Goal: Task Accomplishment & Management: Manage account settings

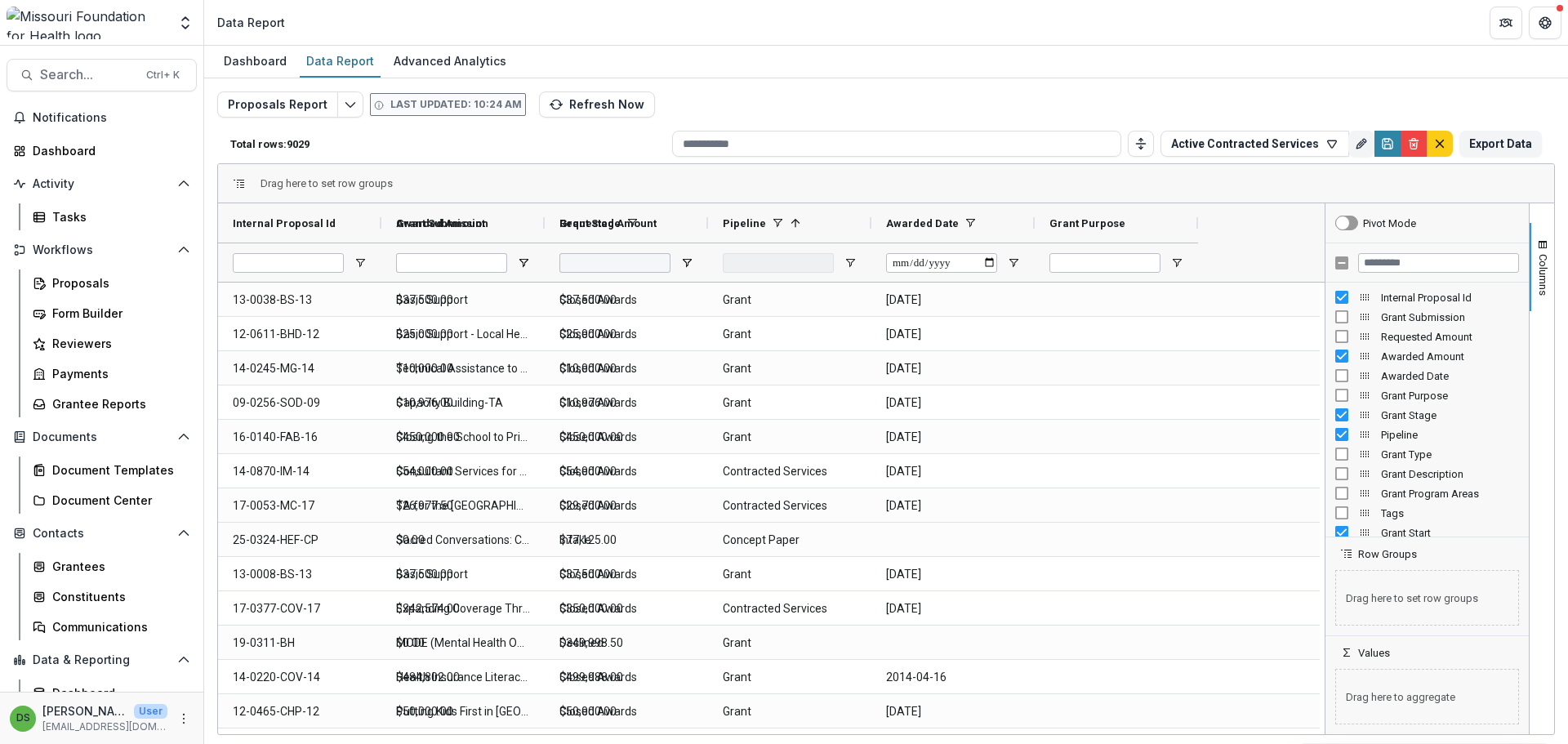
type input "**********"
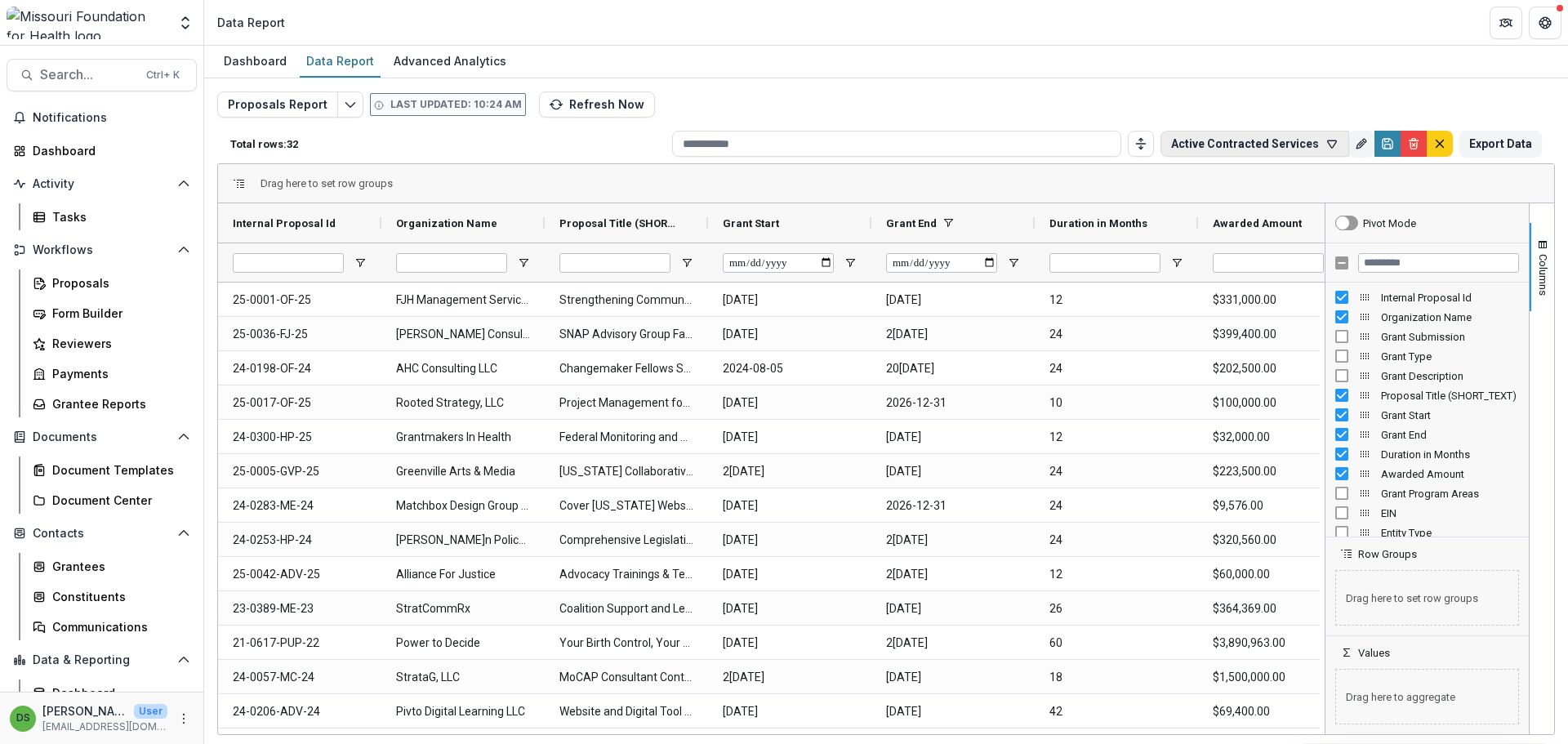
click at [1261, 146] on button "Active Contracted Services" at bounding box center [1254, 143] width 189 height 26
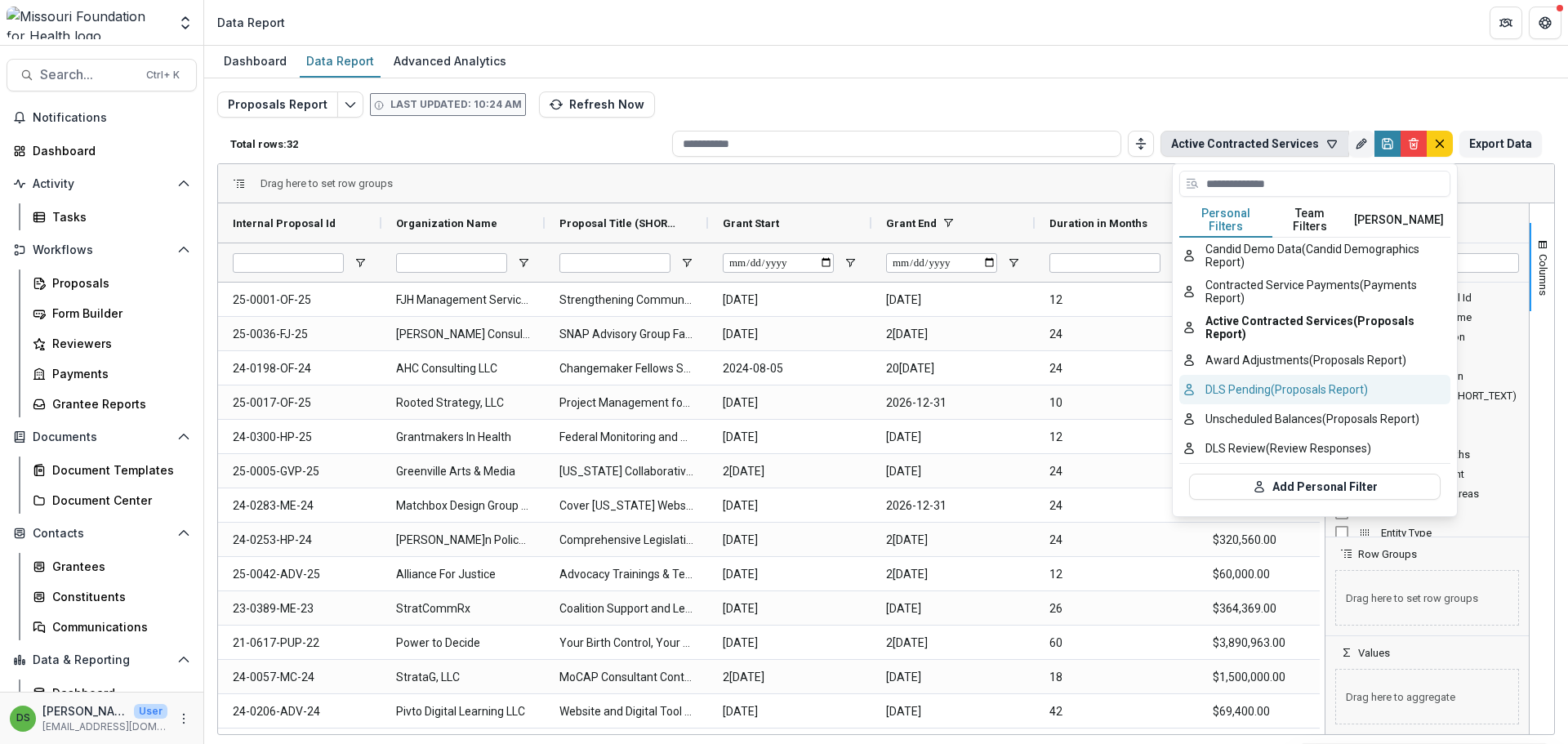
click at [1235, 385] on button "DLS Pending (Proposals Report)" at bounding box center [1314, 389] width 271 height 30
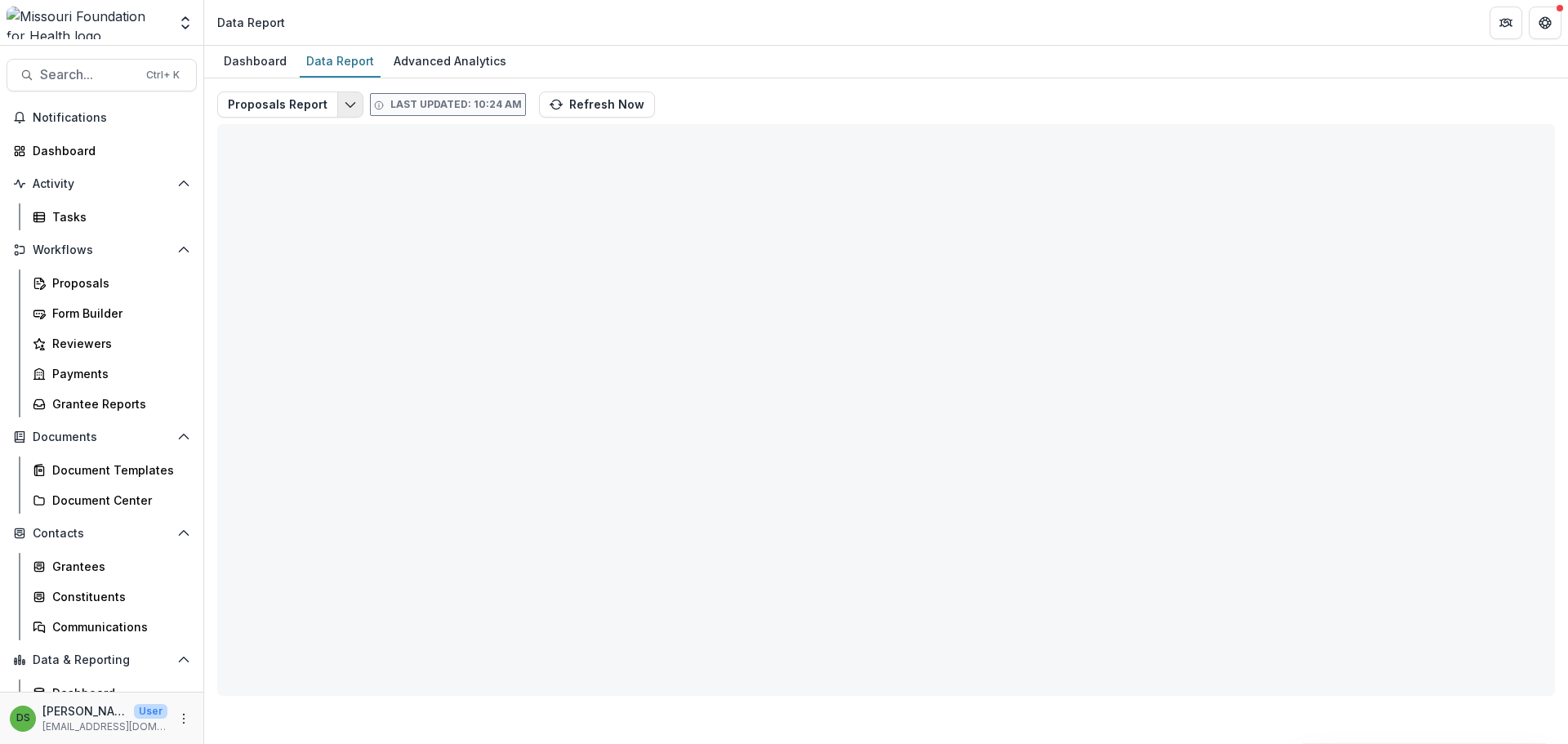
click at [343, 99] on icon "Edit selected report" at bounding box center [350, 105] width 13 height 13
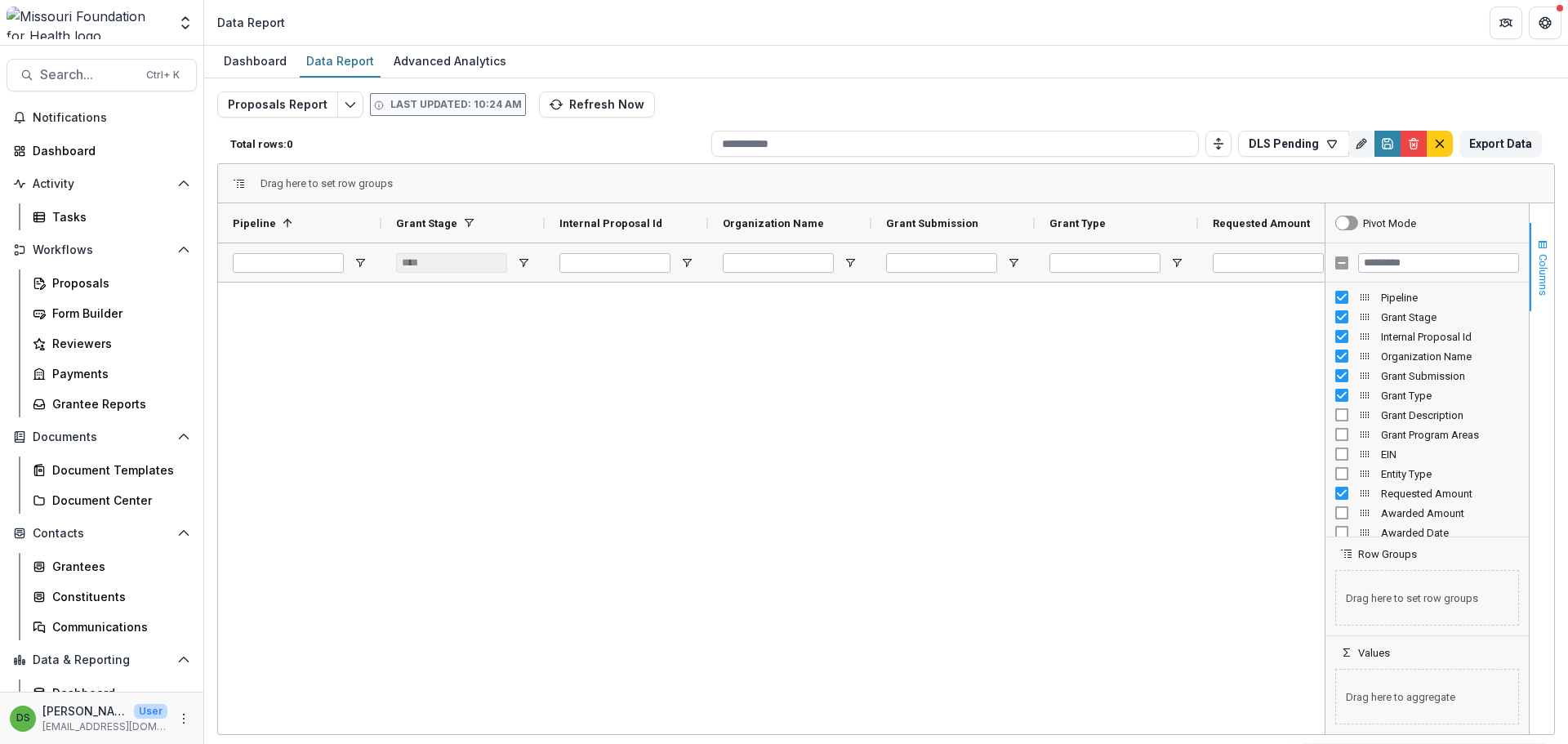
click at [1536, 248] on span "button" at bounding box center [1542, 245] width 13 height 13
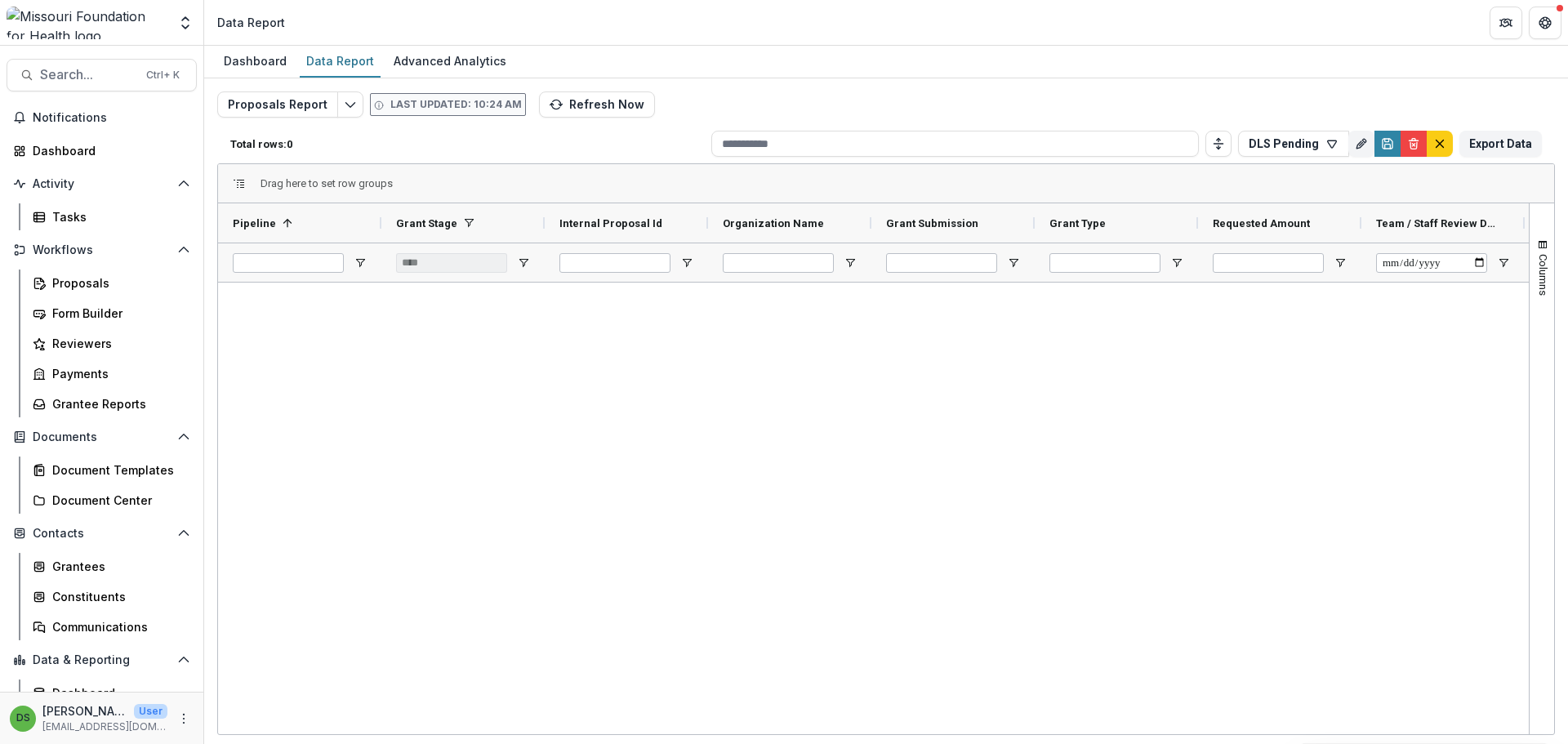
click at [525, 269] on div "***" at bounding box center [462, 262] width 164 height 39
click at [525, 266] on span "Open Filter Menu" at bounding box center [523, 263] width 13 height 13
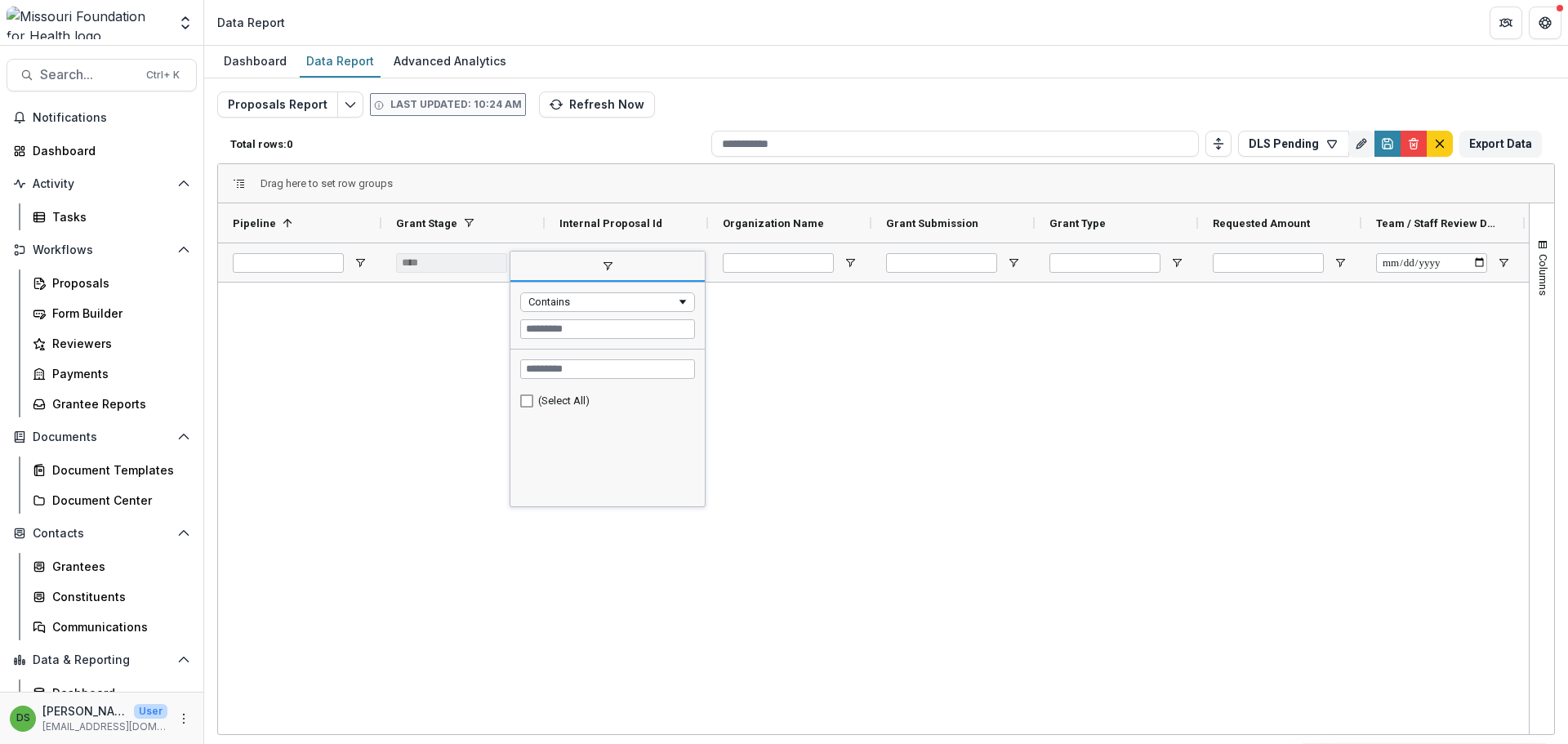
click at [547, 406] on div "(Select All)" at bounding box center [614, 401] width 152 height 13
drag, startPoint x: 928, startPoint y: 537, endPoint x: 931, endPoint y: 548, distance: 11.4
click at [928, 537] on div at bounding box center [873, 505] width 1310 height 446
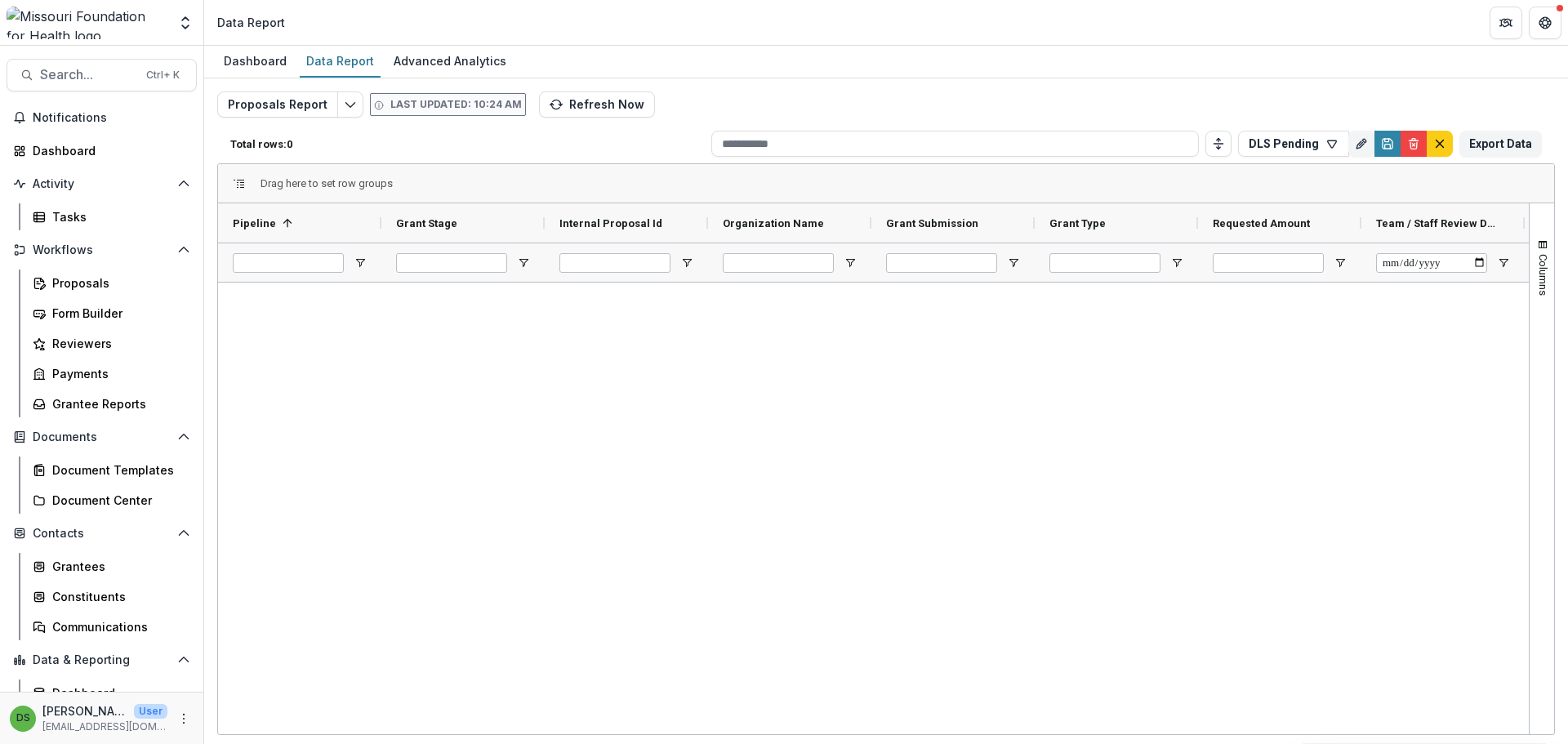
scroll to position [0, 649]
click at [1345, 266] on span "Open Filter Menu" at bounding box center [1343, 263] width 13 height 13
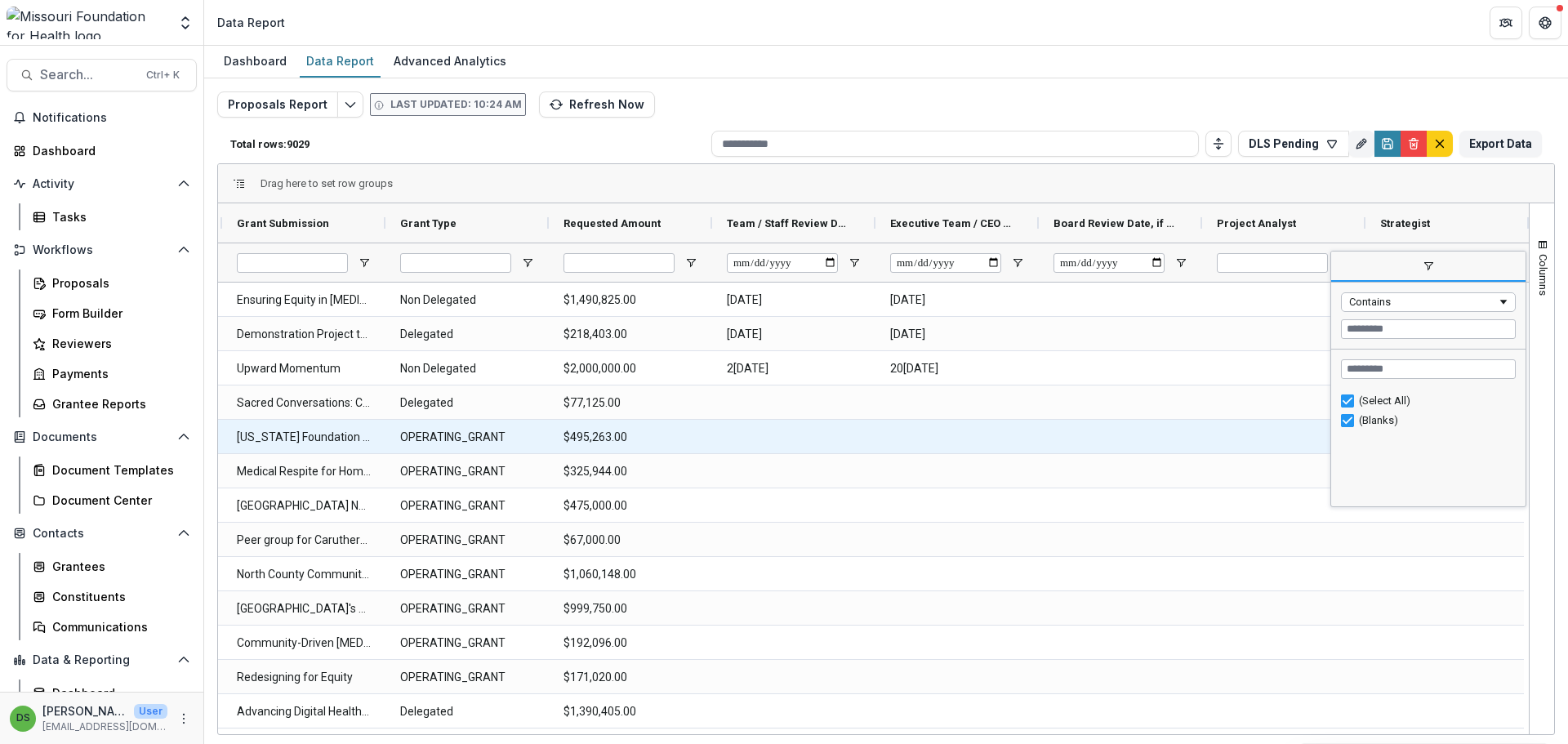
click at [1030, 433] on div at bounding box center [957, 435] width 164 height 33
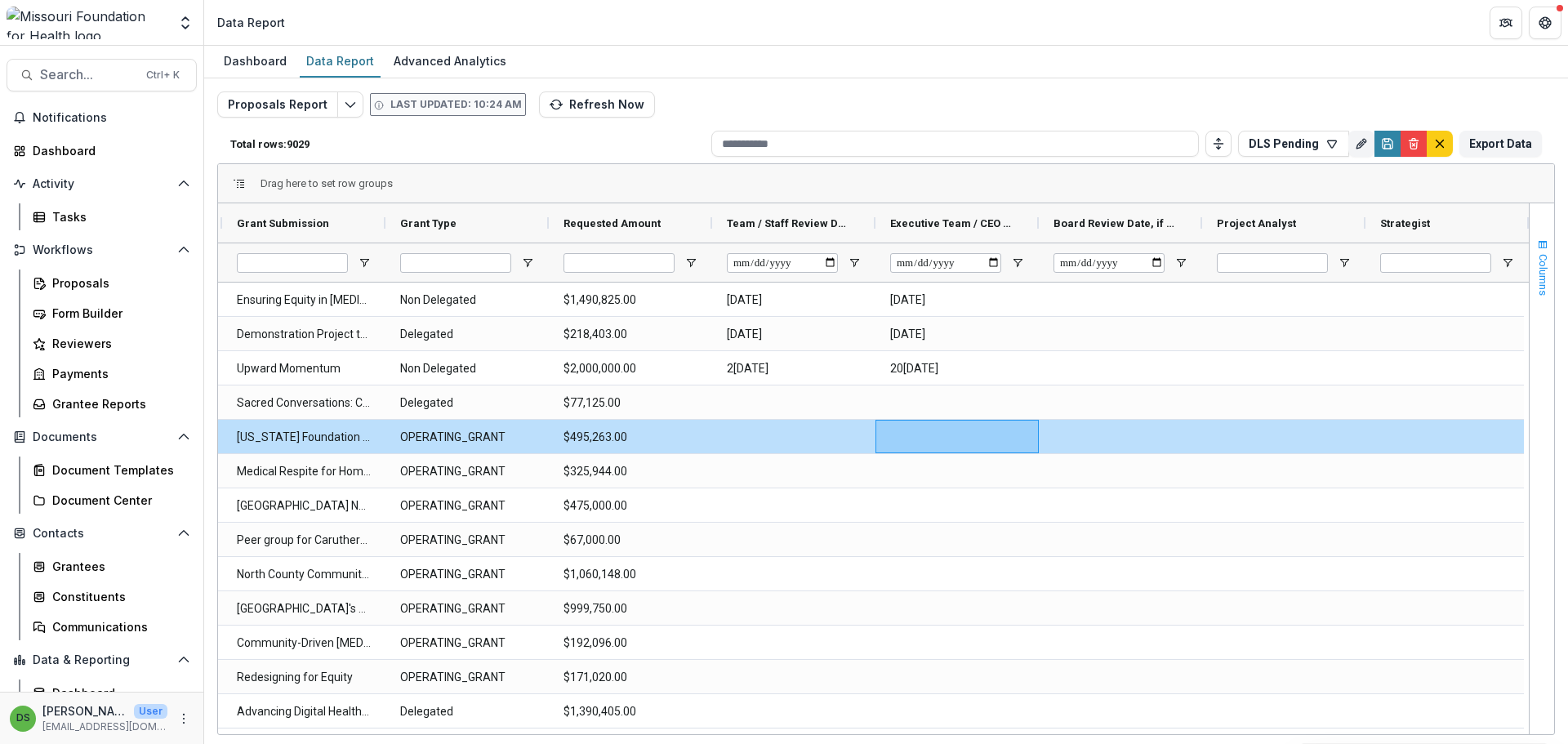
click at [1537, 248] on span "button" at bounding box center [1542, 245] width 13 height 13
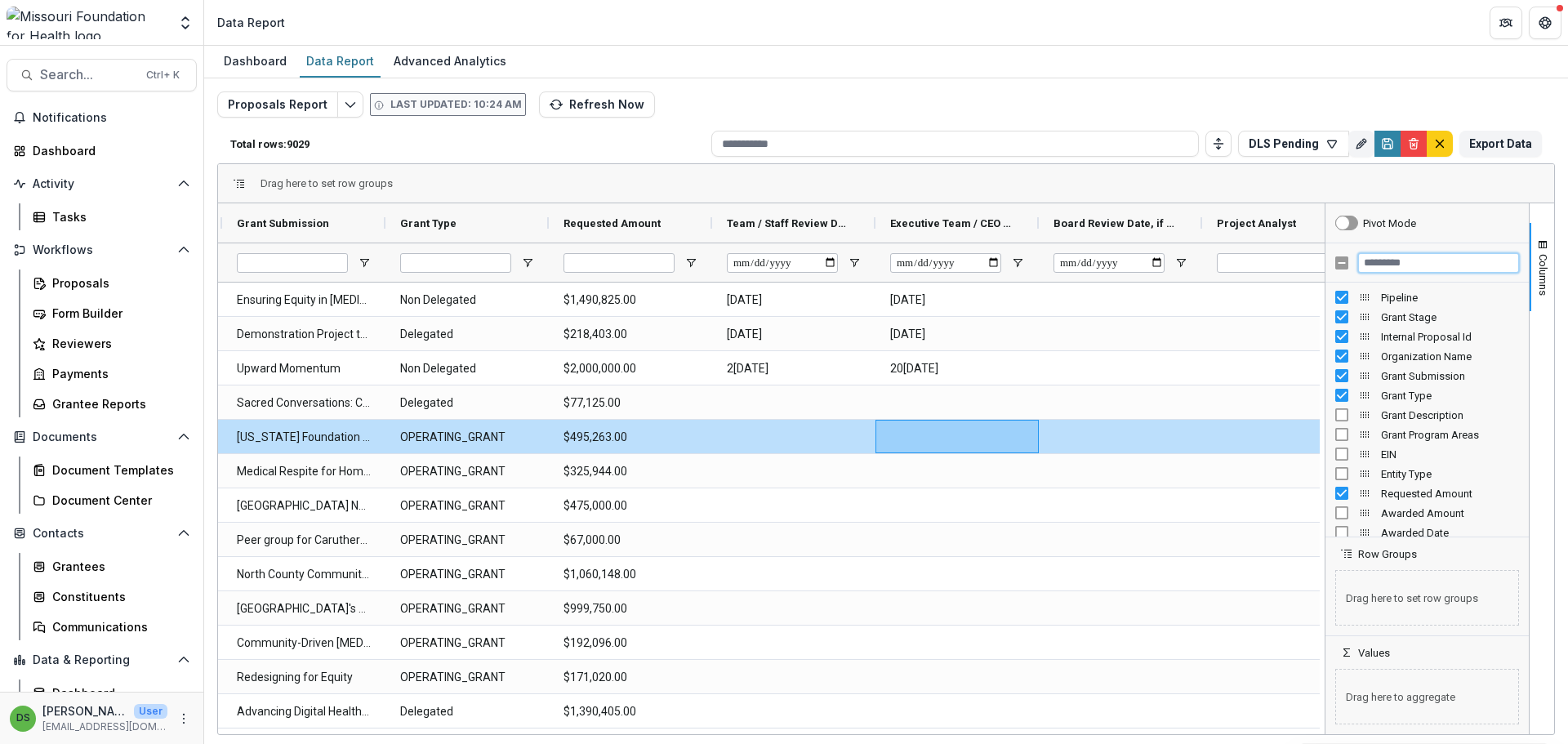
click at [1423, 270] on input "Filter Columns Input" at bounding box center [1438, 263] width 161 height 20
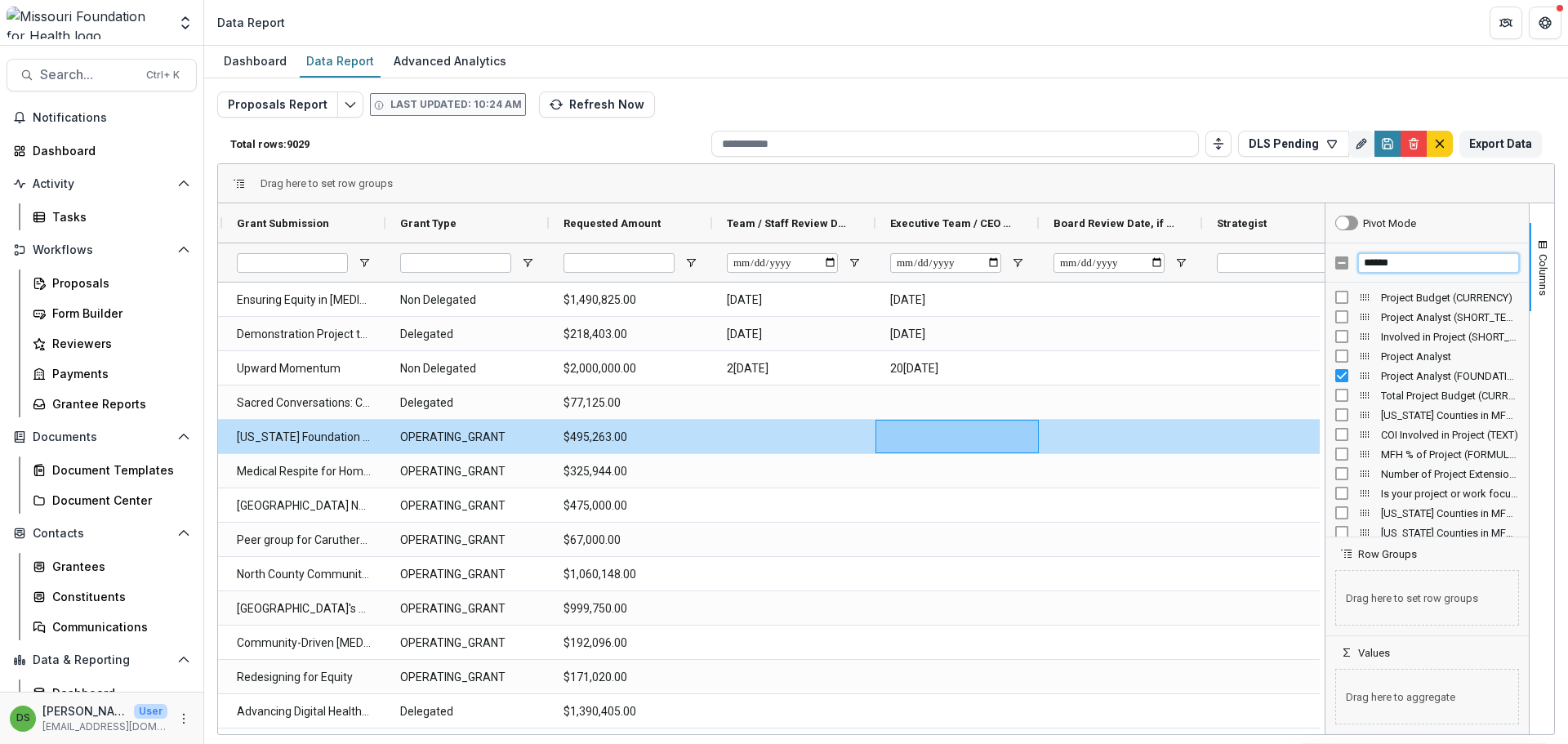
click at [1409, 267] on input "******" at bounding box center [1438, 263] width 161 height 20
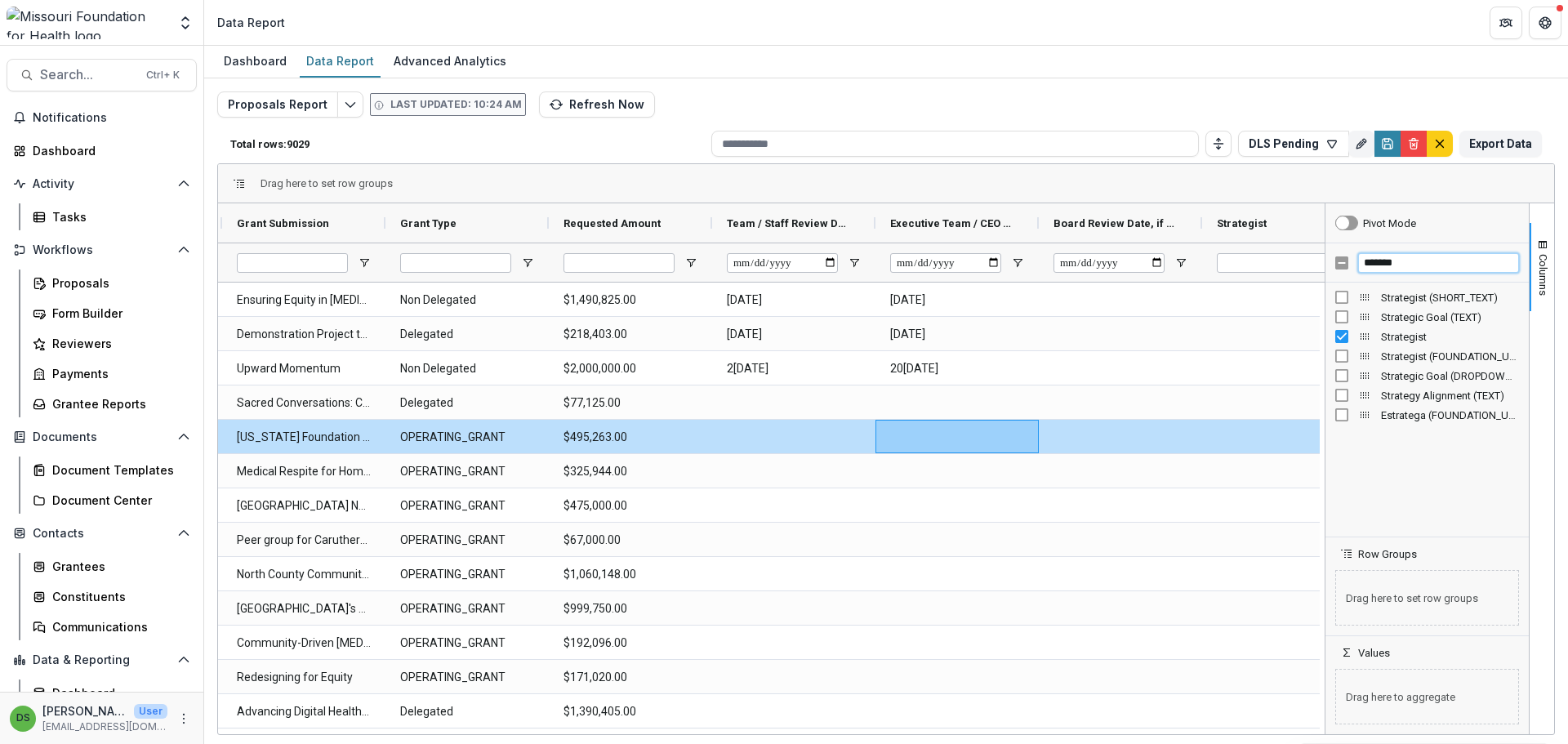
type input "*******"
click at [1538, 246] on span "button" at bounding box center [1542, 245] width 13 height 13
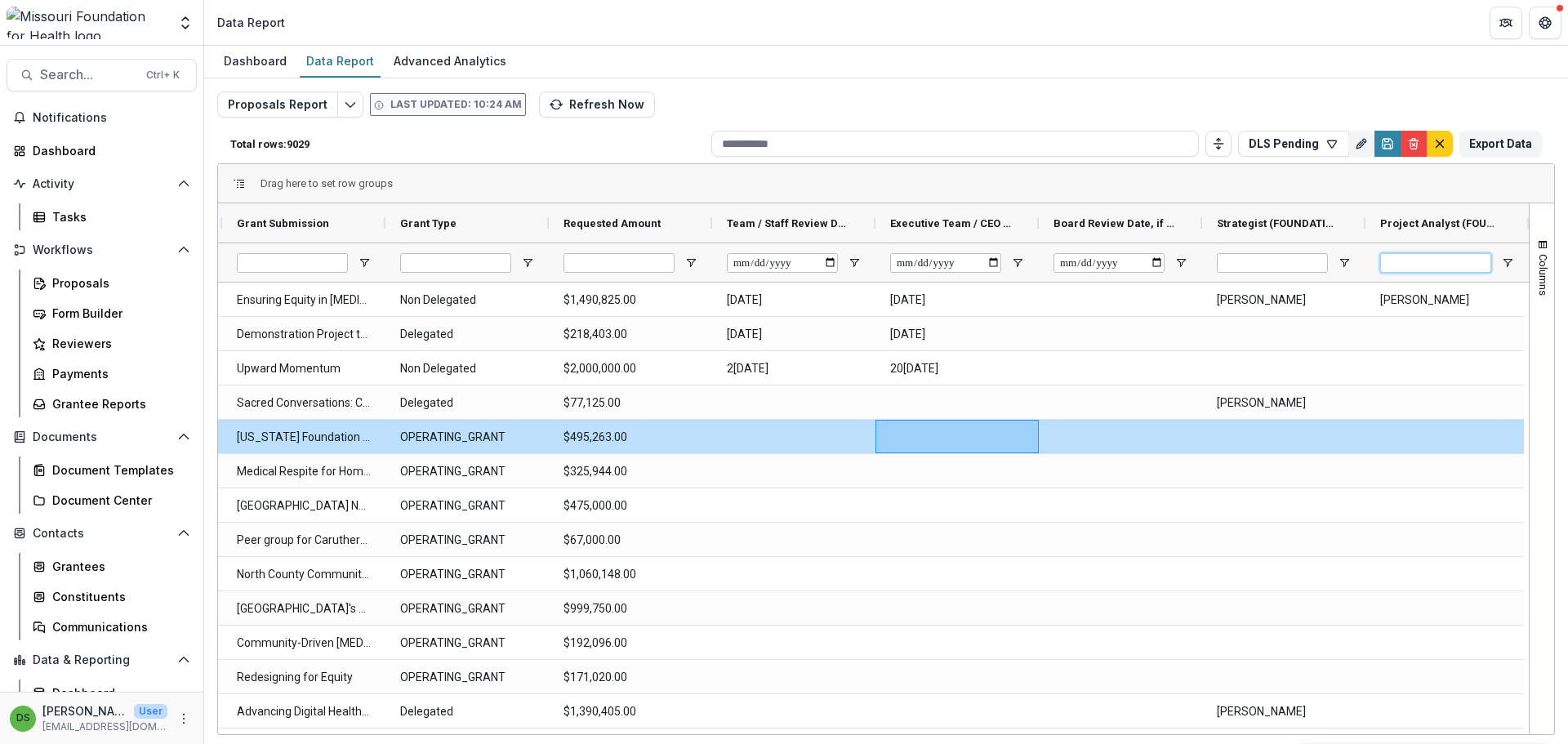
click at [1464, 258] on input "Project Analyst (FOUNDATION_USERS) Filter Input" at bounding box center [1436, 263] width 111 height 20
click at [1520, 259] on div at bounding box center [1446, 262] width 164 height 39
click at [1504, 266] on span "Open Filter Menu" at bounding box center [1507, 263] width 13 height 13
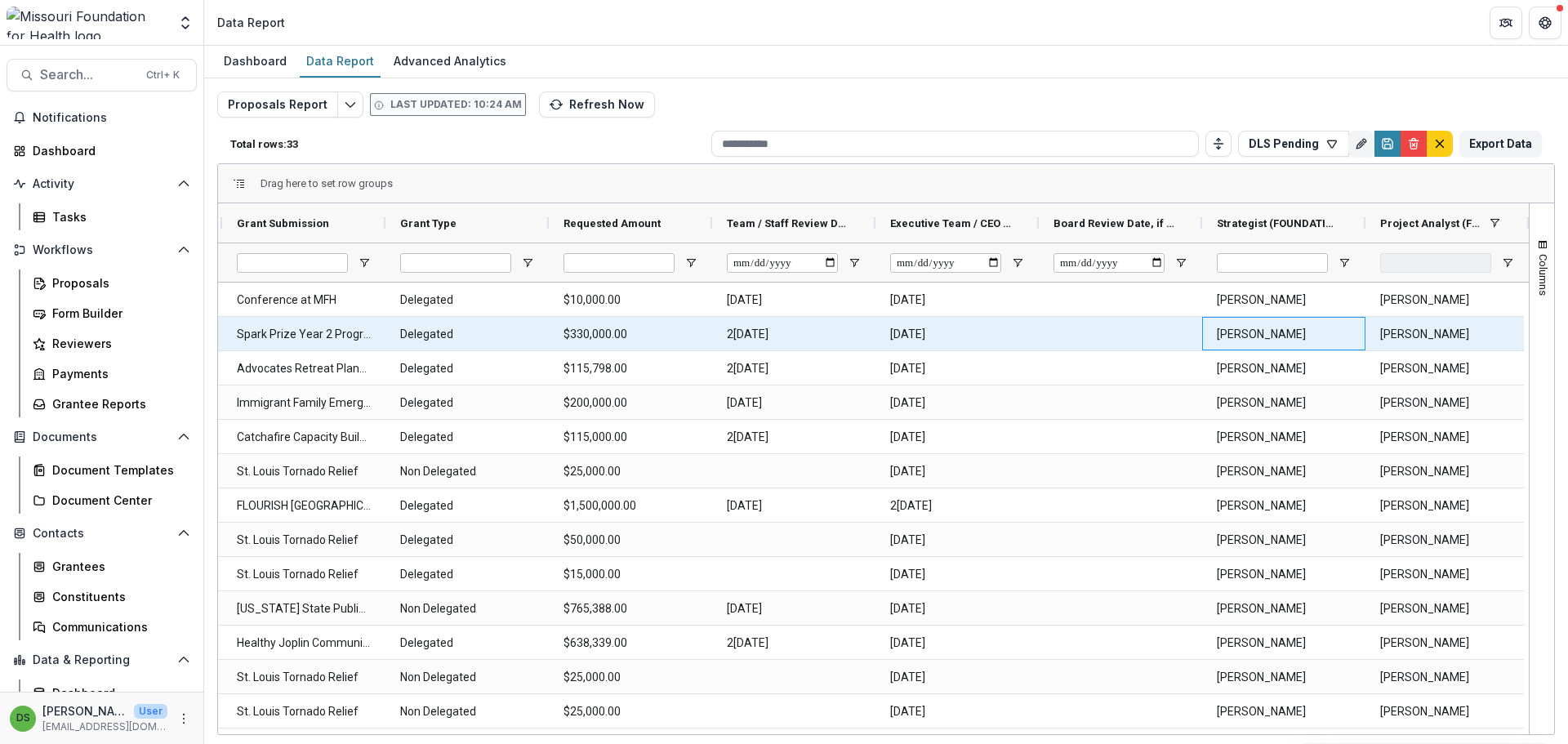
click at [1296, 348] on \(FOUNDATION_USERS\)-2196 "Reana Thomas" at bounding box center [1284, 334] width 134 height 33
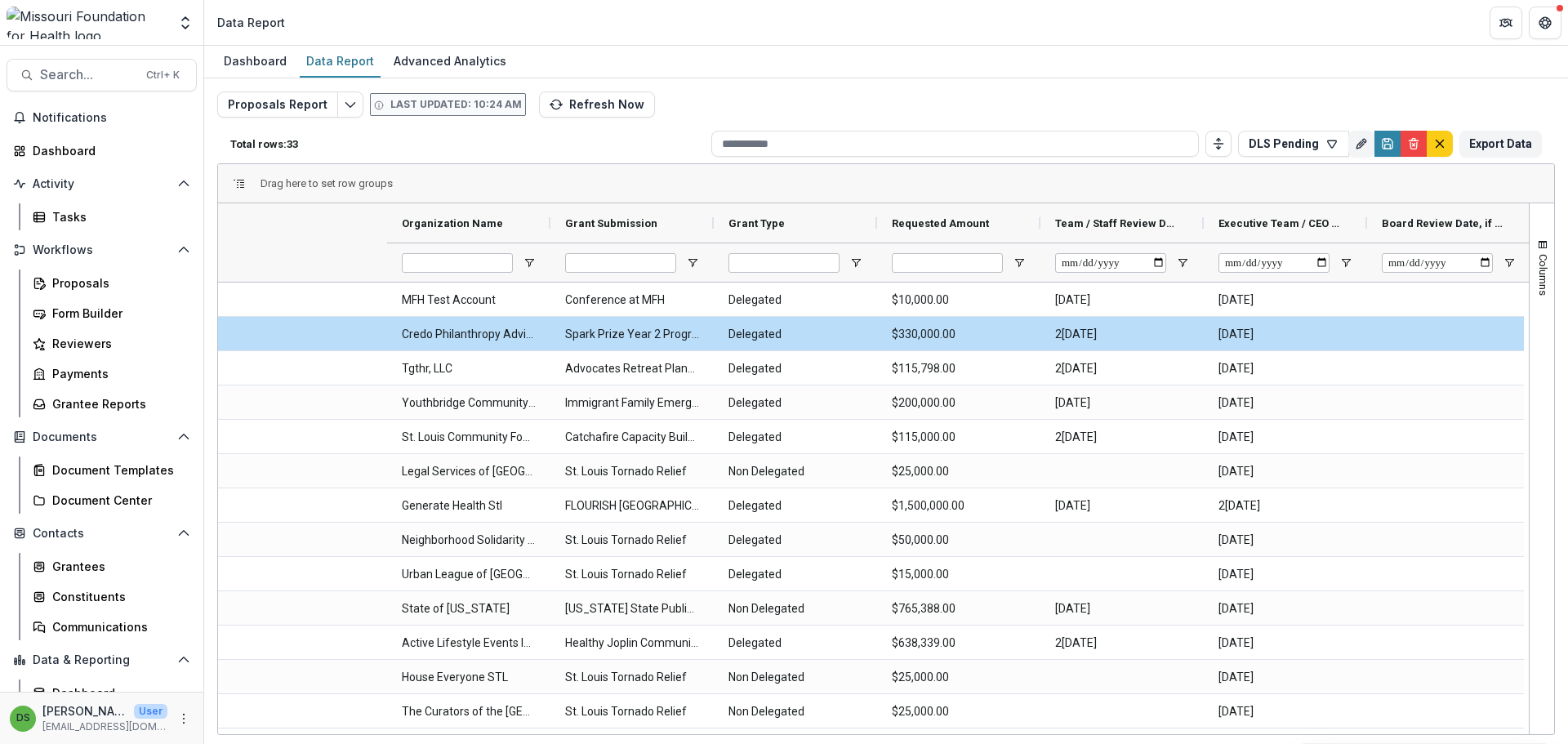
scroll to position [0, 654]
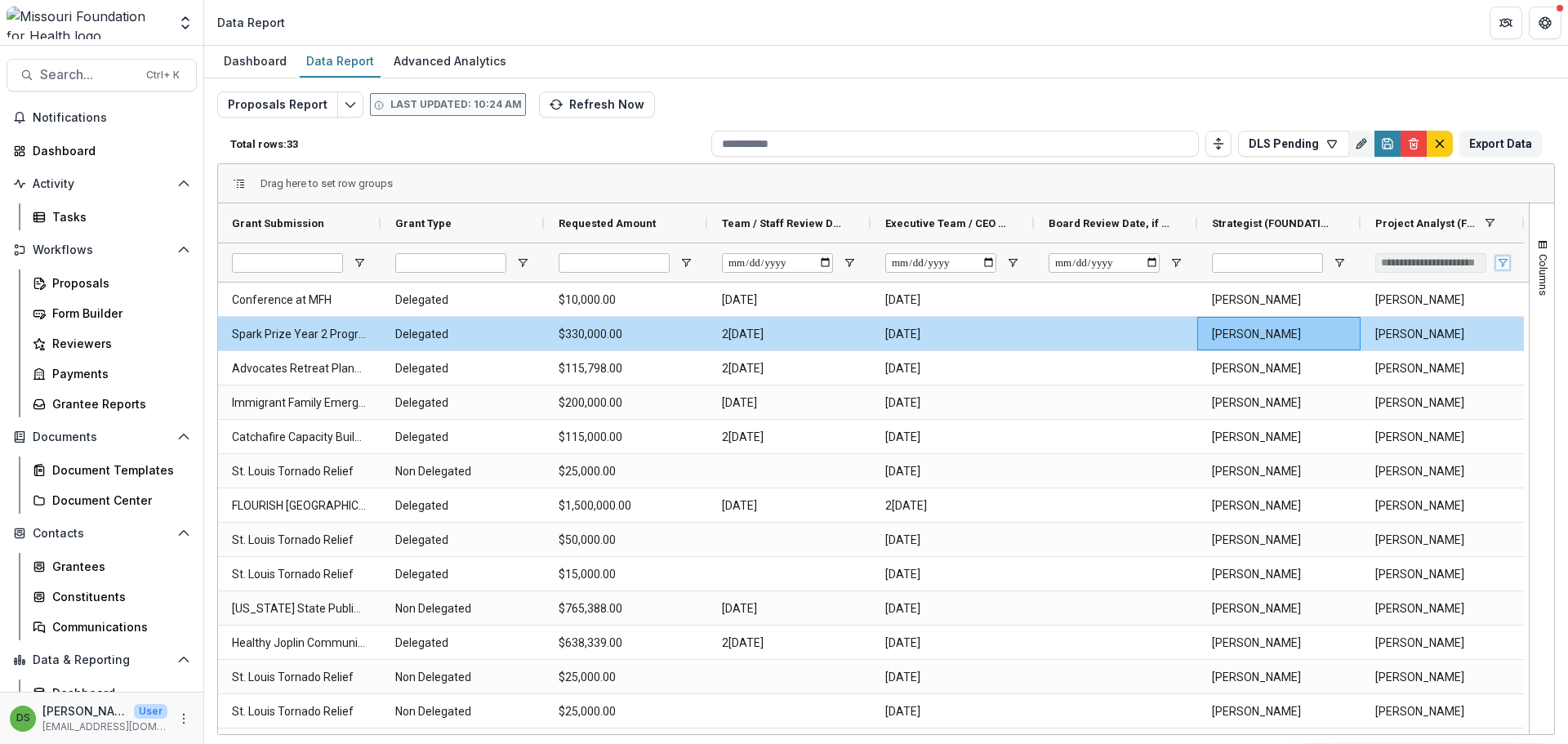
click at [1505, 258] on span "Open Filter Menu" at bounding box center [1502, 263] width 13 height 13
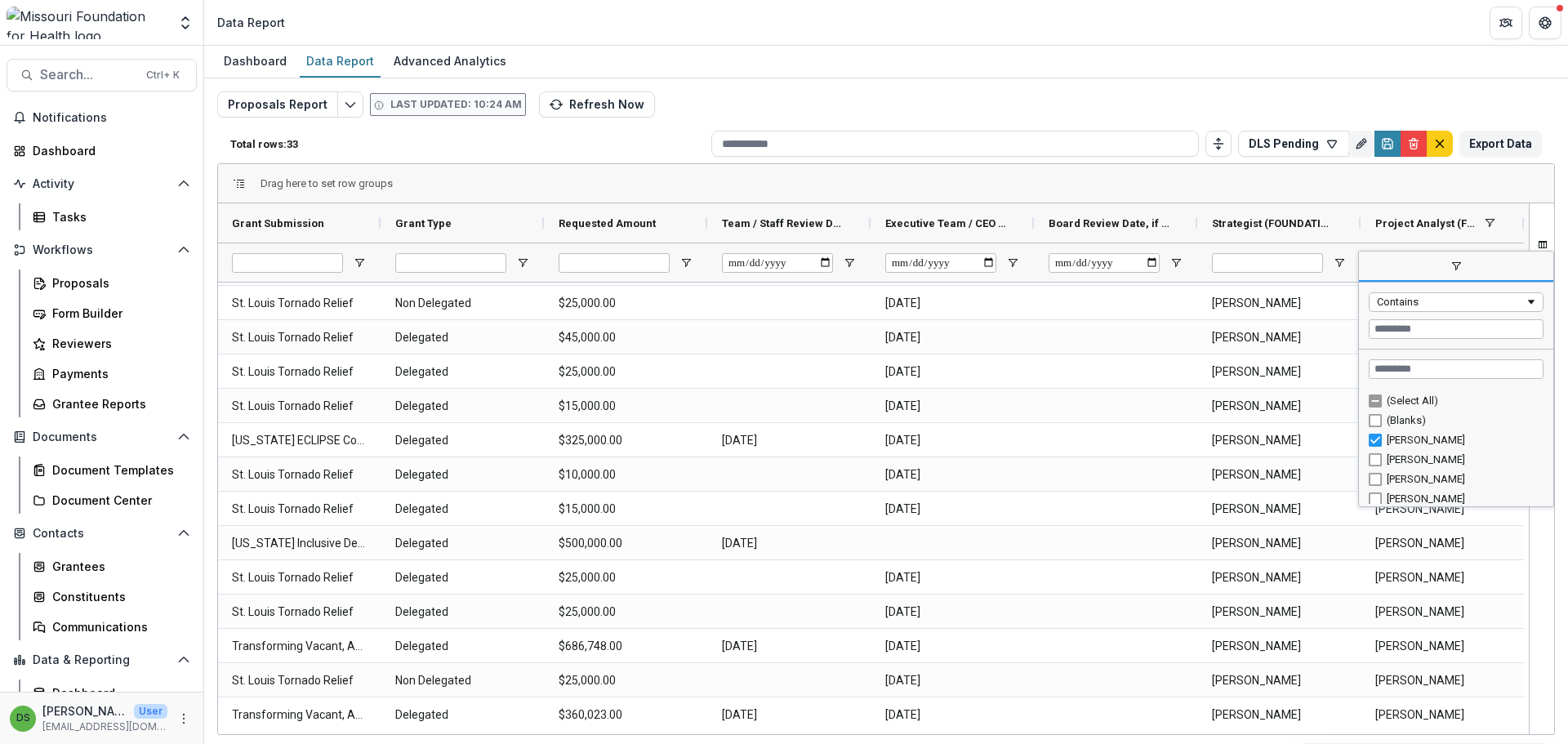
scroll to position [44, 0]
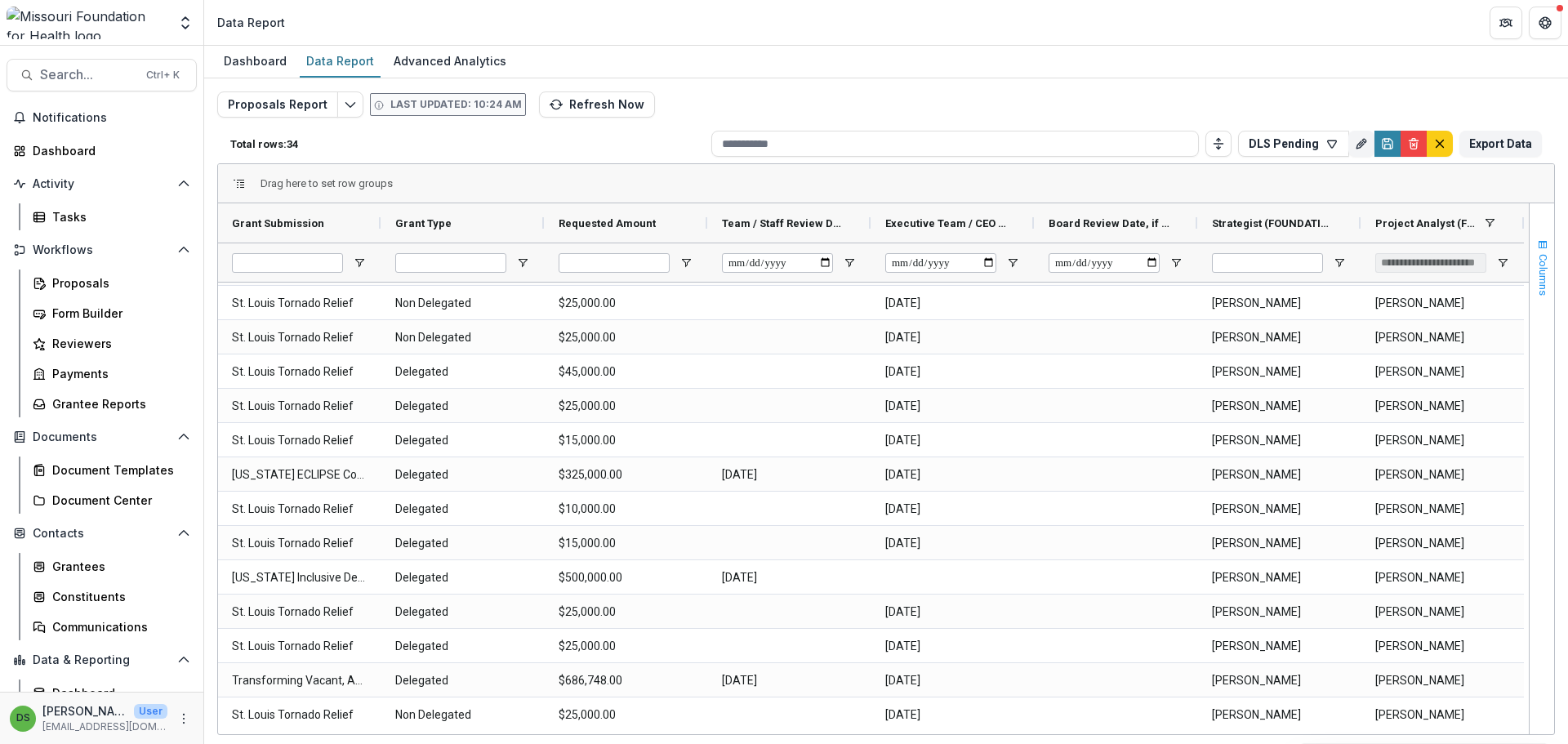
click at [1540, 249] on span "button" at bounding box center [1542, 245] width 13 height 13
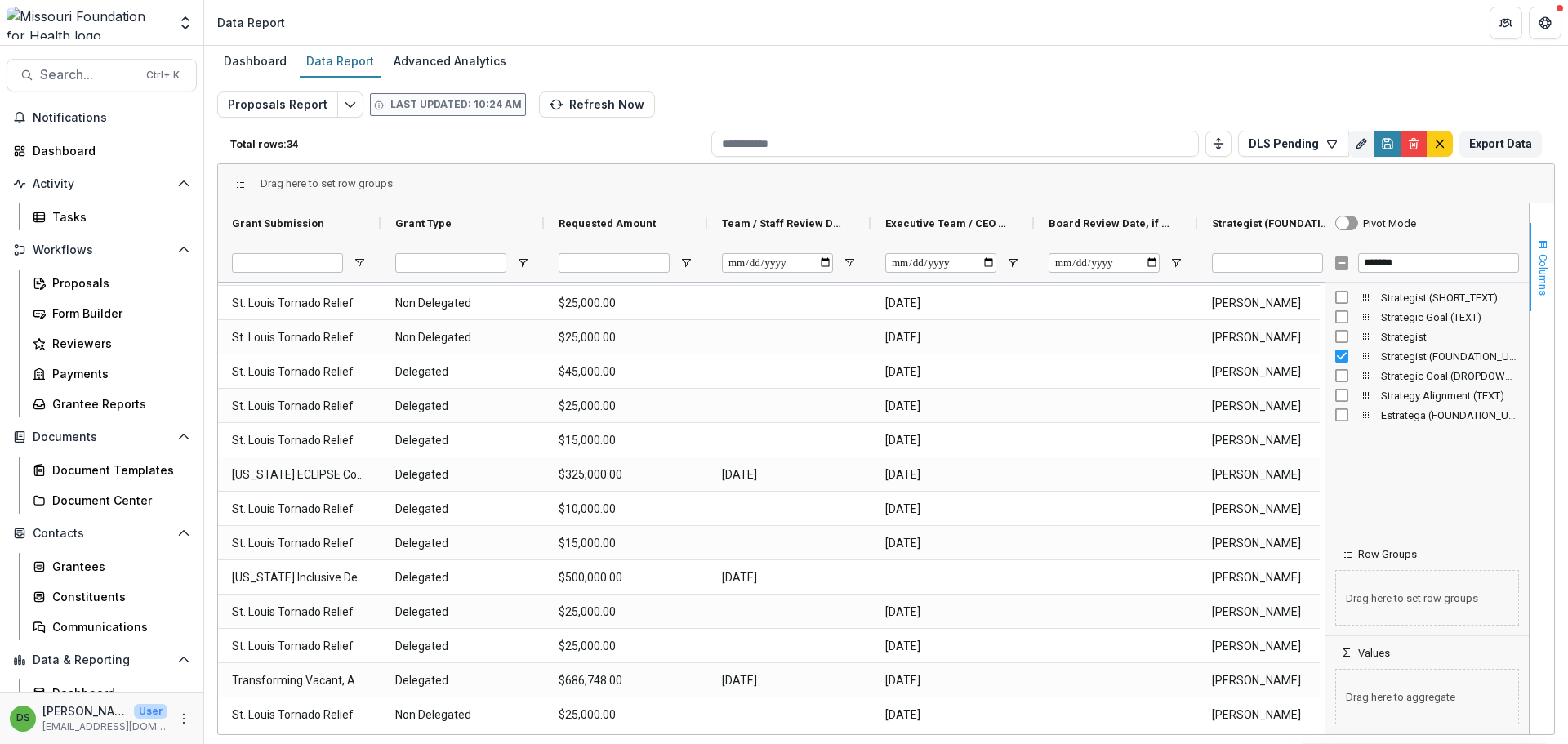
click at [1538, 241] on span "button" at bounding box center [1542, 245] width 13 height 13
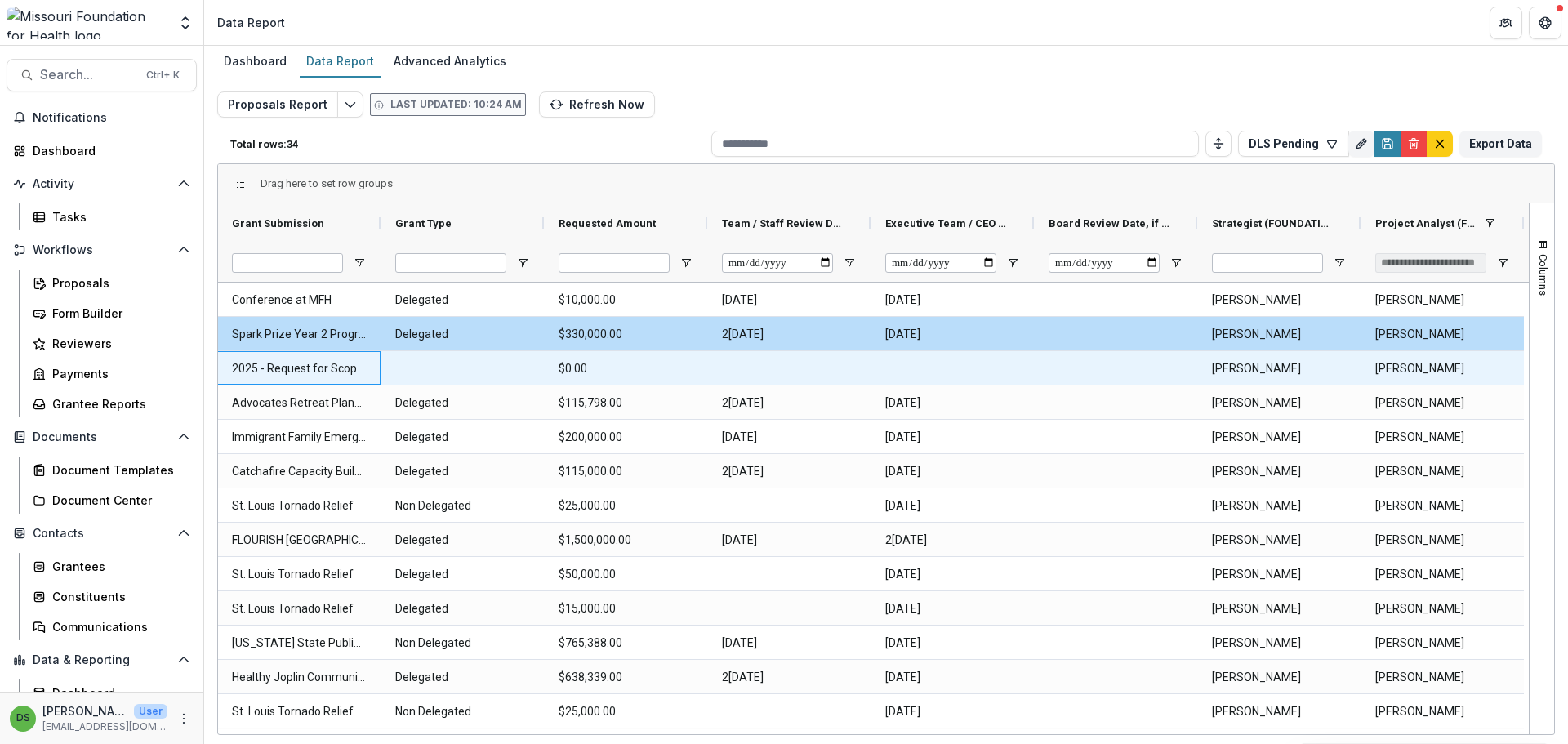
click at [321, 368] on Submission-2831 "2025 - Request for Scope of Services" at bounding box center [299, 368] width 134 height 33
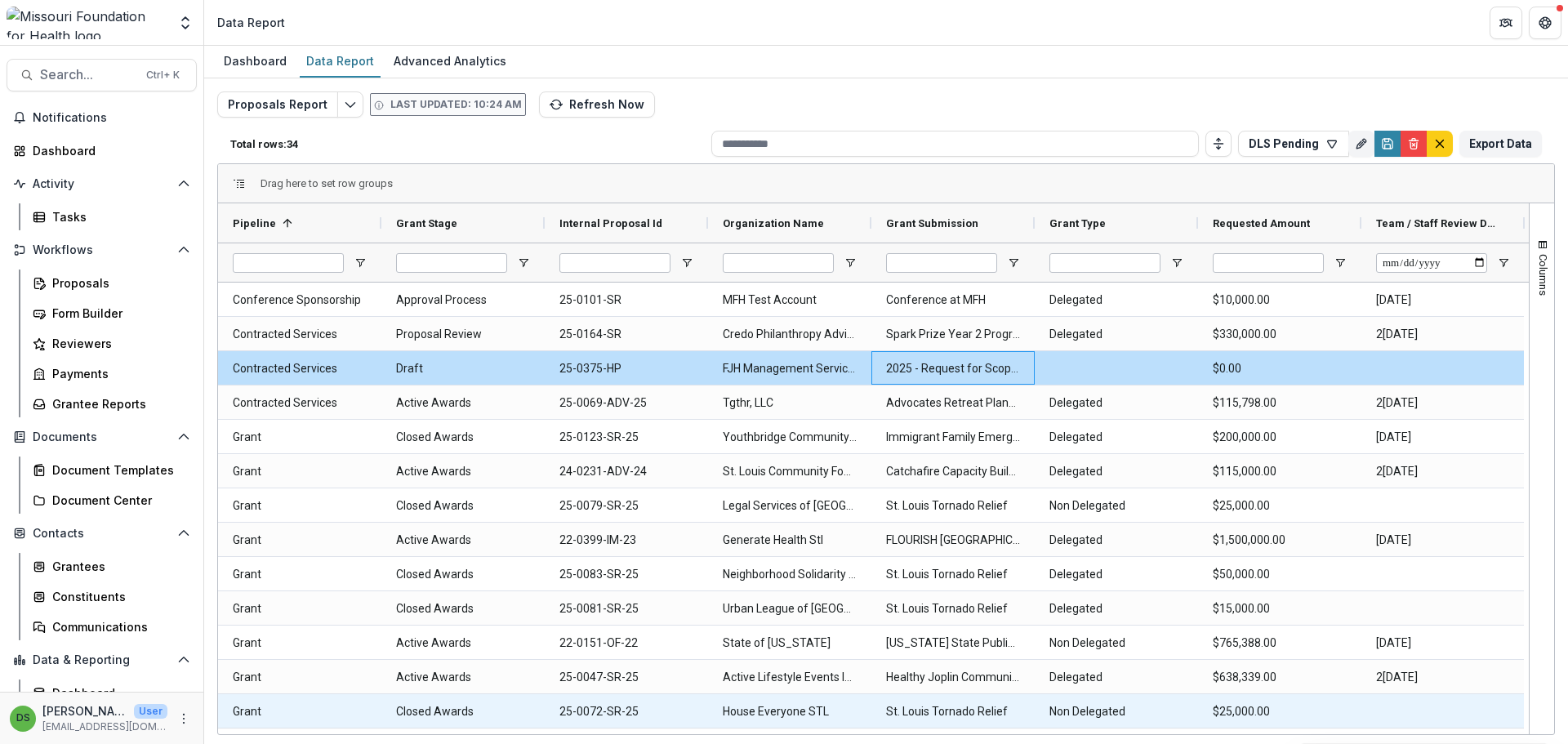
click at [1426, 726] on div at bounding box center [1443, 710] width 164 height 33
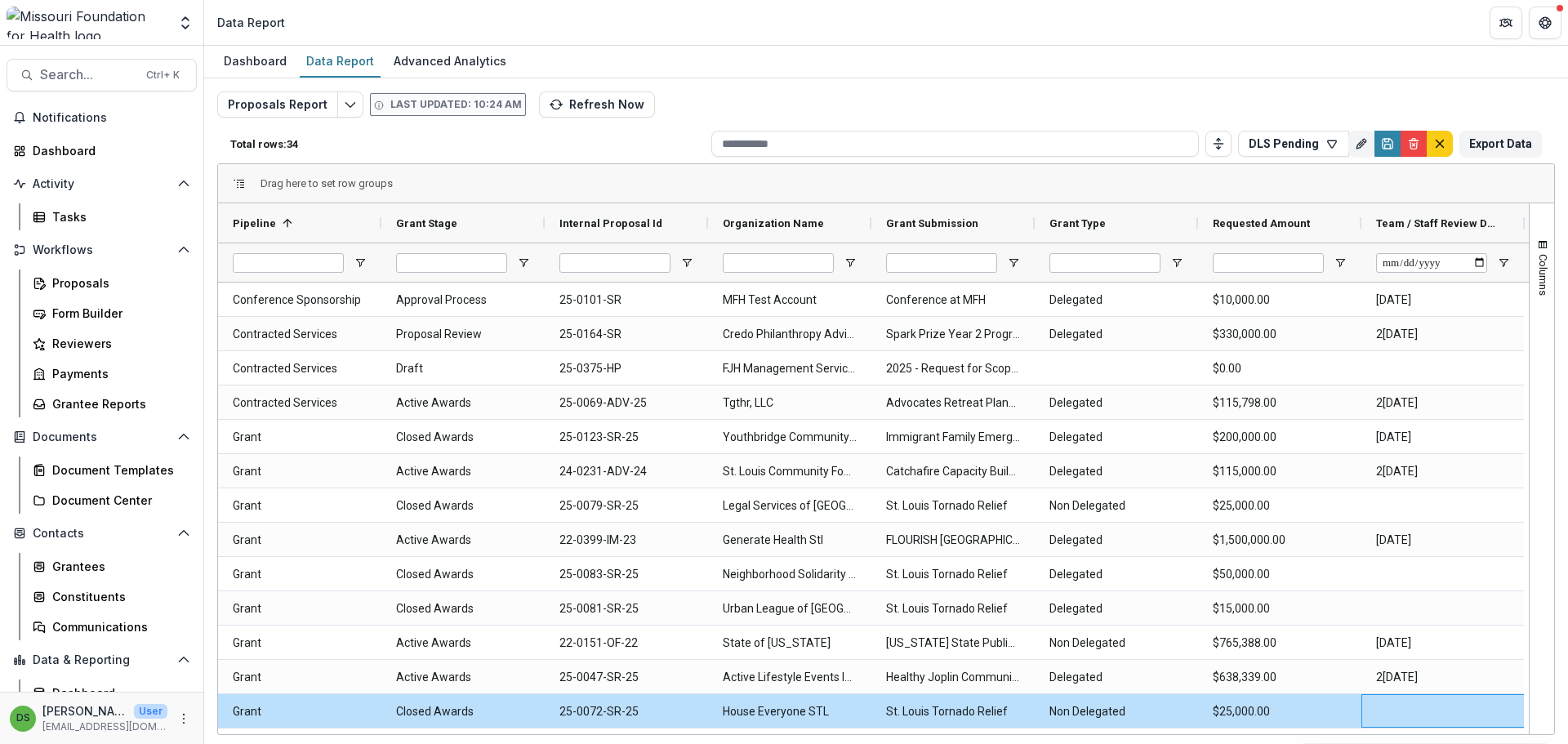
click at [1428, 738] on div "Dashboard Data Report Advanced Analytics Proposals Report Last updated: 10:24 A…" at bounding box center [886, 394] width 1364 height 698
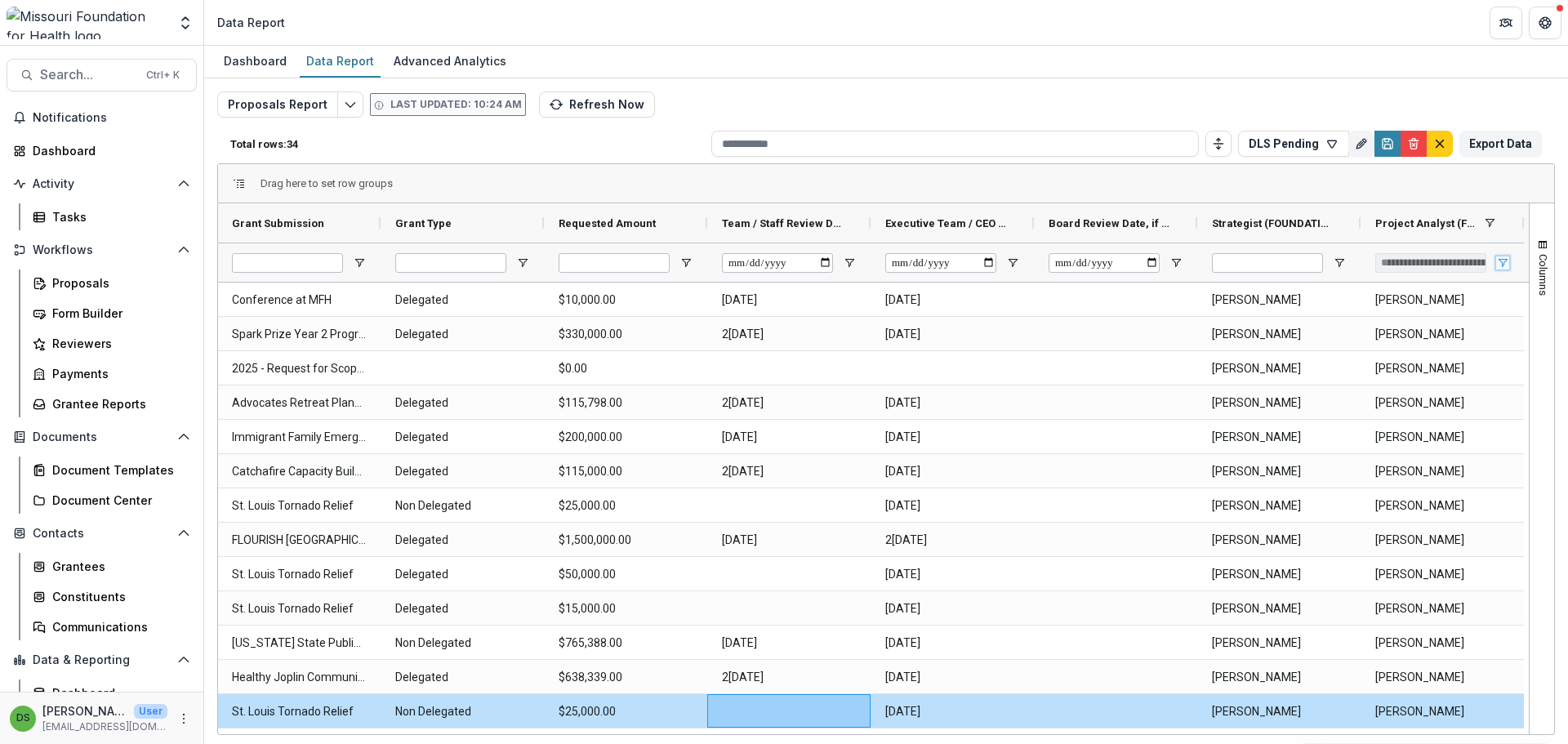
click at [1498, 264] on span "Open Filter Menu" at bounding box center [1502, 263] width 13 height 13
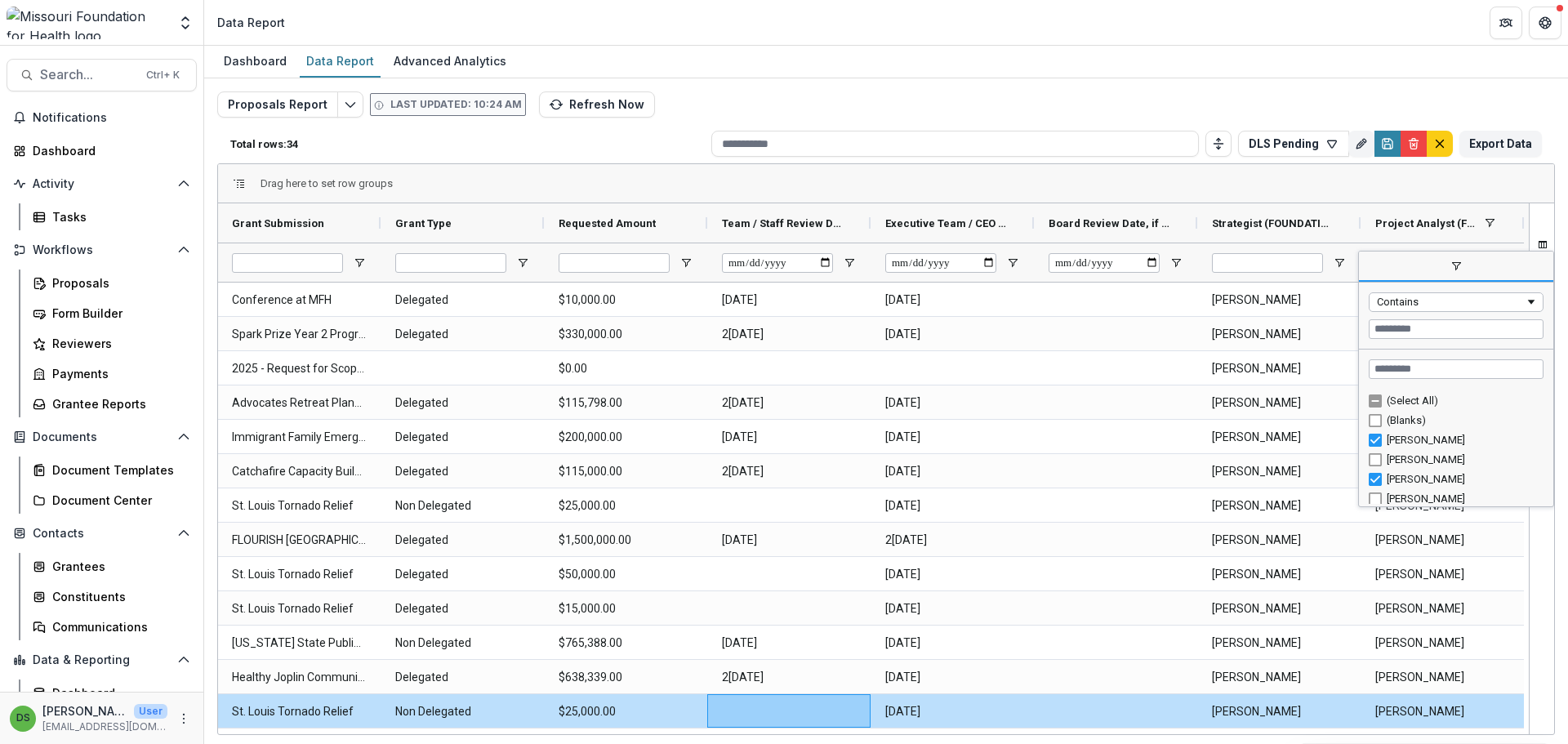
click at [1427, 478] on div "[PERSON_NAME]" at bounding box center [1462, 479] width 152 height 13
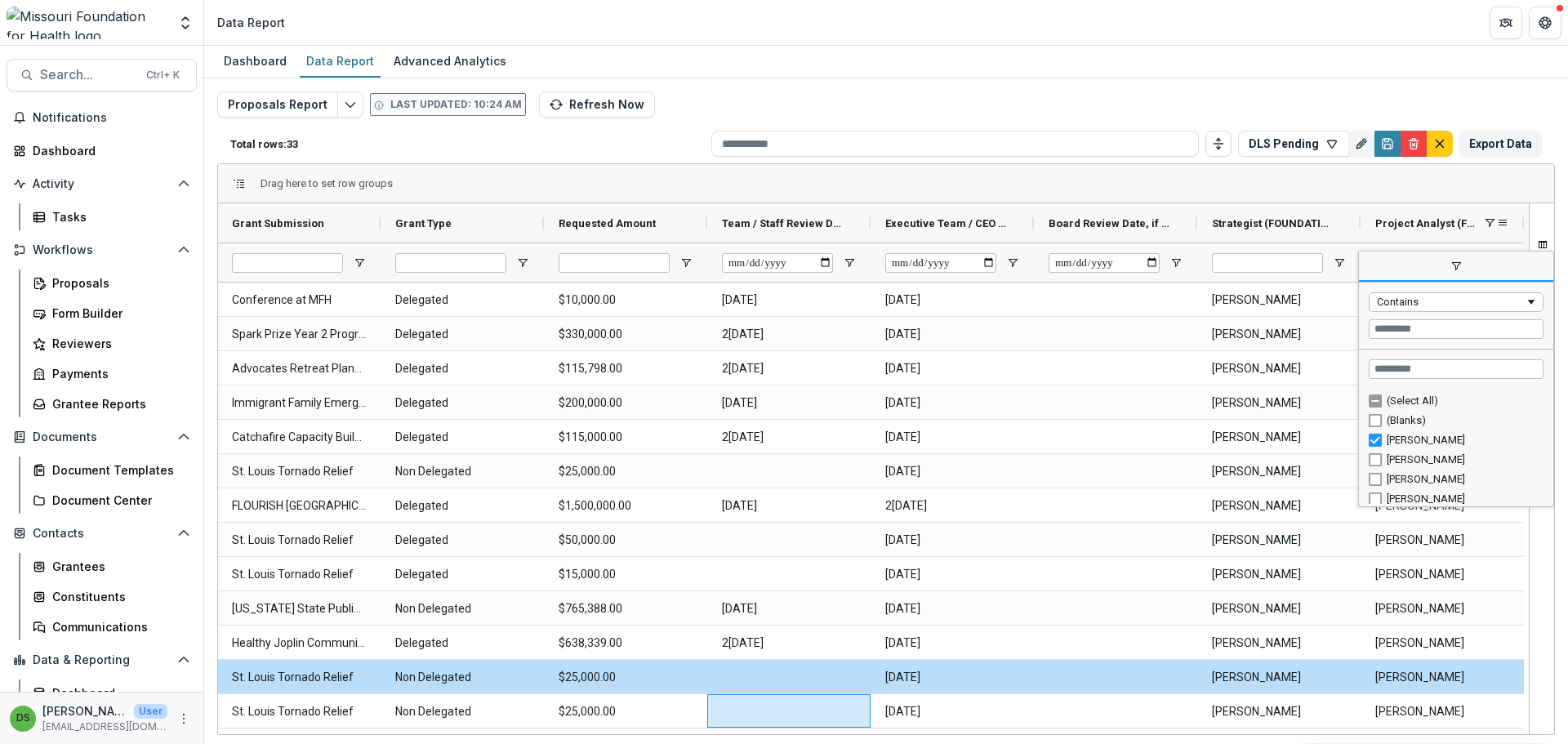
click at [1496, 230] on div "Project Analyst (FOUNDATION_USERS)" at bounding box center [1442, 223] width 134 height 39
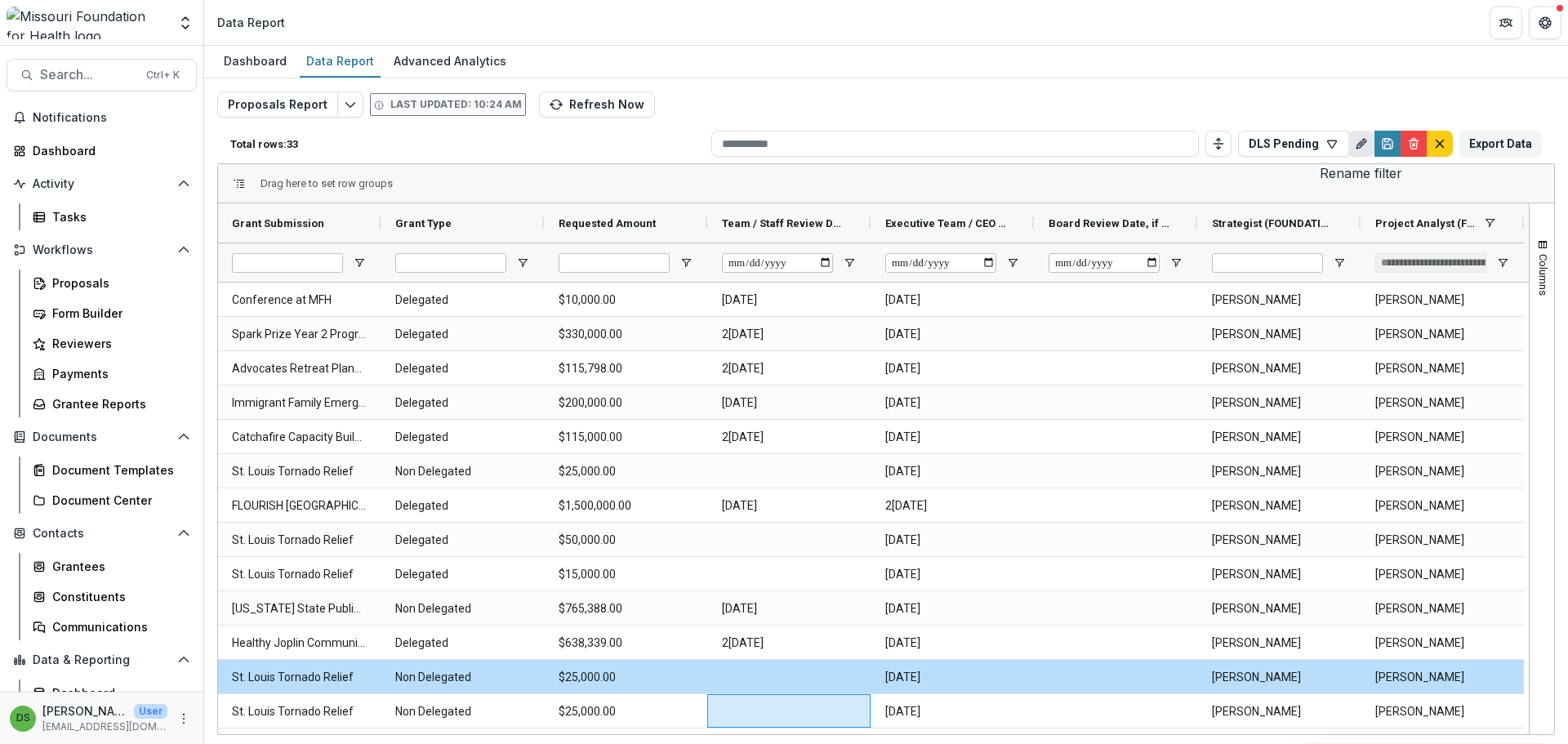
click at [1367, 143] on icon "Rename" at bounding box center [1361, 143] width 13 height 13
type input "**********"
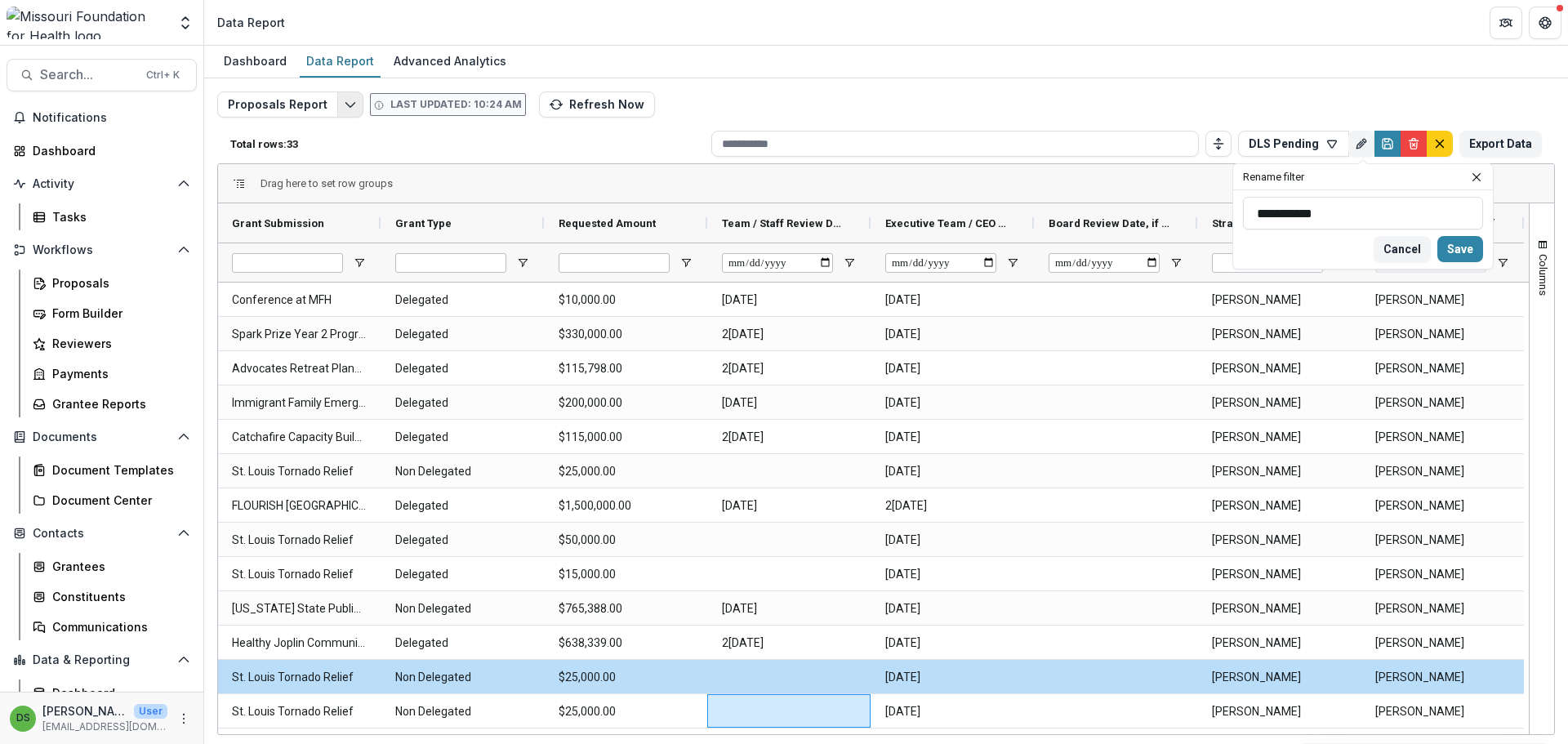
click at [346, 105] on icon "Edit selected report" at bounding box center [350, 105] width 13 height 13
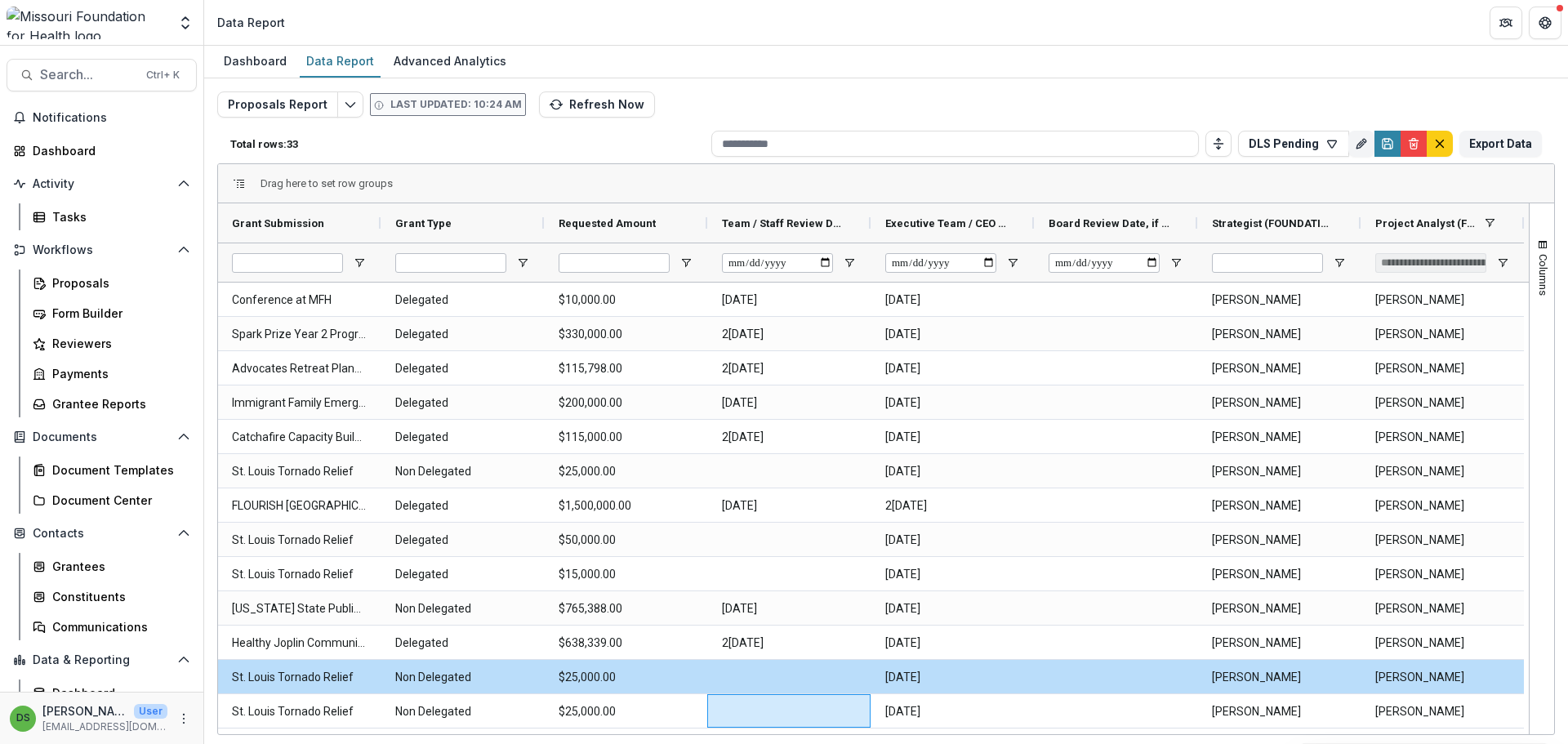
click at [1541, 249] on span "button" at bounding box center [1542, 245] width 13 height 13
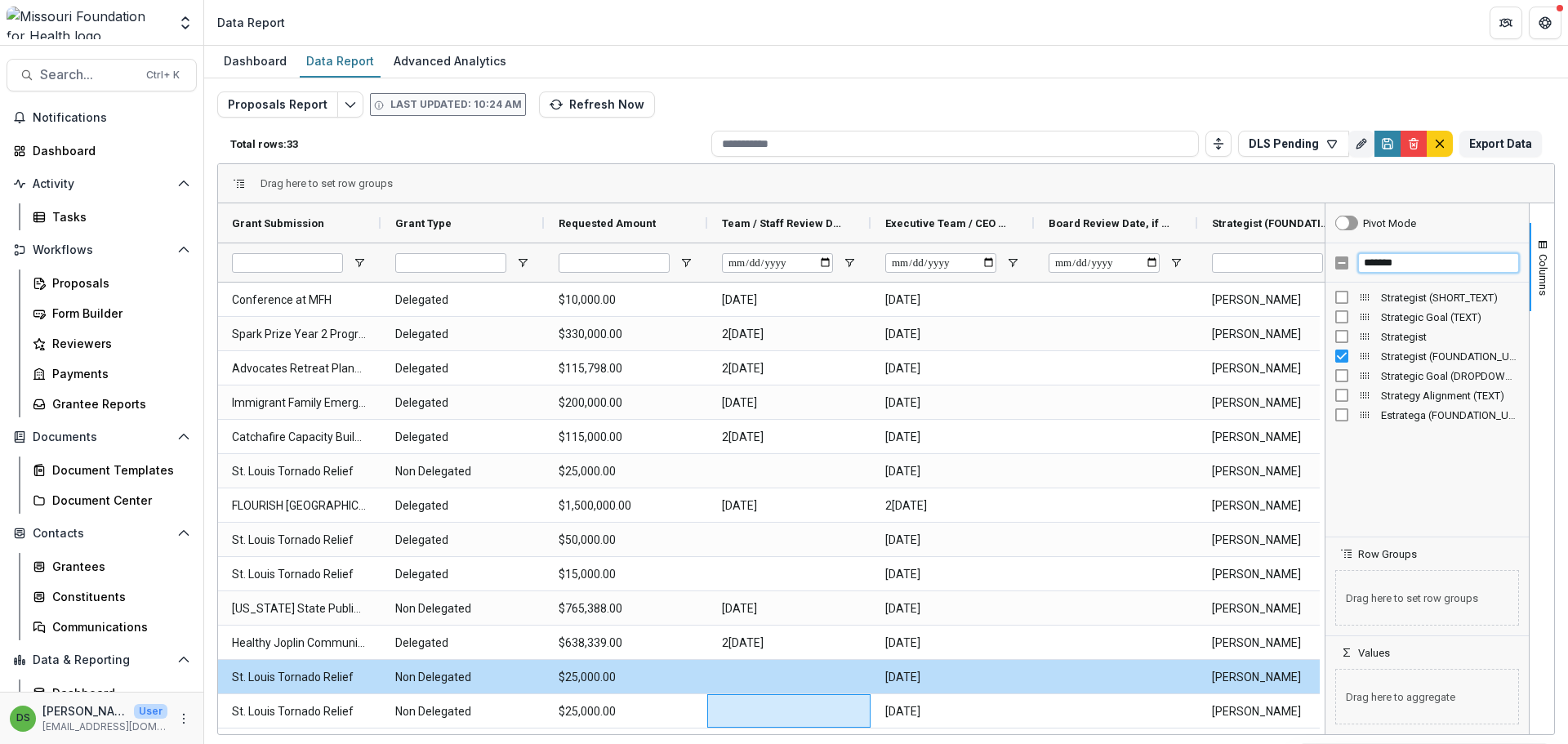
click at [1400, 258] on input "*******" at bounding box center [1438, 263] width 161 height 20
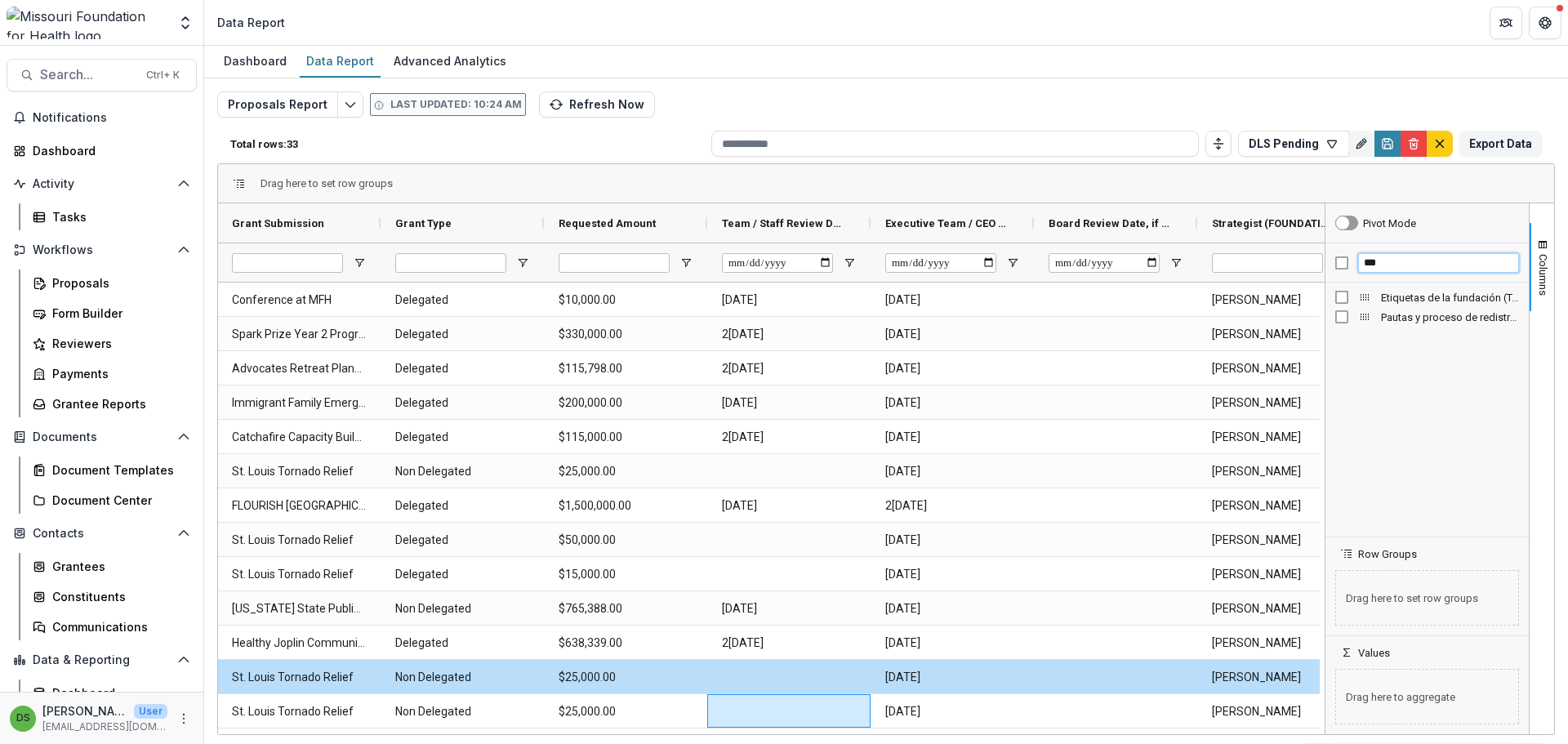
type input "***"
click at [1393, 71] on div "Dashboard Data Report Advanced Analytics" at bounding box center [886, 62] width 1364 height 33
click at [1326, 153] on button "DLS Pending" at bounding box center [1293, 143] width 111 height 26
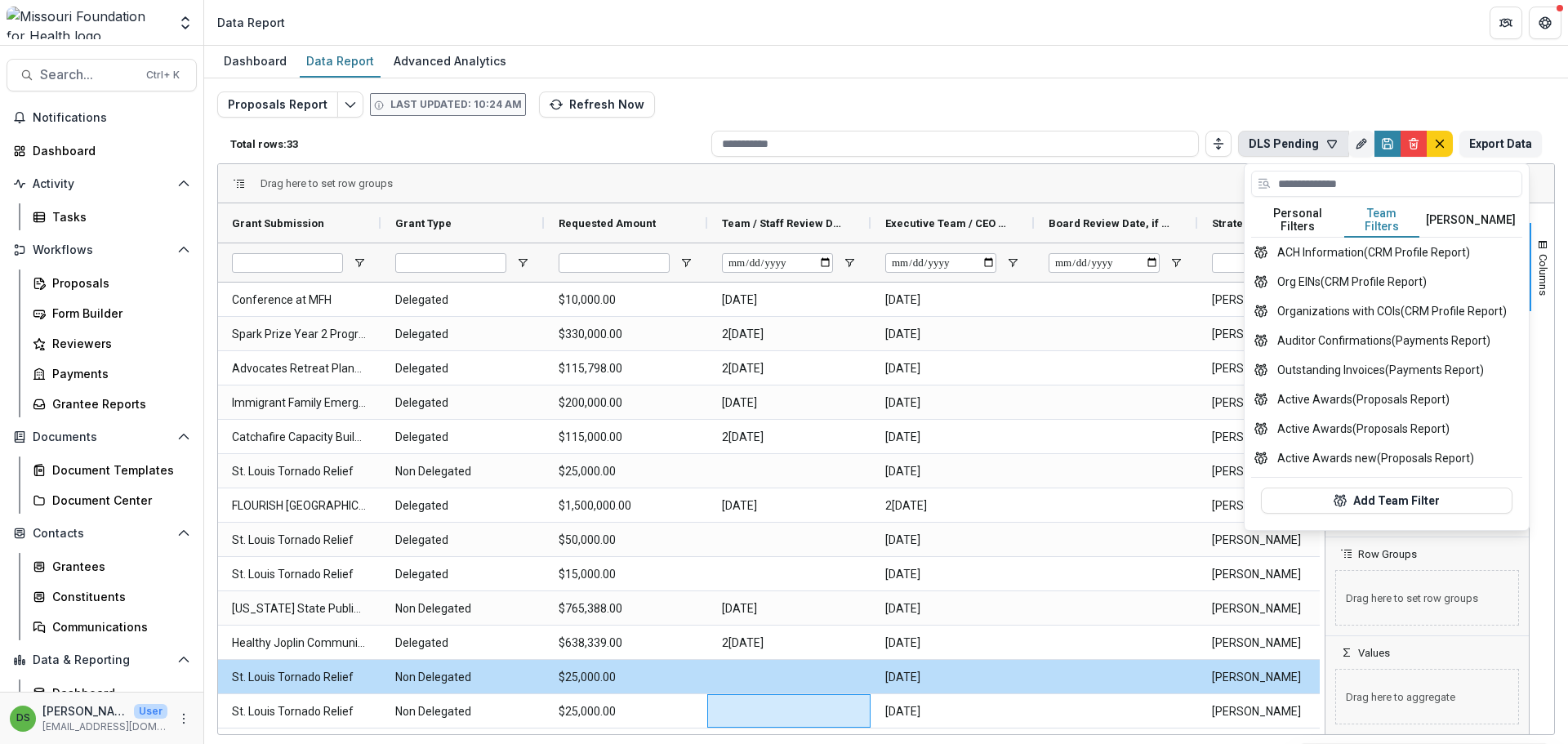
click at [1361, 215] on button "Team Filters" at bounding box center [1382, 220] width 75 height 34
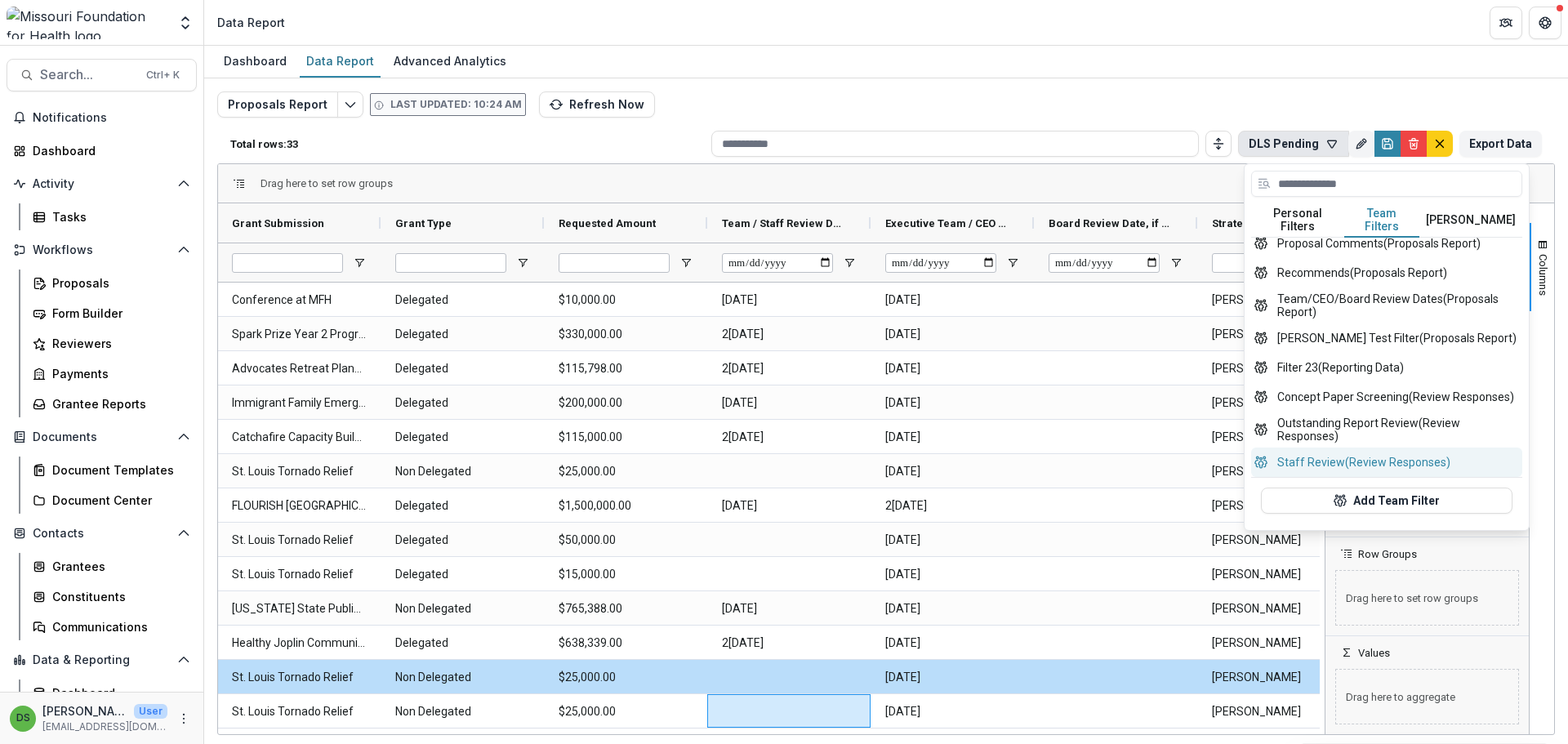
click at [1336, 452] on button "Staff Review (Review Responses)" at bounding box center [1386, 461] width 271 height 30
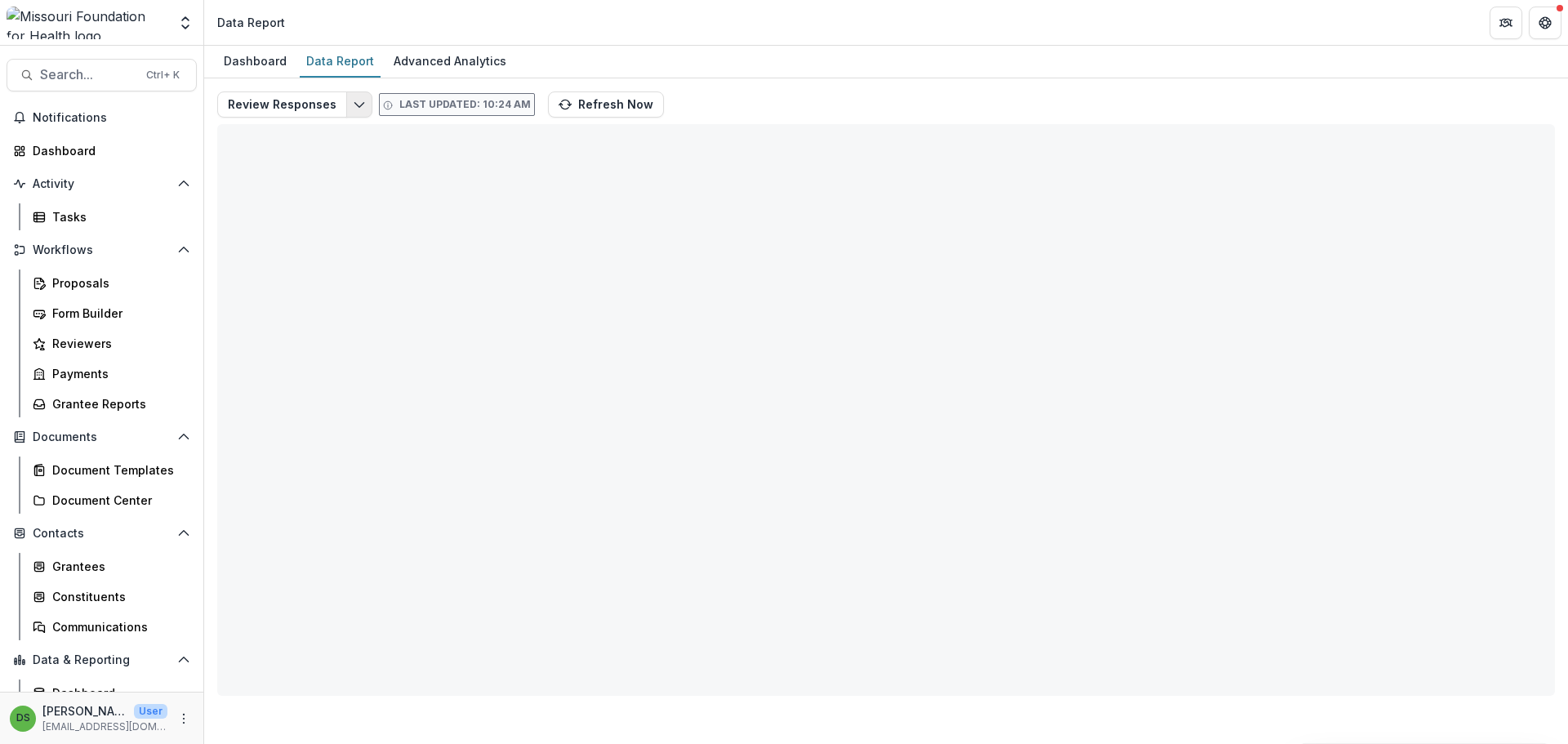
click at [352, 110] on icon "Edit selected report" at bounding box center [359, 105] width 13 height 13
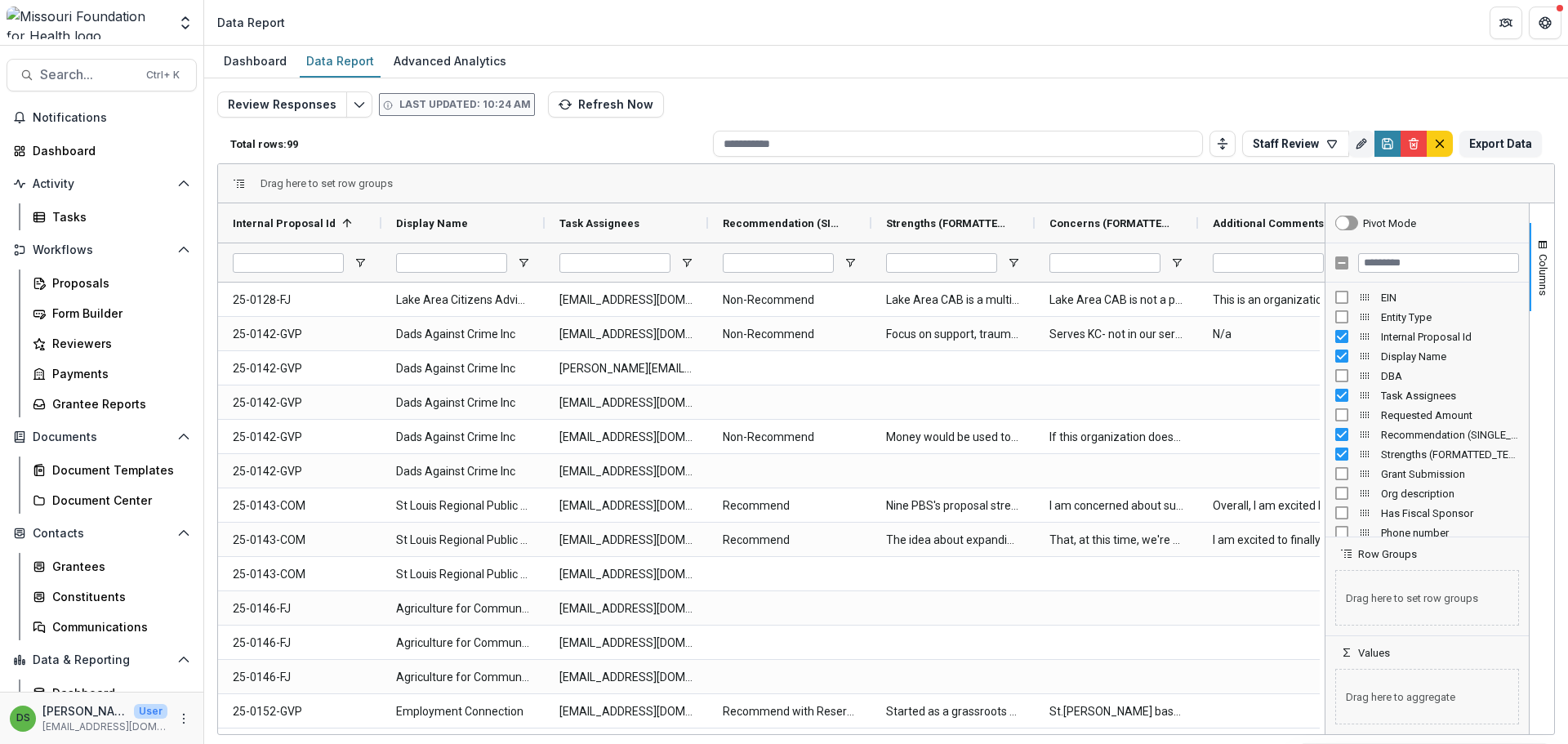
click at [1545, 252] on button "Columns" at bounding box center [1541, 266] width 24 height 89
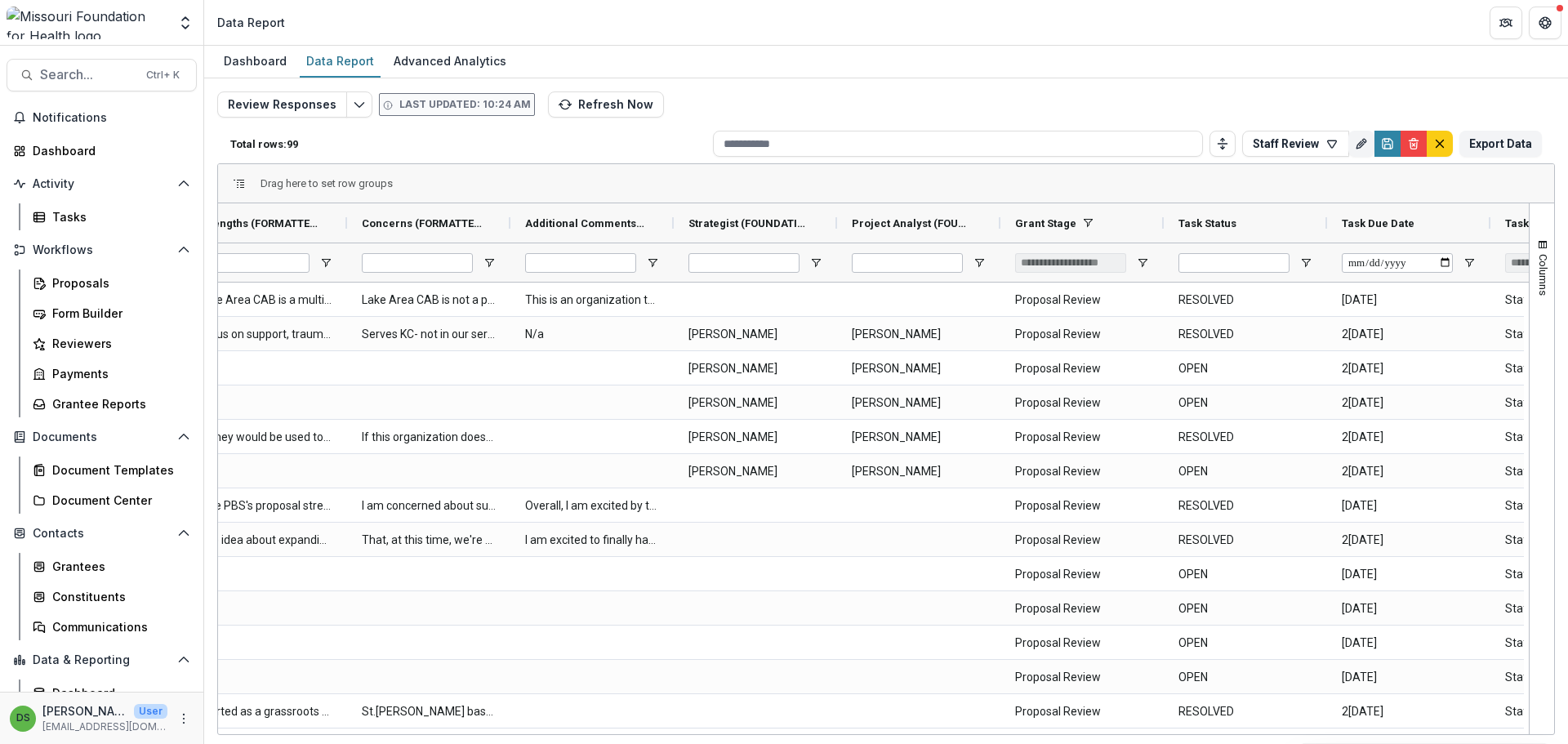
scroll to position [0, 818]
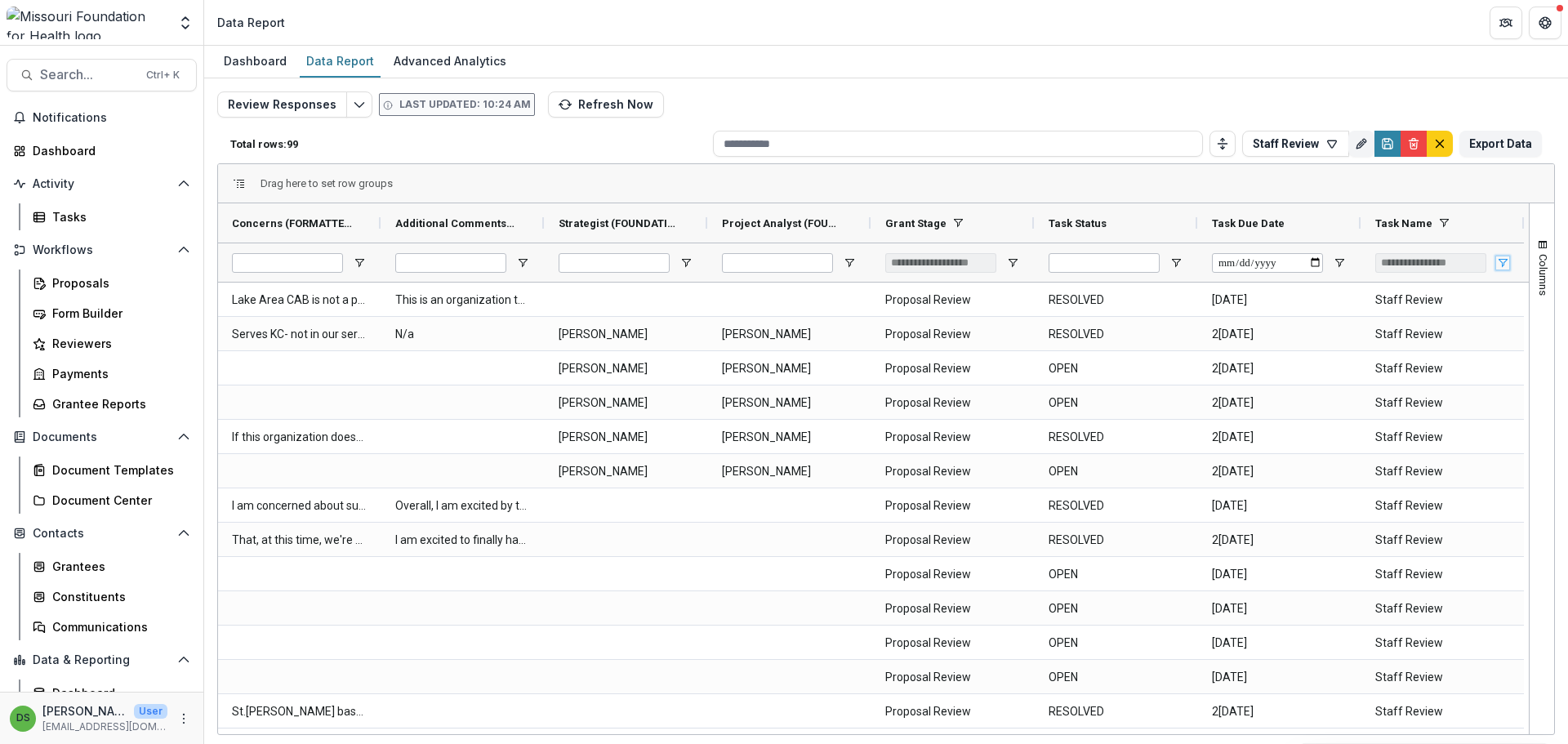
click at [1502, 264] on span "Open Filter Menu" at bounding box center [1502, 263] width 13 height 13
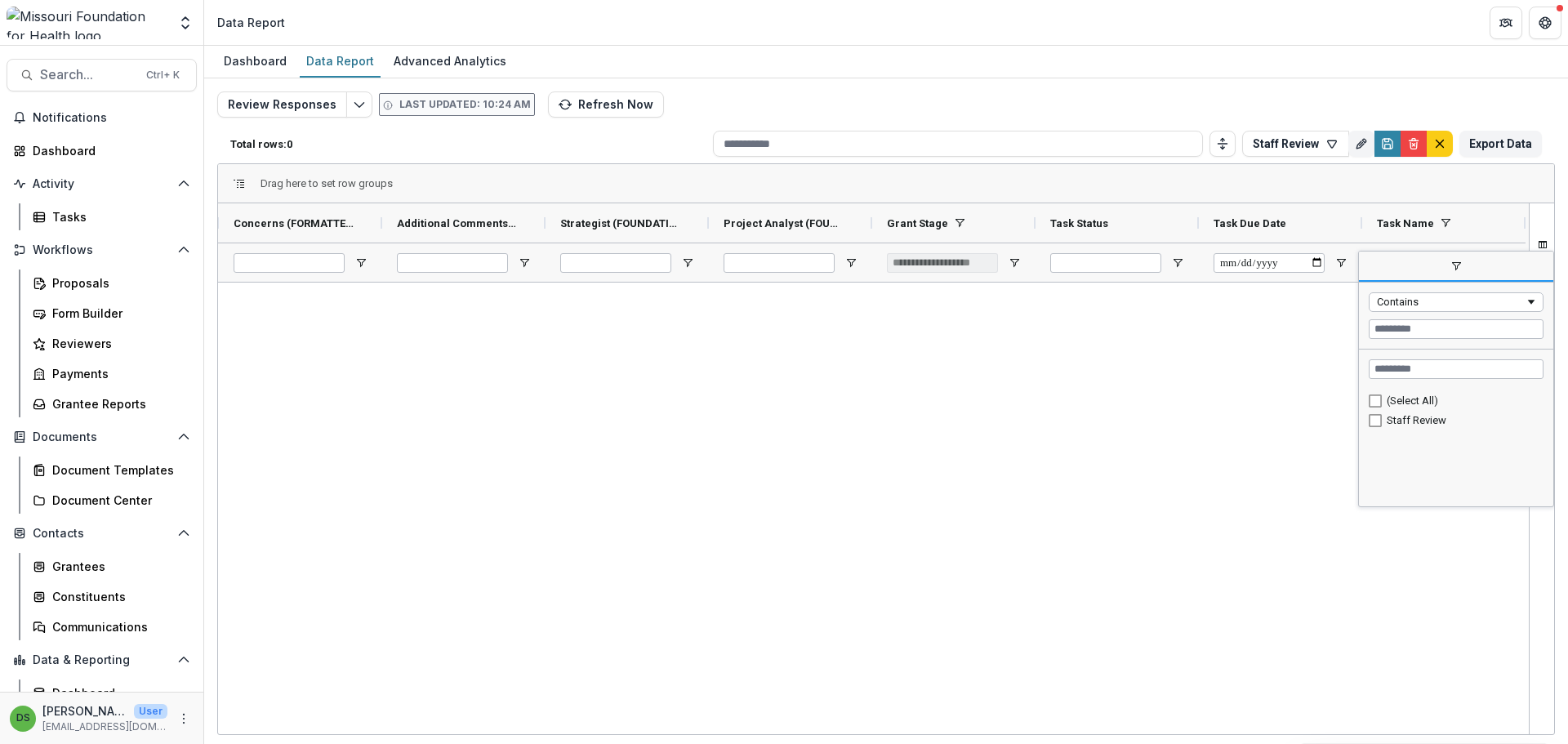
scroll to position [0, 812]
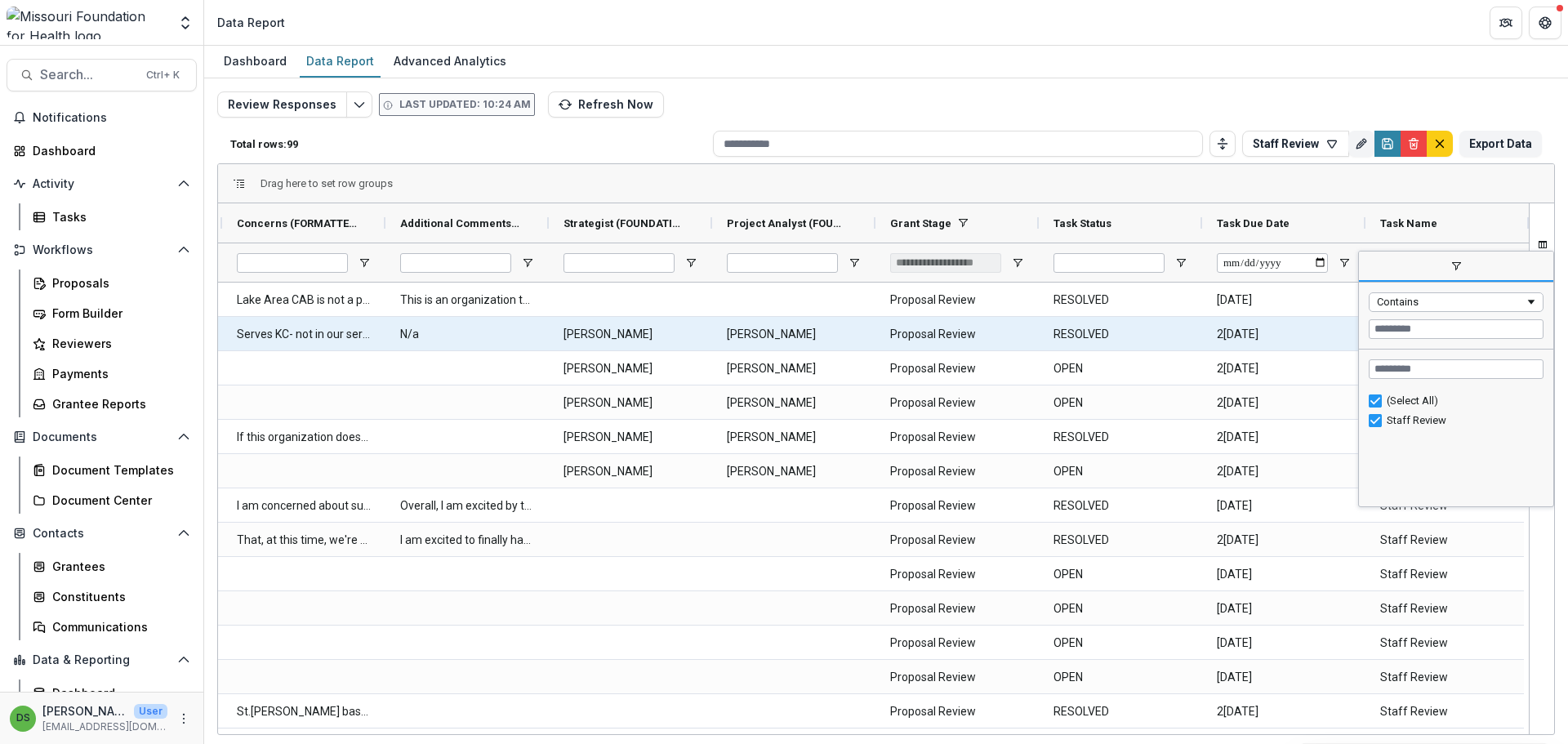
click at [1108, 325] on Status-4449 "RESOLVED" at bounding box center [1121, 334] width 134 height 33
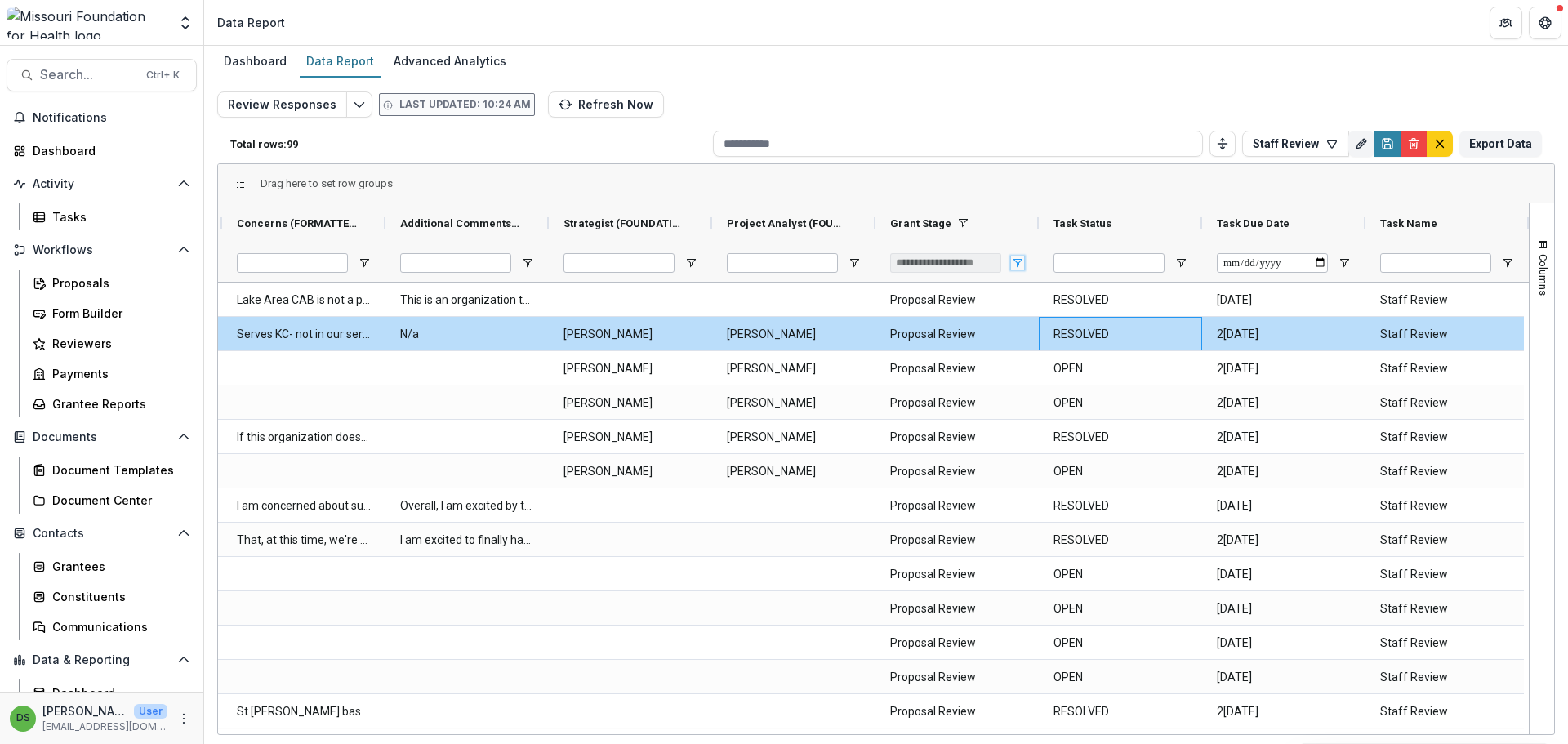
click at [1019, 266] on span "Open Filter Menu" at bounding box center [1017, 263] width 13 height 13
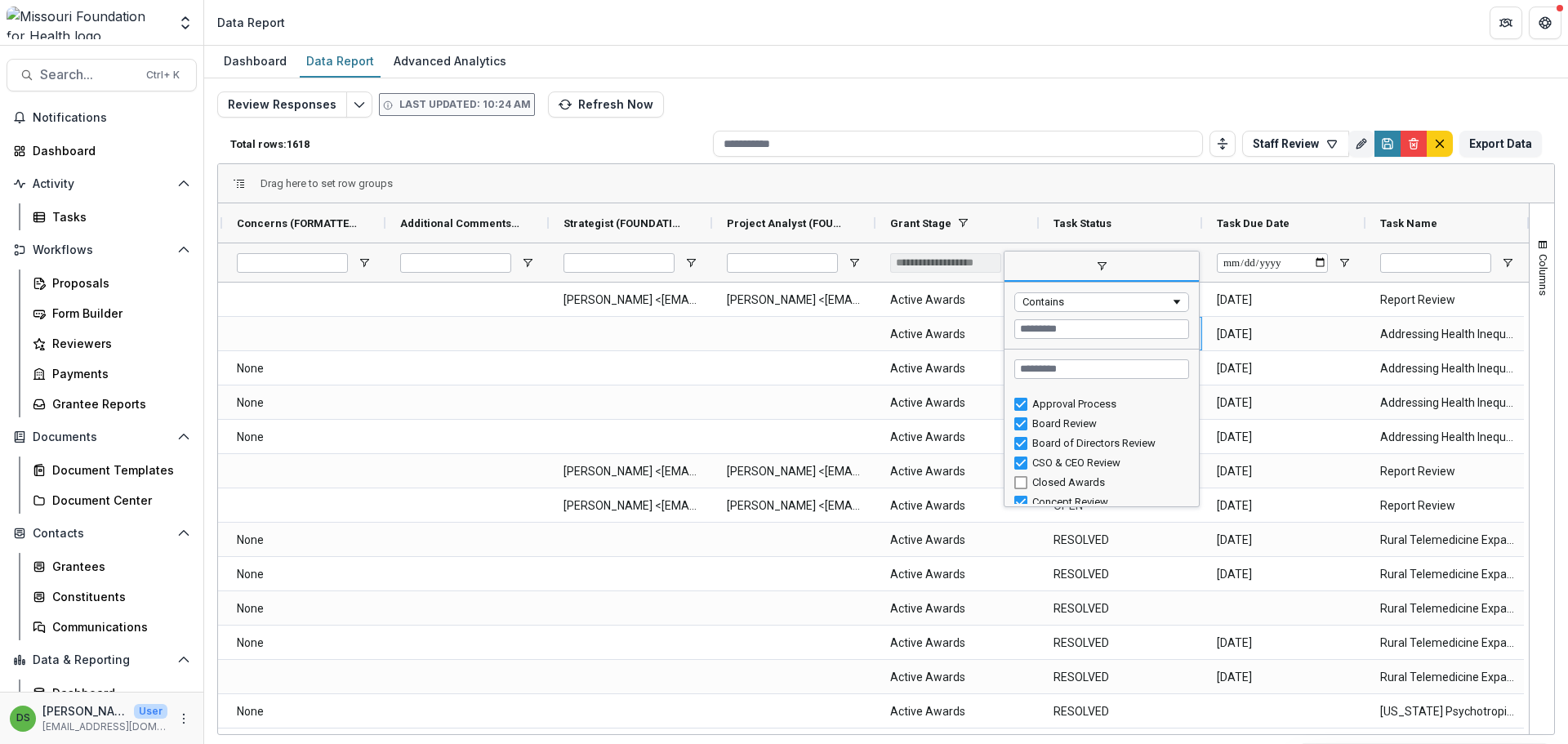
scroll to position [18, 0]
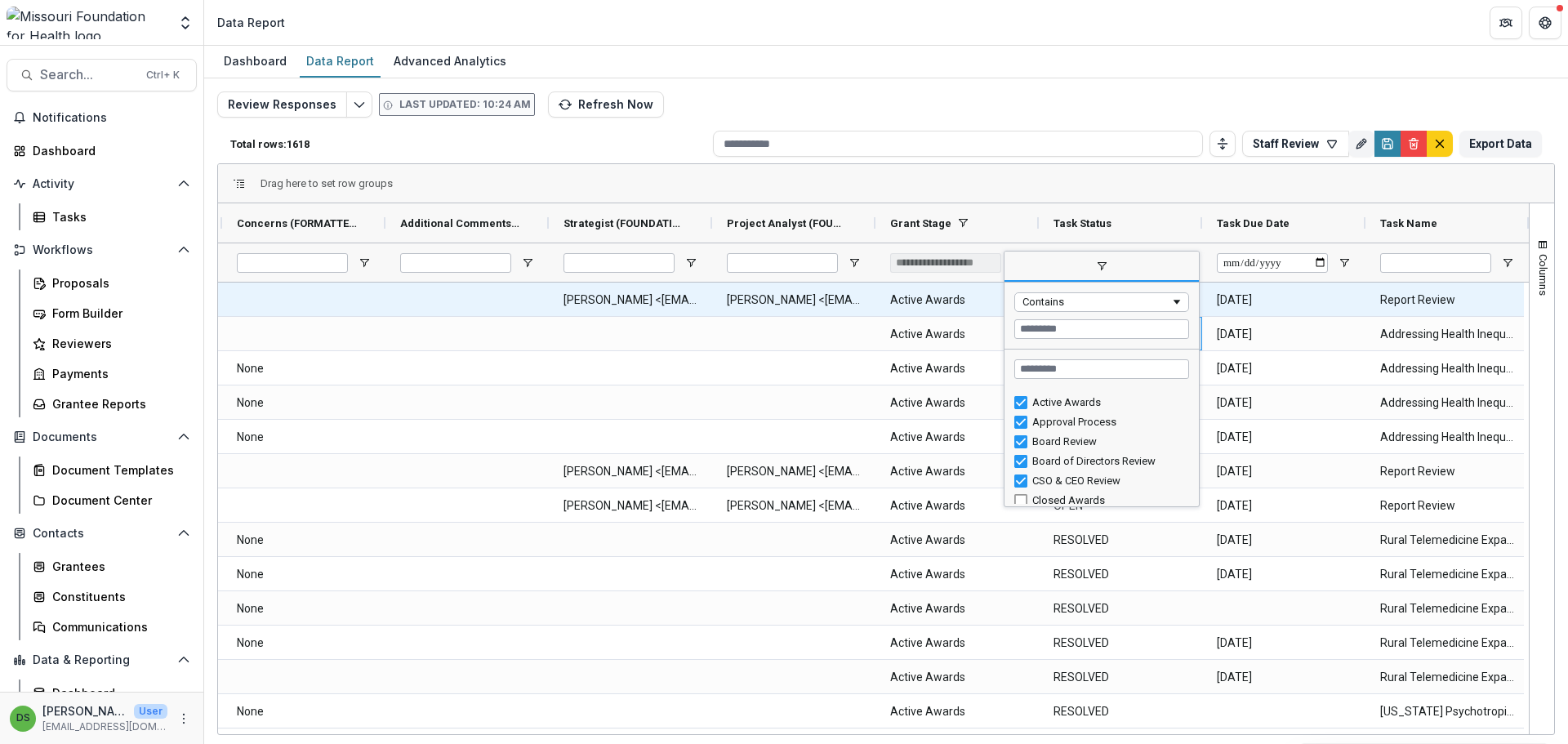
click at [1242, 304] on Date-4720 "2025-07-06" at bounding box center [1284, 300] width 134 height 33
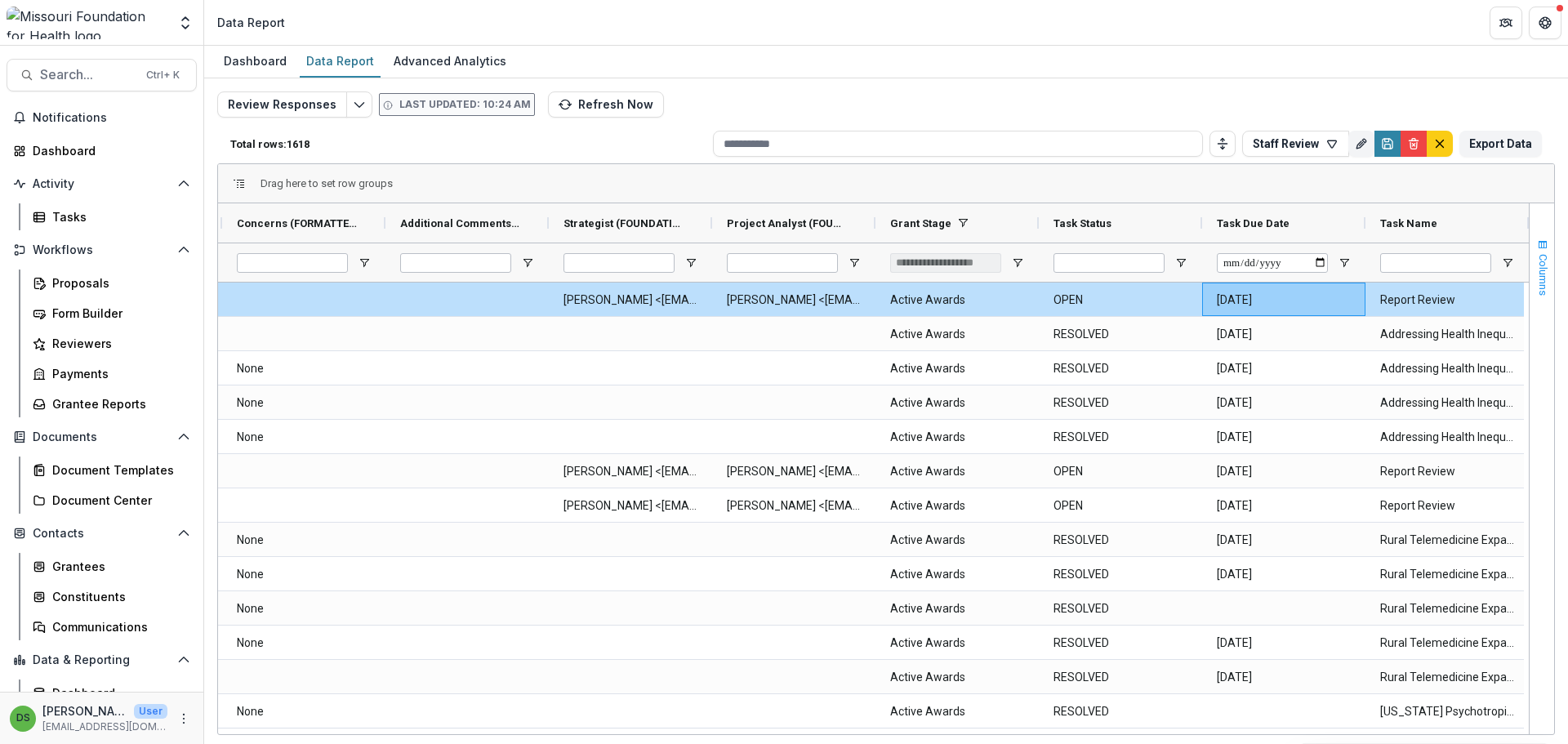
click at [1548, 249] on span "button" at bounding box center [1542, 245] width 13 height 13
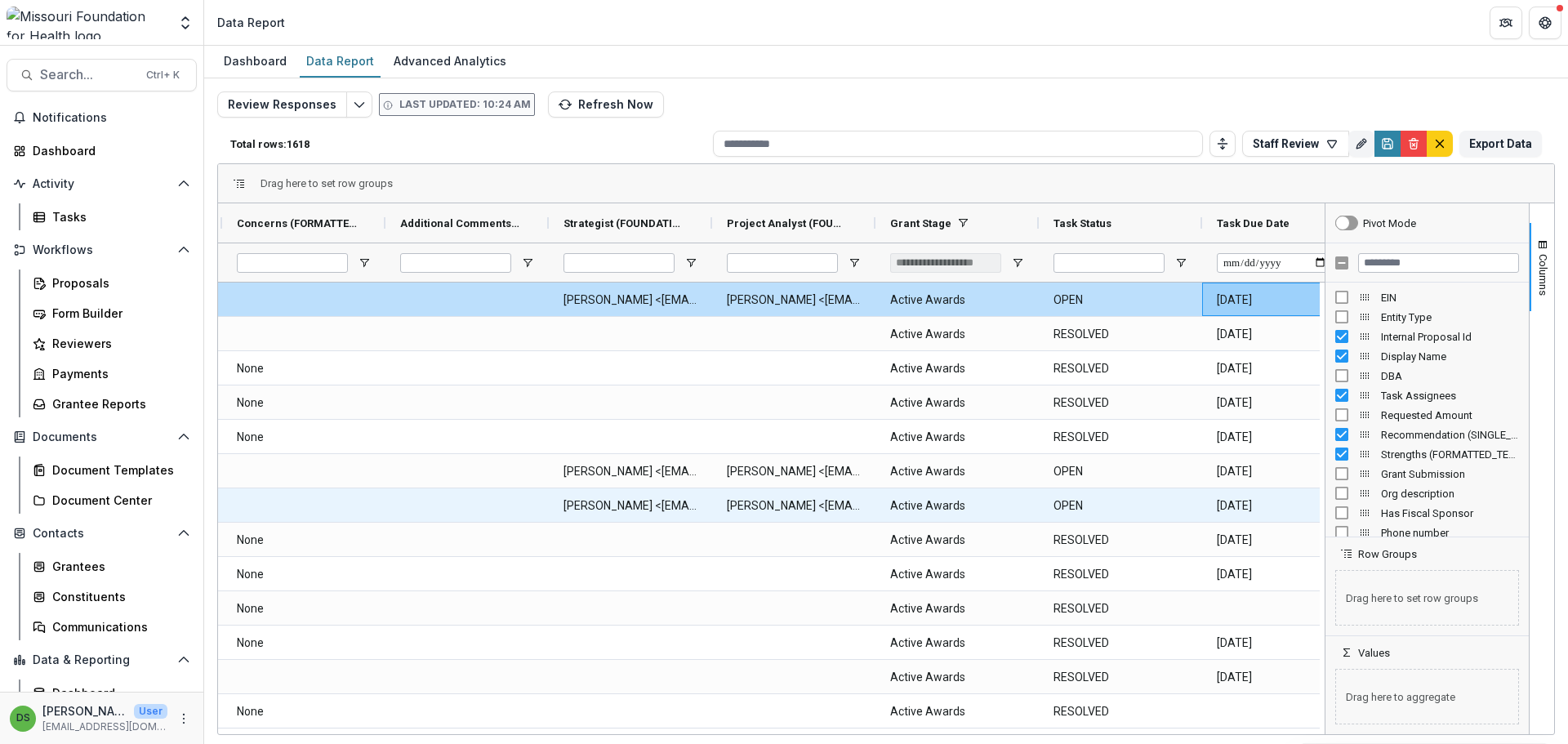
click at [1089, 475] on Status-4769 "OPEN" at bounding box center [1121, 470] width 134 height 33
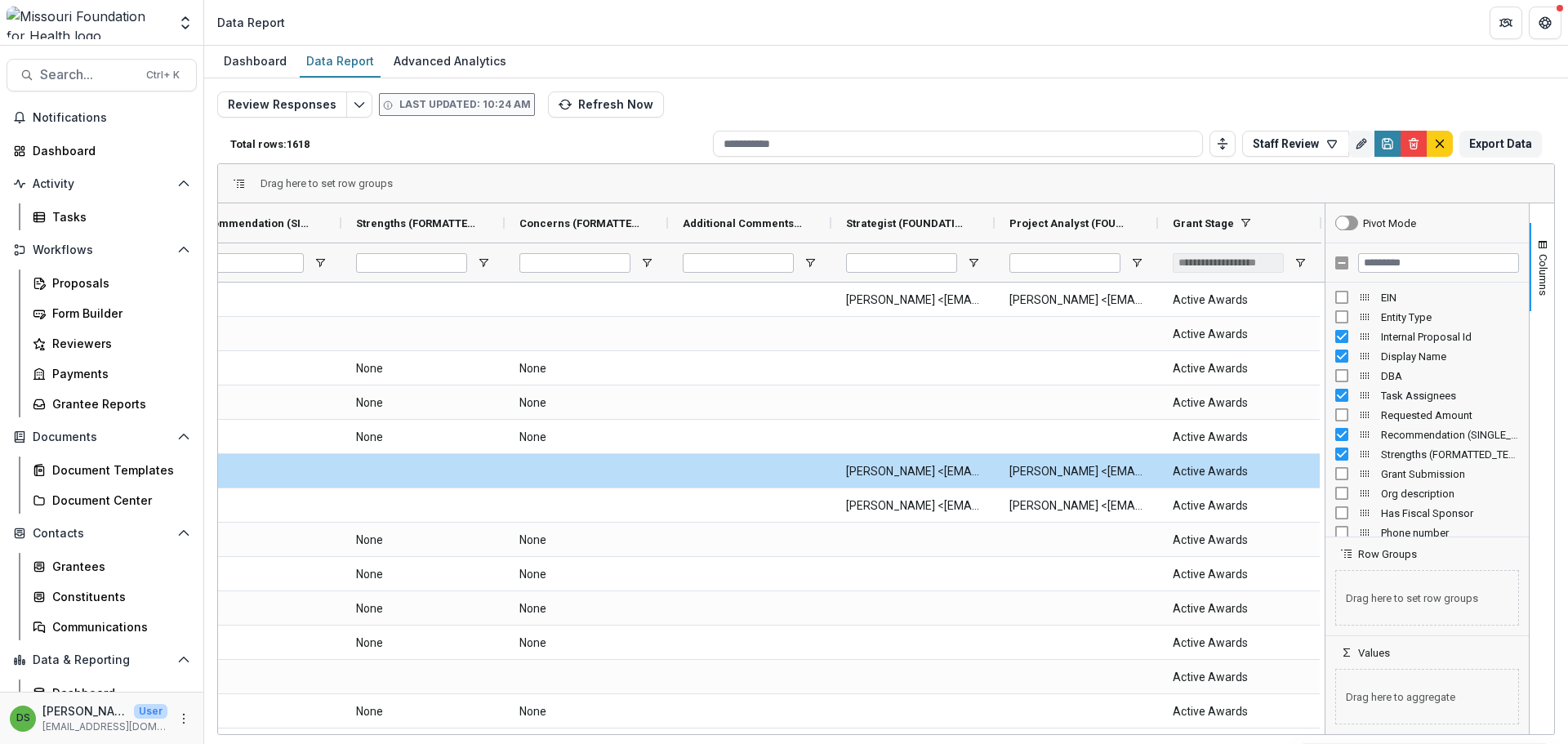
scroll to position [0, 162]
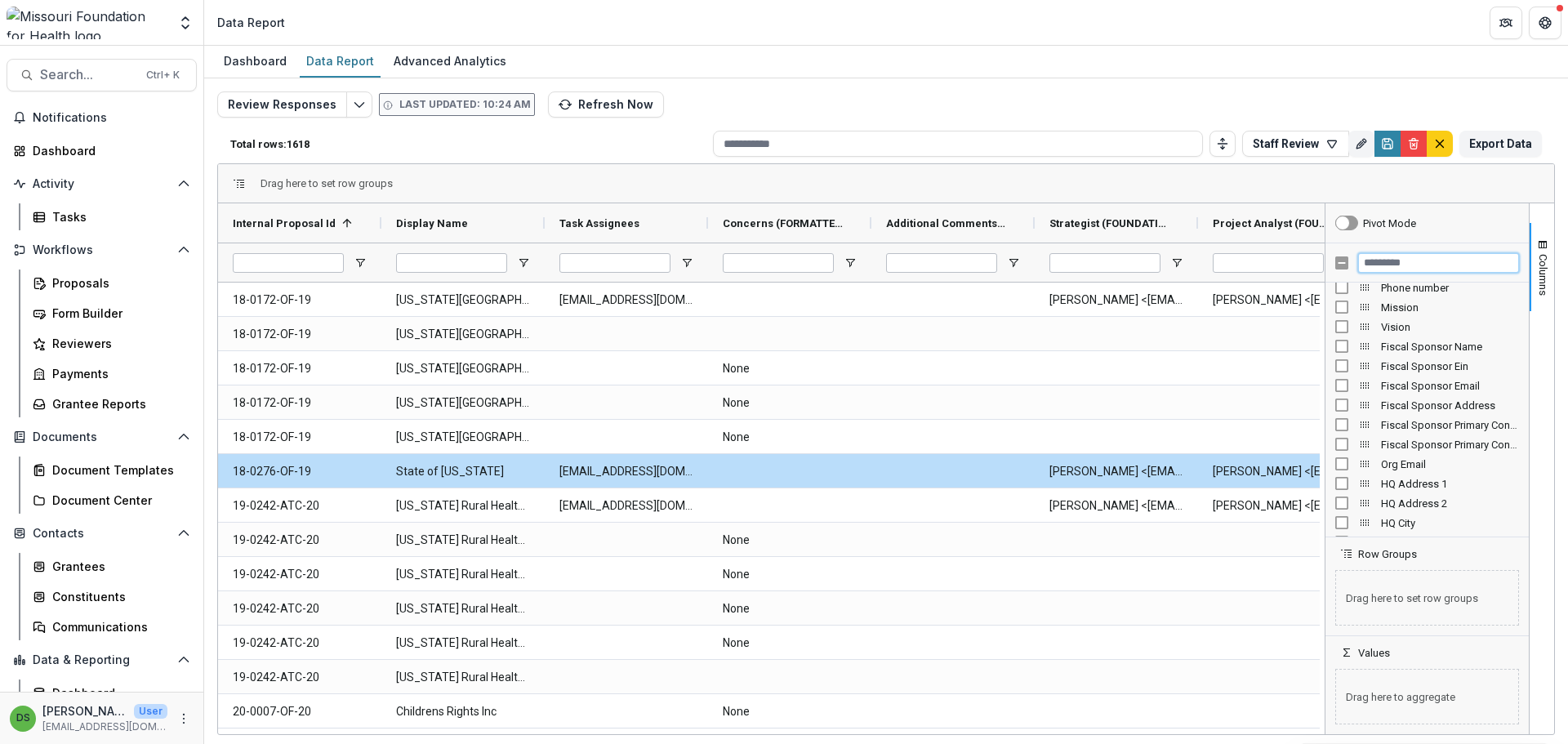
click at [1379, 254] on input "Filter Columns Input" at bounding box center [1438, 263] width 161 height 20
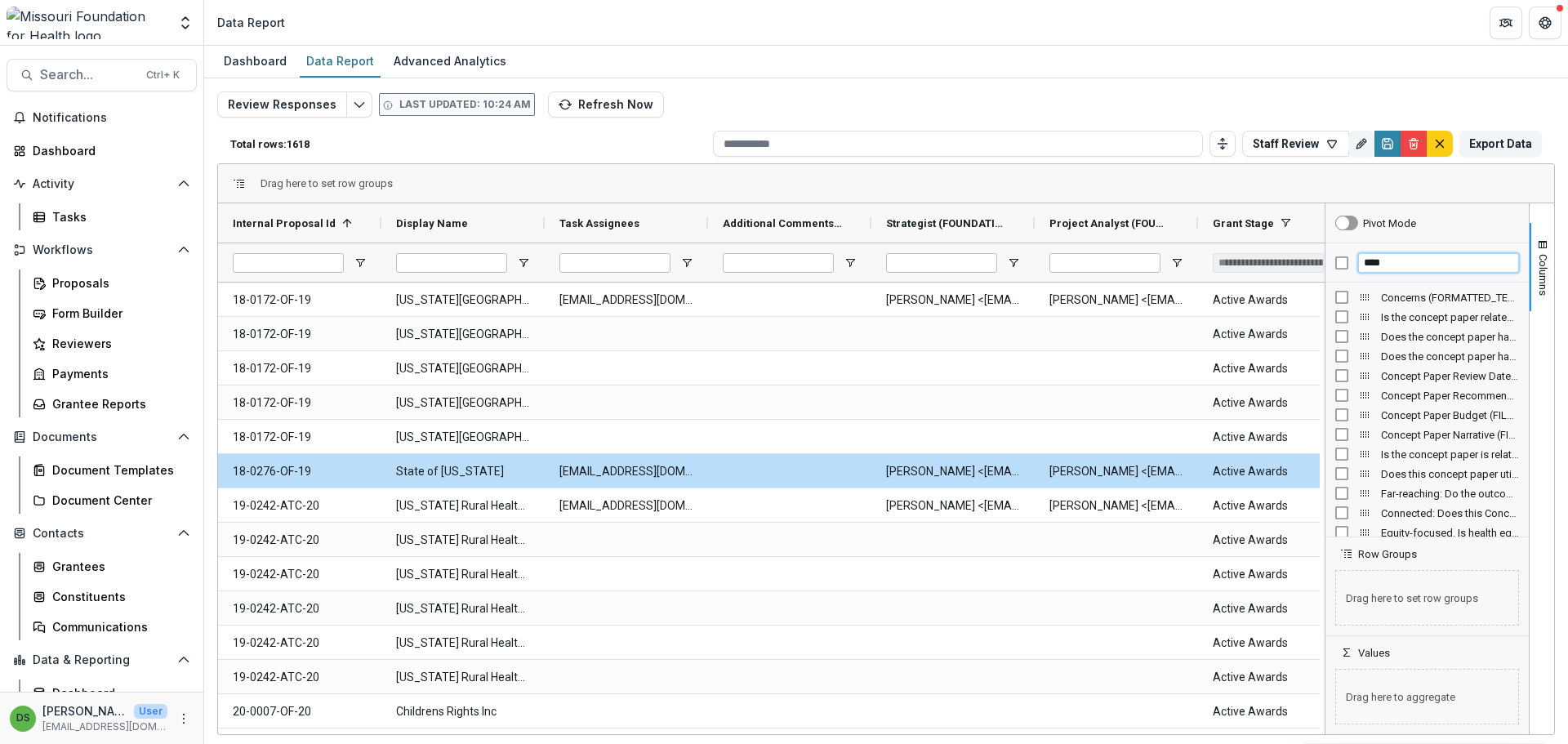
click at [1383, 260] on input "****" at bounding box center [1438, 263] width 161 height 20
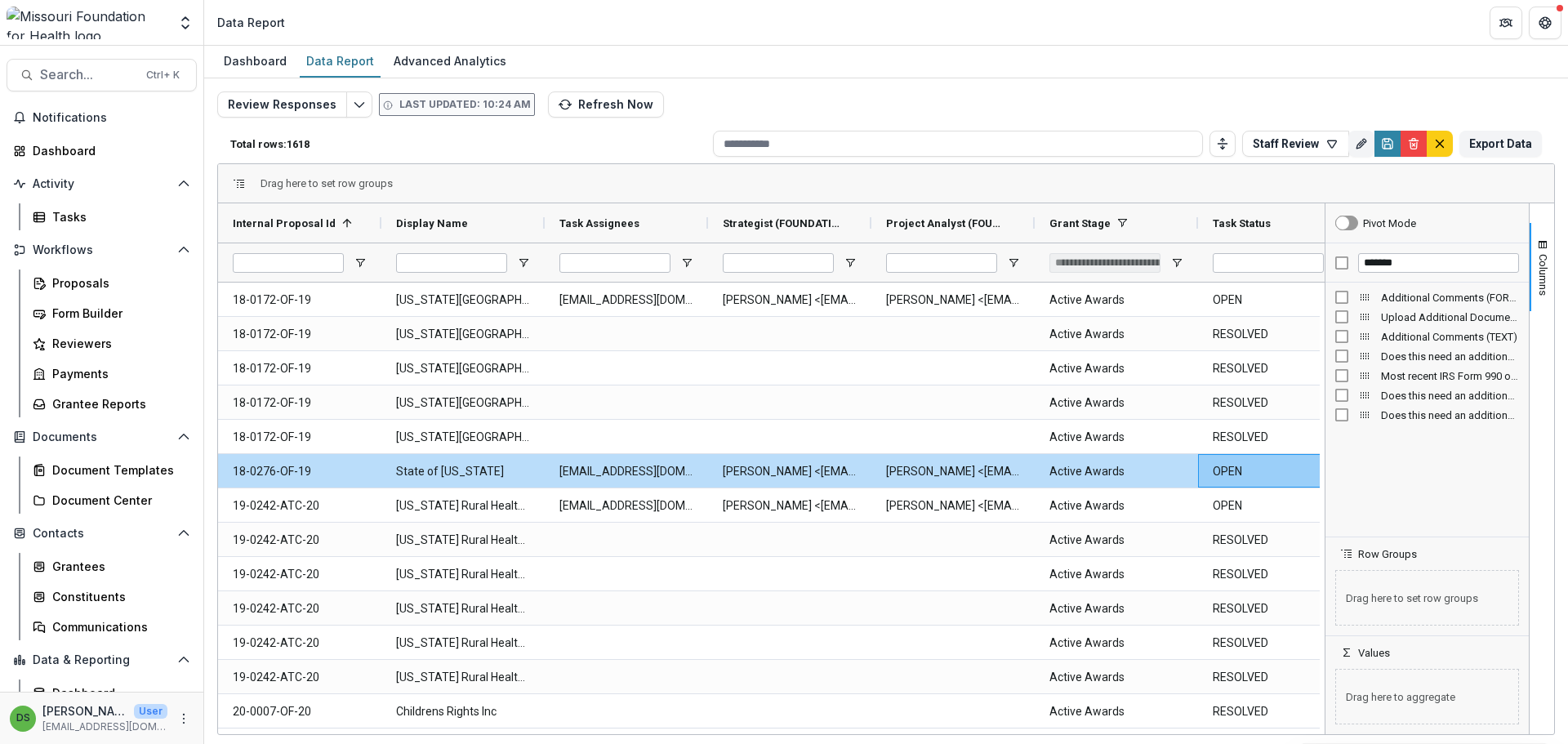
click at [1416, 263] on input "*******" at bounding box center [1438, 263] width 161 height 20
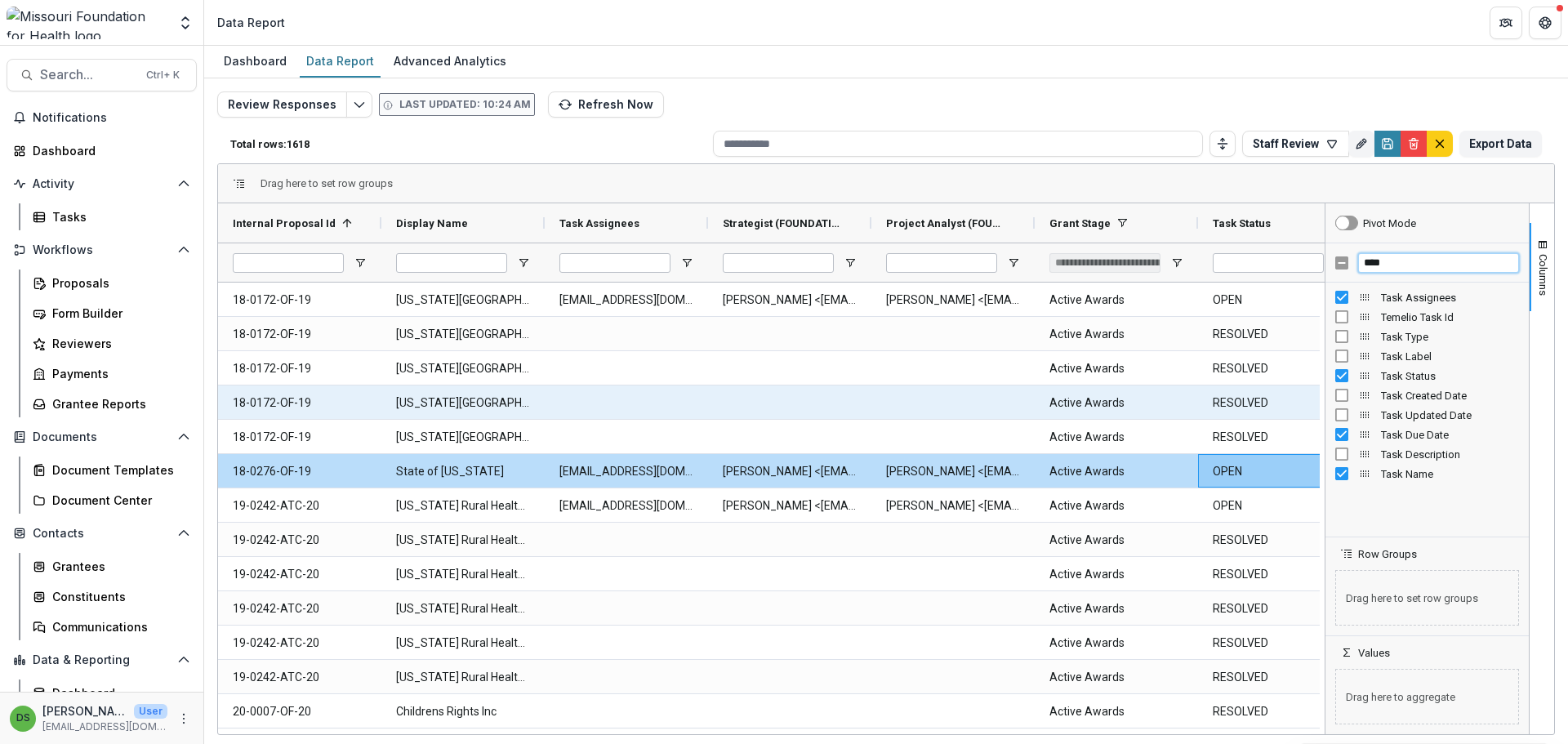
type input "****"
click at [1141, 409] on Stage-5231 "Active Awards" at bounding box center [1116, 402] width 134 height 33
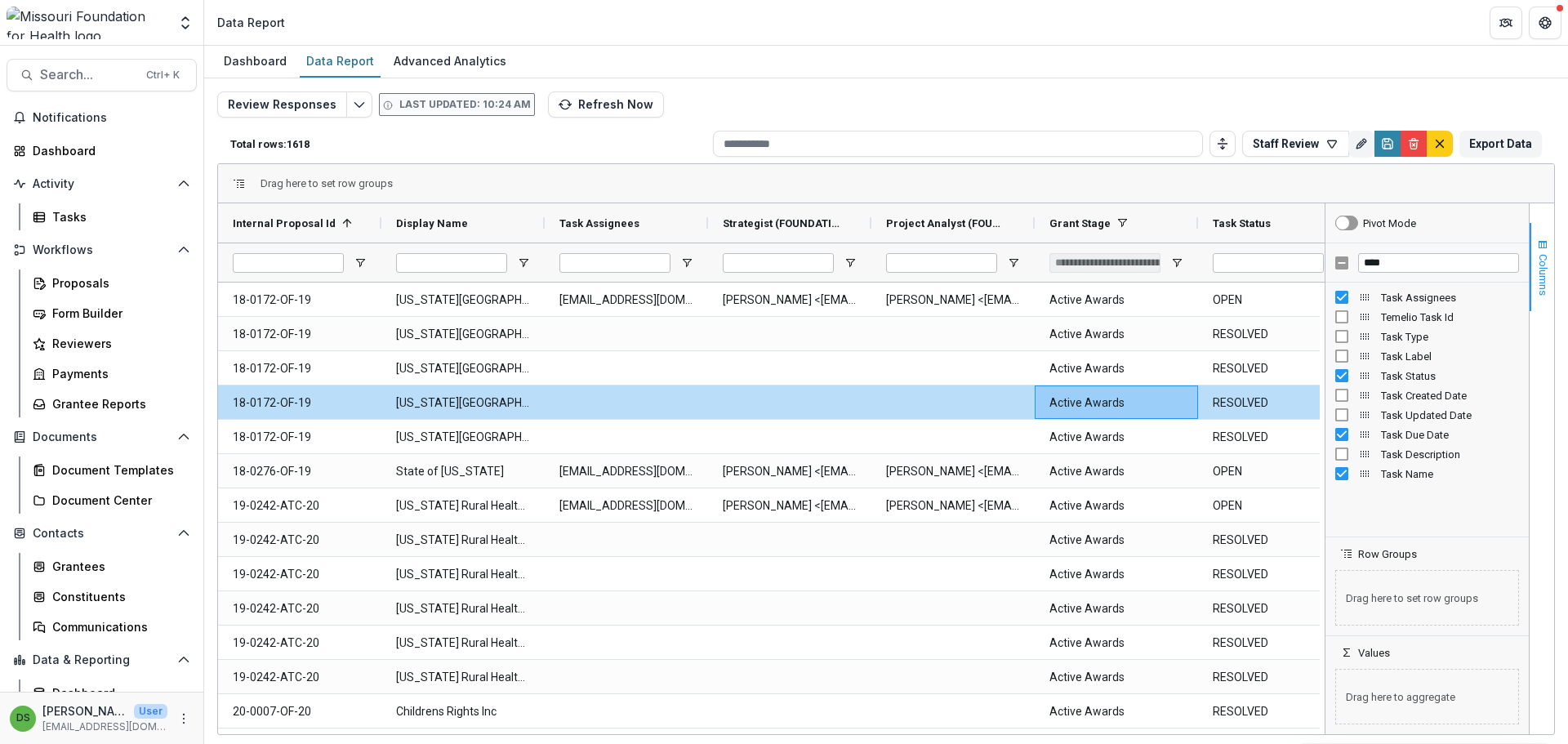
click at [1543, 252] on button "Columns" at bounding box center [1541, 266] width 24 height 89
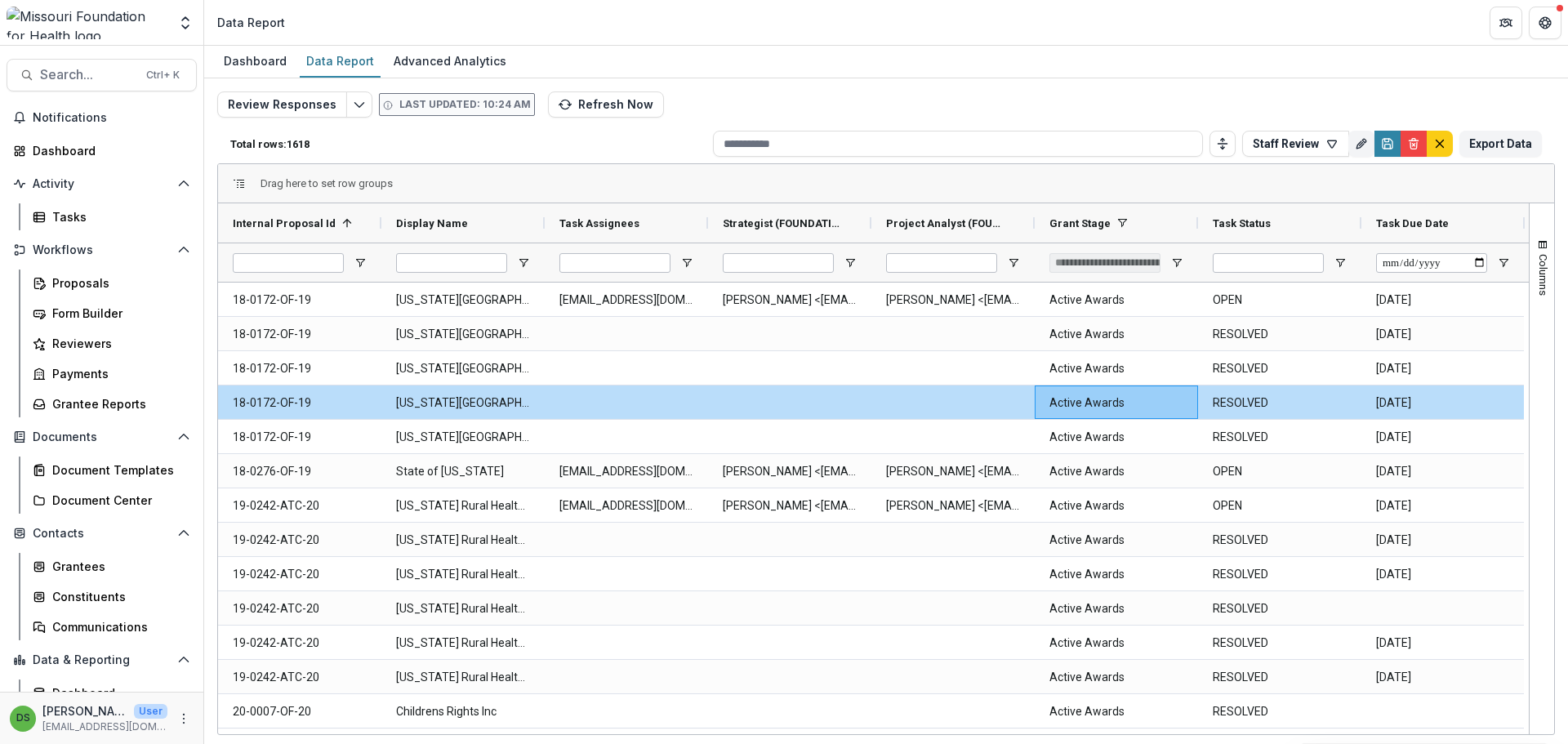
scroll to position [0, 164]
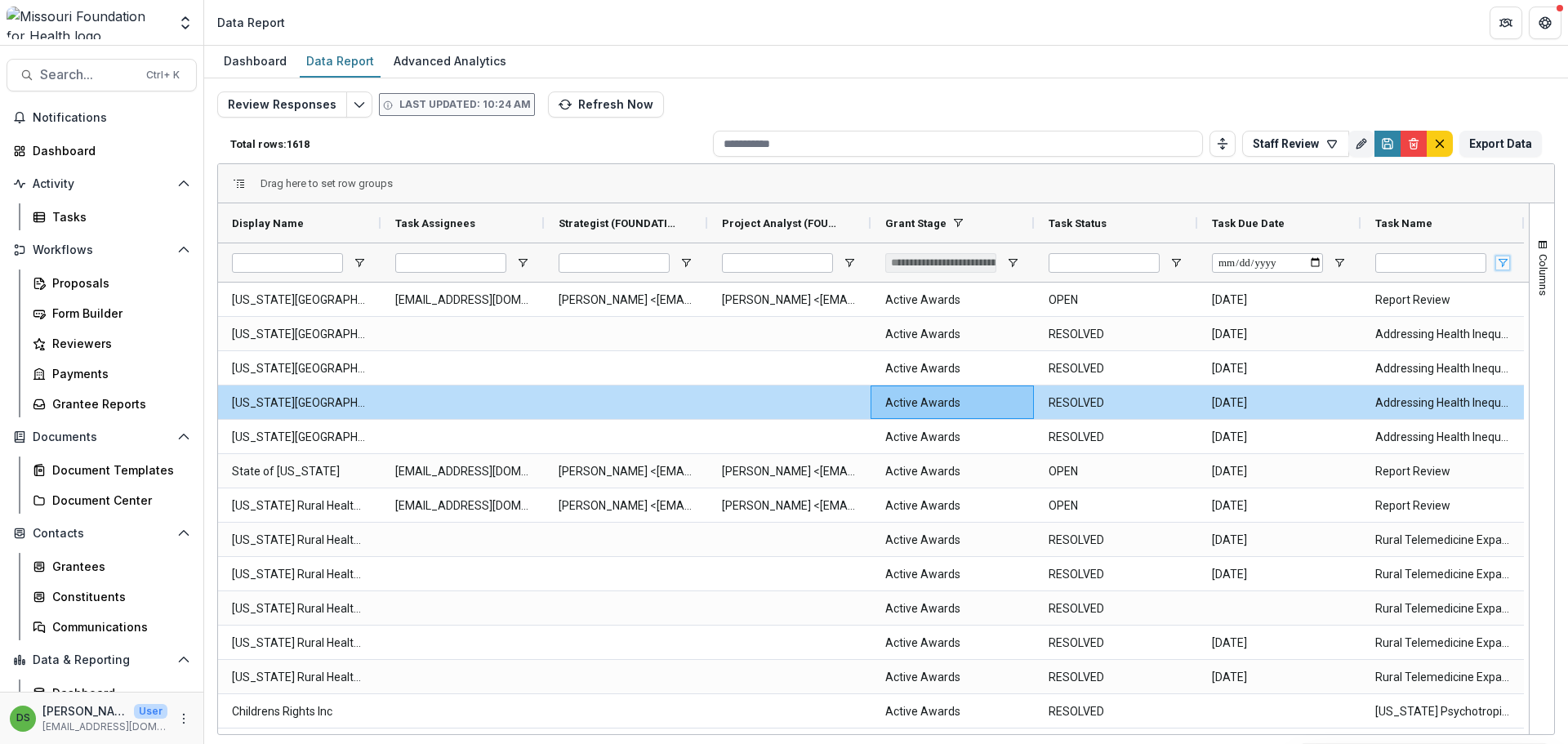
click at [1503, 265] on span "Open Filter Menu" at bounding box center [1502, 263] width 13 height 13
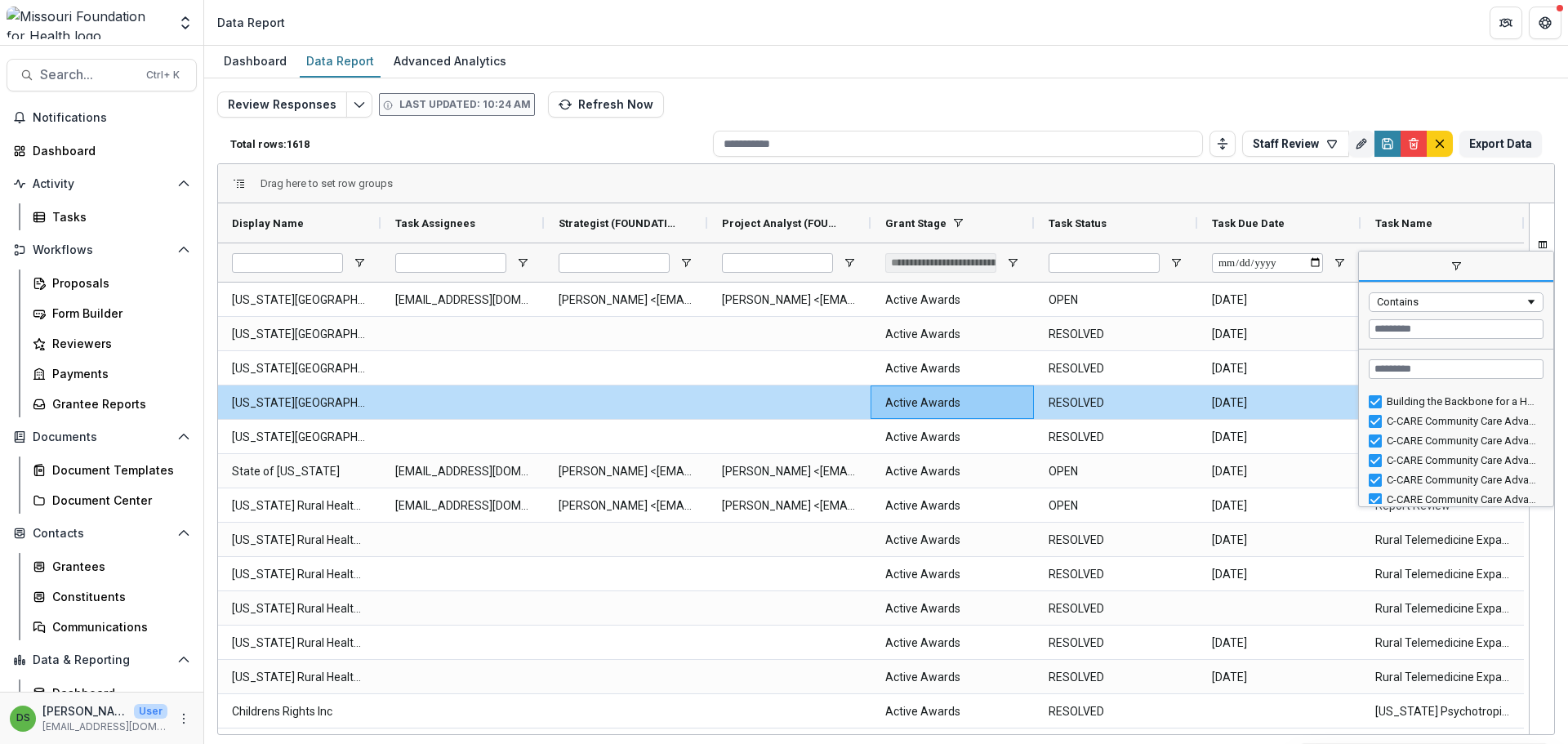
scroll to position [2449, 0]
click at [1463, 263] on span "filter" at bounding box center [1455, 266] width 194 height 30
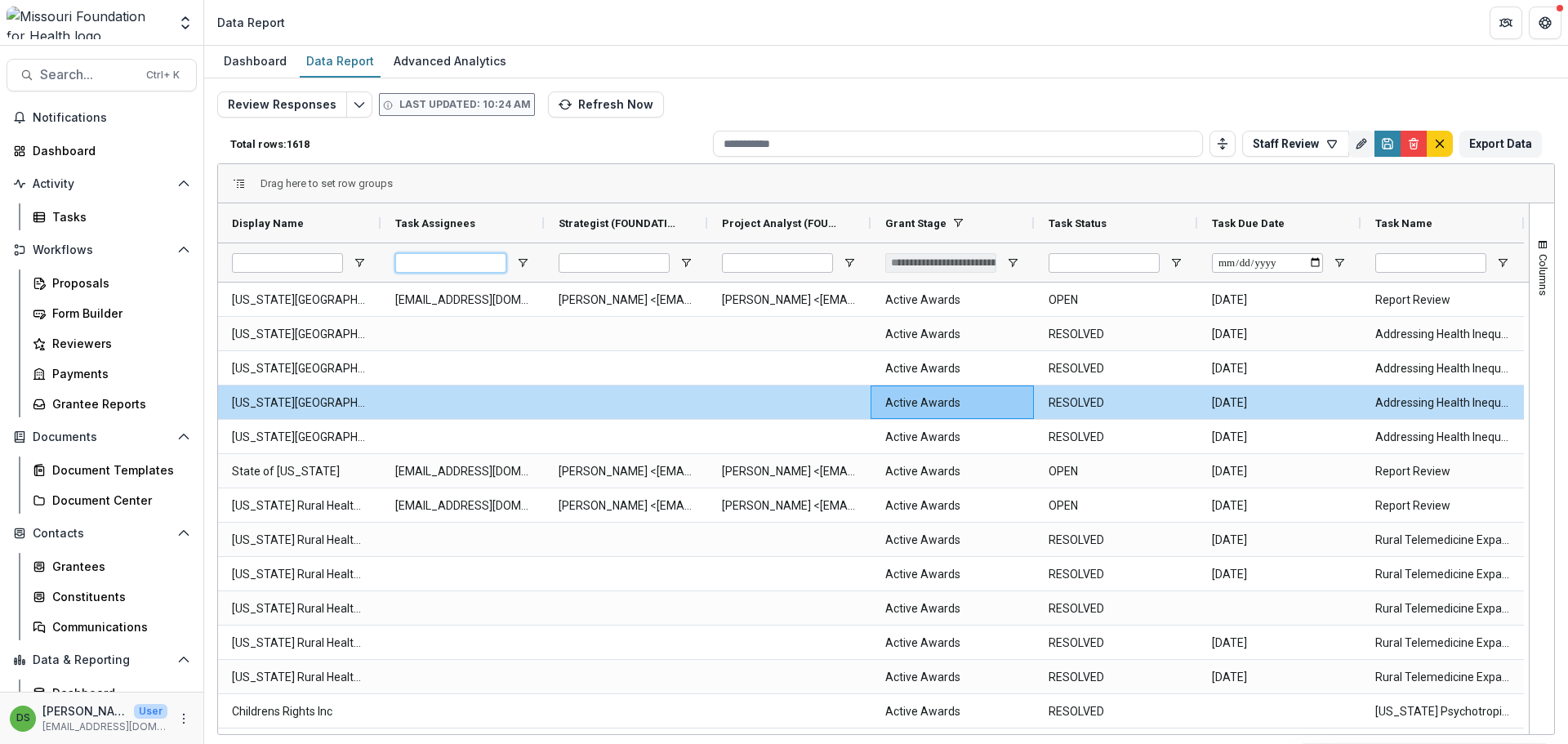
click at [487, 269] on input "Task Assignees Filter Input" at bounding box center [451, 263] width 111 height 20
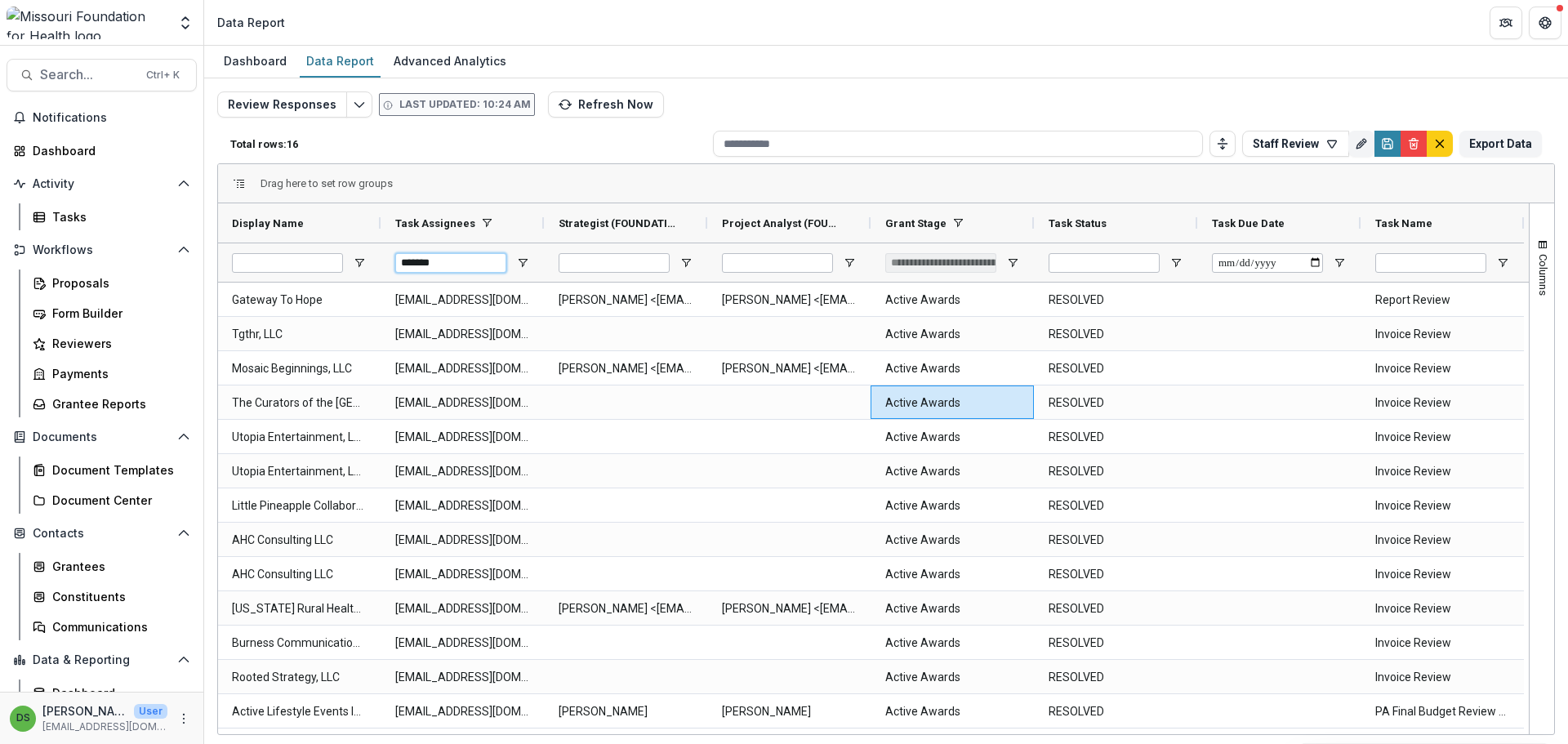
scroll to position [0, 0]
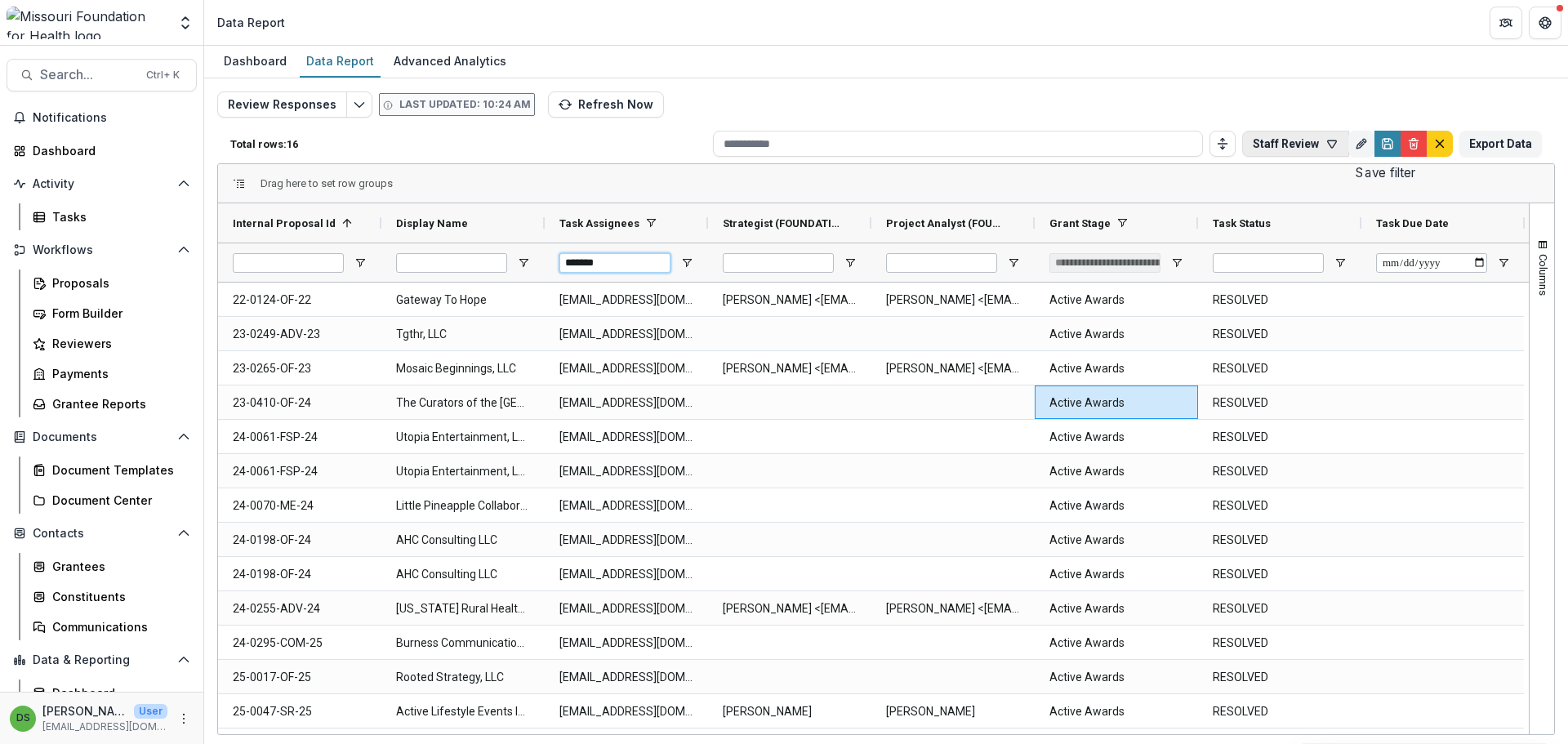
type input "*******"
click at [1336, 137] on icon "button" at bounding box center [1332, 143] width 13 height 13
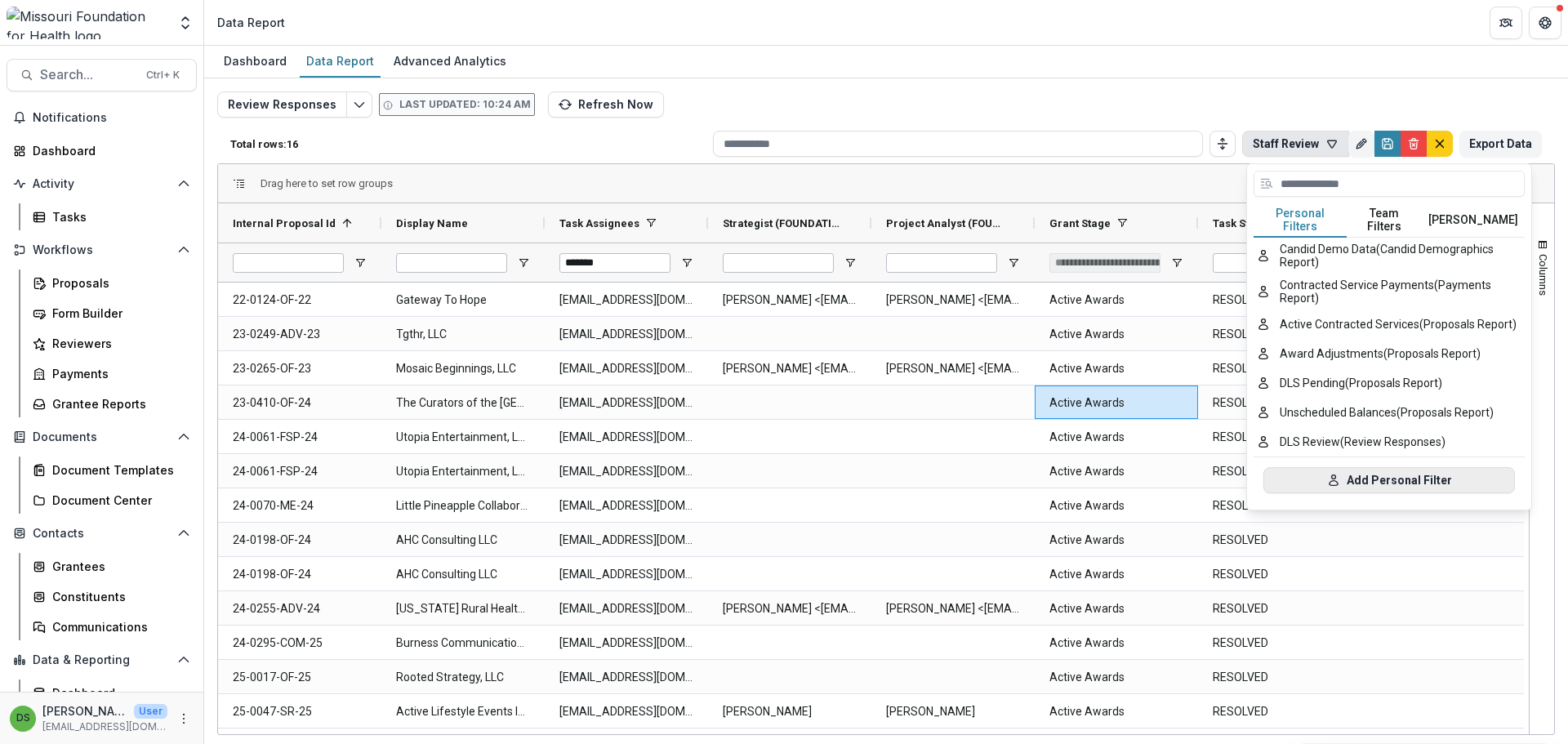
click at [1338, 473] on icon "button" at bounding box center [1333, 479] width 13 height 13
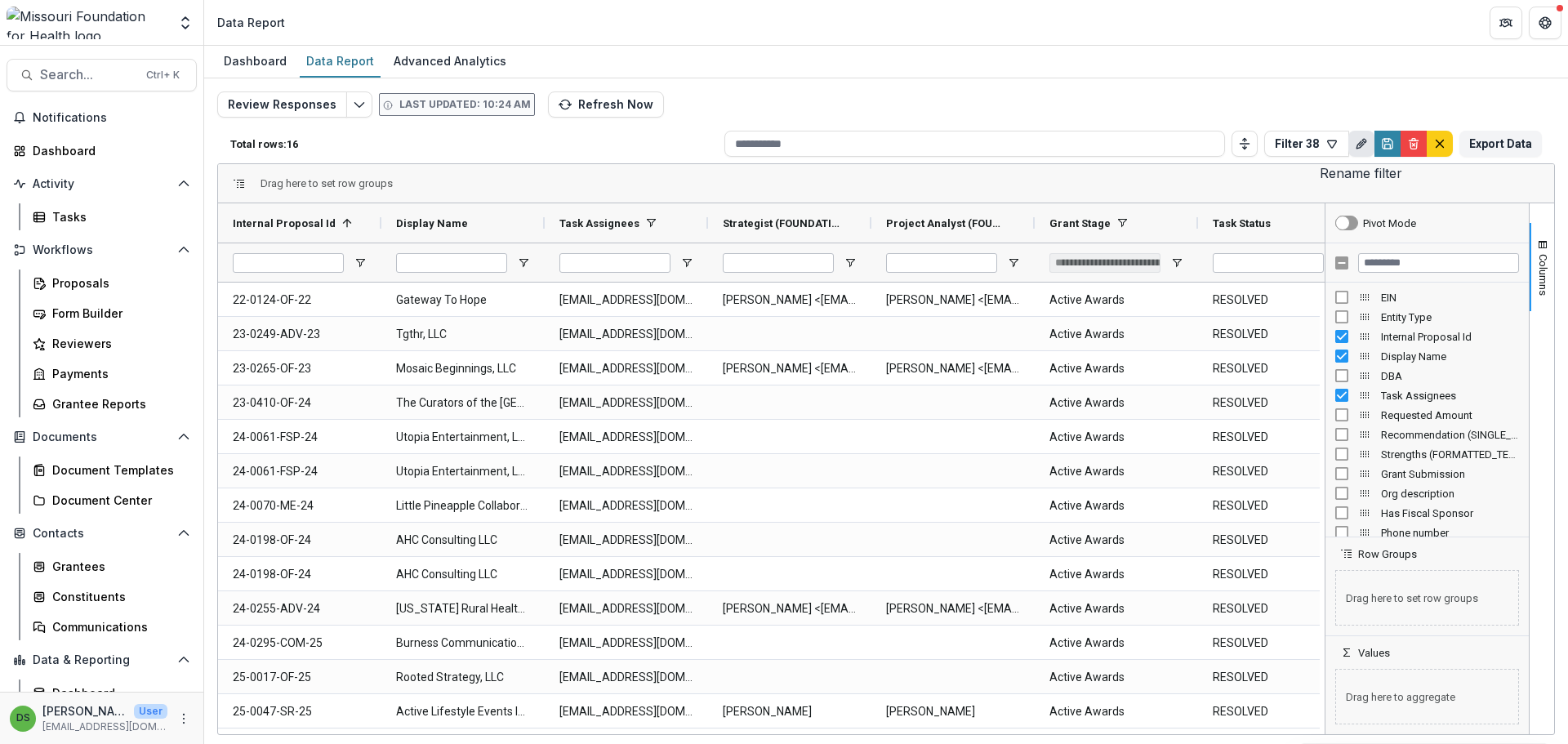
click at [1365, 143] on icon "Rename" at bounding box center [1361, 143] width 13 height 13
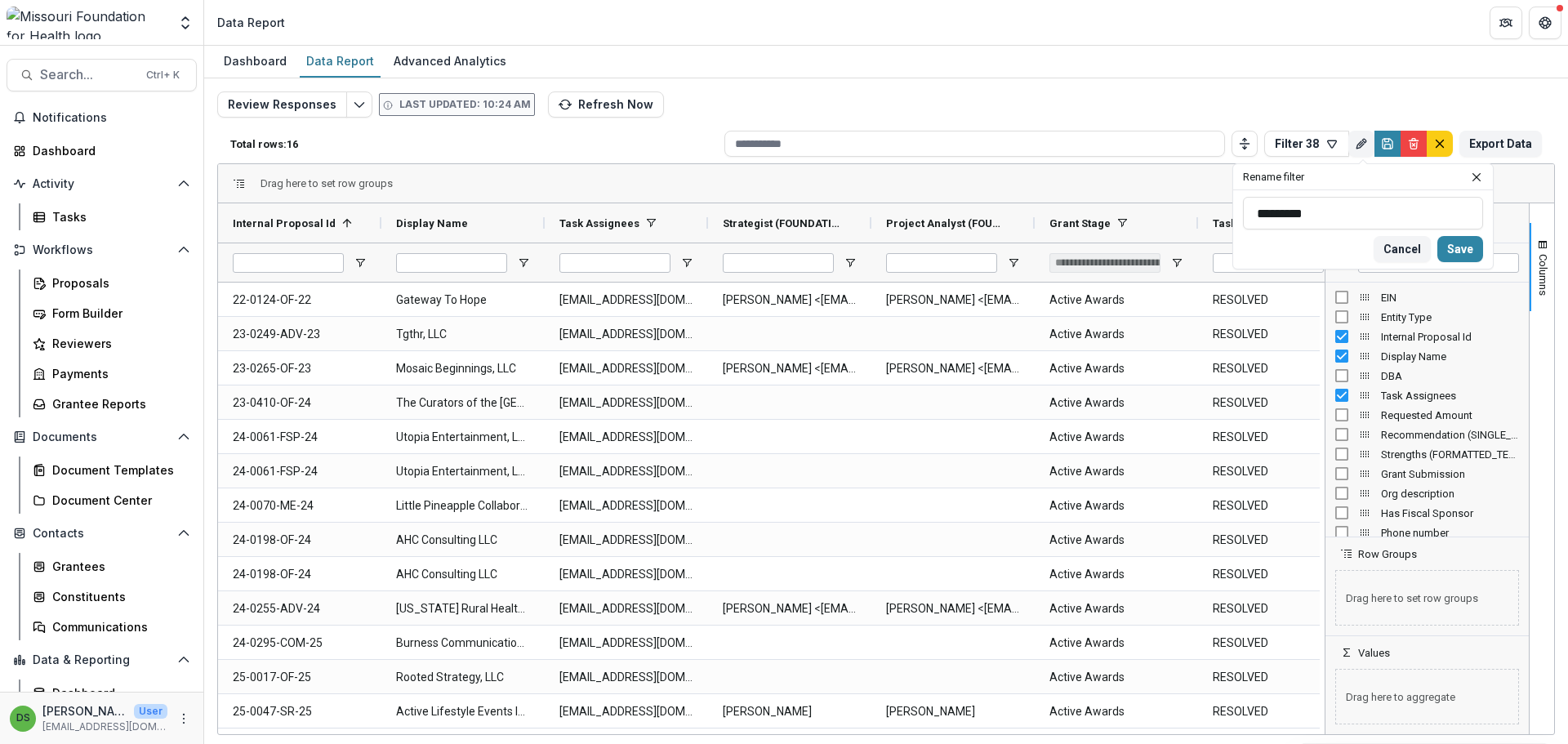
drag, startPoint x: 1318, startPoint y: 207, endPoint x: 1202, endPoint y: 220, distance: 116.7
click at [1202, 220] on div "Total rows: 16 Filter 38 Personal Filters Team Filters Temelio Filters Candid D…" at bounding box center [886, 410] width 1337 height 571
click at [1271, 221] on input "*********" at bounding box center [1362, 213] width 240 height 33
type input "*"
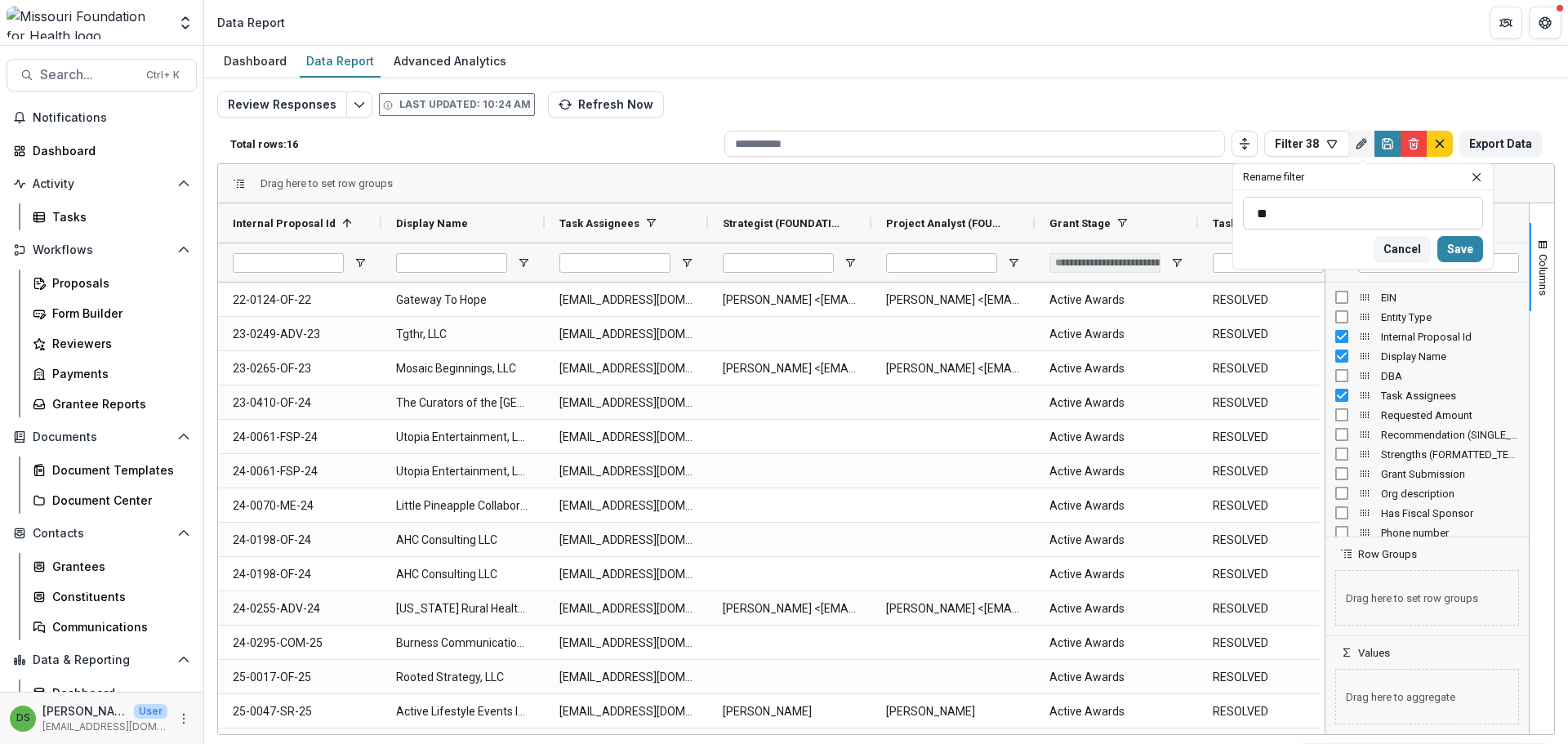
type input "*"
type input "**********"
click at [1469, 249] on button "Save" at bounding box center [1460, 249] width 46 height 26
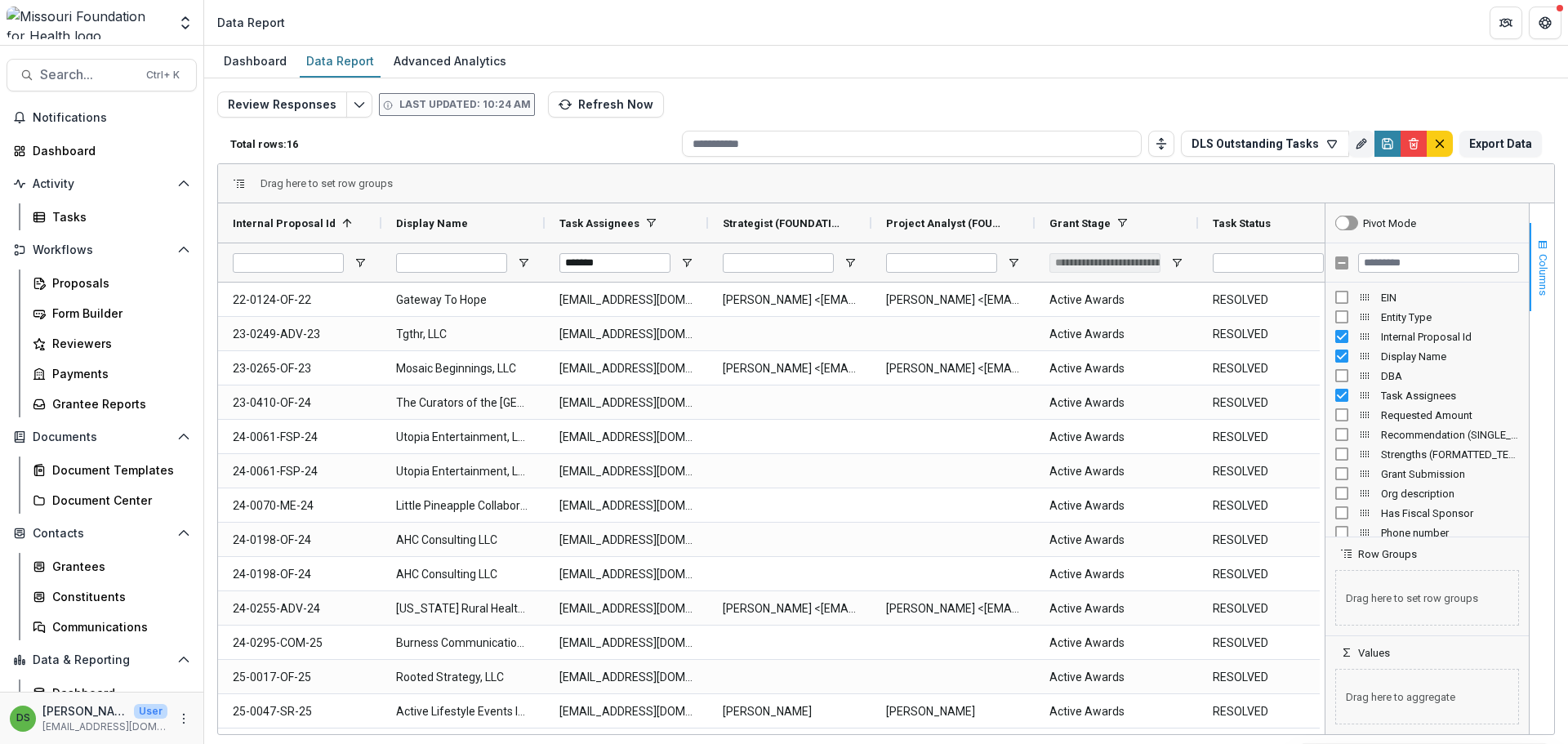
click at [1538, 242] on span "button" at bounding box center [1542, 245] width 13 height 13
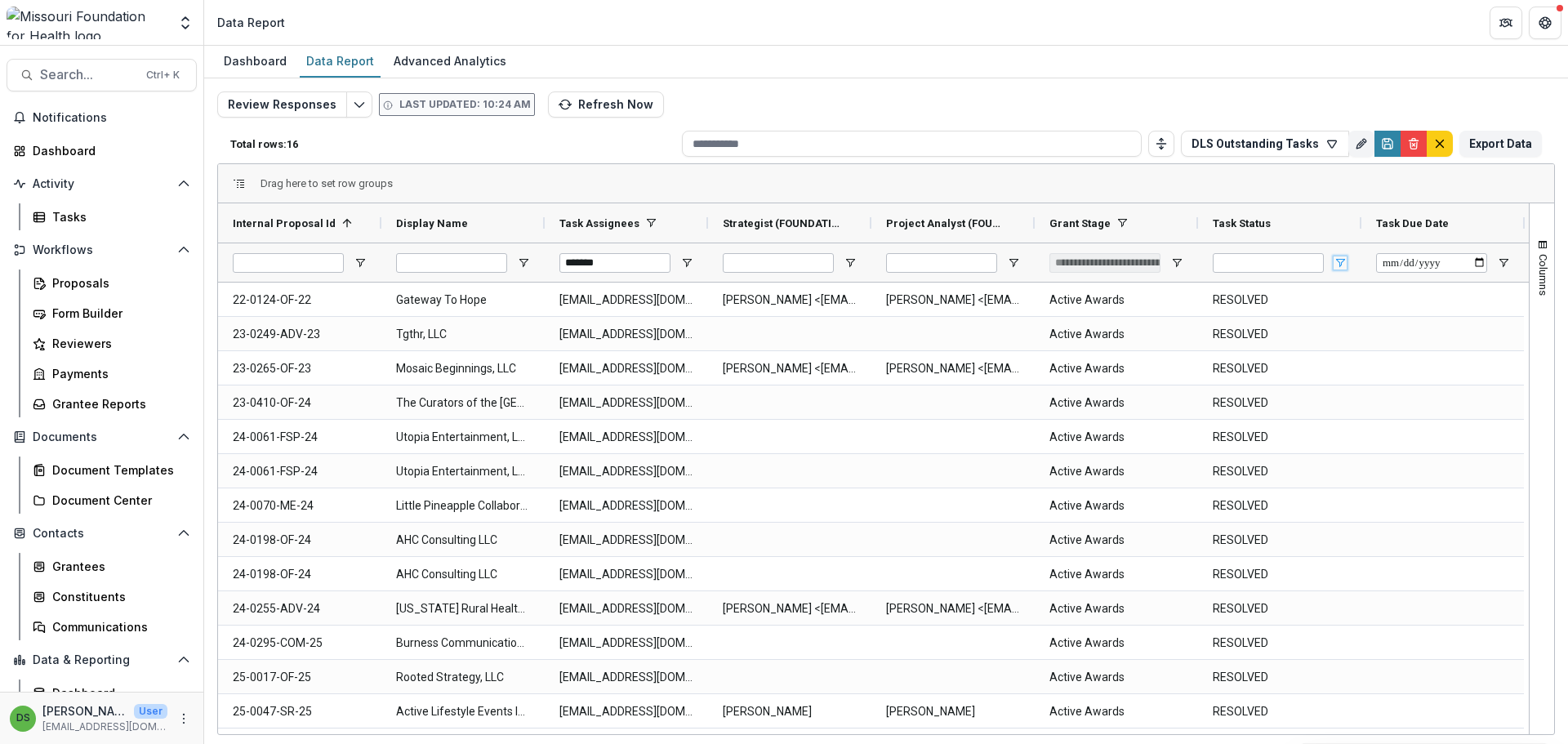
click at [1345, 266] on span "Open Filter Menu" at bounding box center [1340, 263] width 13 height 13
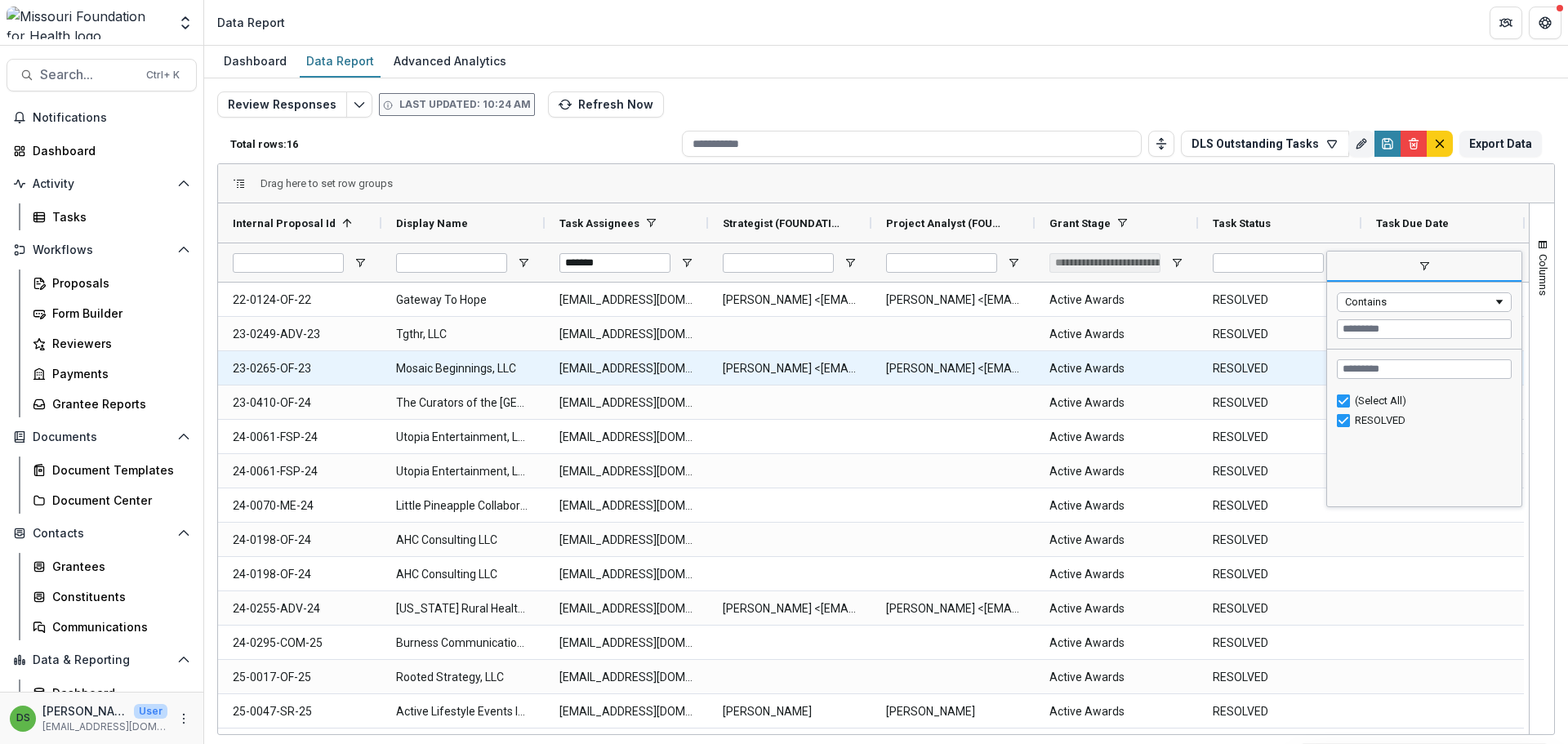
click at [1085, 380] on Stage-10762 "Active Awards" at bounding box center [1116, 368] width 134 height 33
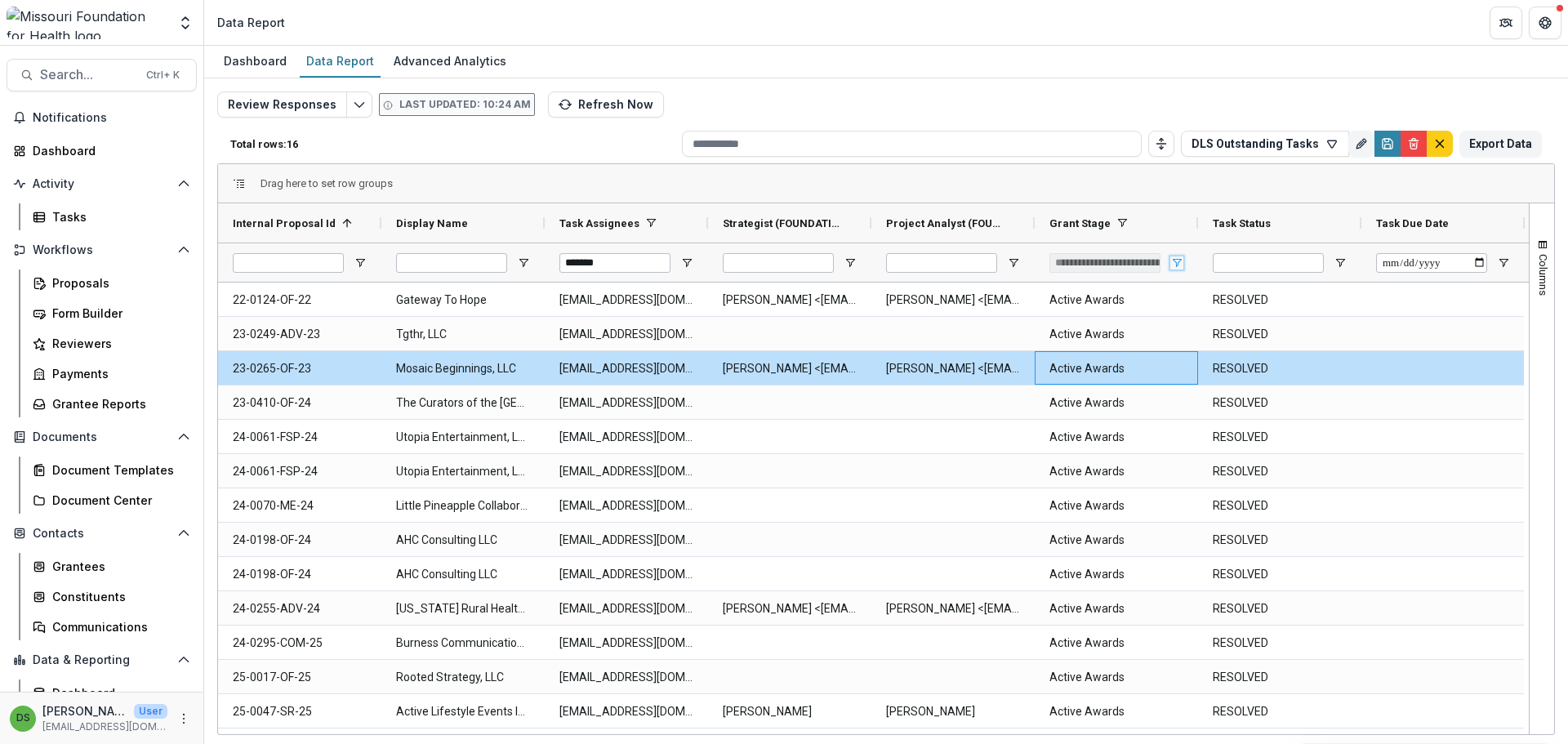
click at [1177, 260] on span "Open Filter Menu" at bounding box center [1176, 263] width 13 height 13
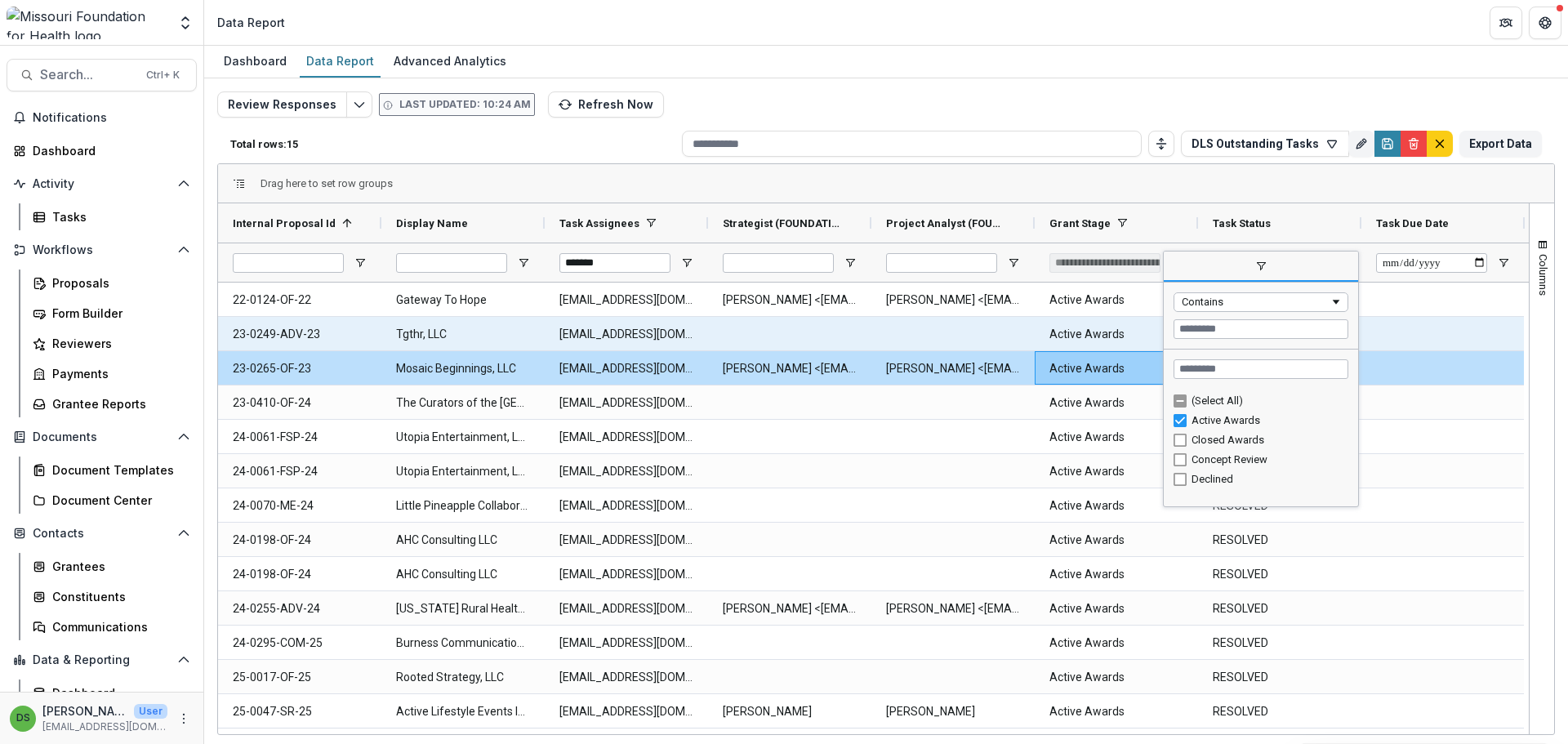
click at [1099, 336] on Stage-10753 "Active Awards" at bounding box center [1116, 334] width 134 height 33
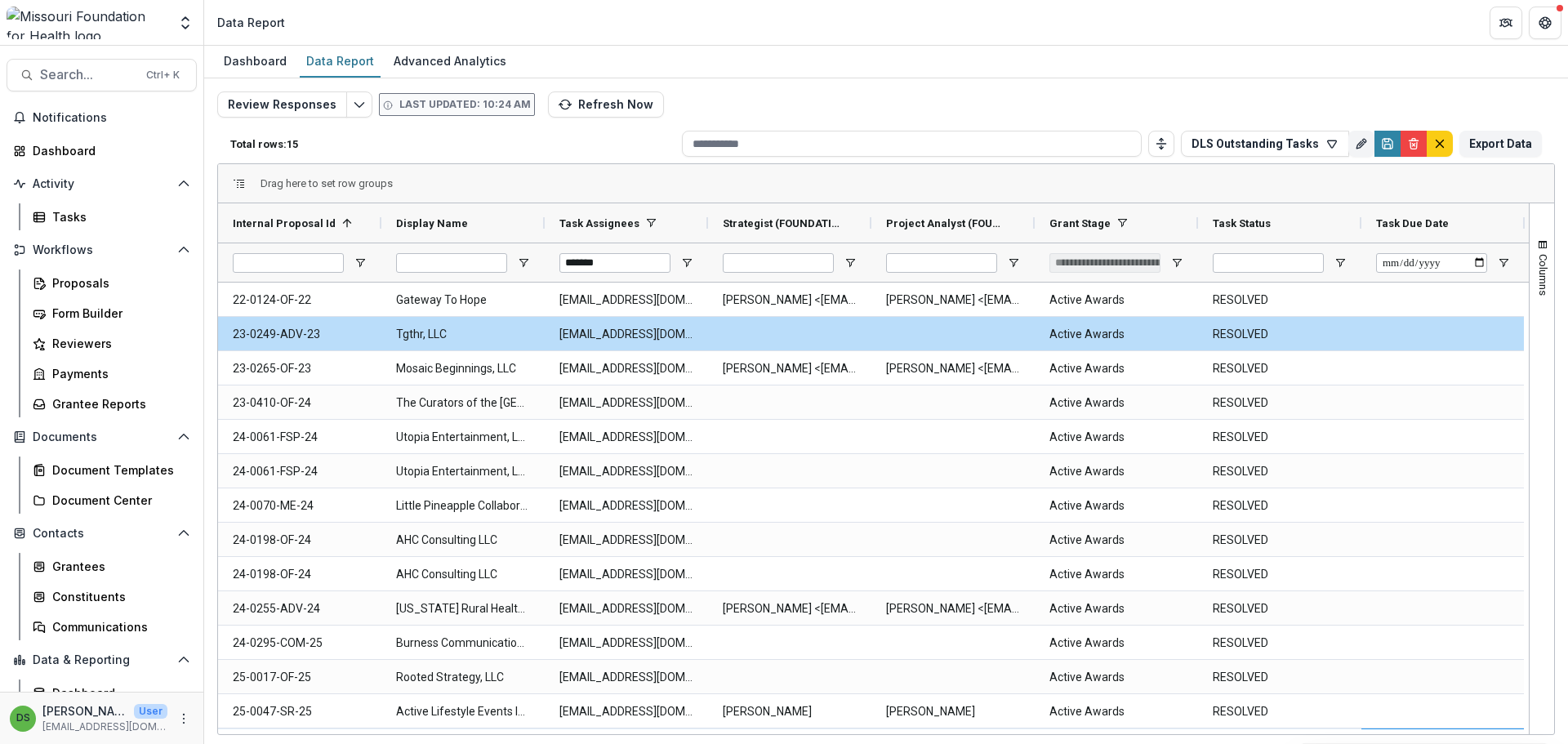
click at [1412, 728] on div "[DATE]" at bounding box center [1443, 744] width 164 height 33
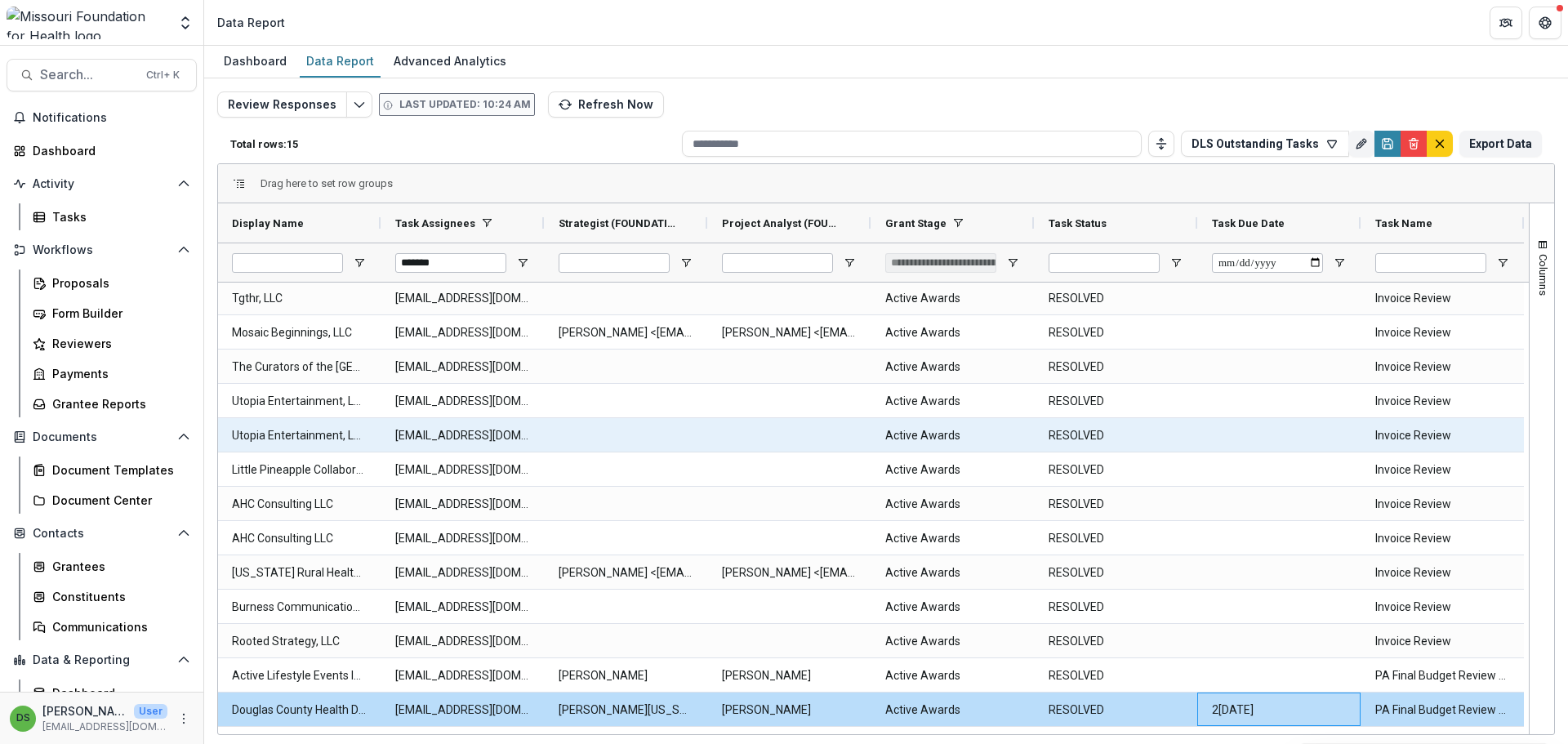
scroll to position [68, 0]
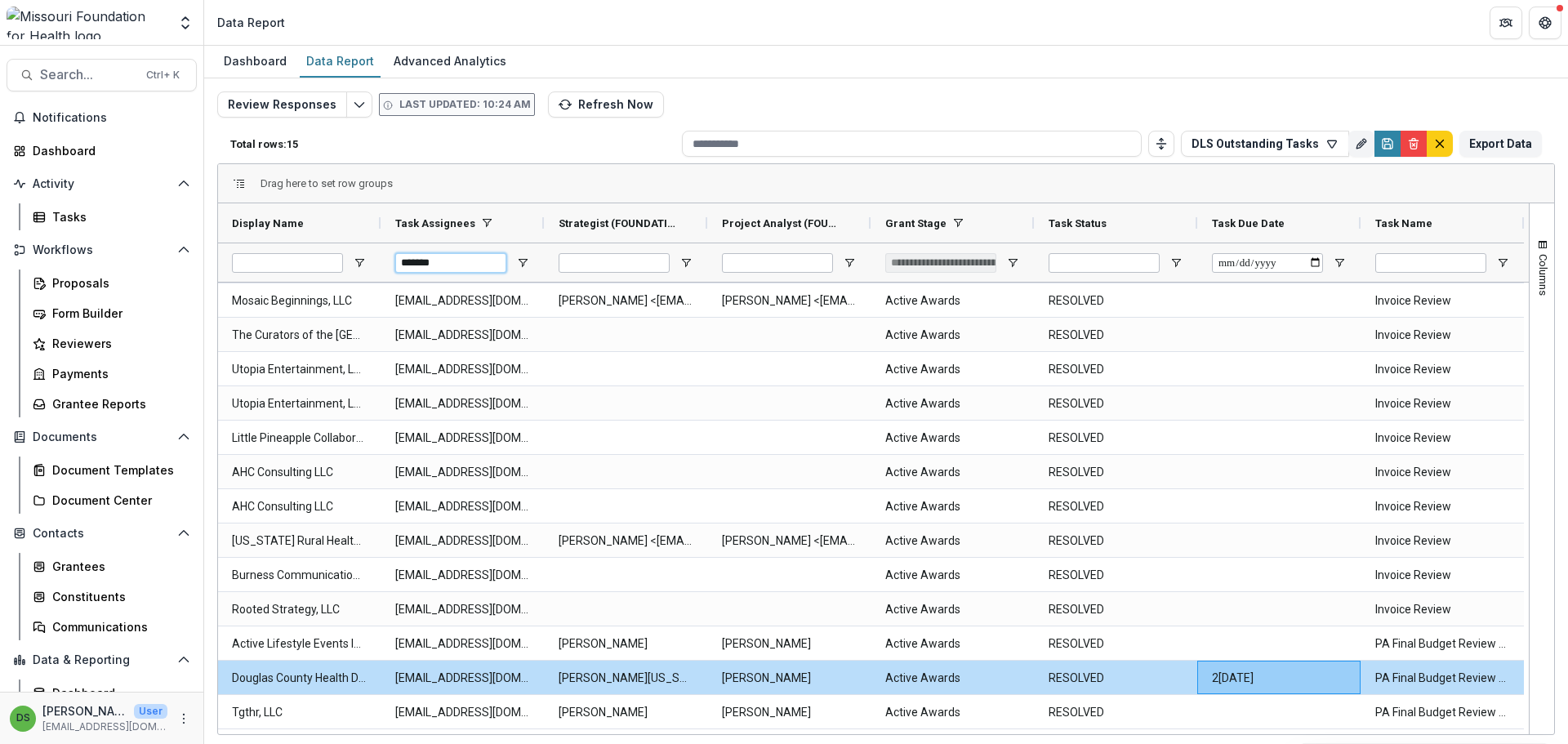
drag, startPoint x: 493, startPoint y: 266, endPoint x: 384, endPoint y: 275, distance: 109.4
click at [384, 275] on div "*******" at bounding box center [462, 262] width 164 height 39
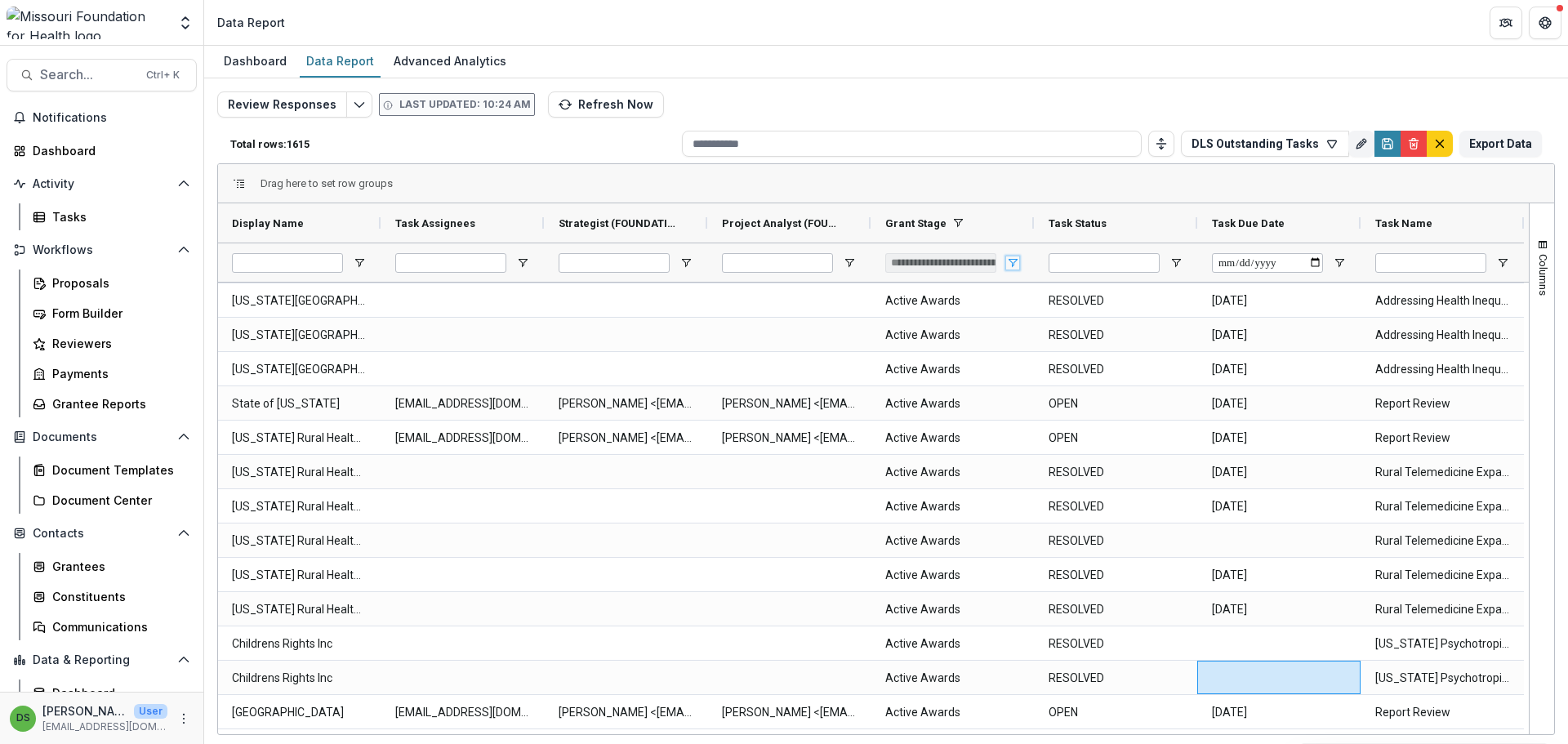
click at [1010, 267] on span "Open Filter Menu" at bounding box center [1013, 263] width 13 height 13
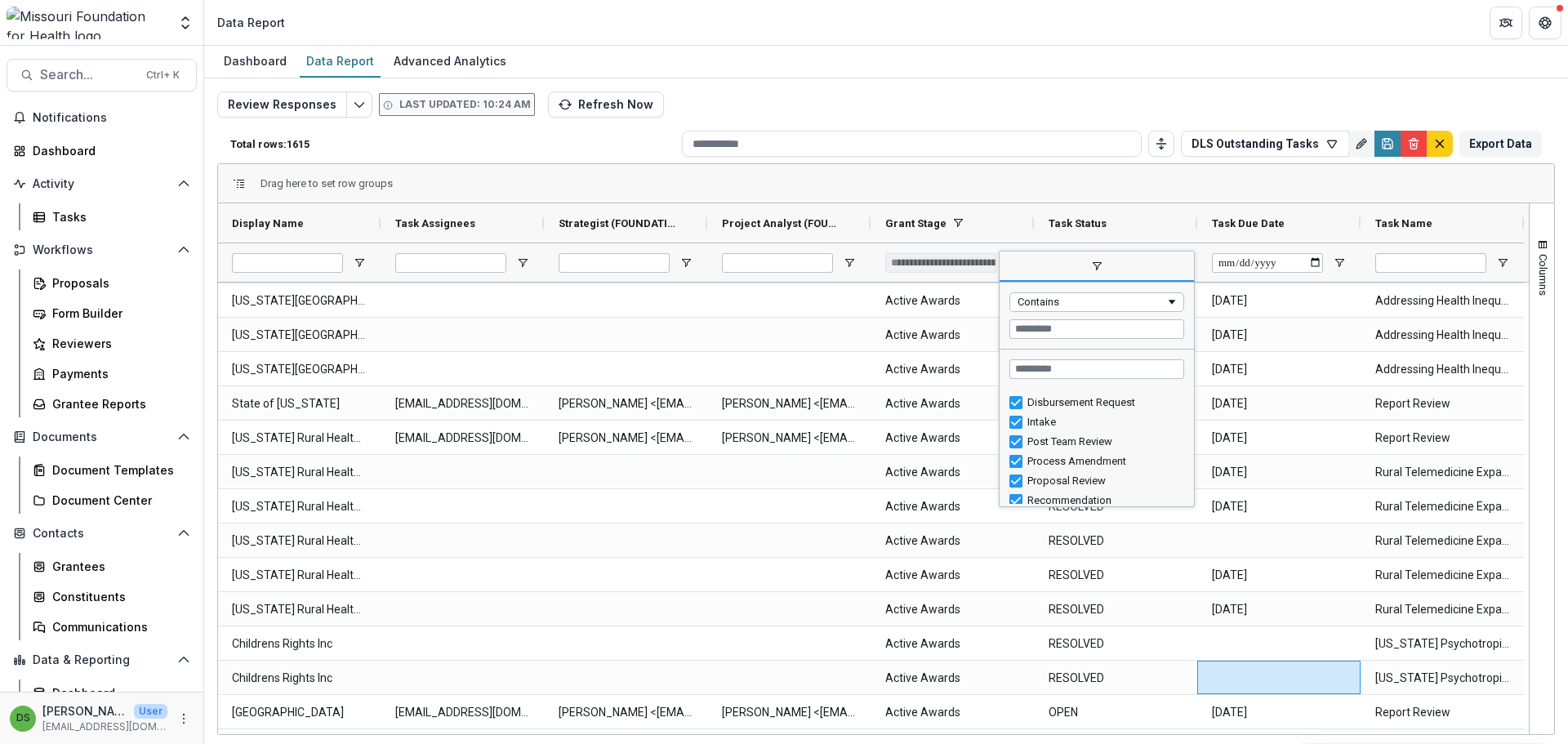
scroll to position [182, 0]
click at [801, 258] on input "Project Analyst (FOUNDATION_USERS) Filter Input" at bounding box center [777, 263] width 111 height 20
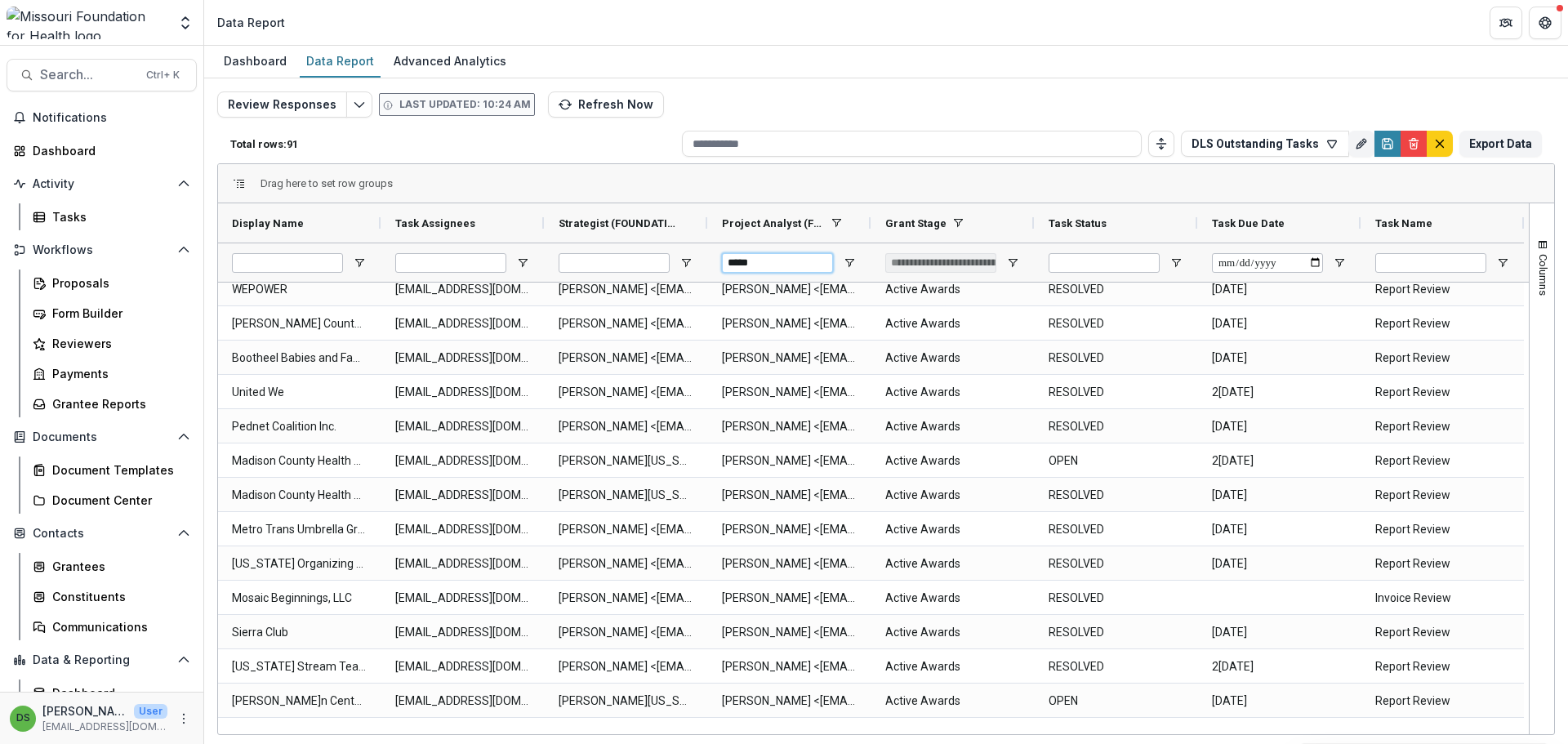
scroll to position [1129, 0]
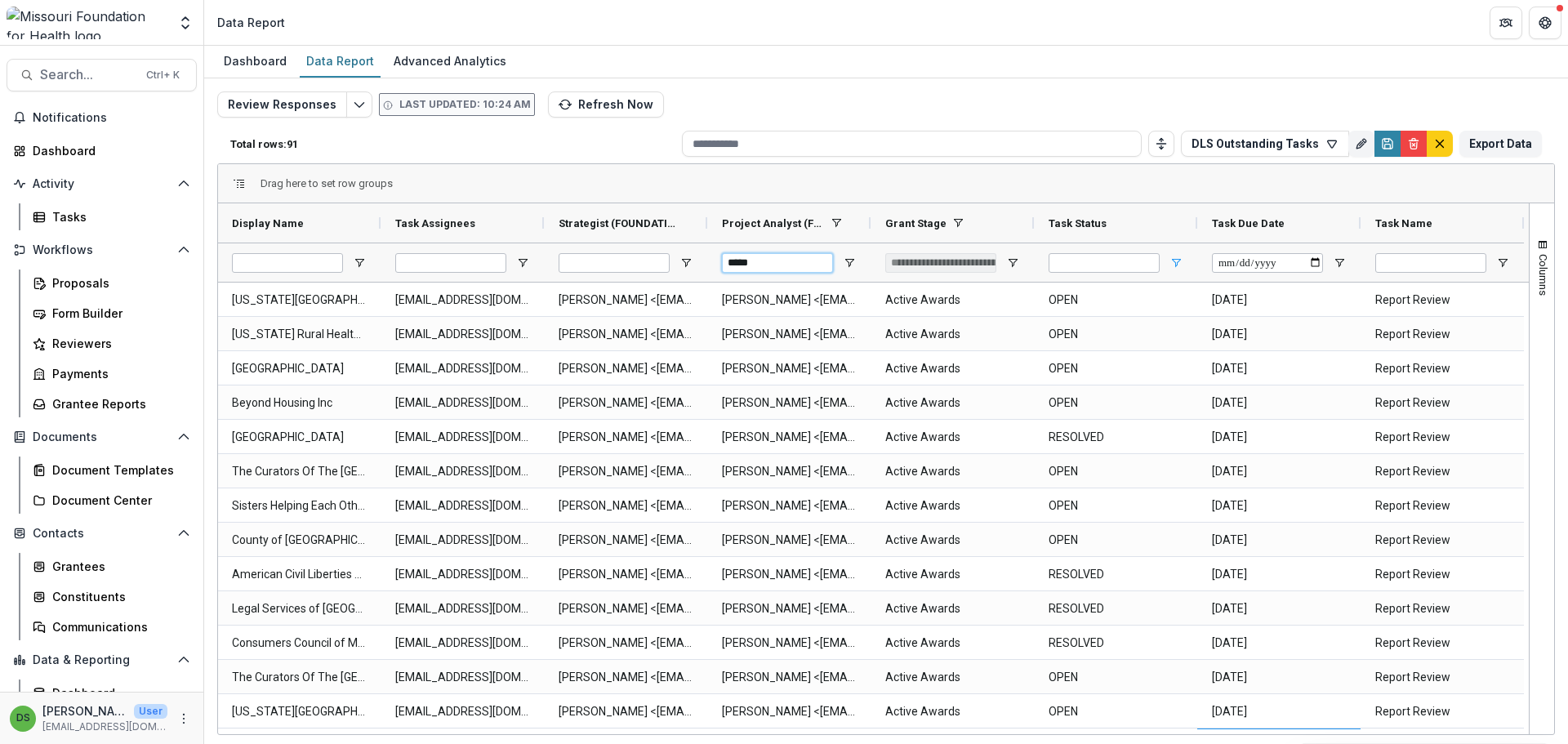
type input "*****"
click at [1173, 266] on span "Open Filter Menu" at bounding box center [1175, 263] width 13 height 13
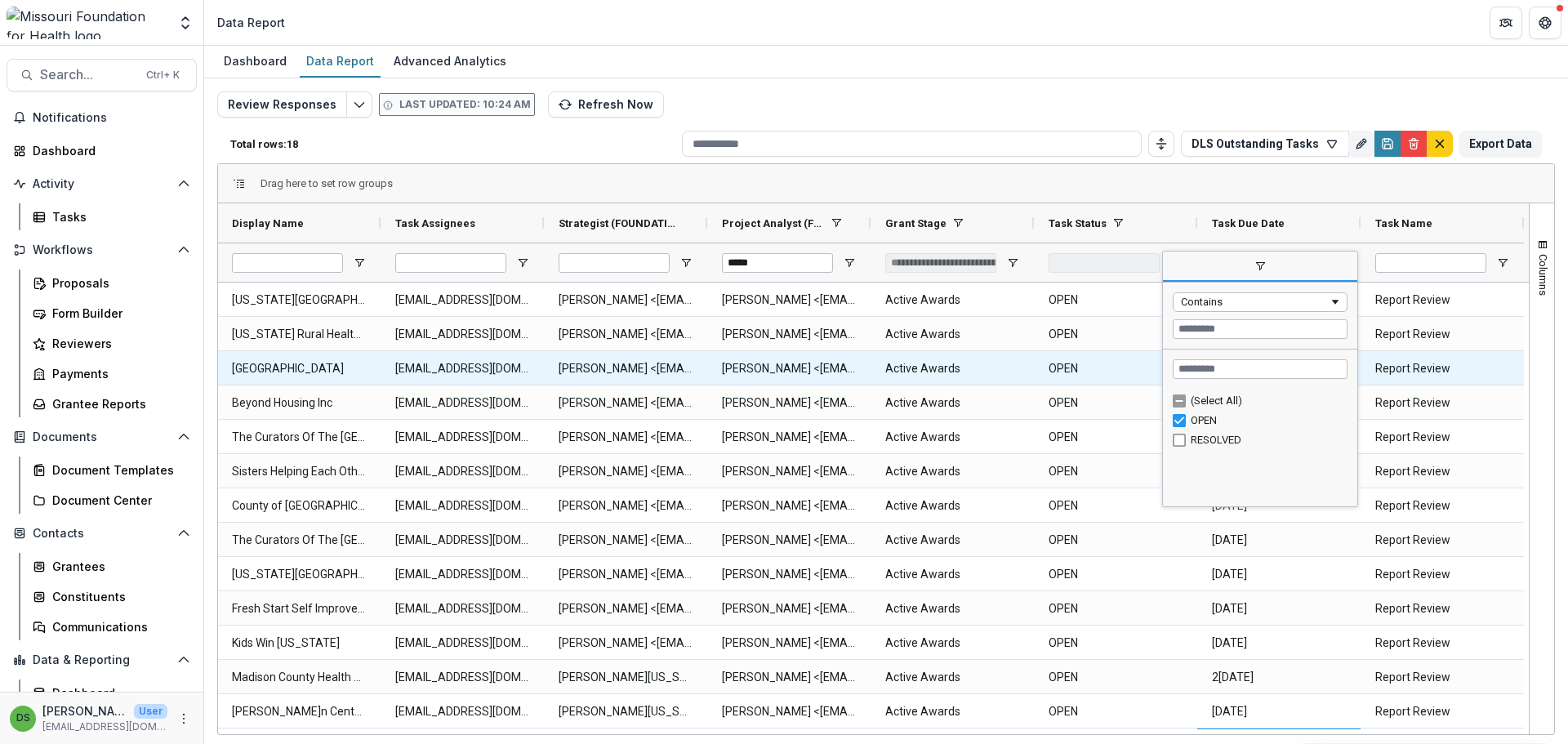
click at [1089, 383] on Status-12014 "OPEN" at bounding box center [1115, 368] width 134 height 33
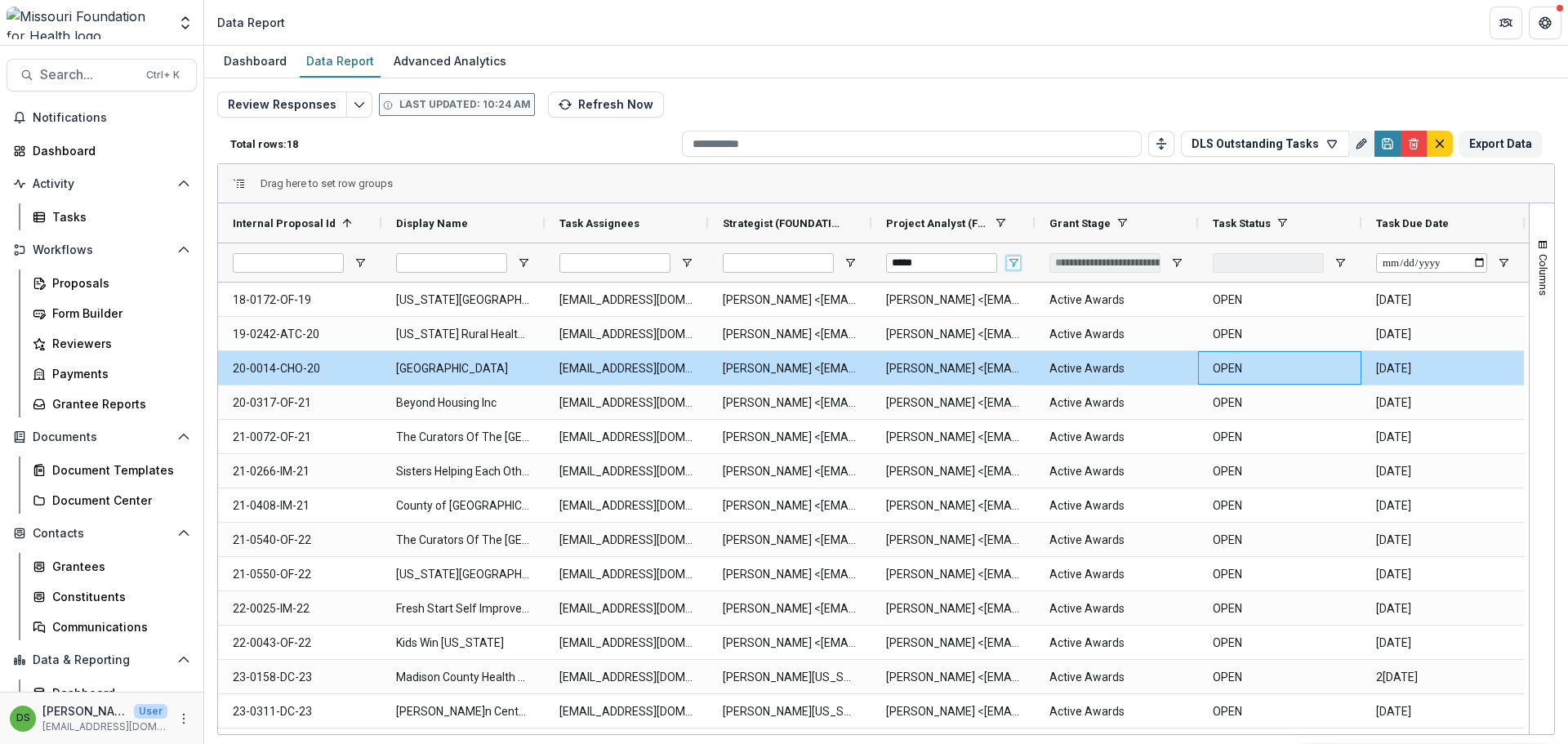
click at [1013, 266] on span "Open Filter Menu" at bounding box center [1013, 263] width 13 height 13
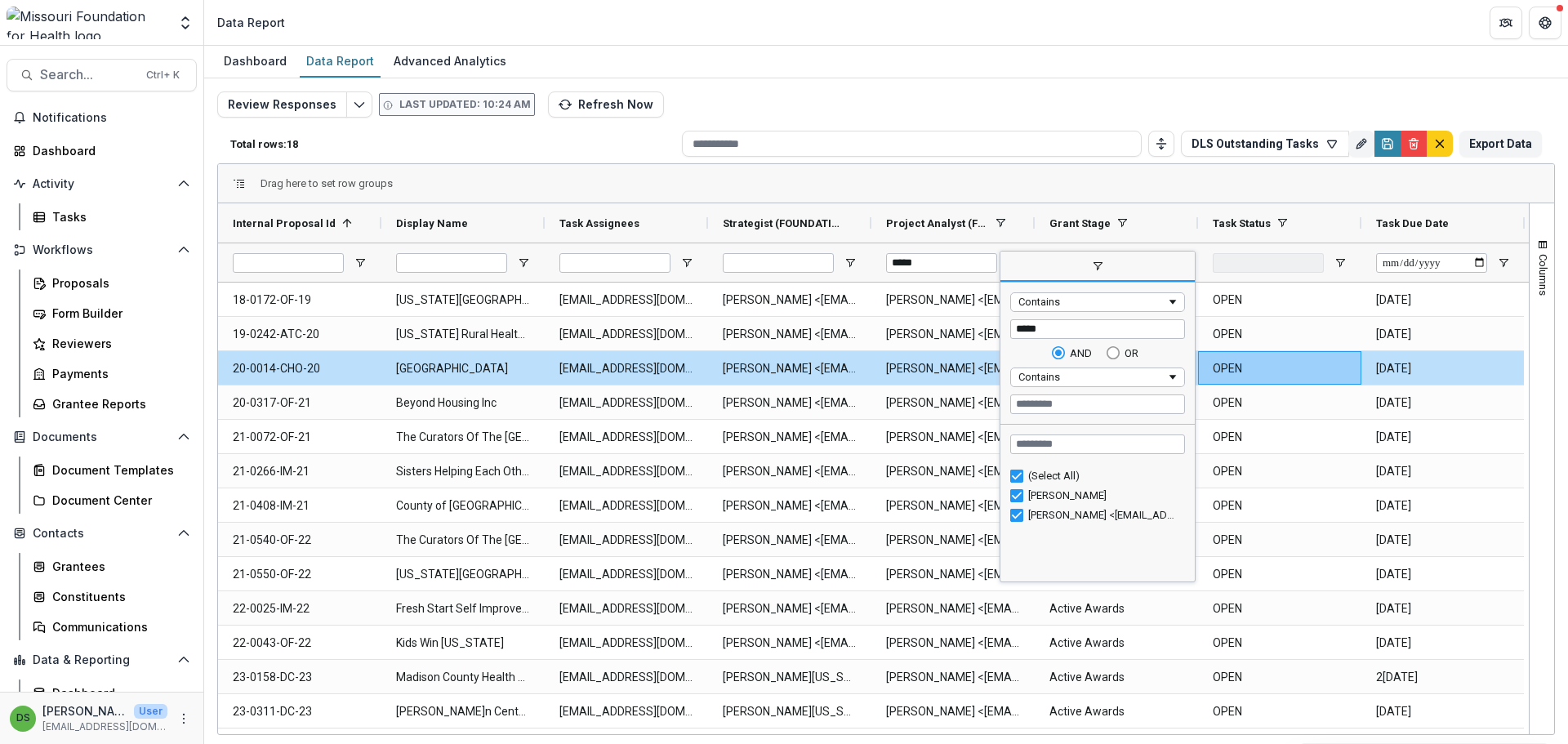
click at [1100, 271] on span "filter" at bounding box center [1098, 266] width 13 height 13
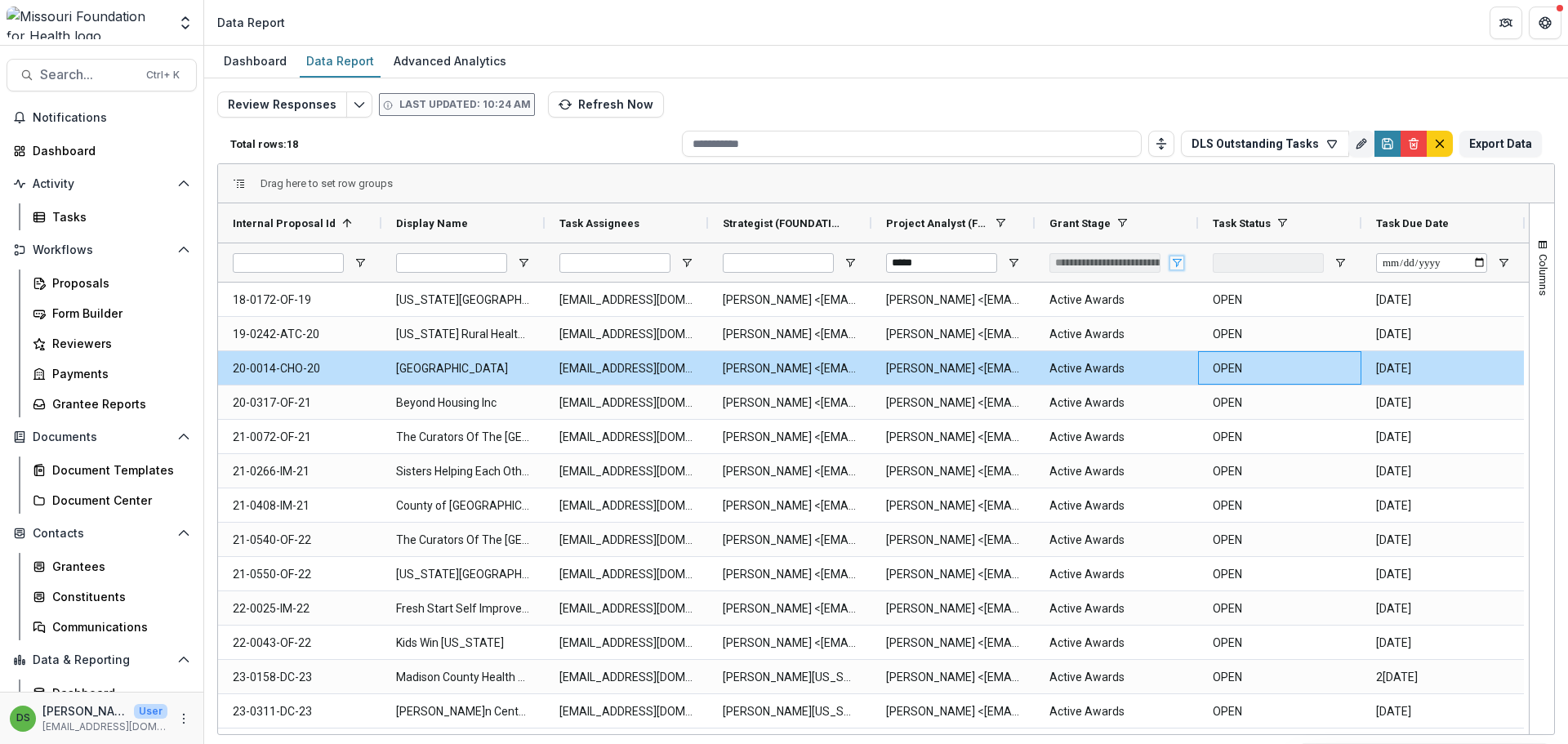
click at [1174, 263] on span "Open Filter Menu" at bounding box center [1176, 263] width 13 height 13
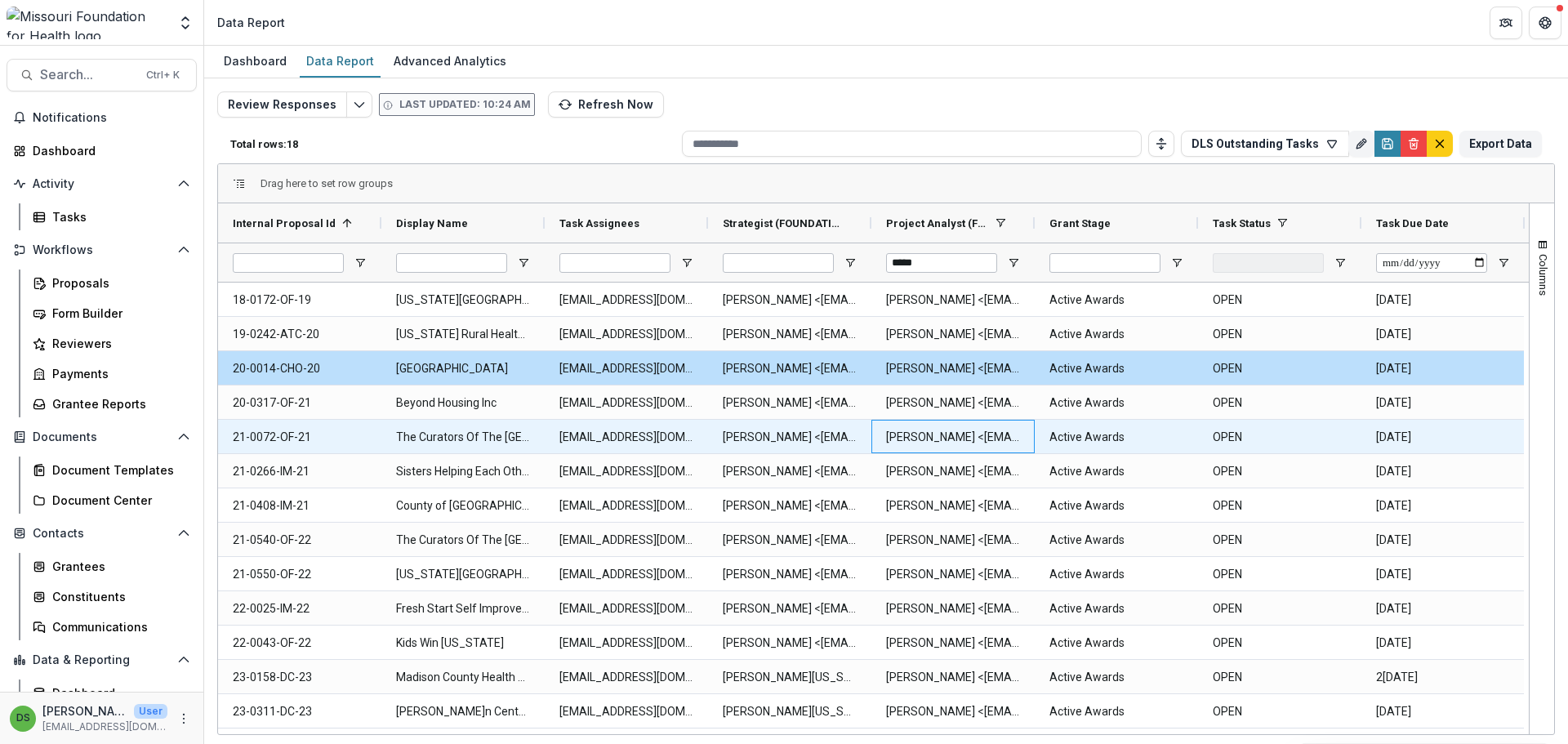
click at [1020, 429] on div "[PERSON_NAME] <[EMAIL_ADDRESS][DOMAIN_NAME]>" at bounding box center [953, 435] width 164 height 33
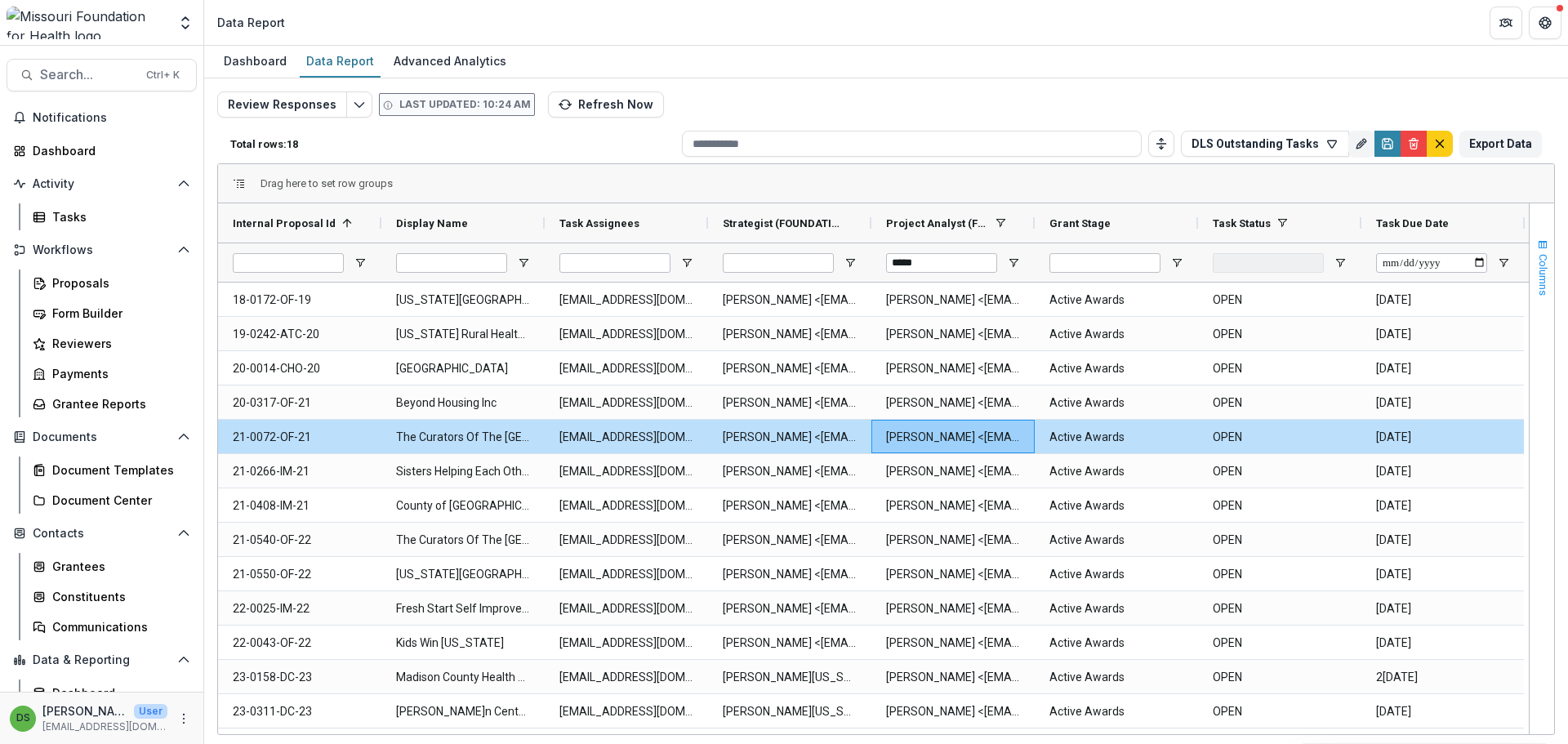
click at [1542, 244] on span "button" at bounding box center [1542, 245] width 13 height 13
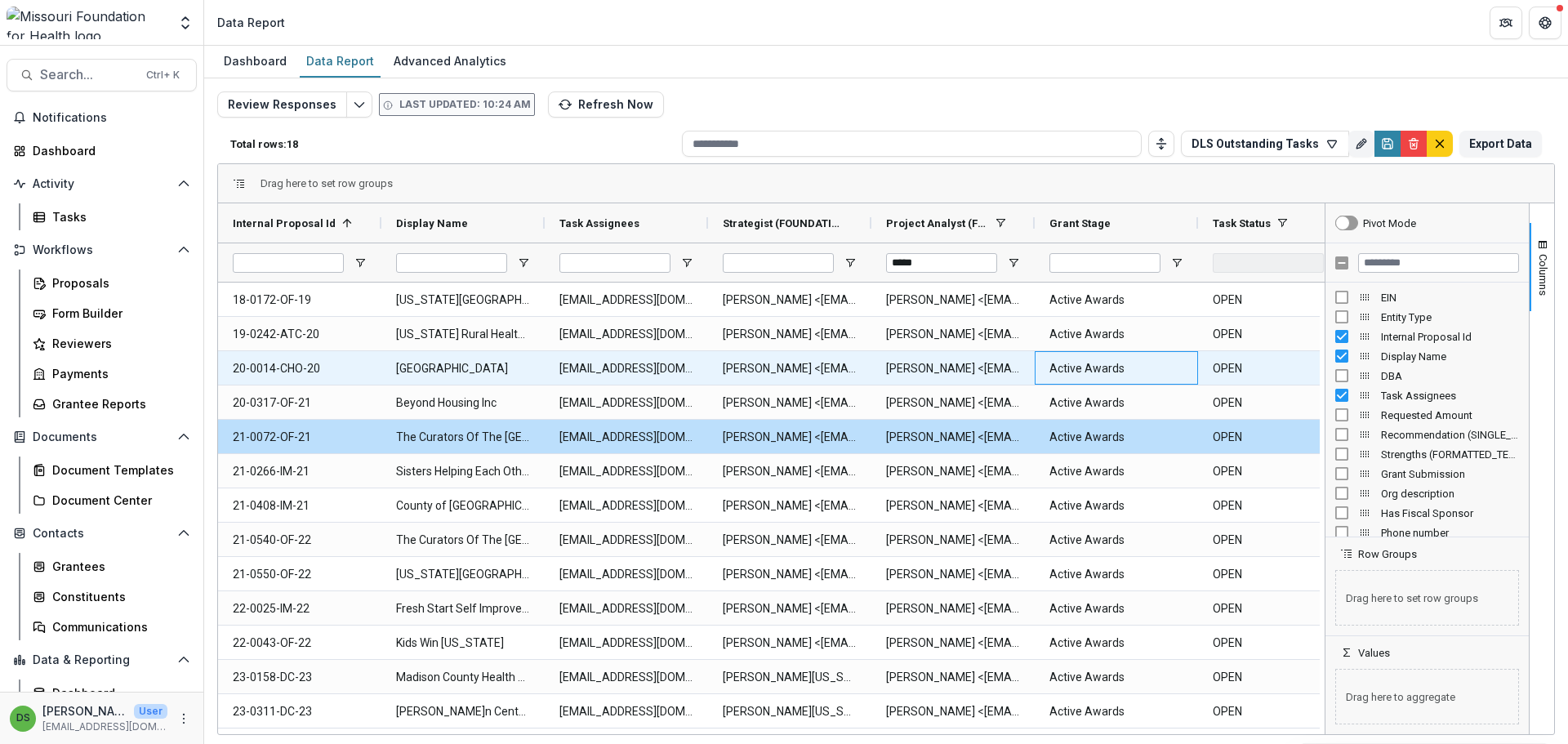
click at [1060, 365] on Stage-12121 "Active Awards" at bounding box center [1116, 368] width 134 height 33
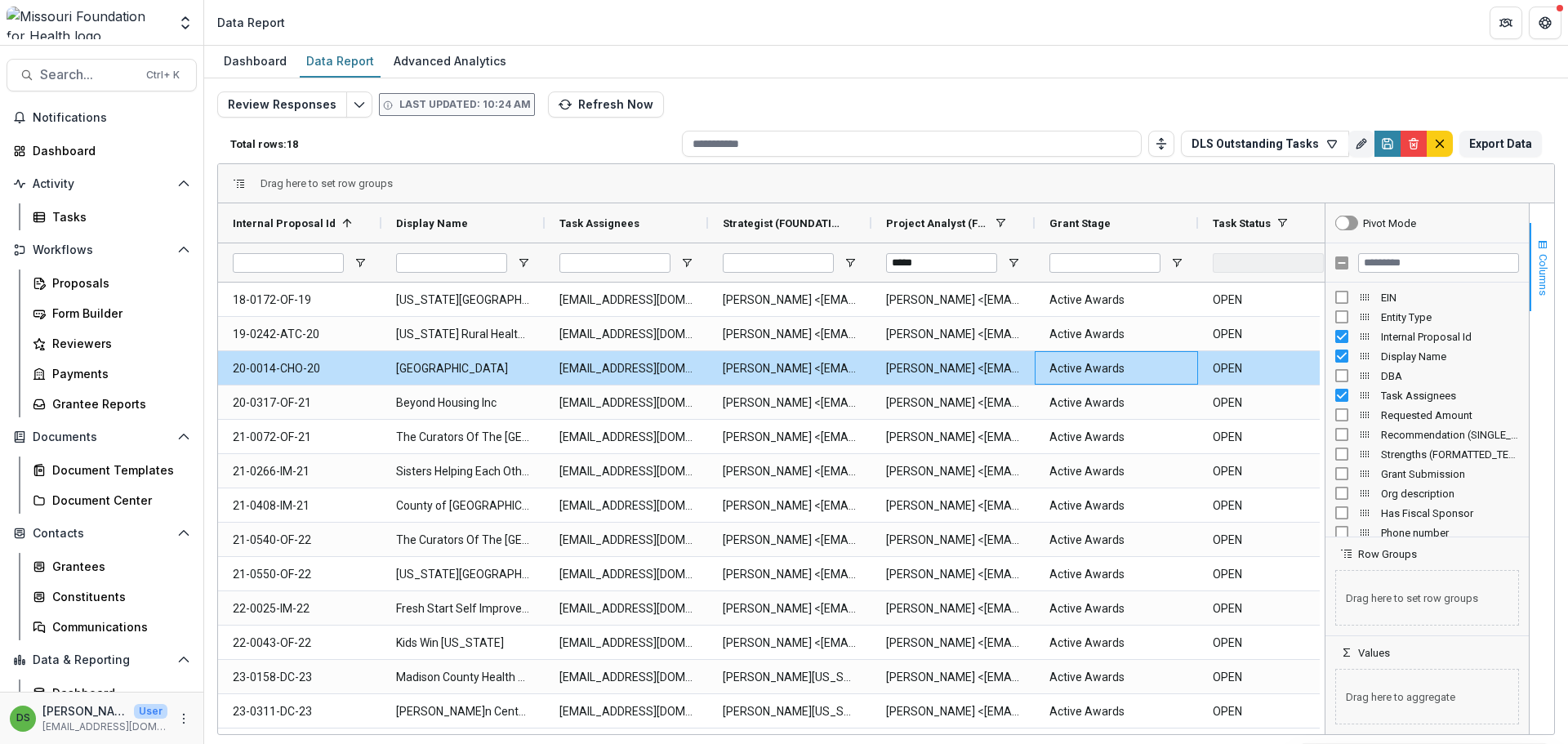
click at [1547, 249] on span "button" at bounding box center [1542, 245] width 13 height 13
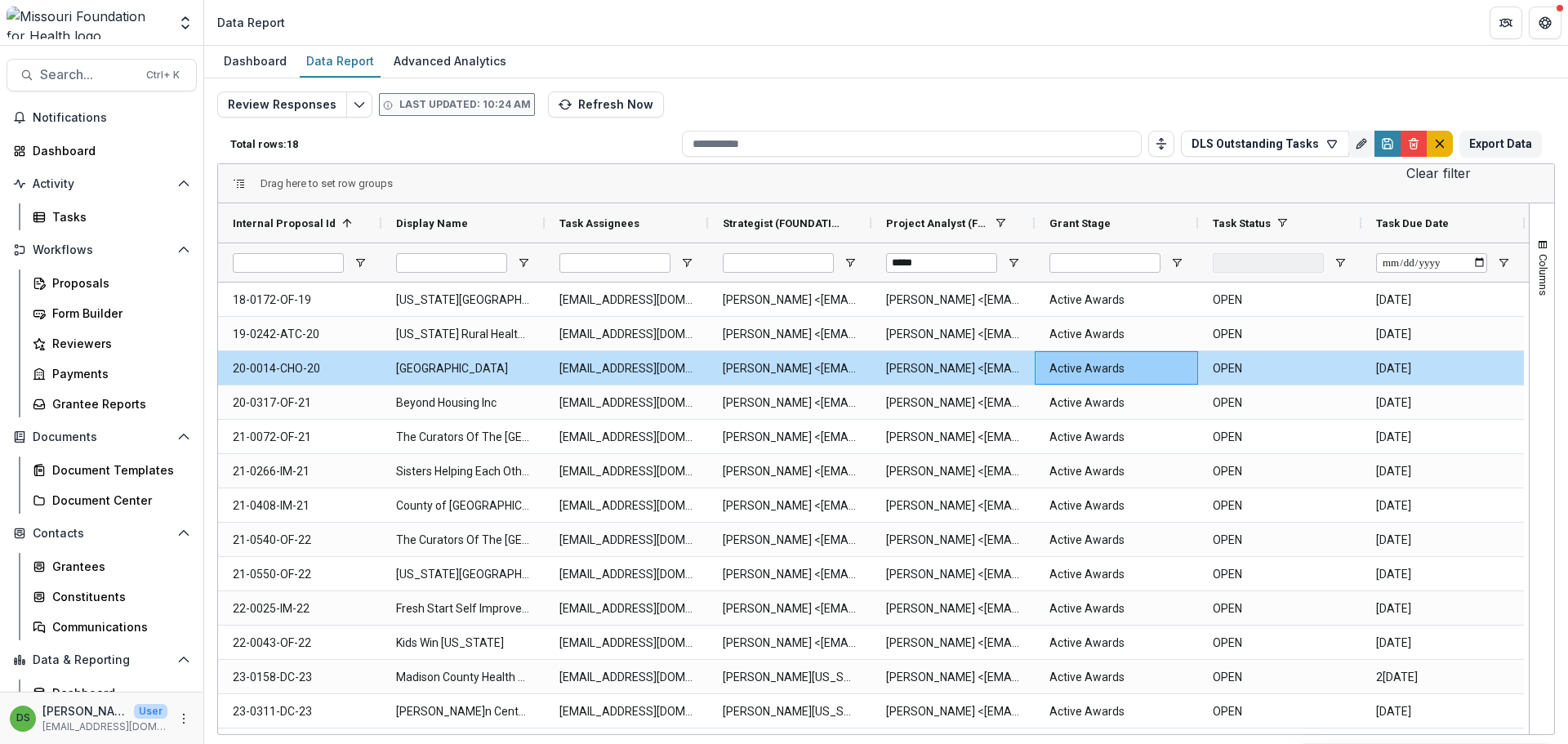
click at [1448, 146] on button "default" at bounding box center [1439, 143] width 26 height 26
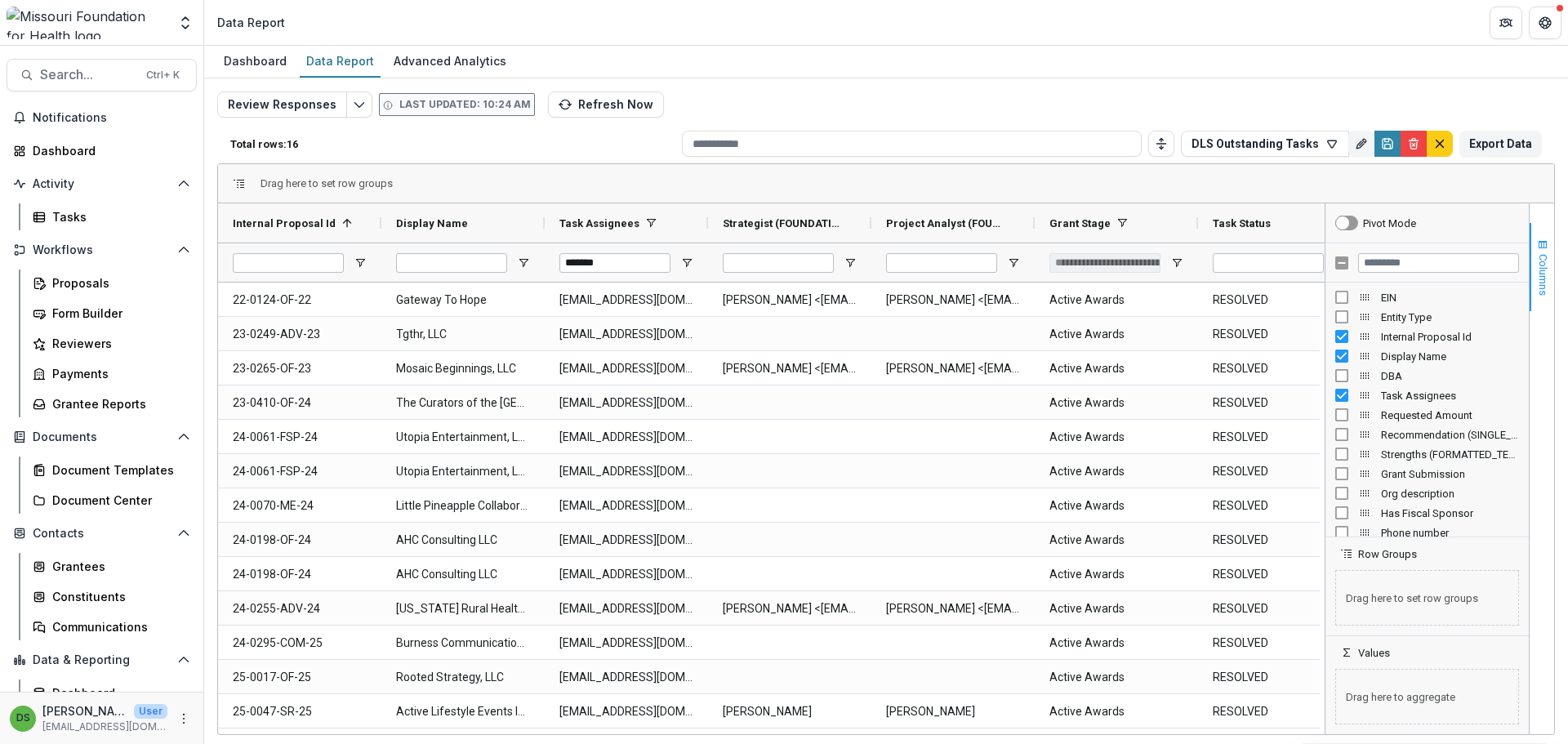
click at [1540, 253] on button "Columns" at bounding box center [1541, 266] width 24 height 89
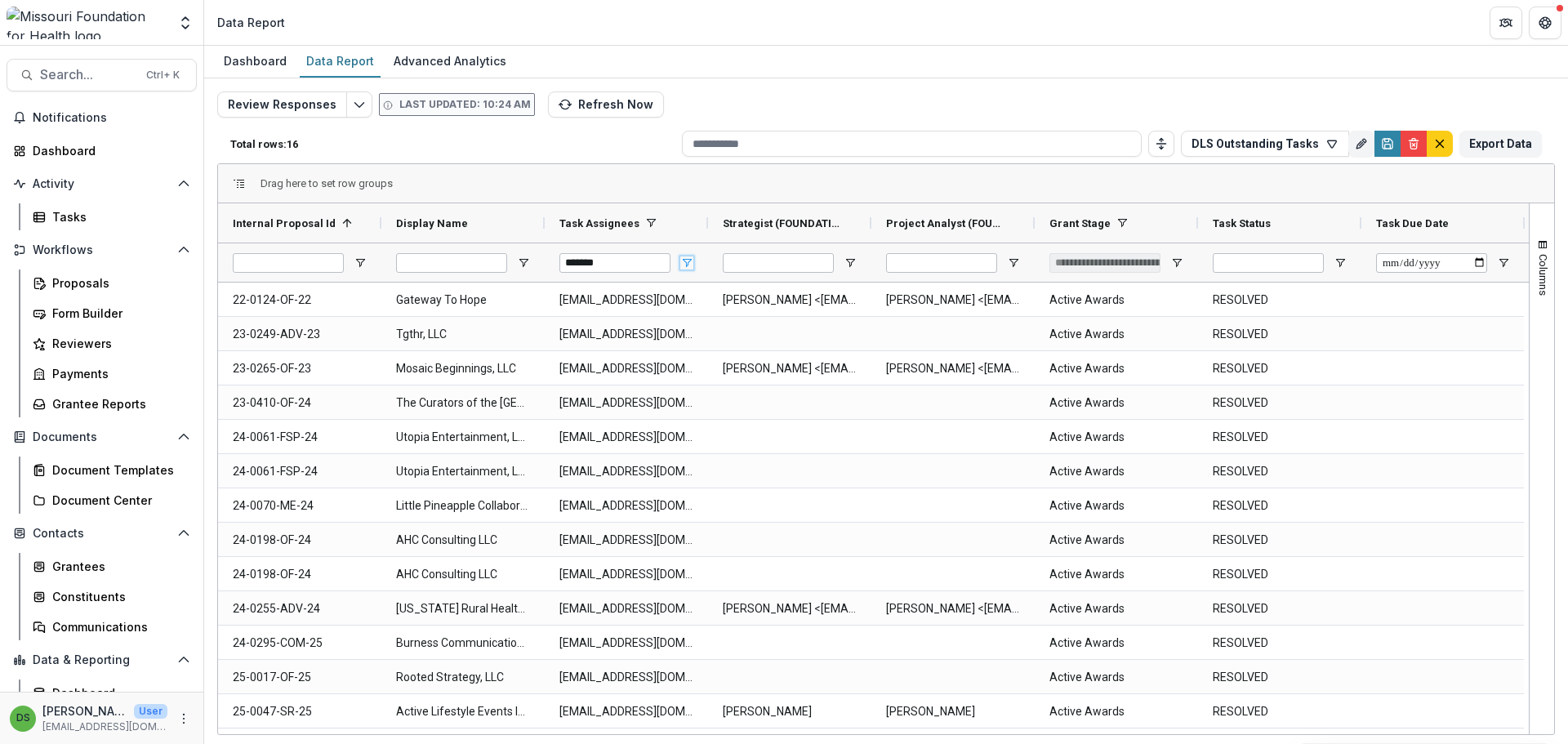
click at [682, 265] on span "Open Filter Menu" at bounding box center [686, 263] width 13 height 13
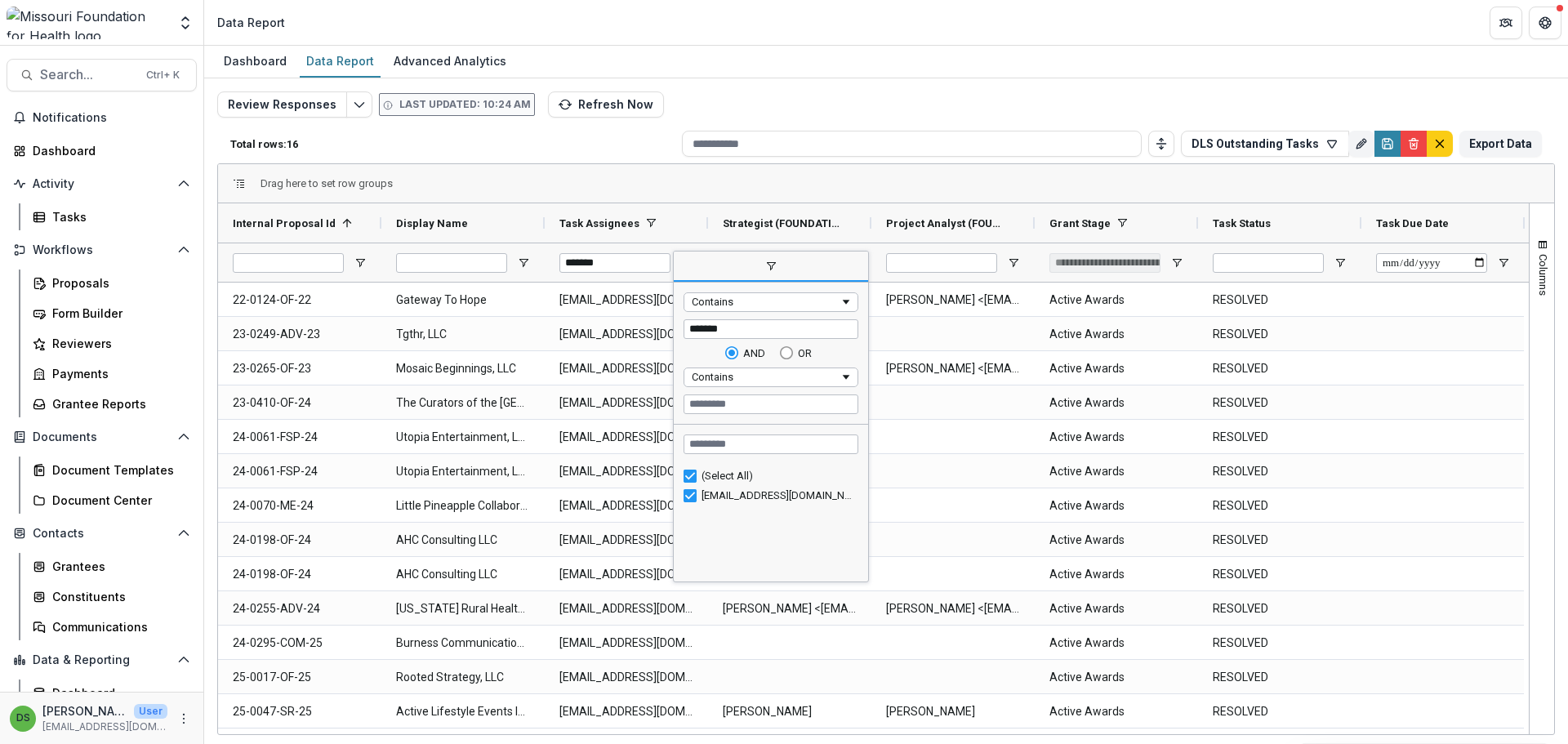
click at [738, 473] on div "(Select All)" at bounding box center [777, 476] width 152 height 13
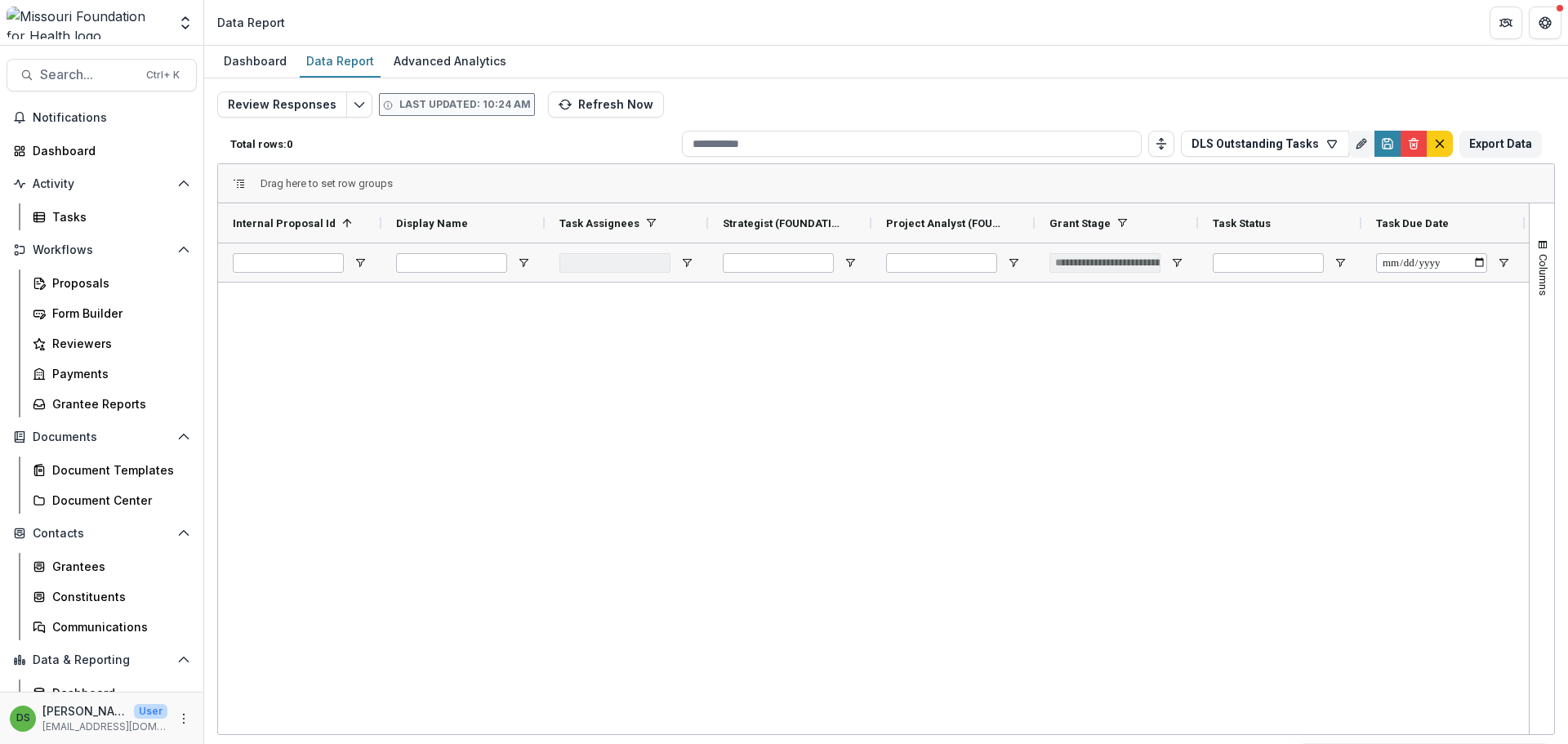
click at [1440, 297] on div at bounding box center [873, 505] width 1310 height 446
click at [1182, 264] on span "Open Filter Menu" at bounding box center [1176, 263] width 13 height 13
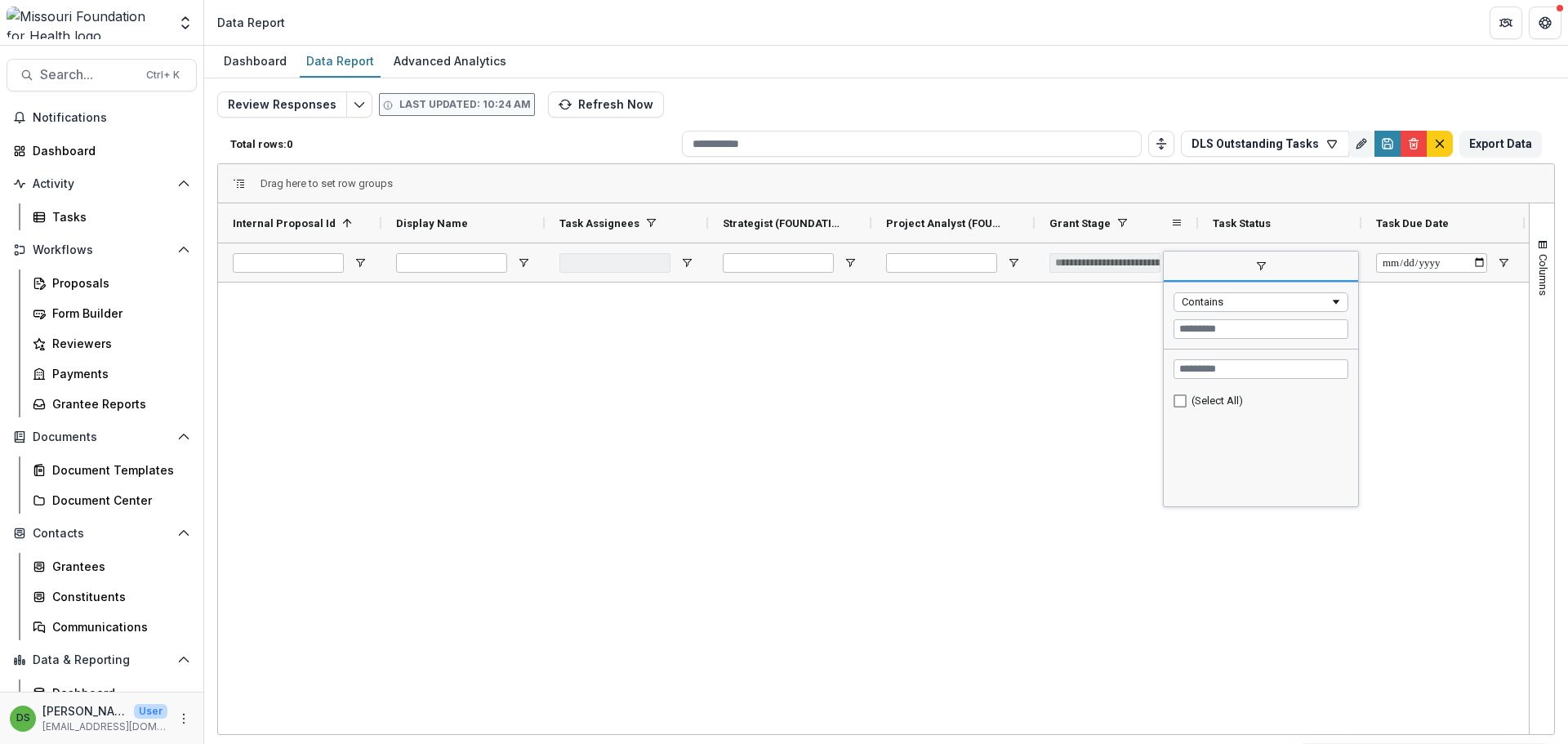
click at [1122, 229] on span at bounding box center [1122, 223] width 13 height 13
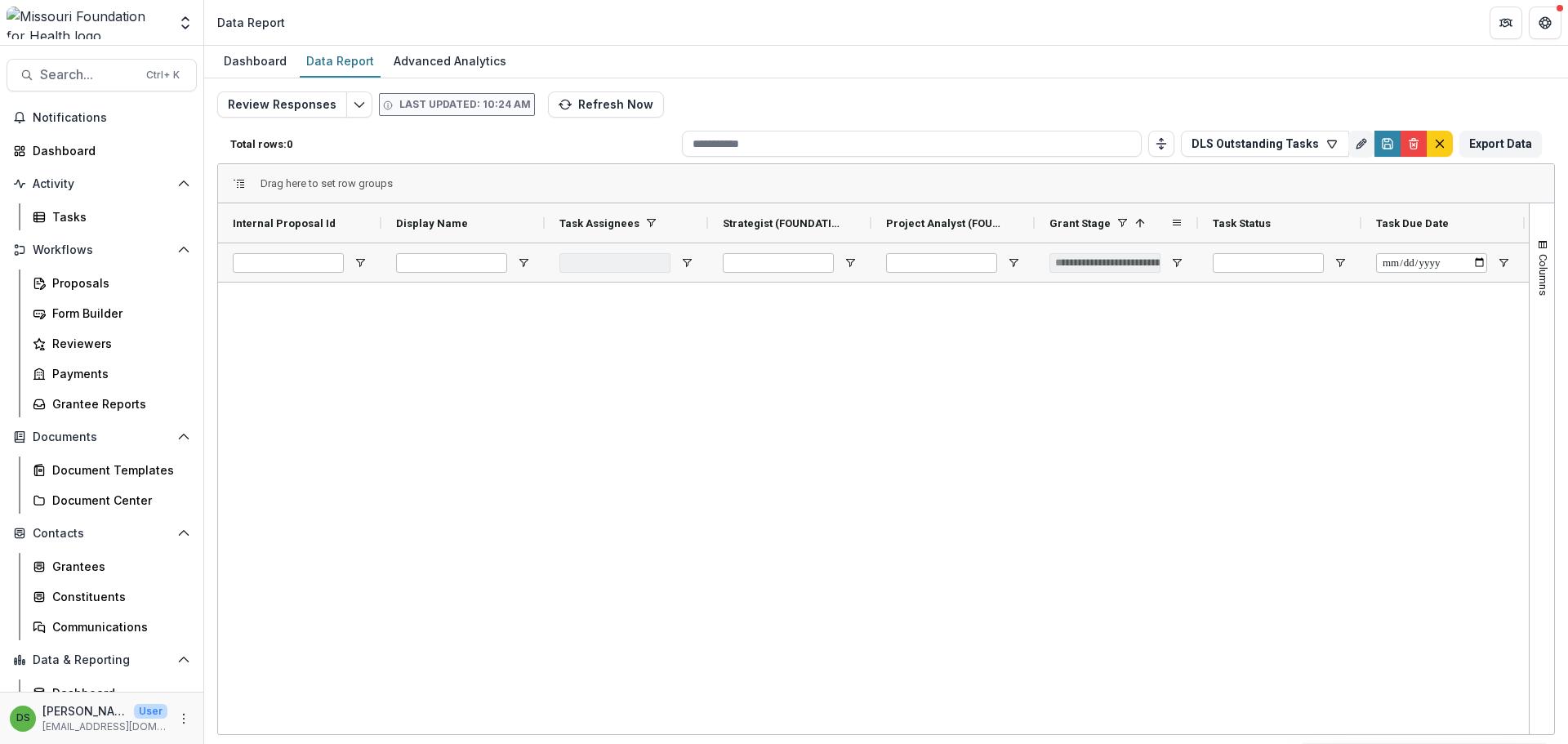
click at [1122, 229] on span at bounding box center [1122, 223] width 13 height 13
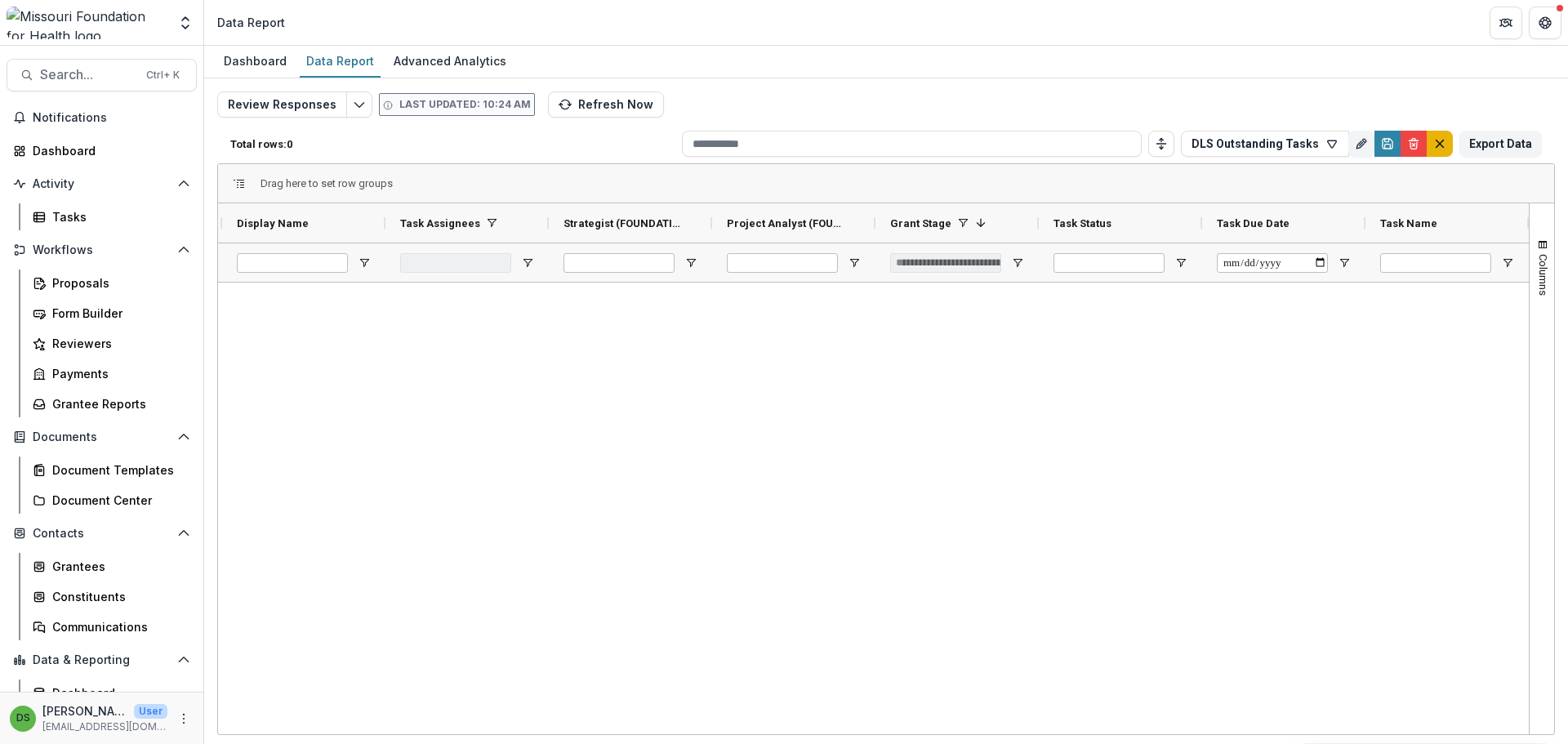
click at [1436, 141] on icon "default" at bounding box center [1439, 143] width 13 height 13
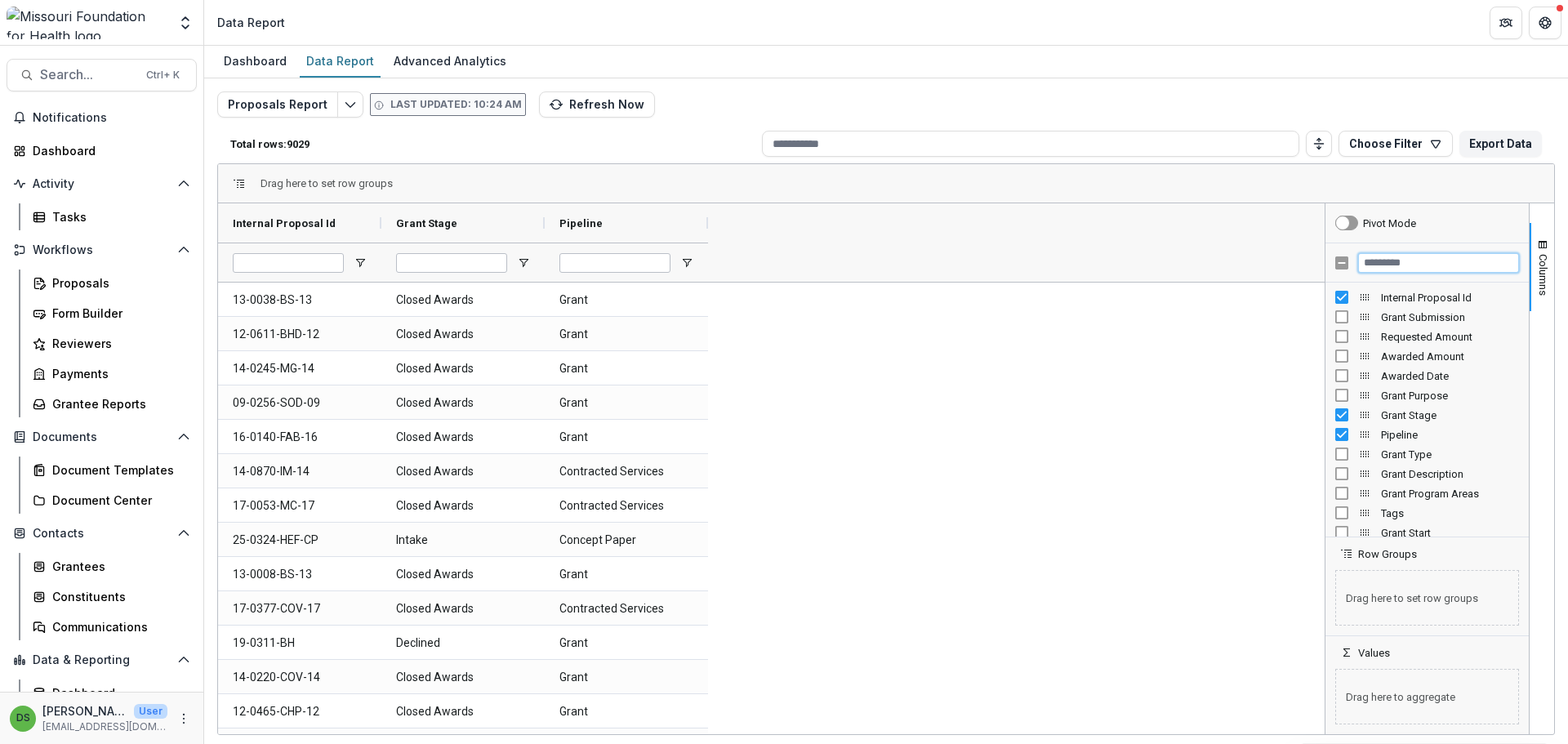
click at [1409, 265] on input "Filter Columns Input" at bounding box center [1438, 263] width 161 height 20
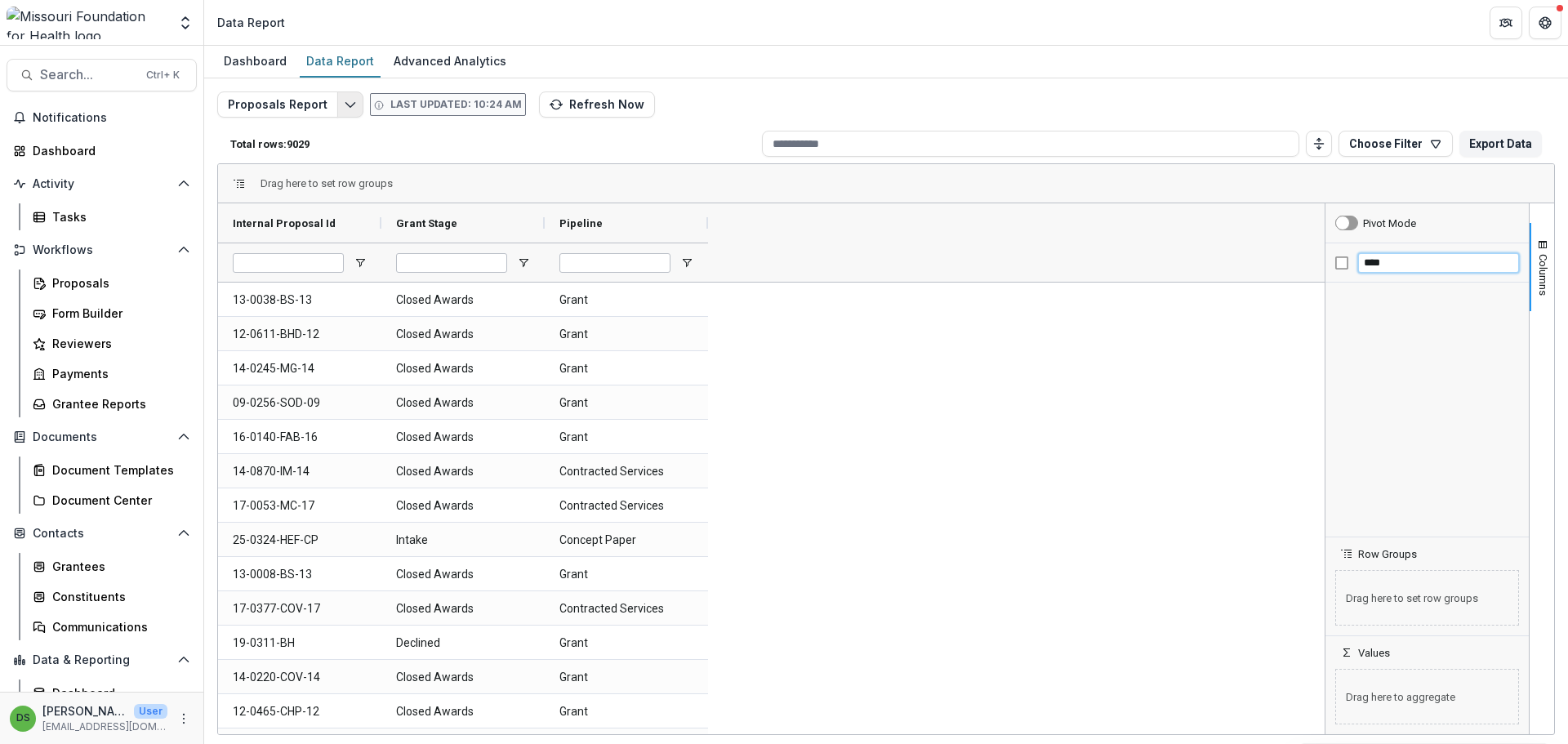
type input "****"
click at [340, 113] on button "Edit selected report" at bounding box center [350, 104] width 26 height 26
click at [1374, 140] on button "Choose Filter" at bounding box center [1395, 143] width 114 height 26
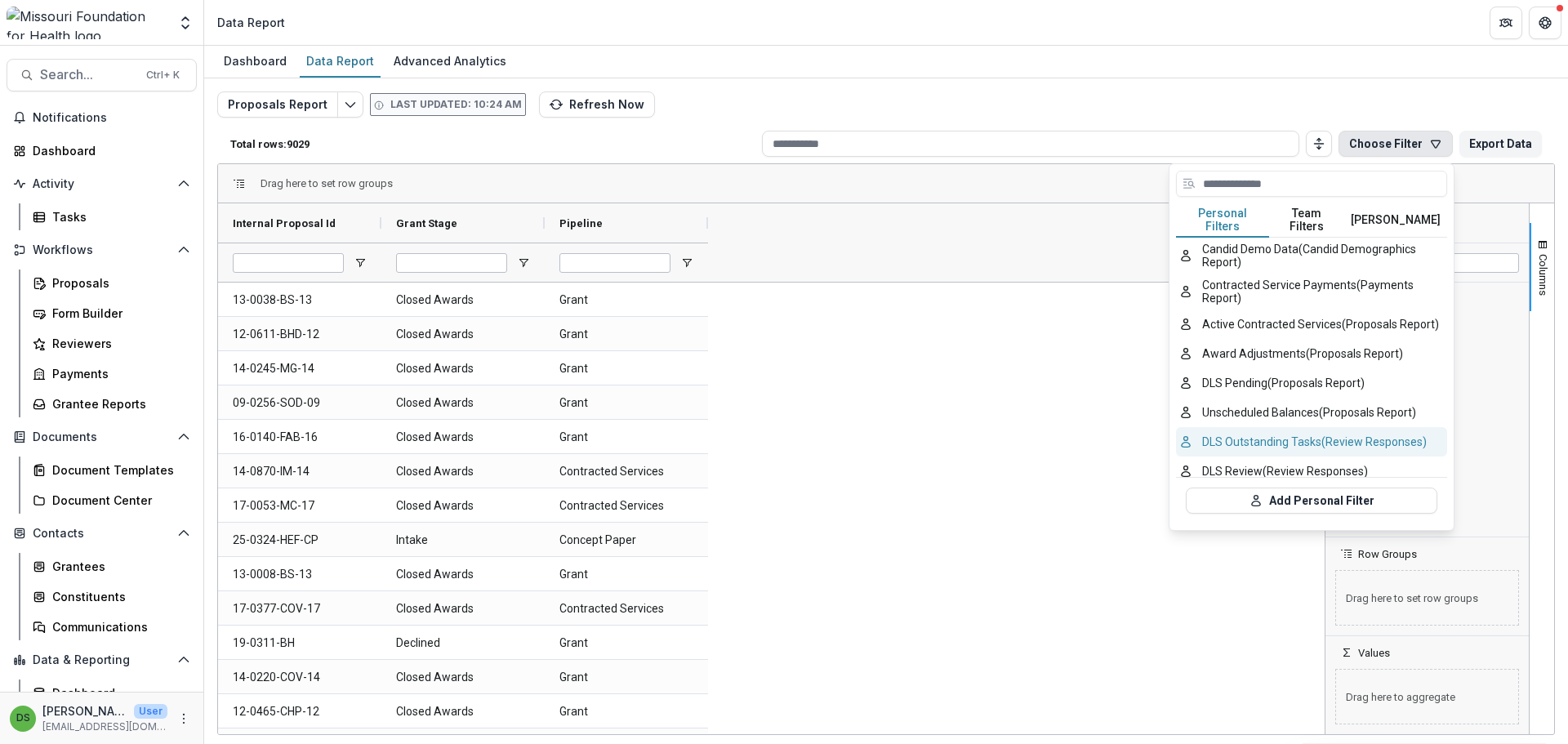
click at [1269, 444] on button "DLS Outstanding Tasks (Review Responses)" at bounding box center [1311, 441] width 271 height 30
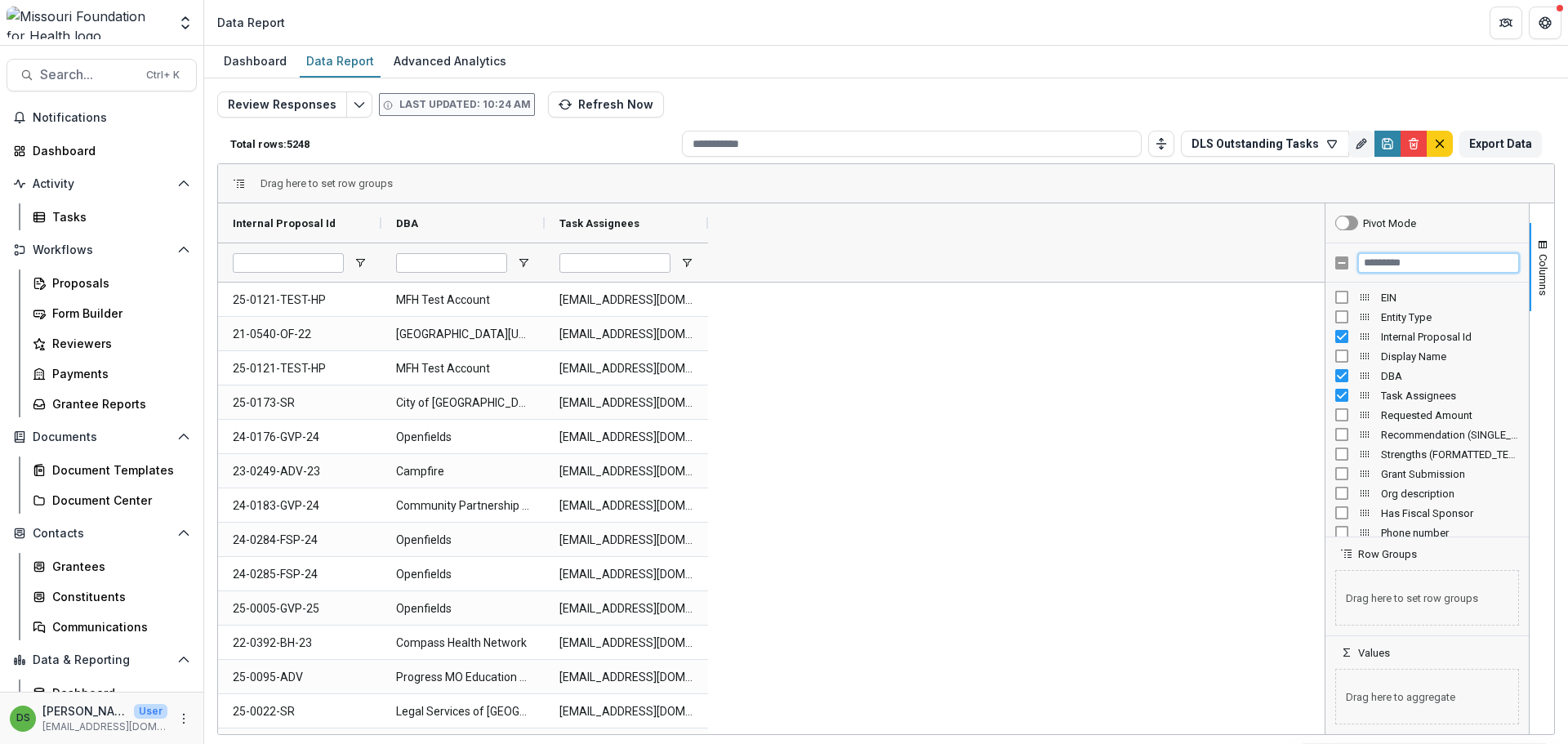
click at [1391, 263] on input "Filter Columns Input" at bounding box center [1438, 263] width 161 height 20
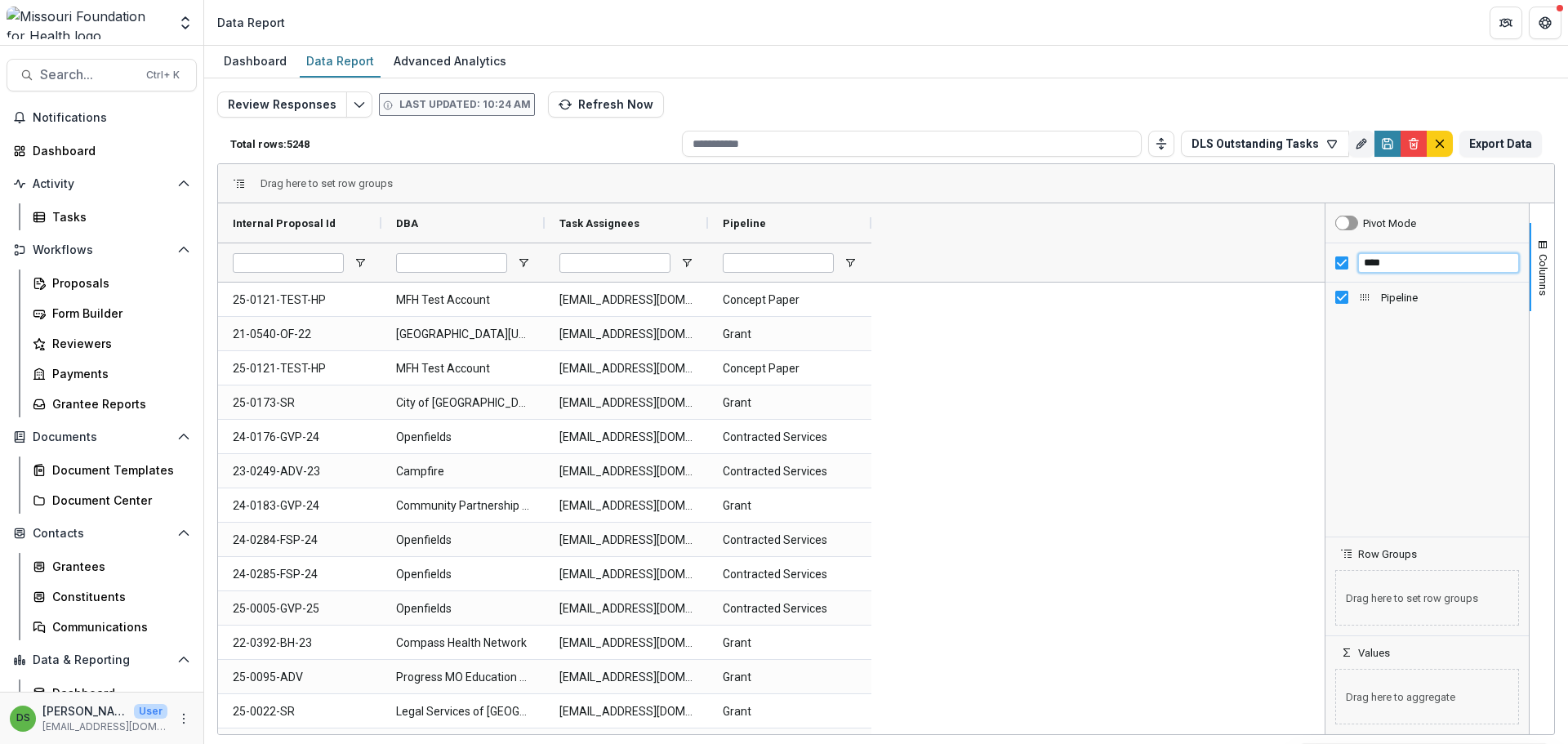
drag, startPoint x: 1397, startPoint y: 268, endPoint x: 1346, endPoint y: 274, distance: 51.4
click at [1346, 274] on div "****" at bounding box center [1427, 263] width 203 height 39
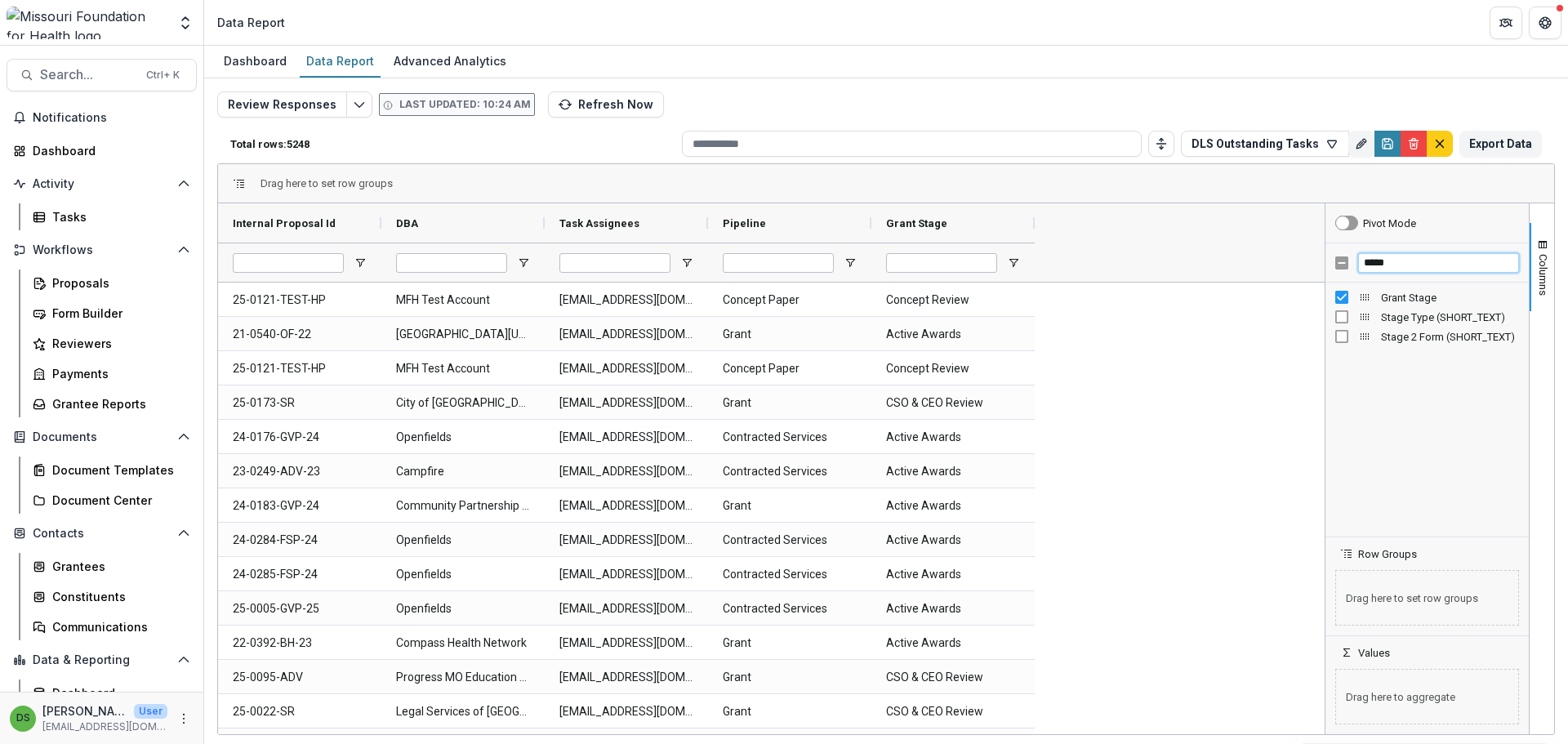
drag, startPoint x: 1404, startPoint y: 258, endPoint x: 1350, endPoint y: 266, distance: 54.6
click at [1350, 266] on div "*****" at bounding box center [1427, 263] width 203 height 39
click at [1540, 247] on span "button" at bounding box center [1542, 245] width 13 height 13
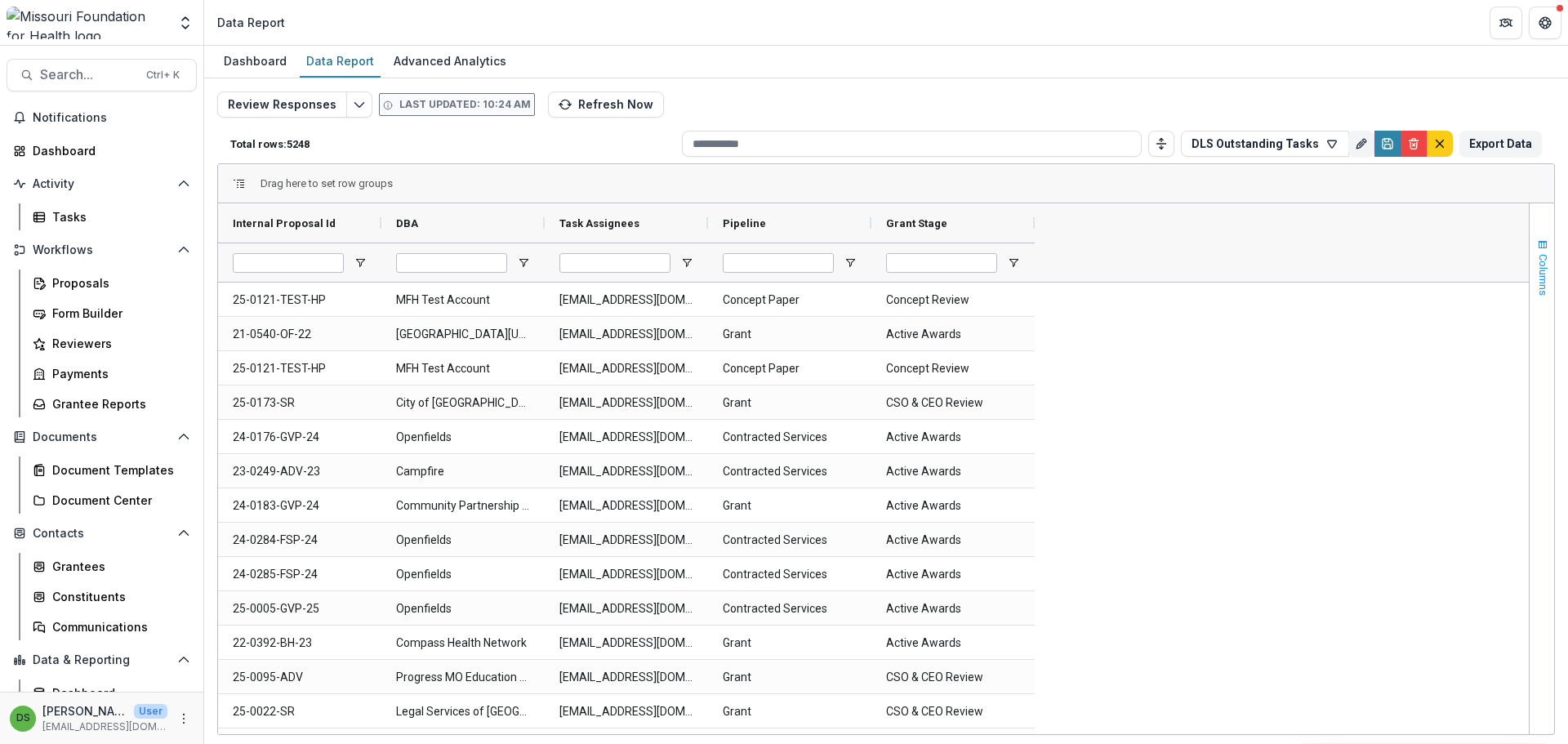
click at [1538, 241] on span "button" at bounding box center [1542, 245] width 13 height 13
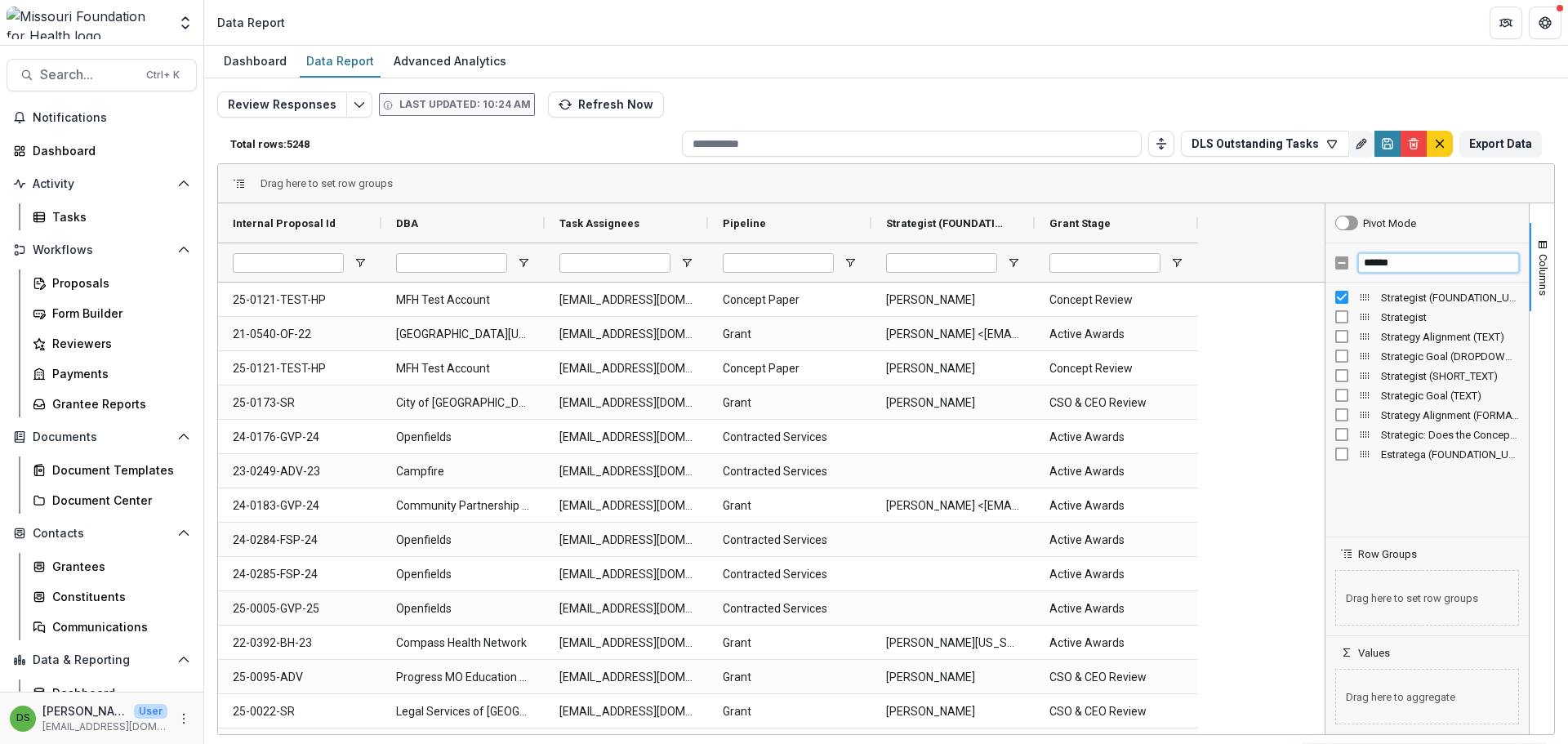
drag, startPoint x: 1401, startPoint y: 258, endPoint x: 1363, endPoint y: 266, distance: 38.8
click at [1363, 266] on input "******" at bounding box center [1438, 263] width 161 height 20
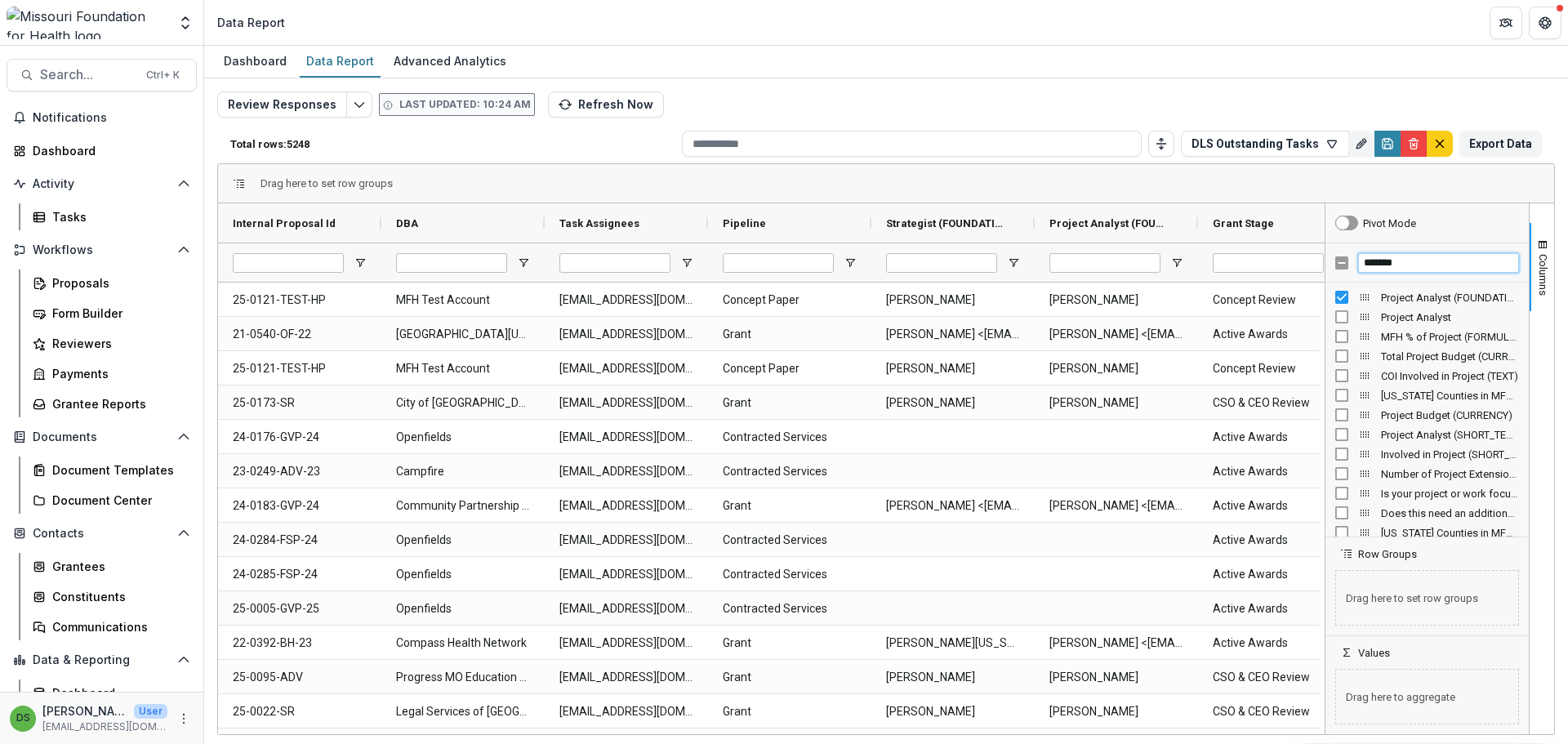
click at [1449, 266] on input "*******" at bounding box center [1438, 263] width 161 height 20
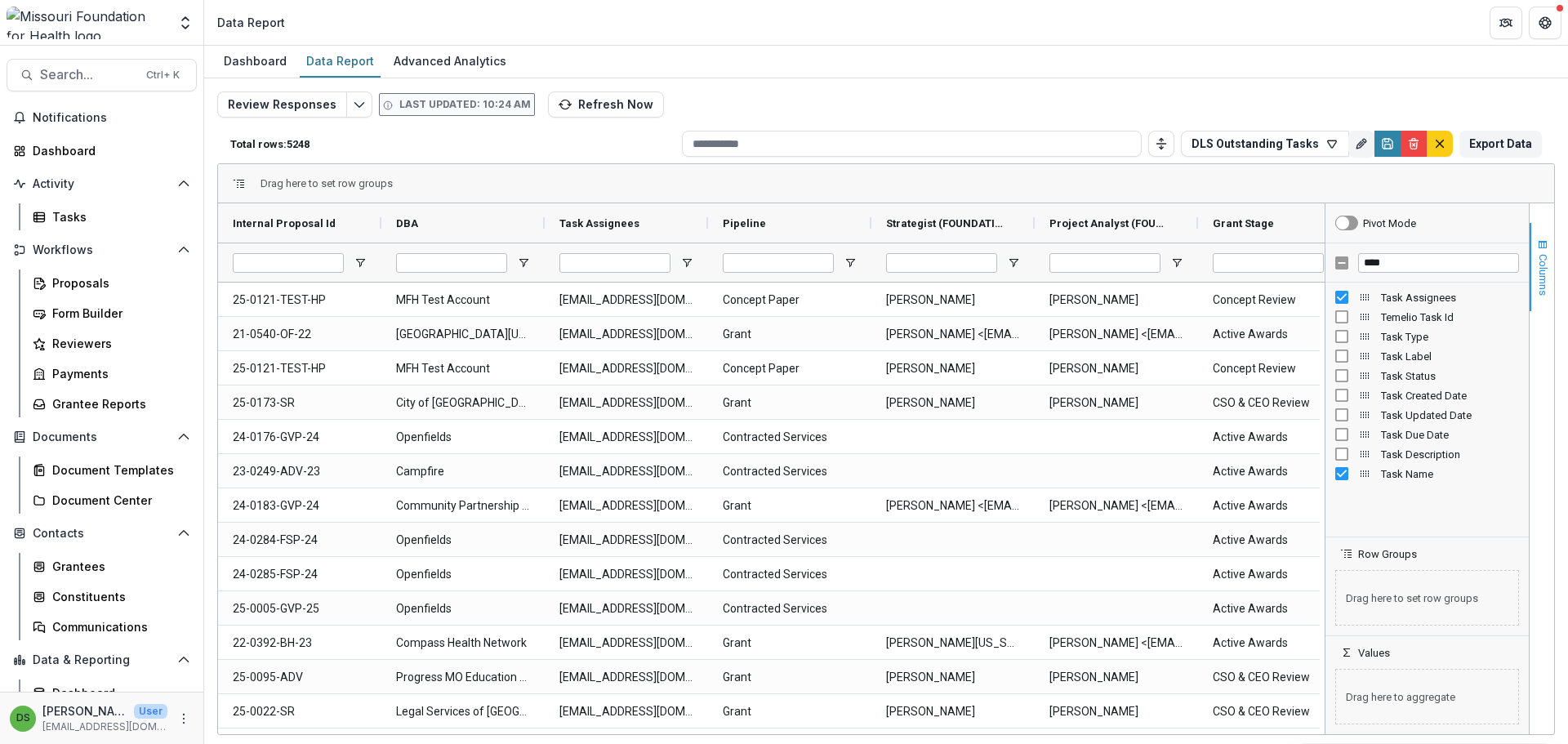
click at [1550, 244] on button "Columns" at bounding box center [1541, 266] width 24 height 89
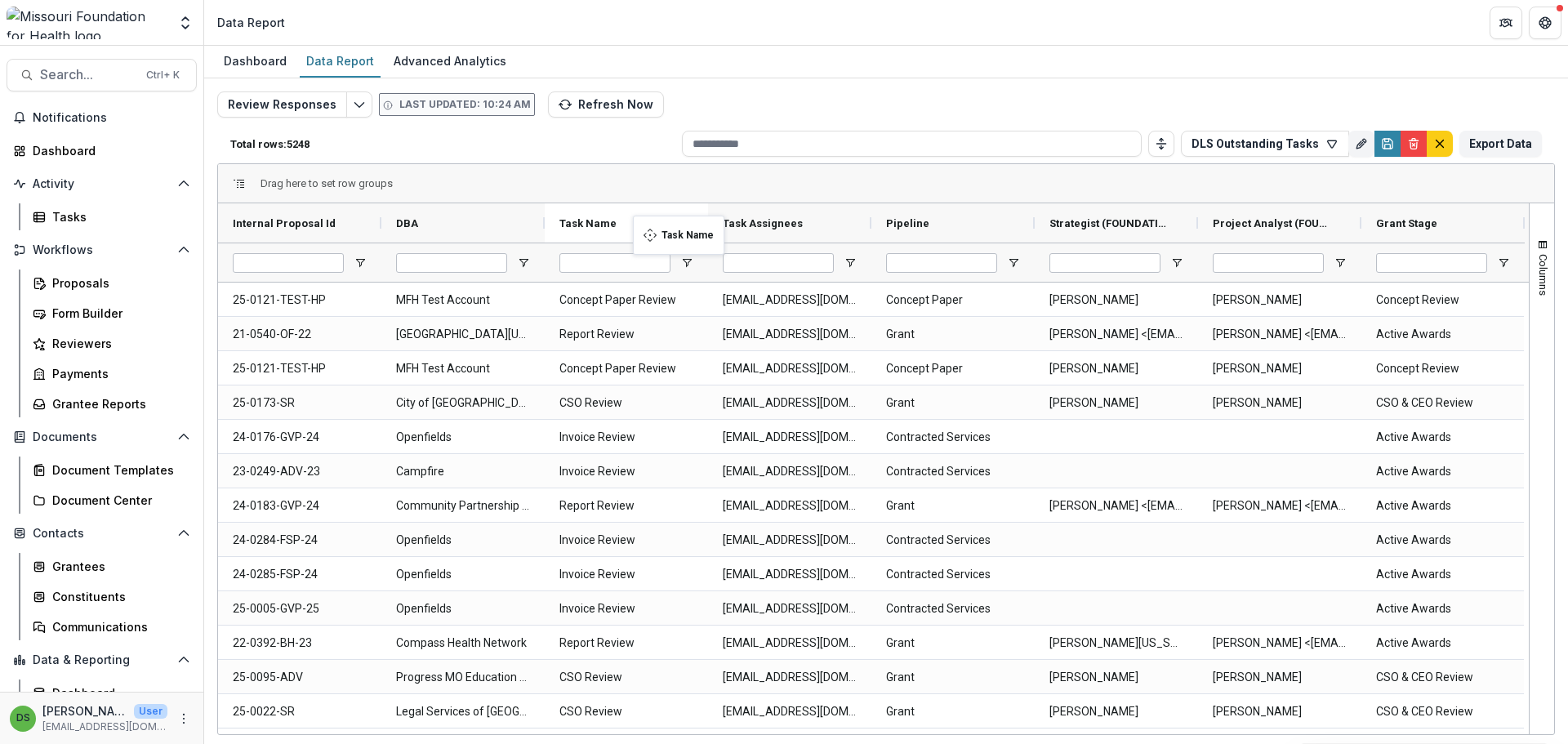
drag, startPoint x: 1409, startPoint y: 224, endPoint x: 641, endPoint y: 225, distance: 768.0
drag, startPoint x: 1046, startPoint y: 736, endPoint x: 1362, endPoint y: 740, distance: 316.0
click at [1362, 740] on div "Dashboard Data Report Advanced Analytics Review Responses Last updated: 10:24 A…" at bounding box center [886, 394] width 1364 height 698
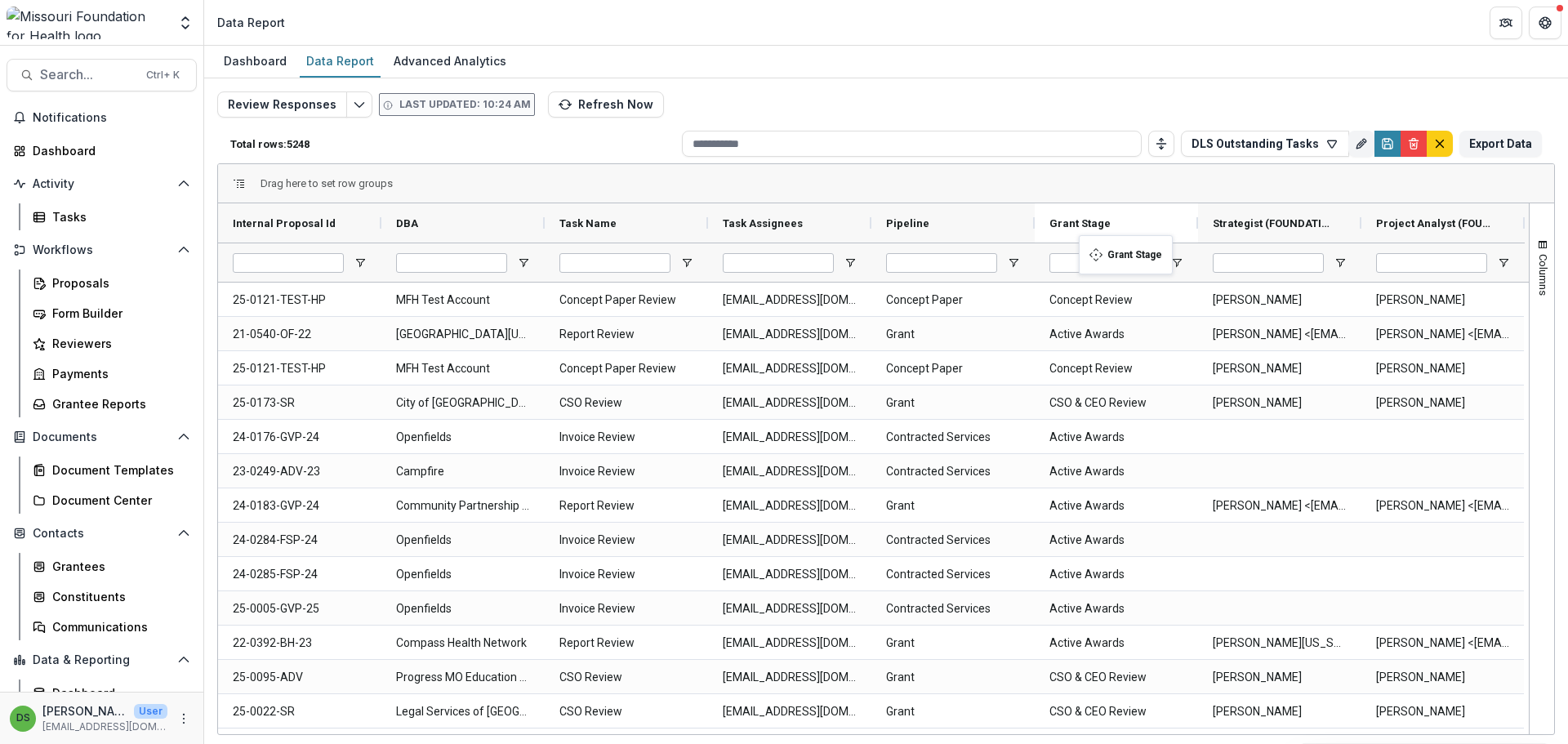
drag, startPoint x: 1504, startPoint y: 224, endPoint x: 1087, endPoint y: 245, distance: 417.5
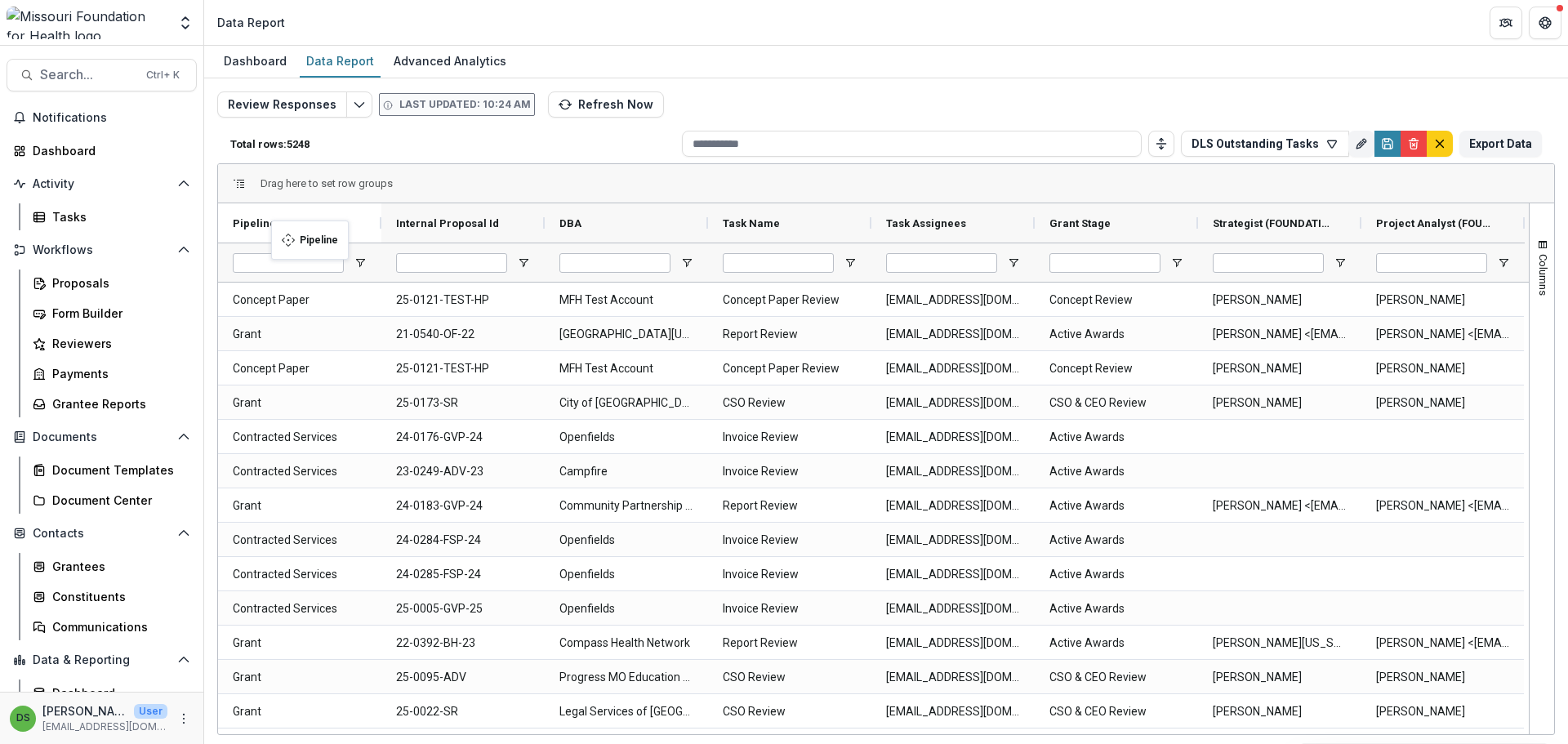
drag, startPoint x: 917, startPoint y: 226, endPoint x: 279, endPoint y: 230, distance: 638.0
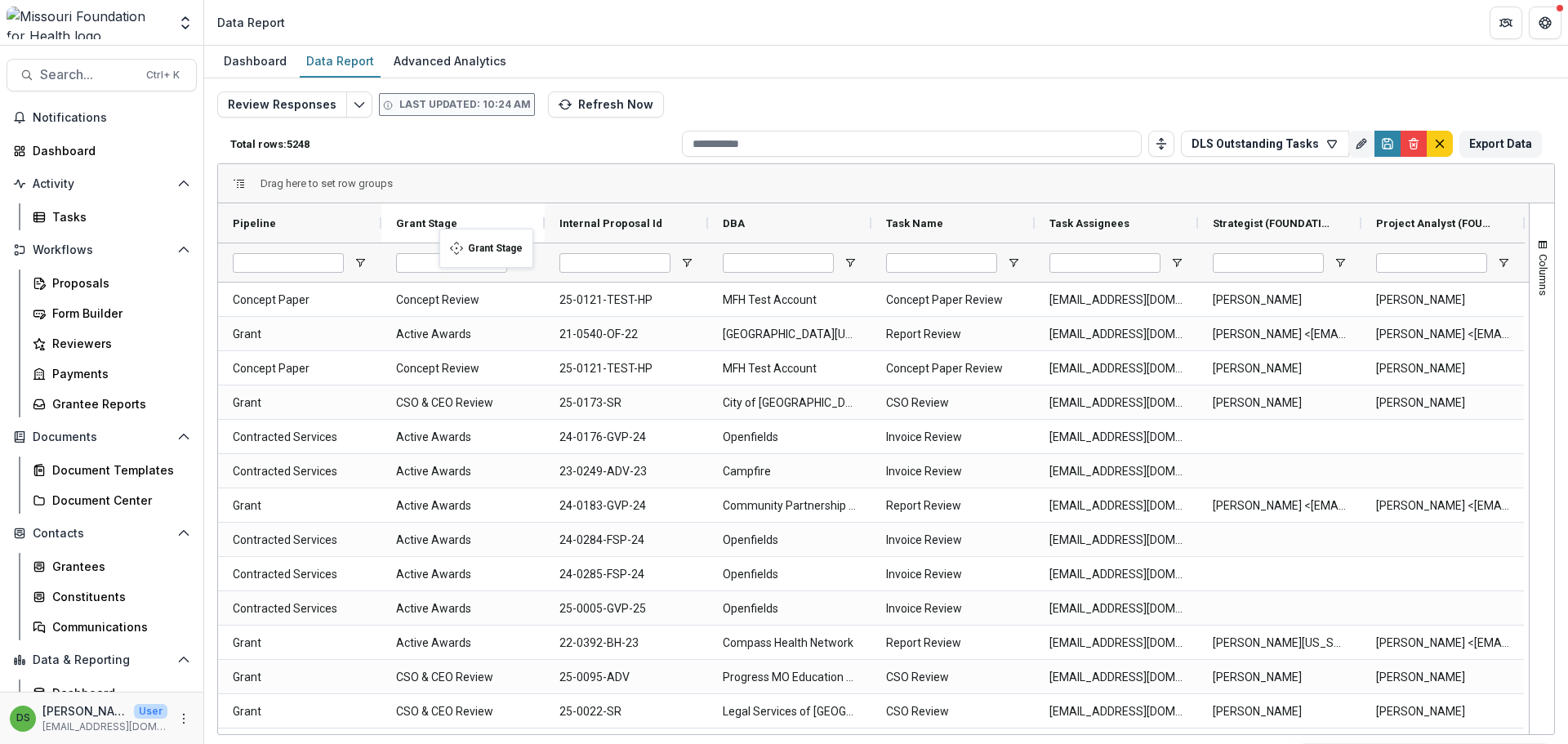
drag, startPoint x: 1102, startPoint y: 224, endPoint x: 446, endPoint y: 239, distance: 656.2
click at [1534, 251] on button "Columns" at bounding box center [1541, 266] width 24 height 89
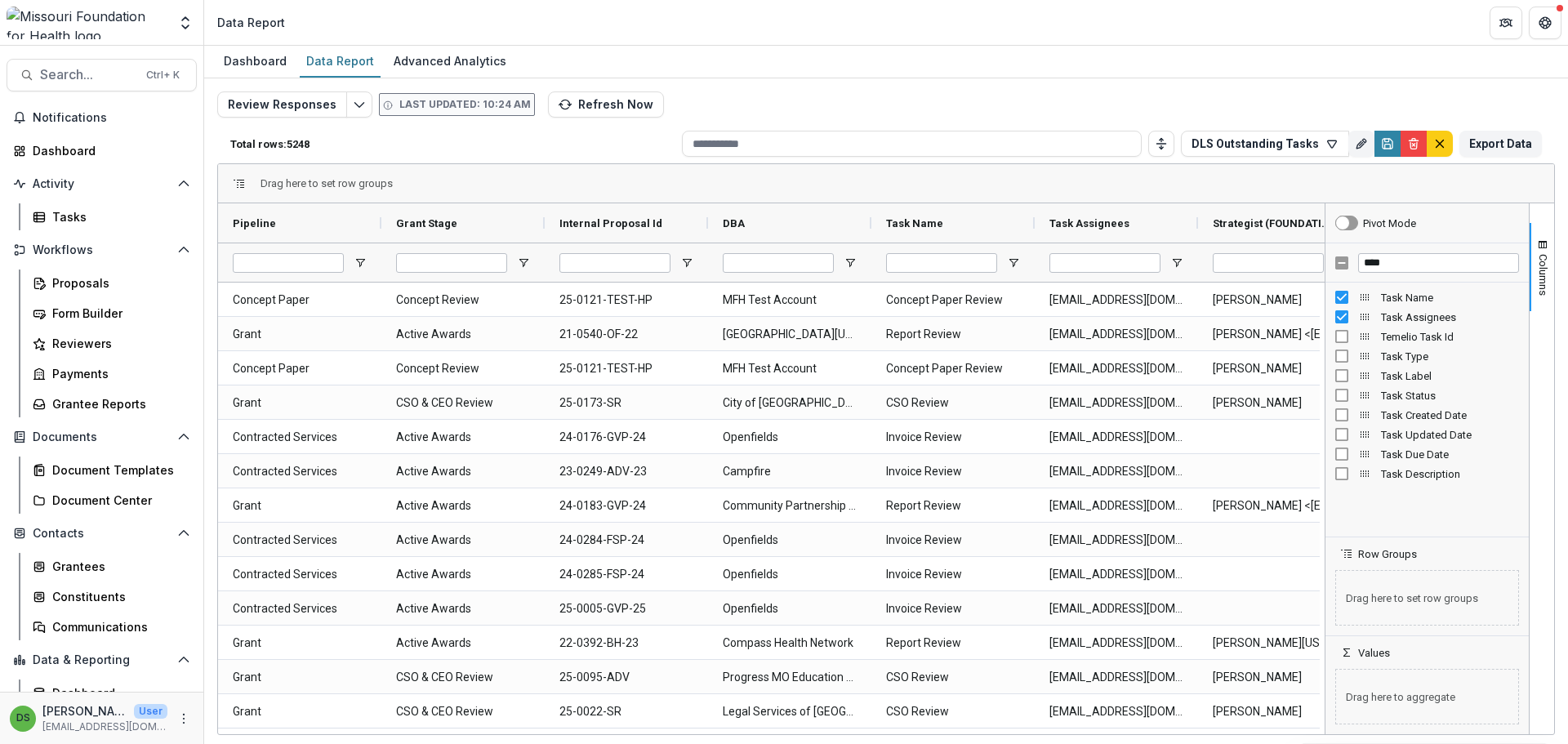
click at [1437, 273] on div "****" at bounding box center [1427, 263] width 203 height 39
click at [1433, 267] on input "****" at bounding box center [1438, 263] width 161 height 20
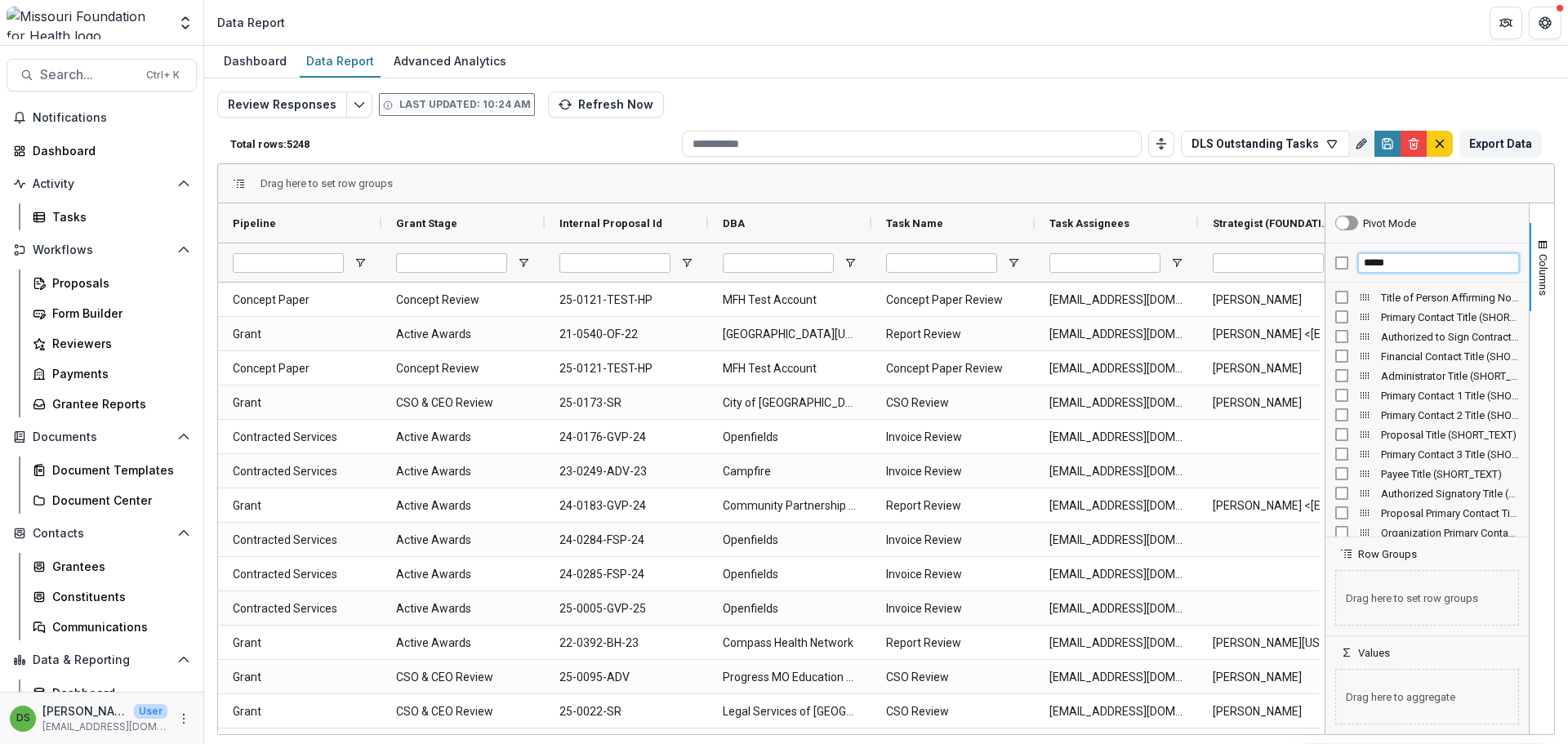
click at [1432, 267] on input "*****" at bounding box center [1438, 263] width 161 height 20
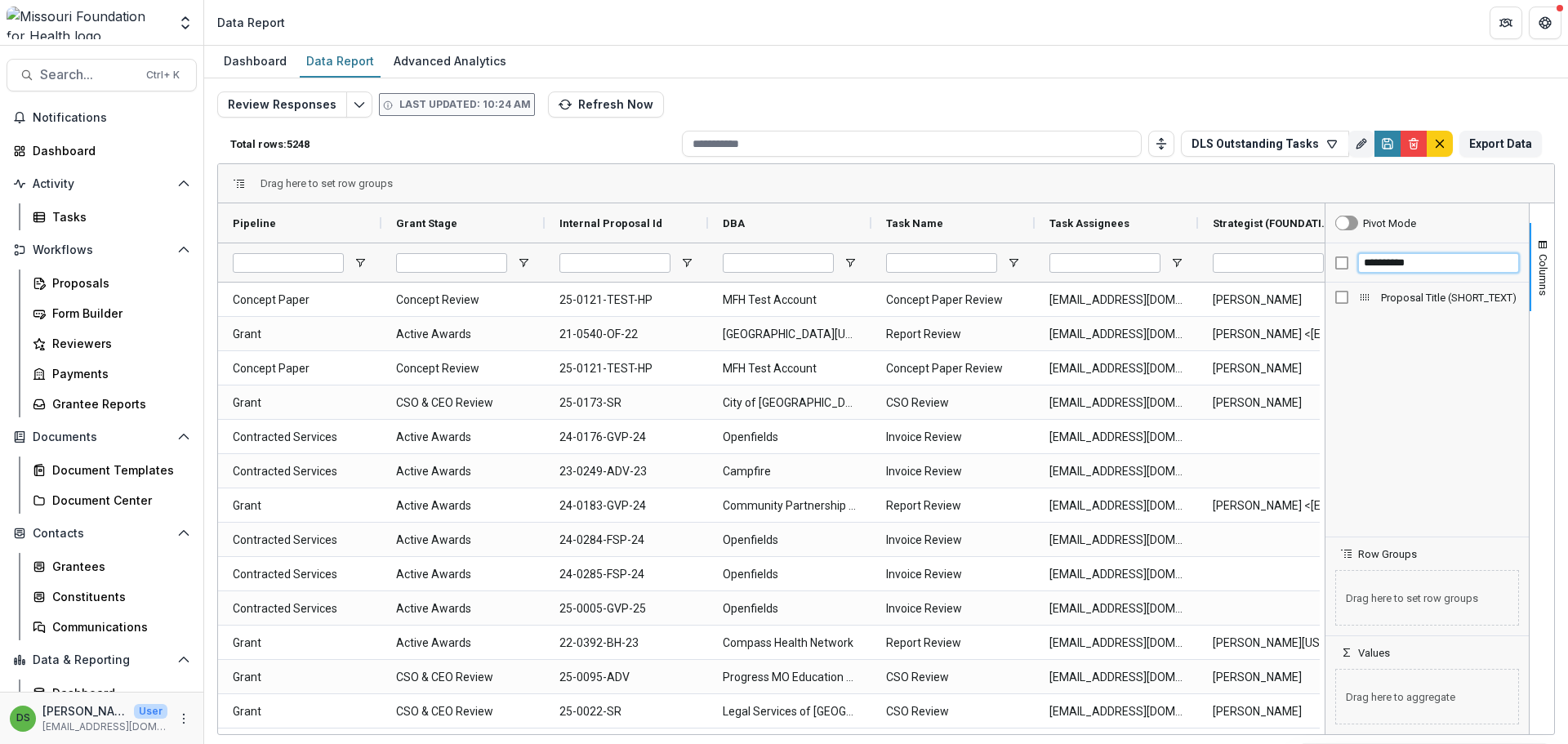
type input "**********"
click at [1545, 247] on span "button" at bounding box center [1542, 245] width 13 height 13
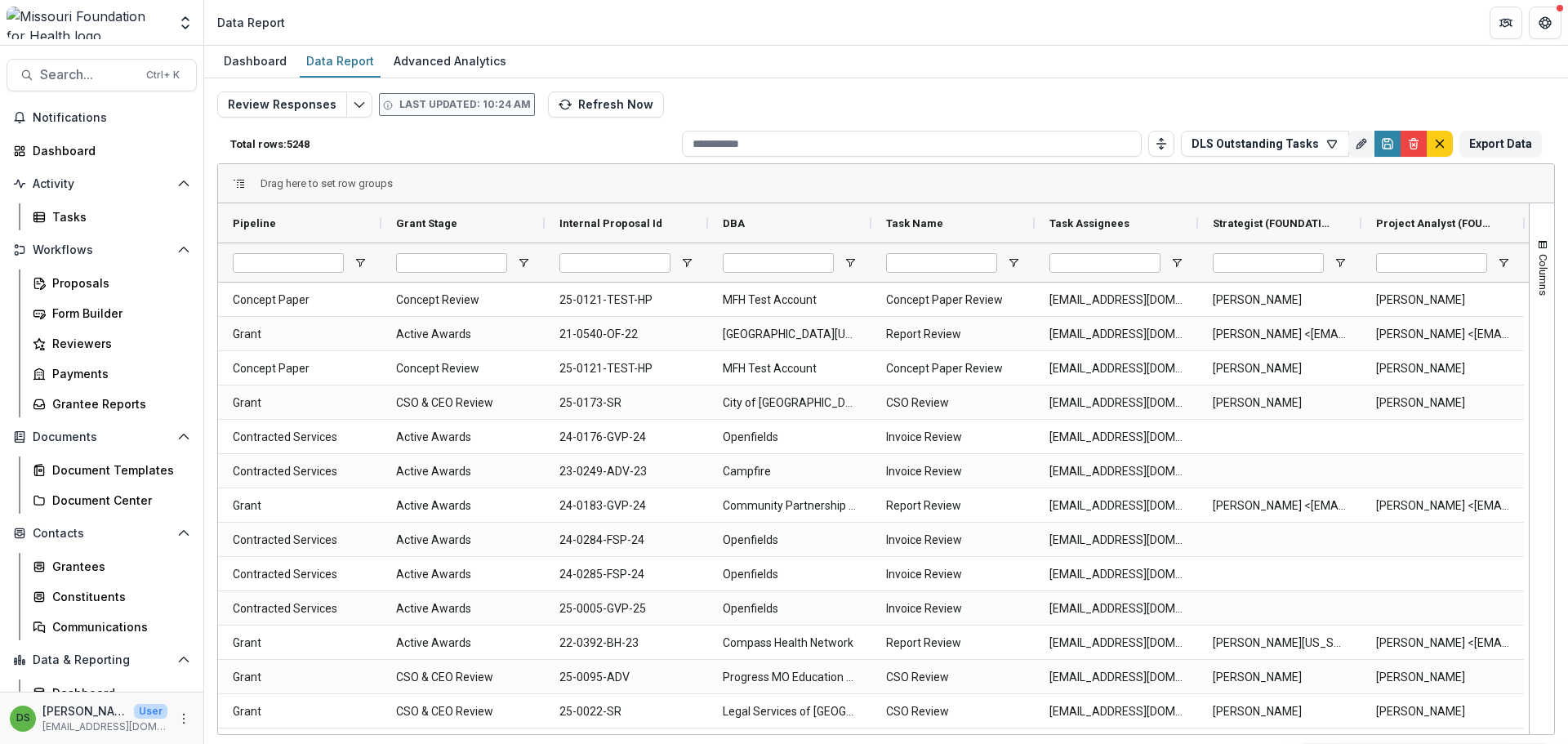
scroll to position [0, 164]
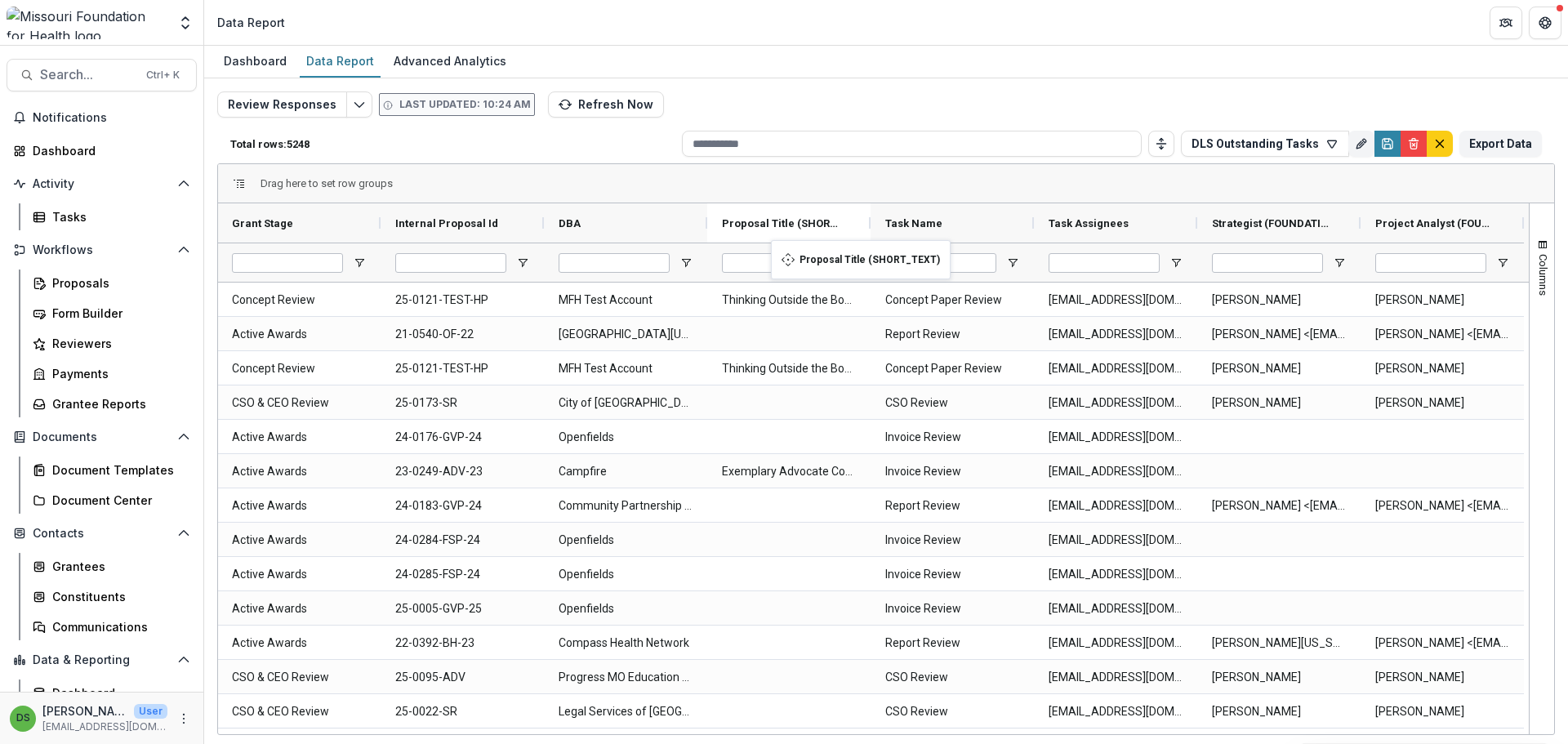
drag, startPoint x: 1418, startPoint y: 220, endPoint x: 779, endPoint y: 249, distance: 639.7
click at [1069, 260] on input "Task Assignees Filter Input" at bounding box center [1104, 263] width 111 height 20
type input "****"
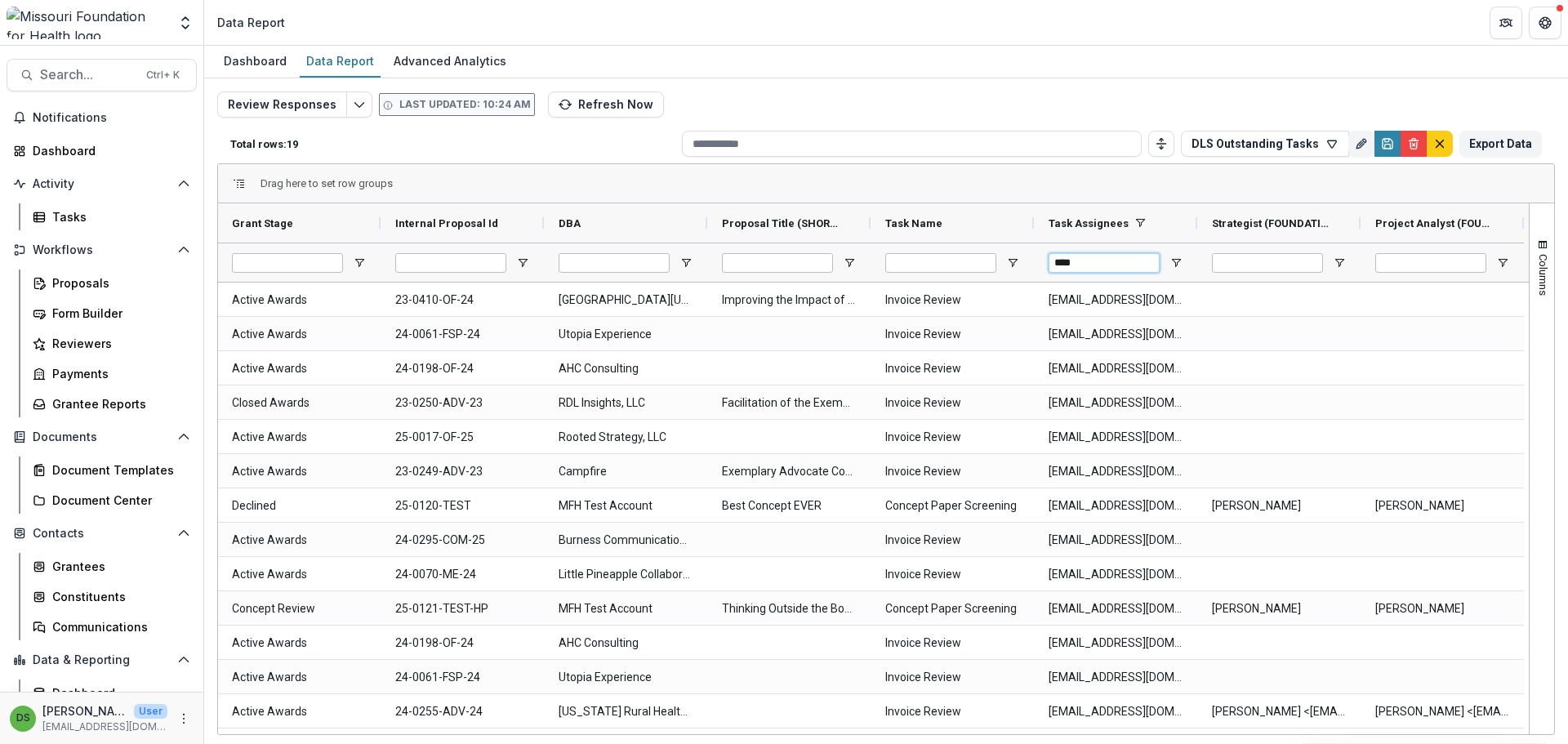
scroll to position [0, 0]
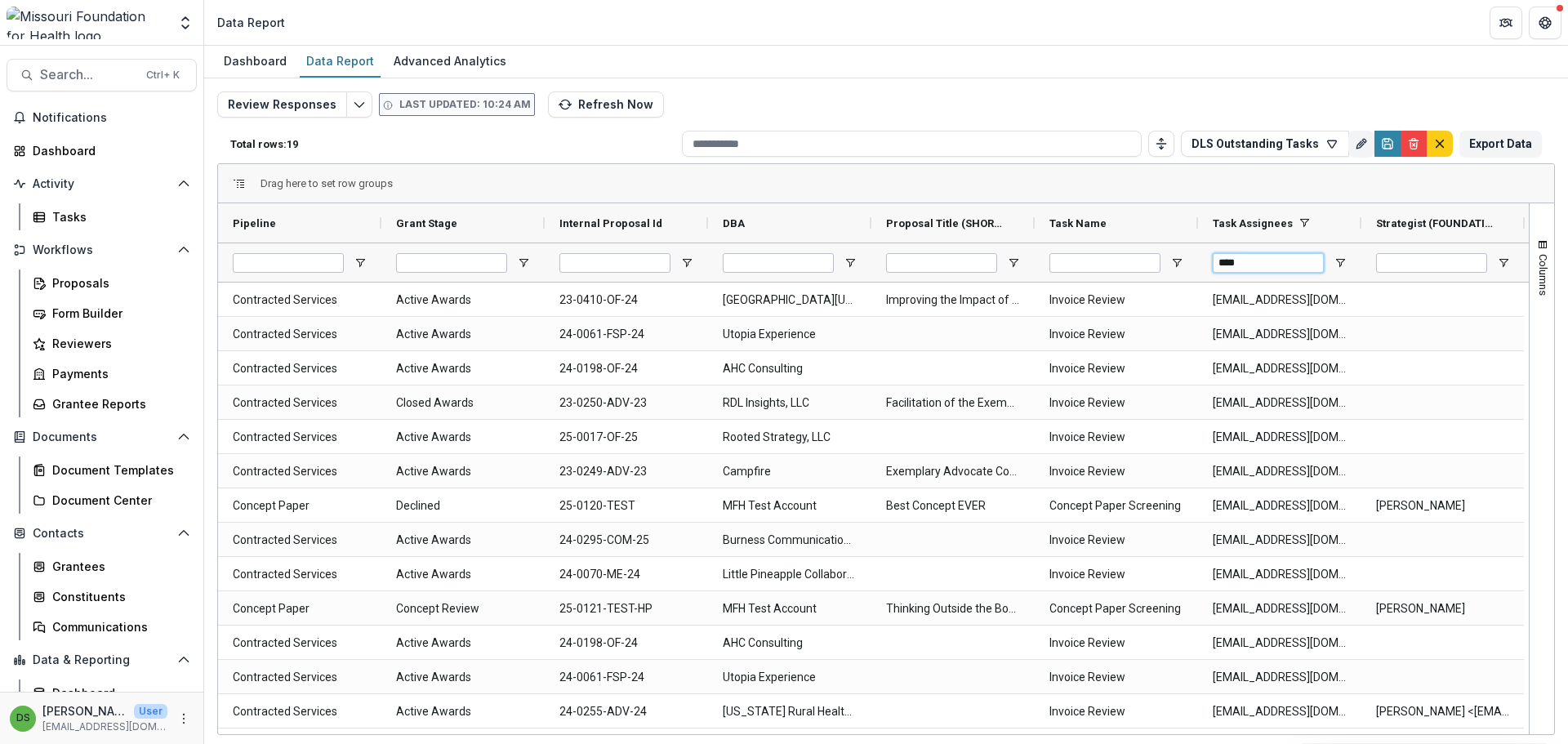
click at [1268, 258] on input "****" at bounding box center [1268, 263] width 111 height 20
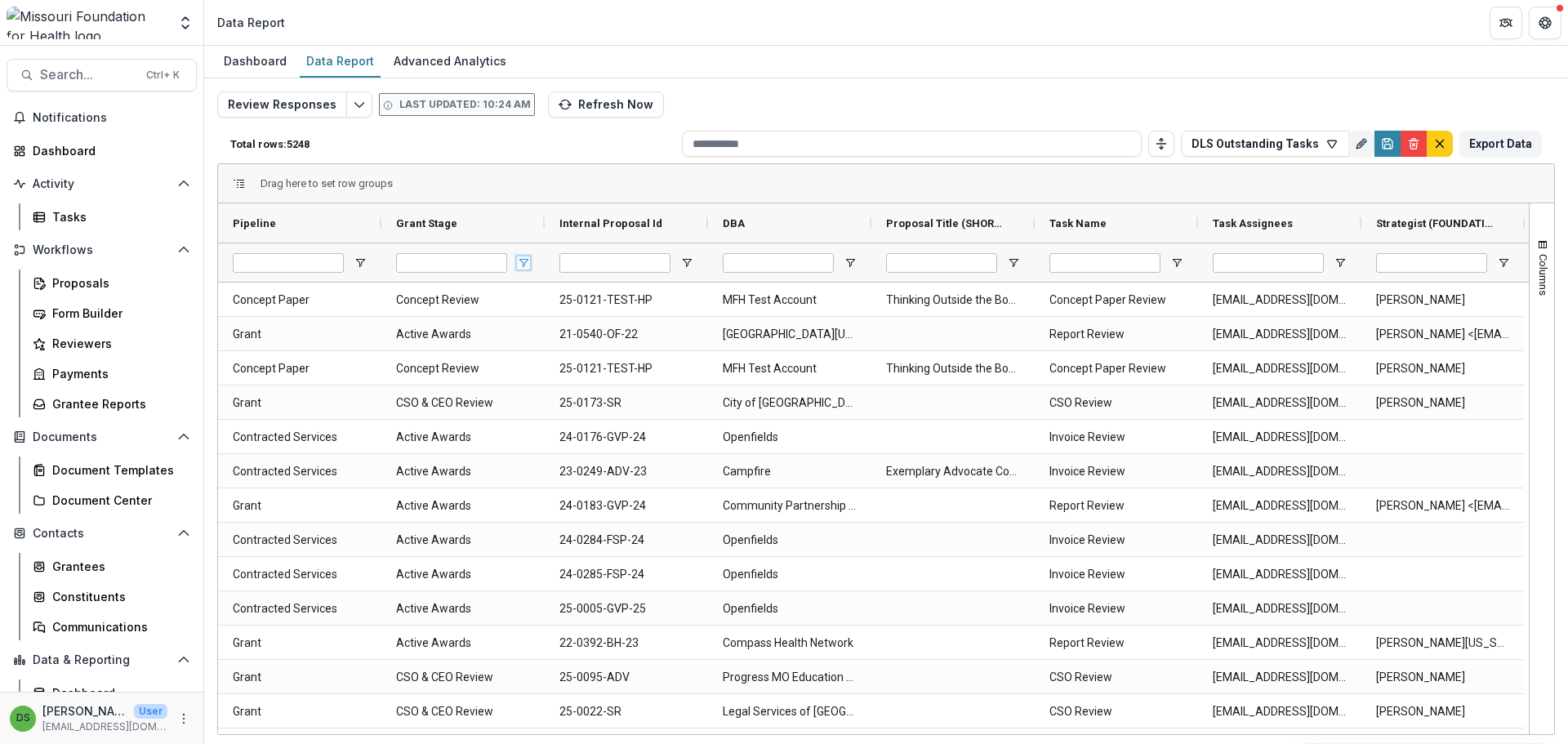
click at [528, 260] on span "Open Filter Menu" at bounding box center [523, 263] width 13 height 13
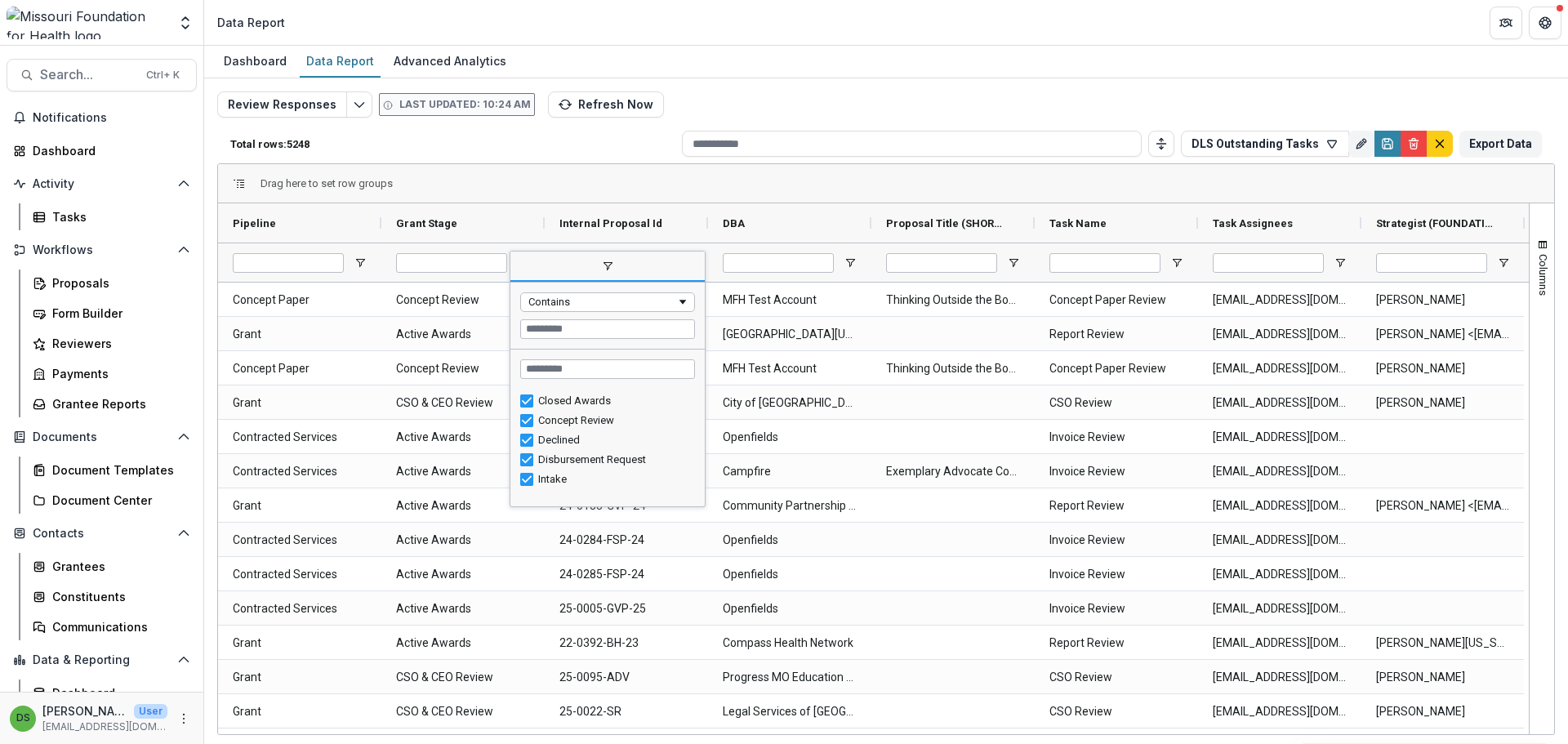
scroll to position [99, 0]
click at [615, 257] on span "filter" at bounding box center [607, 266] width 194 height 30
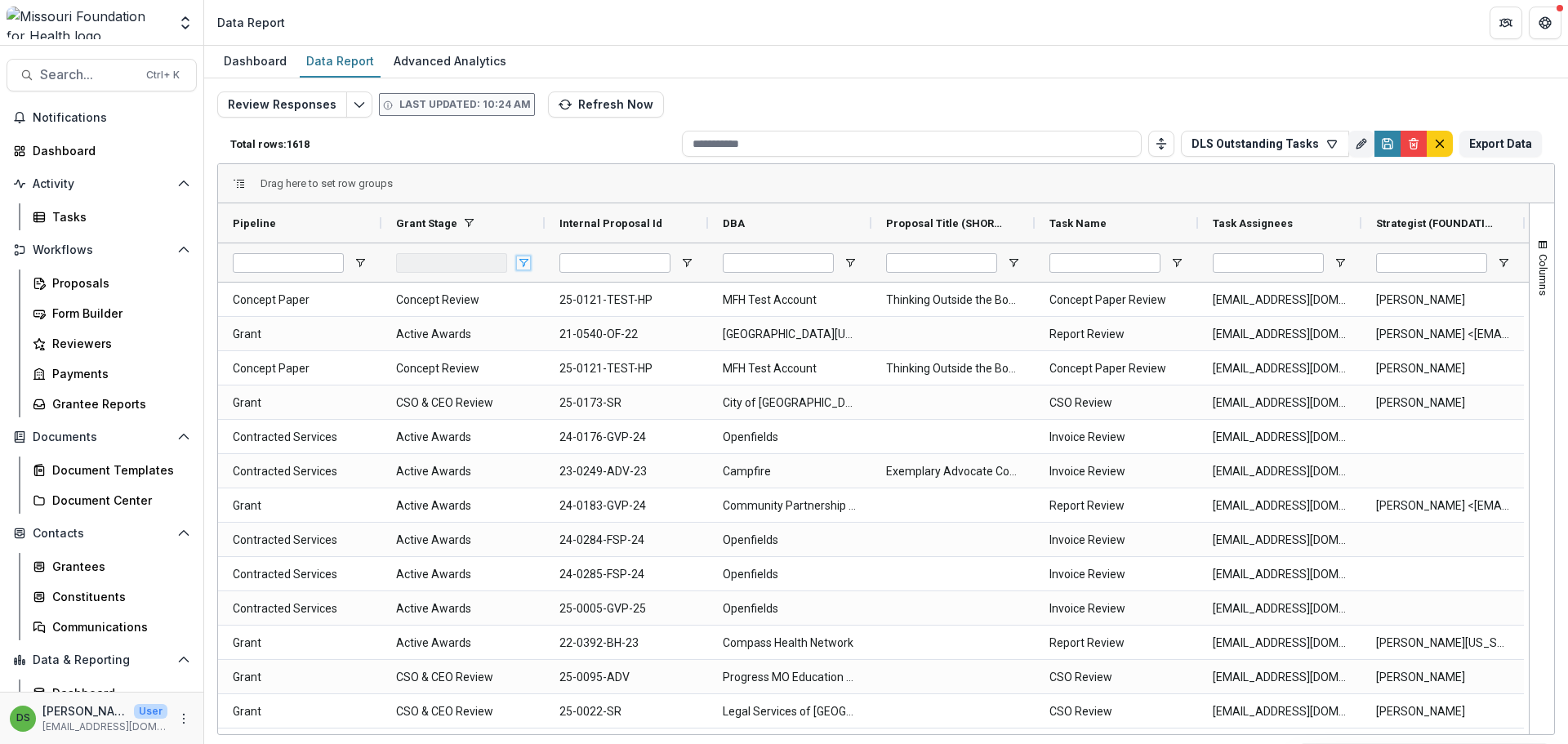
click at [527, 267] on span "Open Filter Menu" at bounding box center [523, 263] width 13 height 13
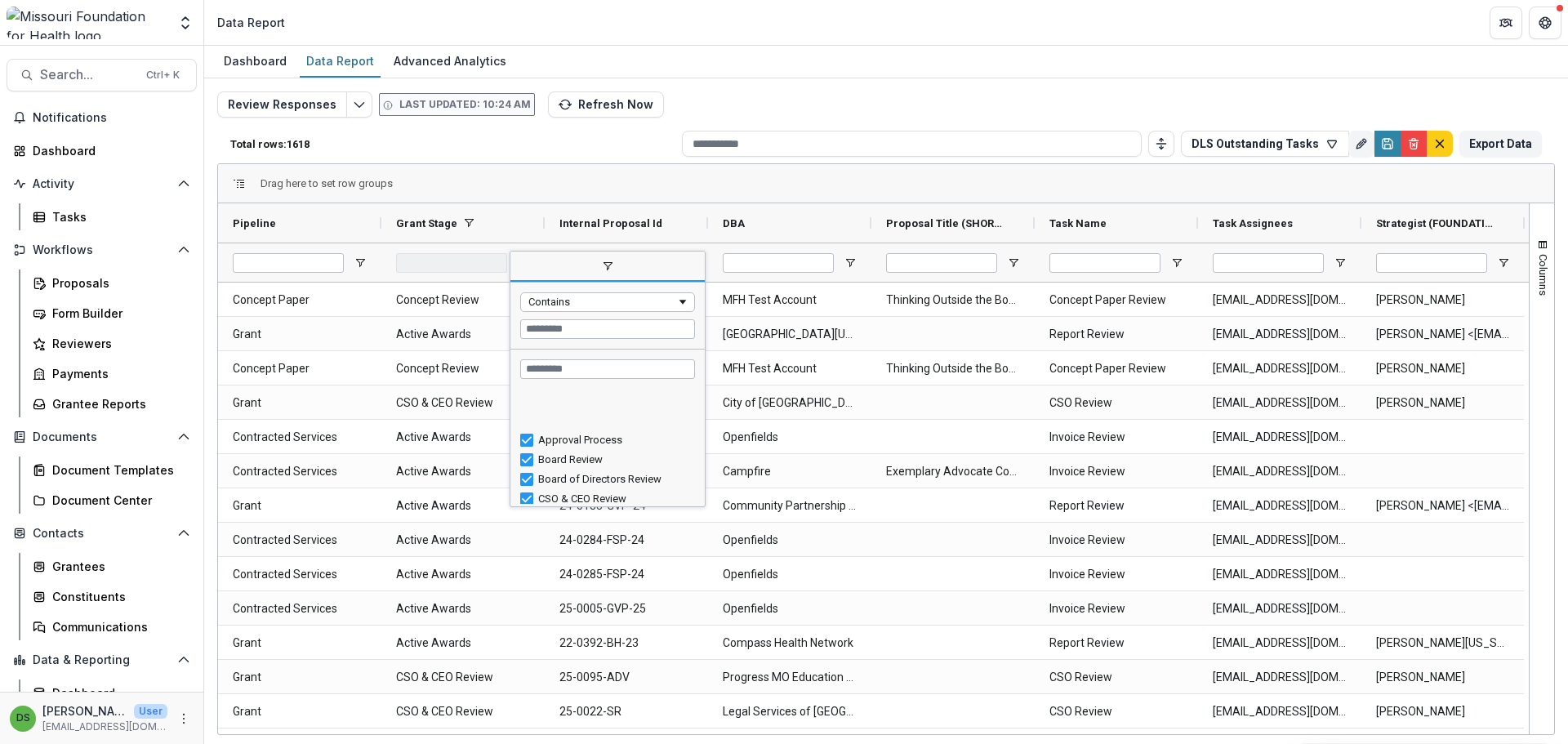
scroll to position [81, 0]
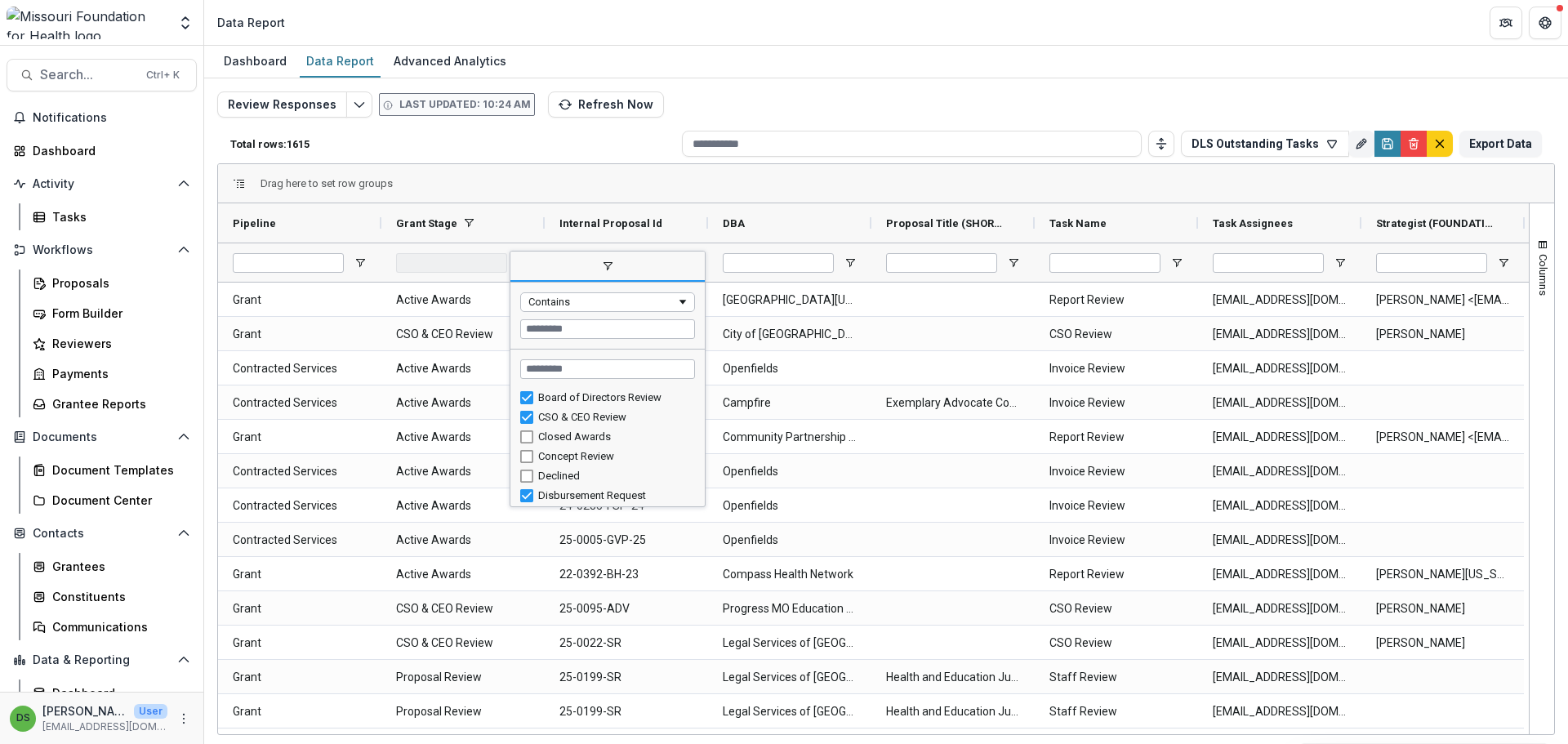
click at [604, 267] on span "filter" at bounding box center [607, 266] width 13 height 13
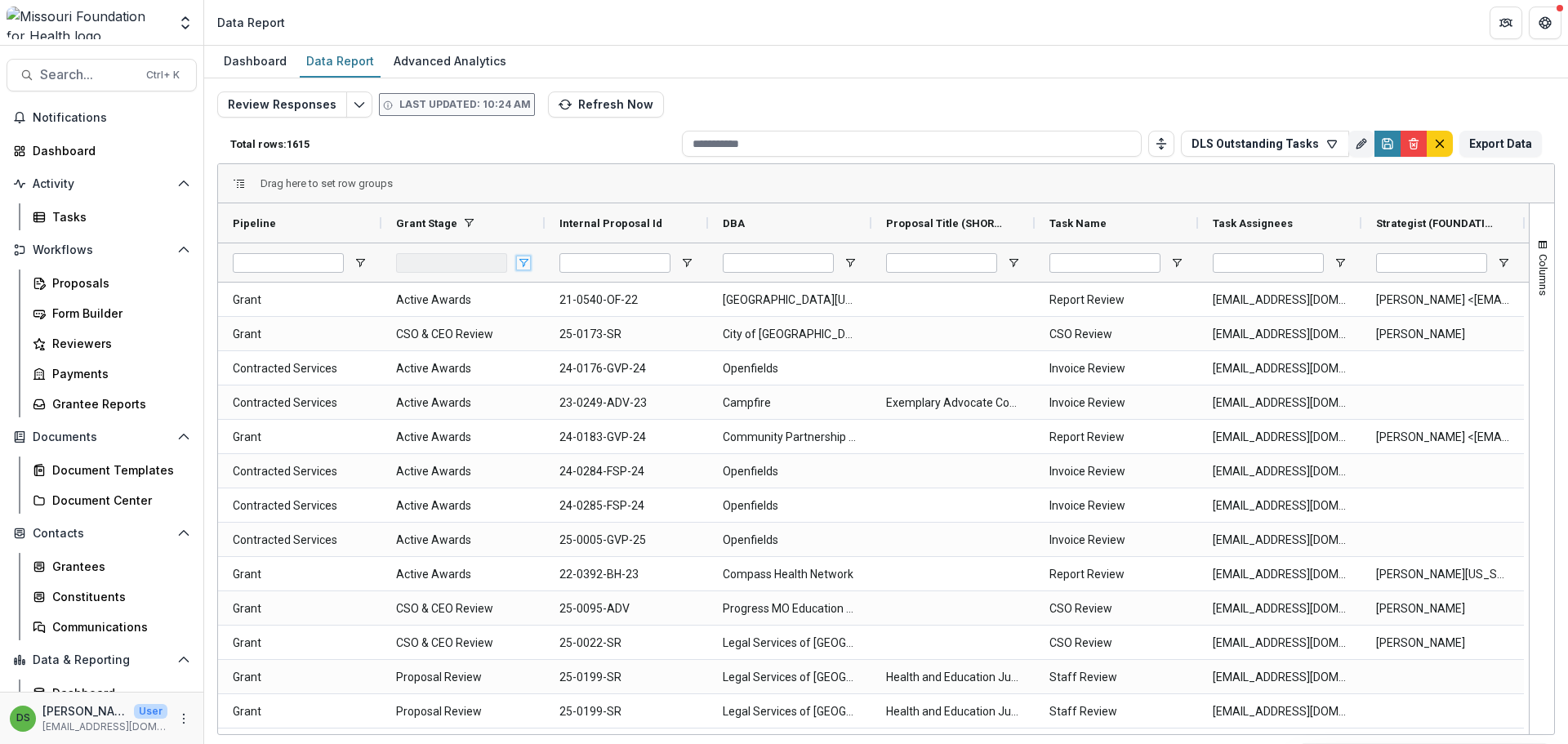
click at [520, 262] on span "Open Filter Menu" at bounding box center [523, 263] width 13 height 13
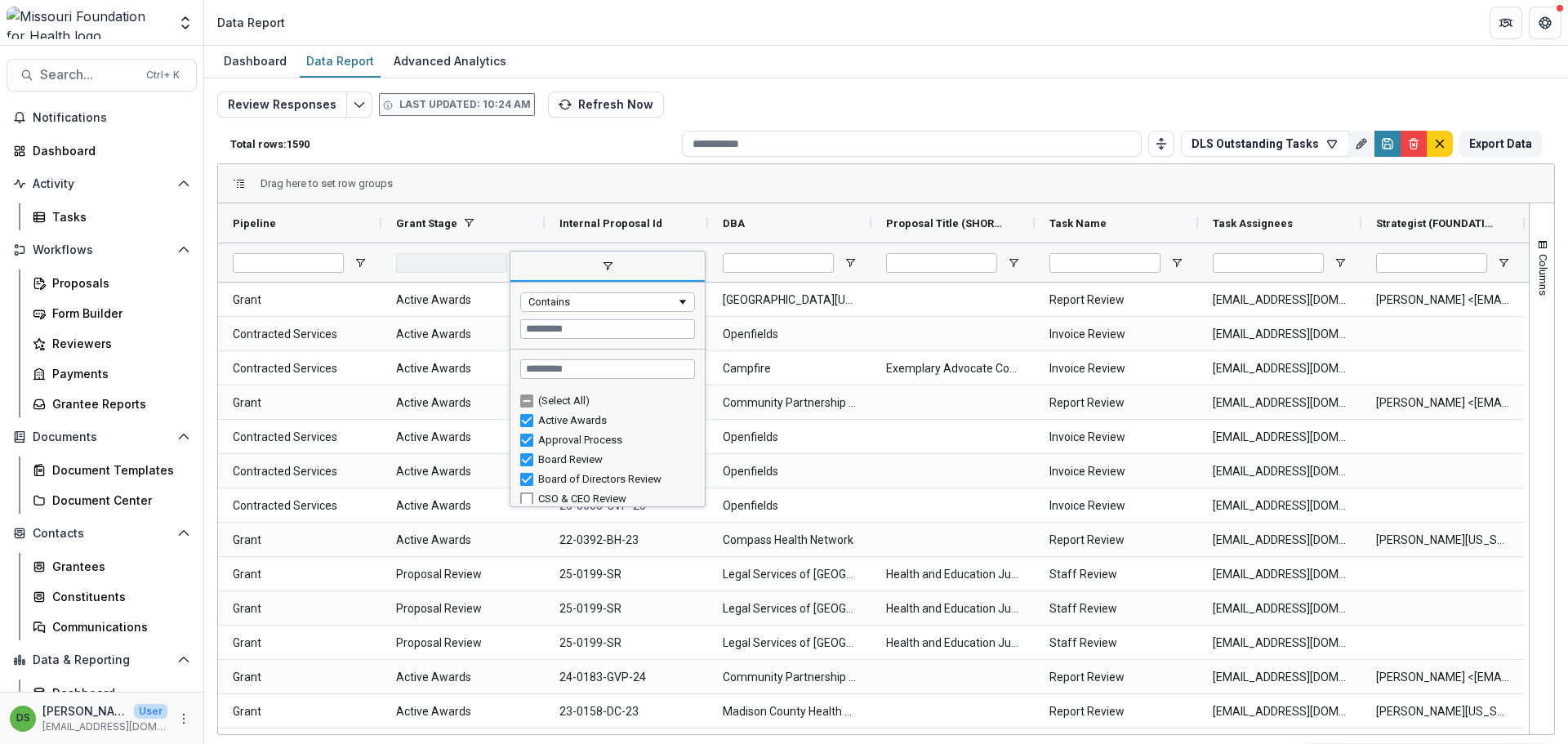
scroll to position [4, 0]
click at [602, 268] on span "filter" at bounding box center [607, 266] width 13 height 13
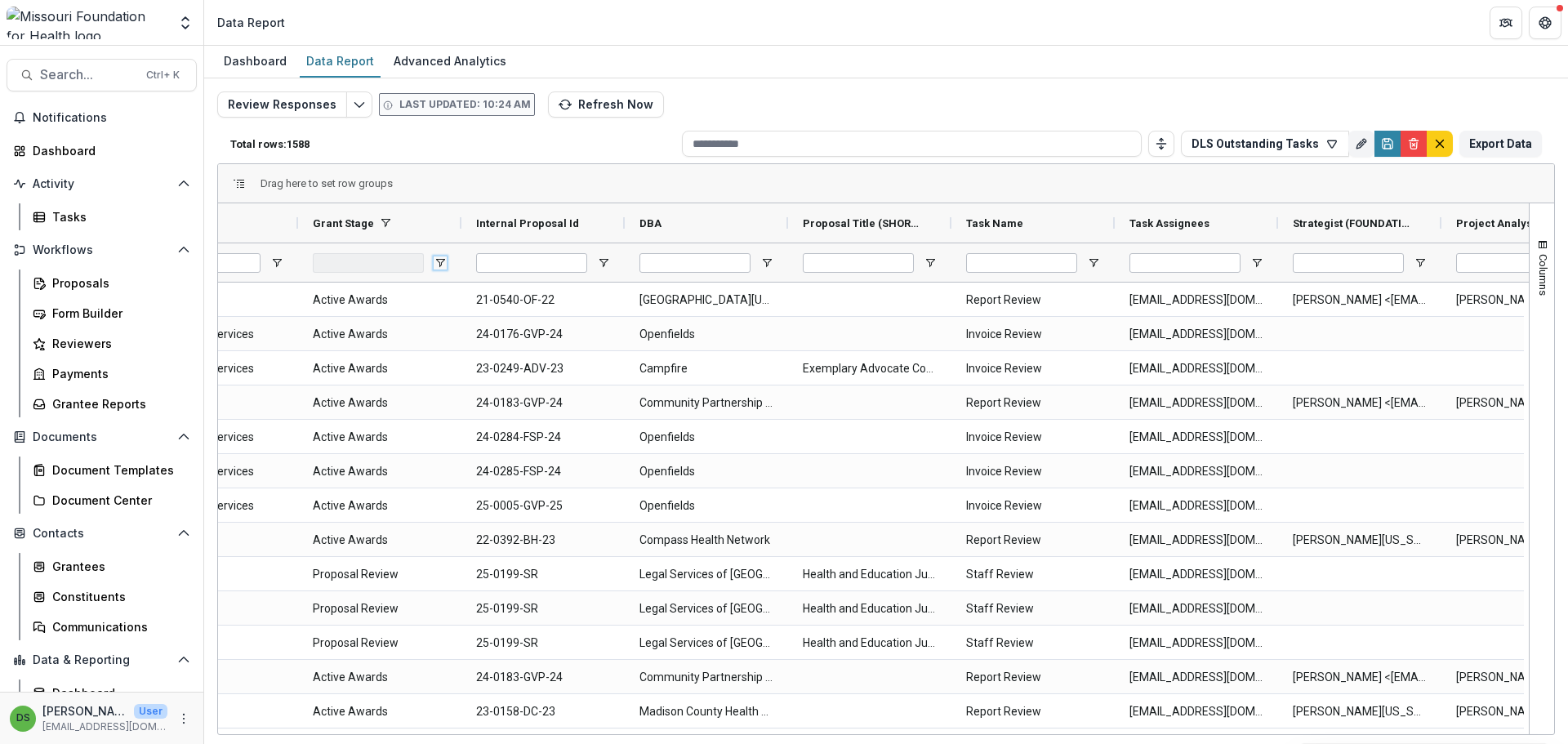
scroll to position [0, 164]
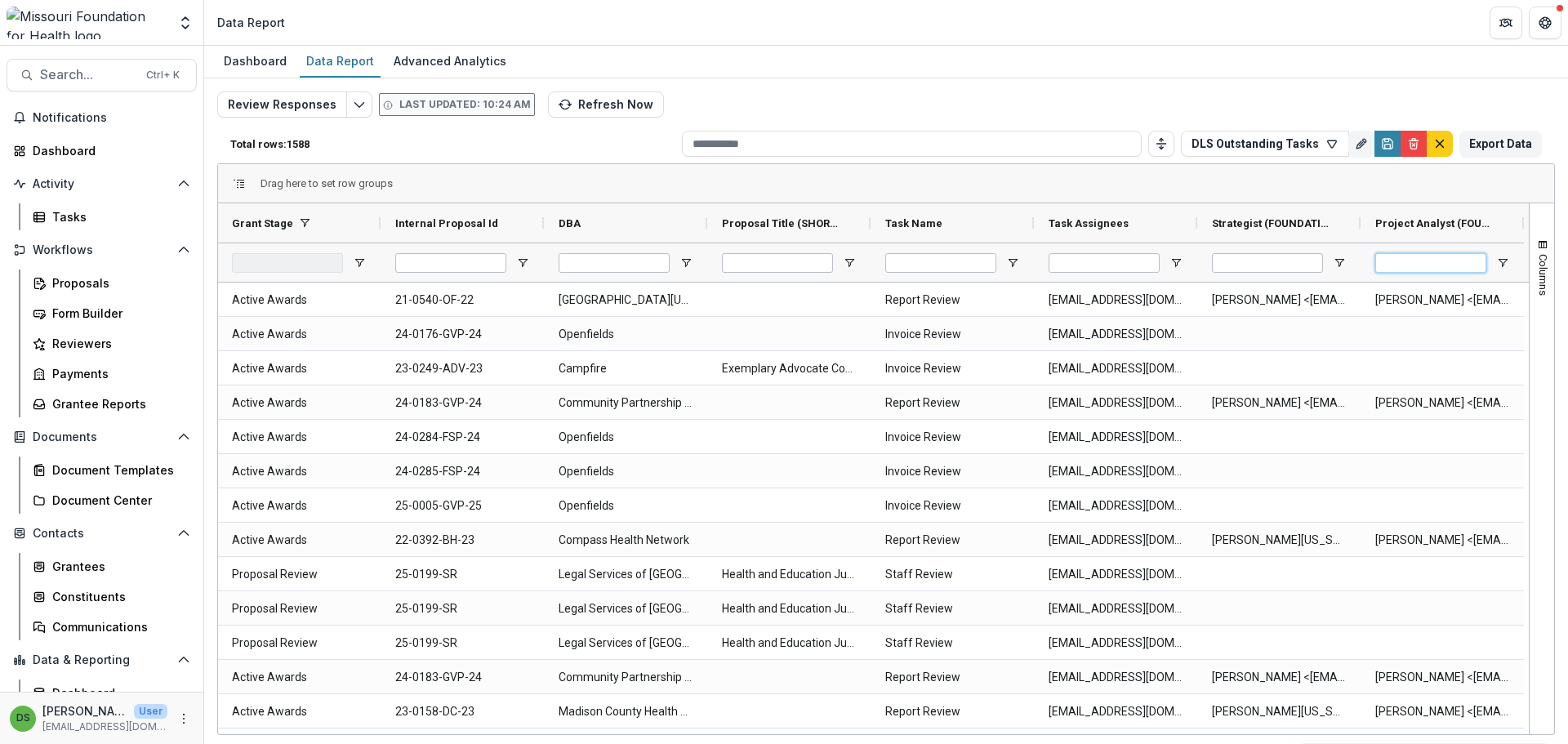
click at [1419, 266] on input "Project Analyst (FOUNDATION_USERS) Filter Input" at bounding box center [1430, 263] width 111 height 20
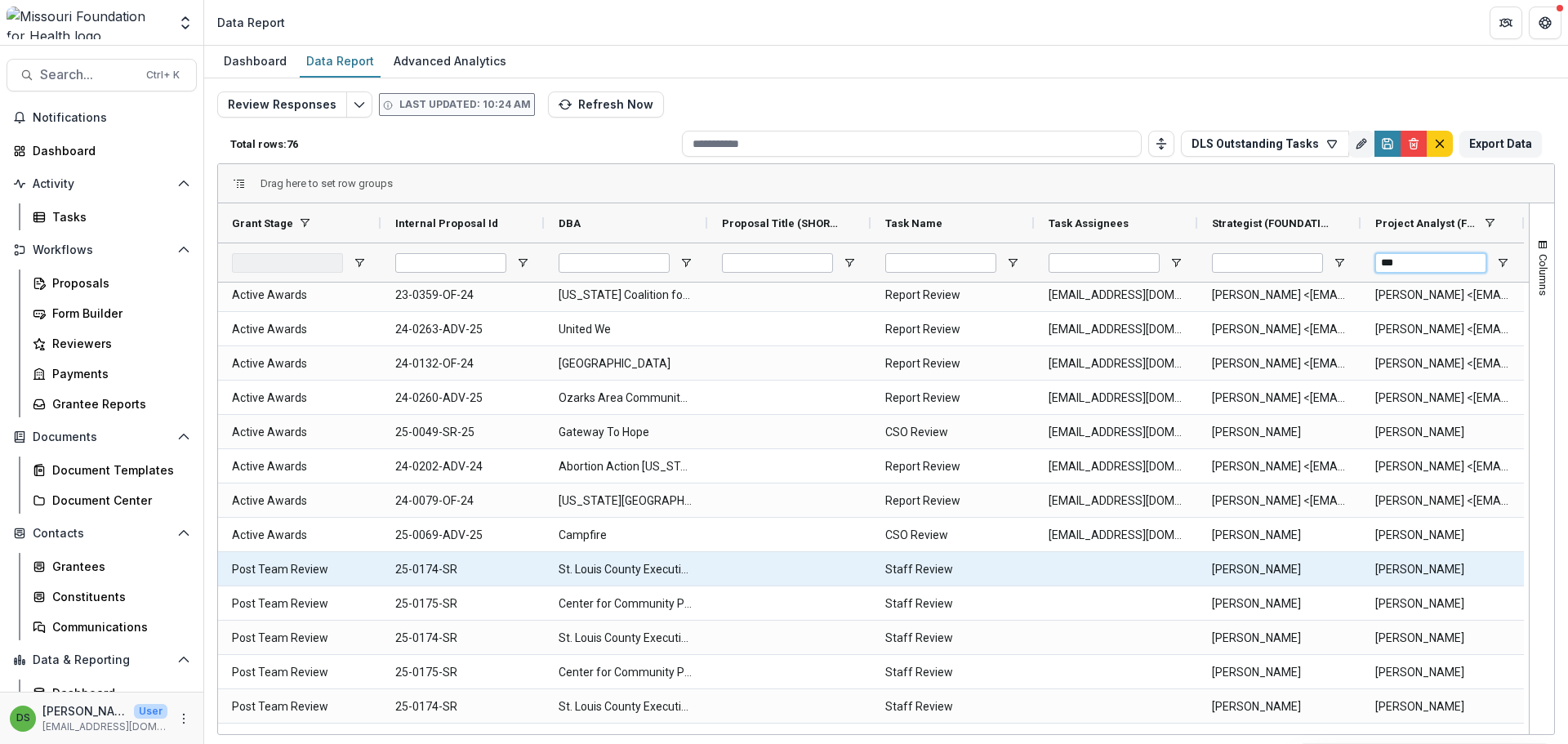
scroll to position [160, 0]
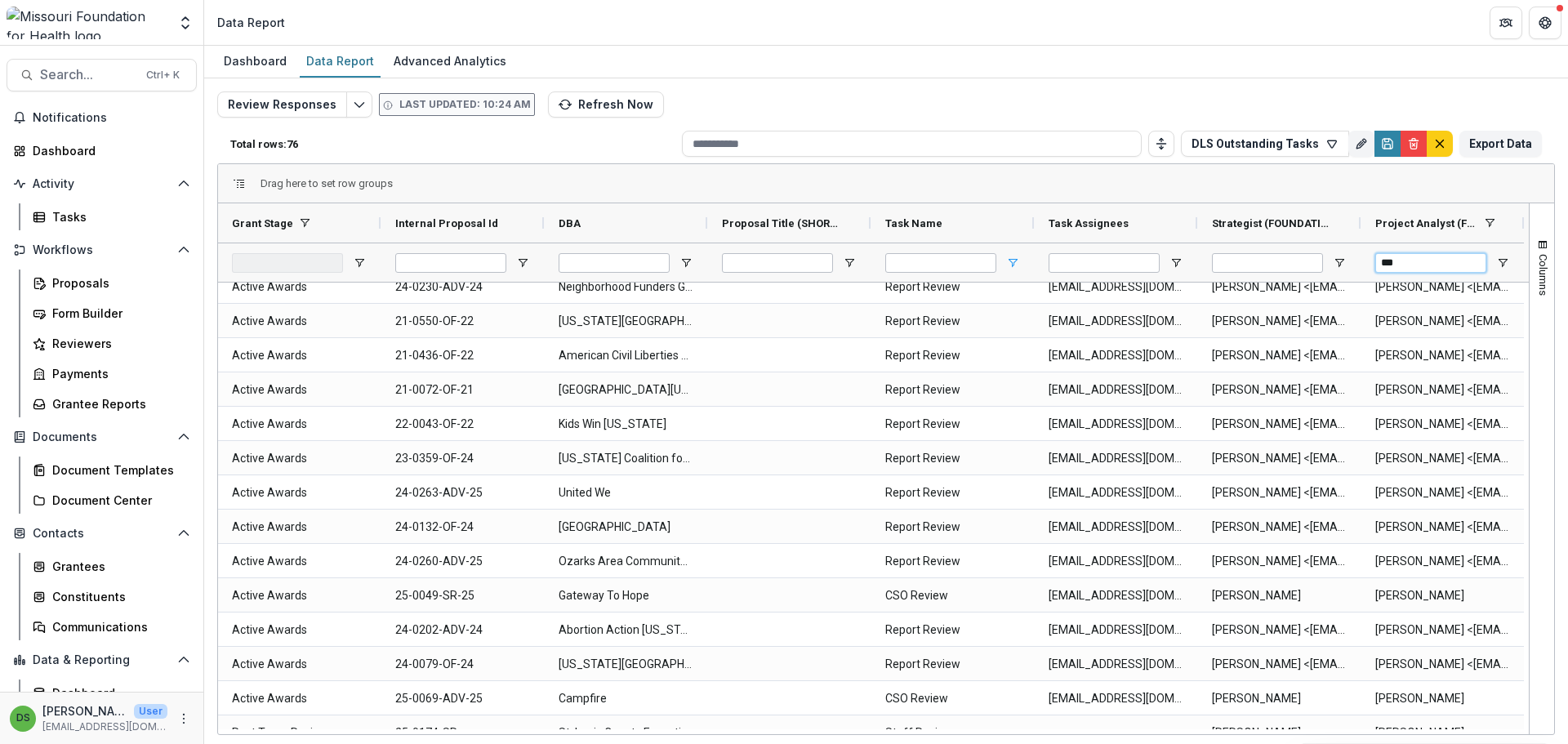
type input "***"
click at [1013, 265] on span "Open Filter Menu" at bounding box center [1013, 263] width 13 height 13
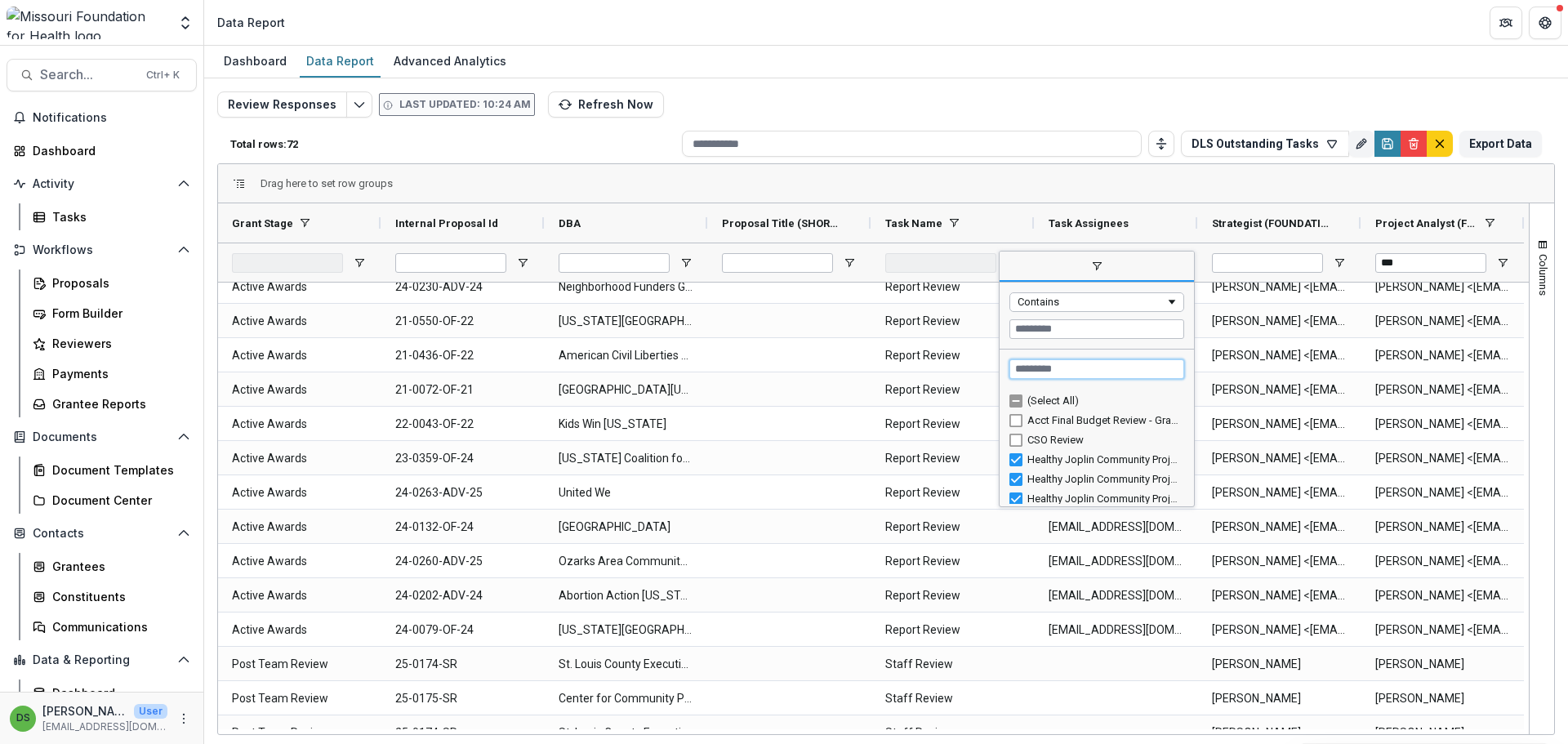
click at [1038, 372] on input "Search filter values" at bounding box center [1096, 369] width 174 height 20
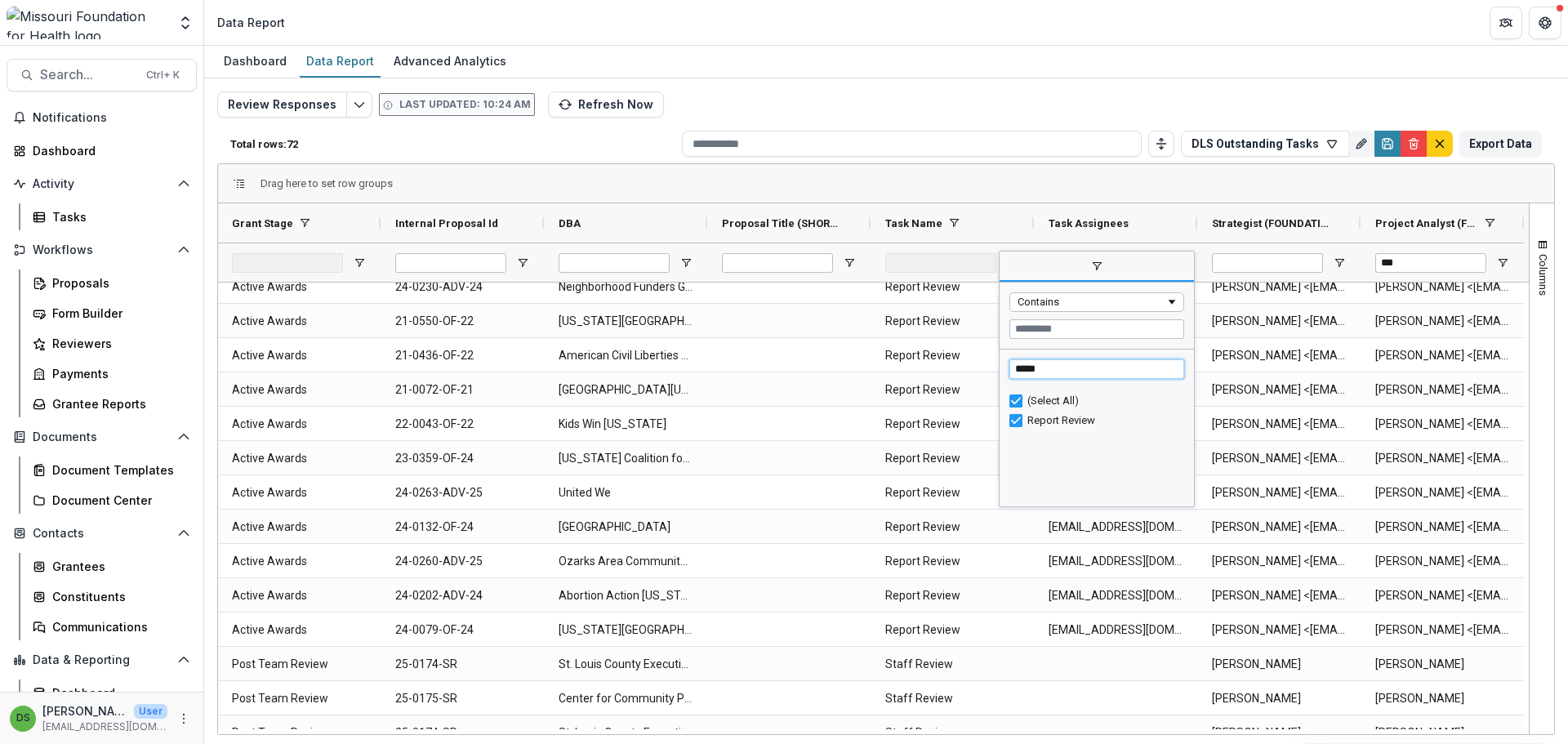
type input "******"
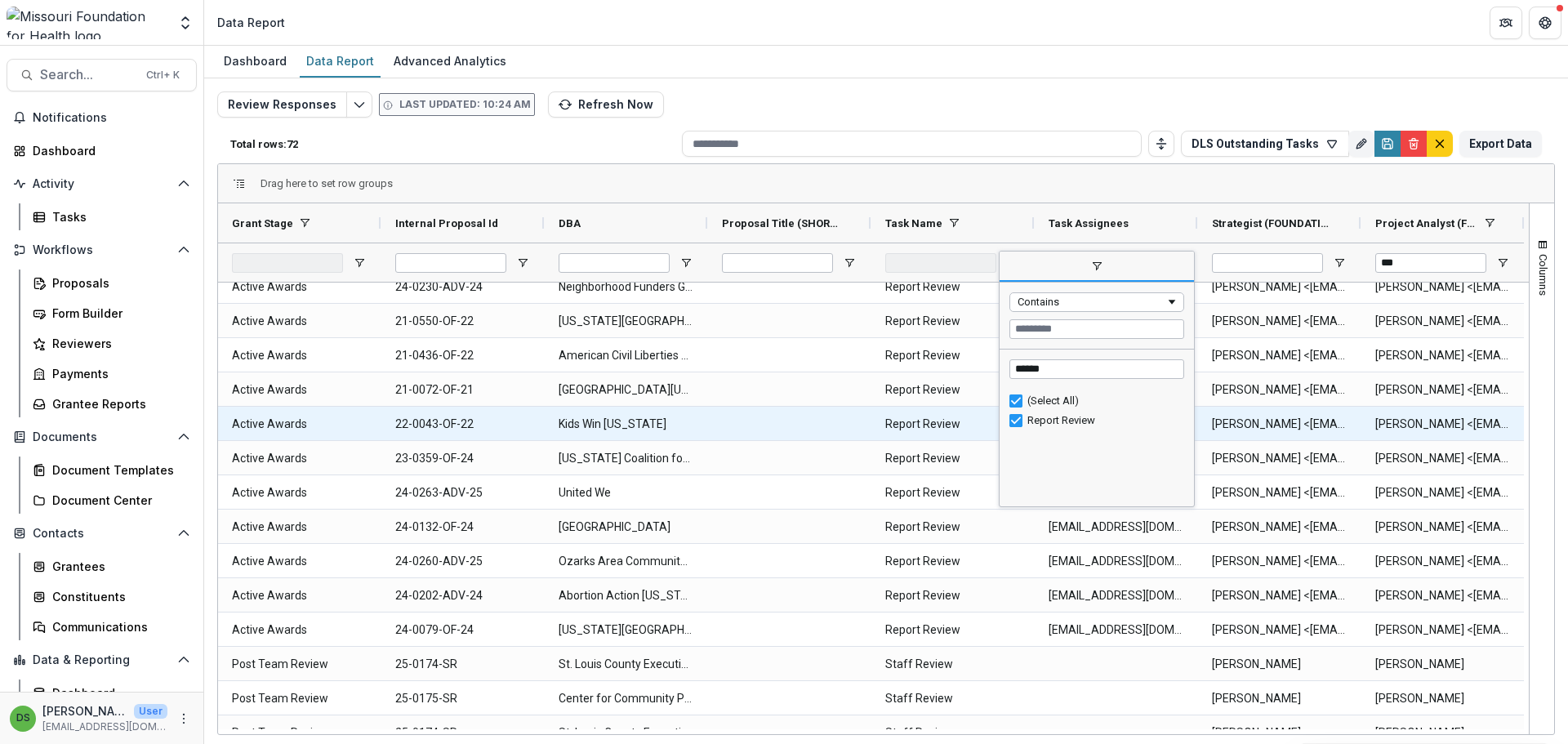
click at [900, 424] on Name-16242 "Report Review" at bounding box center [953, 424] width 134 height 33
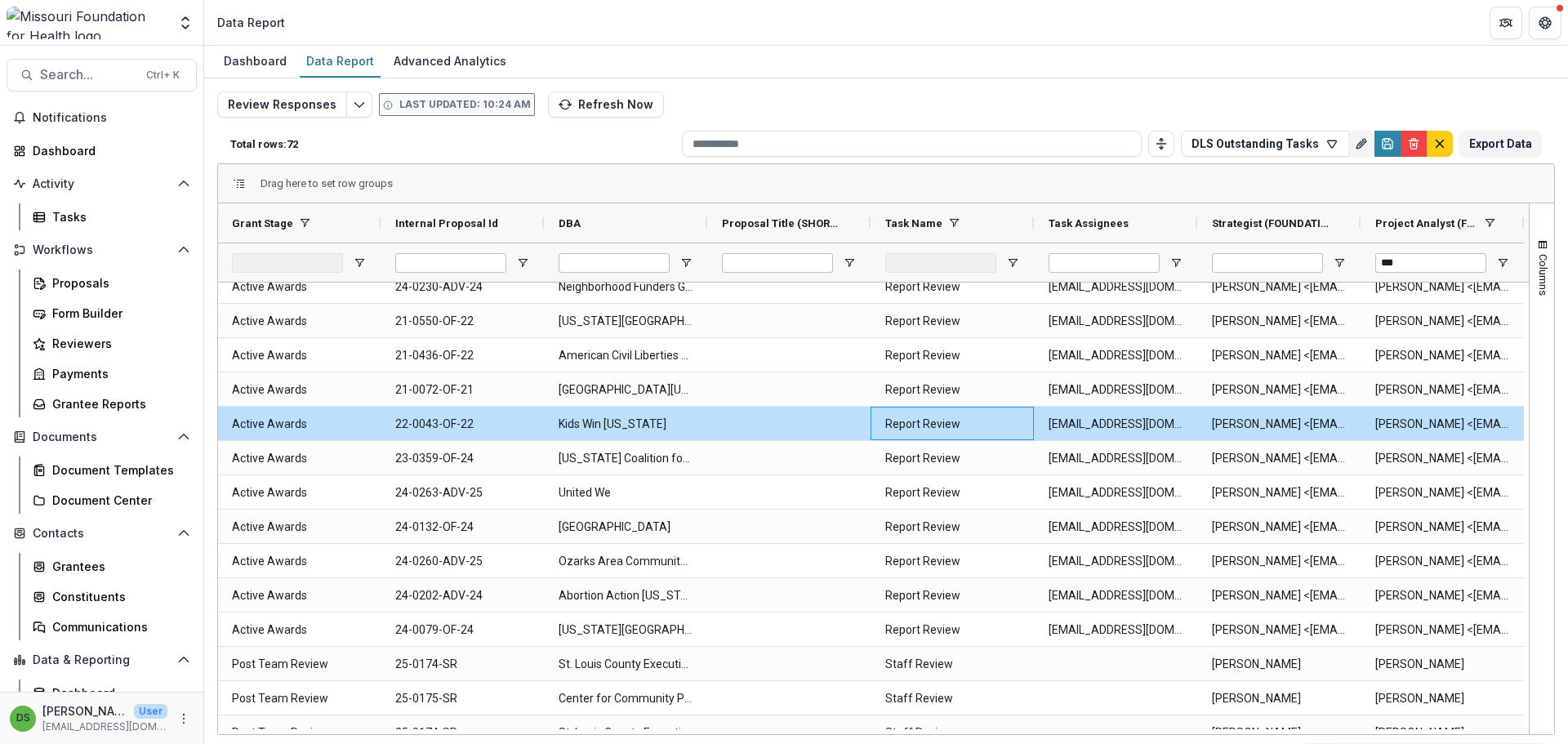
click at [1020, 268] on div at bounding box center [952, 262] width 164 height 39
click at [1013, 254] on div at bounding box center [952, 262] width 164 height 39
click at [1013, 261] on span "Open Filter Menu" at bounding box center [1013, 263] width 13 height 13
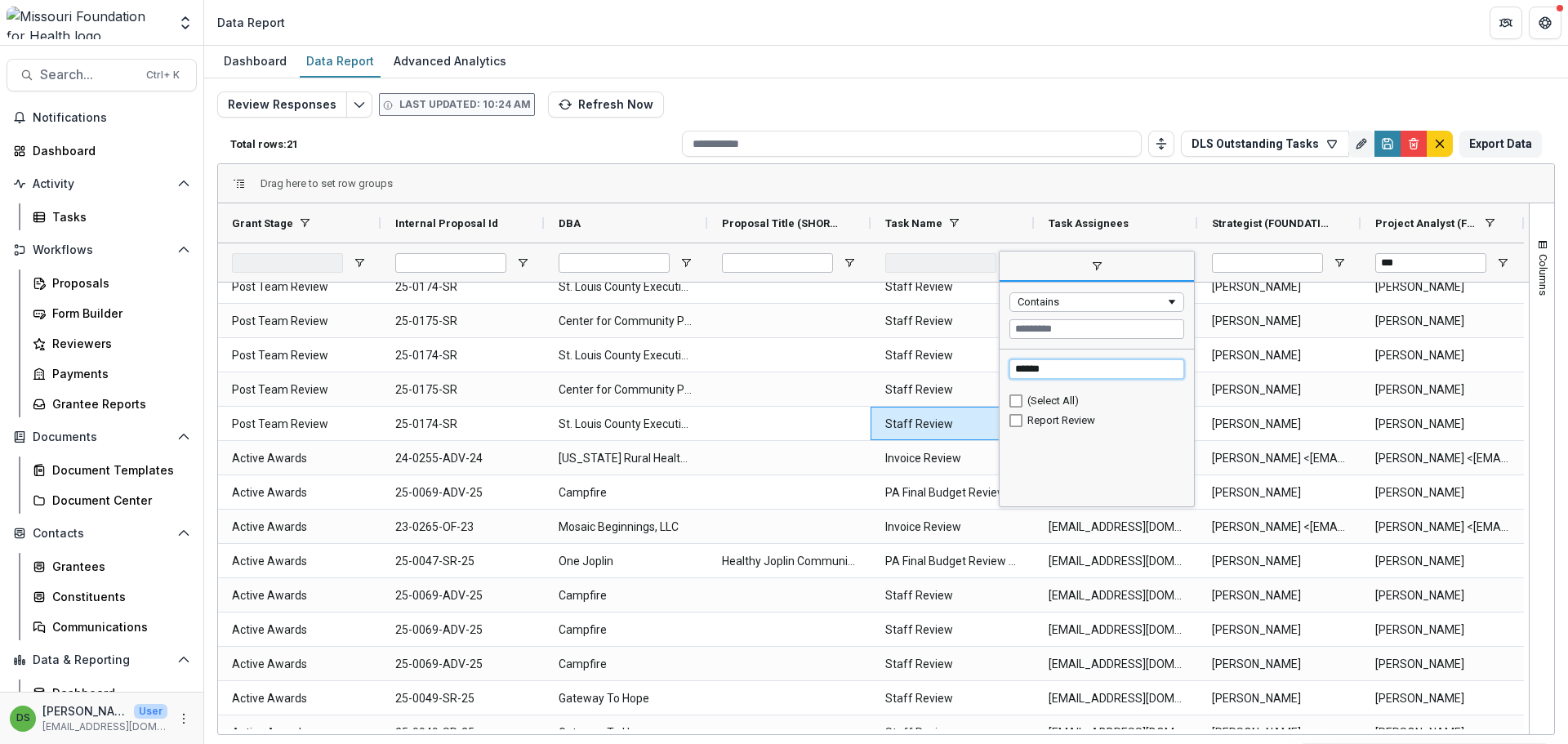
click at [1056, 376] on input "******" at bounding box center [1096, 369] width 174 height 20
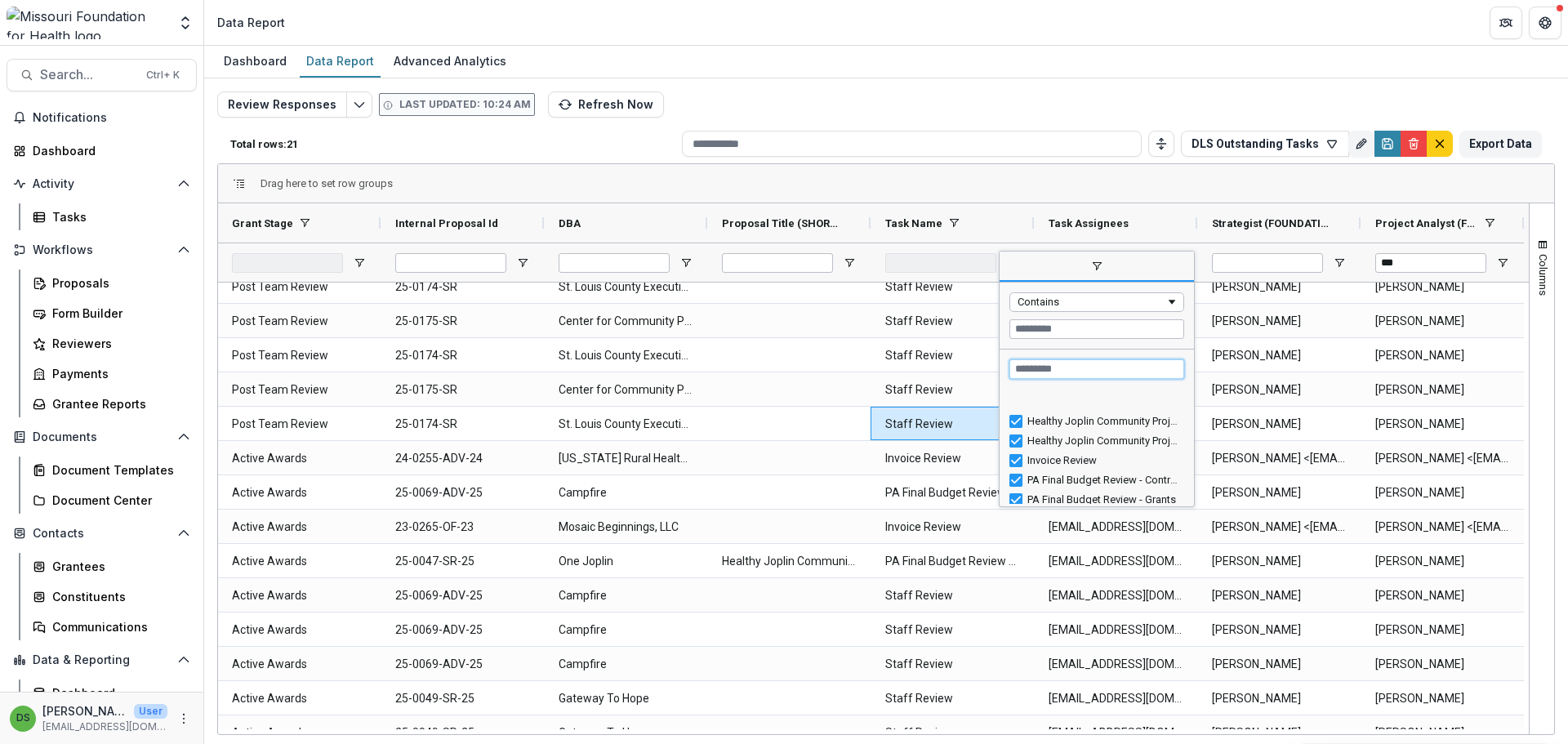
scroll to position [103, 0]
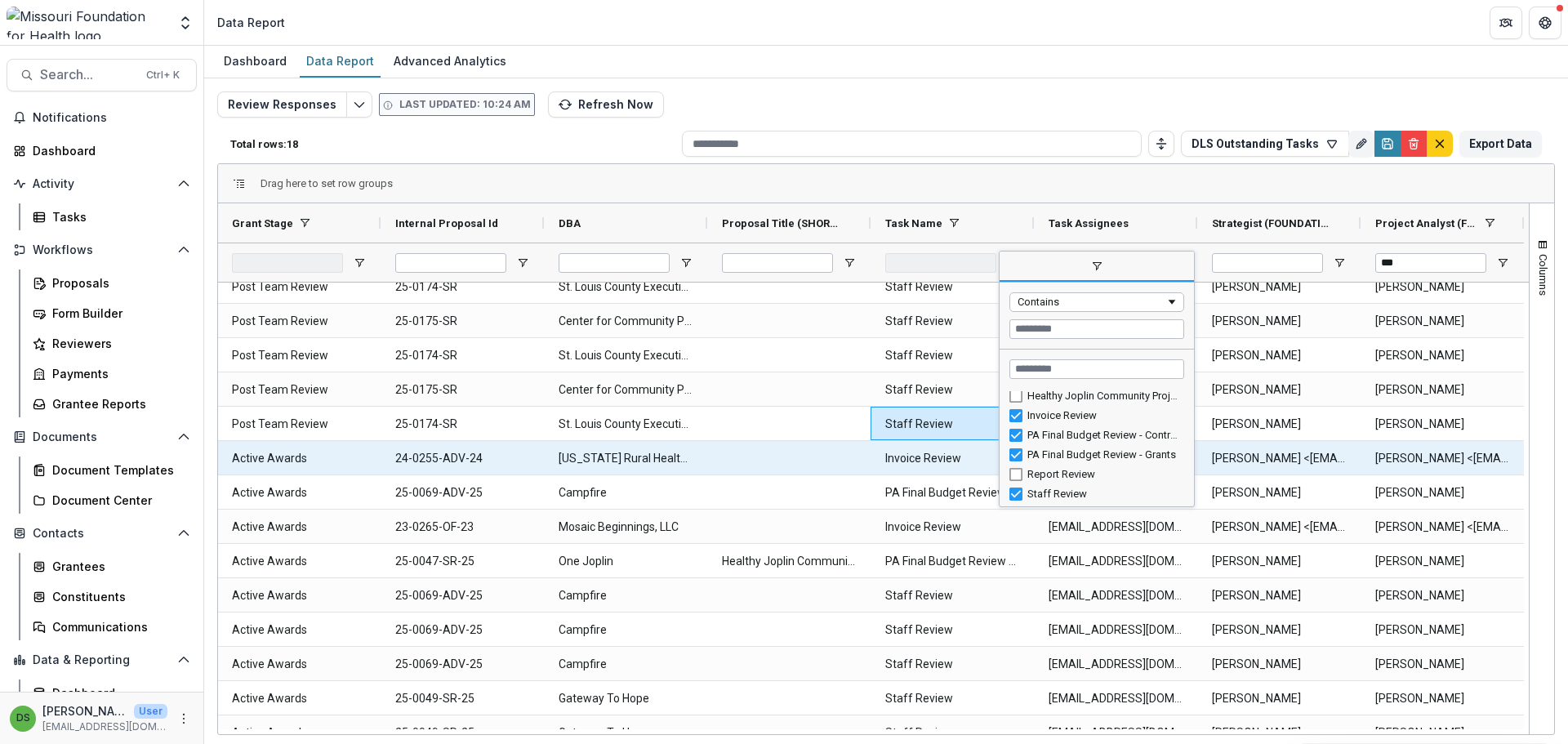
click at [947, 456] on Name-15936 "Invoice Review" at bounding box center [953, 458] width 134 height 33
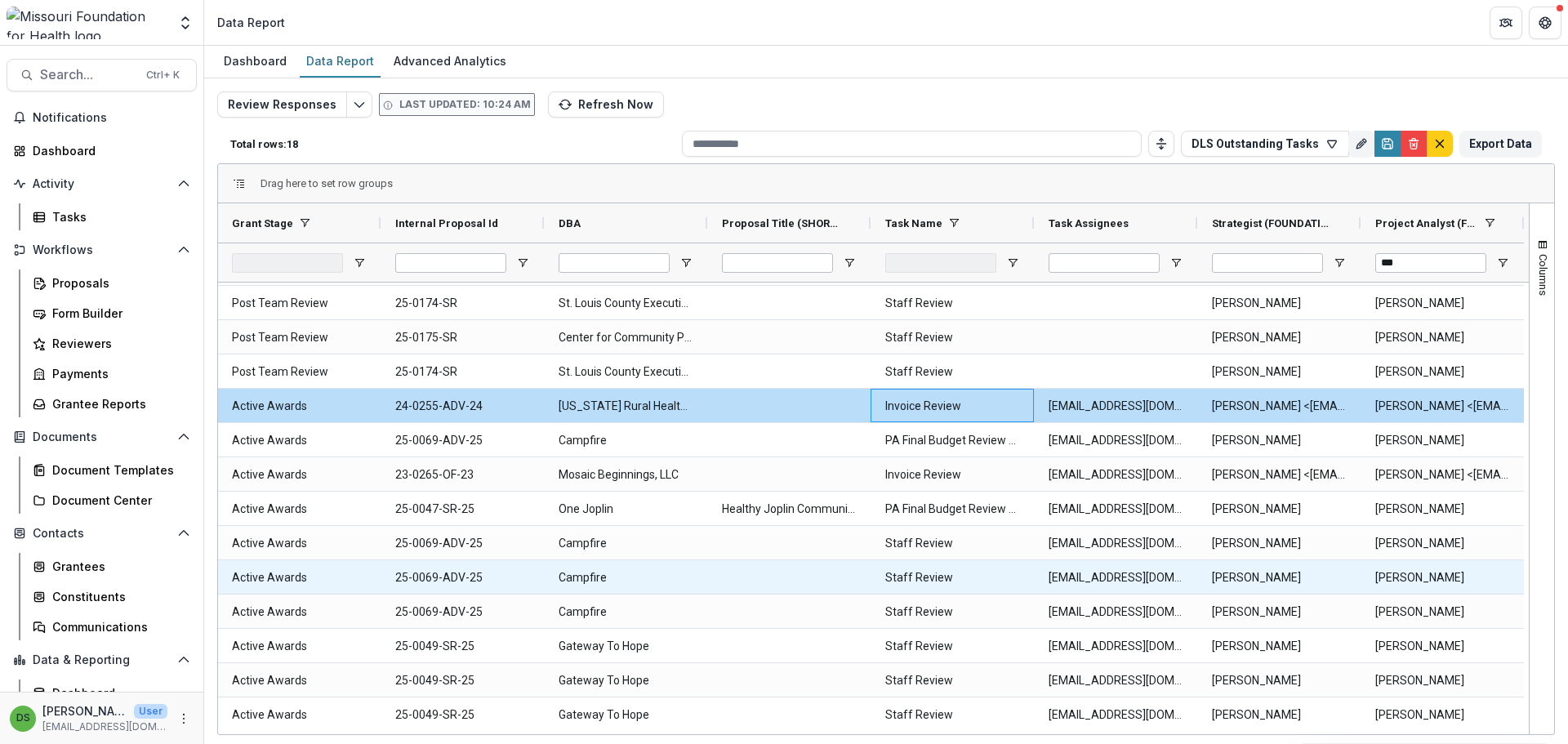
scroll to position [164, 0]
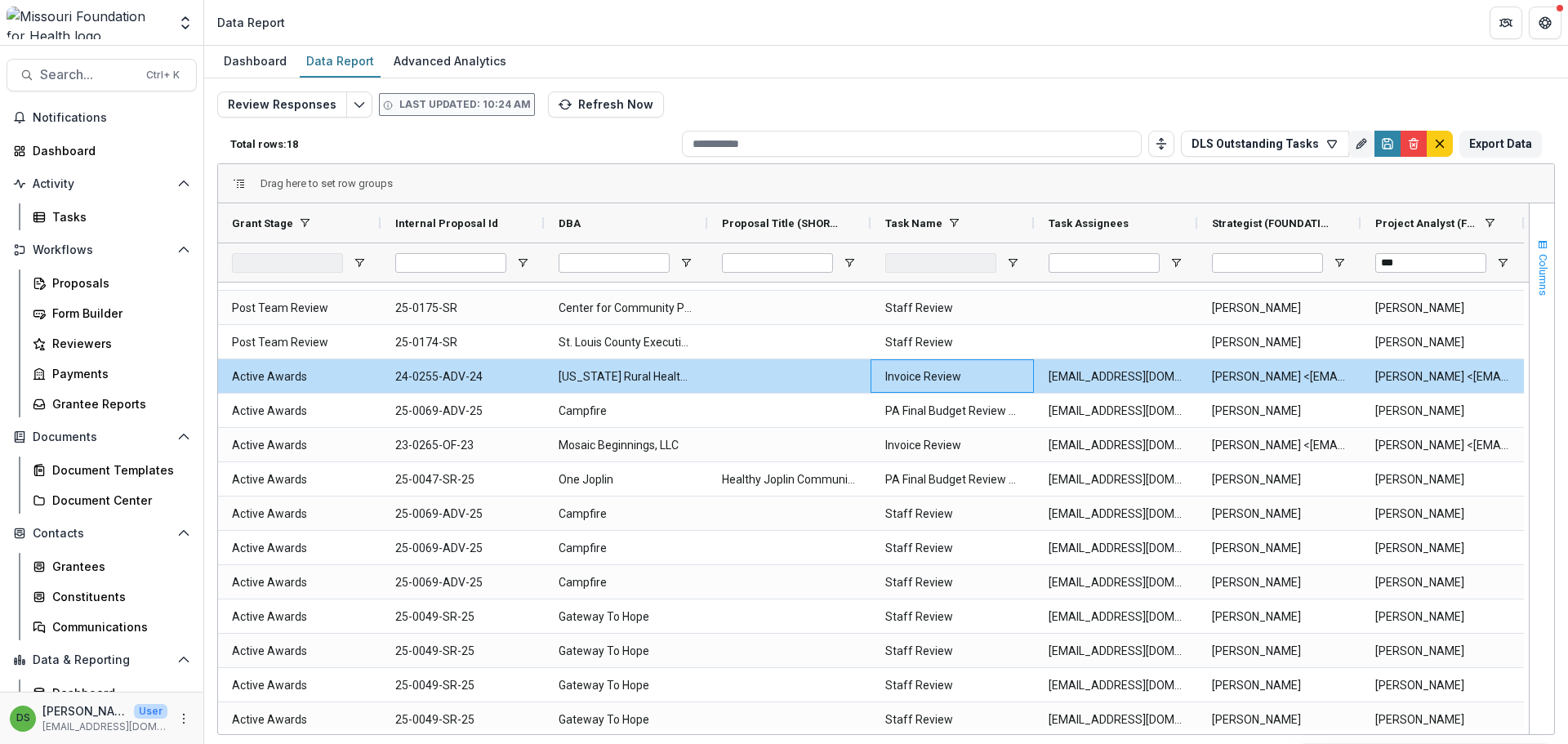
click at [1538, 255] on span "Columns" at bounding box center [1543, 275] width 13 height 42
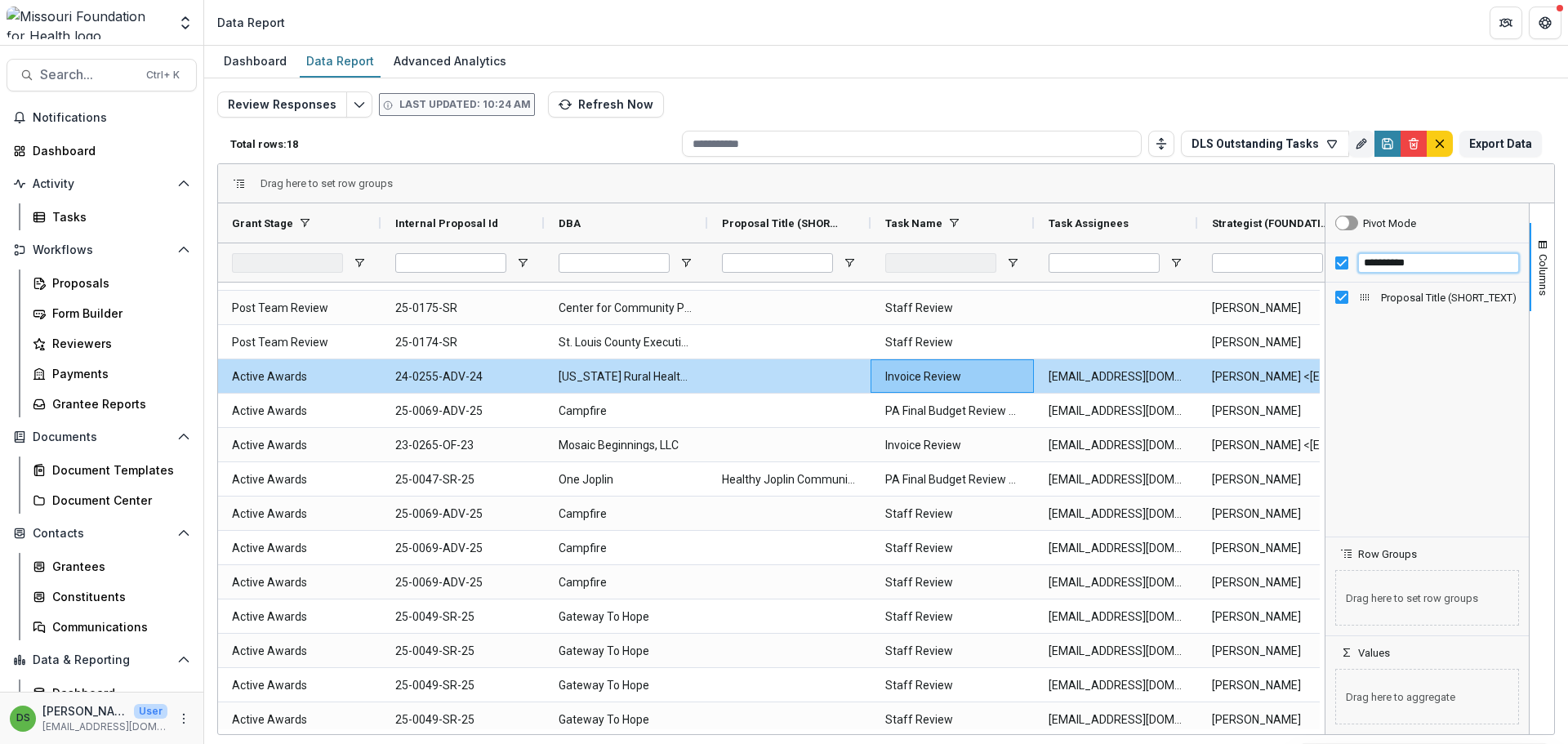
click at [1432, 264] on input "**********" at bounding box center [1438, 263] width 161 height 20
click at [1431, 264] on input "**********" at bounding box center [1438, 263] width 161 height 20
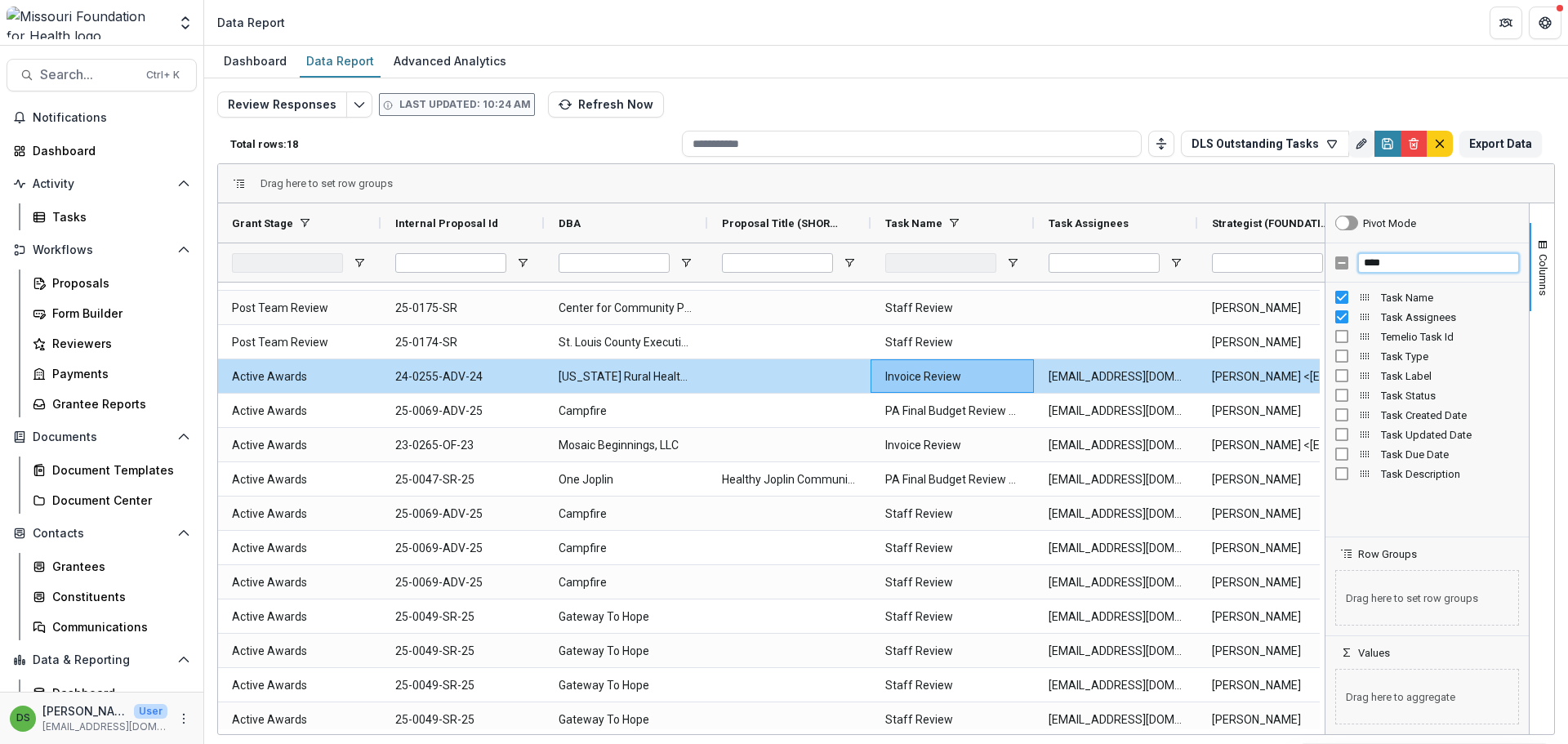
type input "****"
click at [1544, 240] on span "button" at bounding box center [1542, 245] width 13 height 13
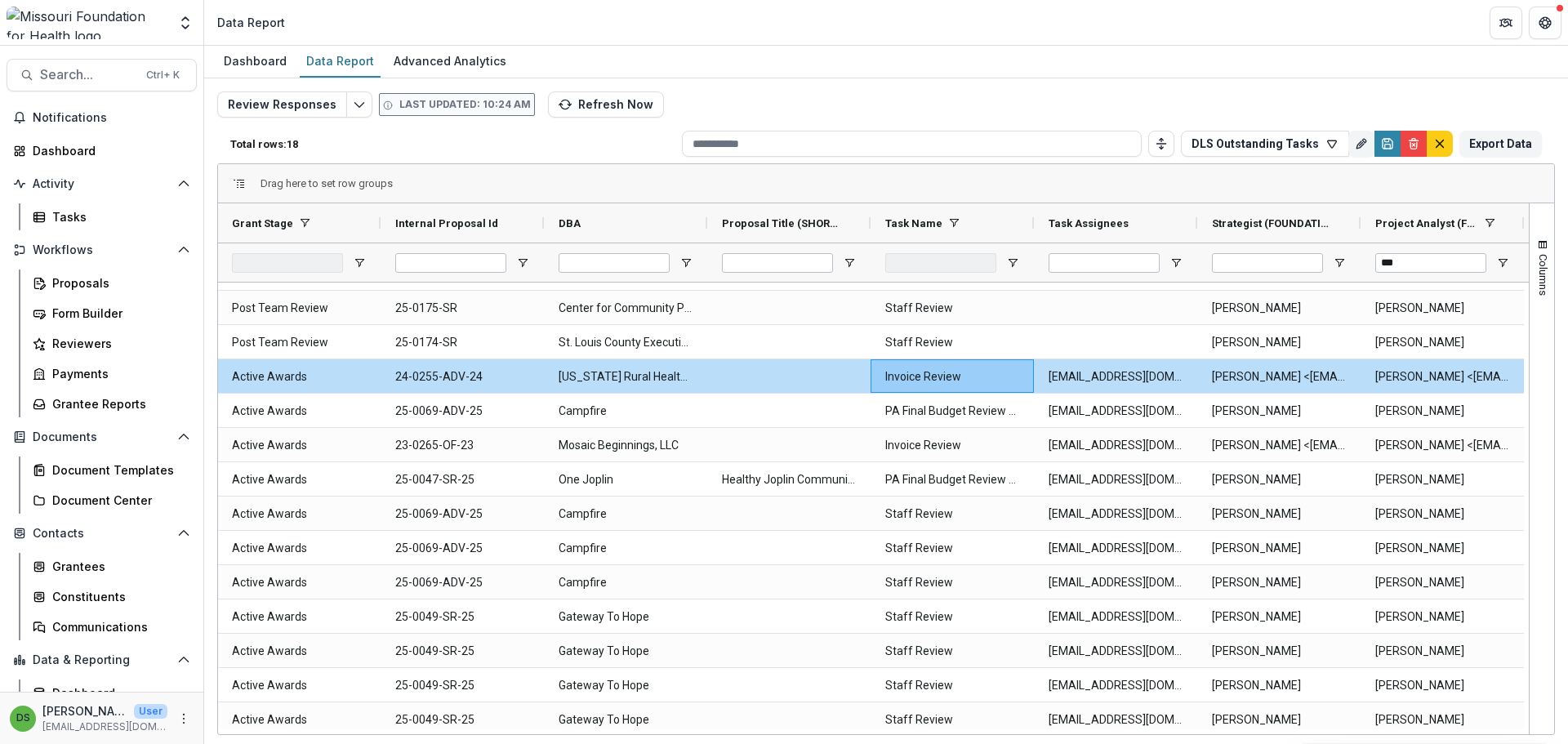
scroll to position [0, 327]
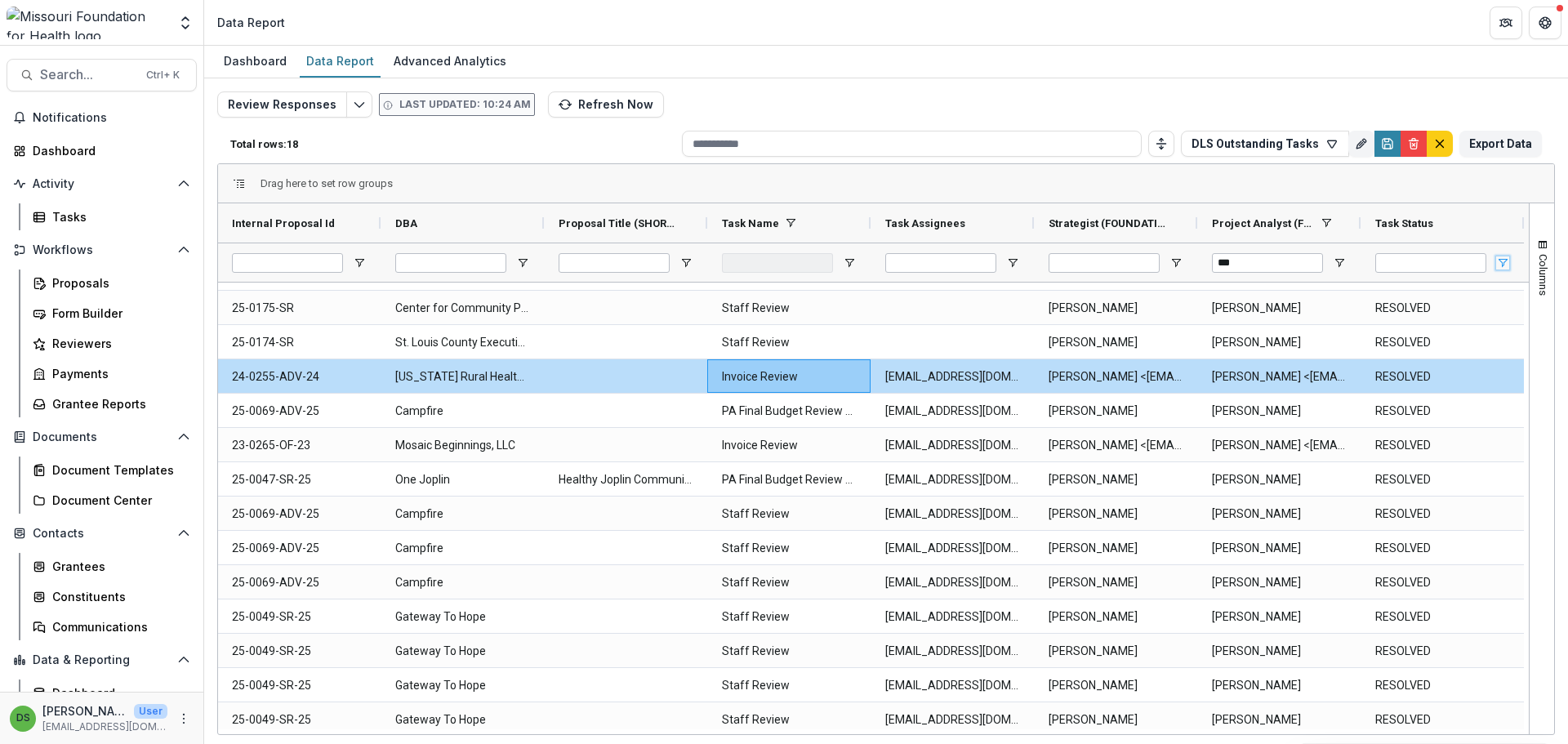
click at [1496, 258] on span "Open Filter Menu" at bounding box center [1502, 263] width 13 height 13
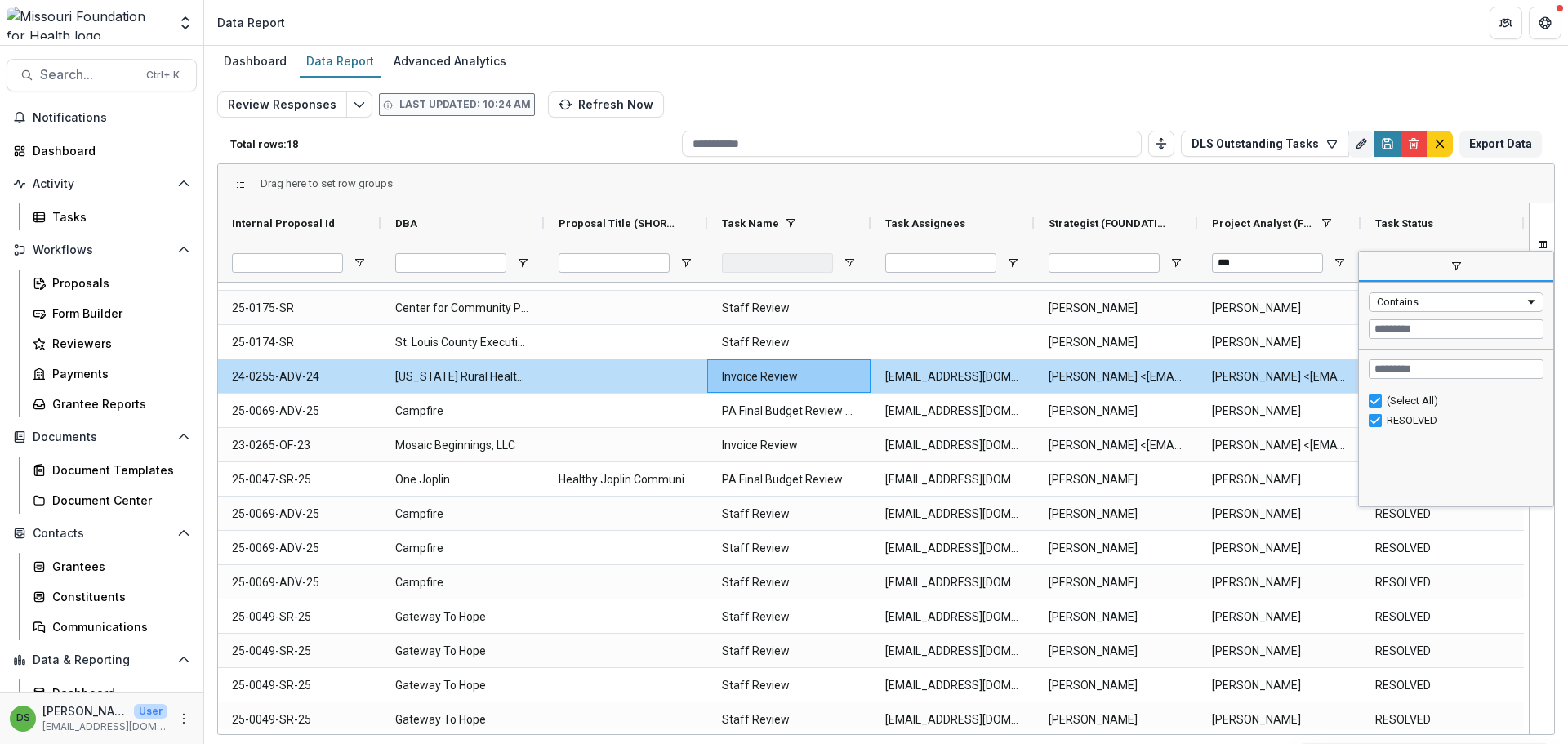
click at [1460, 267] on span "filter" at bounding box center [1455, 266] width 13 height 13
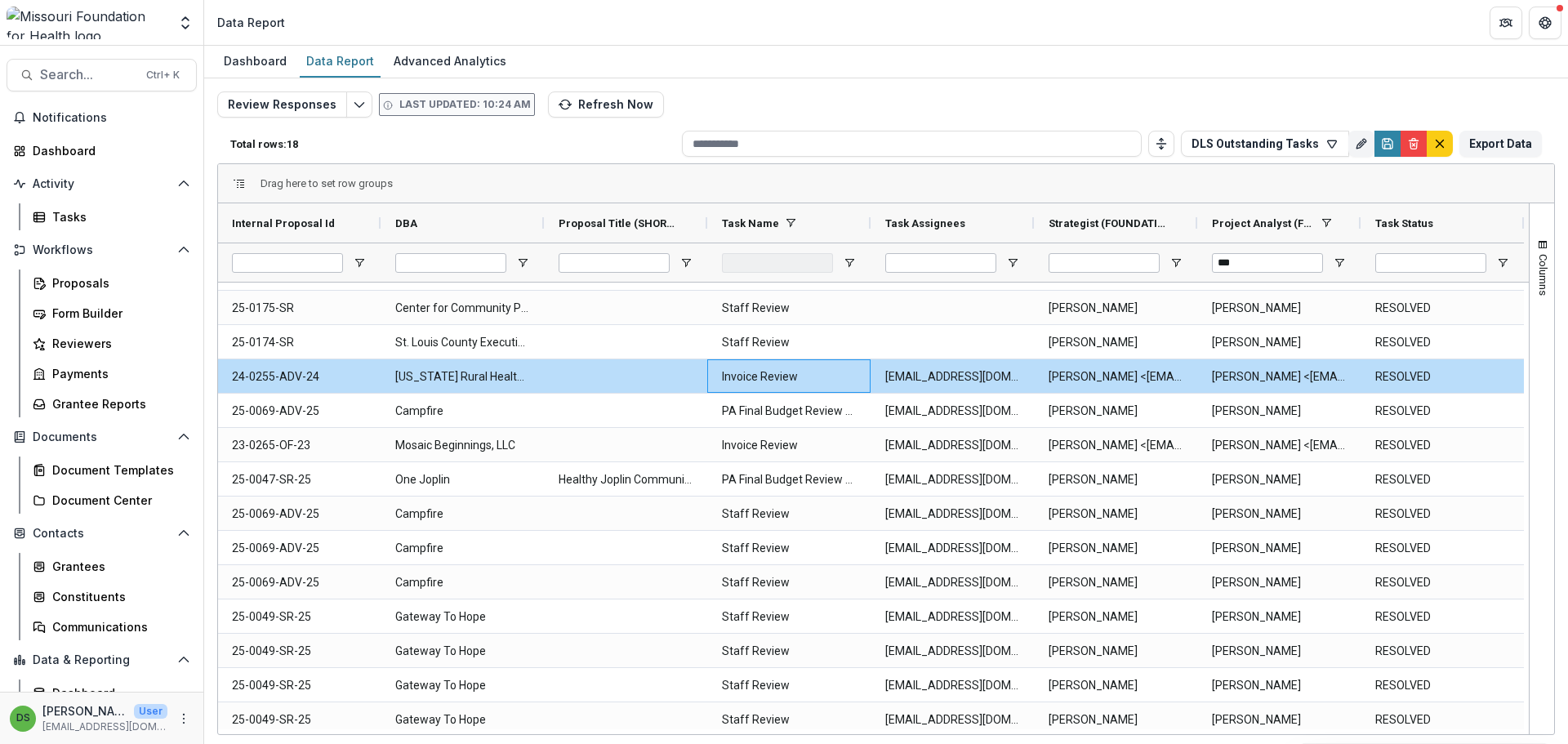
click at [849, 273] on div at bounding box center [789, 262] width 164 height 39
click at [854, 267] on span "Open Filter Menu" at bounding box center [849, 263] width 13 height 13
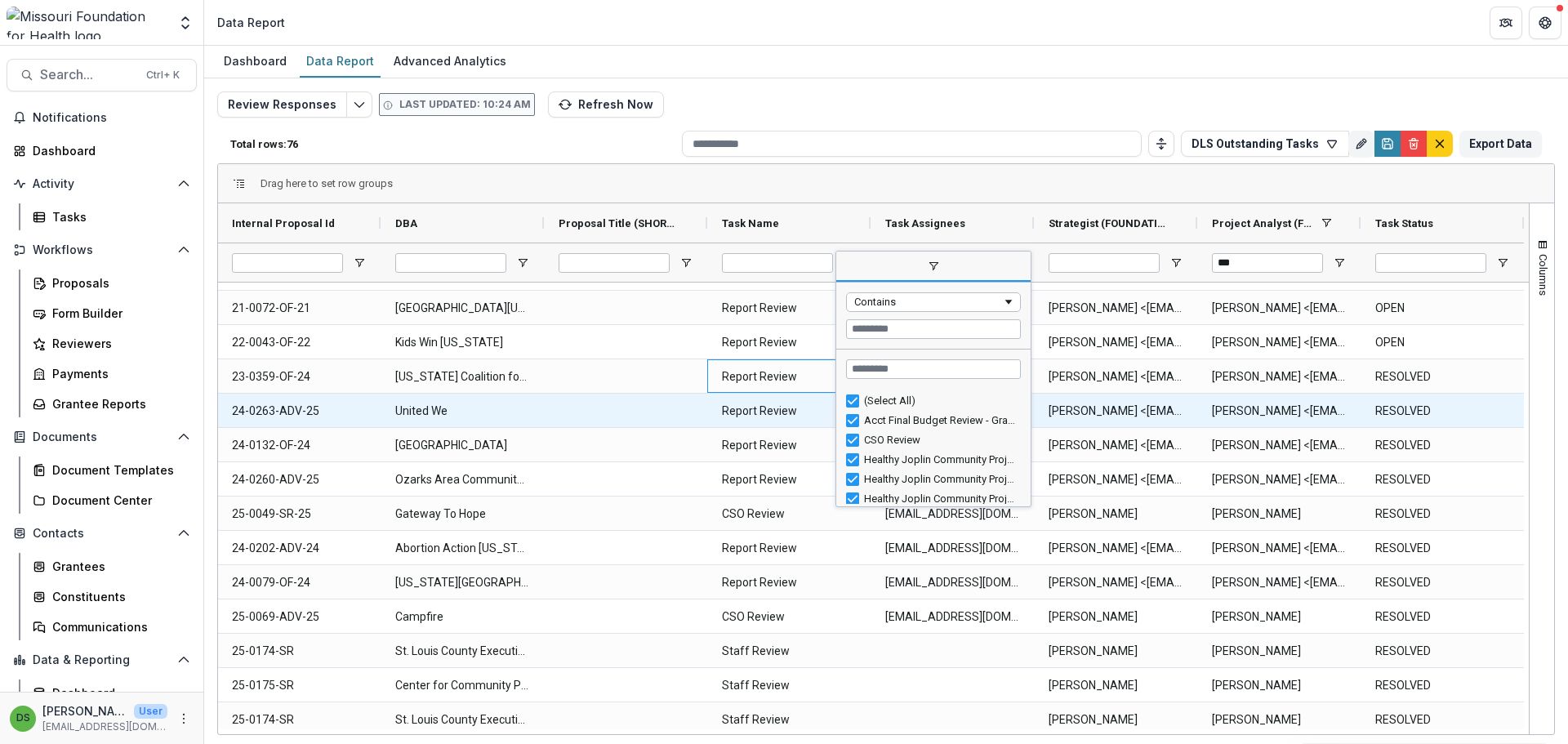
click at [1463, 425] on Status-16785 "RESOLVED" at bounding box center [1442, 410] width 134 height 33
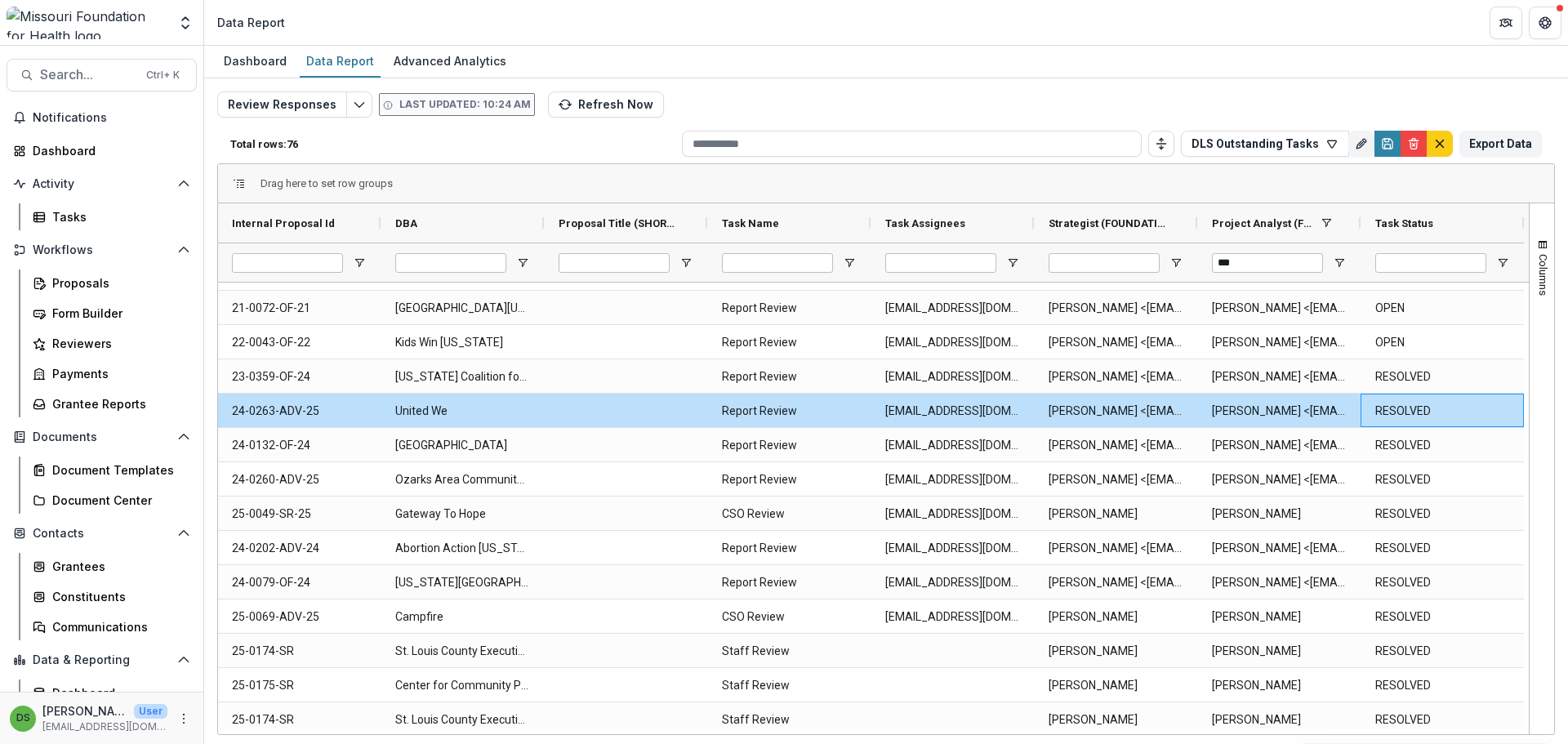
click at [1511, 266] on div at bounding box center [1442, 262] width 164 height 39
click at [1504, 263] on span "Open Filter Menu" at bounding box center [1502, 263] width 13 height 13
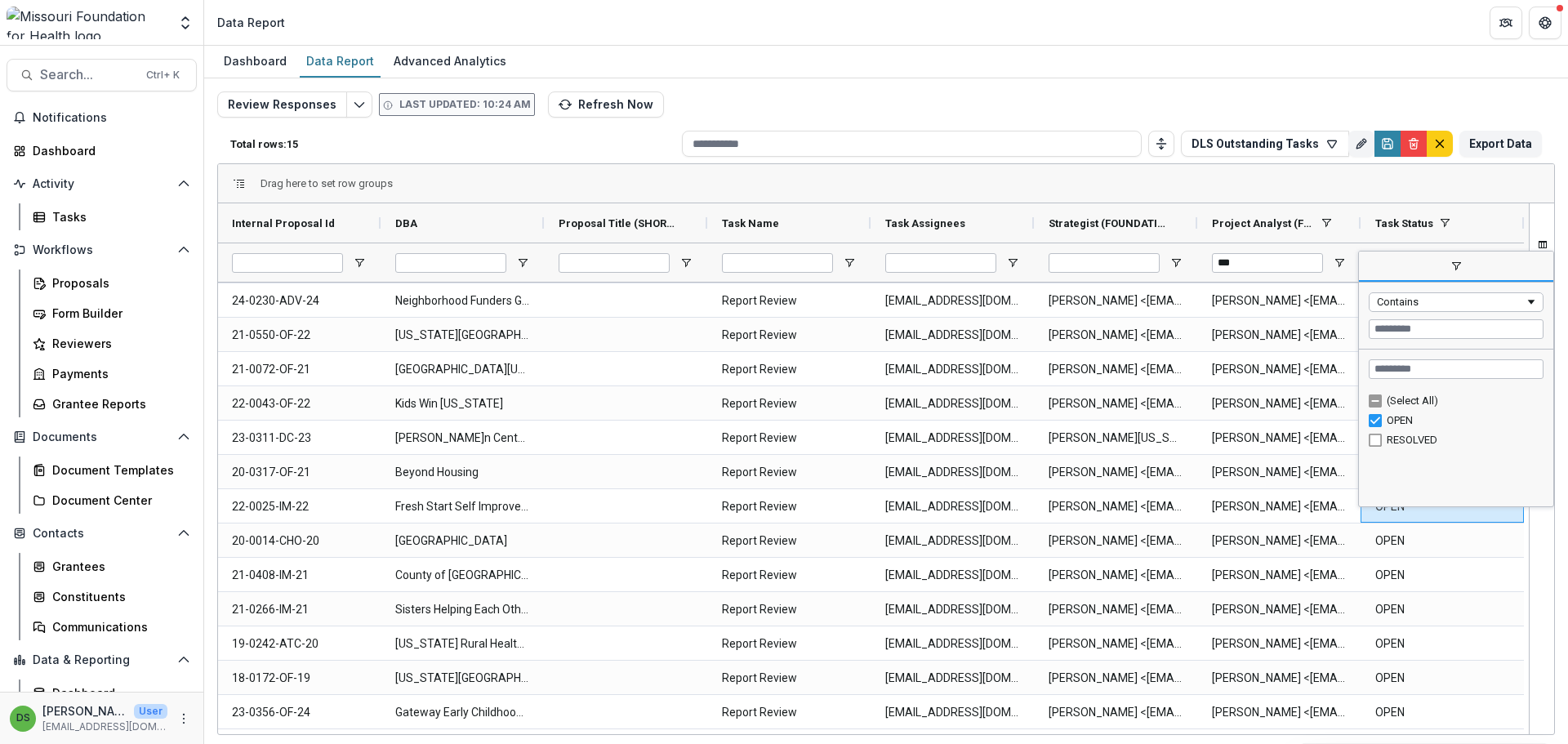
scroll to position [68, 0]
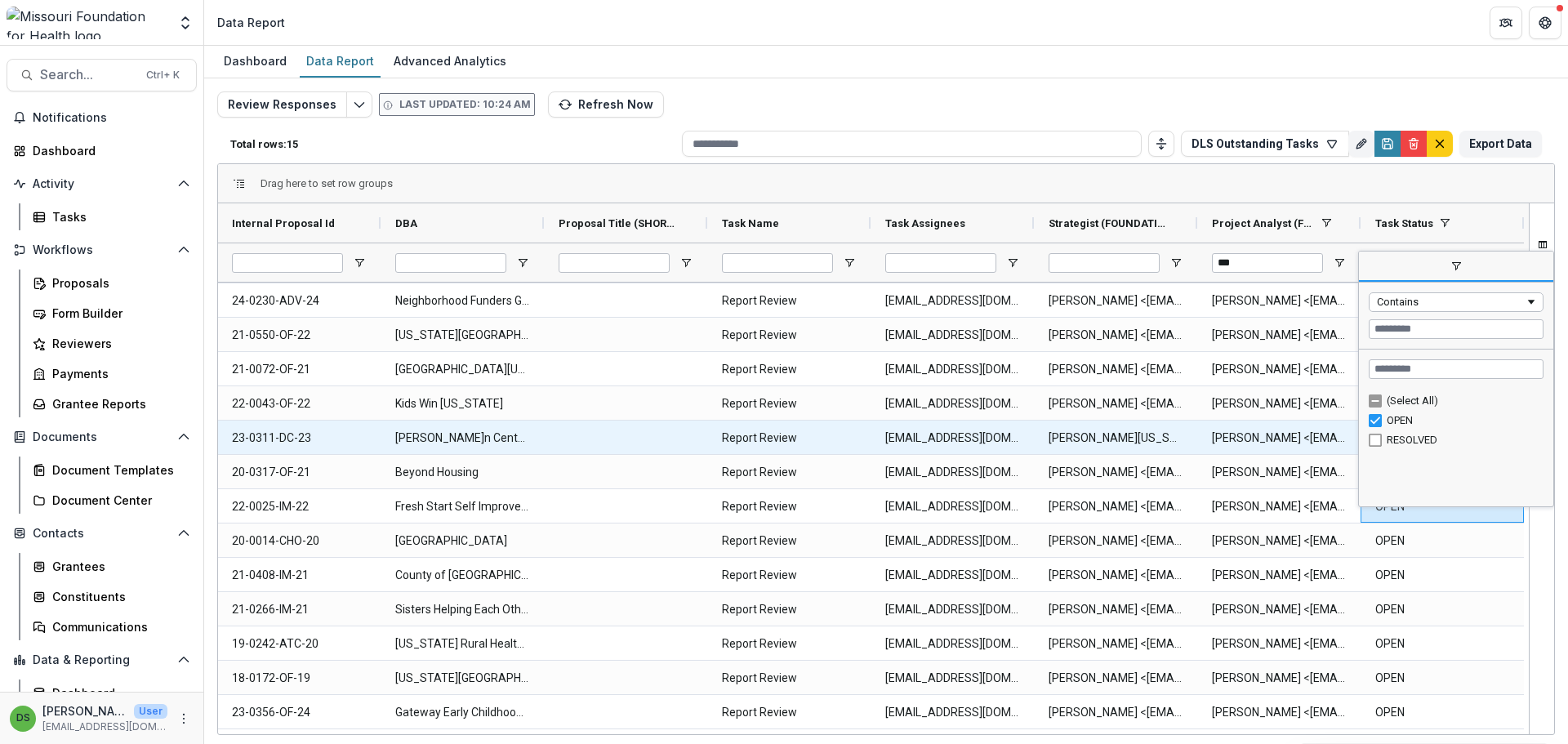
click at [832, 443] on Name-16889 "Report Review" at bounding box center [789, 437] width 134 height 33
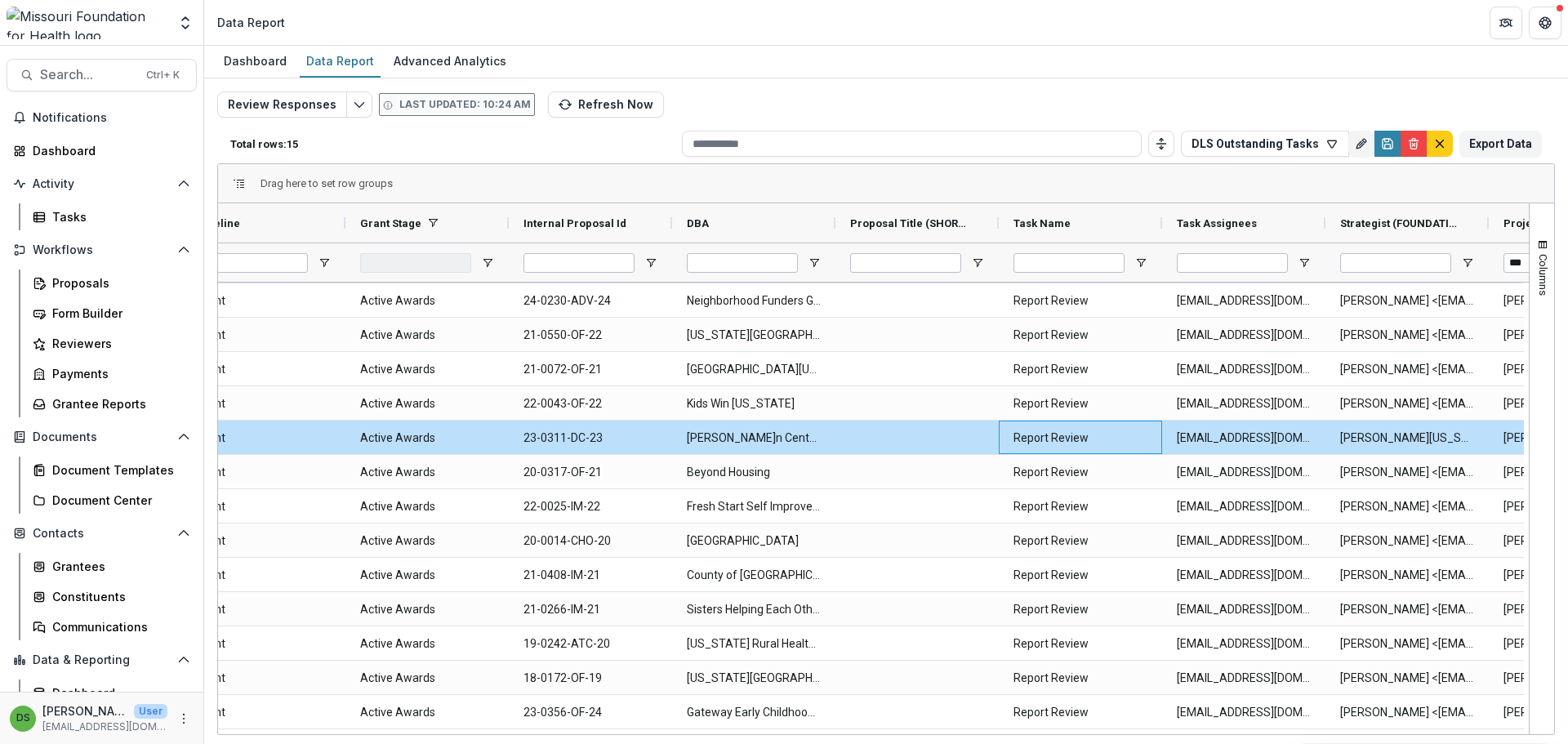
scroll to position [0, 0]
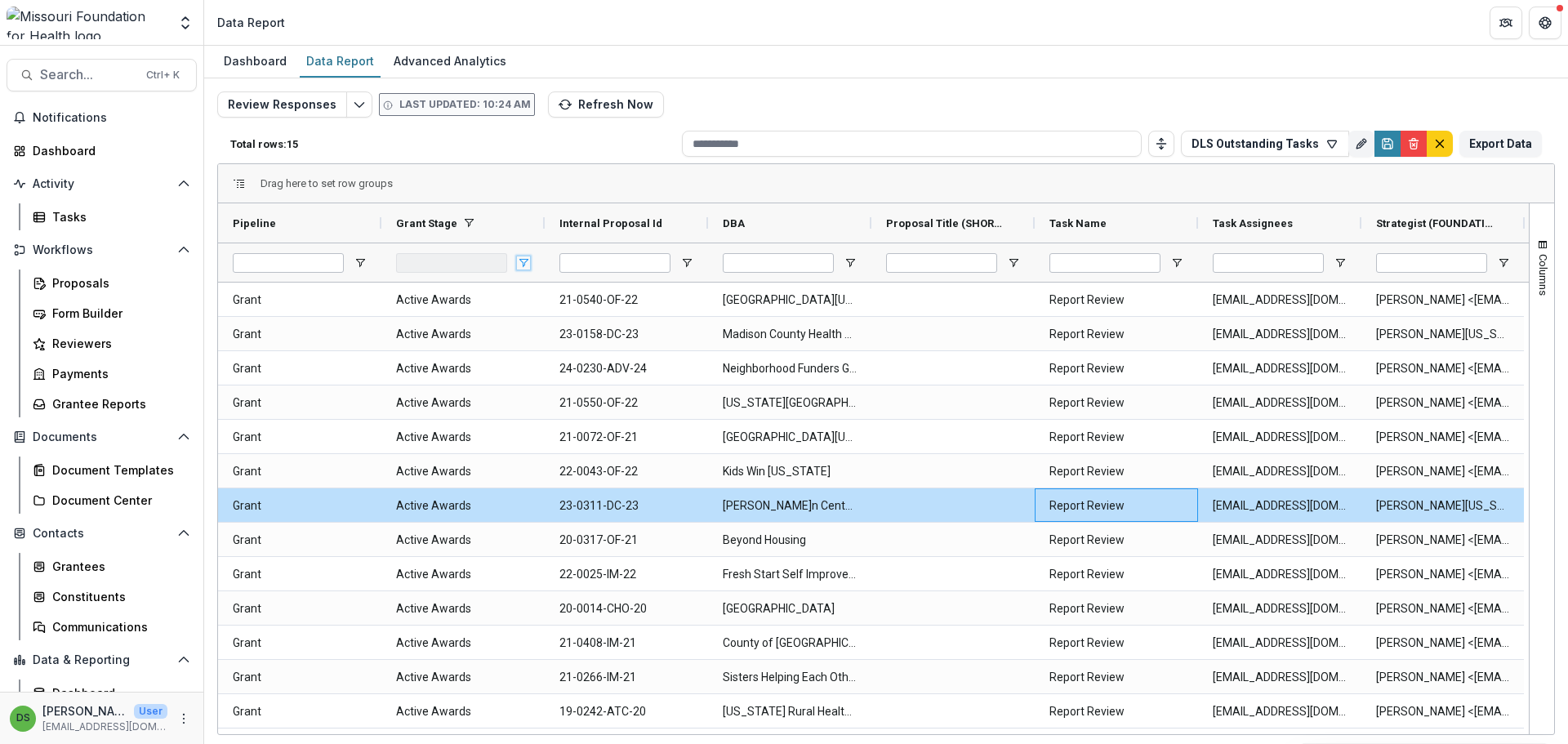
click at [526, 258] on span "Open Filter Menu" at bounding box center [523, 263] width 13 height 13
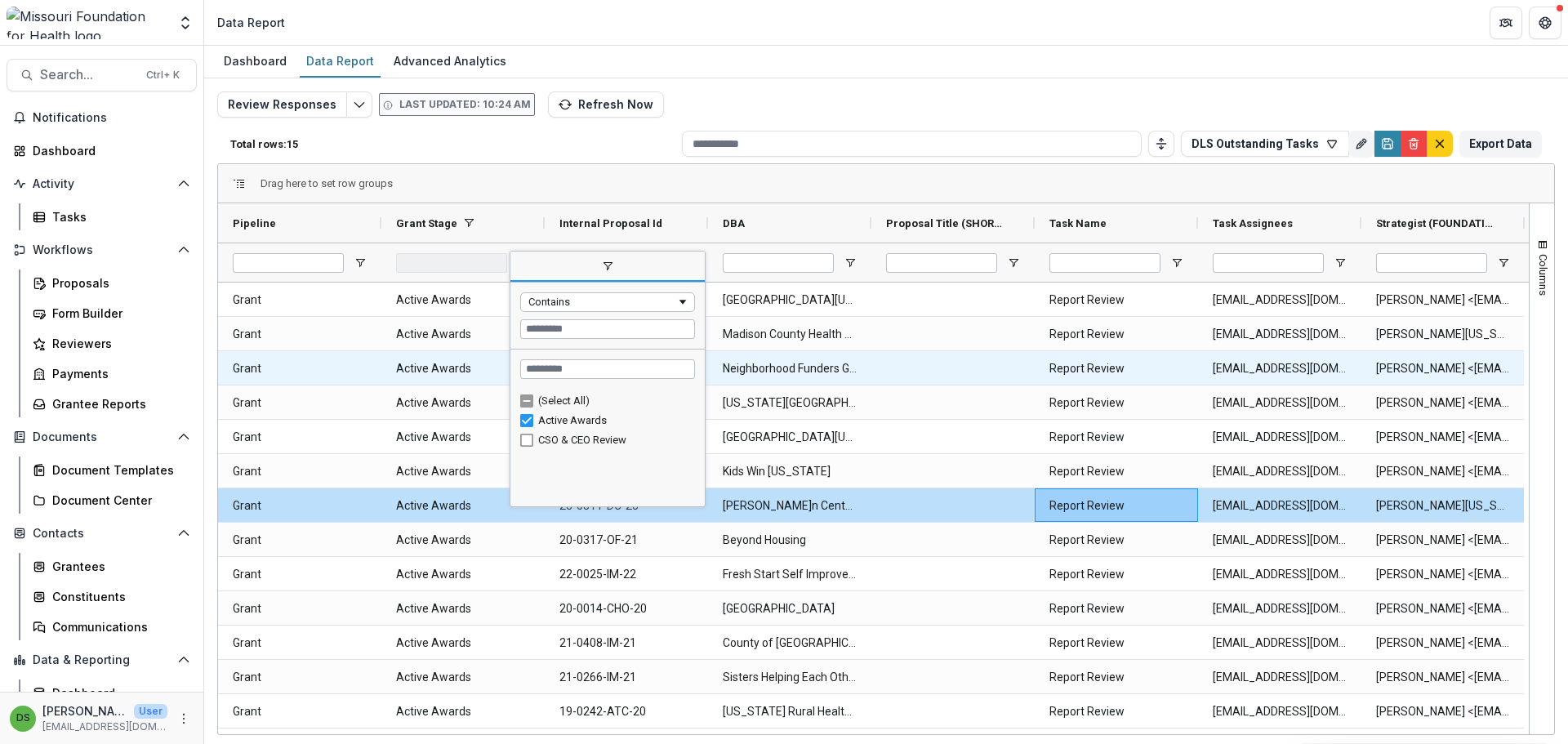
click at [1564, 384] on div "Review Responses Last updated: 10:24 AM Refresh Now Total rows: 15 DLS Outstand…" at bounding box center [886, 387] width 1364 height 617
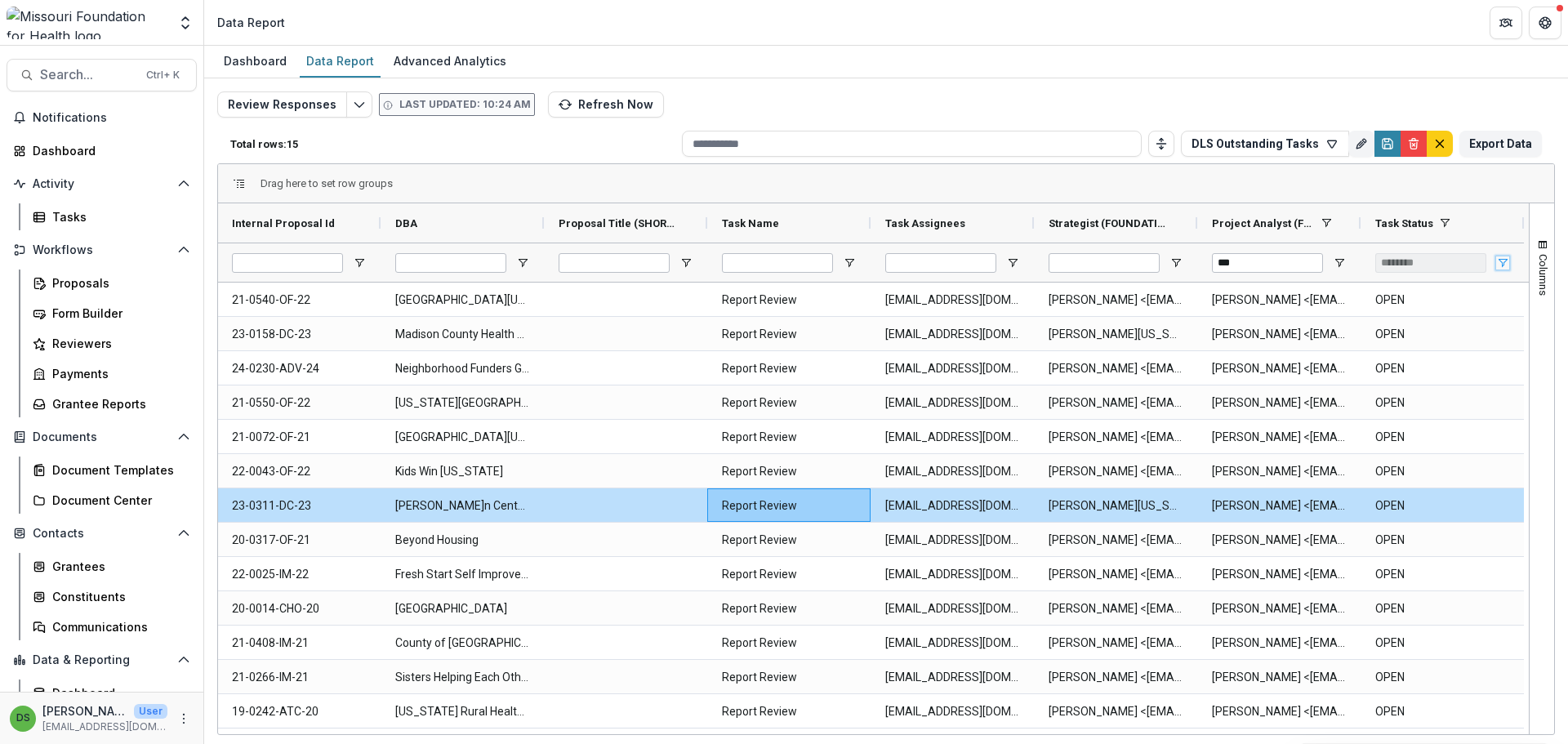
click at [1504, 257] on span "Open Filter Menu" at bounding box center [1502, 263] width 13 height 13
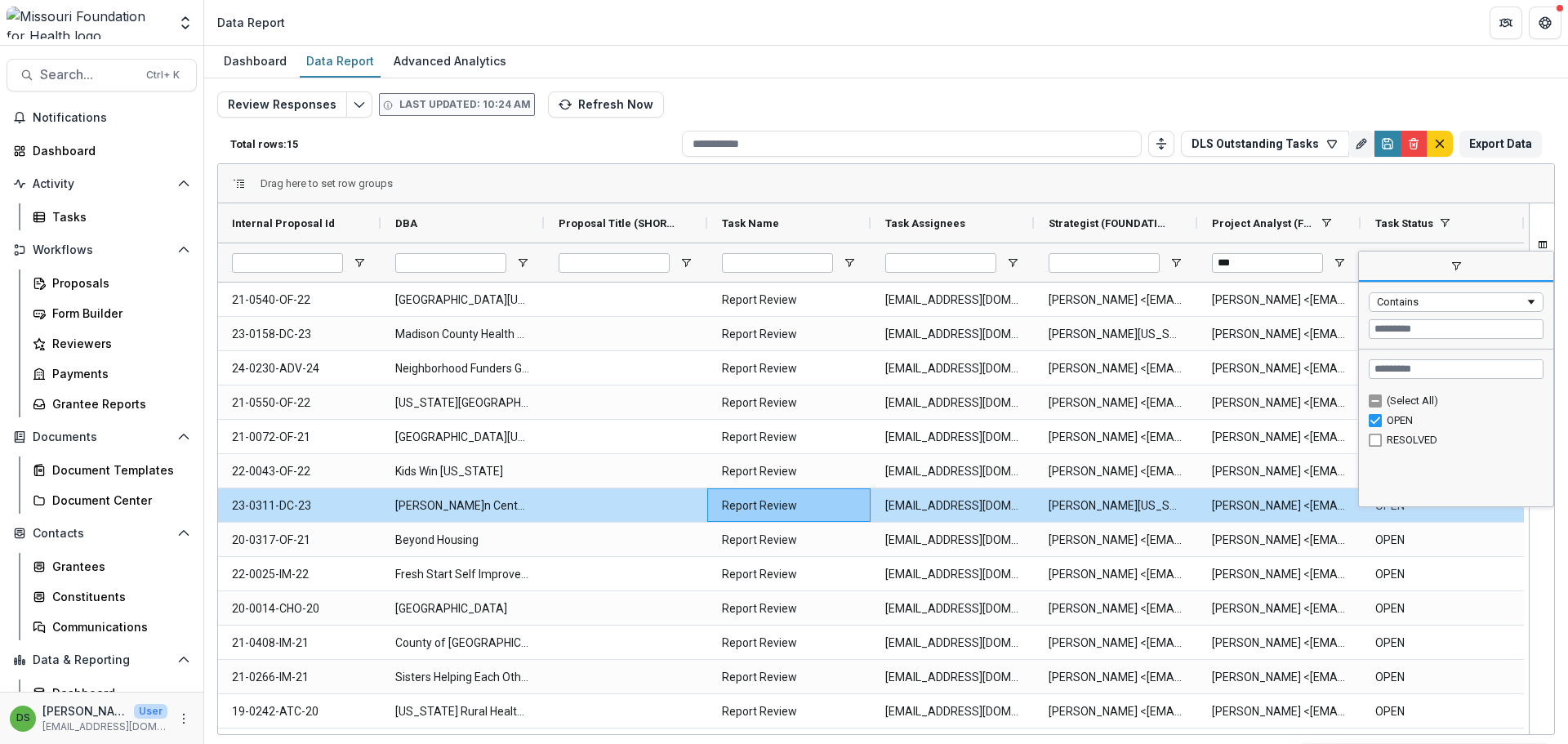
click at [1413, 400] on div "(Select All)" at bounding box center [1462, 401] width 152 height 13
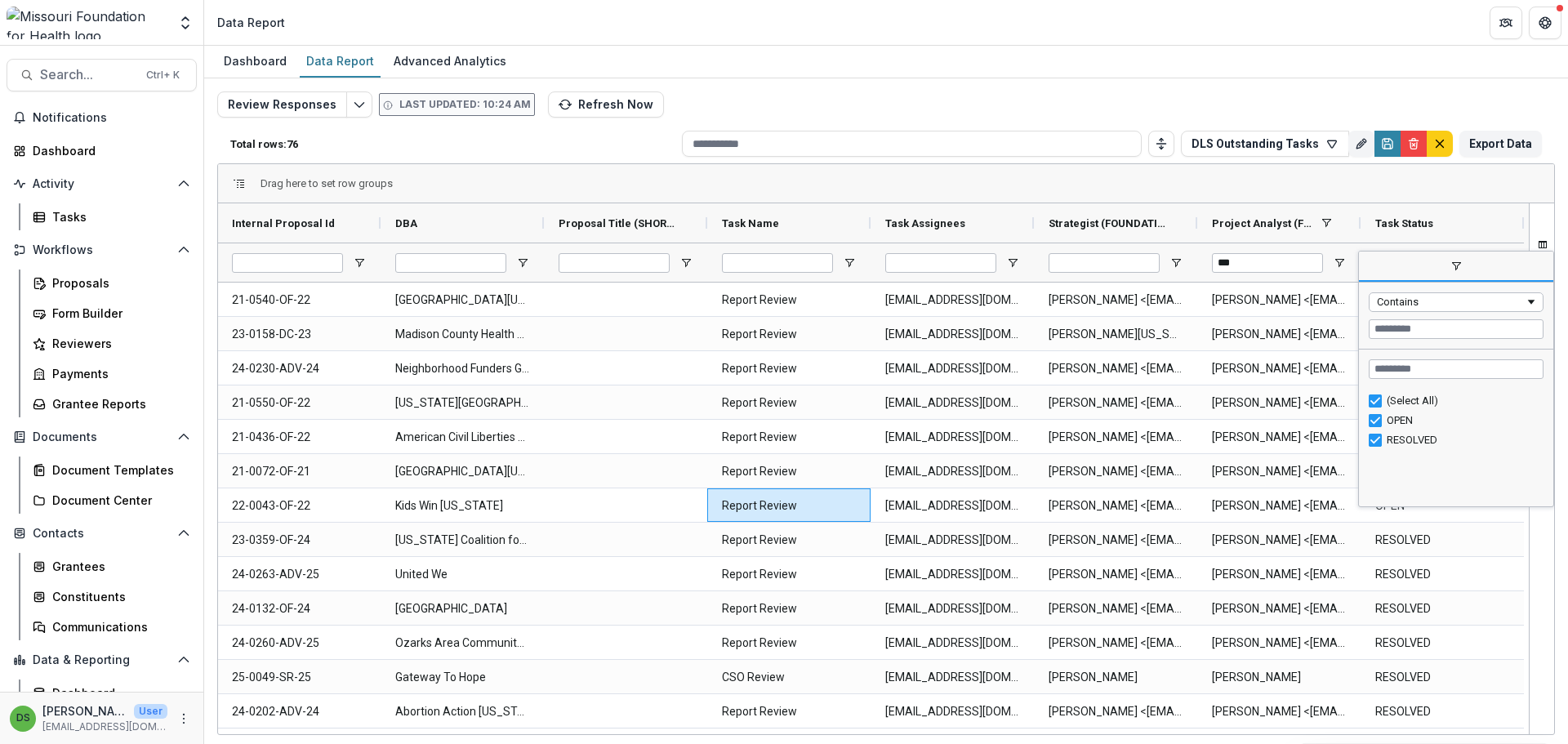
click at [1460, 269] on span "filter" at bounding box center [1455, 266] width 13 height 13
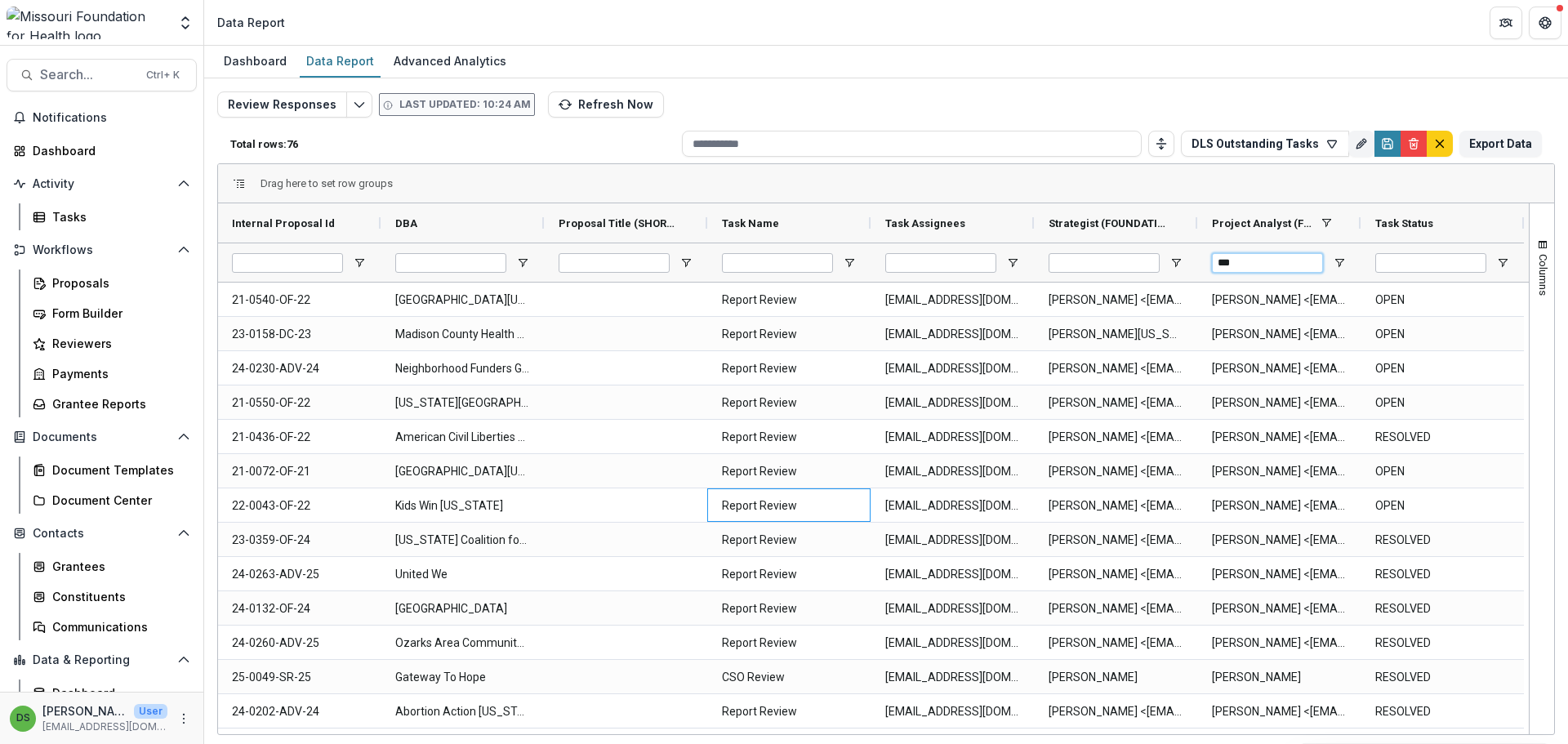
click at [1293, 261] on input "***" at bounding box center [1267, 263] width 111 height 20
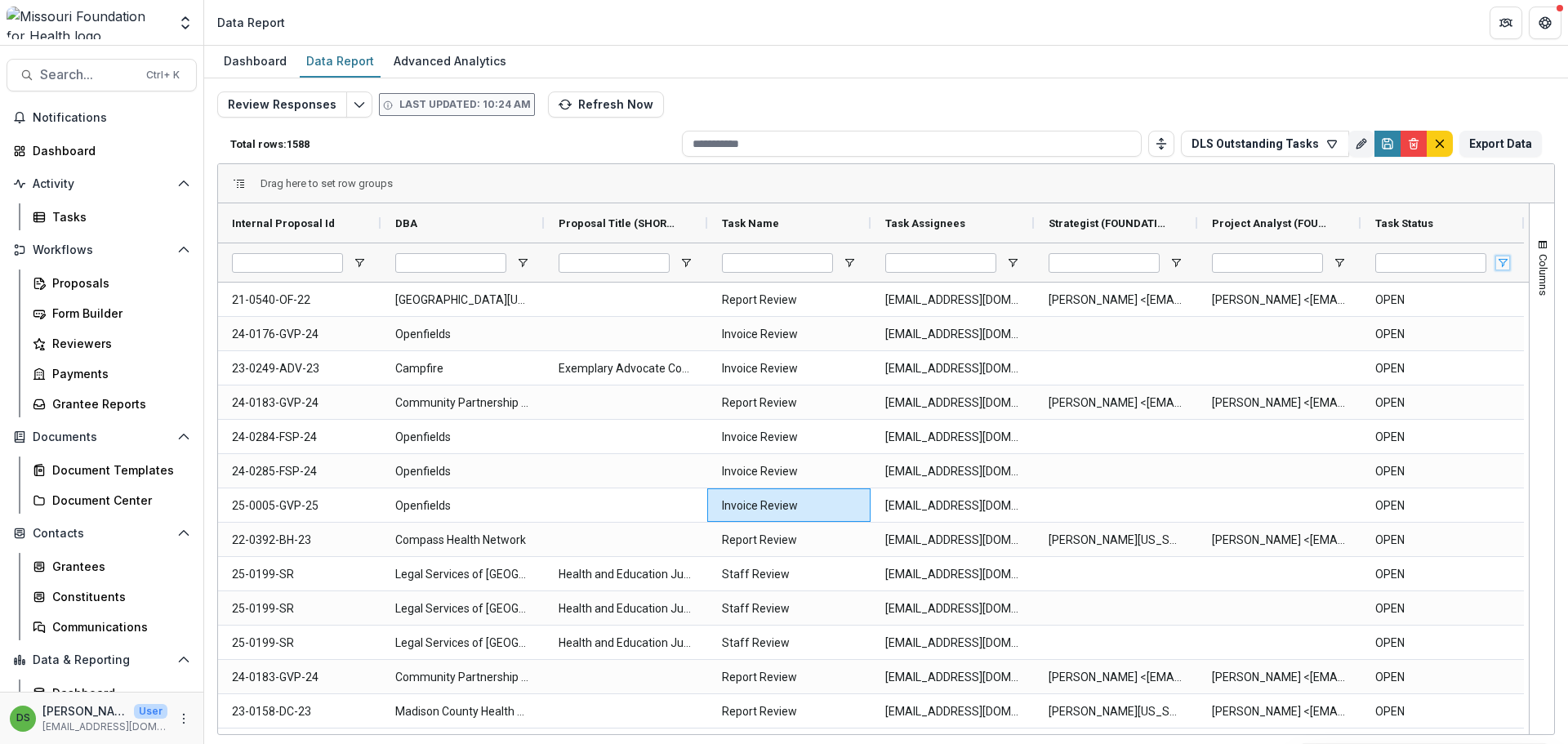
click at [1500, 261] on span "Open Filter Menu" at bounding box center [1502, 263] width 13 height 13
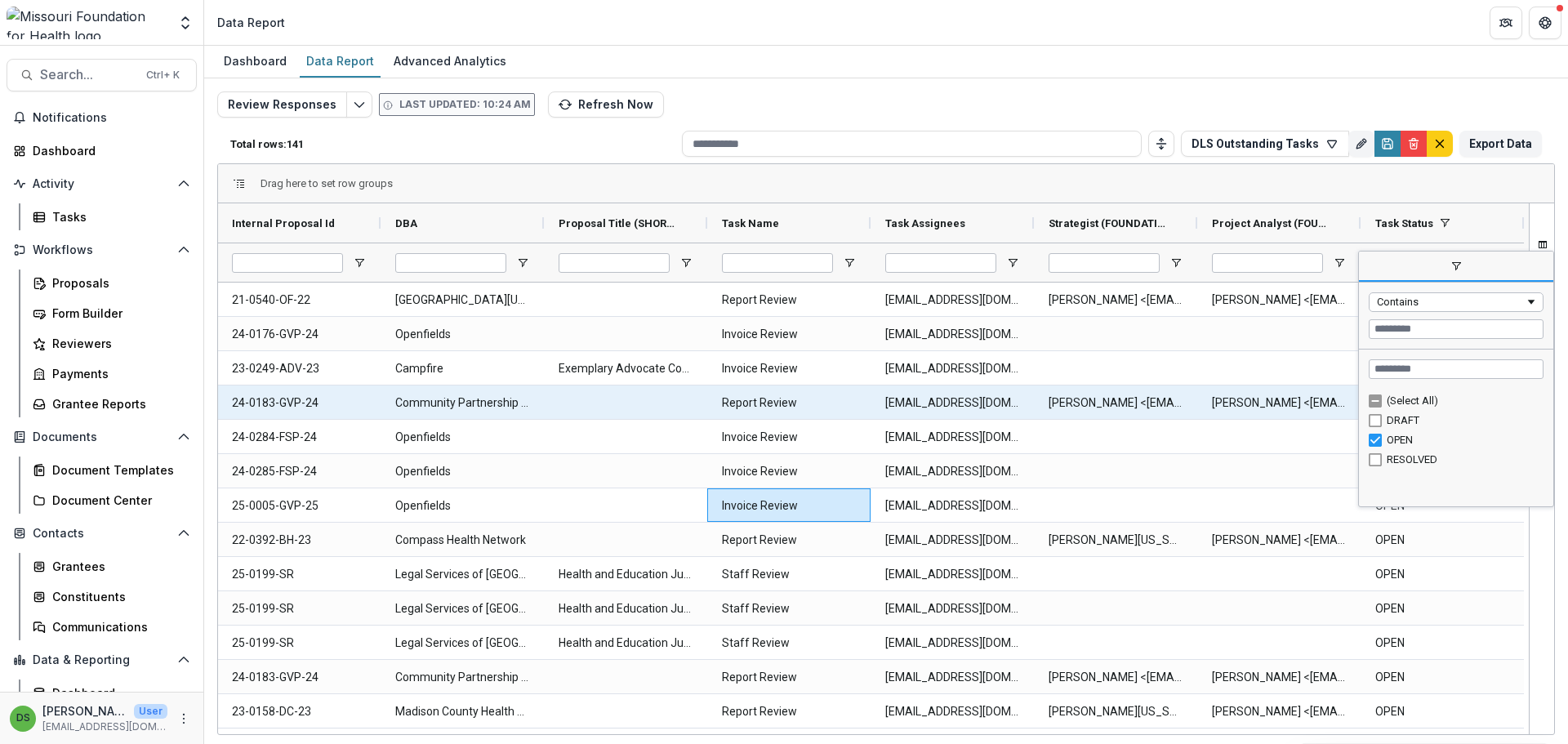
click at [734, 412] on Name-17180 "Report Review" at bounding box center [789, 402] width 134 height 33
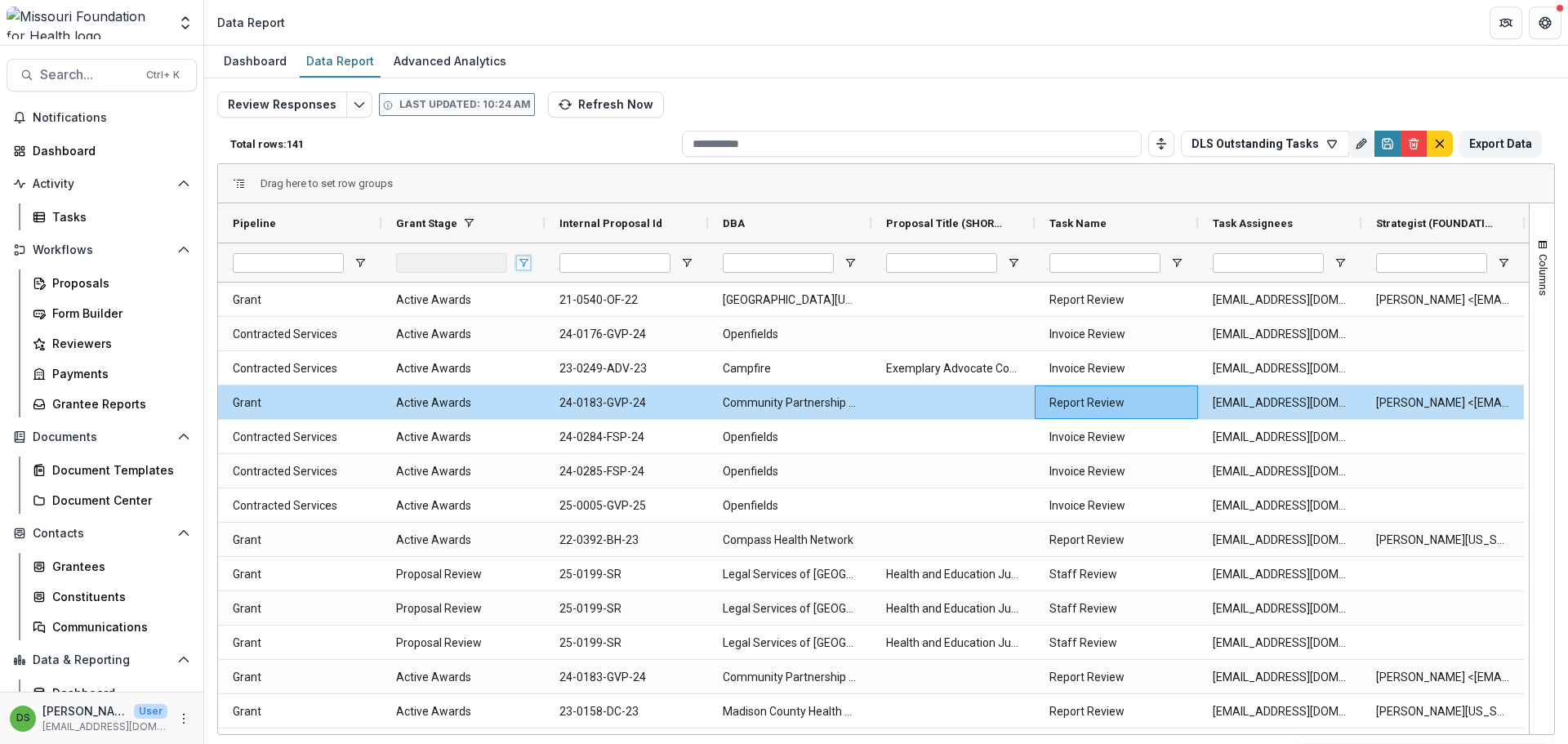
click at [526, 266] on span "Open Filter Menu" at bounding box center [523, 263] width 13 height 13
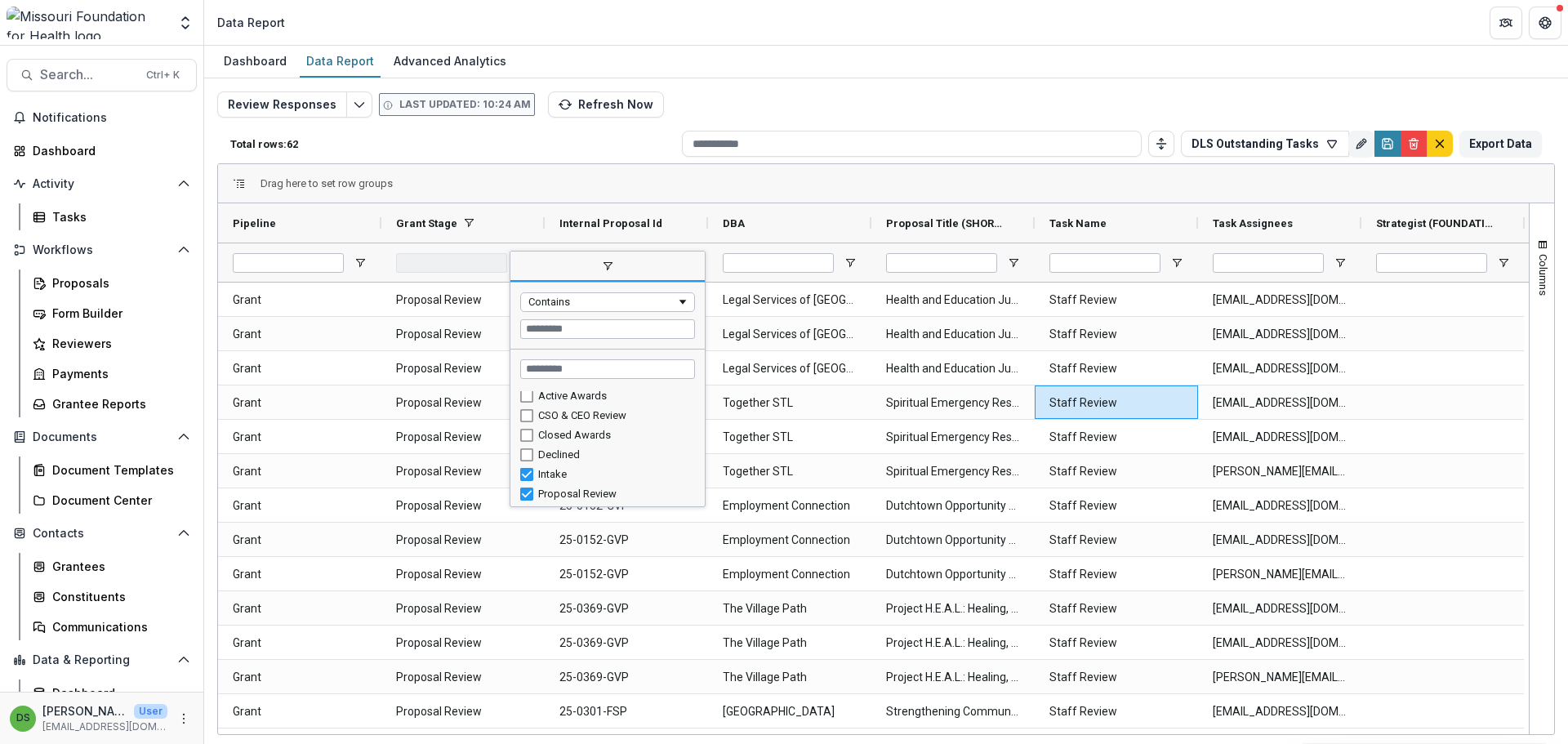
scroll to position [20, 0]
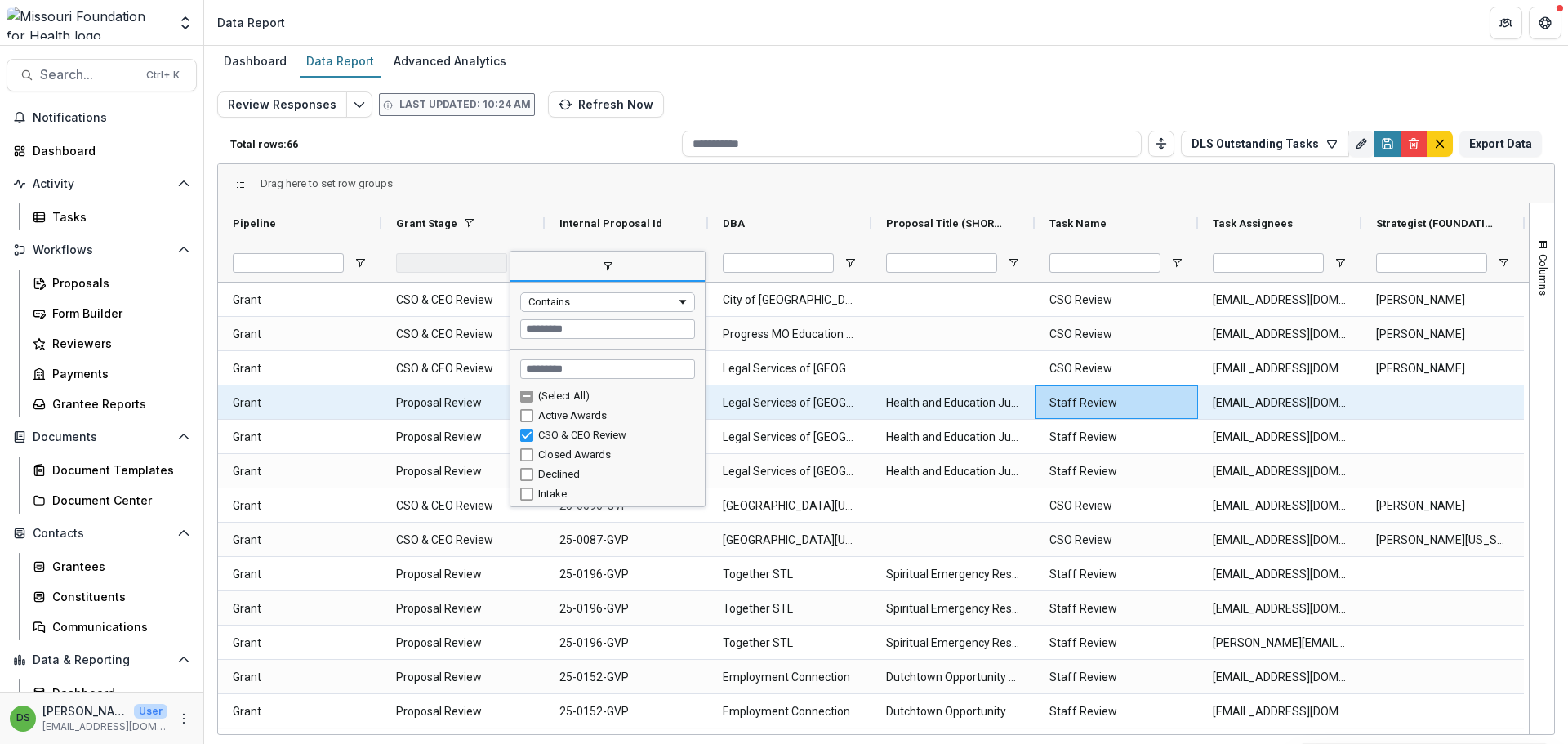
click at [958, 416] on \(SHORT_TEXT\)-17224 "Health and Education Justice Initiative" at bounding box center [954, 402] width 134 height 33
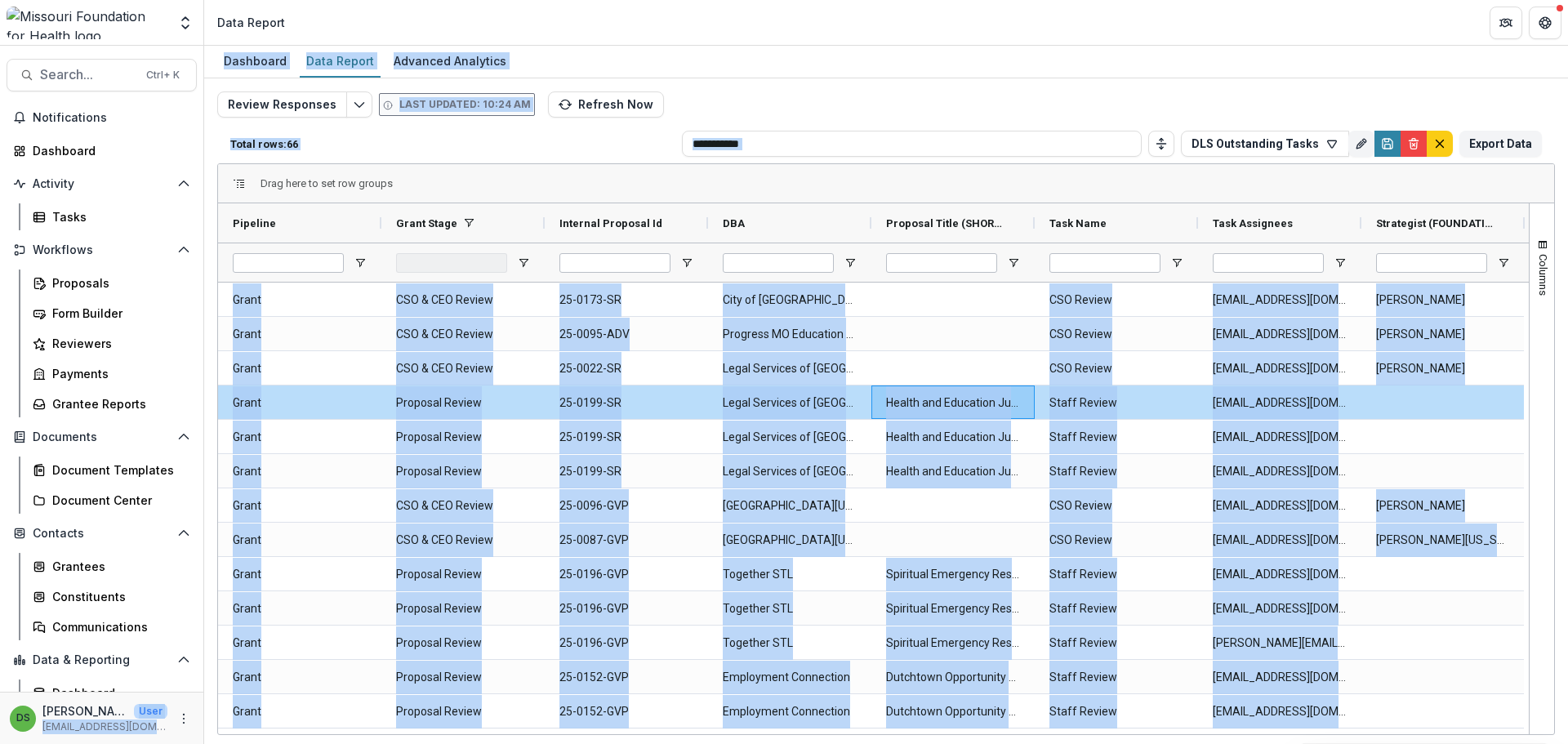
drag, startPoint x: 609, startPoint y: 740, endPoint x: 127, endPoint y: 717, distance: 482.5
click at [127, 717] on main "Search... Ctrl + K Notifications Dashboard Activity Tasks Workflows Proposals F…" at bounding box center [784, 394] width 1568 height 698
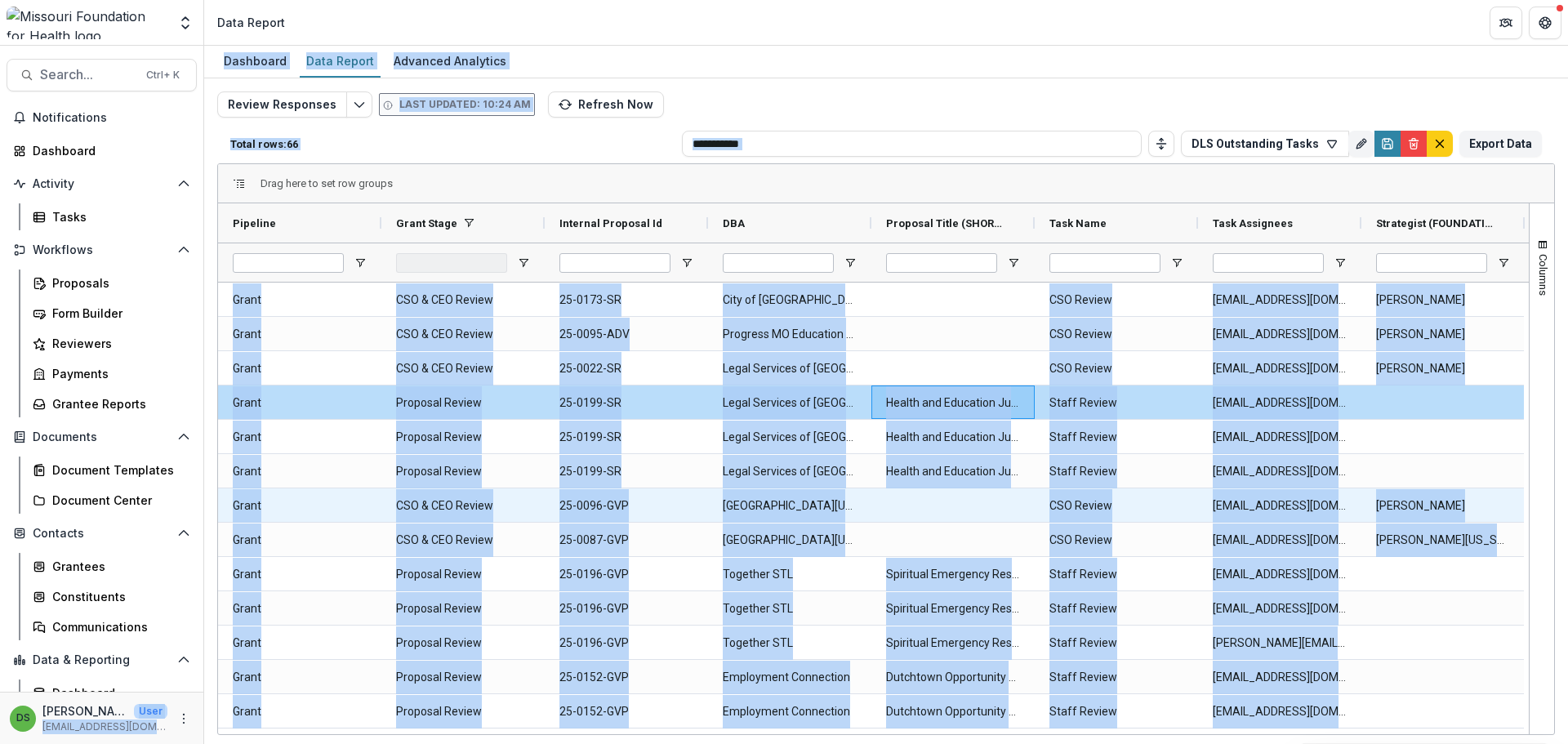
click at [314, 456] on Pipeline-17949 "Grant" at bounding box center [300, 470] width 134 height 33
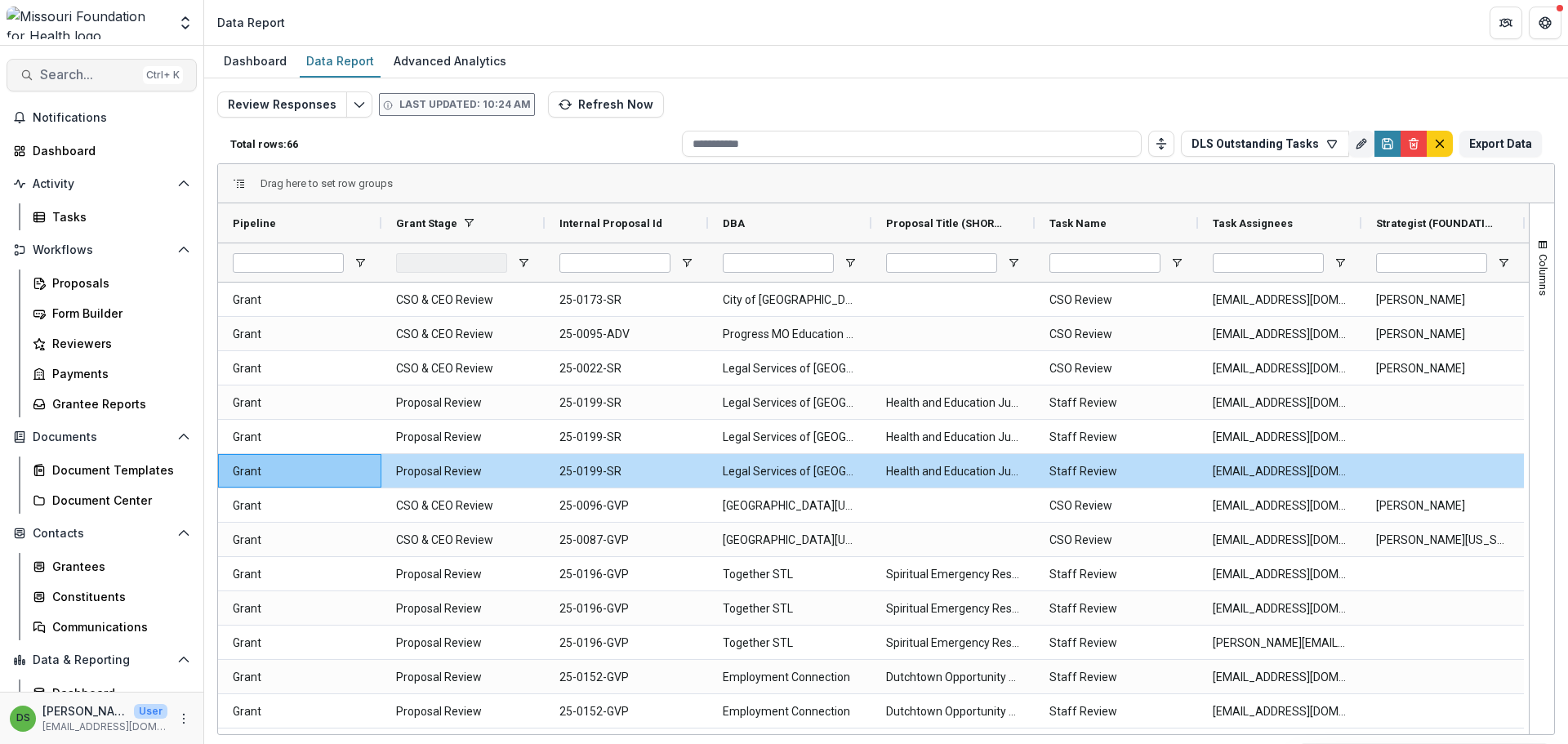
click at [89, 80] on span "Search..." at bounding box center [89, 74] width 97 height 15
type input "**********"
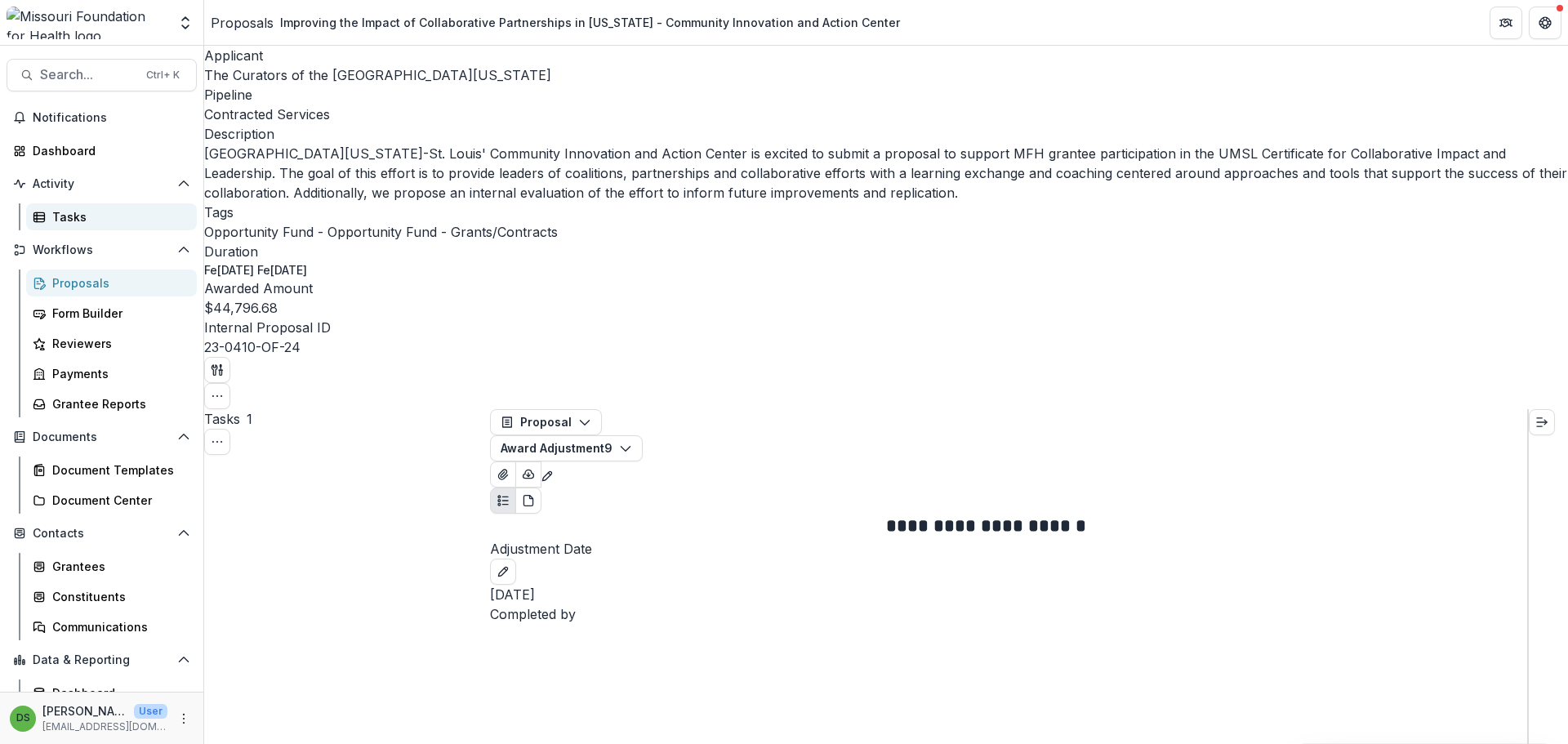
click at [82, 220] on div "Tasks" at bounding box center [117, 216] width 131 height 17
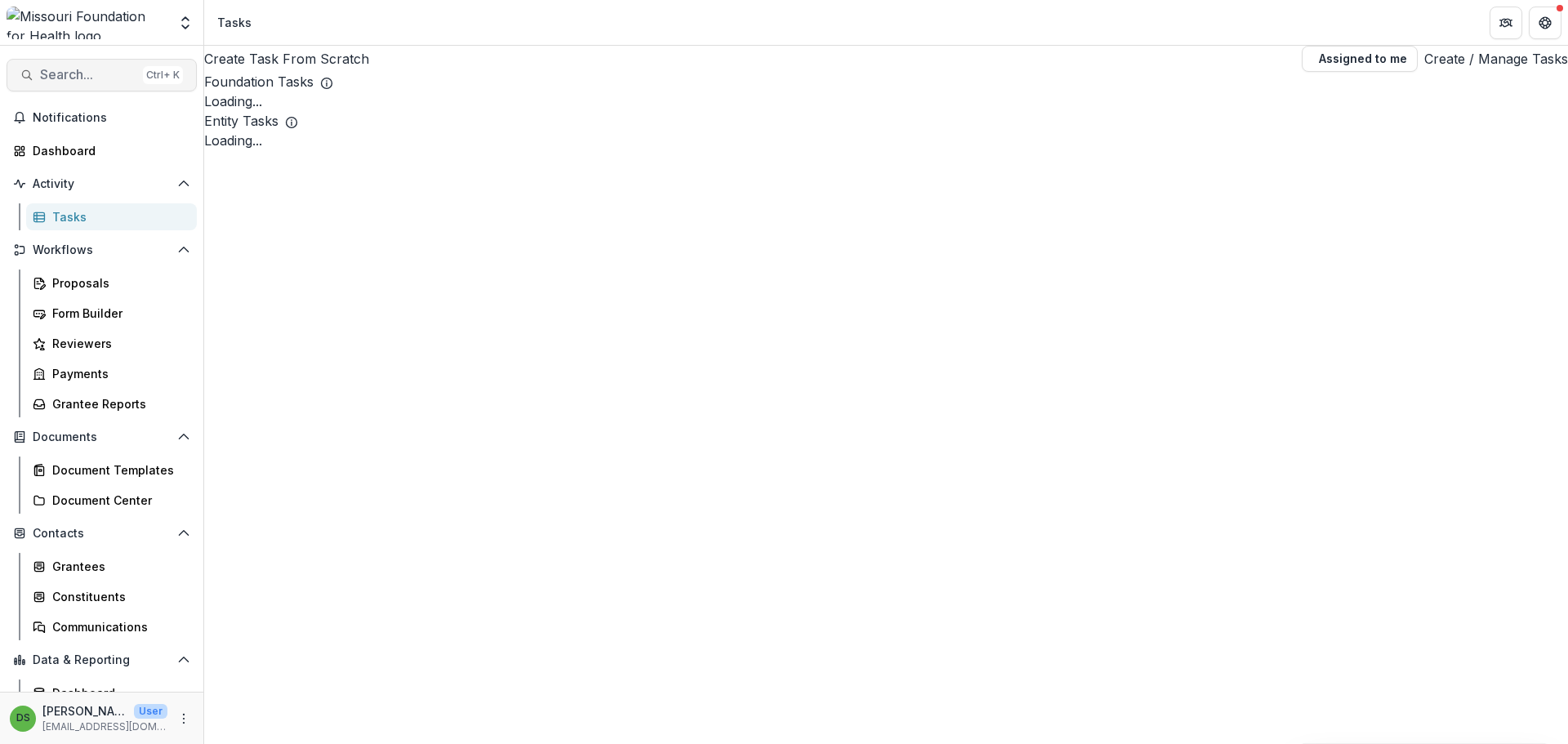
click at [122, 70] on span "Search..." at bounding box center [89, 74] width 97 height 15
drag, startPoint x: 573, startPoint y: 78, endPoint x: 445, endPoint y: 84, distance: 128.1
click at [131, 743] on input "**********" at bounding box center [65, 754] width 131 height 20
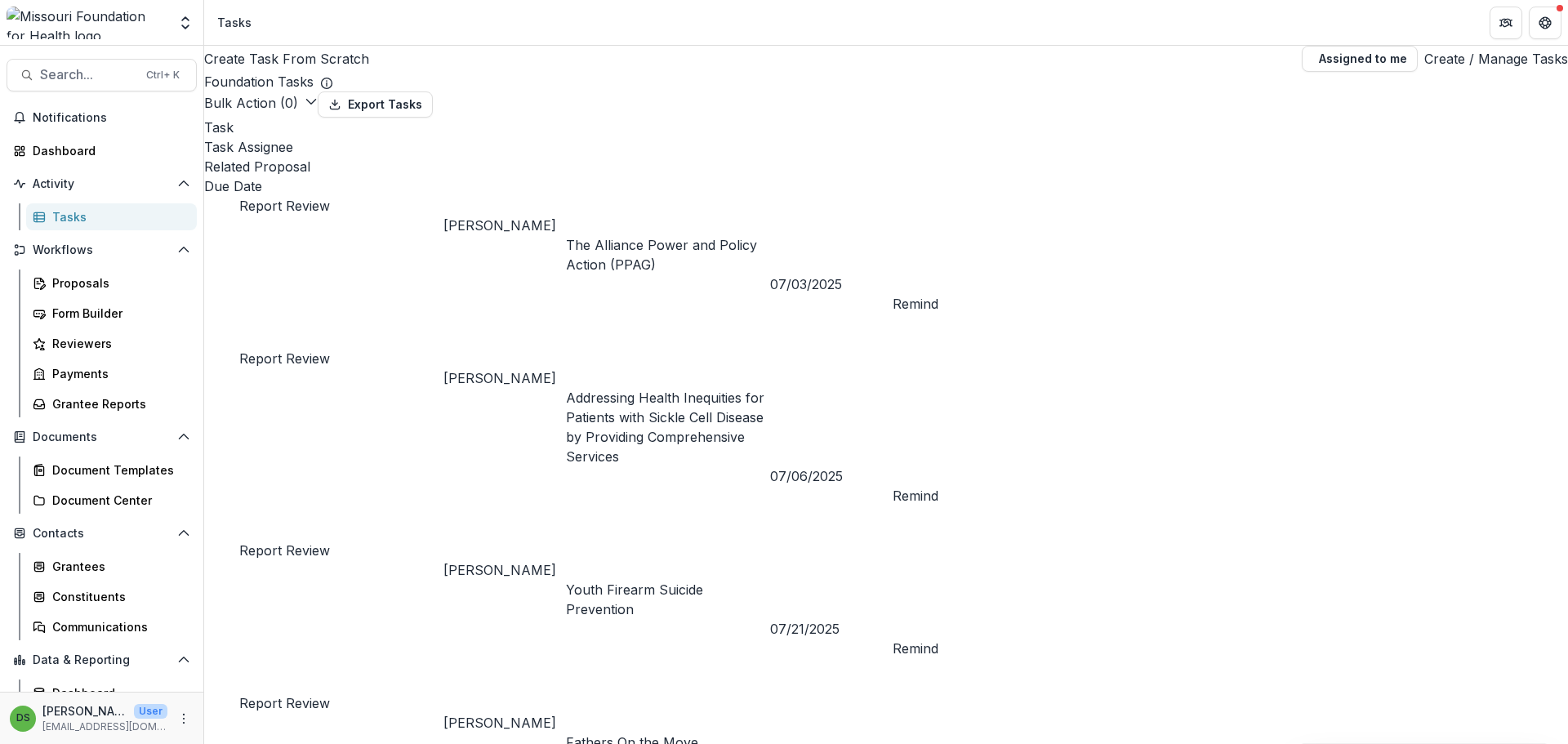
click at [131, 743] on input "**********" at bounding box center [65, 754] width 131 height 20
type input "**********"
click at [150, 743] on button "toggle filters" at bounding box center [143, 754] width 13 height 20
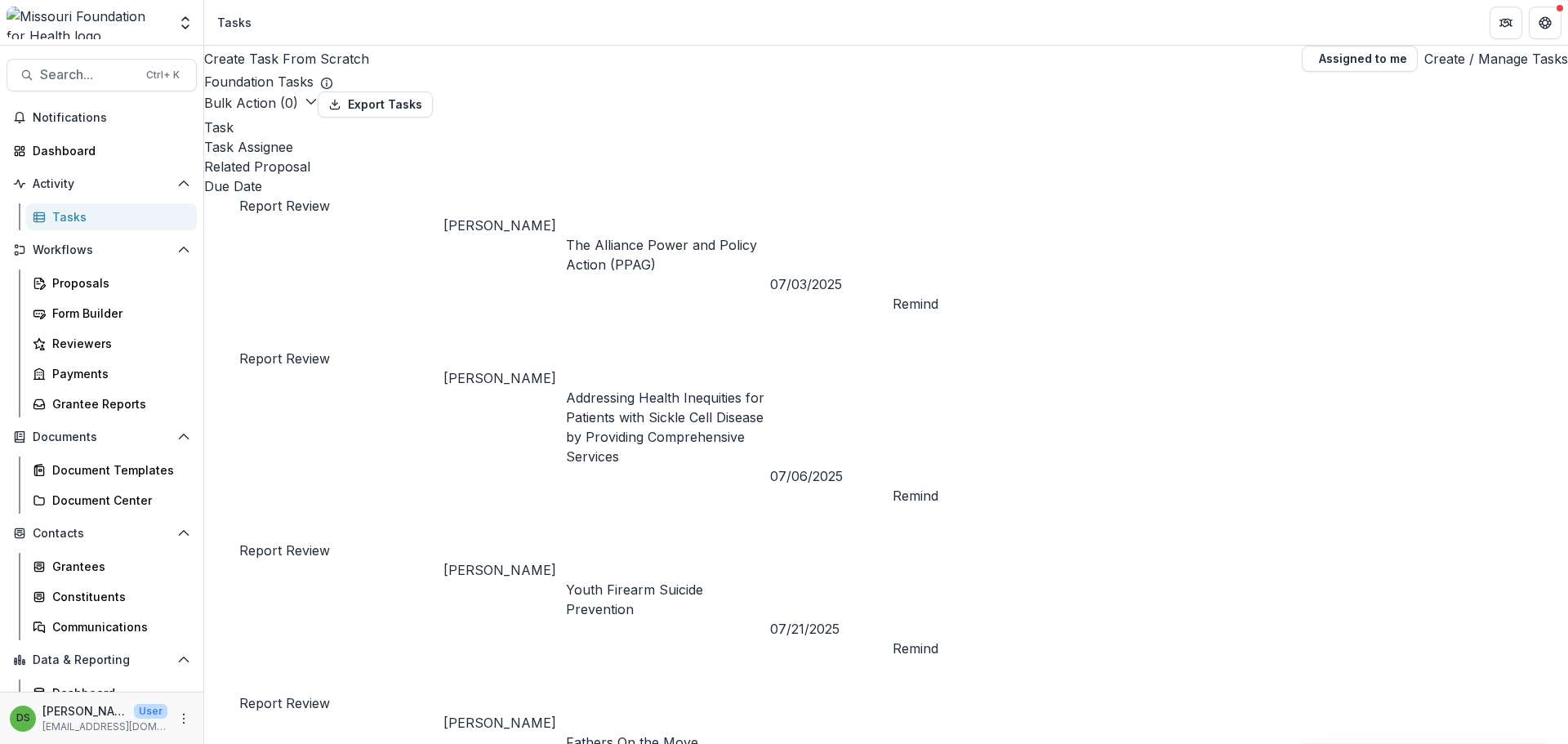
scroll to position [0, 0]
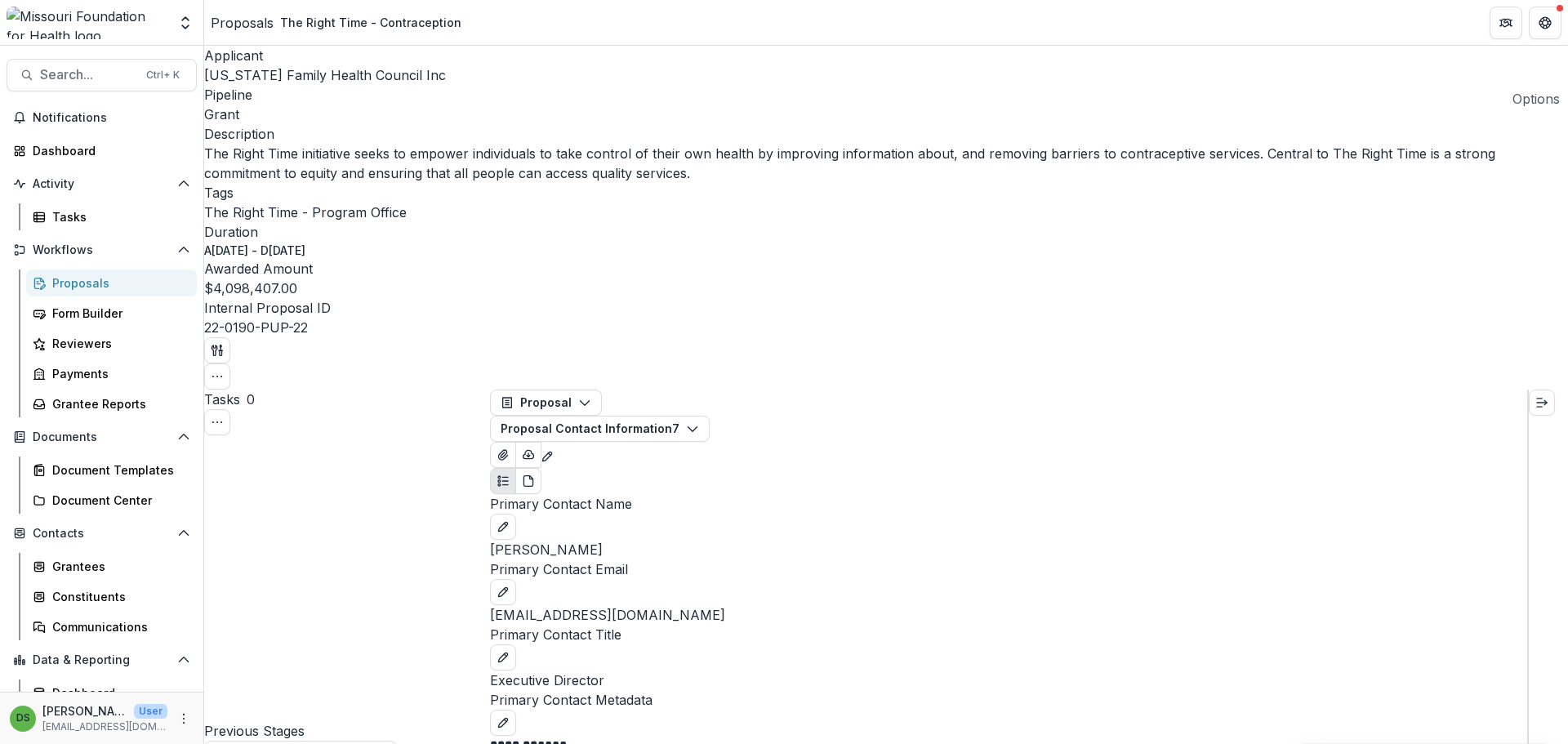
click at [1565, 62] on div "Applicant Missouri Family Health Council Inc Pipeline Grant Description The Rig…" at bounding box center [886, 217] width 1364 height 343
click at [224, 370] on icon "button" at bounding box center [217, 376] width 13 height 13
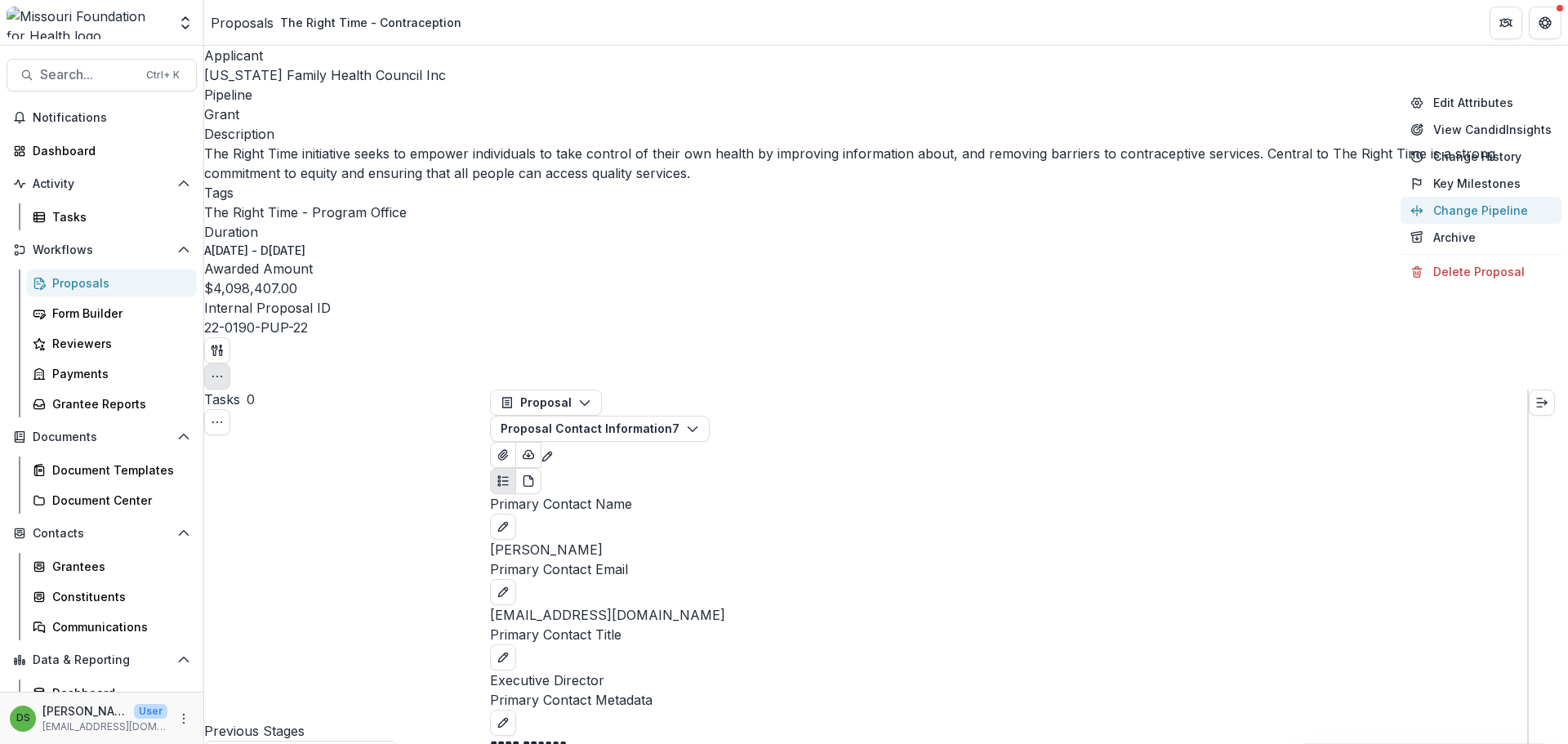
click at [1417, 212] on button "Change Pipeline" at bounding box center [1481, 210] width 161 height 27
select select "**********"
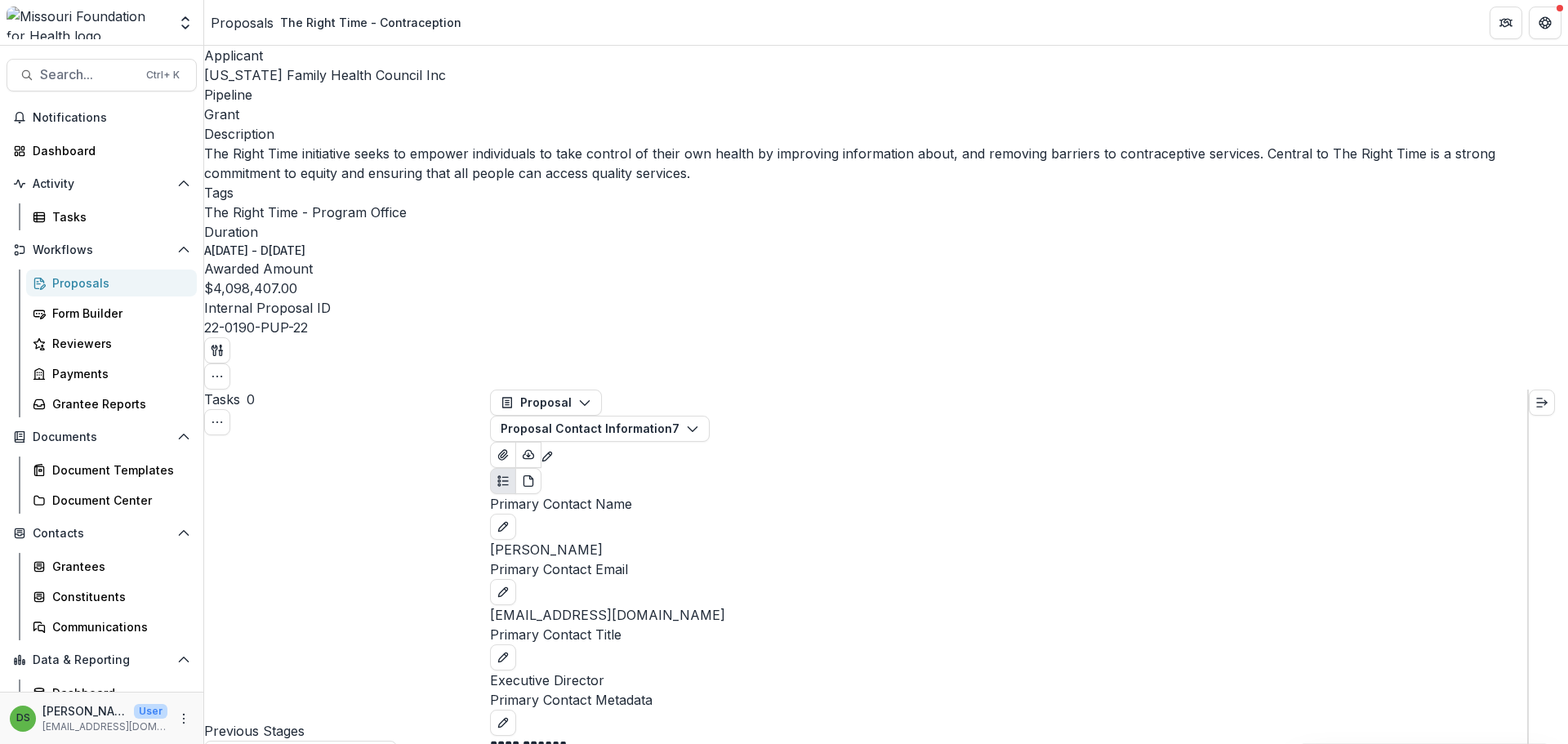
click at [318, 740] on button "Expand Previous 8 Stages" at bounding box center [300, 753] width 192 height 26
click at [230, 363] on button "button" at bounding box center [216, 376] width 26 height 26
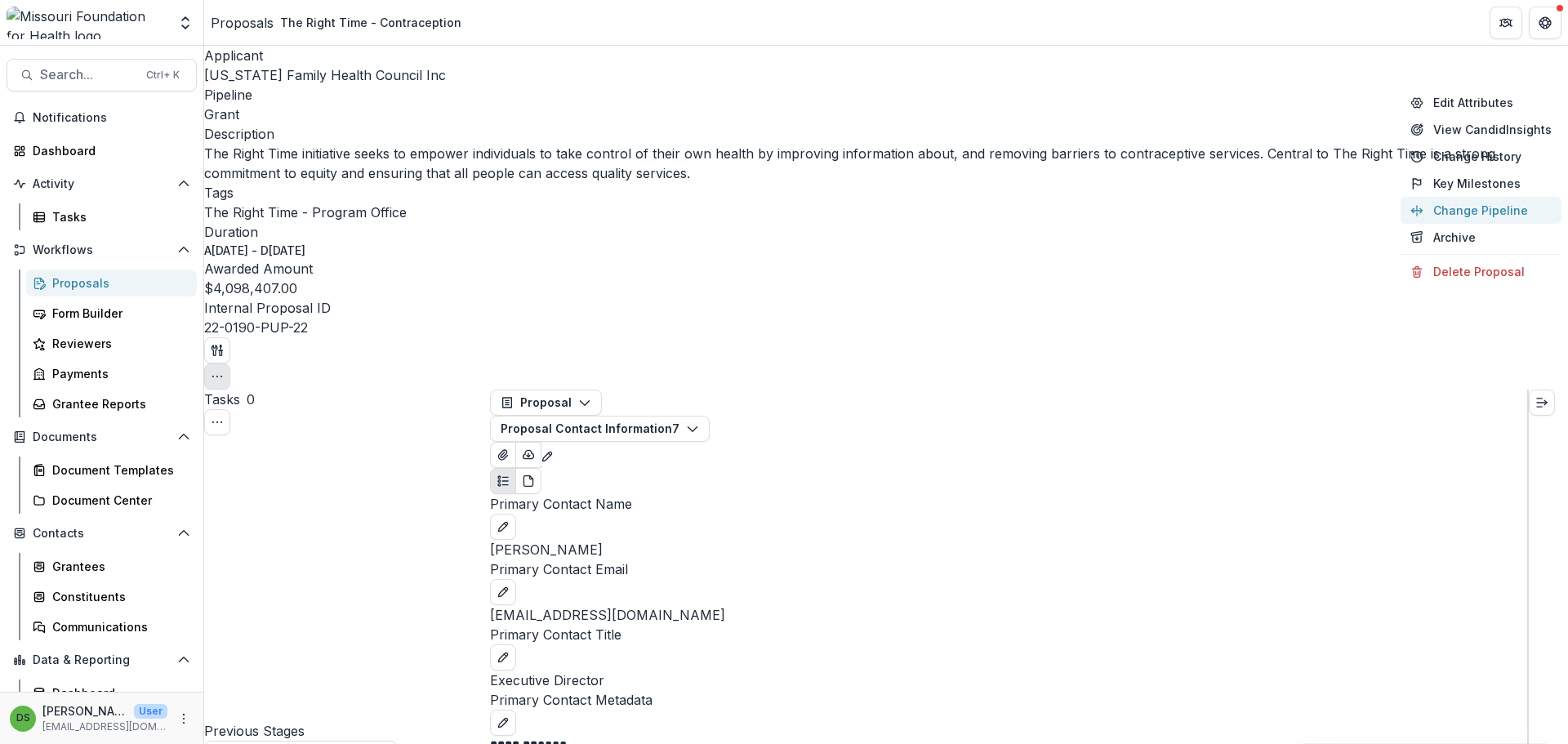
click at [1439, 211] on button "Change Pipeline" at bounding box center [1481, 210] width 161 height 27
select select "**********"
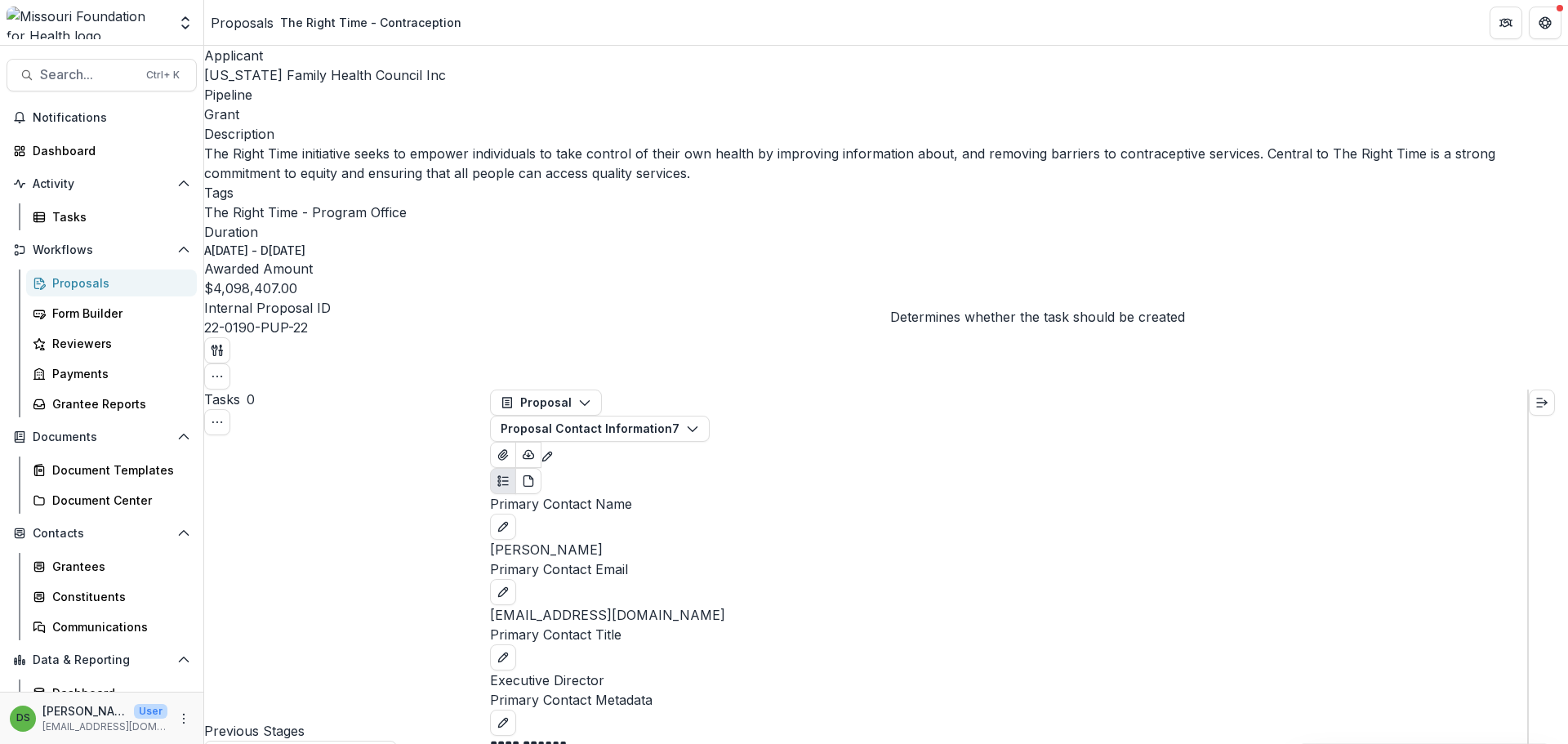
select select "**********"
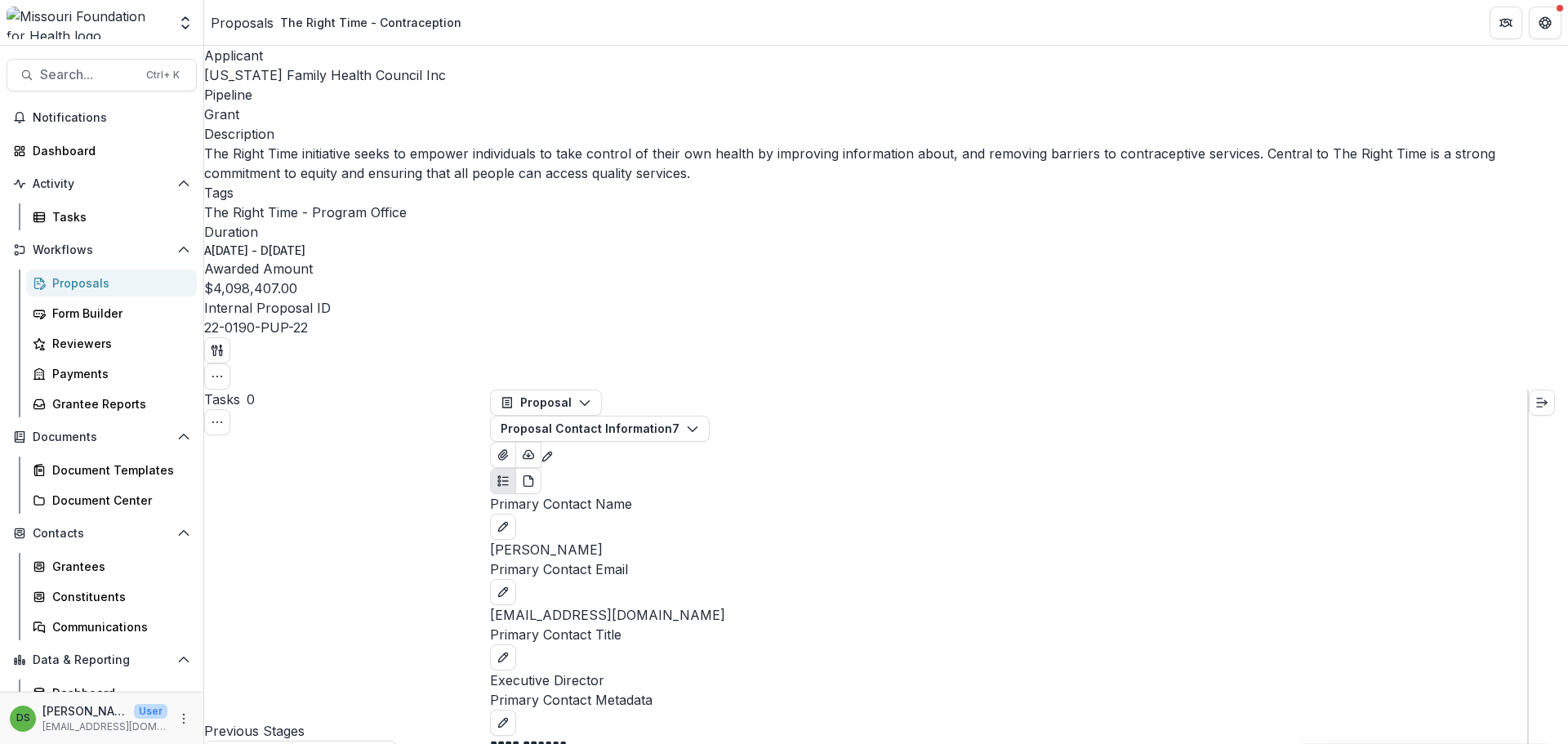
select select "**********"
type input "***"
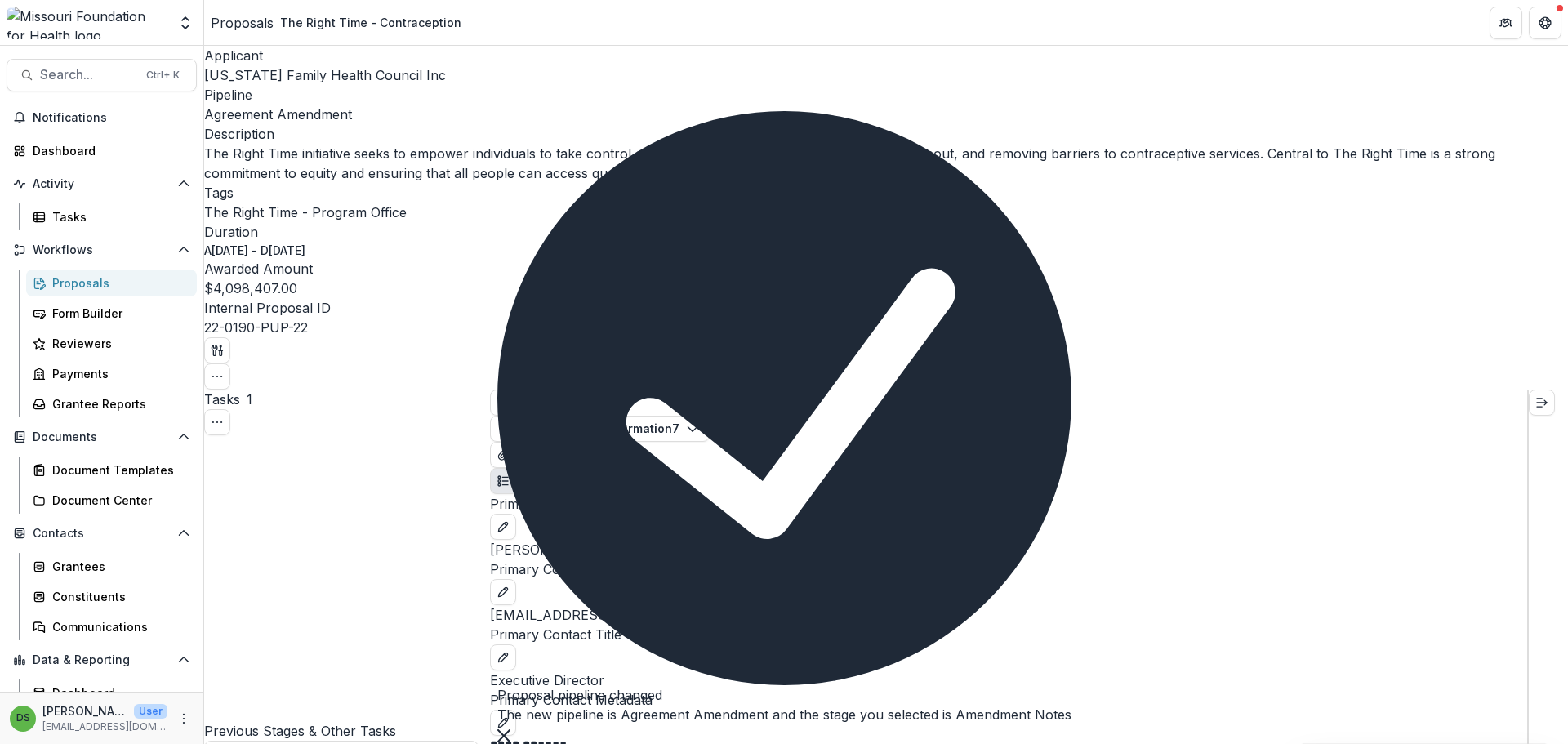
drag, startPoint x: 1003, startPoint y: 669, endPoint x: 1011, endPoint y: 571, distance: 98.3
click at [510, 729] on icon "Close" at bounding box center [503, 735] width 13 height 13
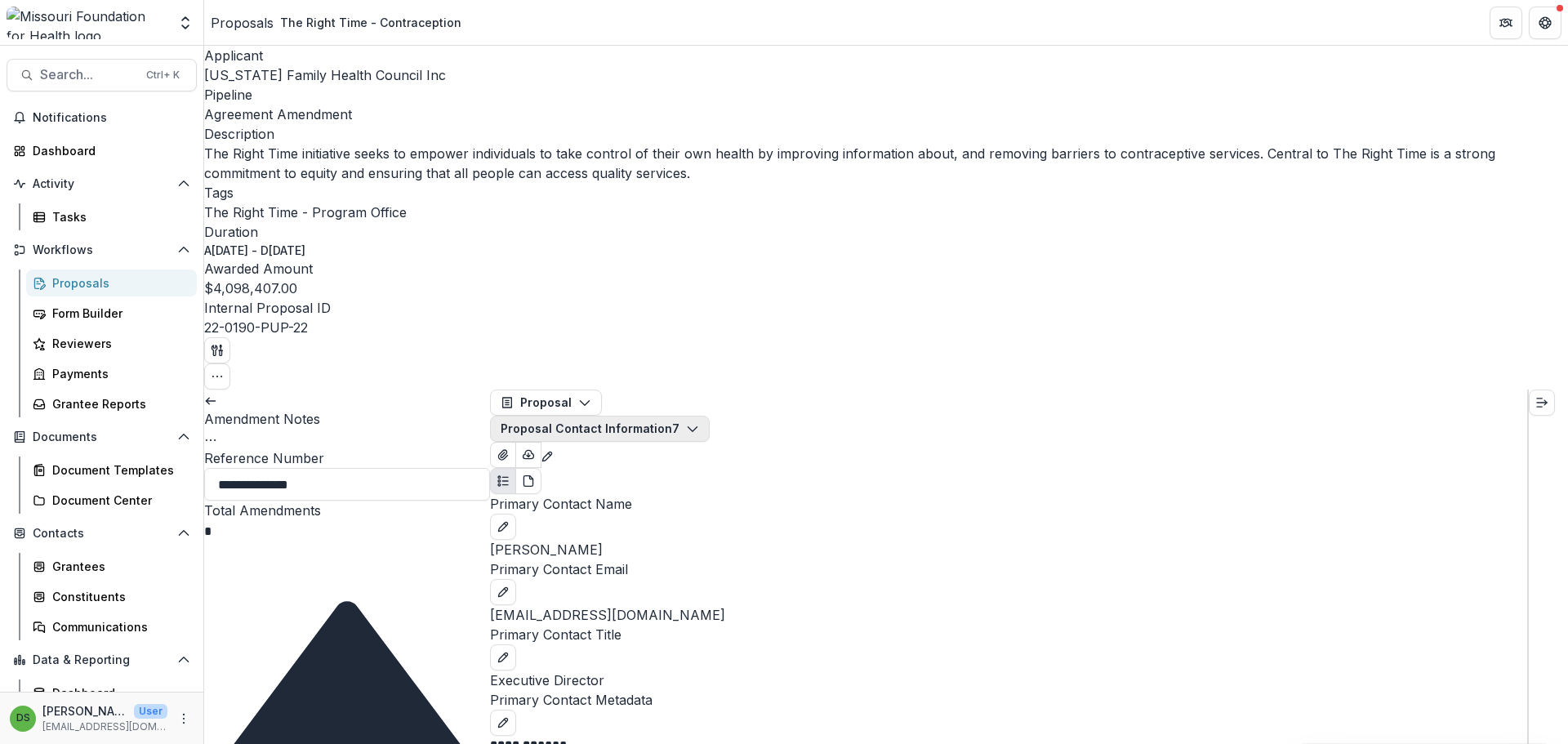
click at [690, 416] on button "Proposal Contact Information 7" at bounding box center [600, 428] width 220 height 26
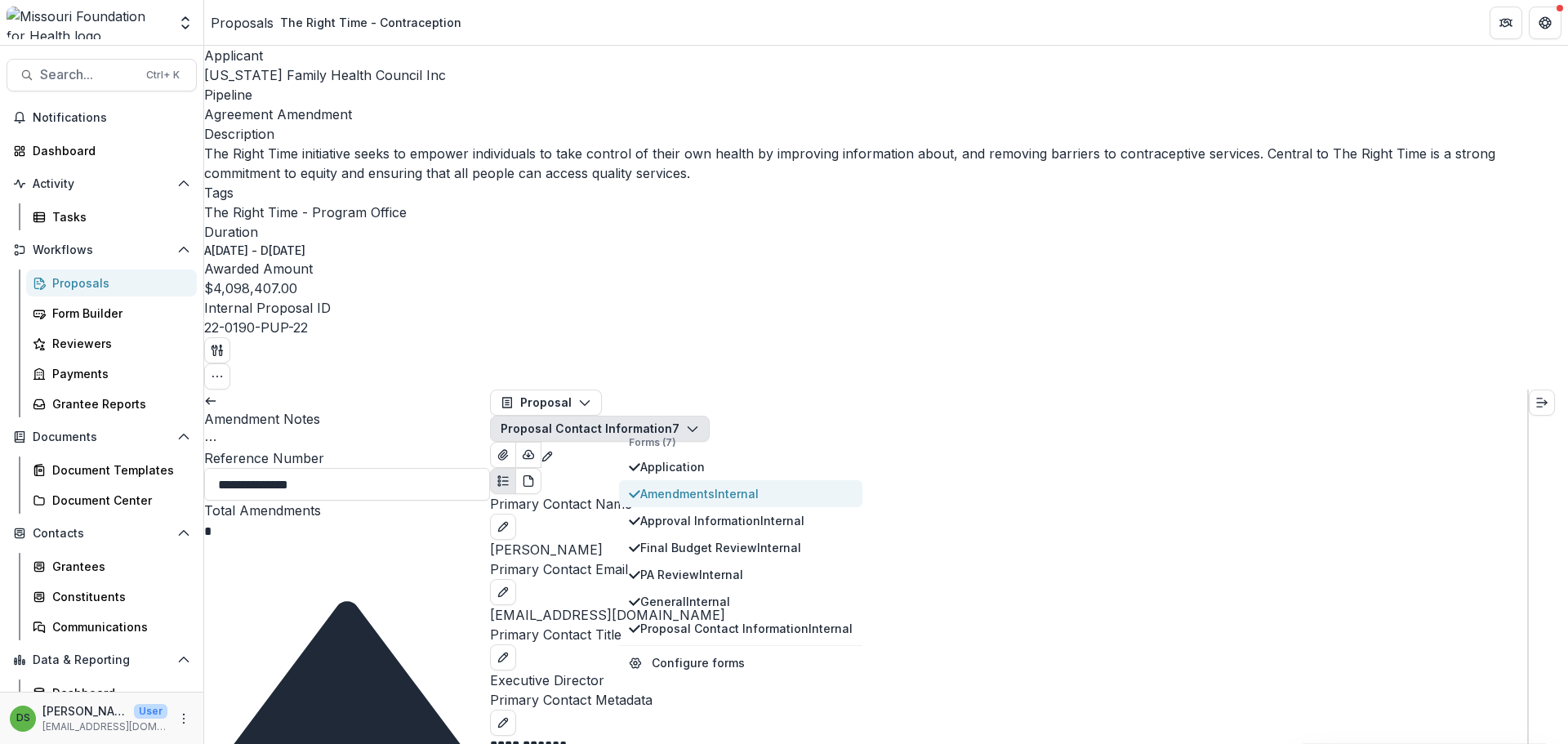
click at [699, 485] on span "Amendments Internal" at bounding box center [746, 493] width 212 height 17
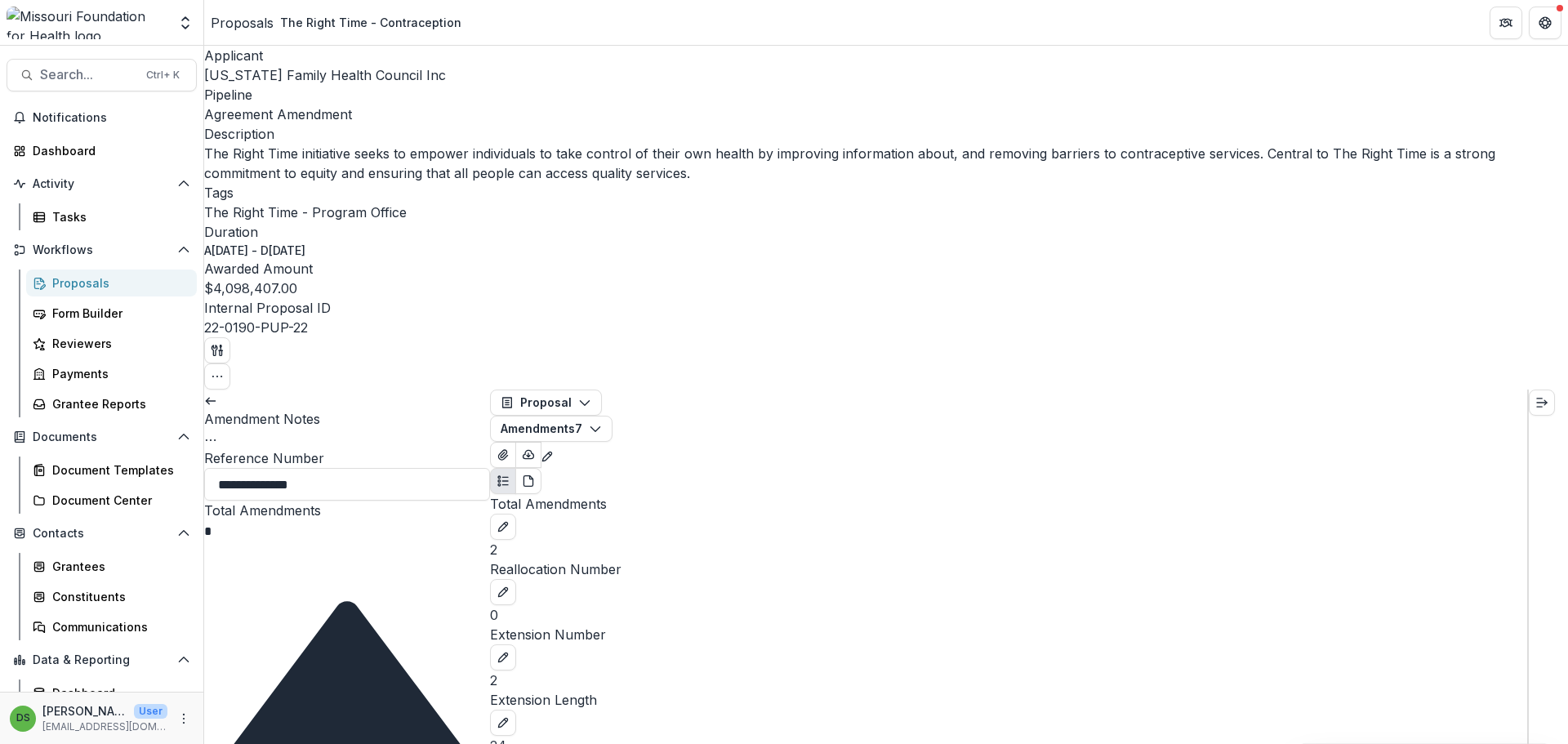
scroll to position [237, 0]
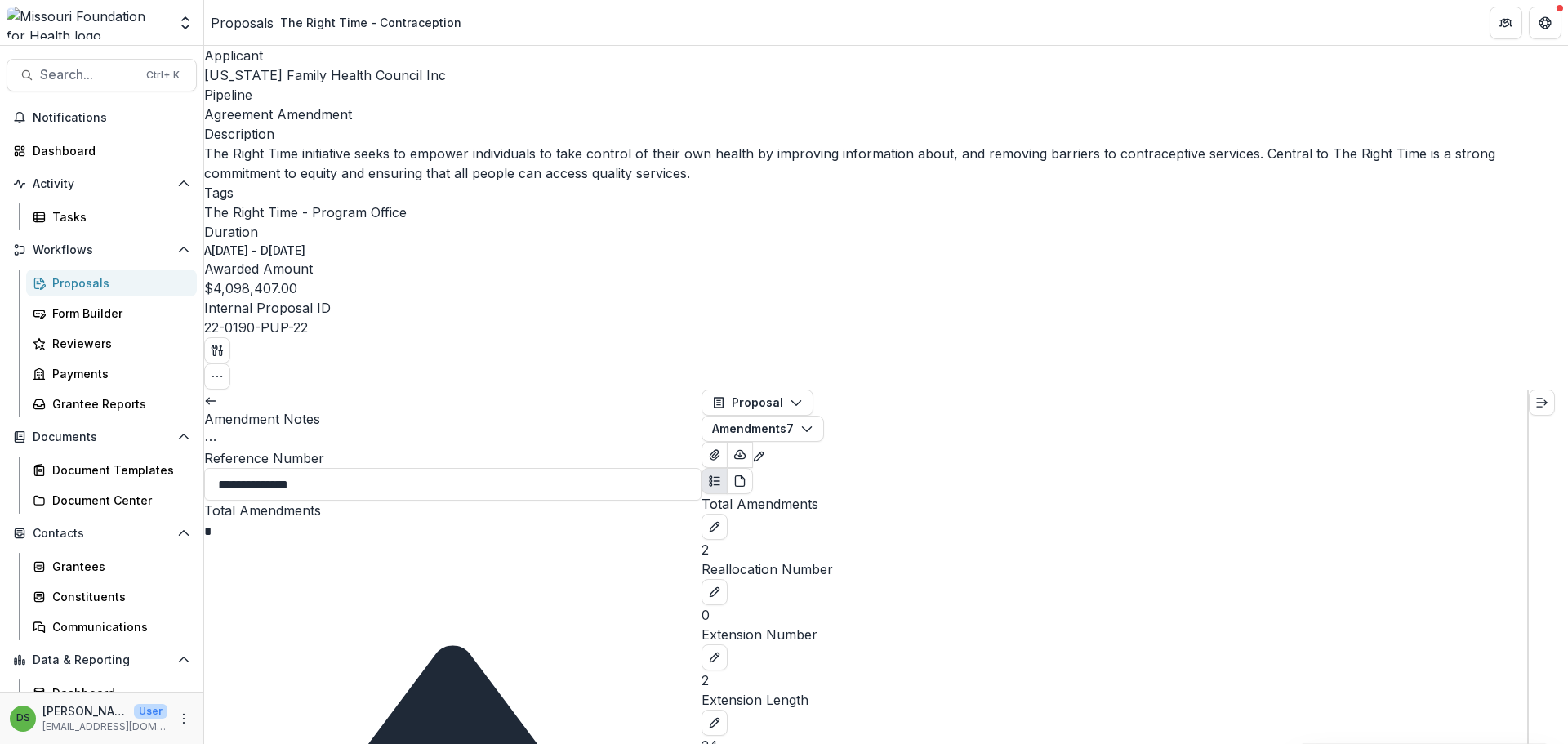
drag, startPoint x: 682, startPoint y: 627, endPoint x: 681, endPoint y: 643, distance: 16.0
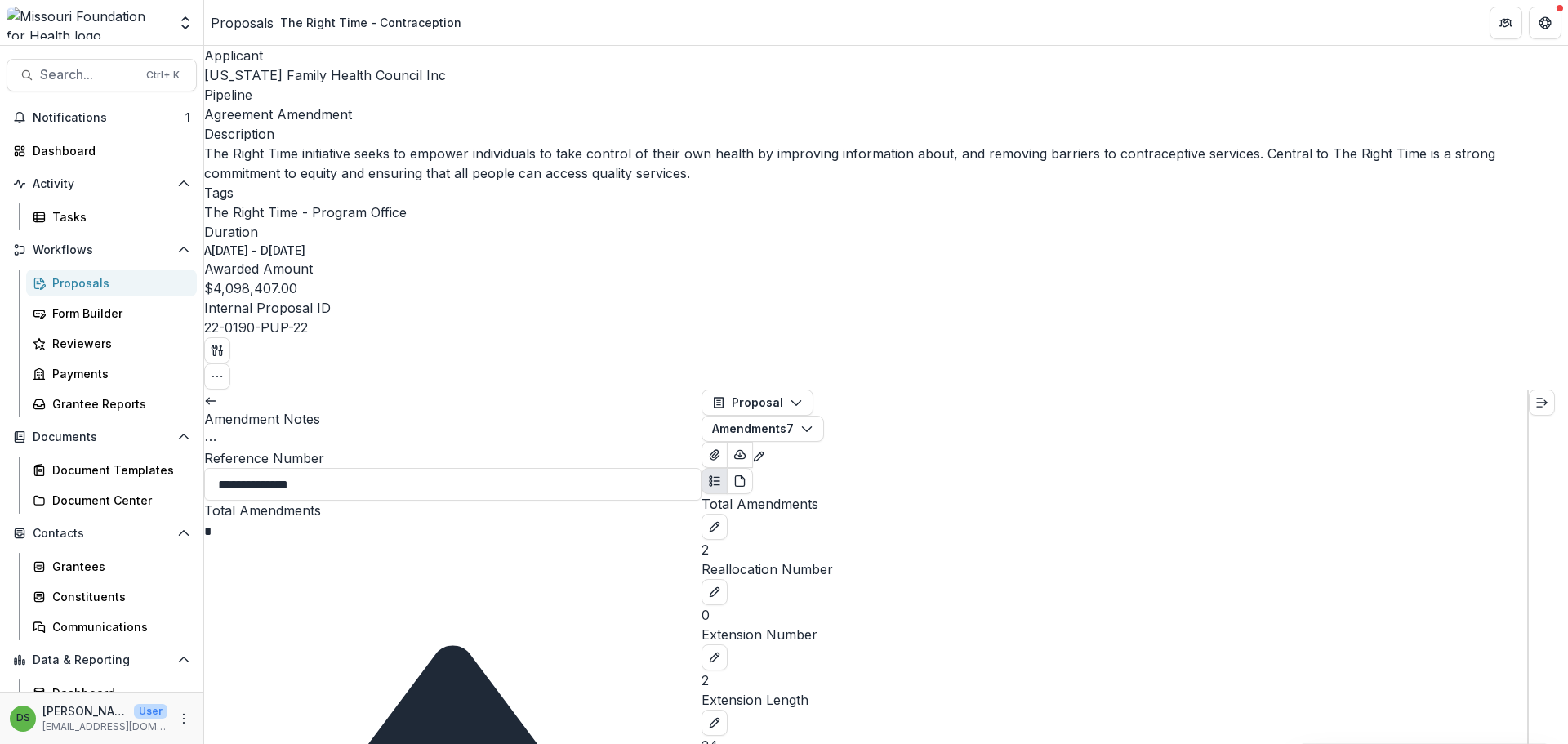
scroll to position [0, 0]
type textarea "**********"
click at [222, 351] on line "button" at bounding box center [221, 351] width 4 height 0
click at [1438, 133] on button "Proposal Files" at bounding box center [1438, 130] width 164 height 27
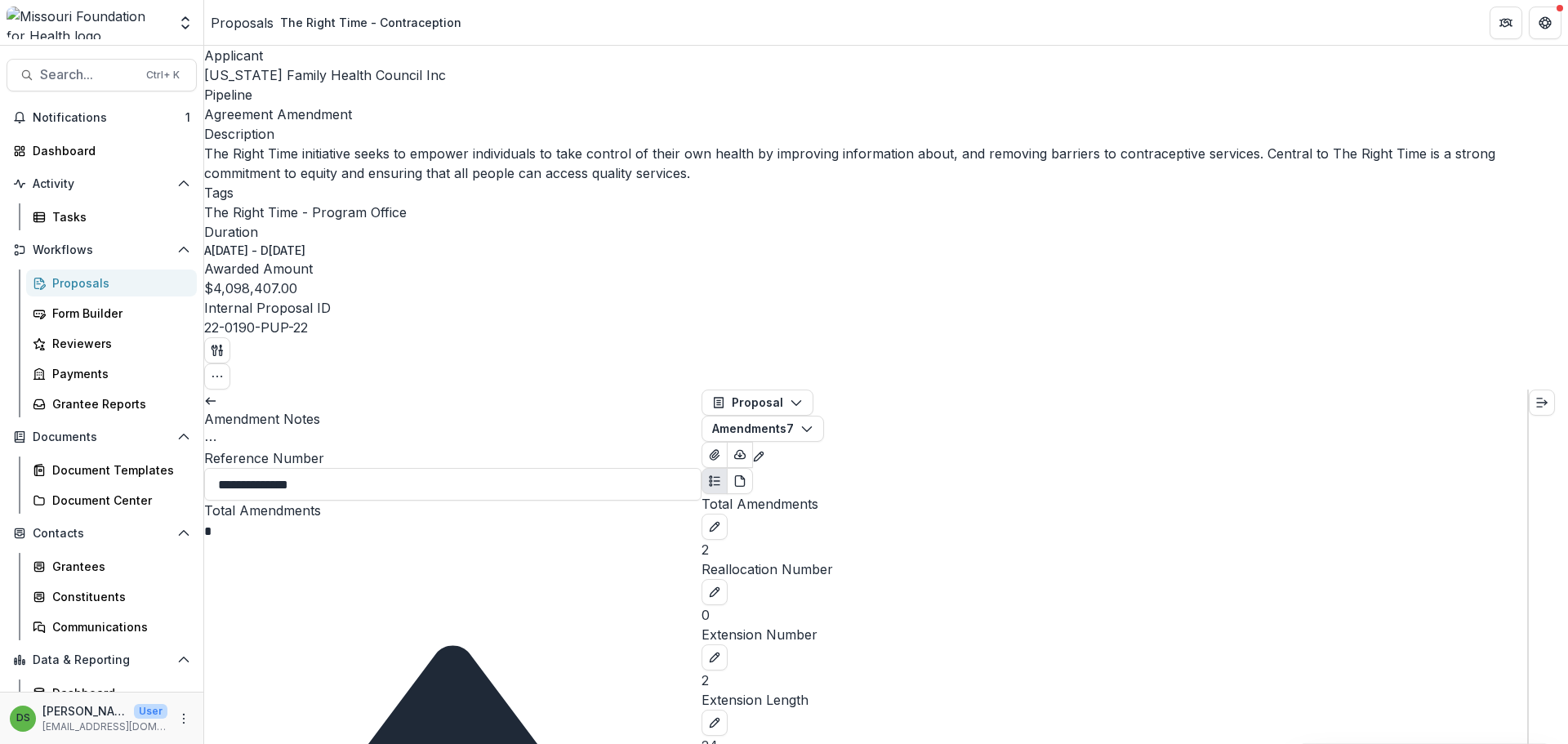
scroll to position [16, 0]
click at [269, 521] on input "*" at bounding box center [269, 531] width 131 height 20
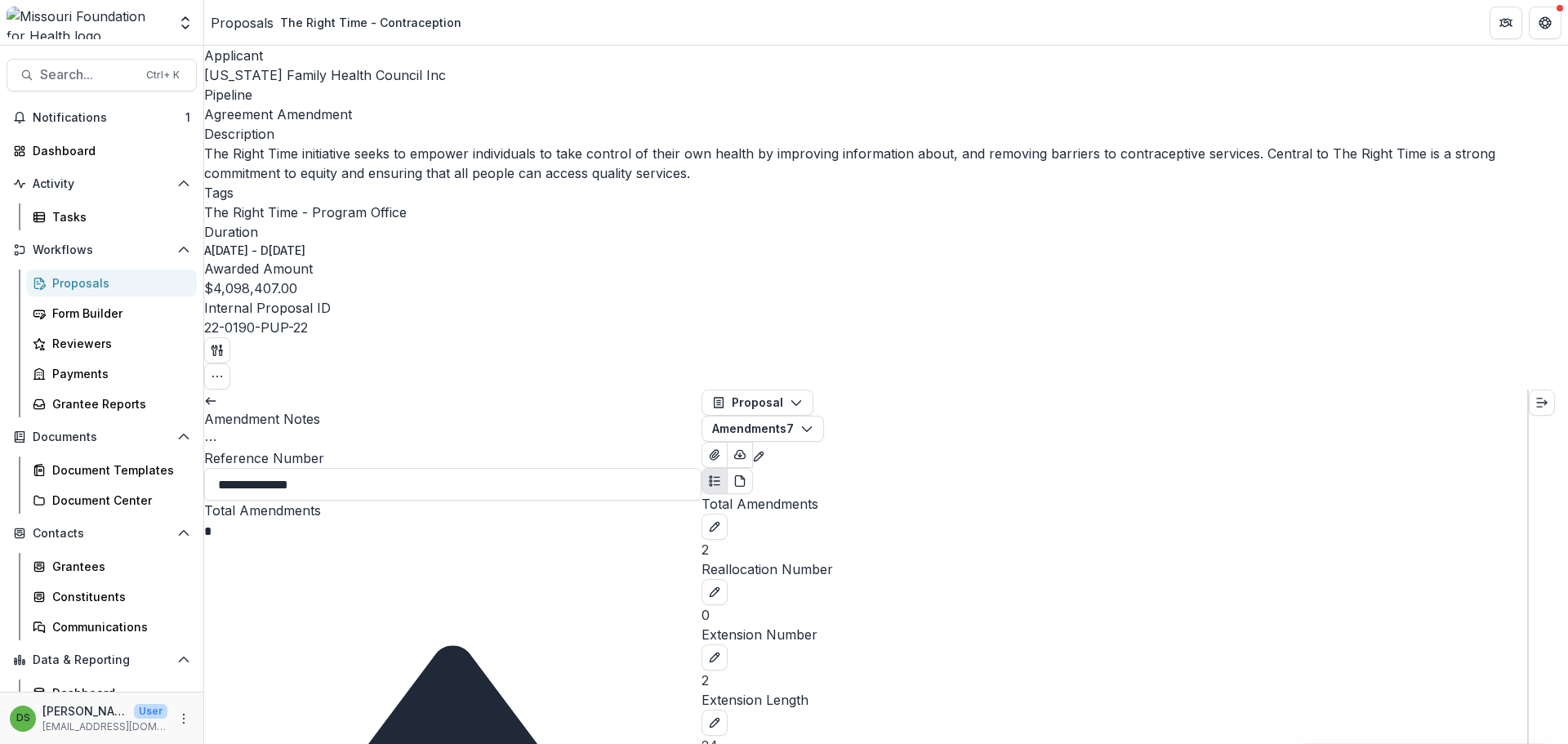
scroll to position [253, 0]
type input "*"
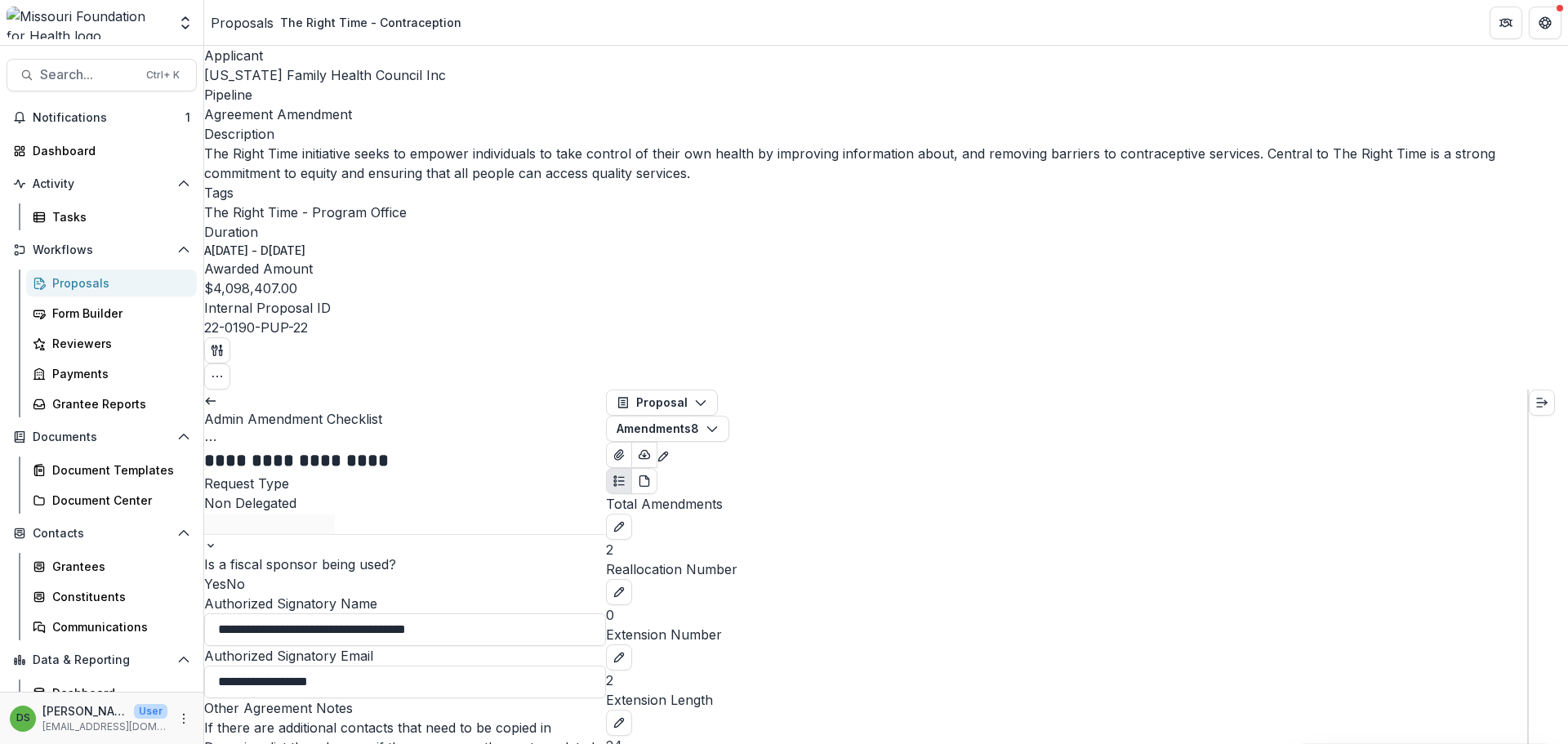
click at [226, 576] on span at bounding box center [226, 584] width 0 height 16
drag, startPoint x: 218, startPoint y: 219, endPoint x: 356, endPoint y: 475, distance: 290.8
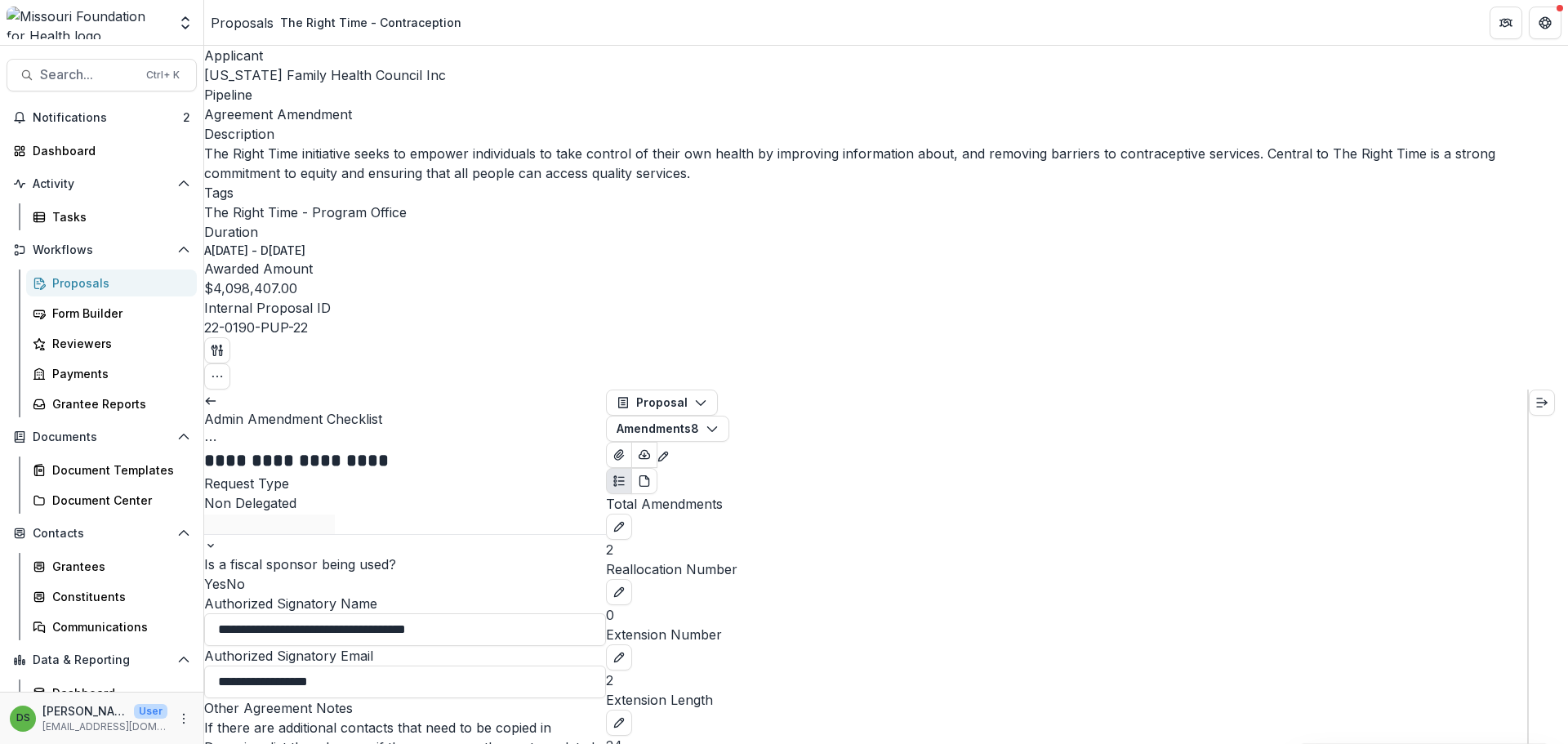
copy div "**********"
click at [217, 391] on link at bounding box center [210, 399] width 13 height 16
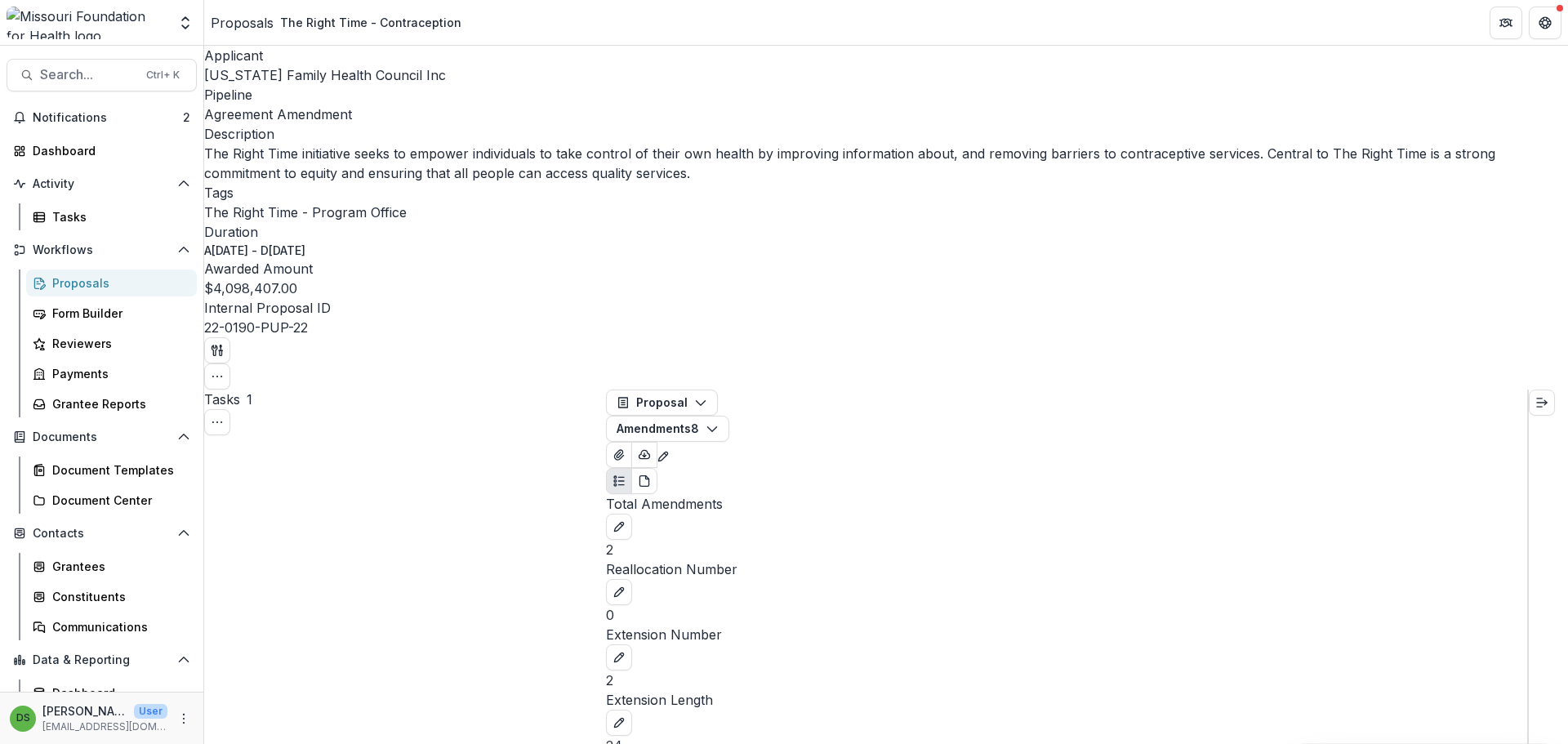
scroll to position [96, 0]
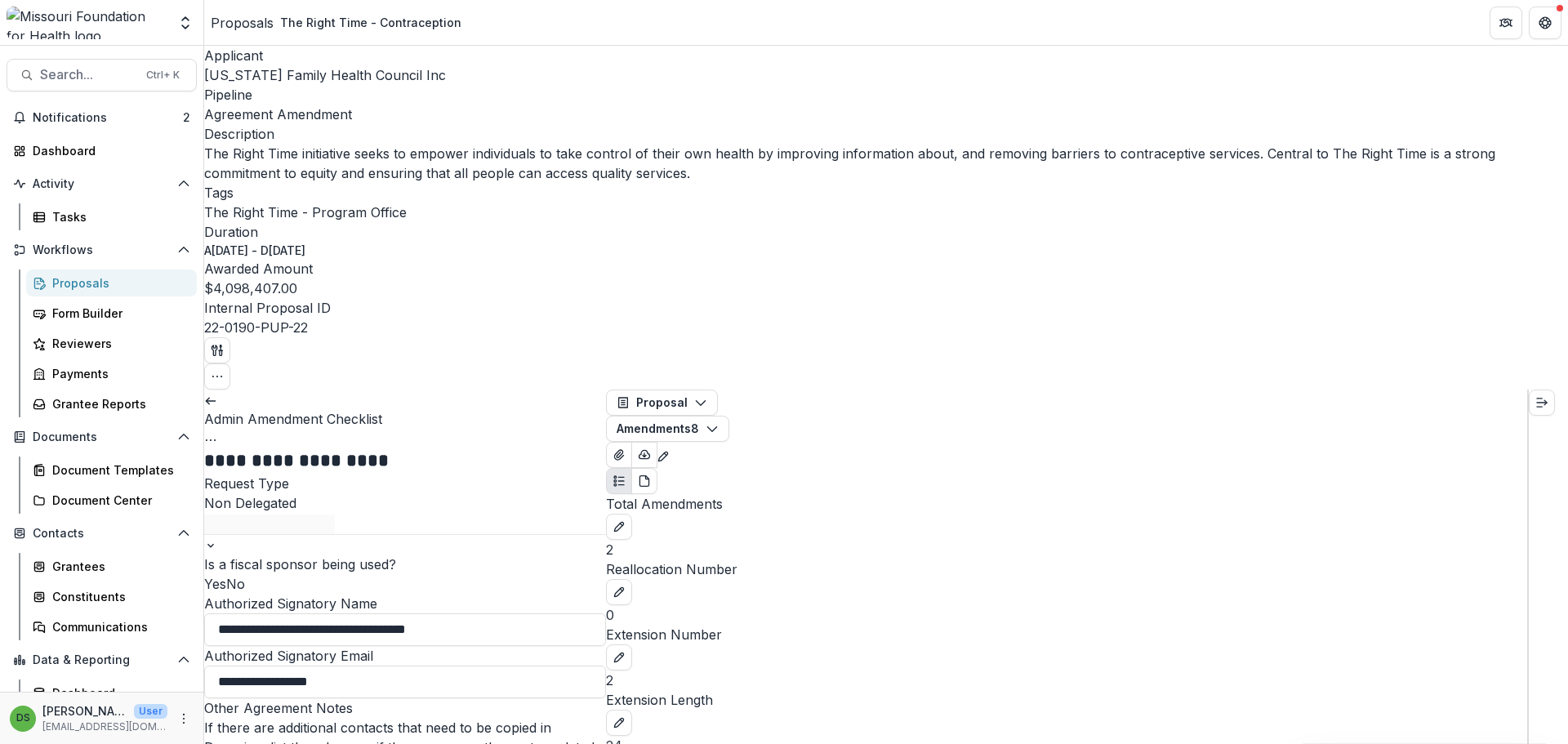
click at [217, 434] on icon "Options" at bounding box center [210, 440] width 13 height 13
click at [496, 463] on button "Cancel Task" at bounding box center [542, 477] width 114 height 27
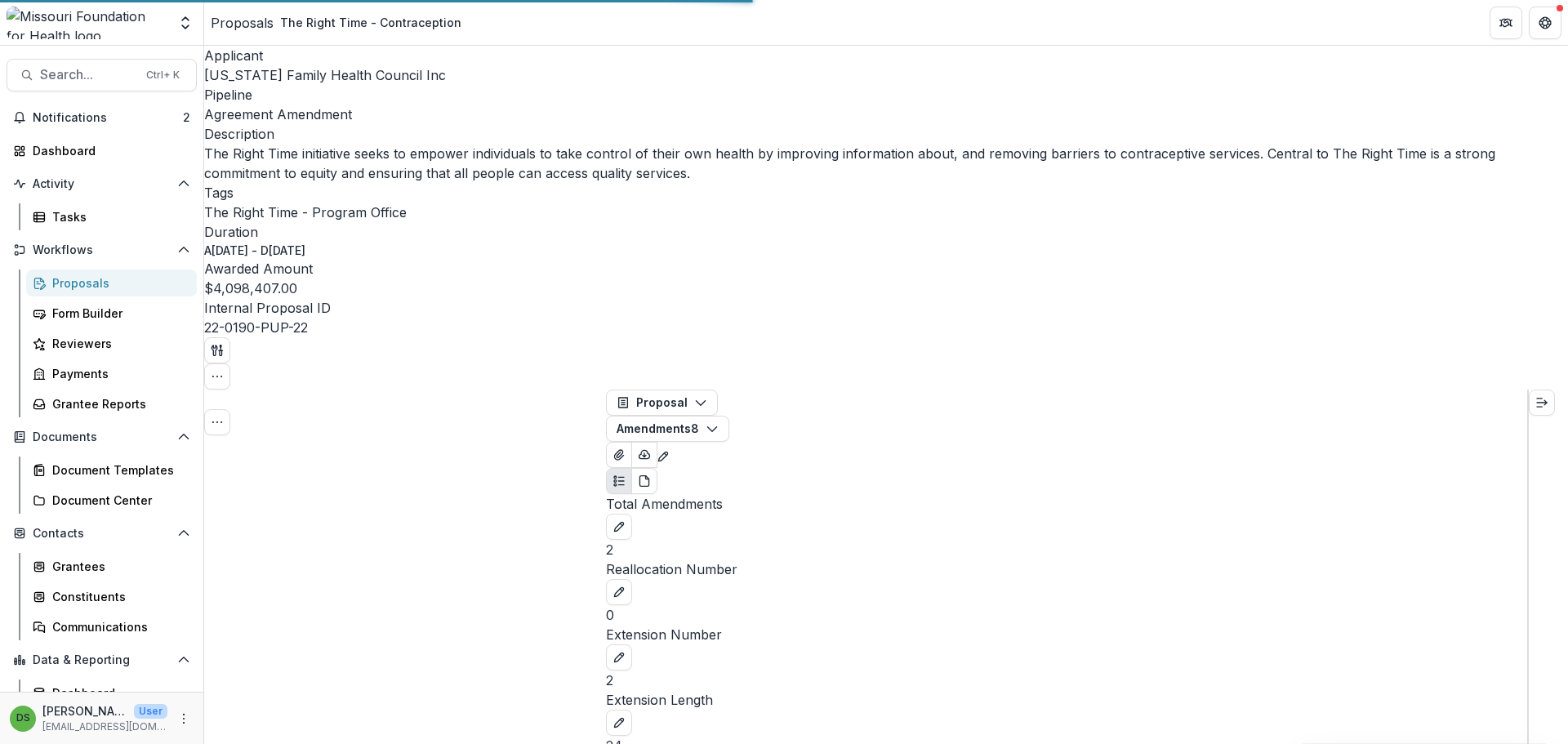
click at [931, 604] on div "0" at bounding box center [1066, 614] width 921 height 20
select select "**********"
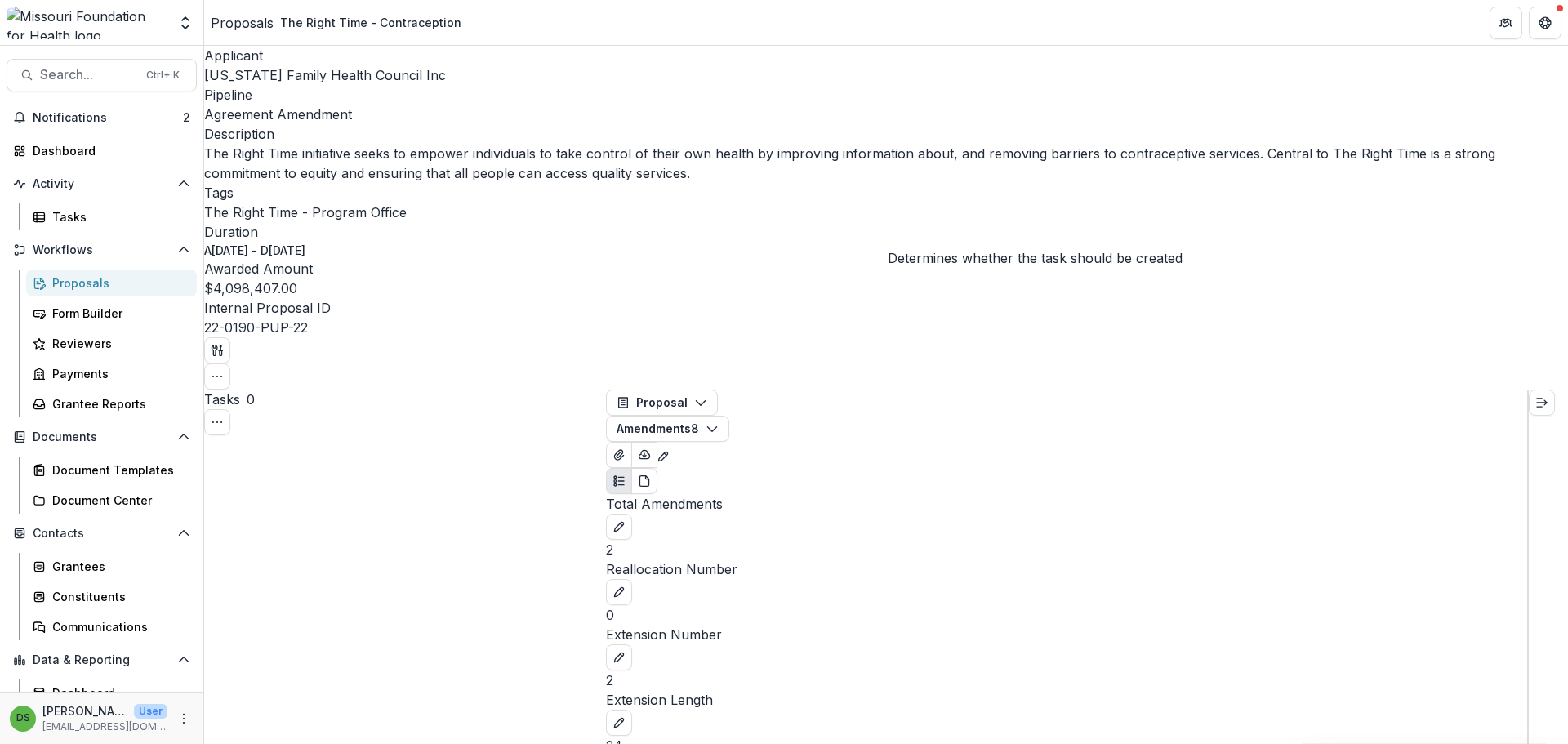
type input "***"
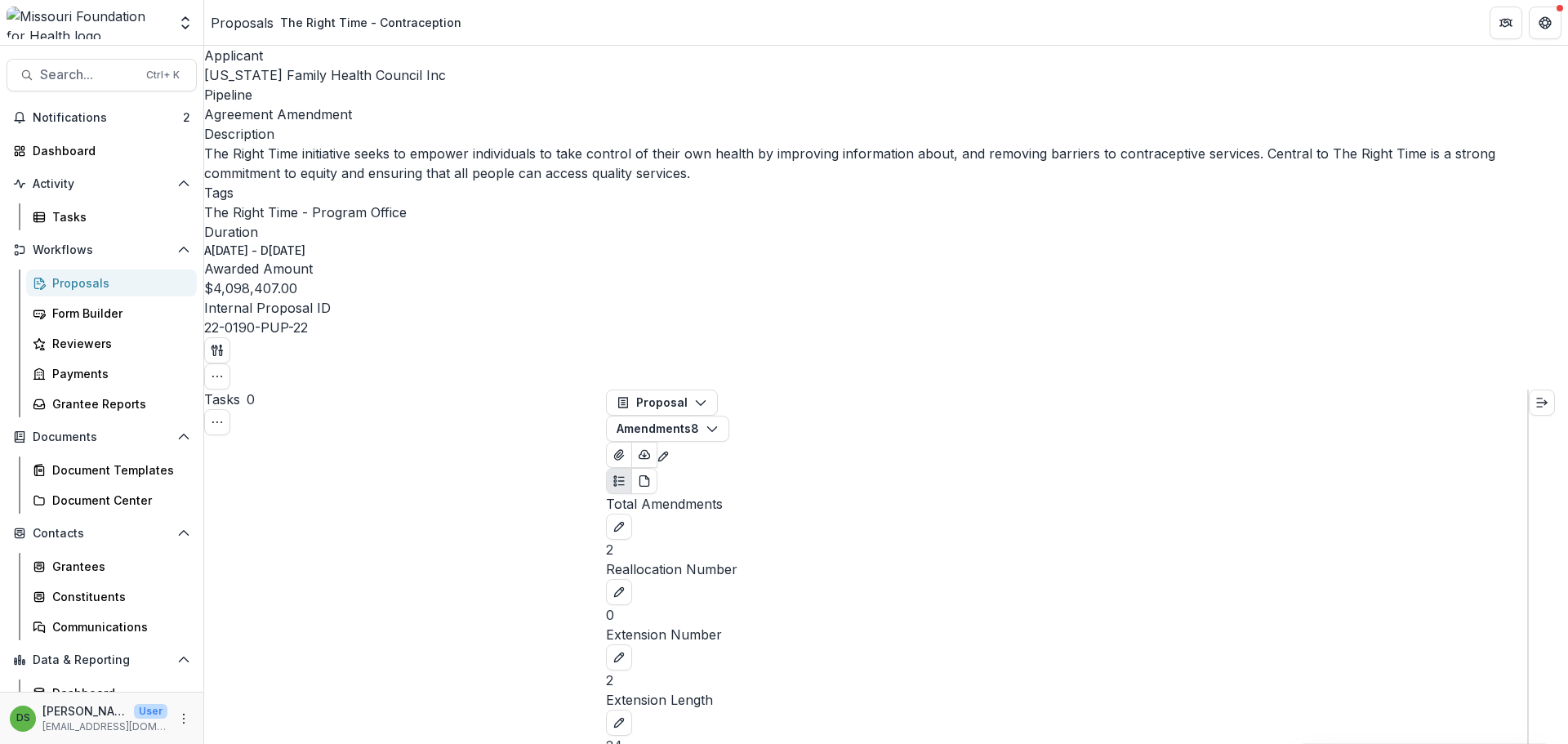
type input "***"
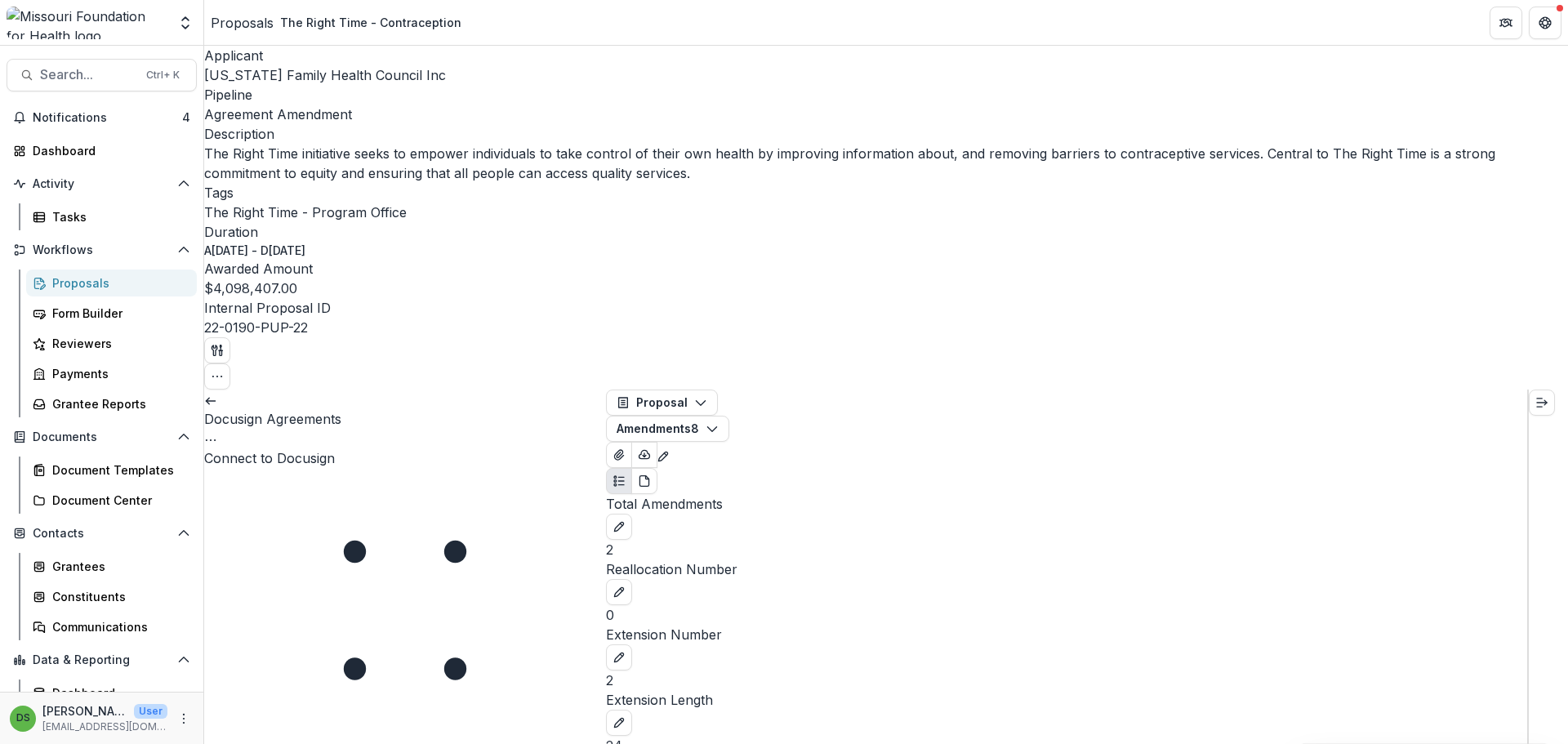
click at [335, 448] on button "Connect to Docusign" at bounding box center [269, 458] width 131 height 20
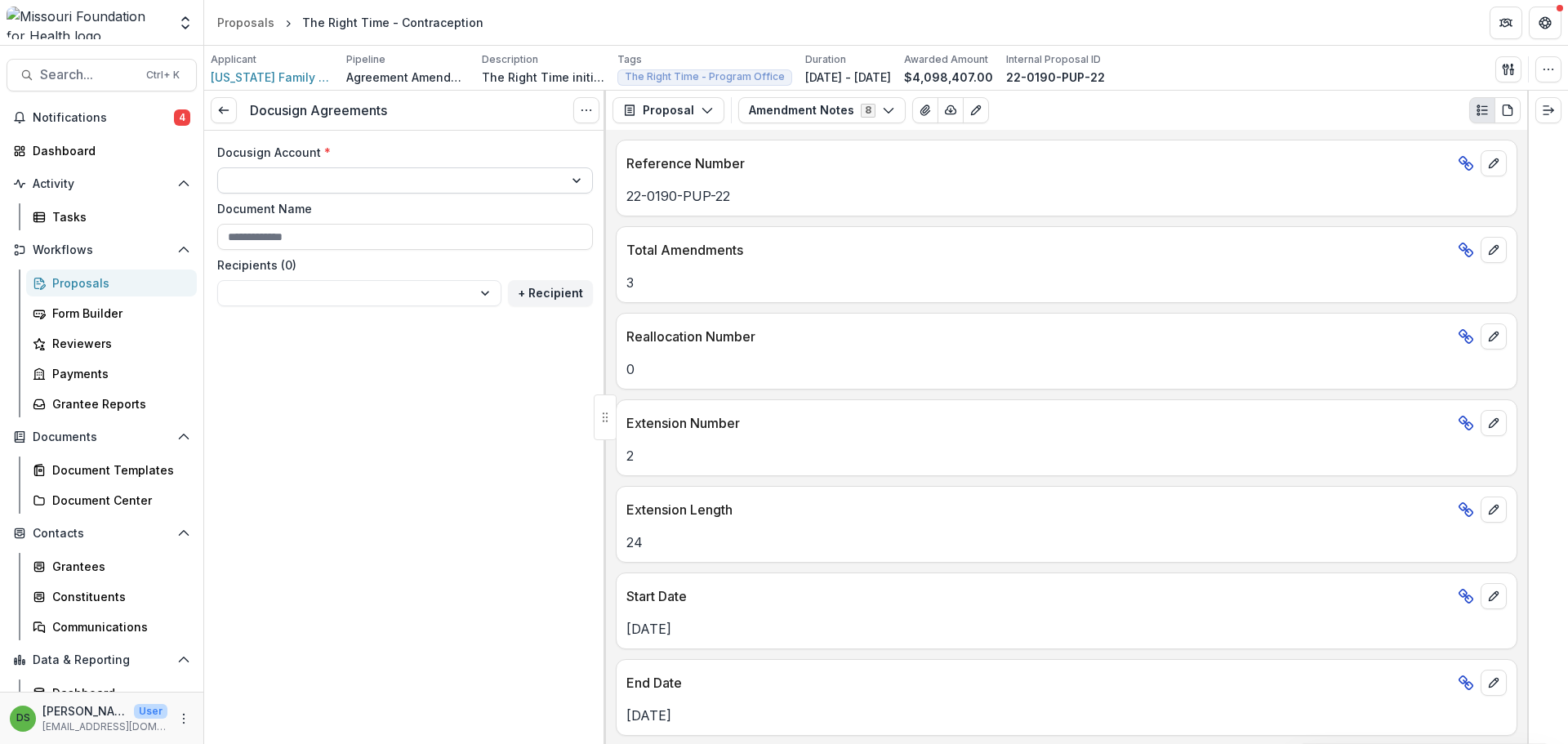
click at [425, 182] on select "**********" at bounding box center [405, 180] width 376 height 26
select select "**********"
click at [217, 167] on select "**********" at bounding box center [405, 180] width 376 height 26
click at [386, 242] on input "Document Name" at bounding box center [405, 236] width 376 height 26
type input "**********"
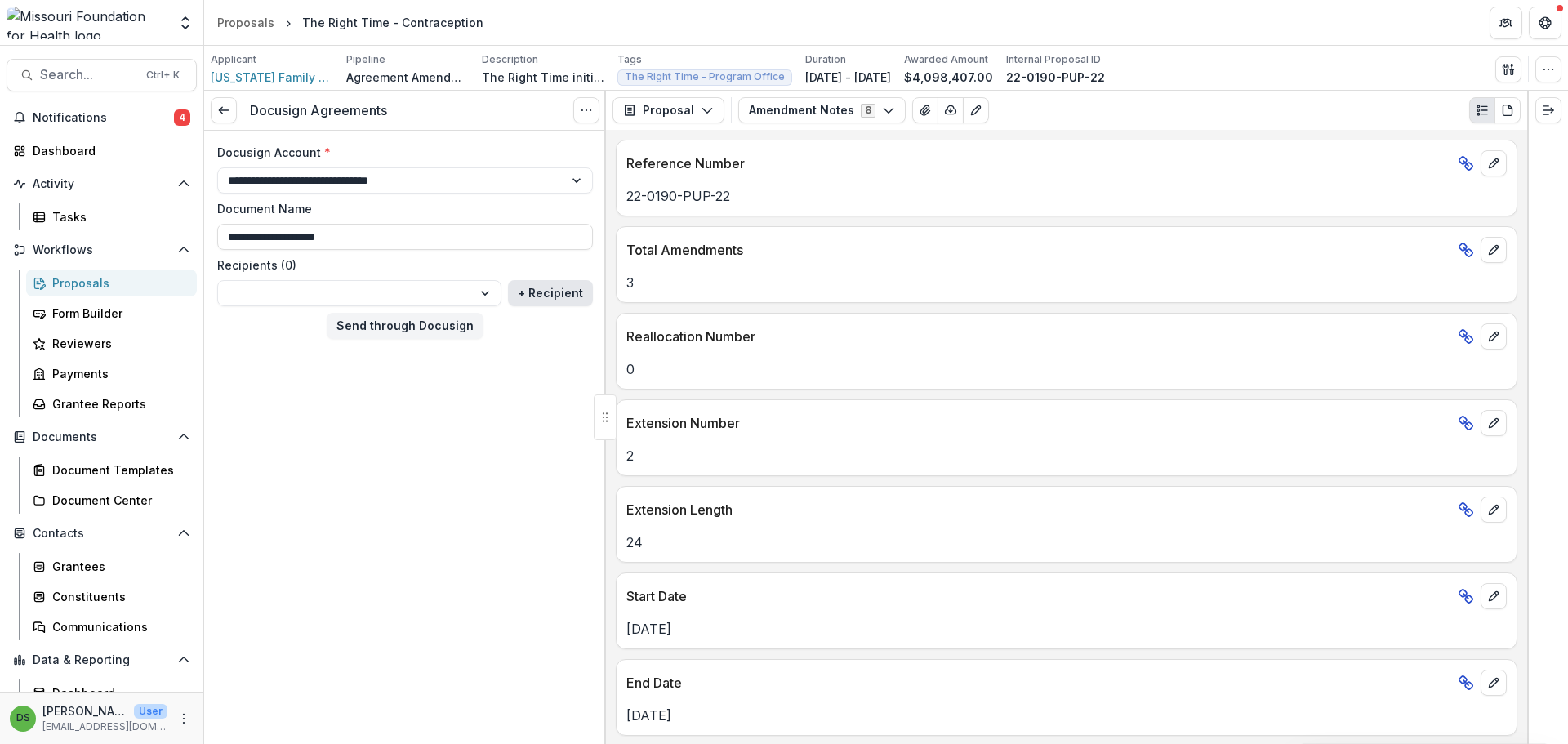
click at [532, 281] on button "+ Recipient" at bounding box center [550, 292] width 85 height 26
click at [418, 303] on input "Recipients (1)" at bounding box center [404, 300] width 284 height 26
click at [446, 255] on form "**********" at bounding box center [404, 282] width 402 height 275
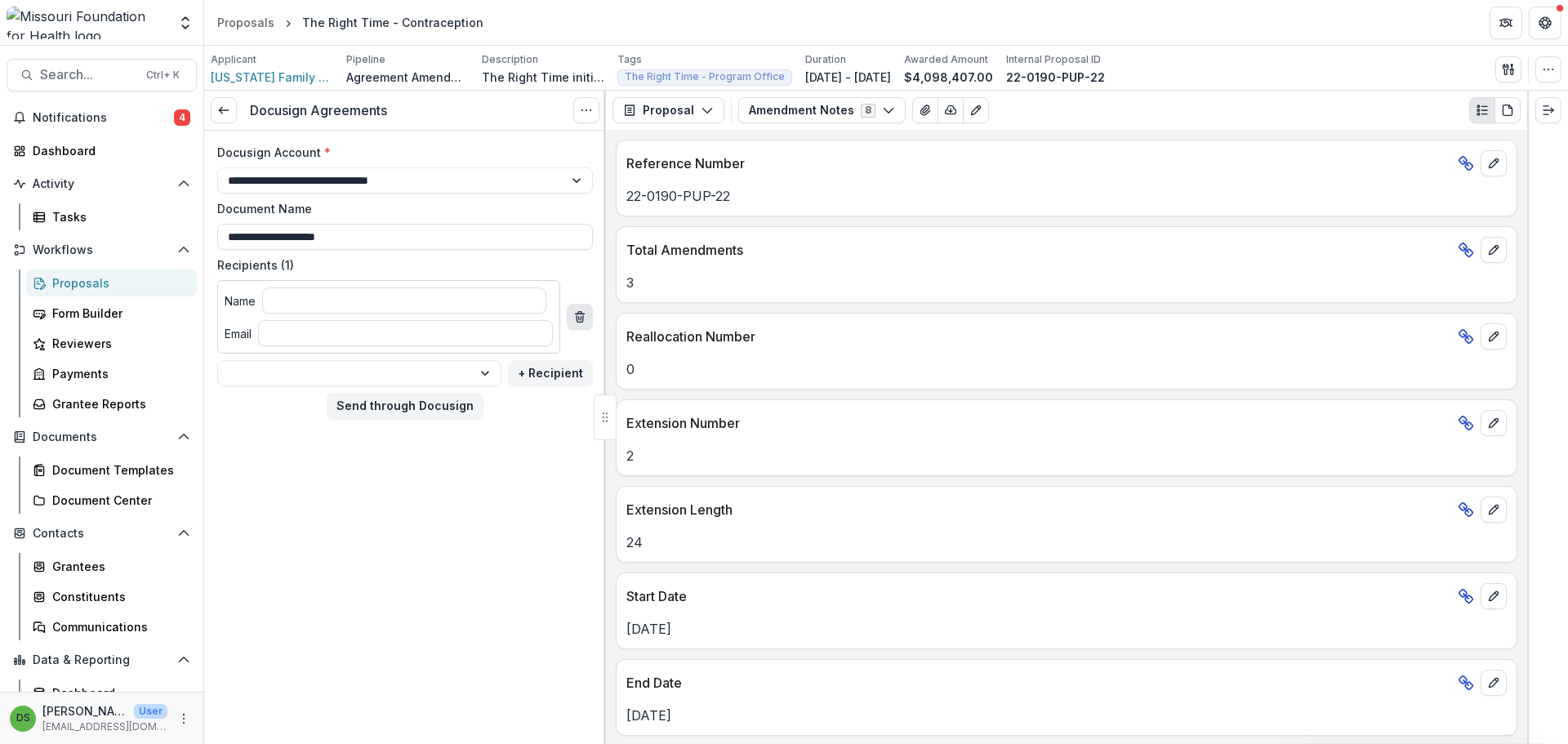
click at [583, 323] on icon "delete" at bounding box center [580, 317] width 13 height 13
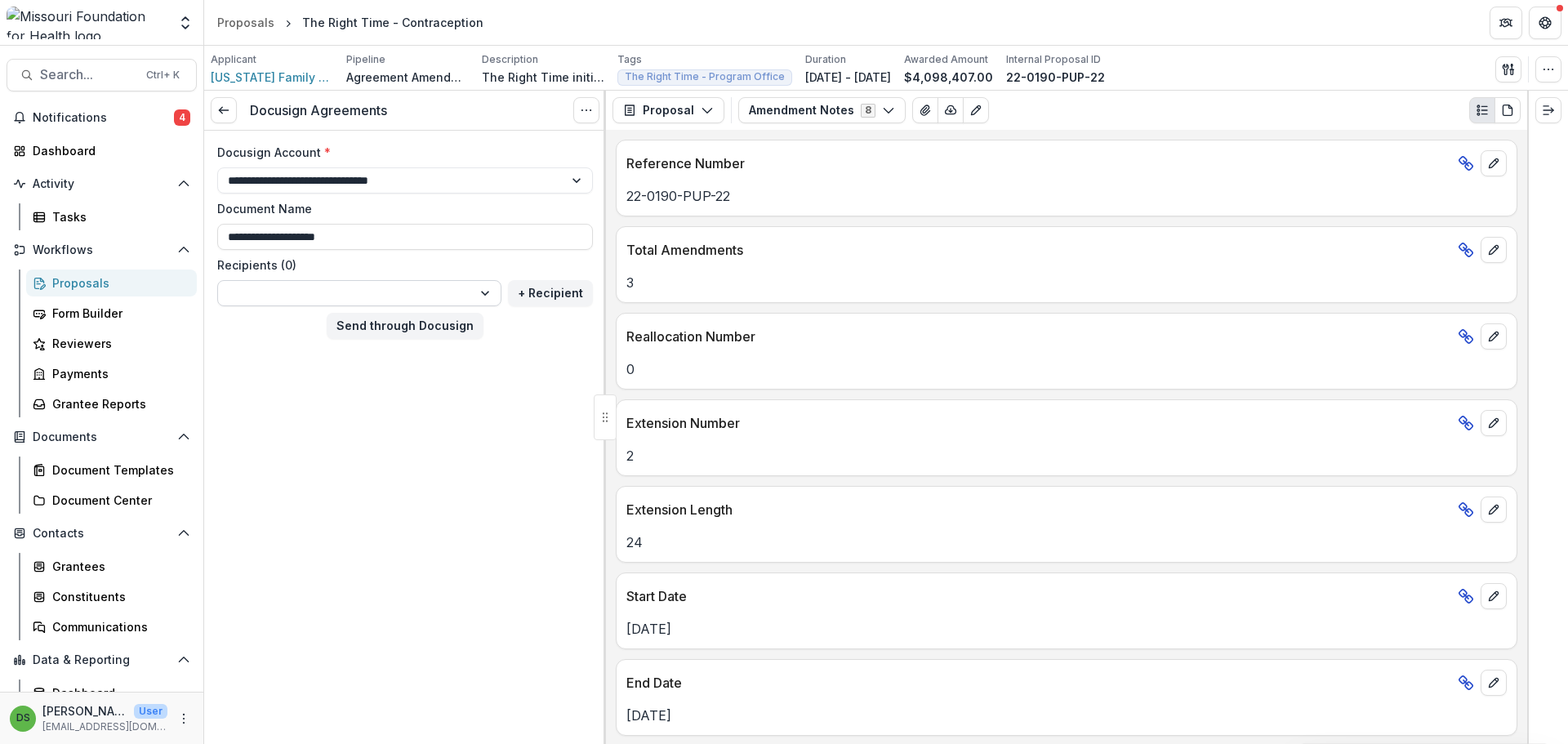
click at [349, 296] on select "**********" at bounding box center [360, 292] width 284 height 26
select select "**********"
click at [217, 280] on select "**********" at bounding box center [360, 292] width 284 height 26
click at [387, 323] on button "Send through Docusign" at bounding box center [404, 326] width 157 height 26
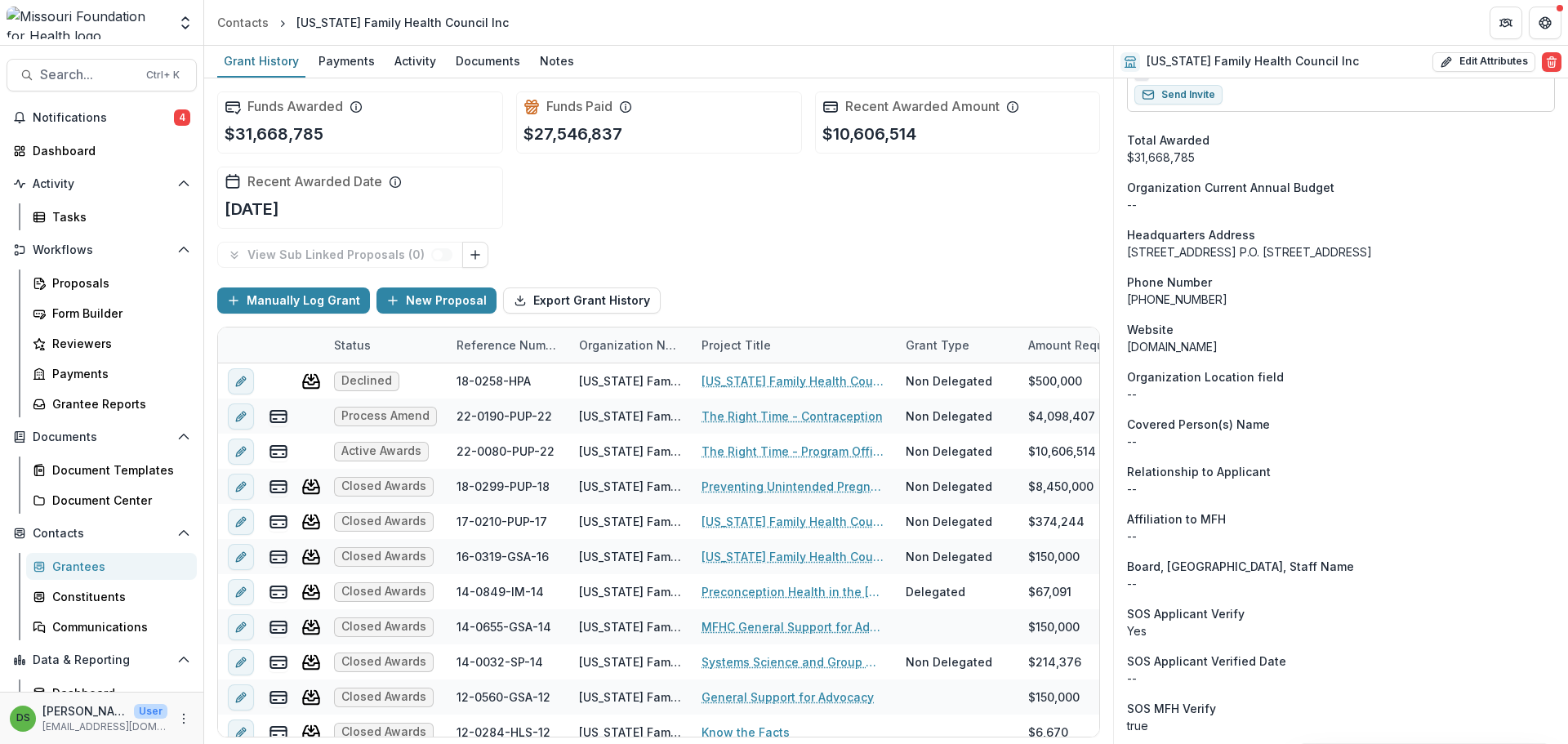
scroll to position [980, 0]
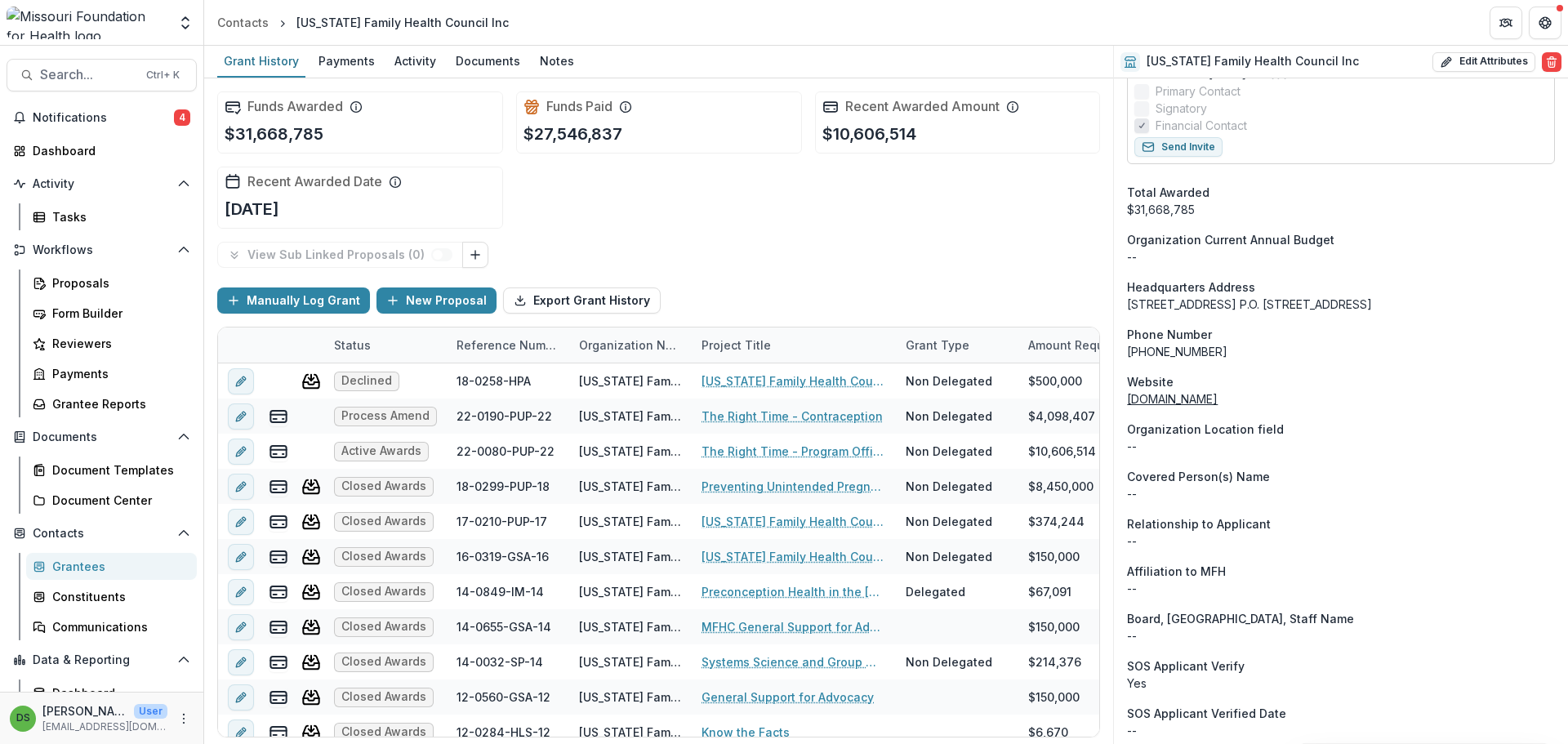
click at [1195, 398] on link "www.beaconreprohealth.org" at bounding box center [1172, 399] width 90 height 14
click at [1485, 65] on button "Edit Attributes" at bounding box center [1483, 62] width 103 height 20
select select
type input "**********"
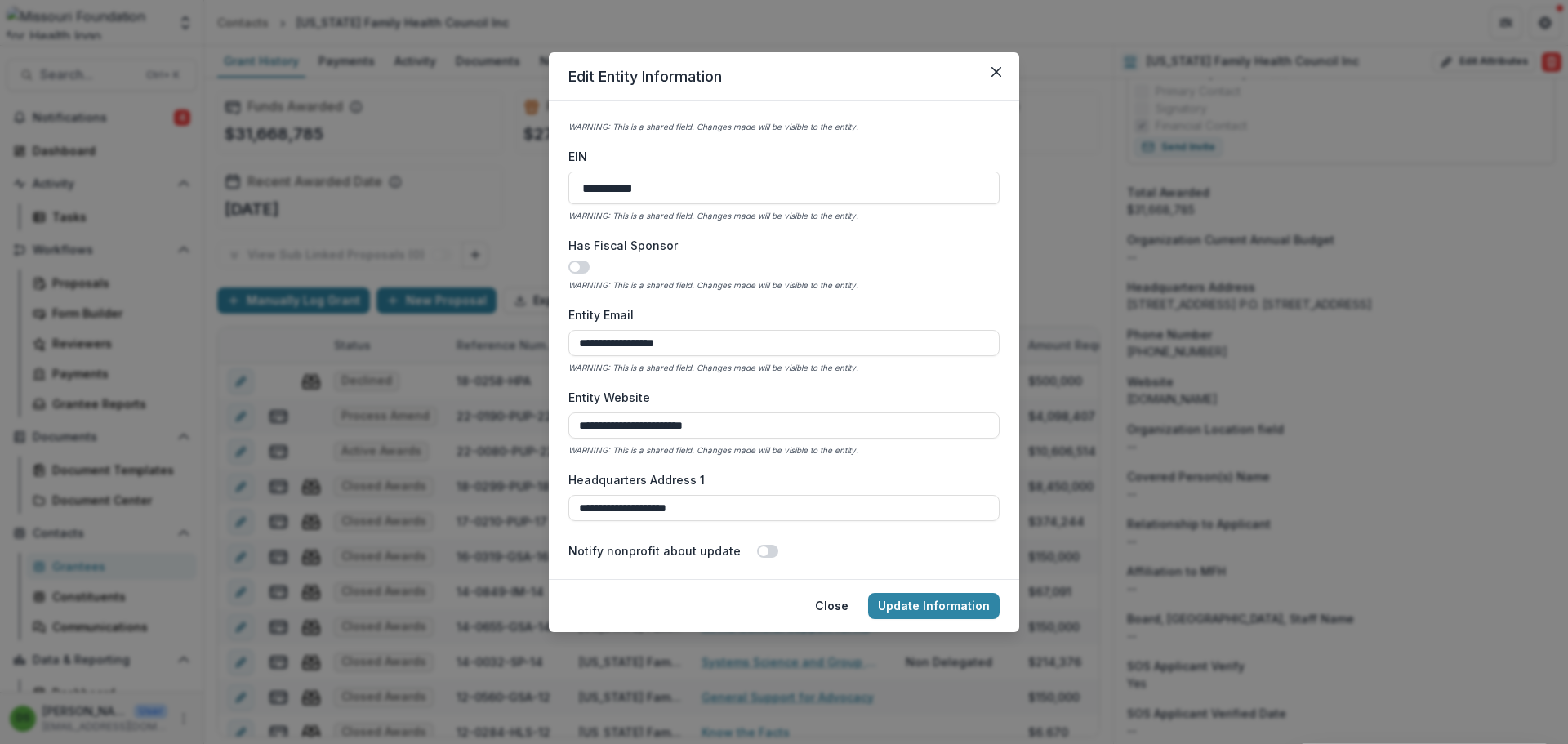
scroll to position [653, 0]
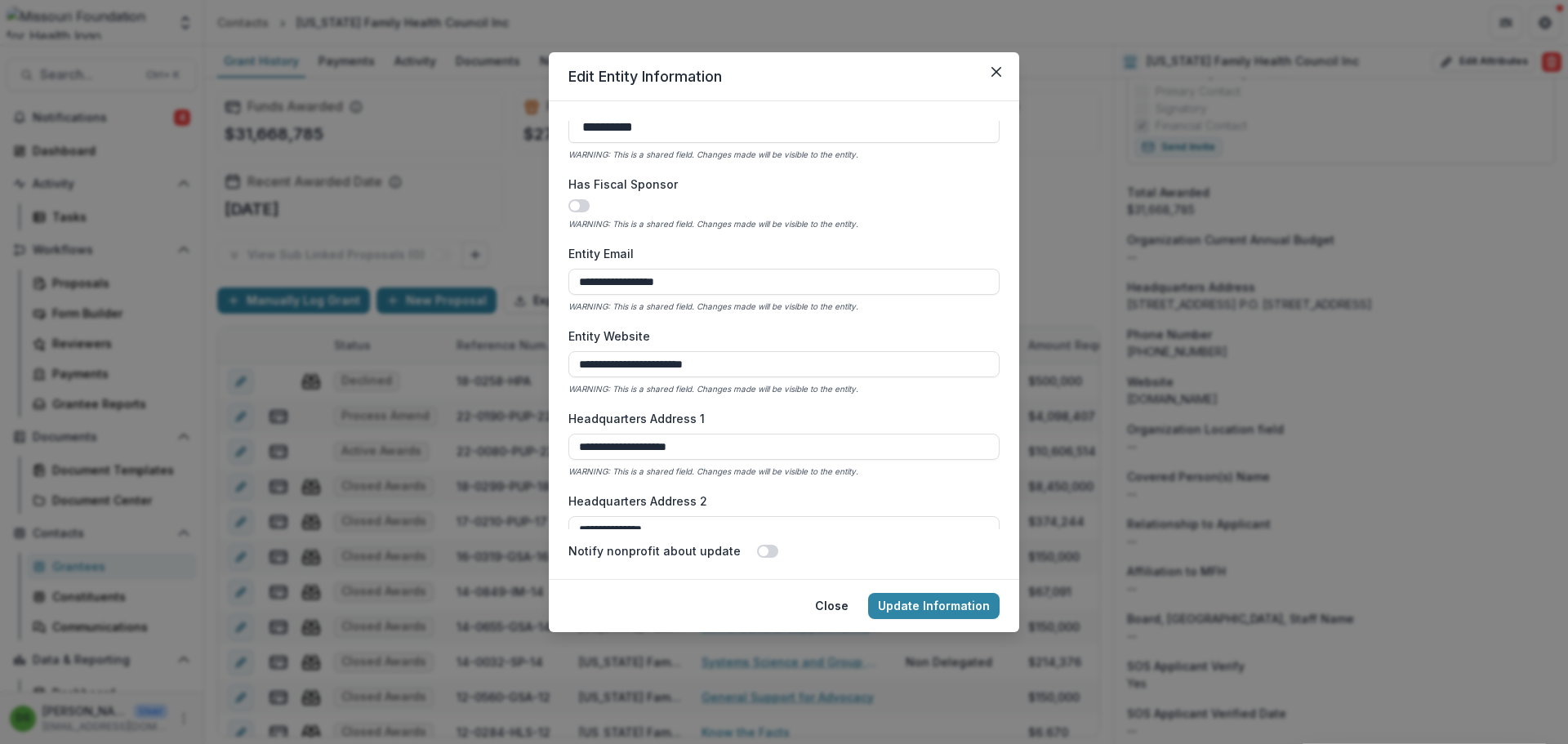
drag, startPoint x: 611, startPoint y: 368, endPoint x: 515, endPoint y: 369, distance: 96.0
click at [515, 369] on div "**********" at bounding box center [784, 372] width 1568 height 744
type input "**********"
click at [941, 599] on button "Update Information" at bounding box center [933, 605] width 131 height 26
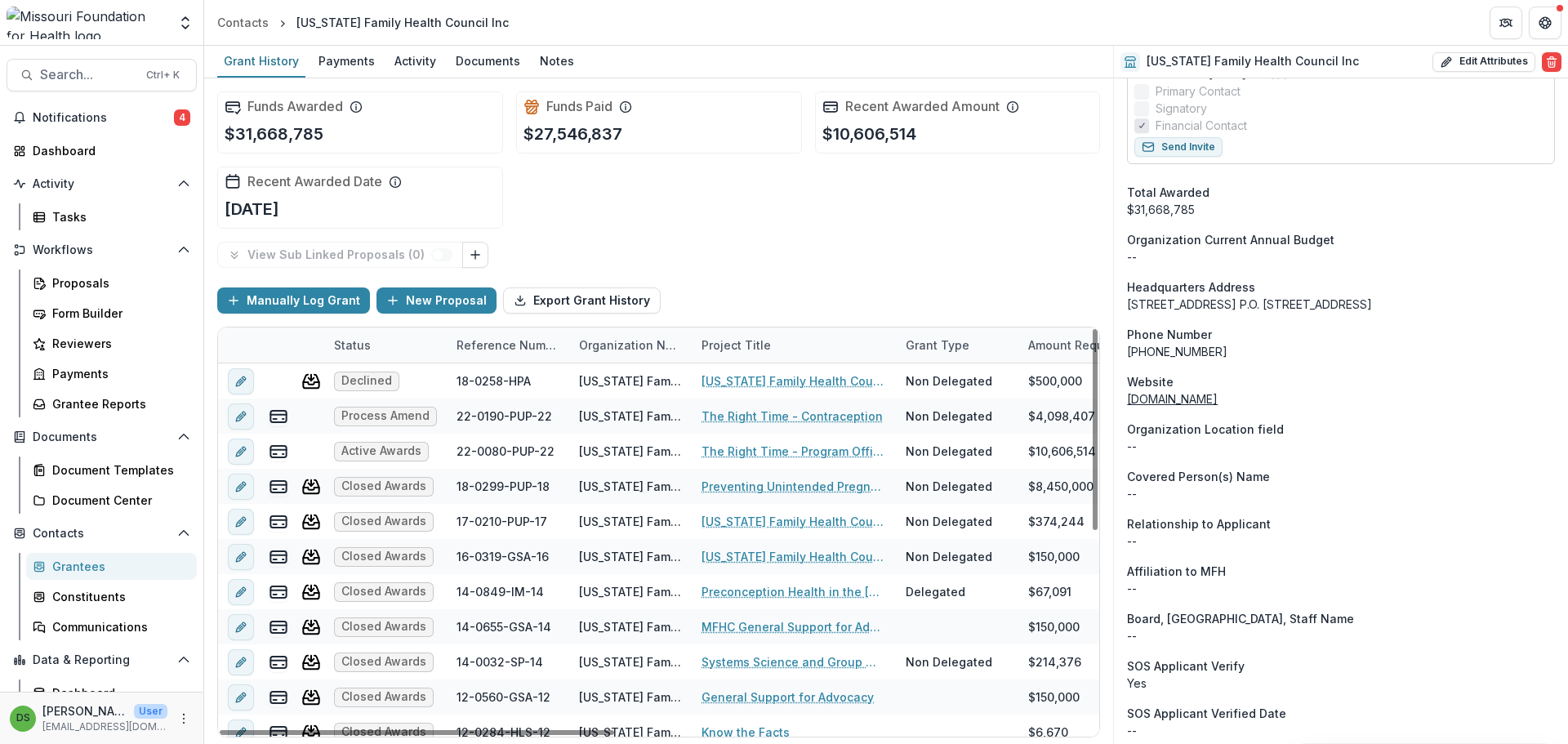
click at [1215, 399] on link "beaconreprohealth.org" at bounding box center [1172, 399] width 90 height 14
click at [1479, 52] on button "Edit Attributes" at bounding box center [1483, 62] width 103 height 20
select select
type input "**********"
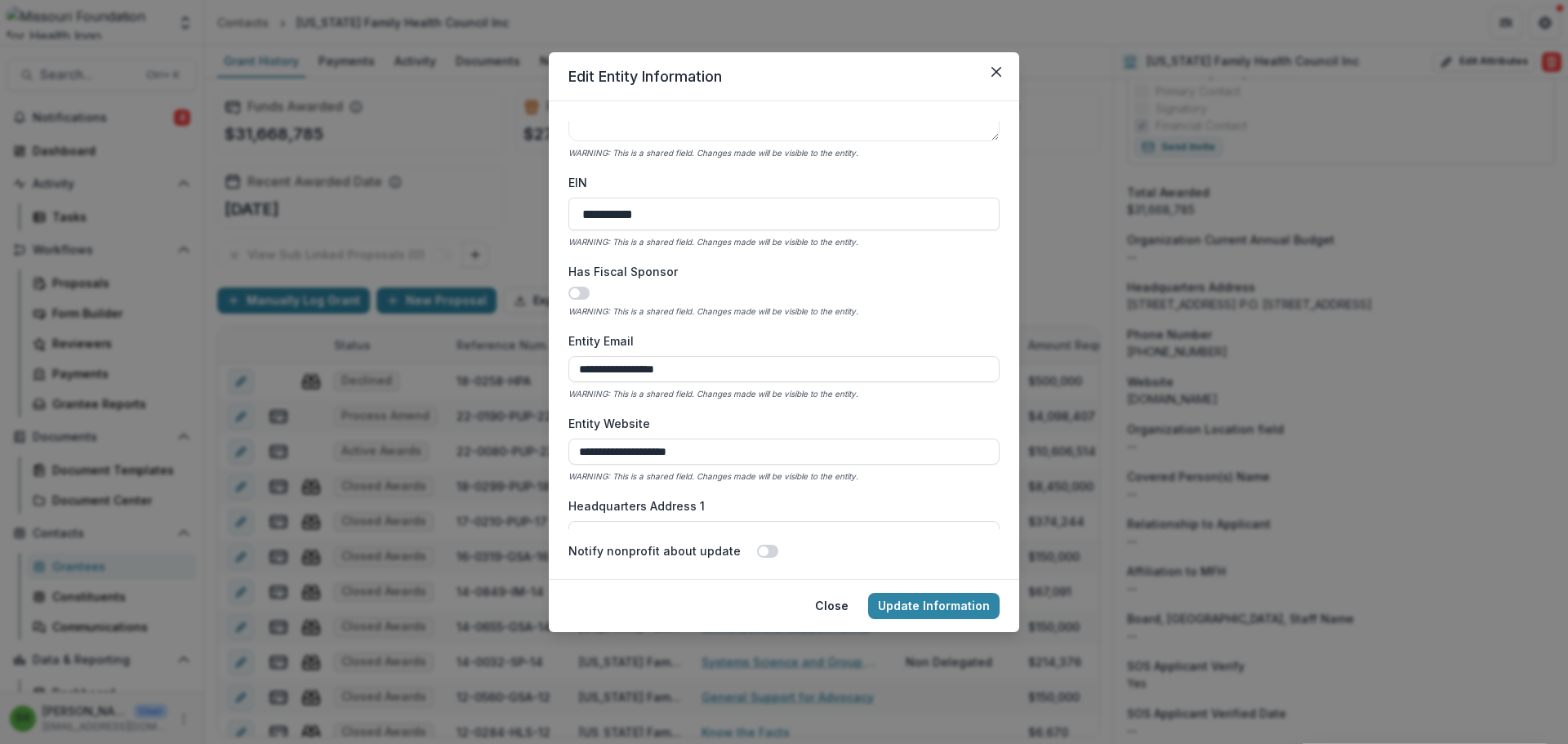
scroll to position [571, 0]
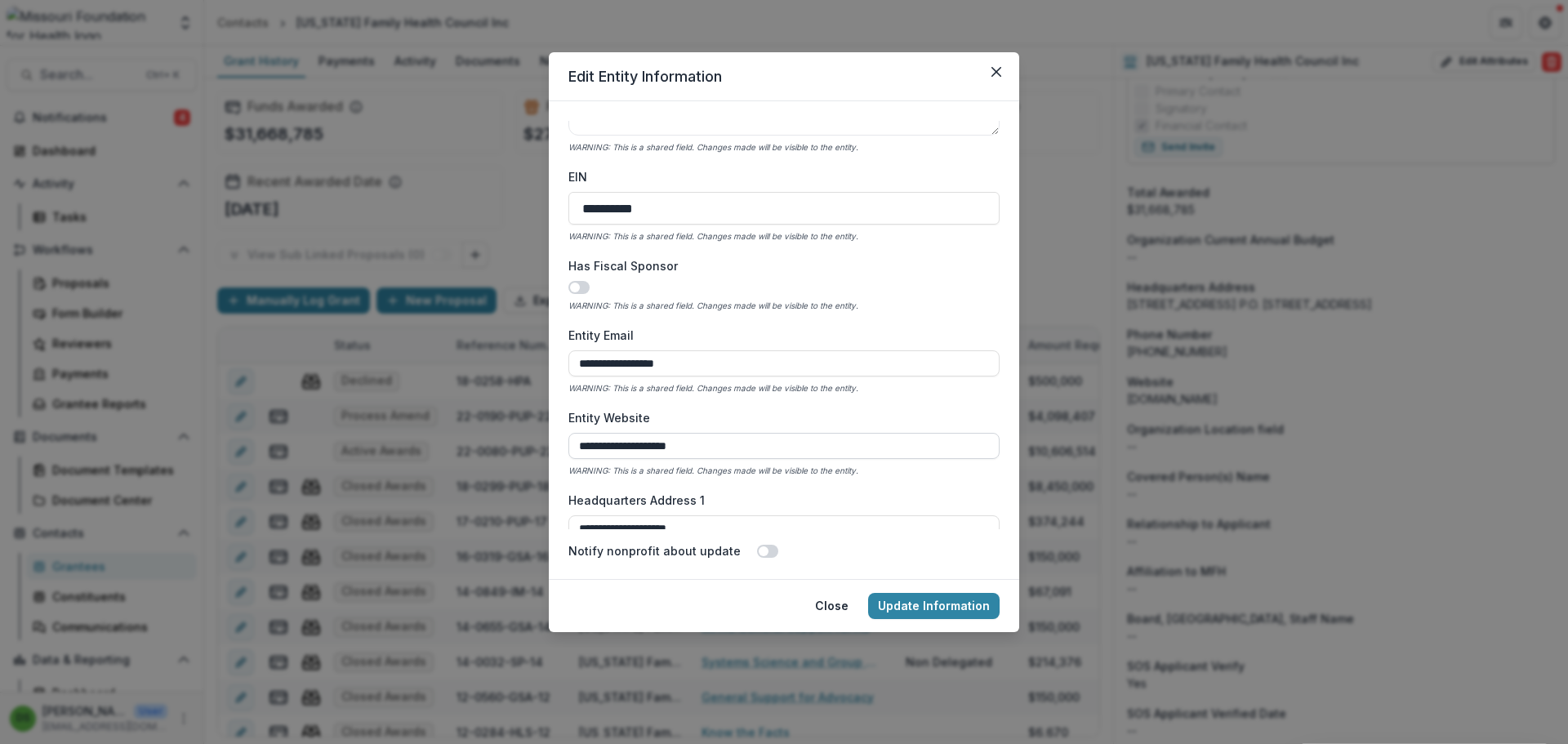
click at [577, 444] on input "**********" at bounding box center [784, 445] width 431 height 26
type input "**********"
click at [906, 606] on button "Update Information" at bounding box center [933, 605] width 131 height 26
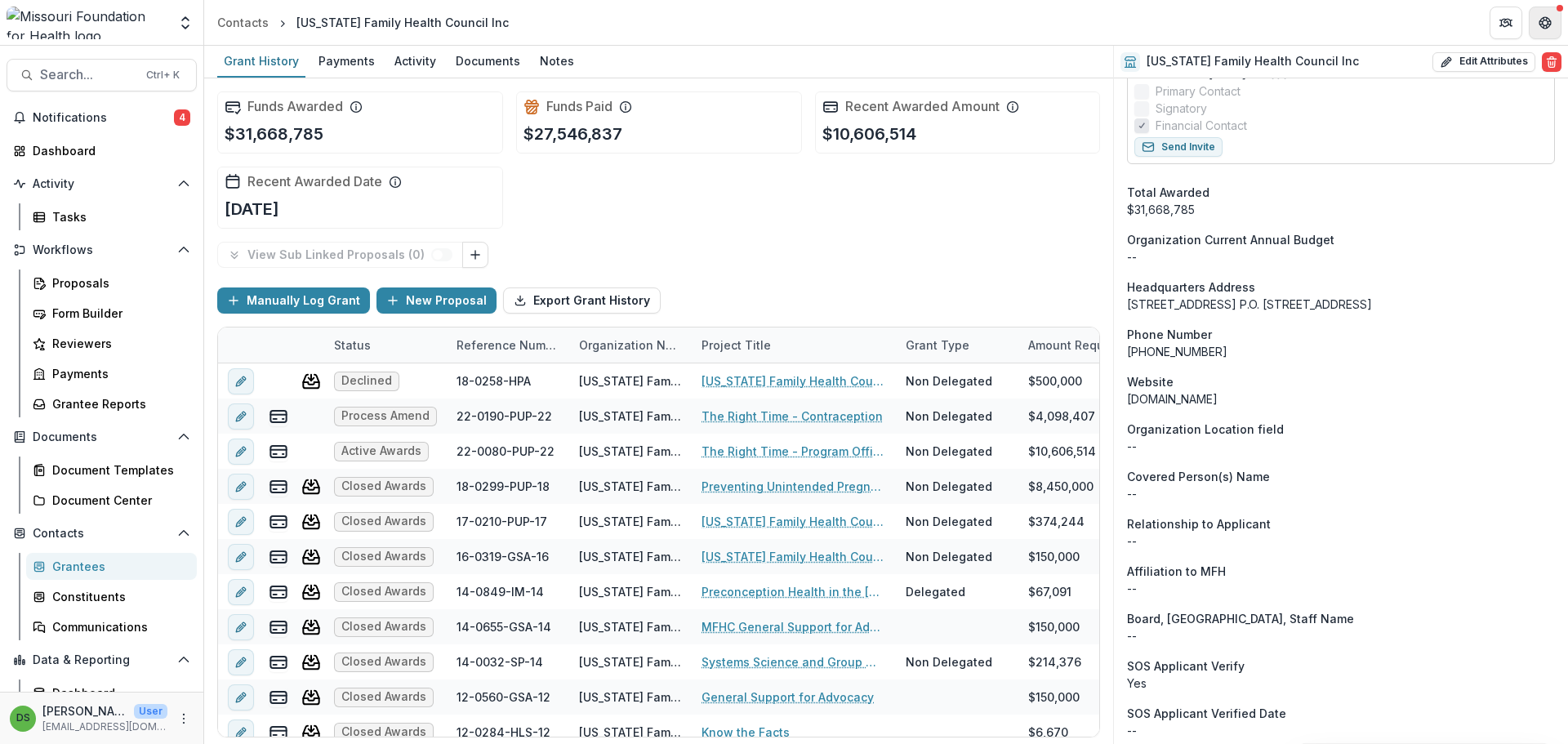
click at [1547, 31] on button "Get Help" at bounding box center [1545, 22] width 33 height 33
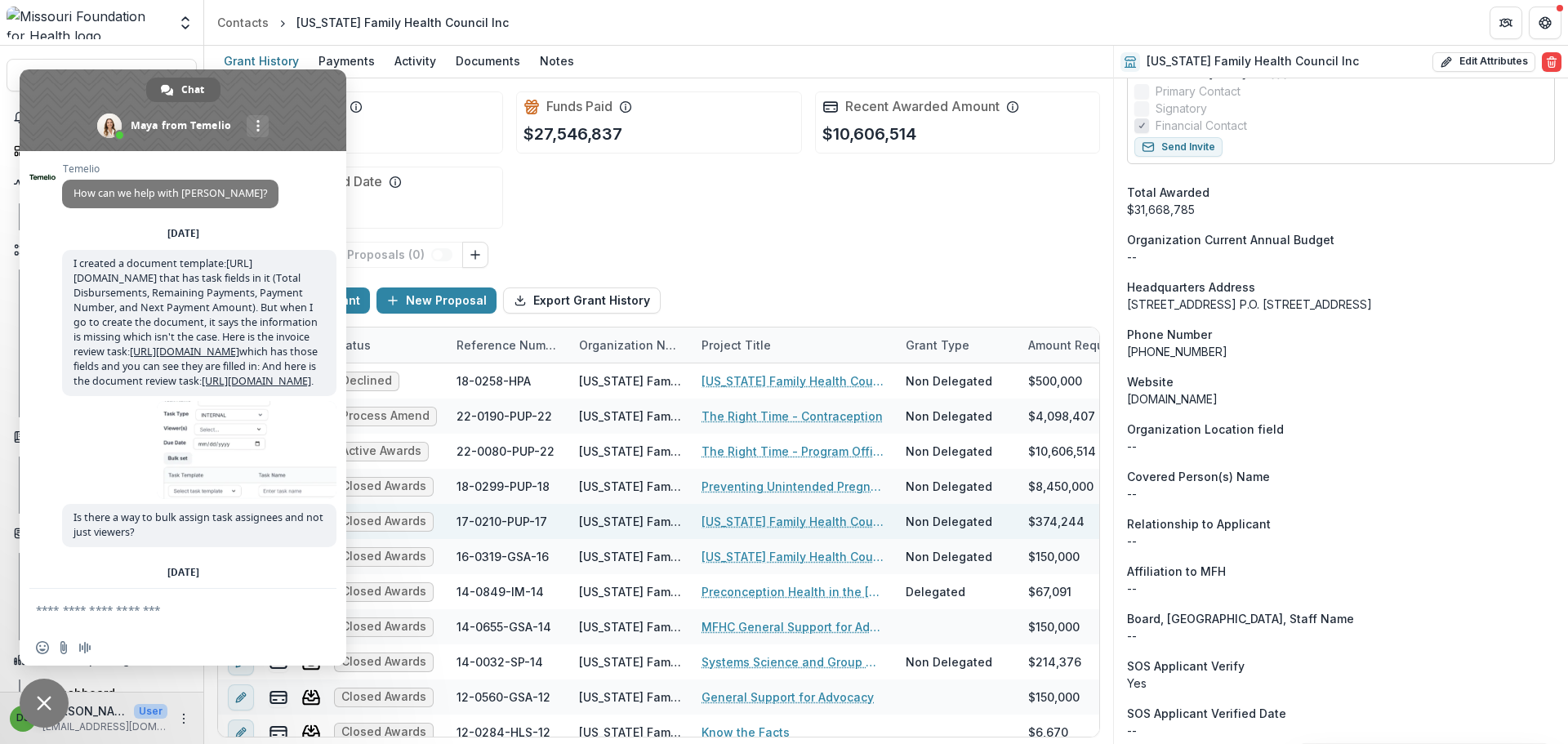
scroll to position [7957, 0]
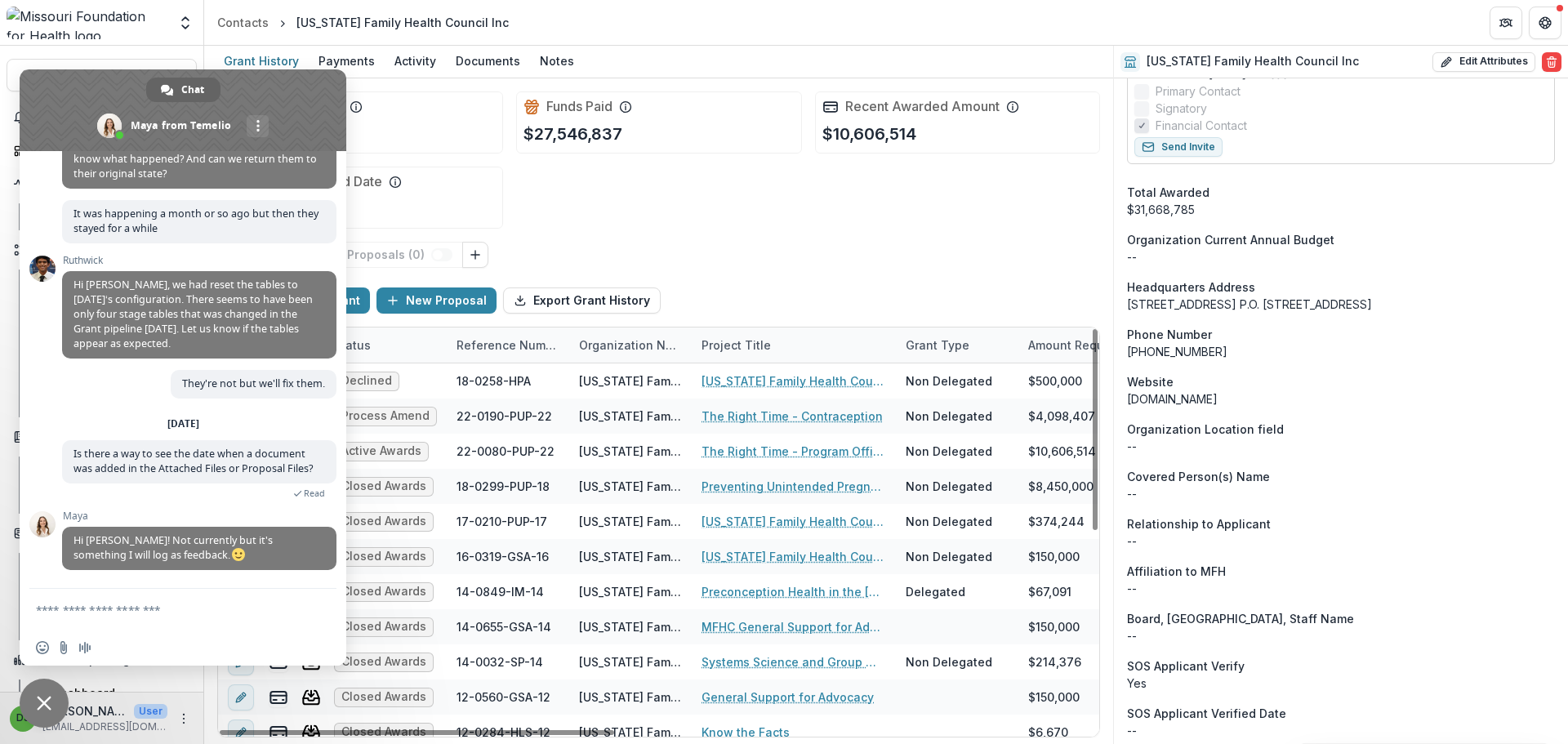
click at [210, 603] on textarea "Compose your message..." at bounding box center [165, 610] width 258 height 14
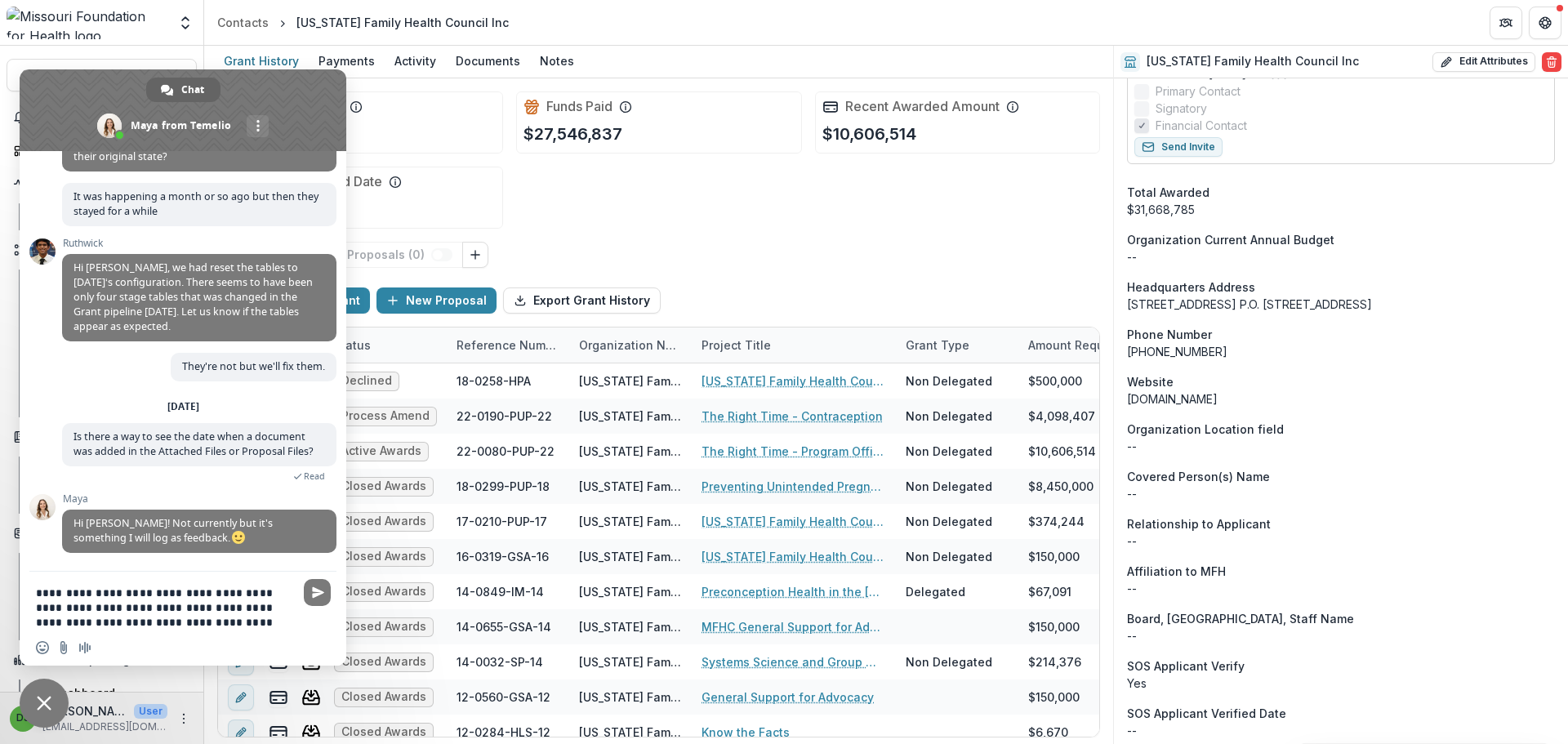
type textarea "**********"
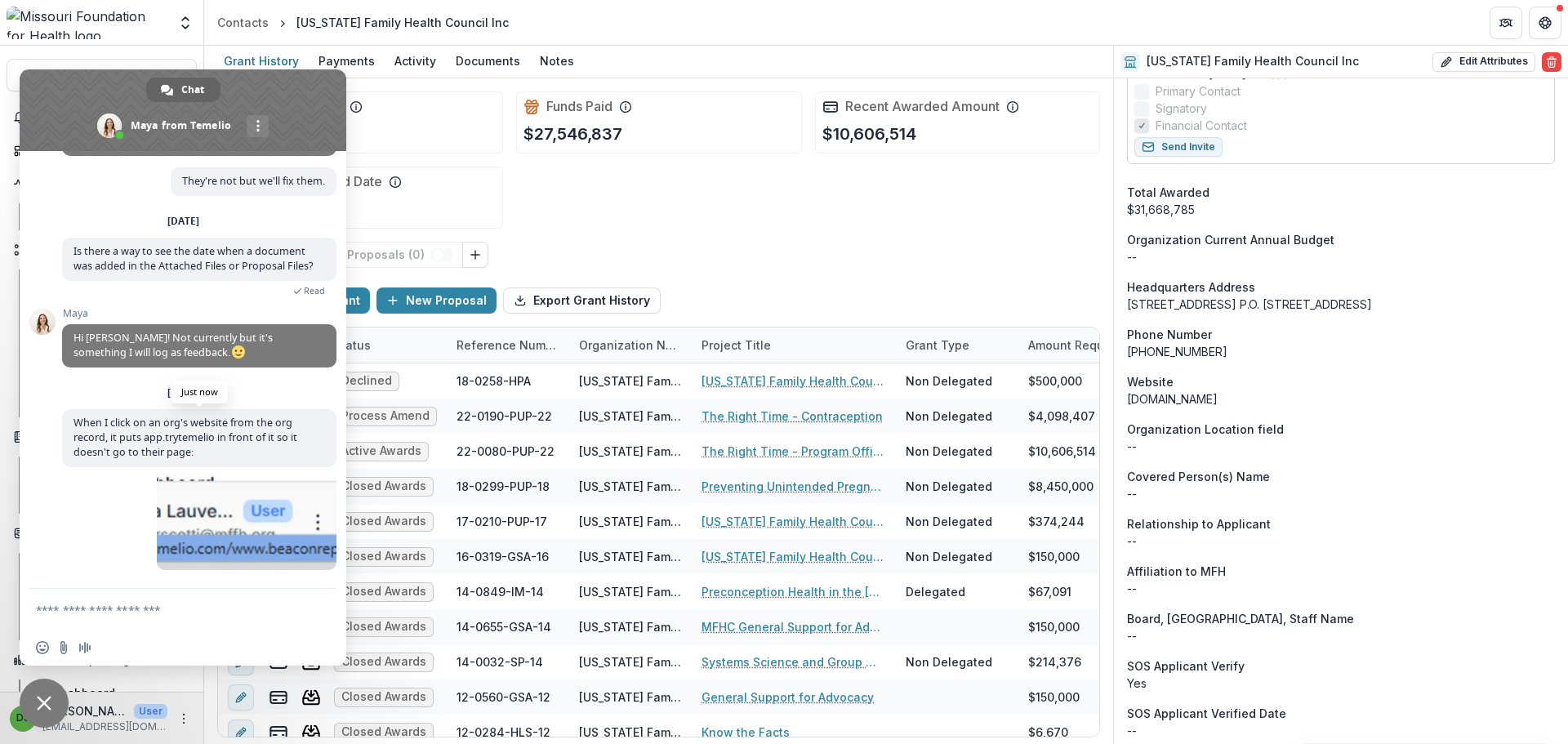
scroll to position [8160, 0]
click at [265, 555] on span at bounding box center [246, 521] width 180 height 98
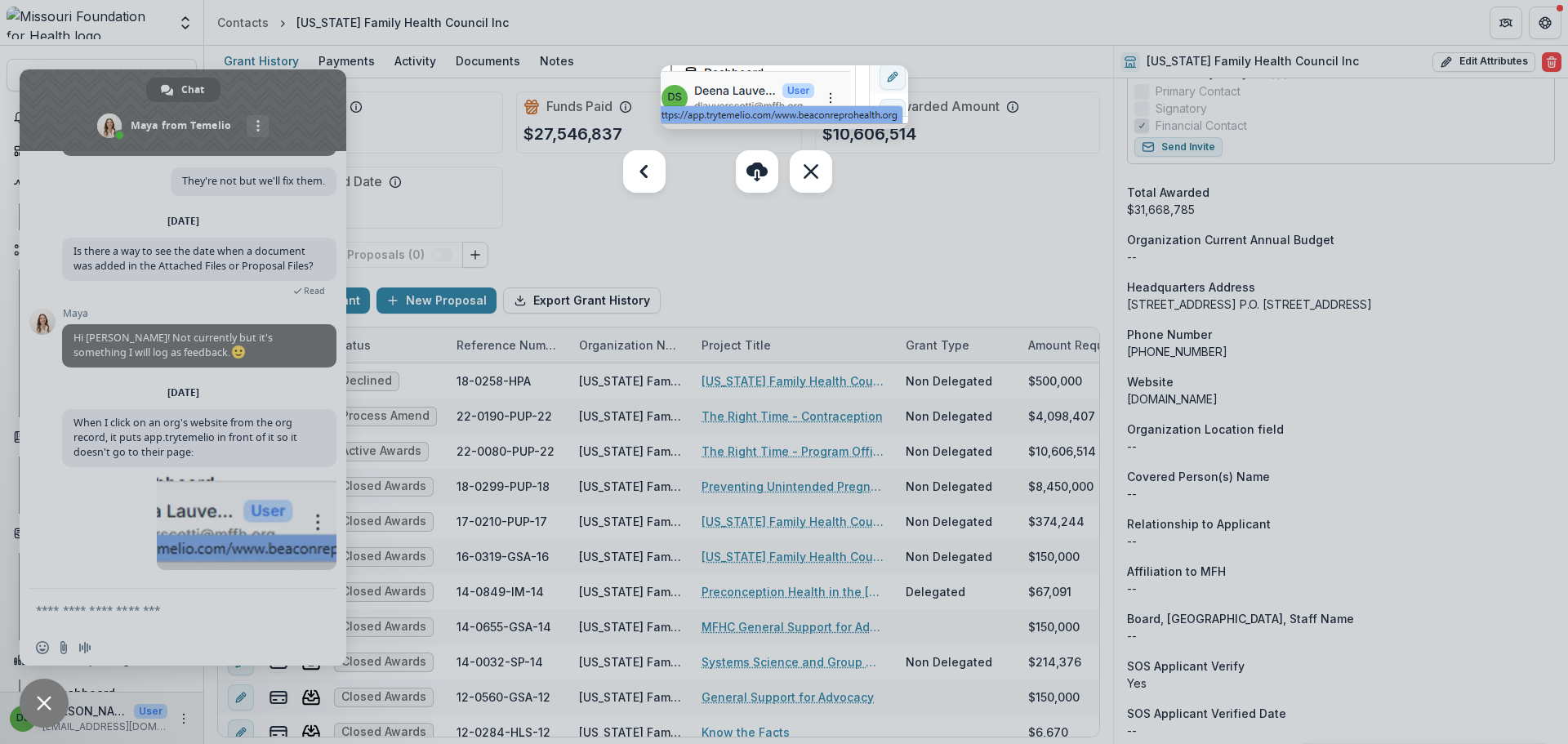
click at [860, 266] on div at bounding box center [784, 372] width 1568 height 744
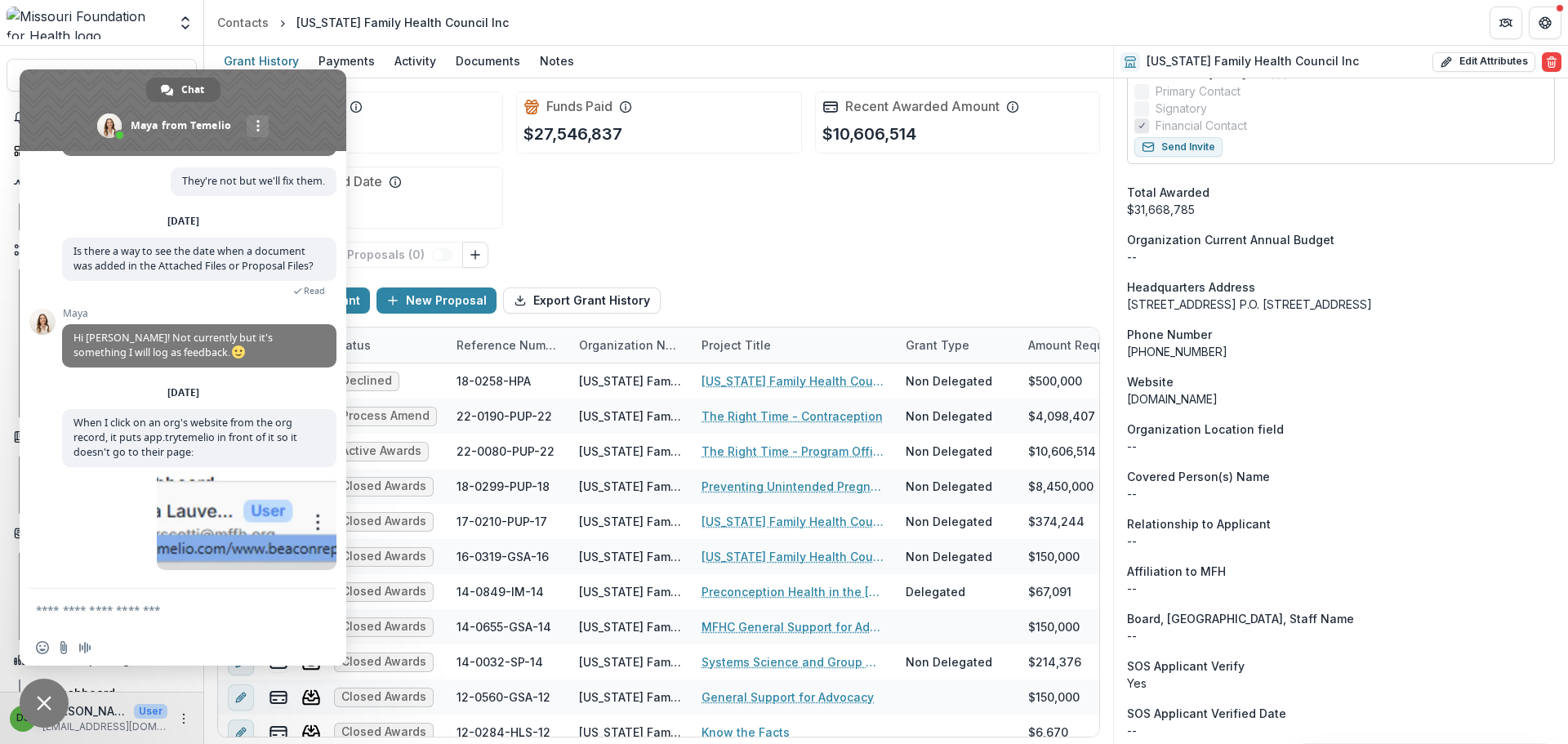
click at [52, 704] on span "Close chat" at bounding box center [44, 703] width 49 height 49
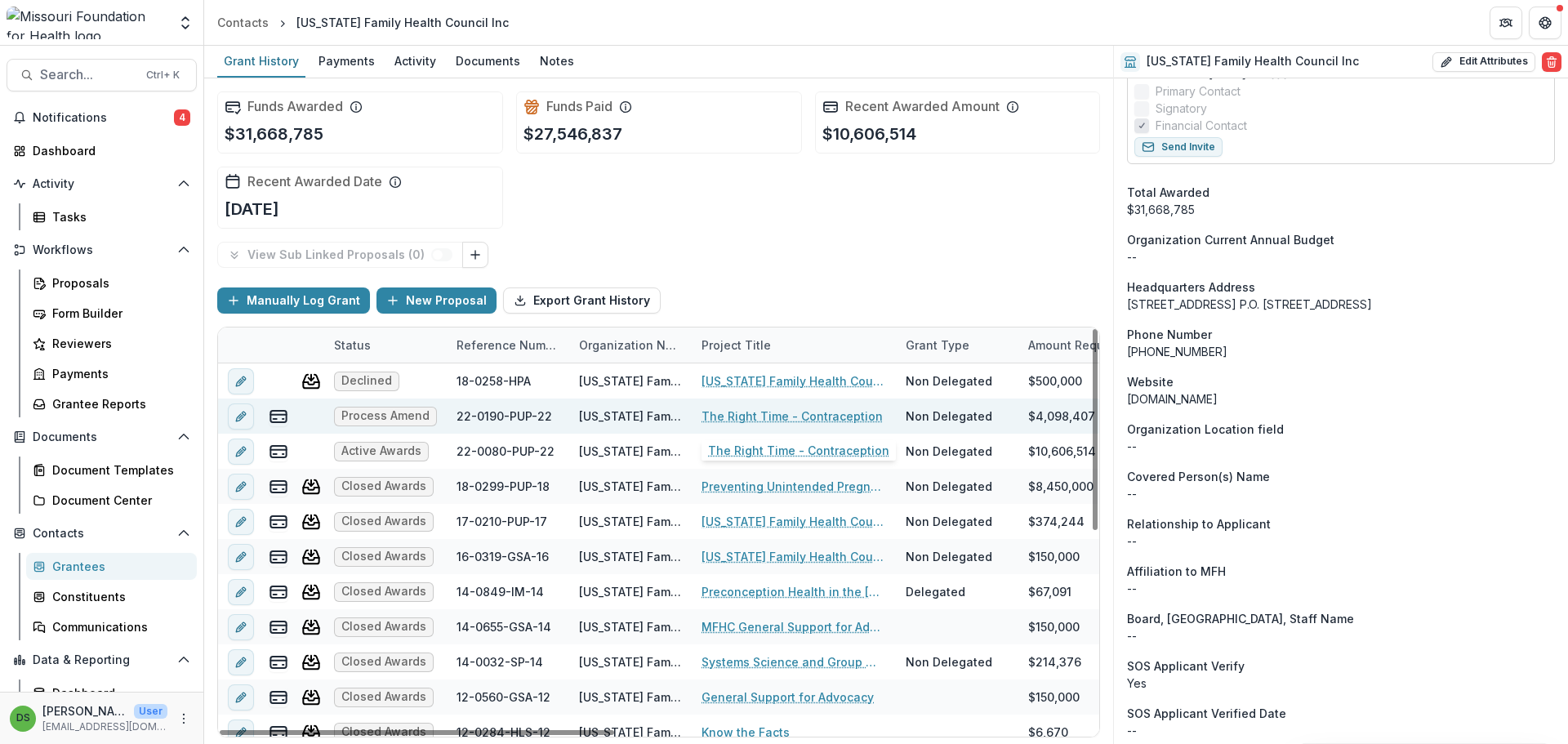
click at [784, 416] on link "The Right Time - Contraception" at bounding box center [792, 416] width 182 height 17
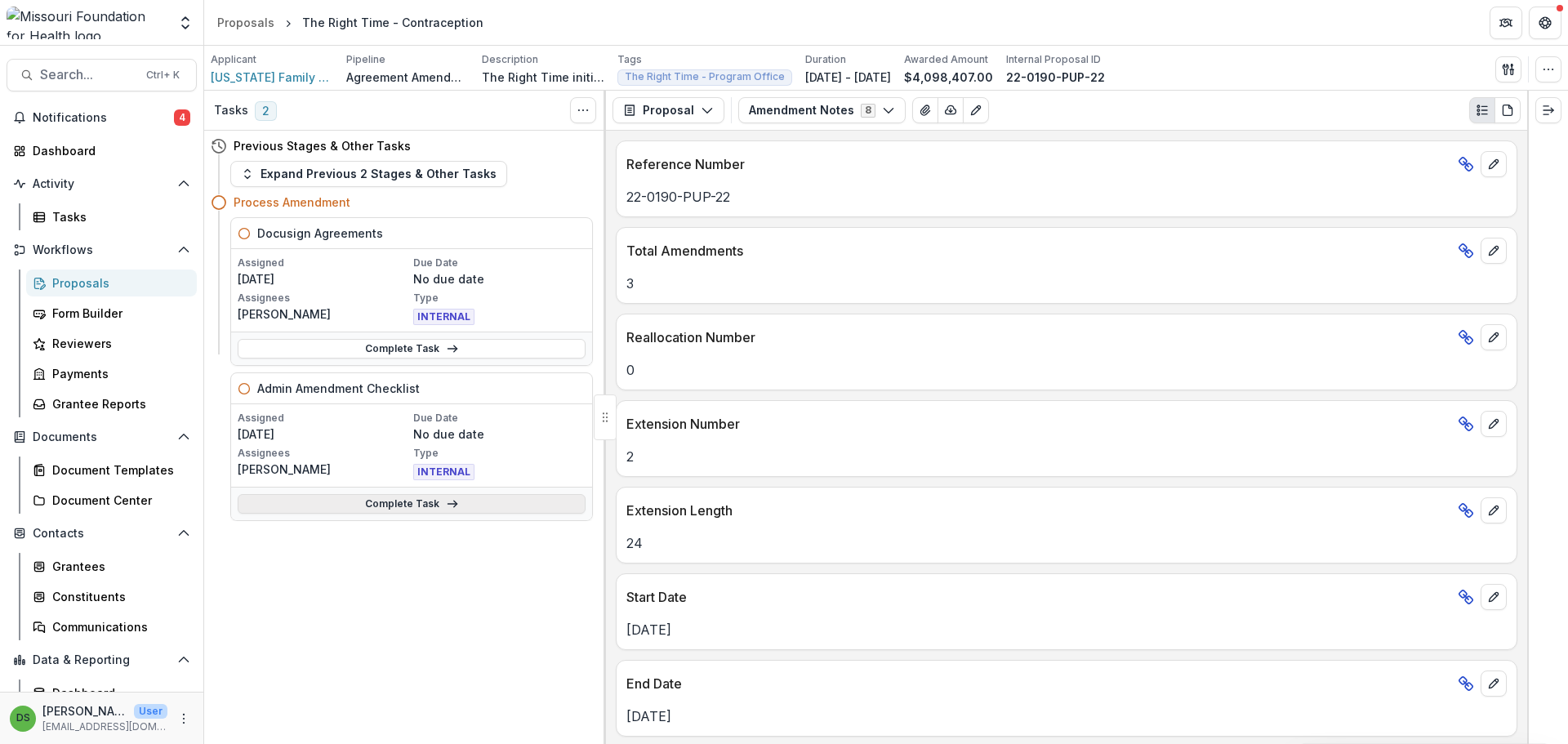
click at [441, 506] on link "Complete Task" at bounding box center [411, 503] width 348 height 20
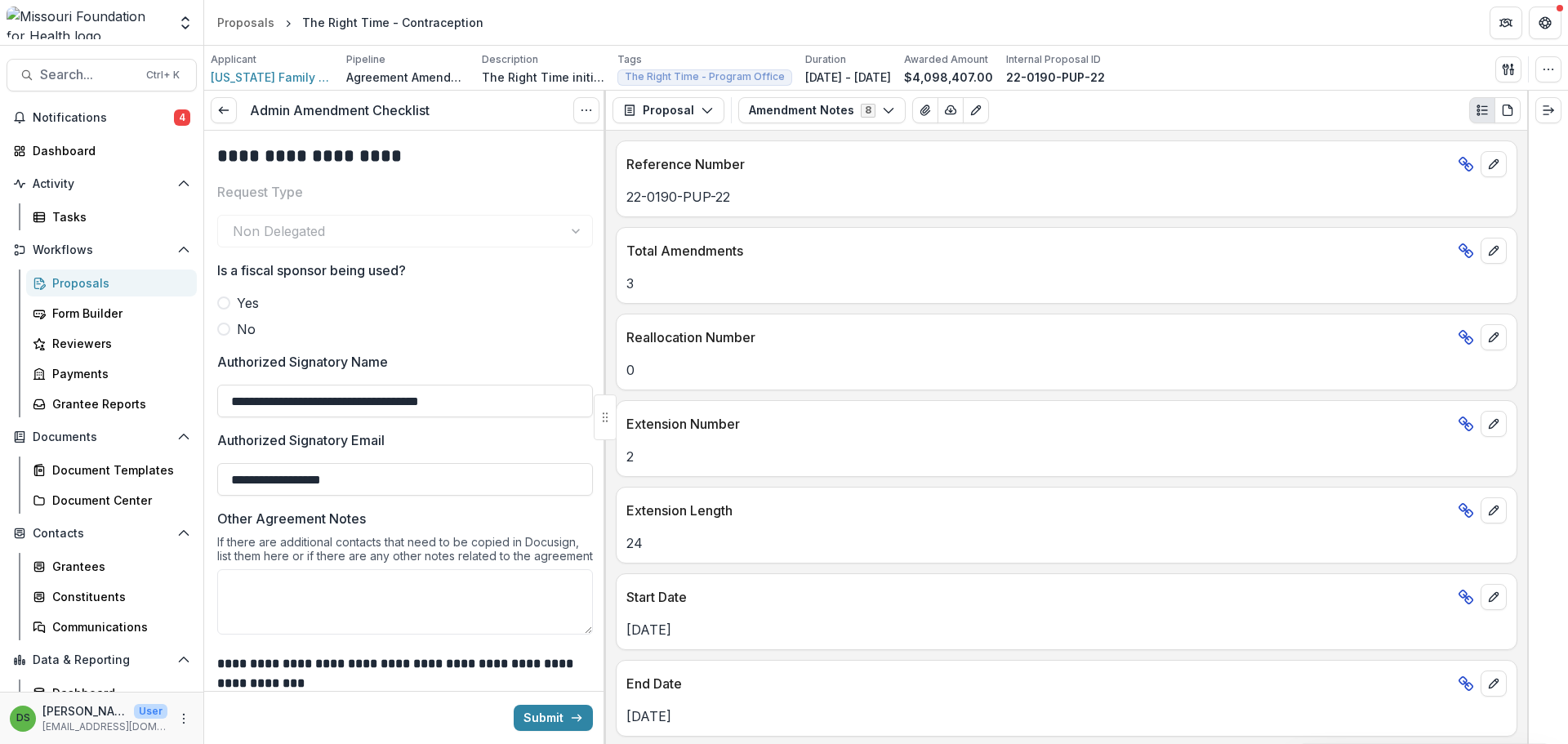
click at [225, 334] on span at bounding box center [224, 329] width 13 height 13
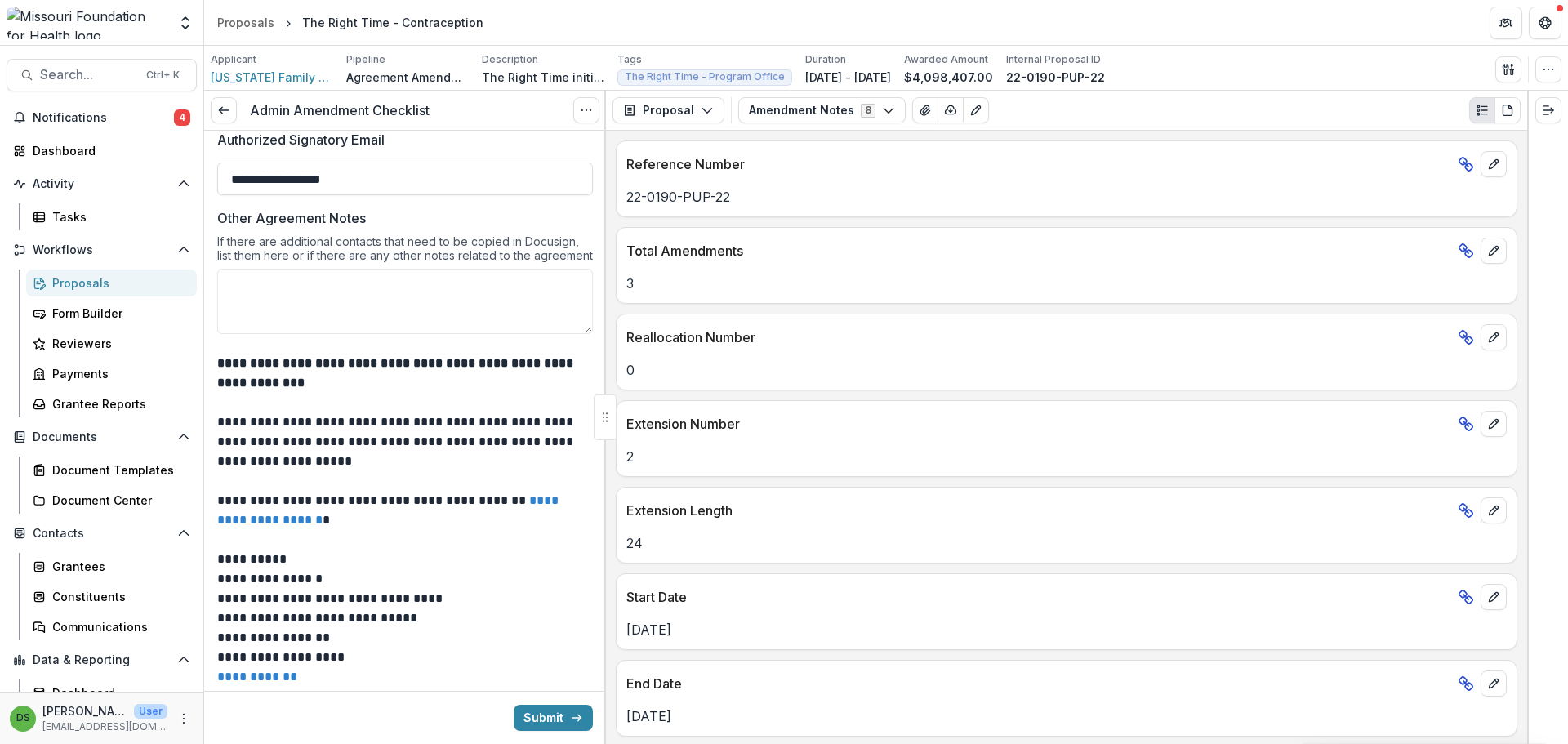
scroll to position [408, 0]
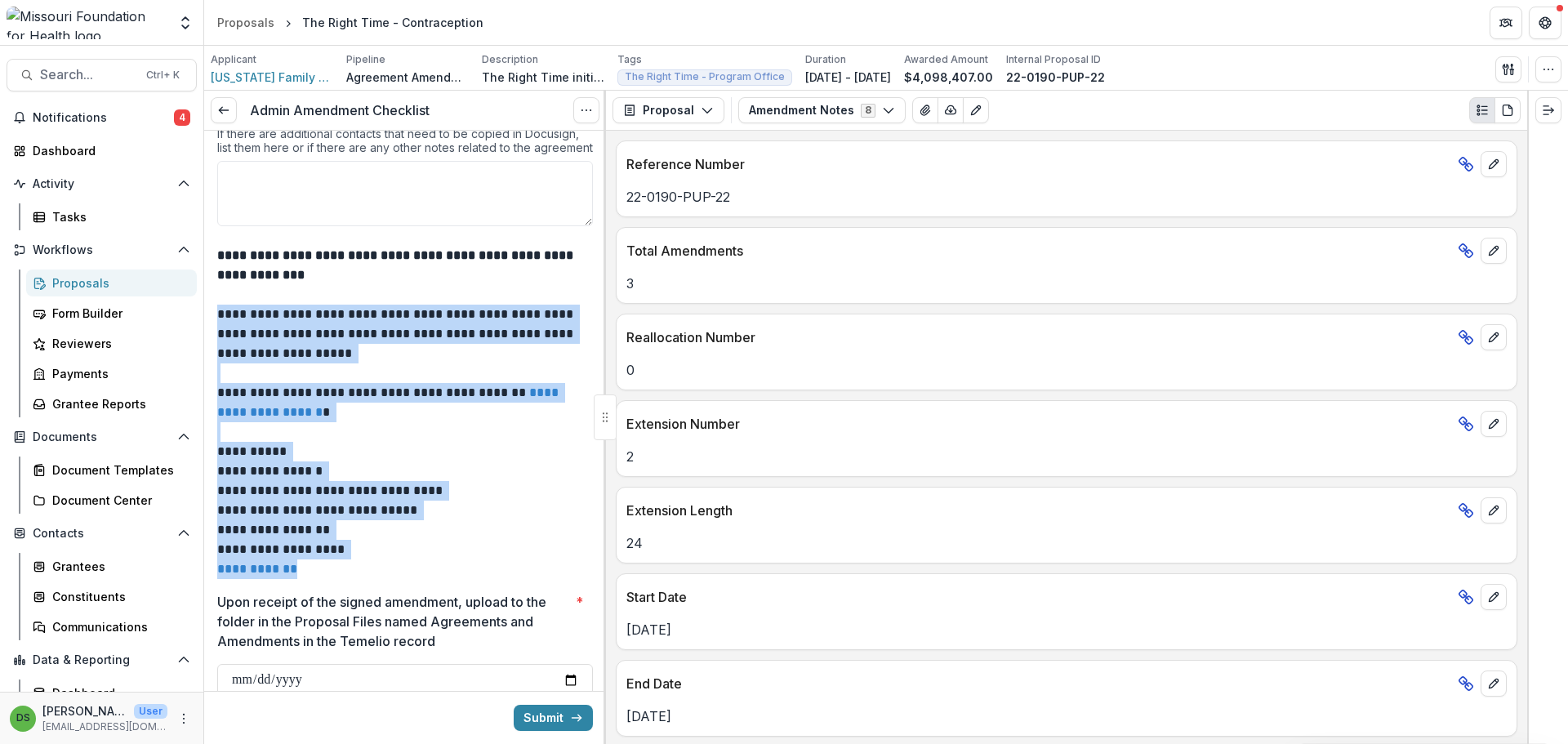
drag, startPoint x: 217, startPoint y: 329, endPoint x: 427, endPoint y: 577, distance: 325.0
click at [427, 577] on div "**********" at bounding box center [405, 412] width 376 height 333
copy div "**********"
click at [404, 353] on p "**********" at bounding box center [403, 334] width 370 height 59
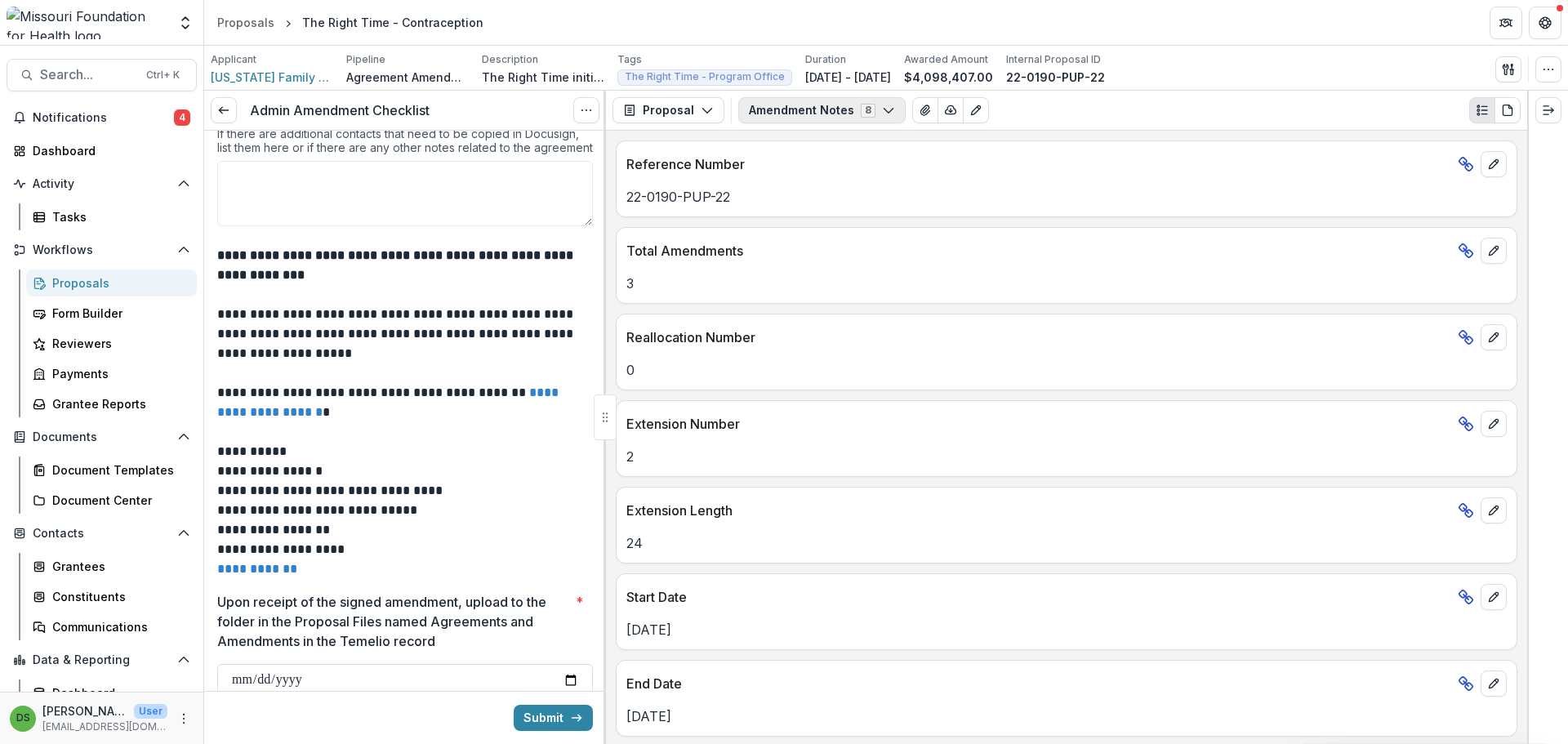
click at [769, 111] on button "Amendment Notes 8" at bounding box center [821, 110] width 167 height 26
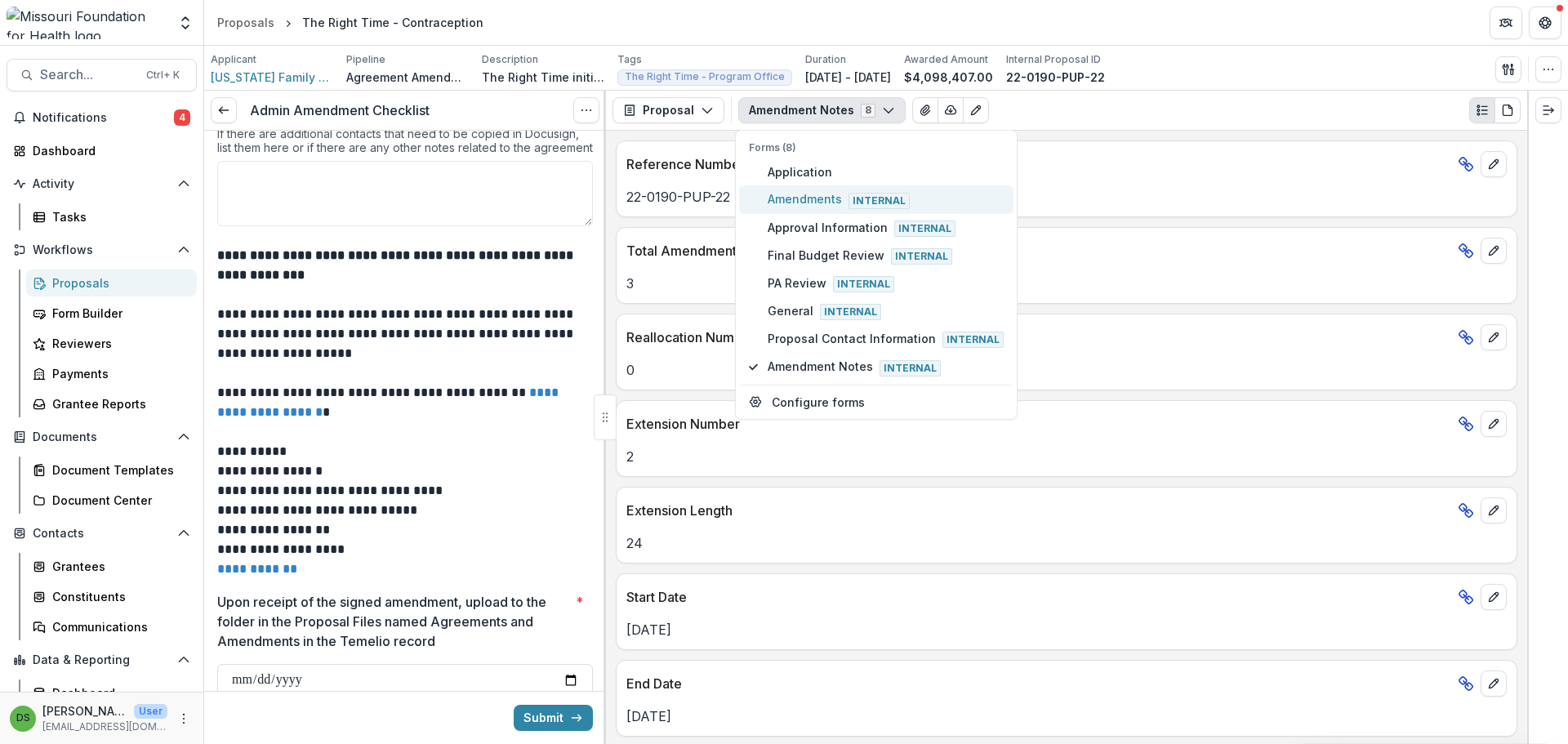
click at [771, 199] on span "Amendments Internal" at bounding box center [886, 199] width 236 height 18
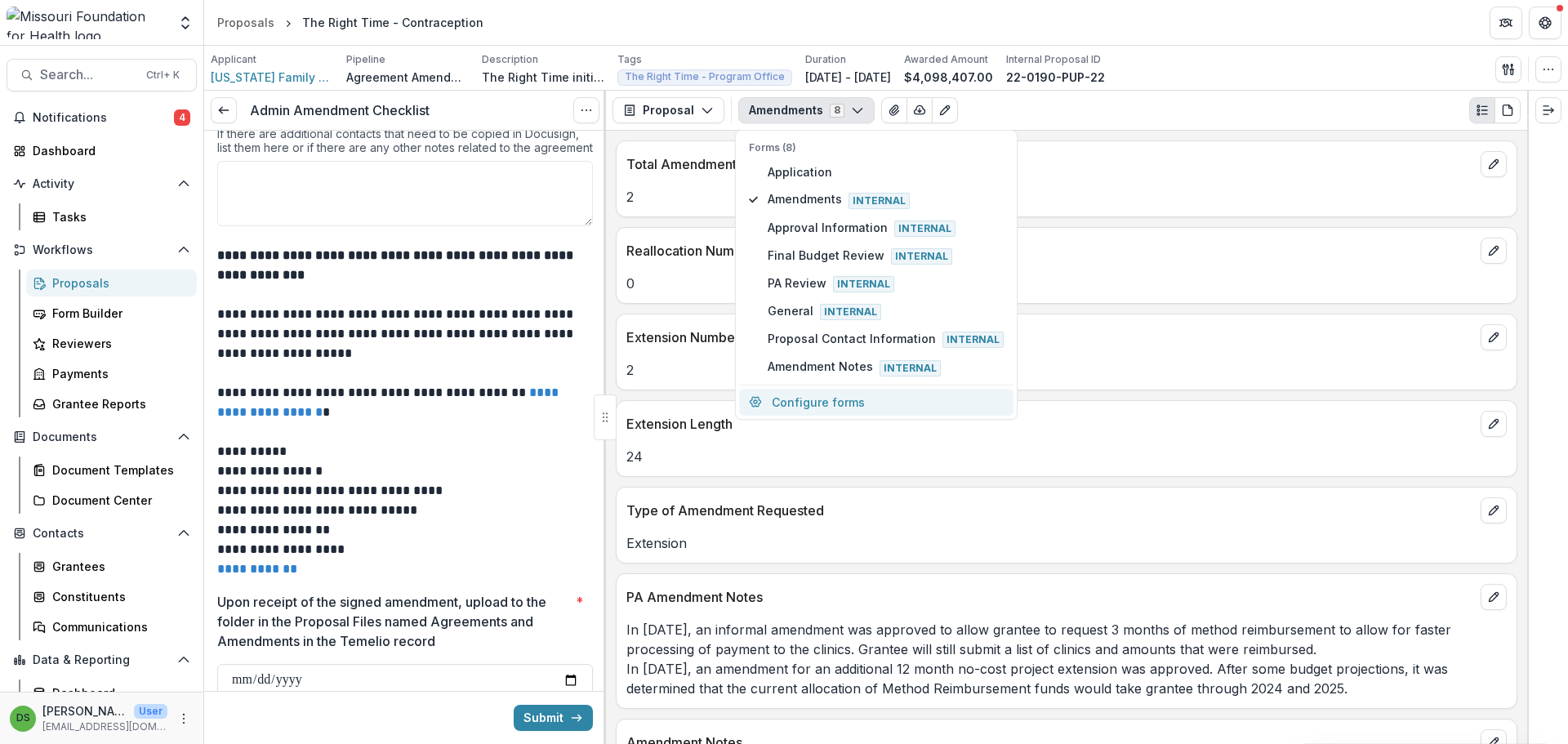
click at [800, 409] on button "Configure forms" at bounding box center [876, 402] width 275 height 27
select select "****"
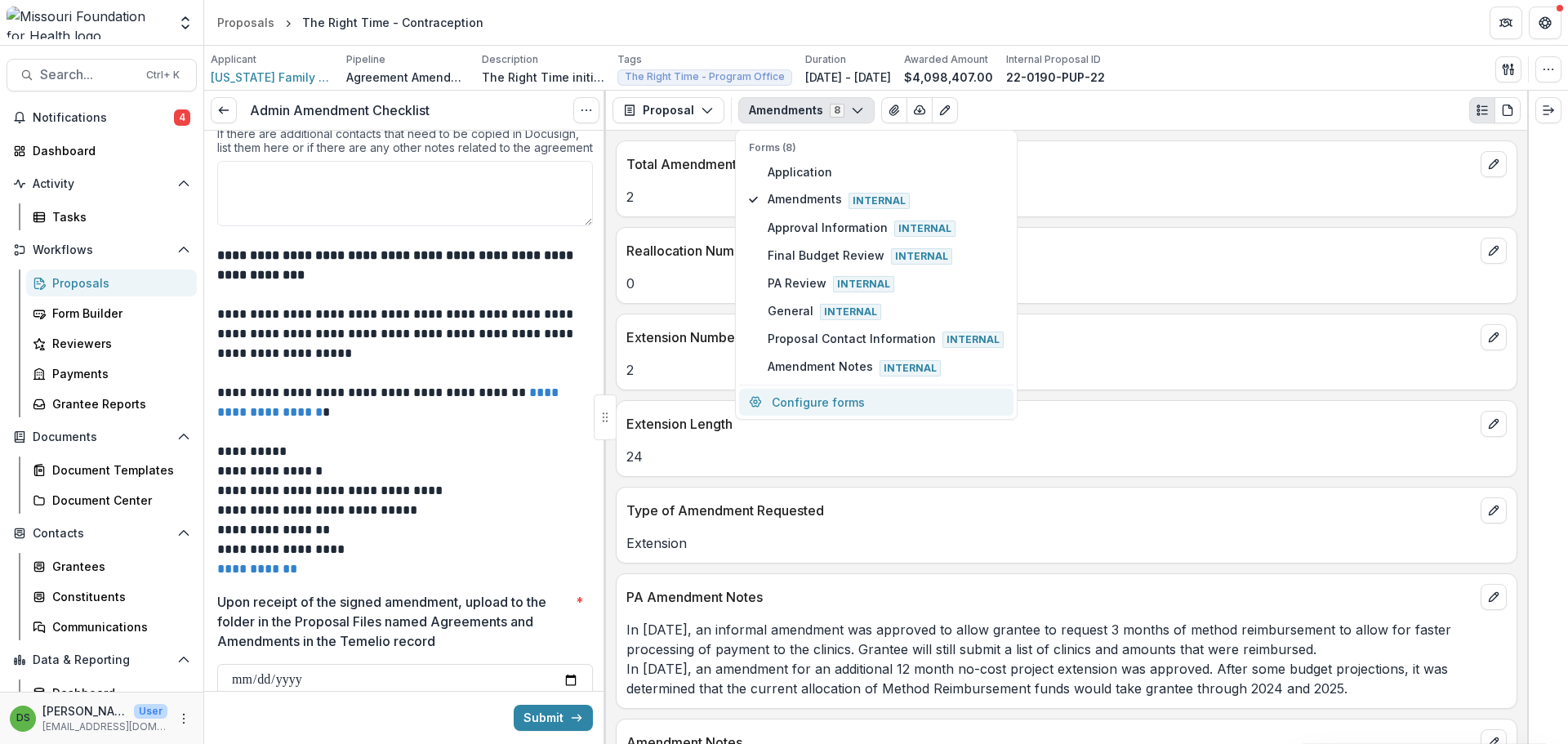
select select "****"
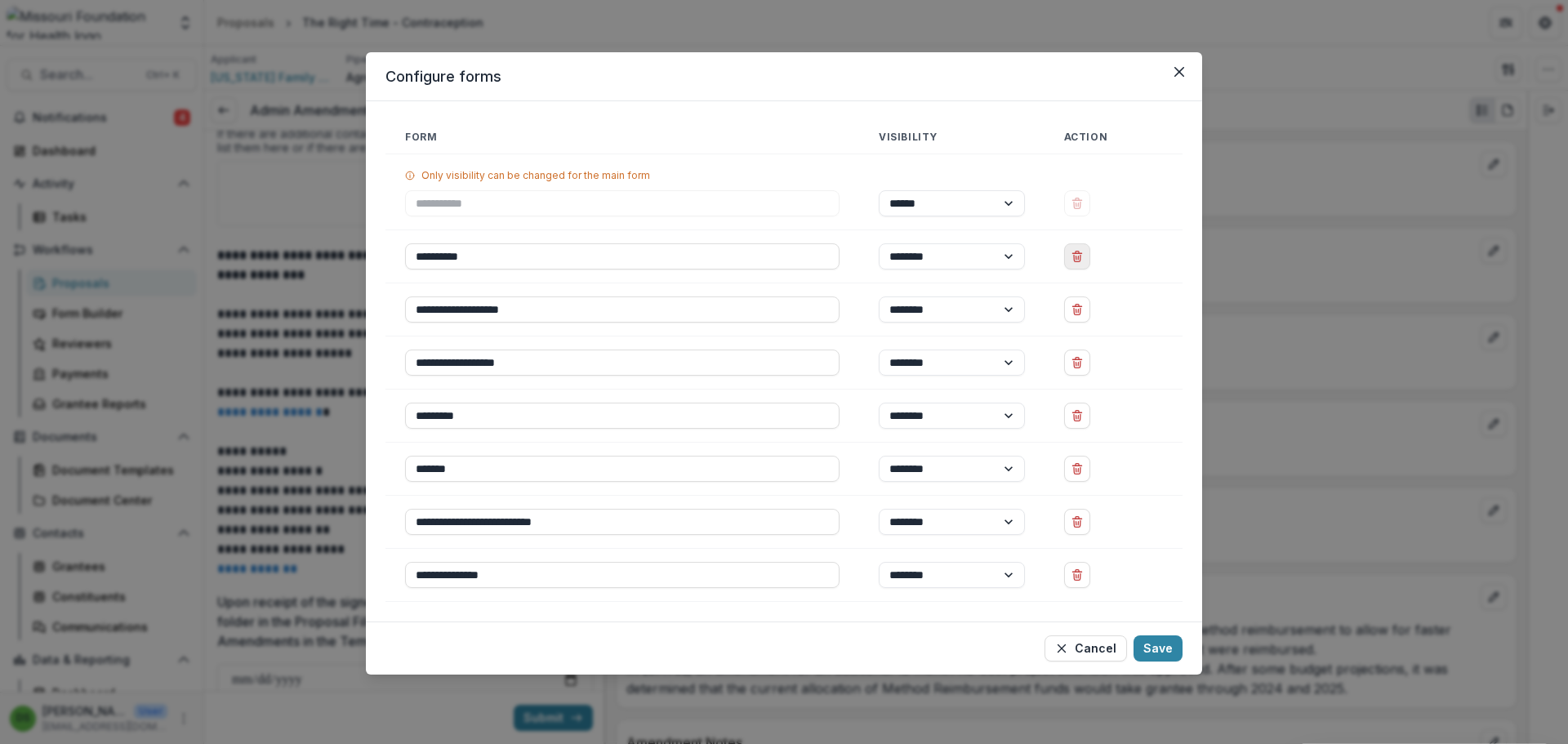
click at [1081, 261] on icon "Delete Amendments" at bounding box center [1076, 258] width 6 height 6
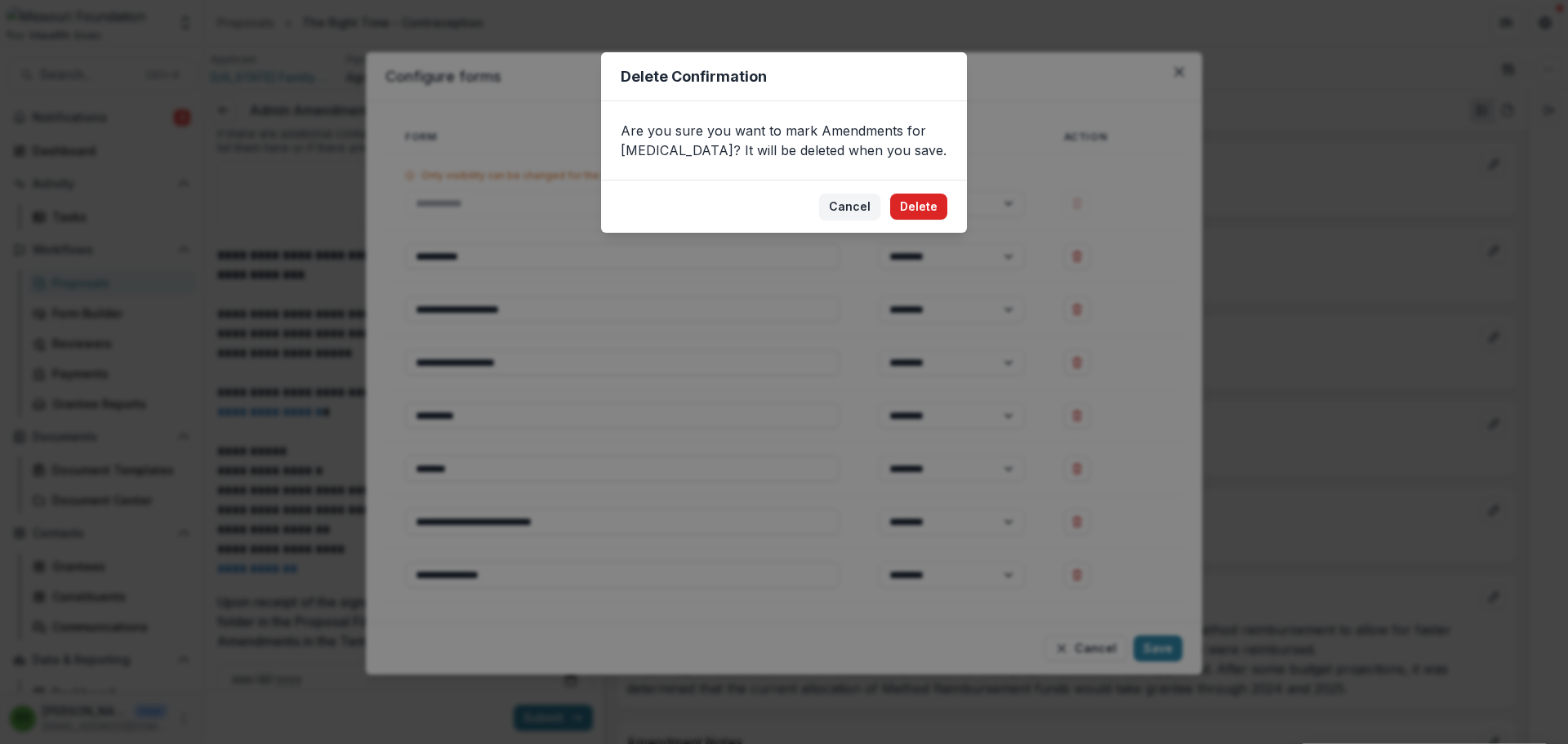
click at [915, 208] on button "Delete" at bounding box center [919, 206] width 57 height 26
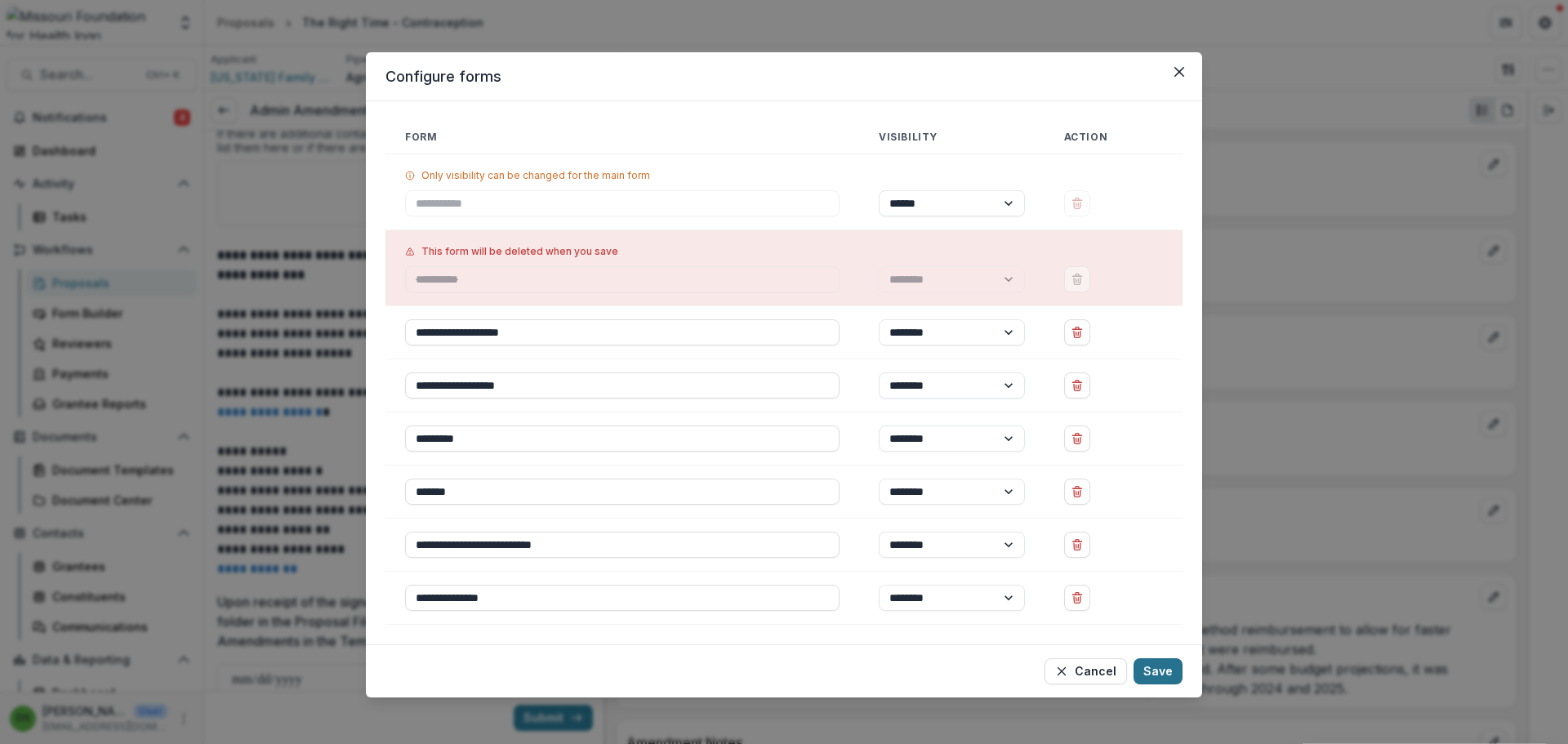
click at [1155, 666] on button "Save" at bounding box center [1157, 671] width 49 height 26
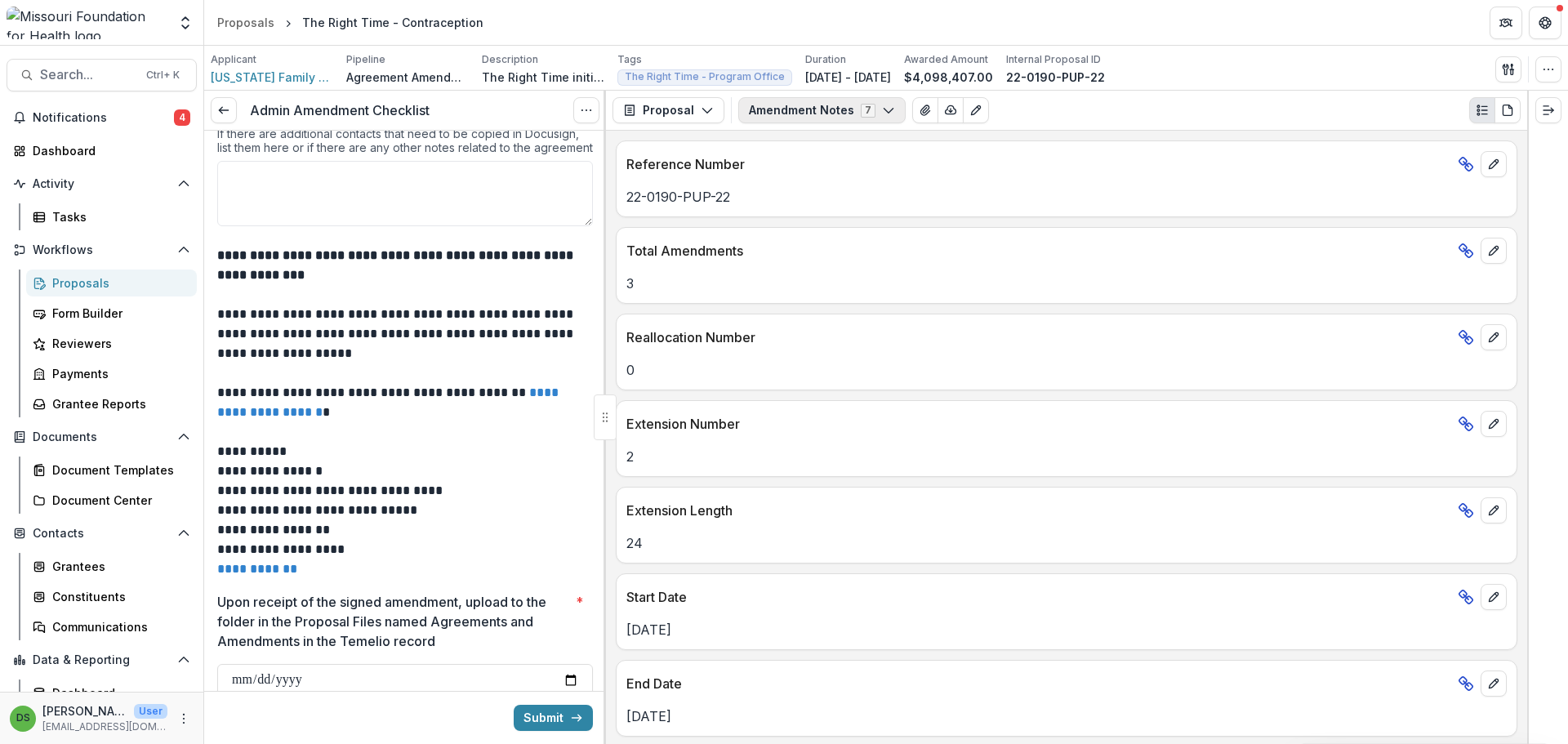
click at [829, 107] on button "Amendment Notes 7" at bounding box center [821, 110] width 167 height 26
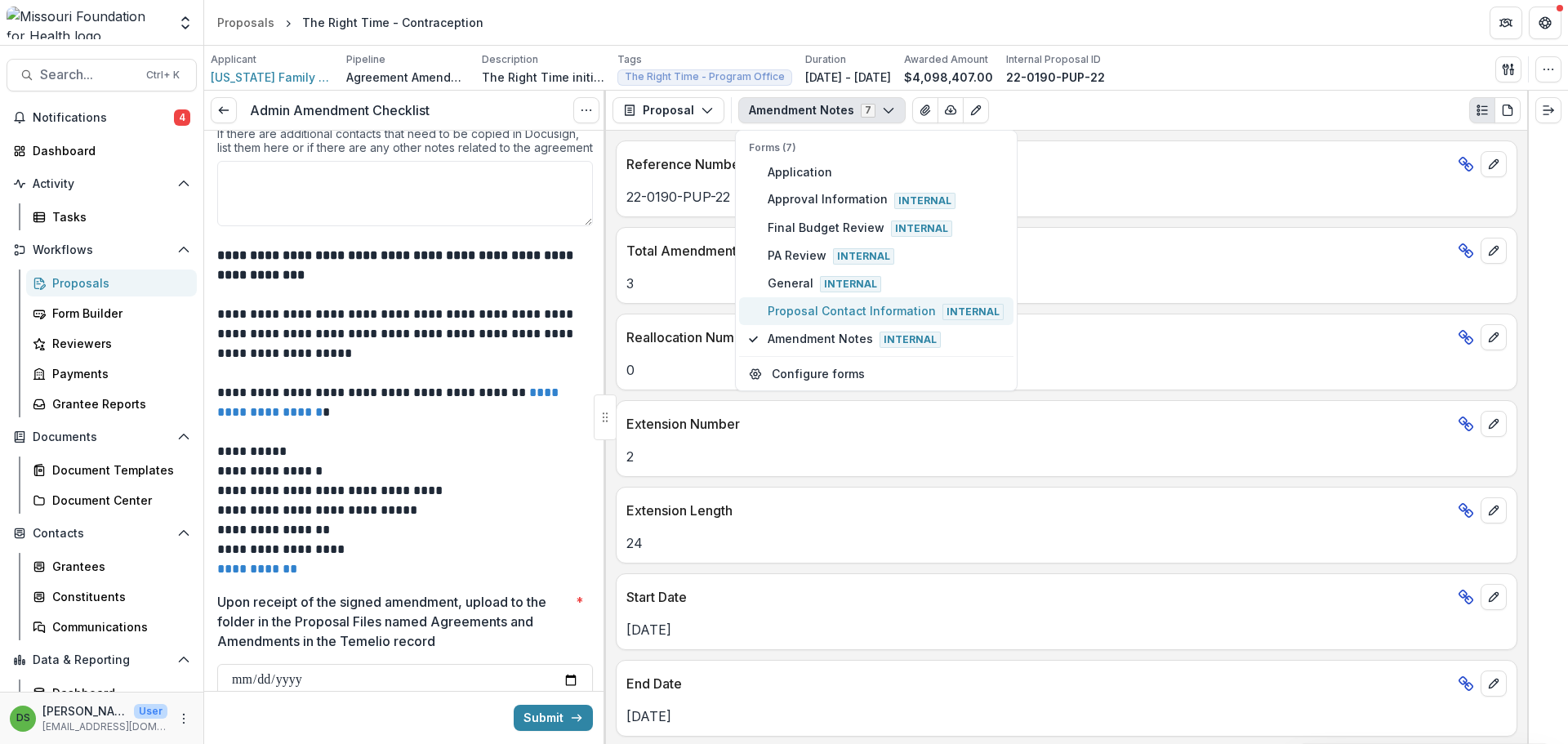
click at [821, 307] on span "Proposal Contact Information Internal" at bounding box center [886, 311] width 236 height 18
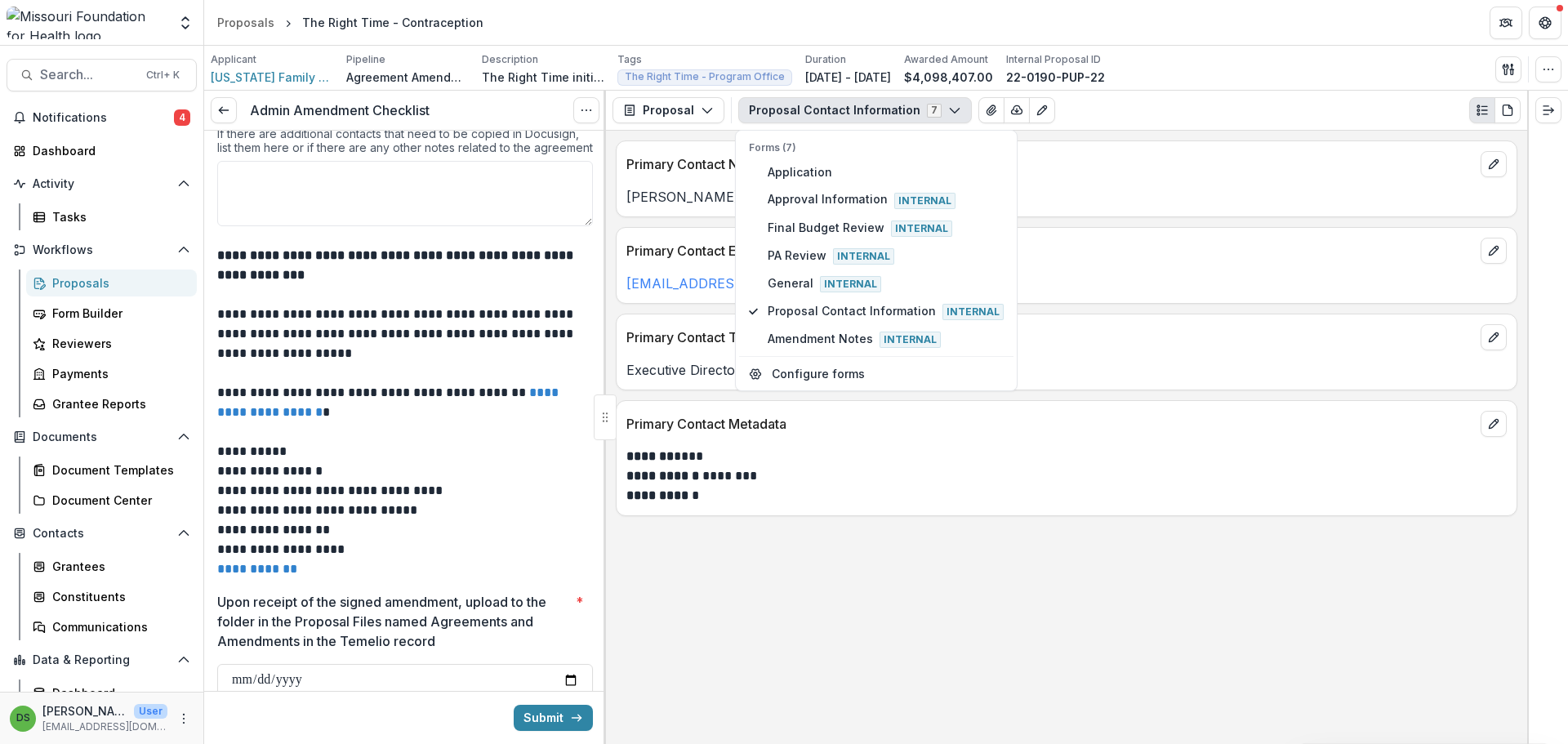
click at [818, 494] on p "**********" at bounding box center [1066, 486] width 880 height 39
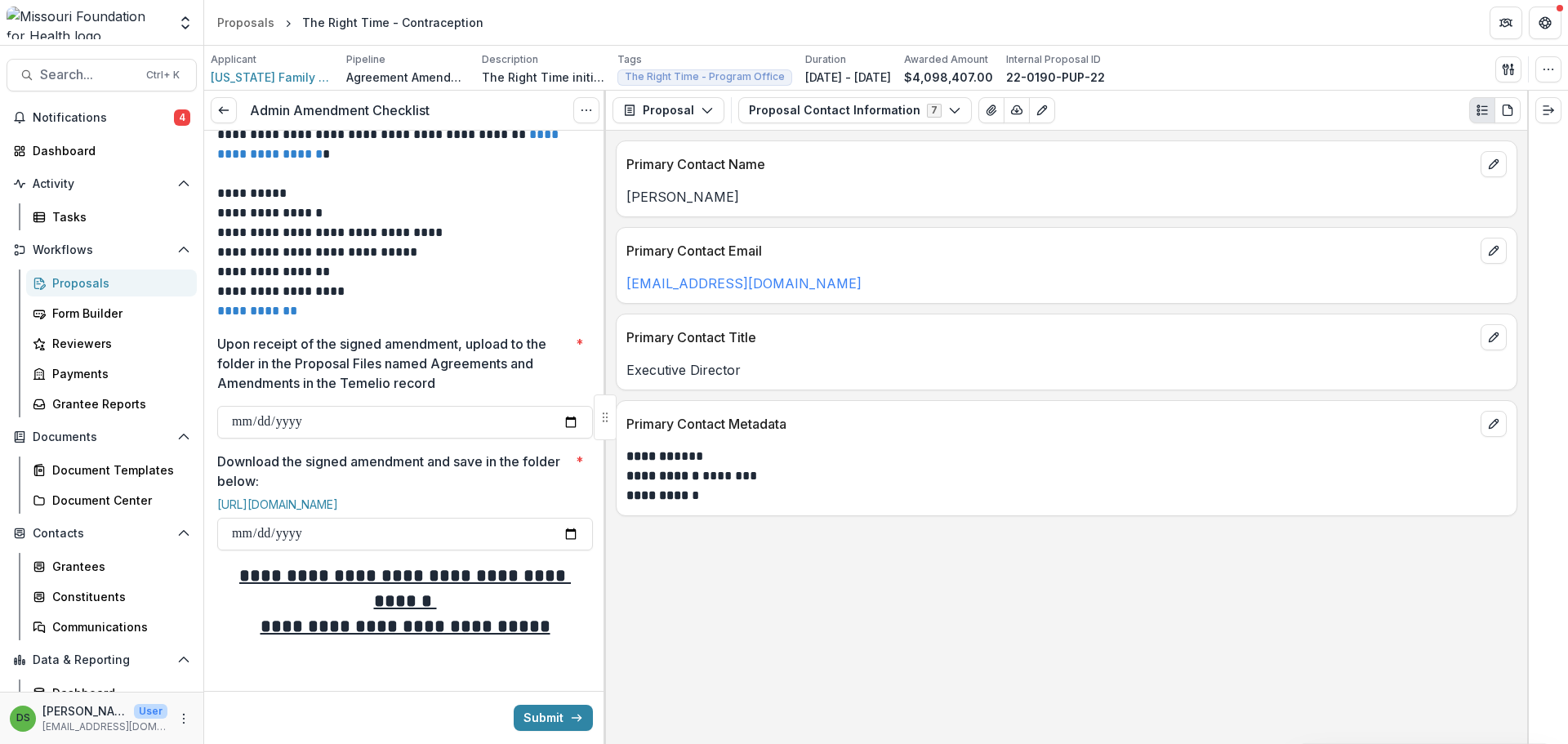
scroll to position [682, 0]
click at [239, 418] on input "Upon receipt of the signed amendment, upload to the folder in the Proposal File…" at bounding box center [405, 422] width 376 height 33
click at [227, 102] on link at bounding box center [224, 110] width 26 height 26
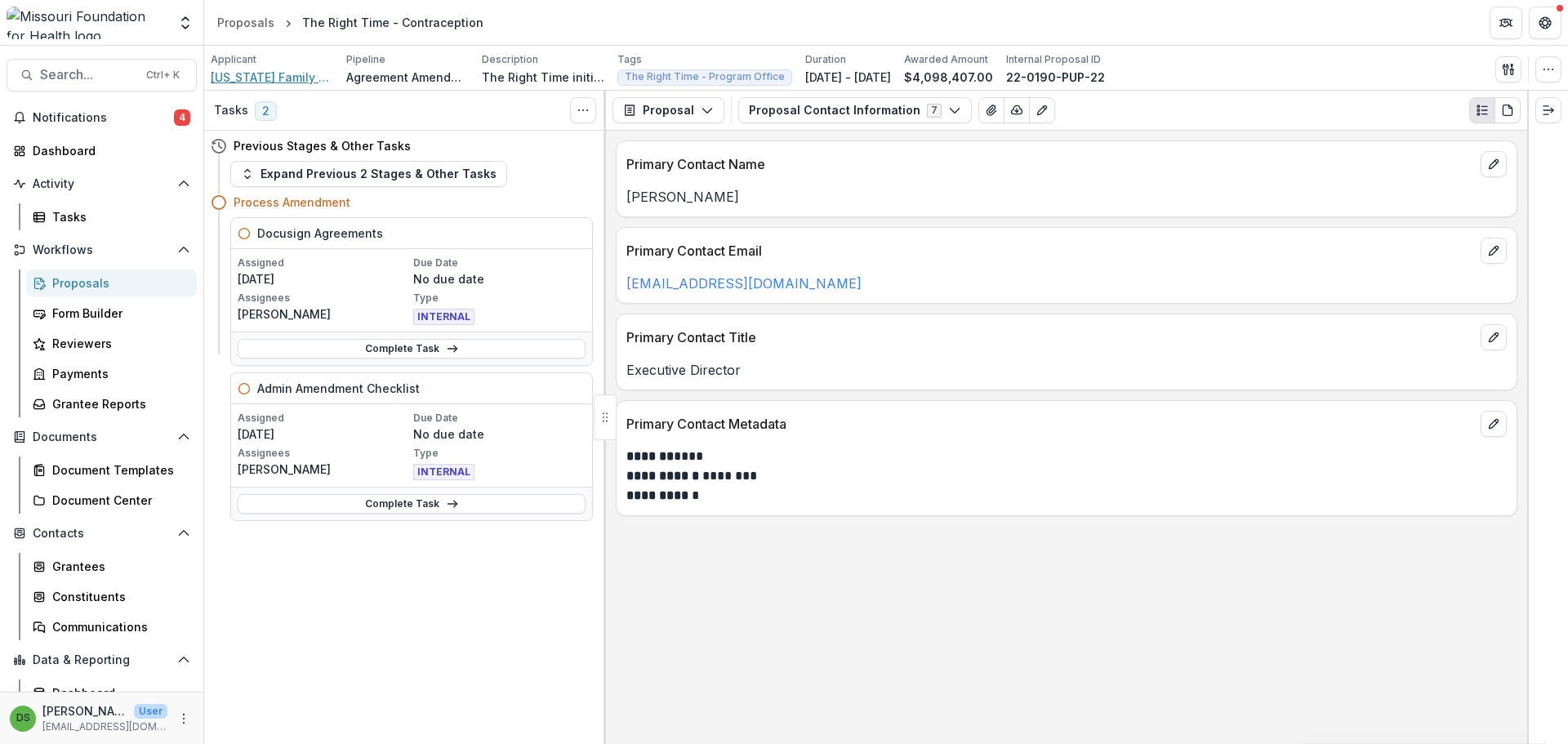
click at [291, 79] on span "Missouri Family Health Council Inc" at bounding box center [272, 77] width 123 height 17
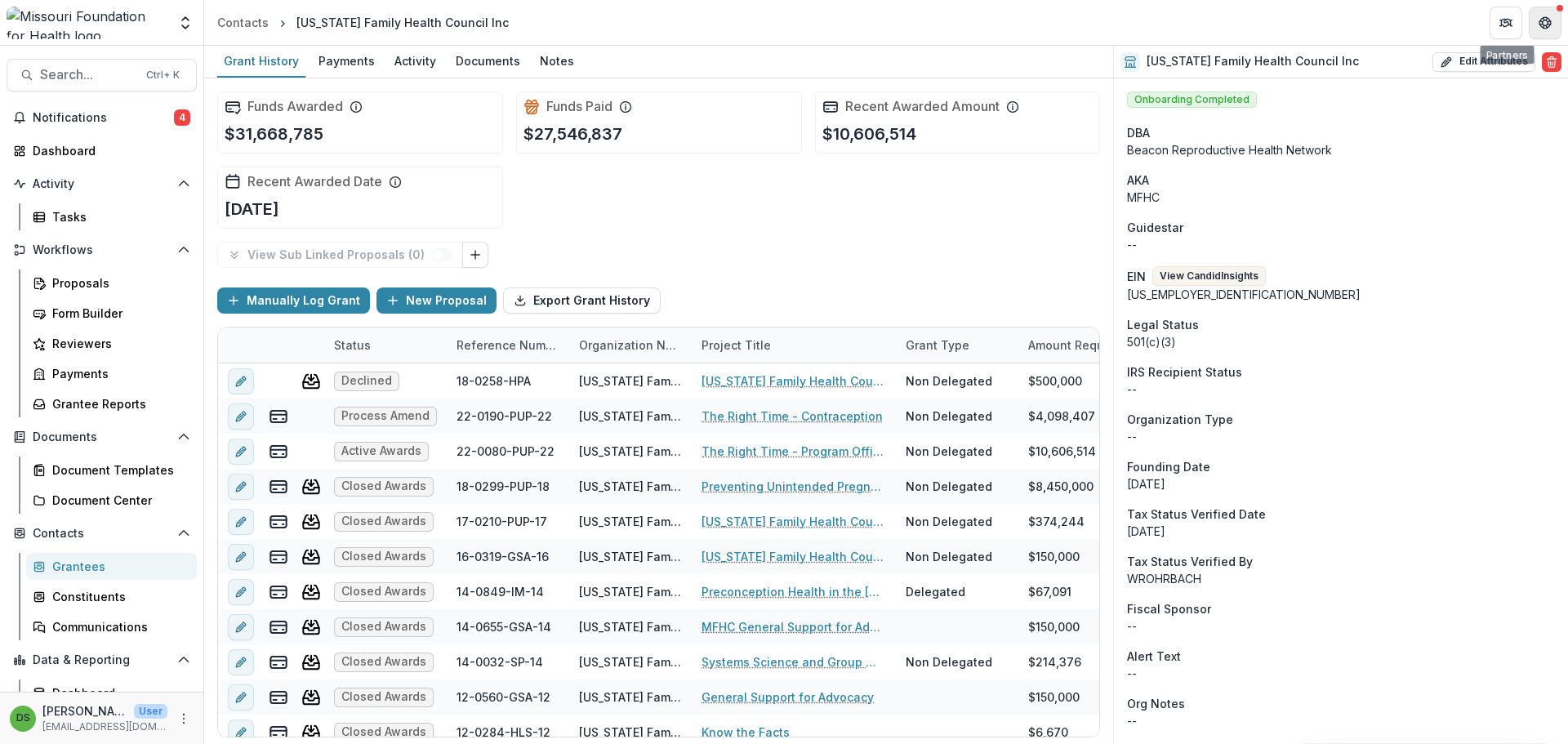
click at [1547, 18] on icon "Get Help" at bounding box center [1545, 19] width 4 height 4
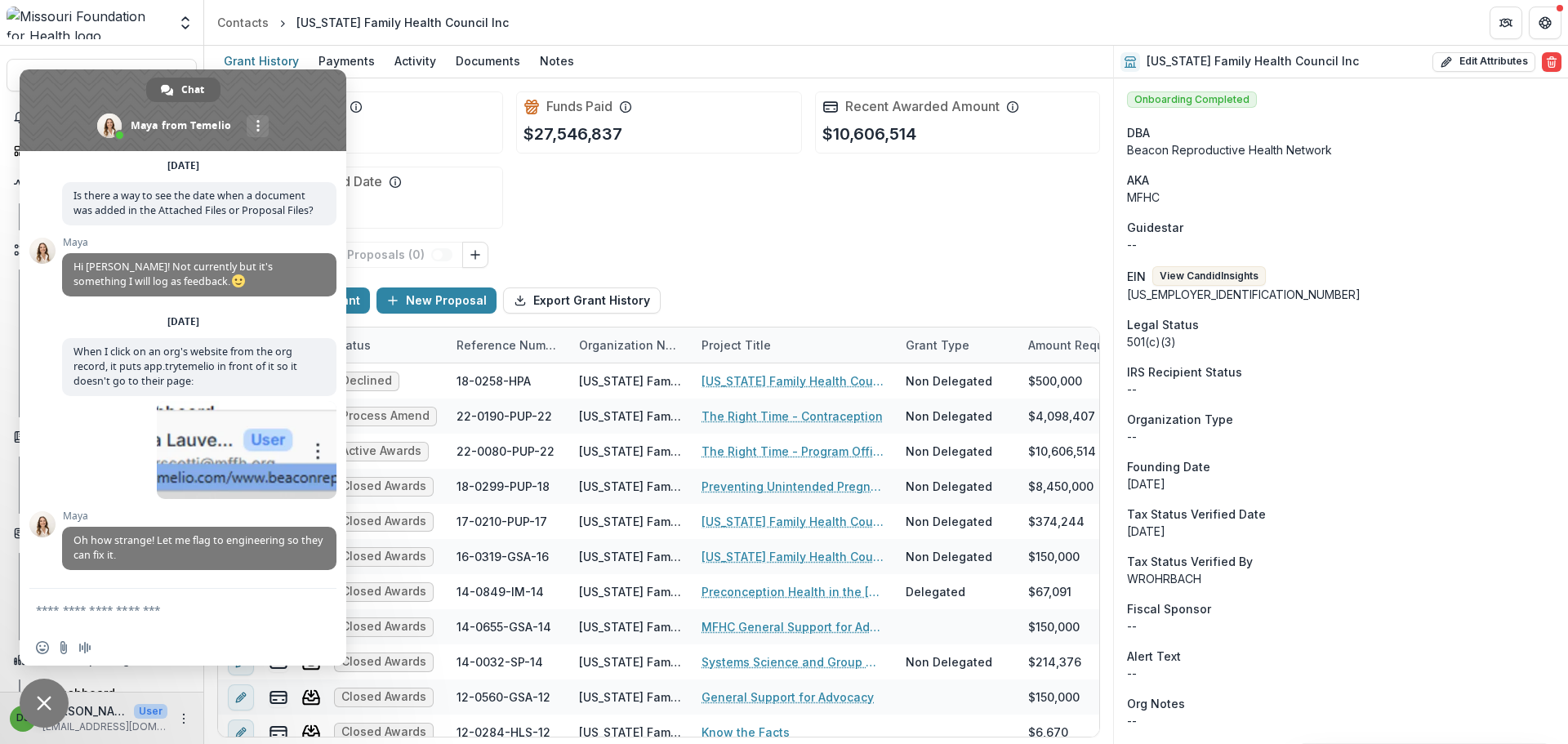
scroll to position [8215, 0]
click at [47, 645] on span "Insert an emoji" at bounding box center [42, 647] width 13 height 13
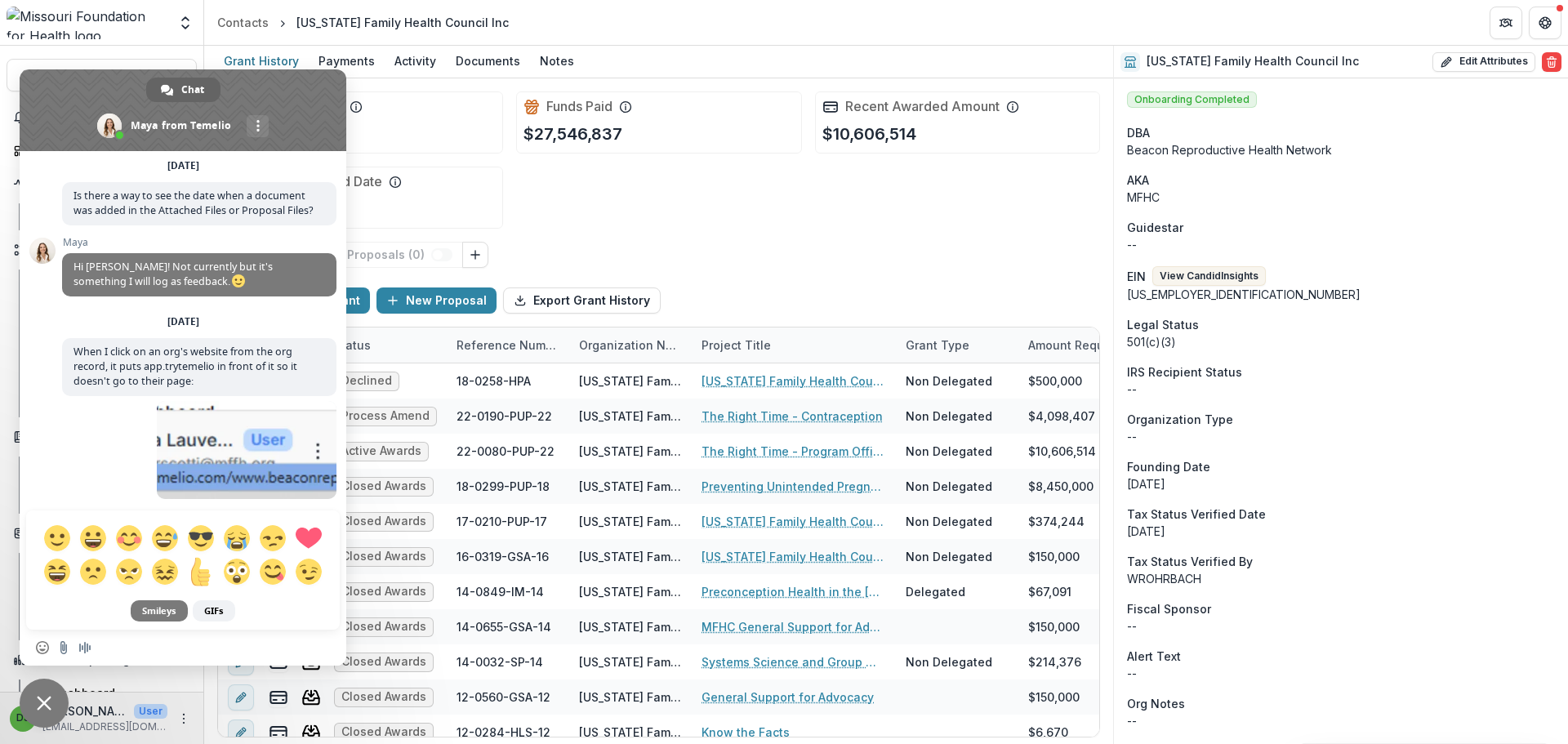
click at [197, 565] on span at bounding box center [200, 571] width 29 height 29
type textarea "****"
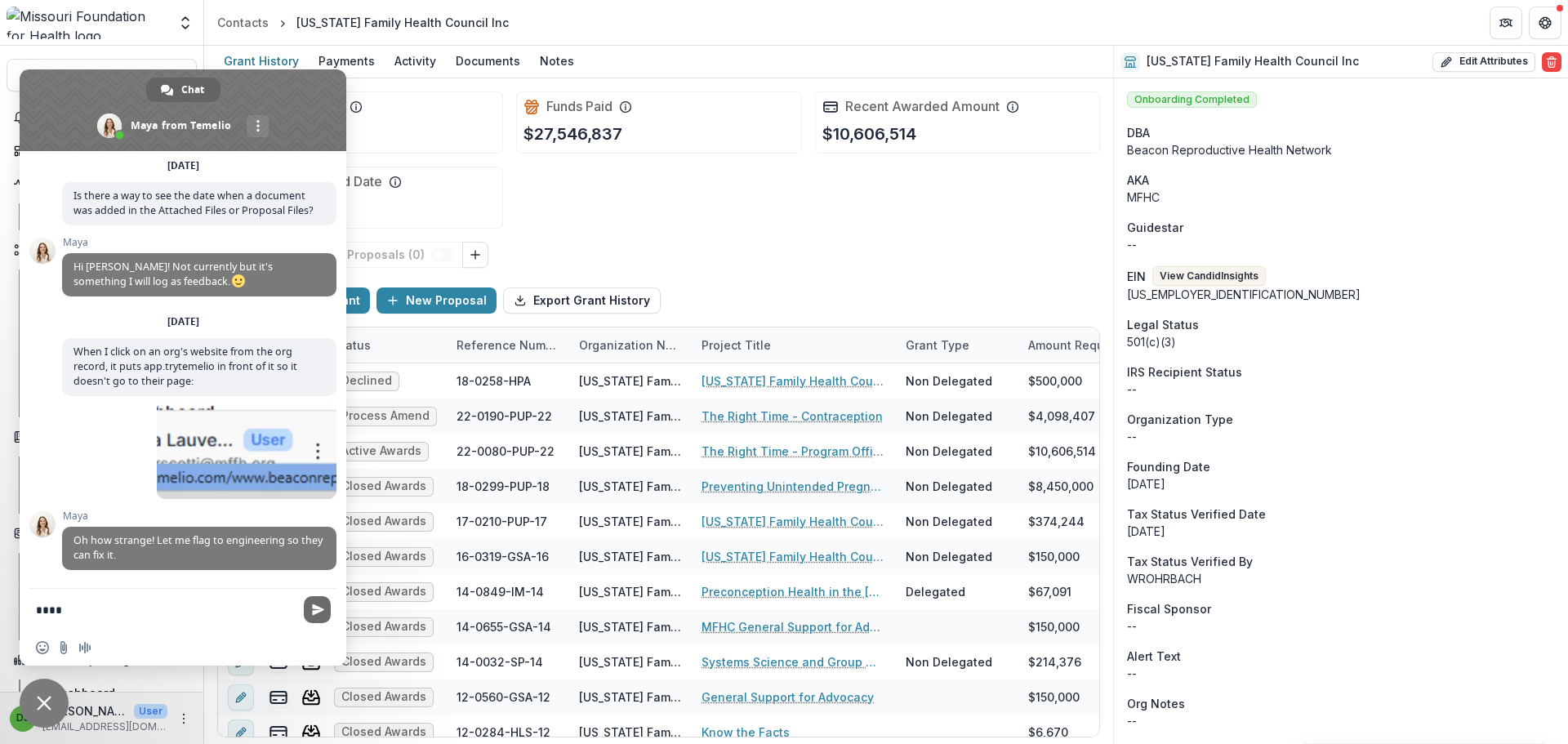
click at [325, 614] on span "Send" at bounding box center [318, 609] width 27 height 27
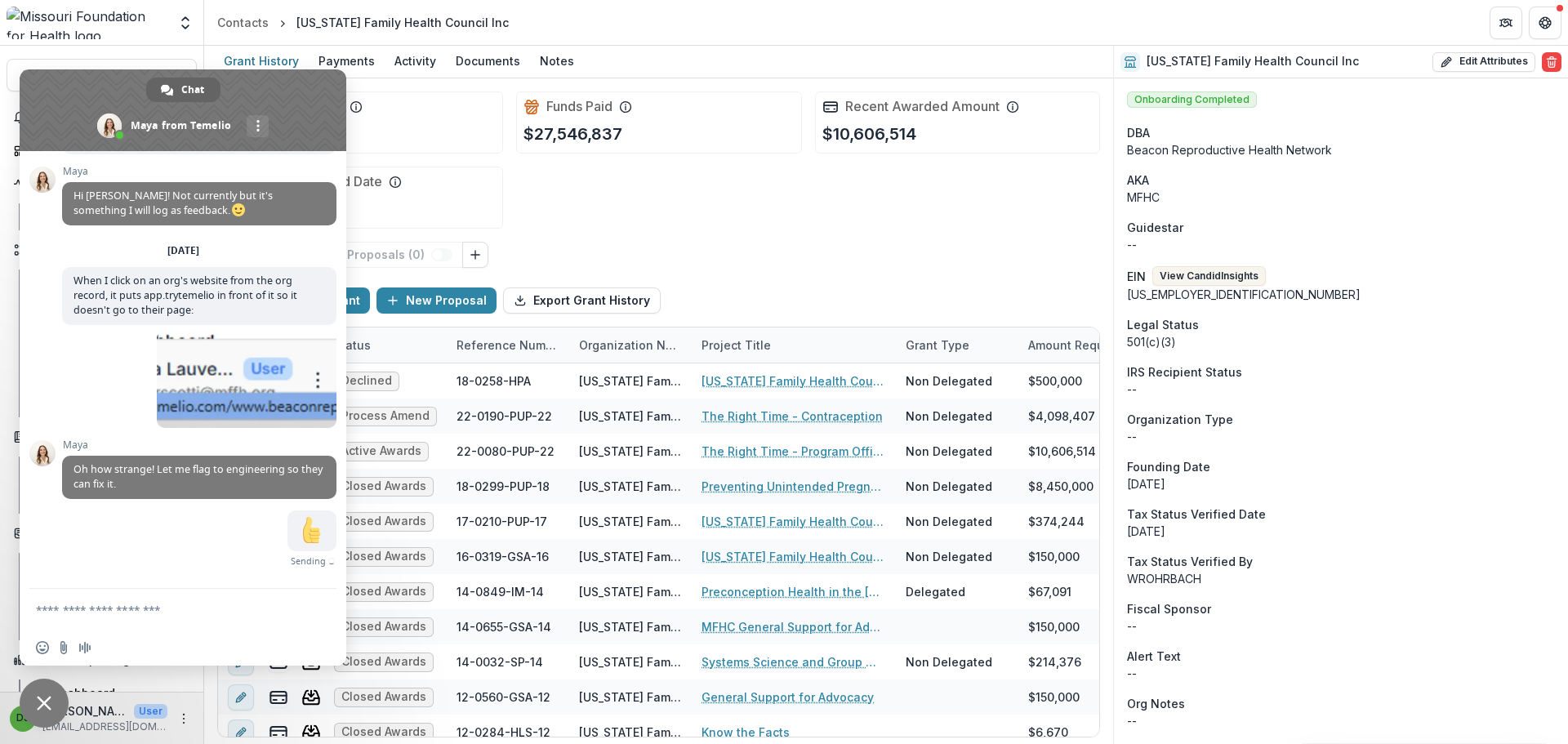
scroll to position [8267, 0]
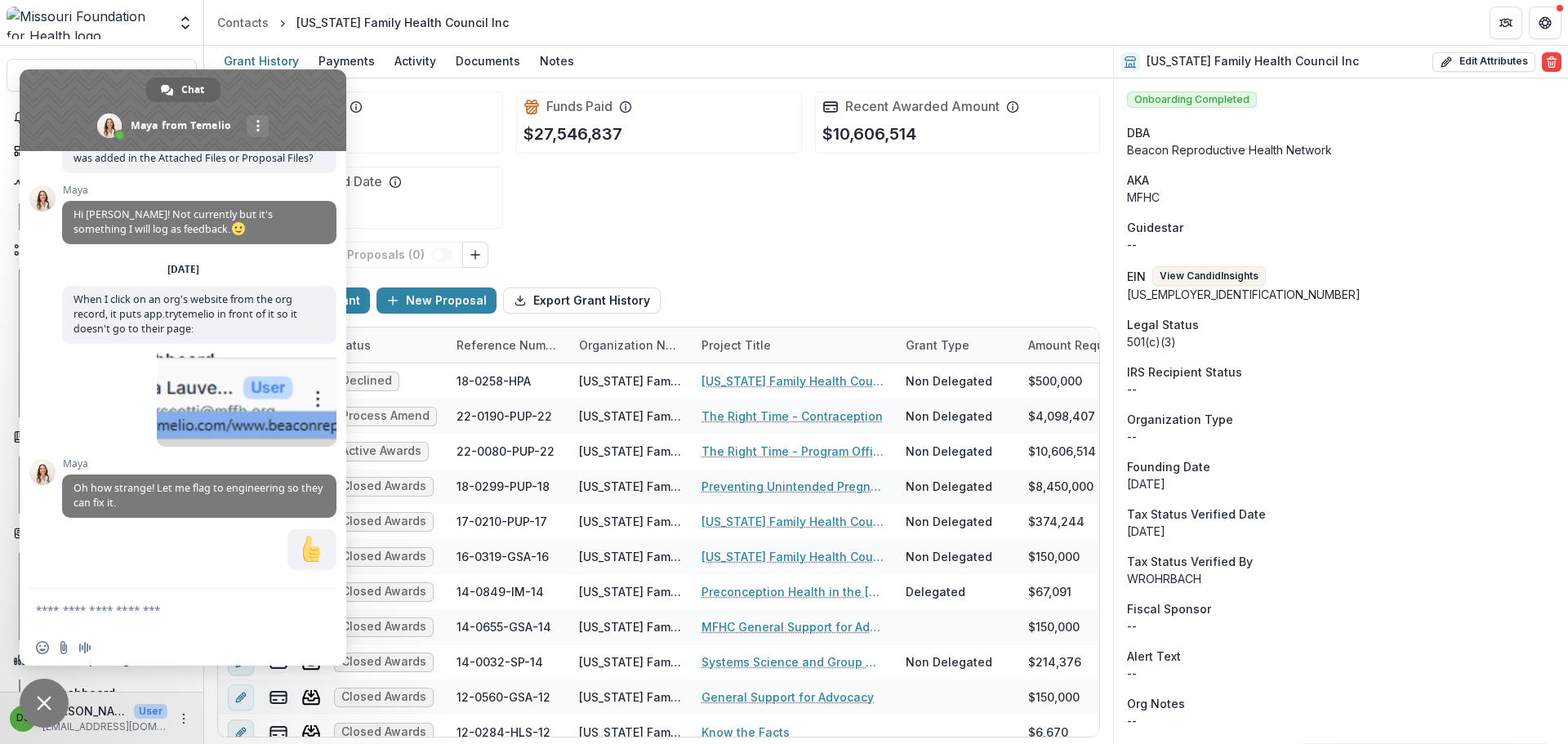
click at [236, 608] on textarea "Compose your message..." at bounding box center [165, 610] width 258 height 14
click at [168, 599] on form at bounding box center [165, 610] width 258 height 44
click at [141, 605] on textarea "Compose your message..." at bounding box center [165, 610] width 258 height 14
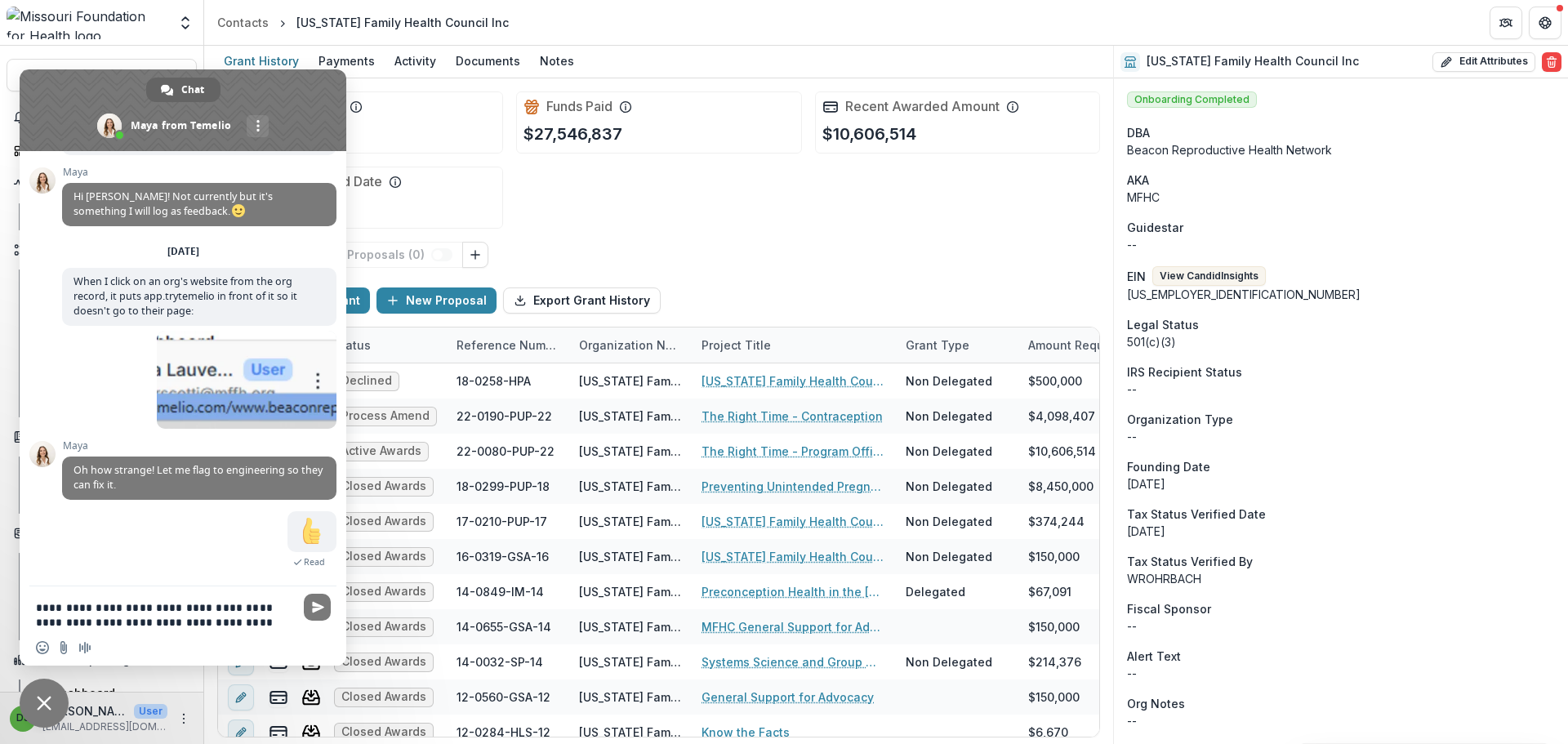
scroll to position [8286, 0]
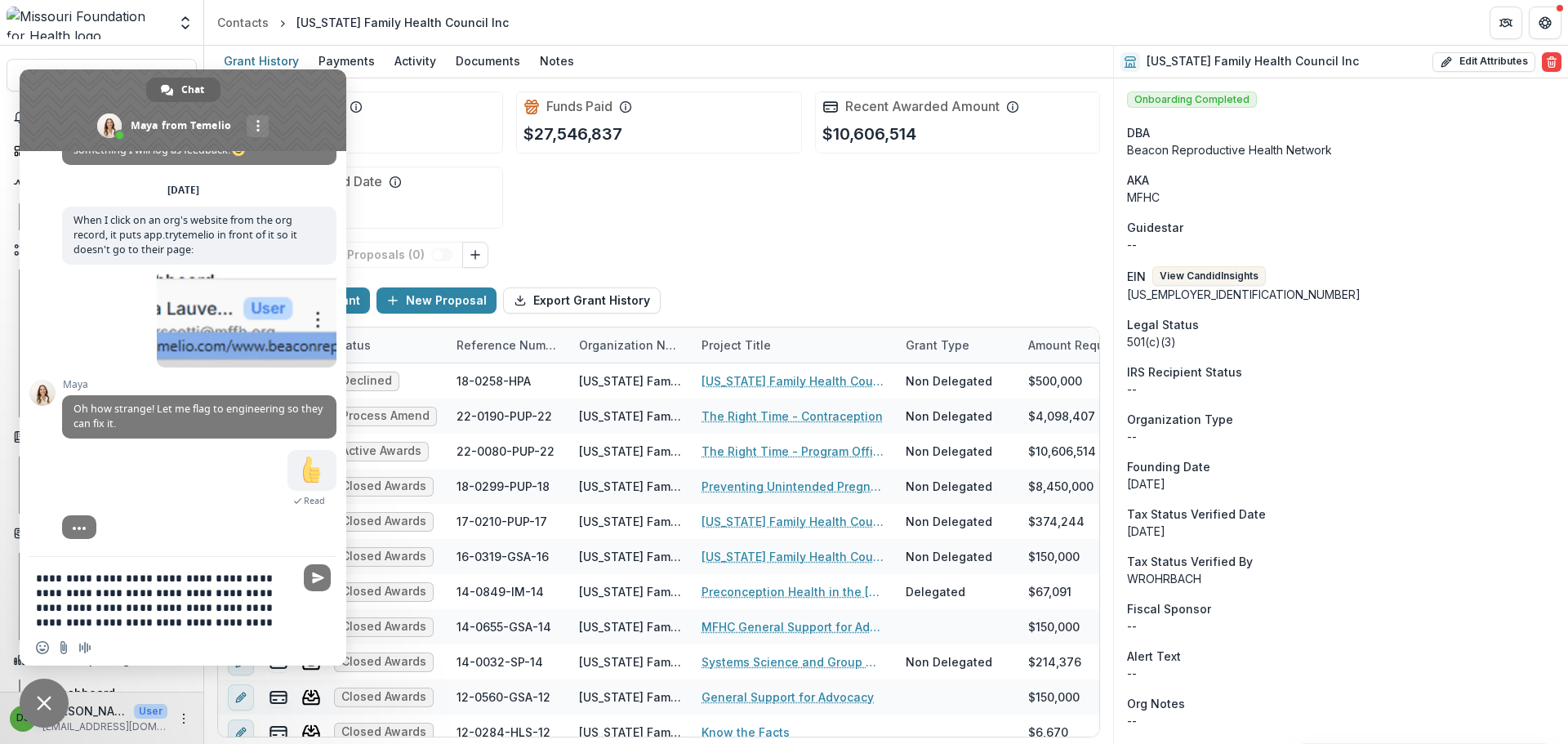
type textarea "**********"
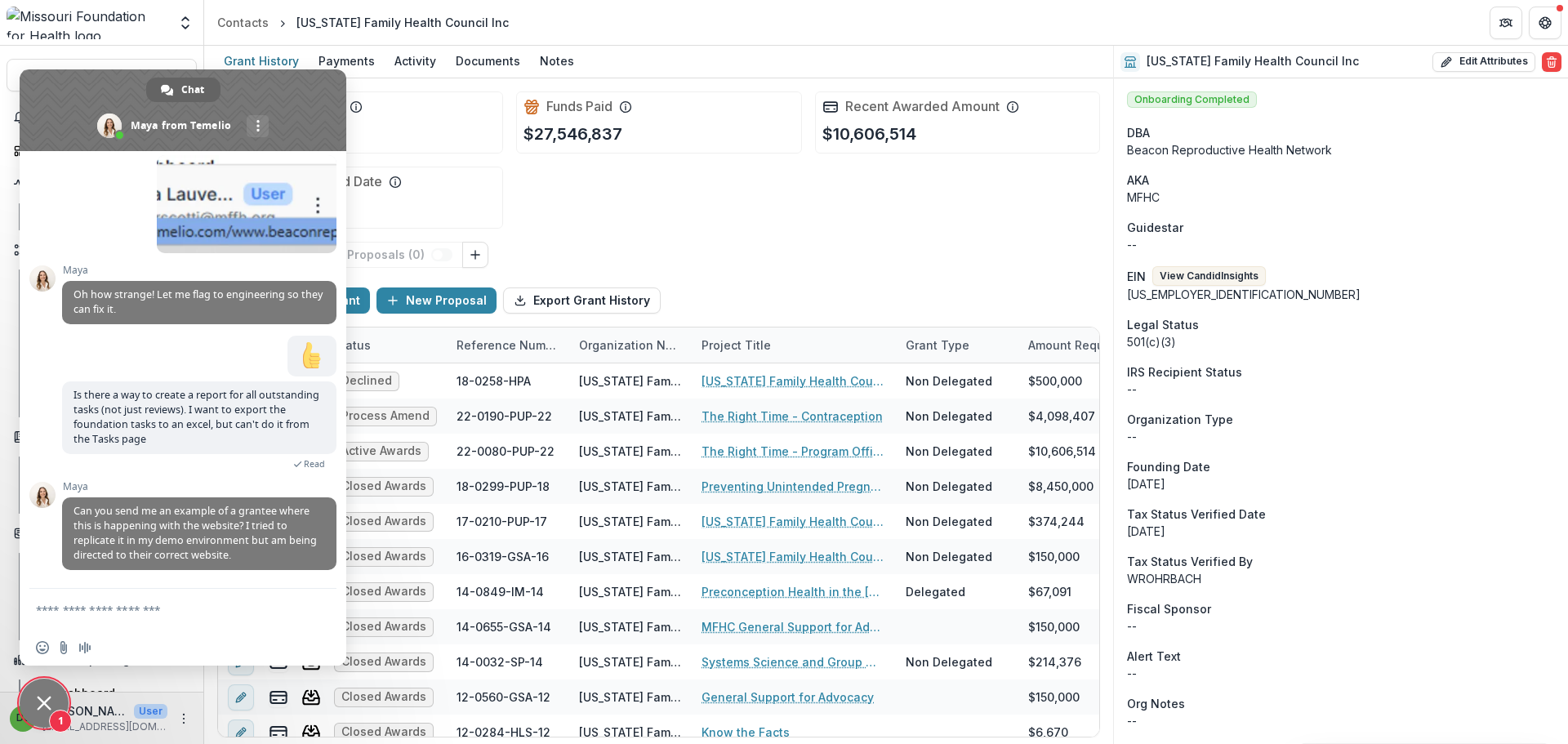
scroll to position [8460, 0]
click at [168, 530] on span "Can you send me an example of a grantee where this is happening with the websit…" at bounding box center [195, 532] width 243 height 58
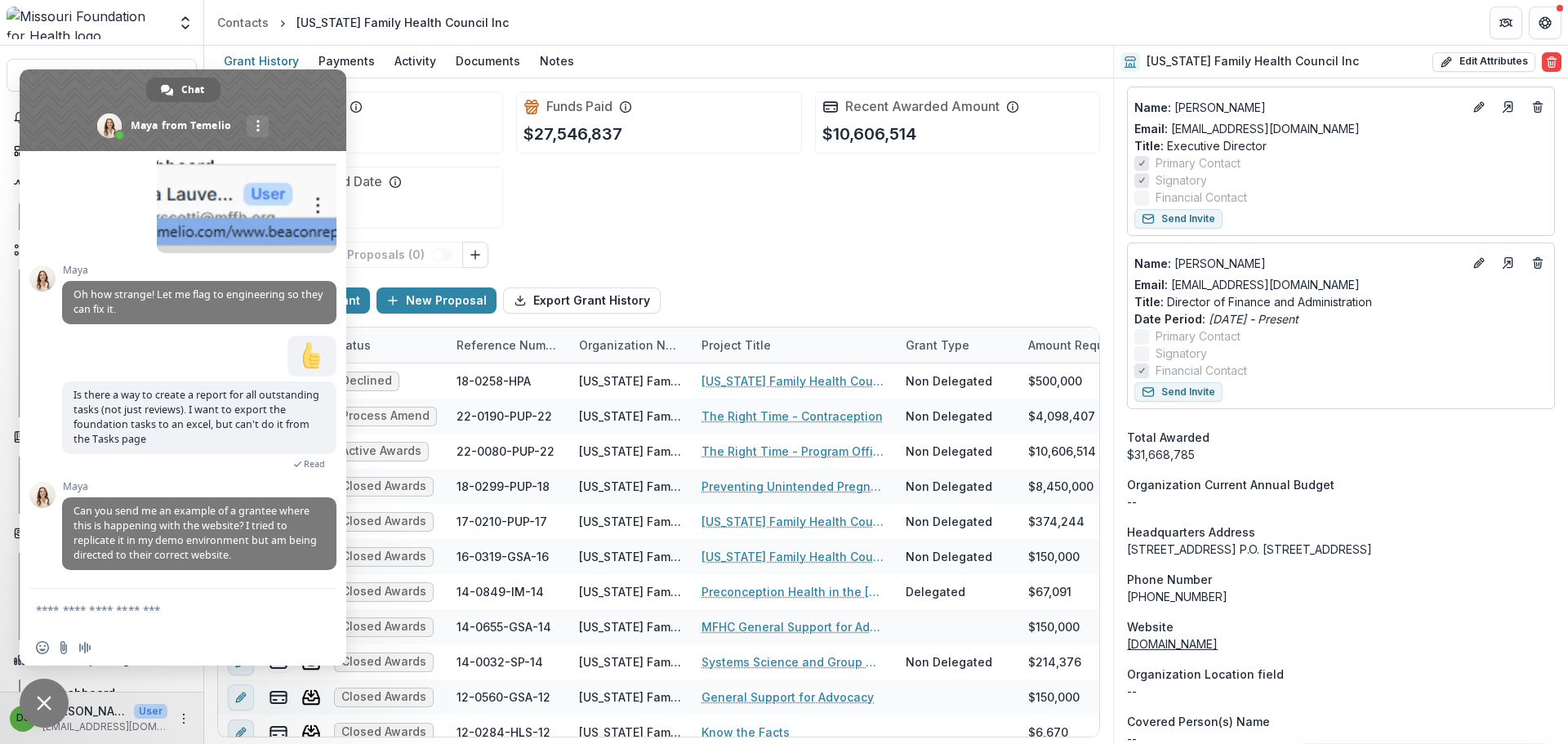
scroll to position [8493, 0]
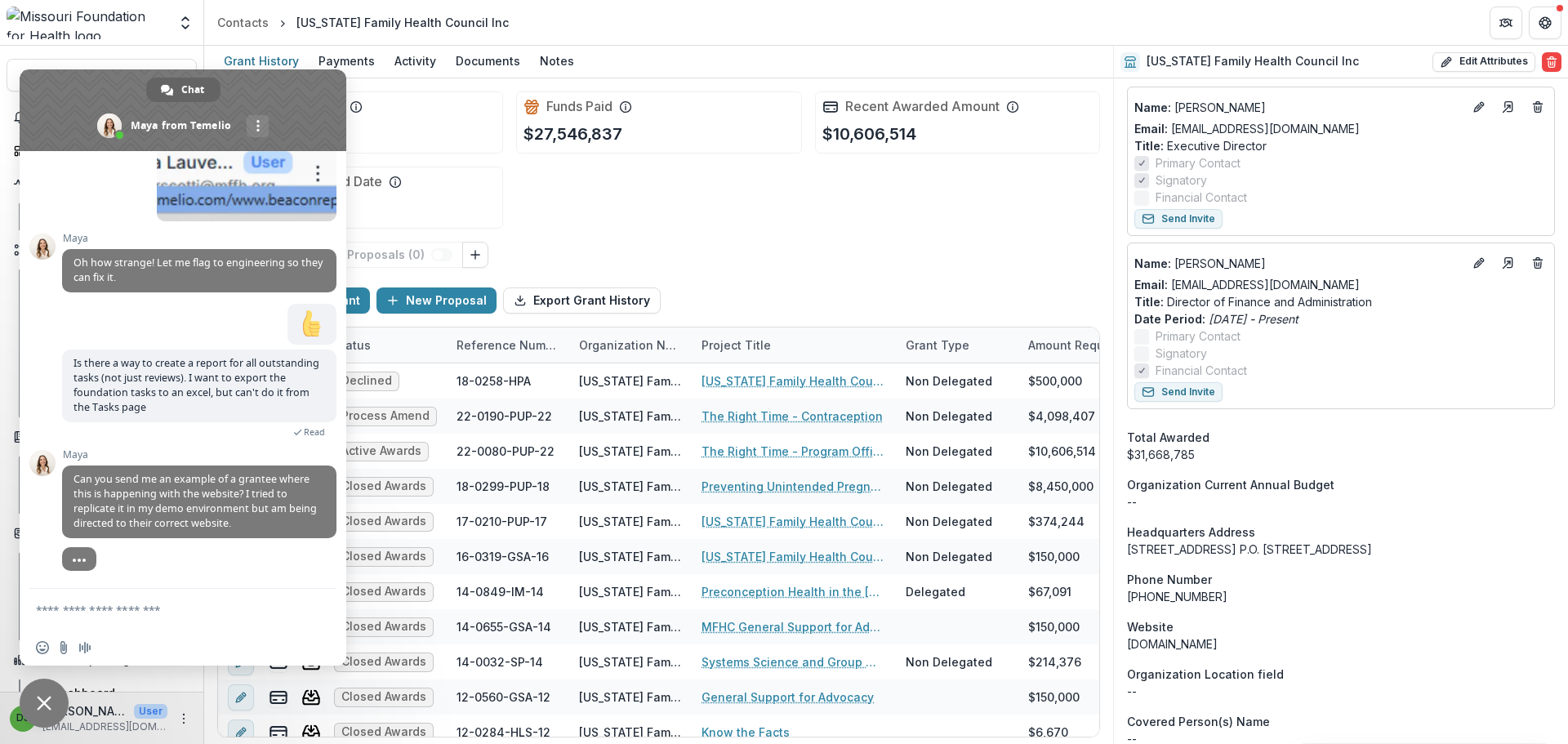
click at [156, 615] on textarea "Compose your message..." at bounding box center [165, 610] width 258 height 14
click at [149, 616] on textarea "Compose your message..." at bounding box center [165, 610] width 258 height 14
paste textarea "**********"
type textarea "**********"
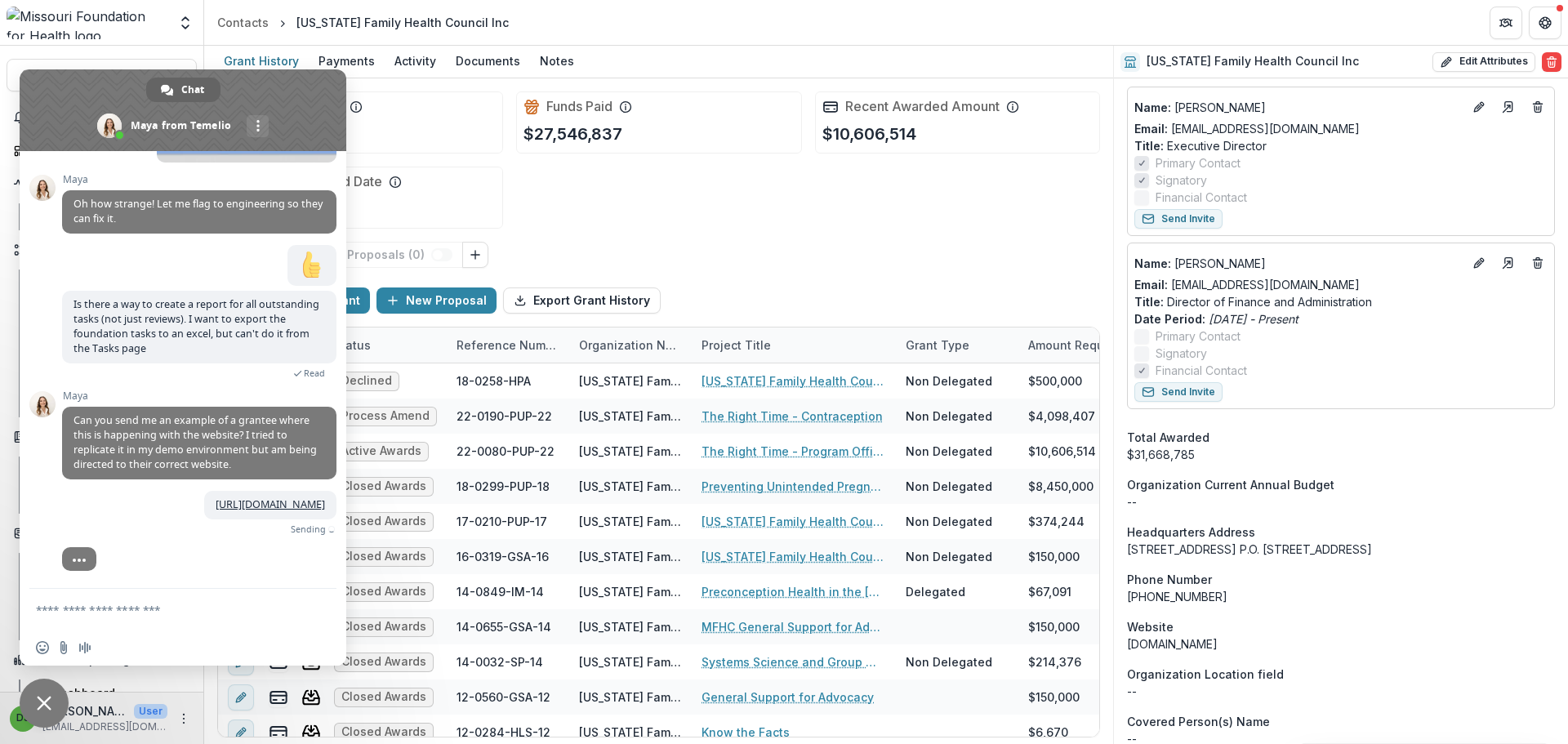
scroll to position [8562, 0]
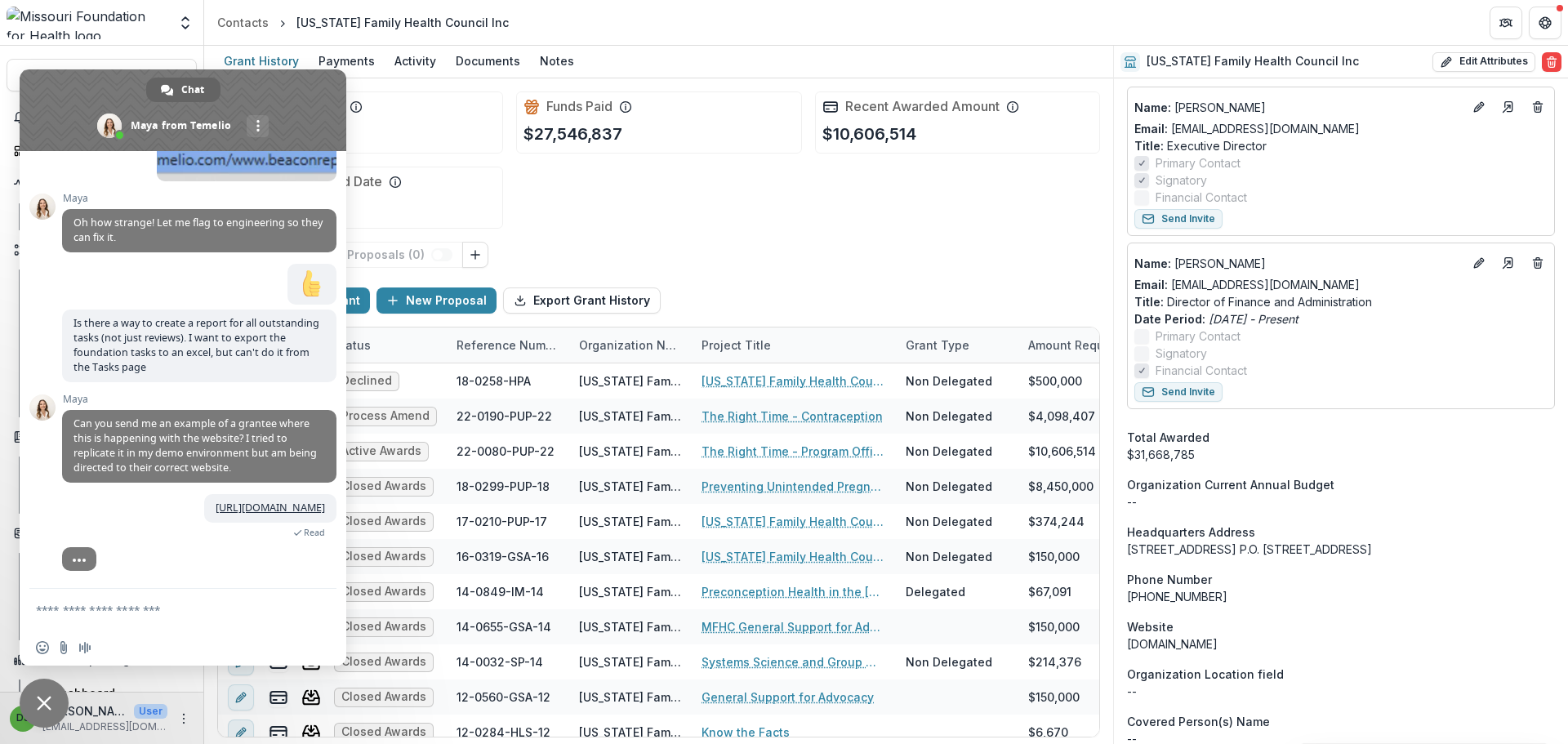
click at [778, 211] on div "Funds Awarded $31,668,785 Funds Paid $27,546,837 Recent Awarded Amount $10,606,…" at bounding box center [658, 160] width 883 height 164
click at [33, 699] on span "Close chat" at bounding box center [44, 703] width 49 height 49
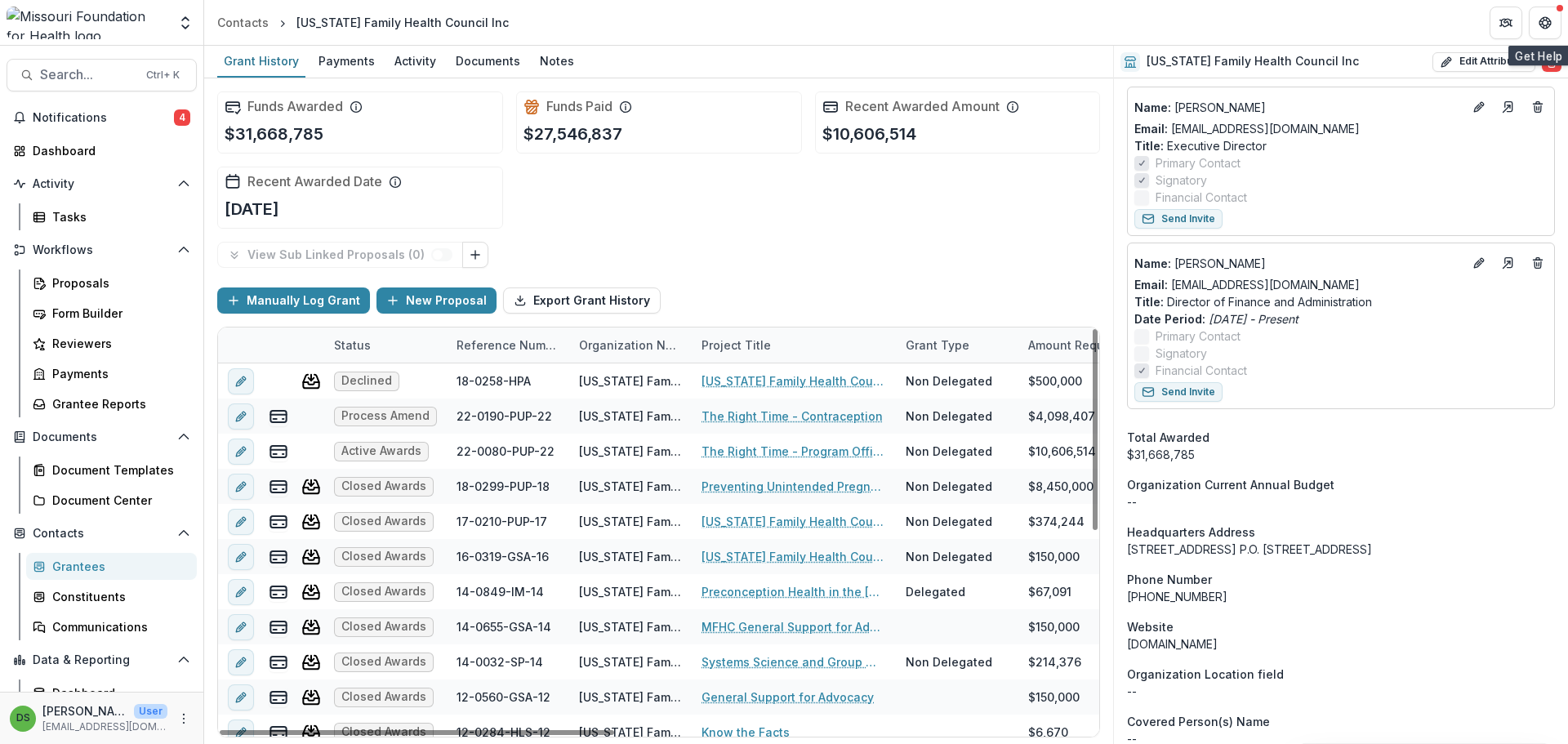
drag, startPoint x: 1543, startPoint y: 34, endPoint x: 211, endPoint y: 511, distance: 1414.8
click at [1543, 34] on button "Get Help" at bounding box center [1545, 22] width 33 height 33
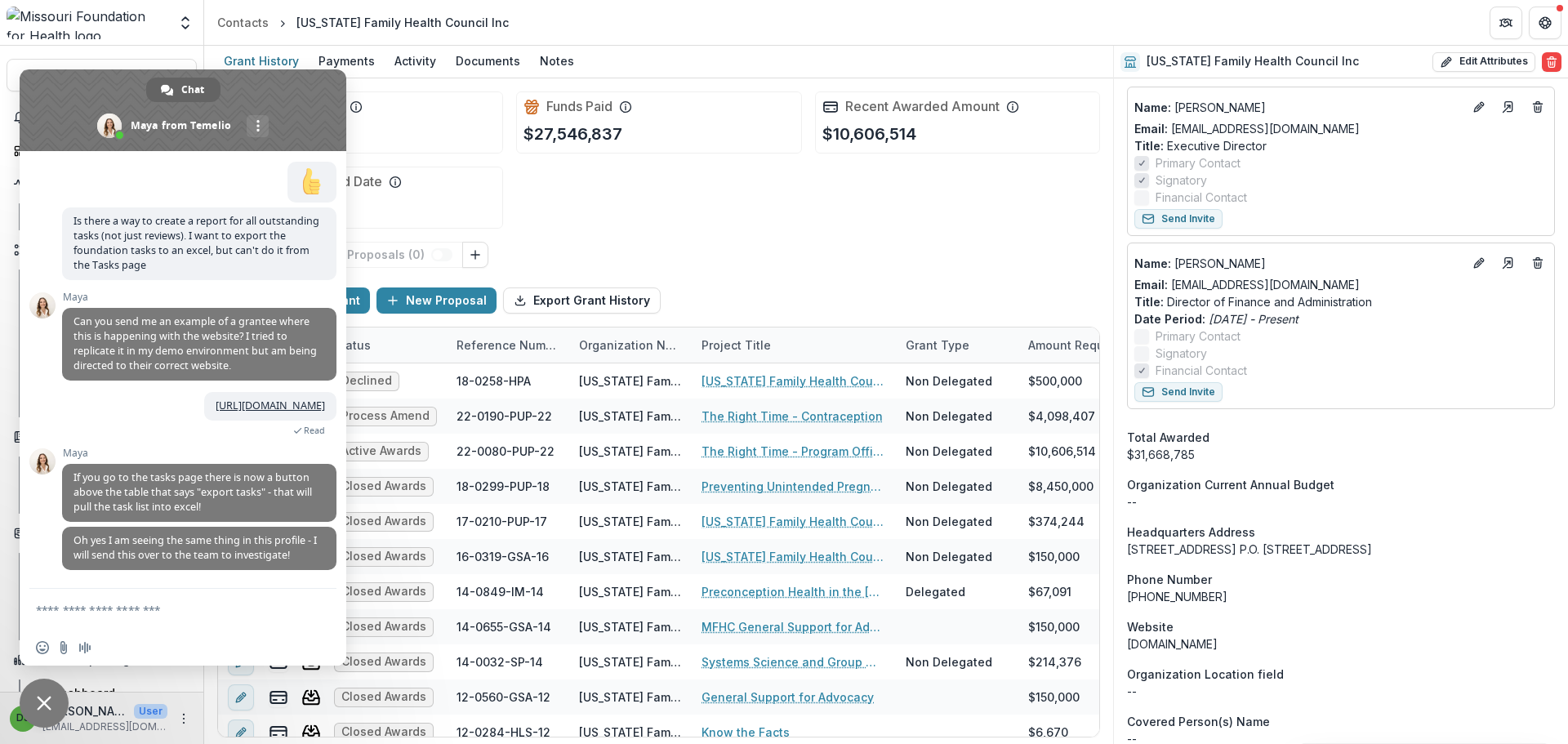
scroll to position [8664, 0]
click at [40, 698] on span "Close chat" at bounding box center [44, 703] width 14 height 14
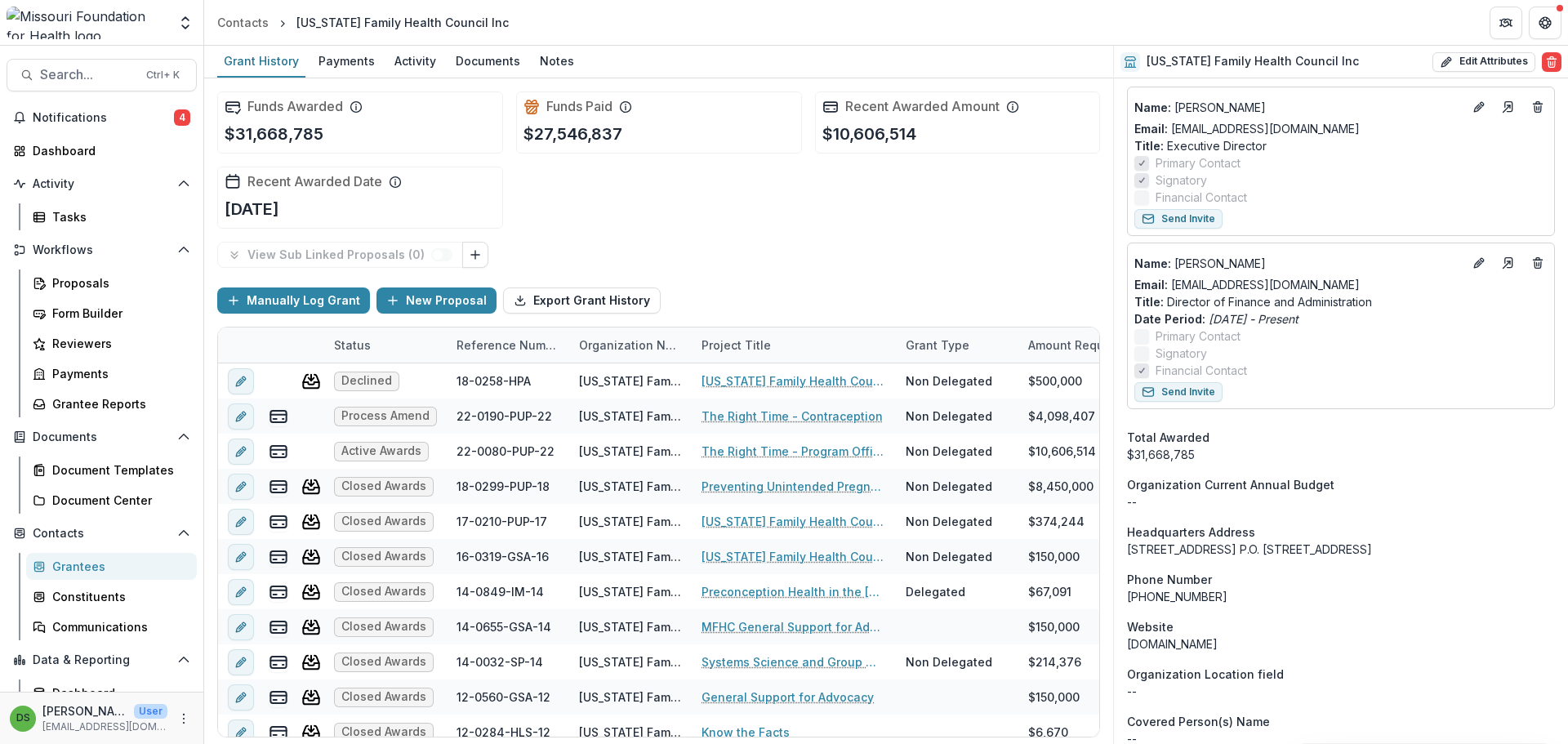
drag, startPoint x: 1550, startPoint y: 23, endPoint x: 333, endPoint y: 427, distance: 1282.3
click at [1550, 23] on icon "Get Help" at bounding box center [1545, 22] width 13 height 13
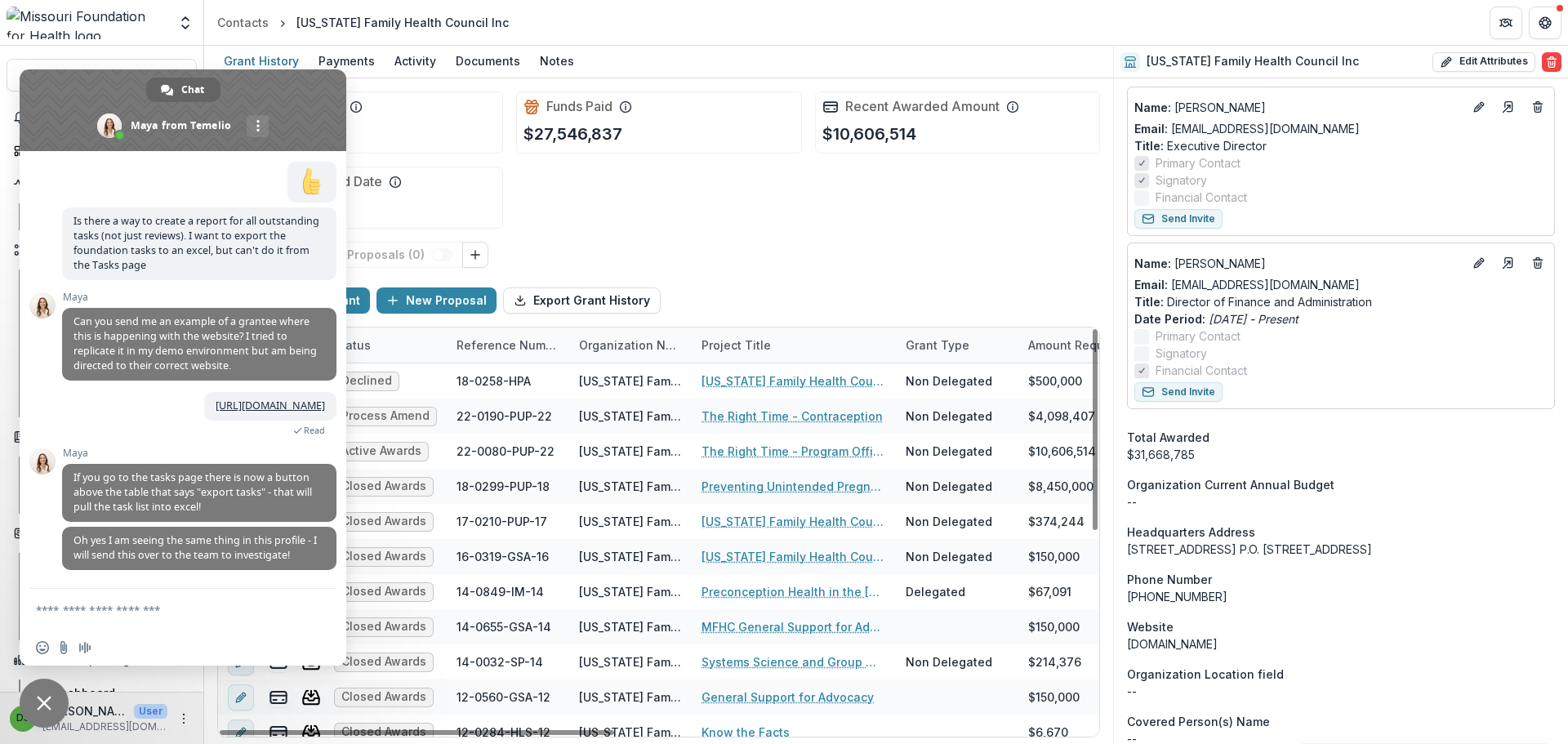
click at [201, 621] on form at bounding box center [165, 610] width 258 height 44
click at [201, 597] on form at bounding box center [165, 610] width 258 height 44
click at [163, 604] on textarea "Compose your message..." at bounding box center [165, 610] width 258 height 14
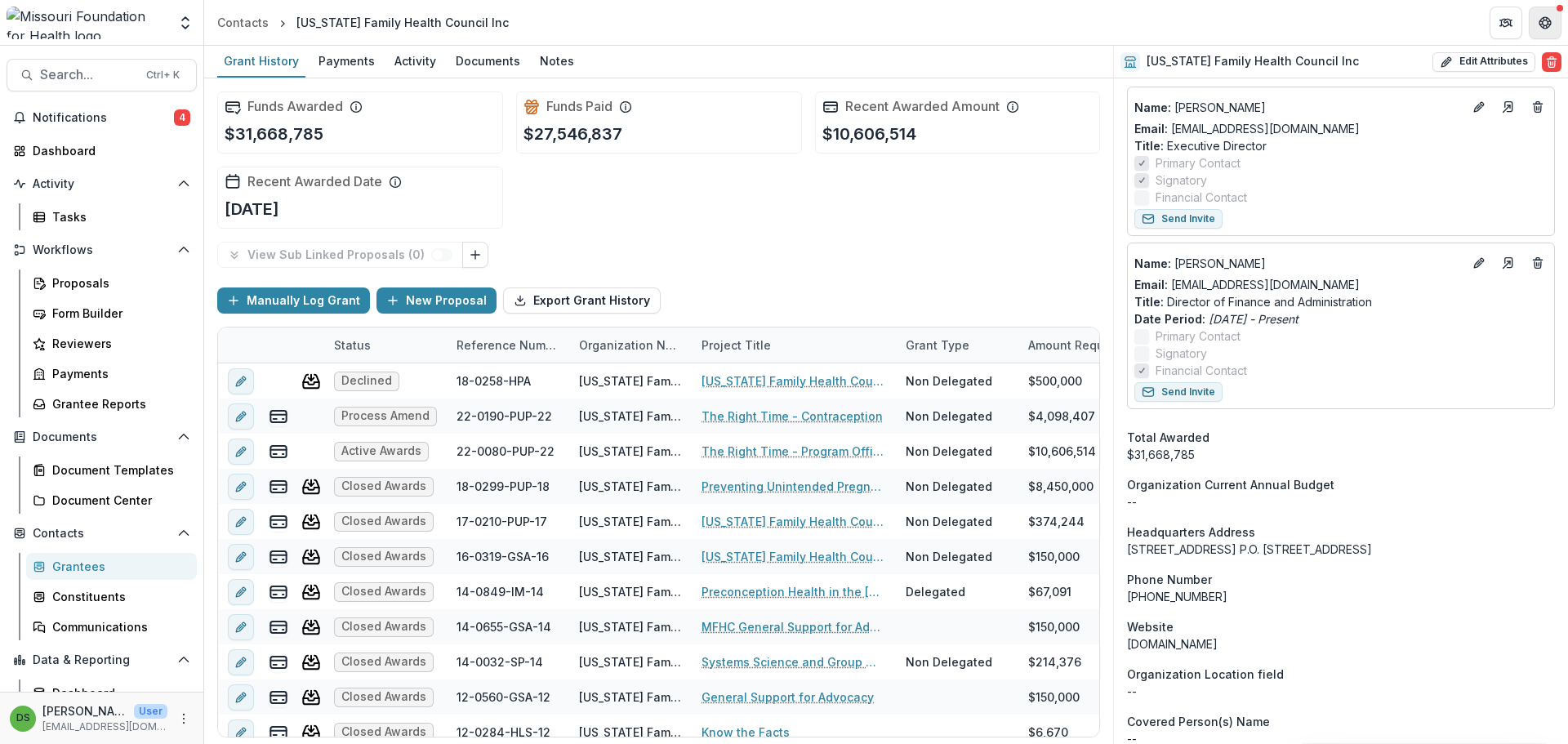
click at [1559, 28] on button "Get Help" at bounding box center [1545, 22] width 33 height 33
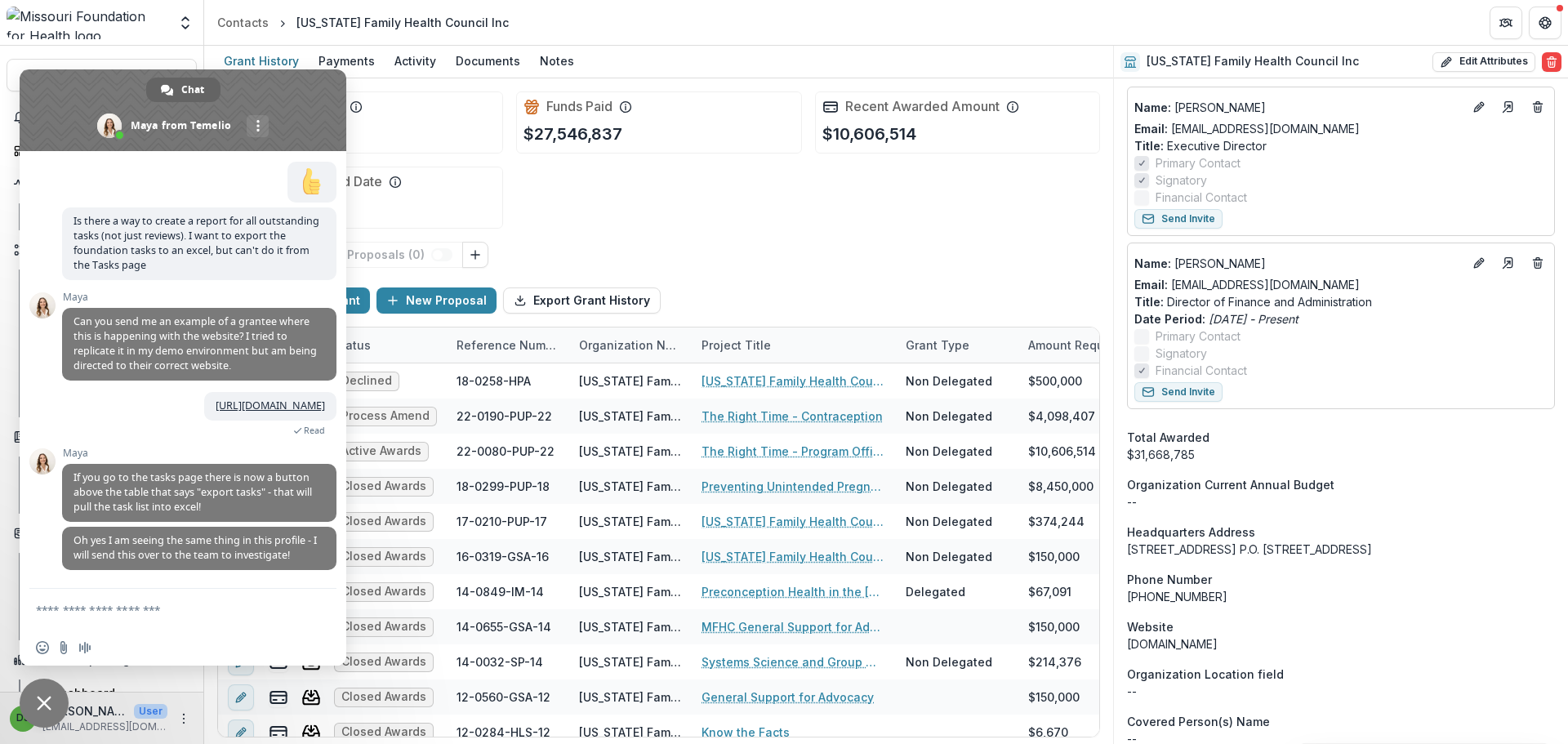
click at [138, 609] on textarea "Compose your message..." at bounding box center [165, 610] width 258 height 14
type textarea "**********"
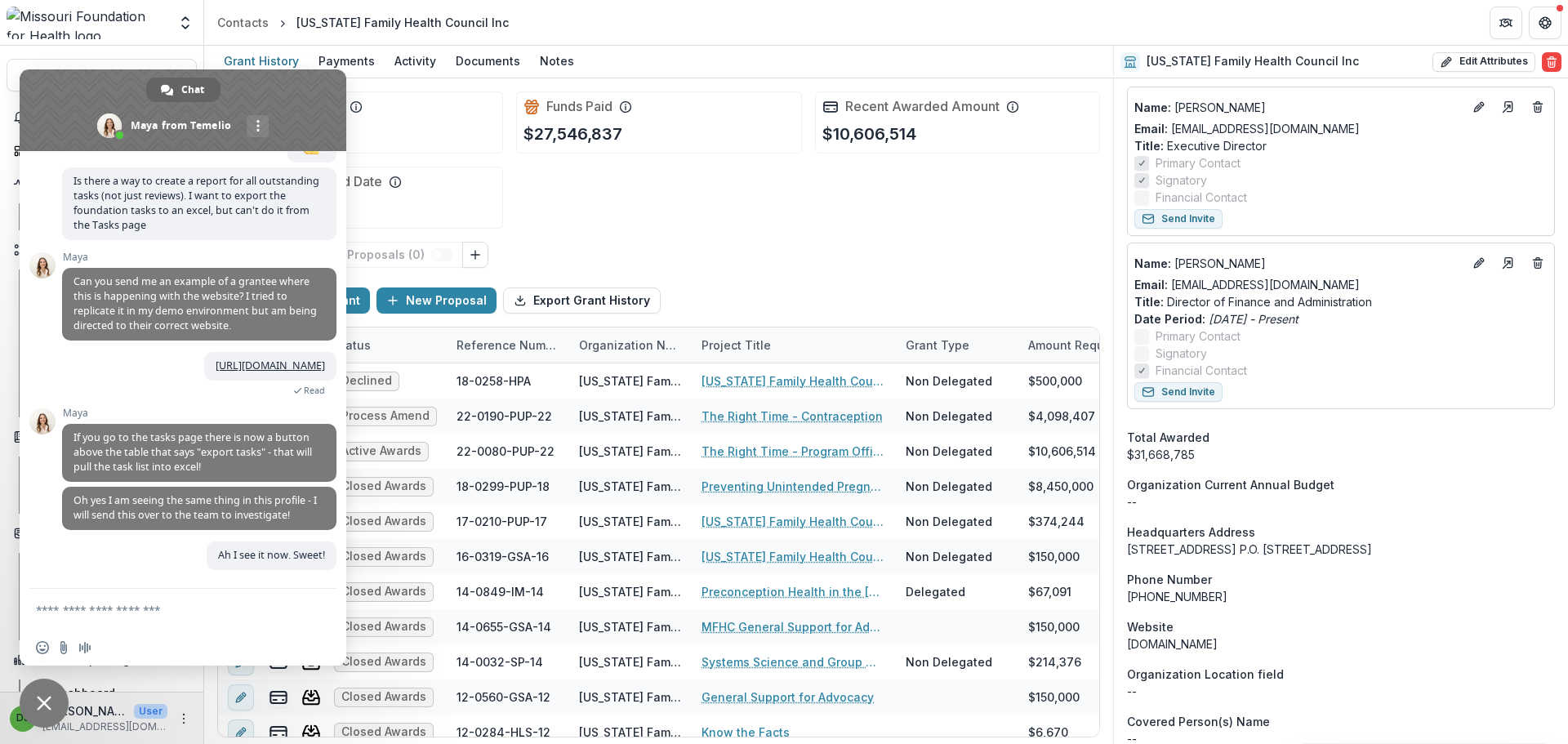
scroll to position [8704, 0]
click at [40, 701] on span "Close chat" at bounding box center [44, 703] width 14 height 14
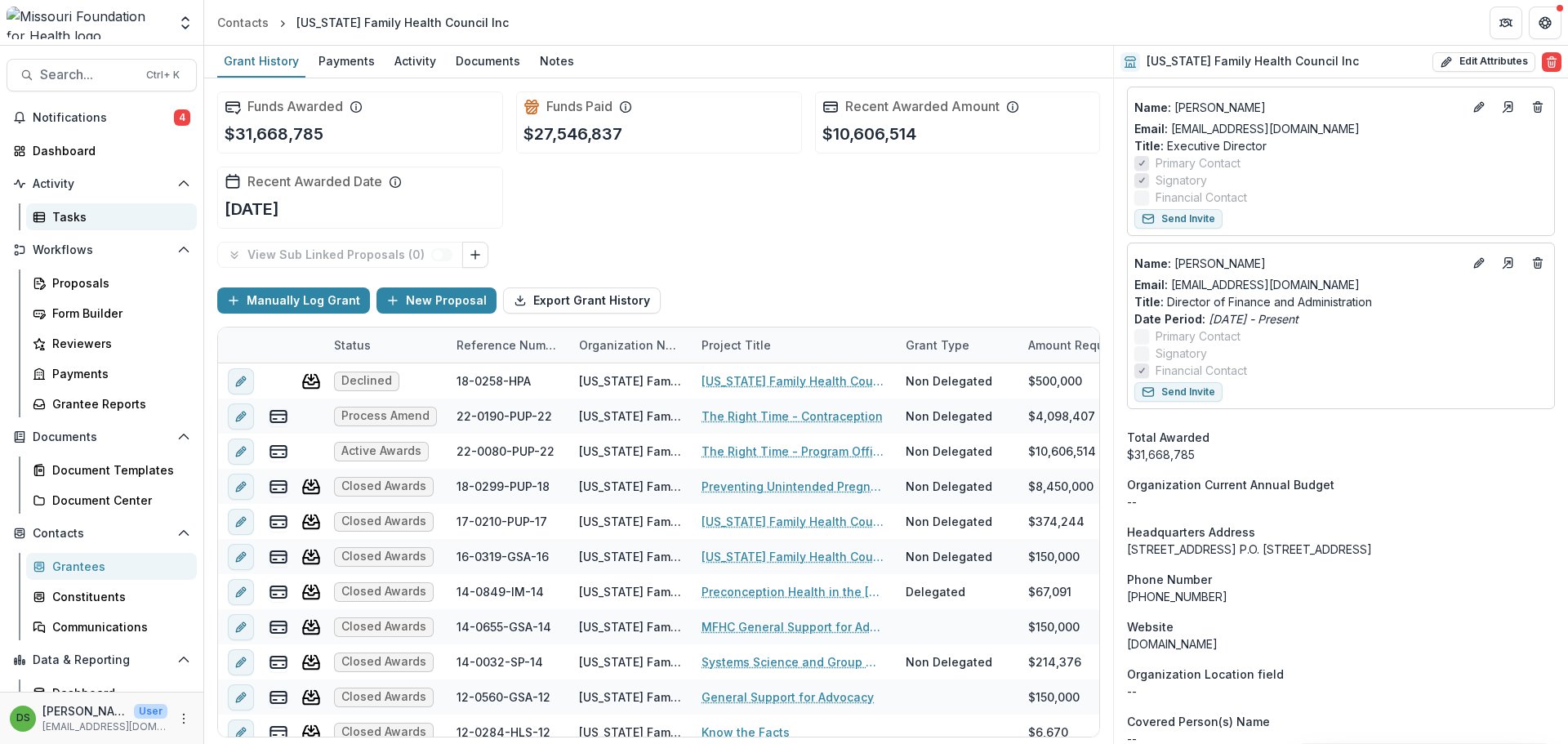
drag, startPoint x: 76, startPoint y: 204, endPoint x: 65, endPoint y: 203, distance: 11.0
click at [65, 203] on link "Tasks" at bounding box center [111, 216] width 171 height 27
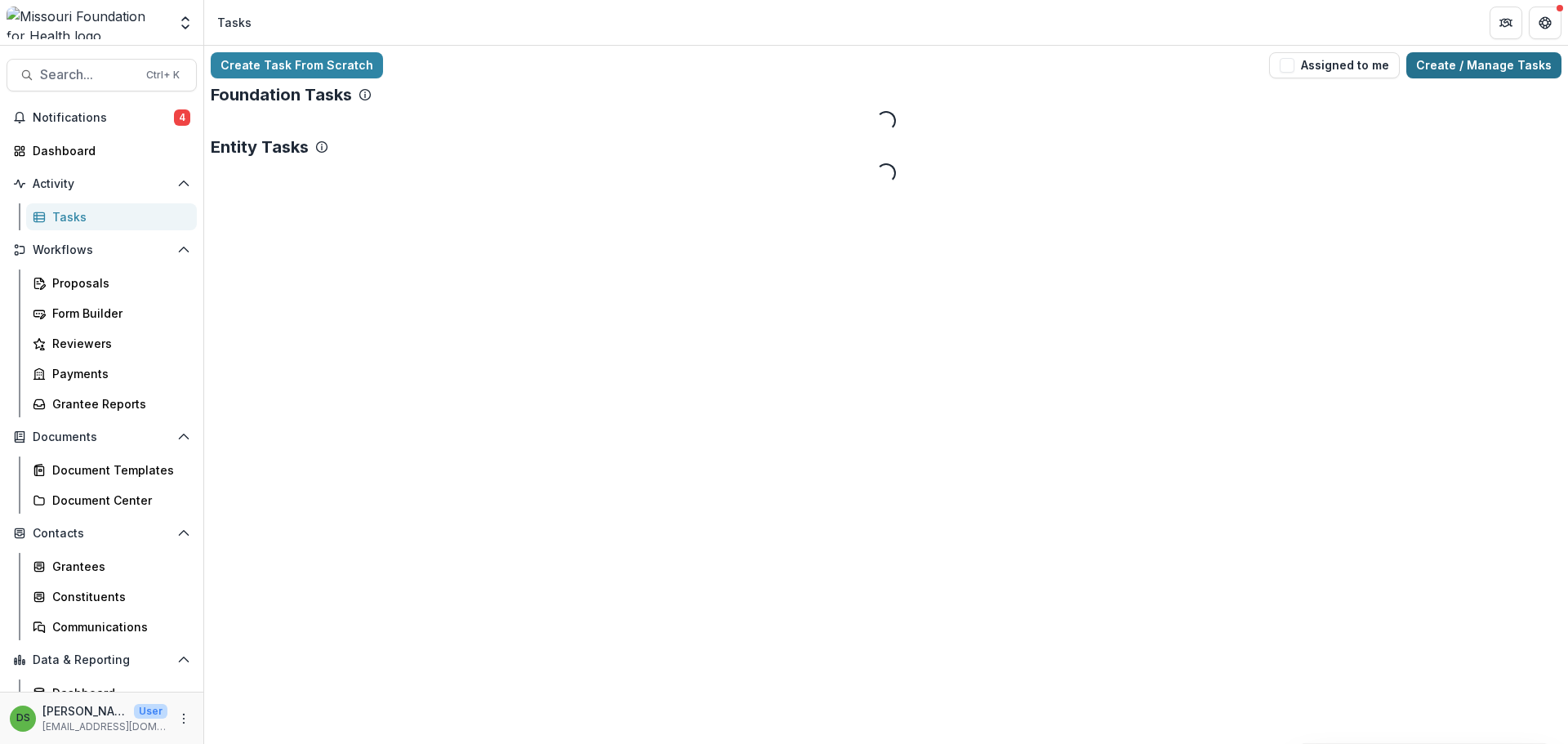
click at [1523, 57] on link "Create / Manage Tasks" at bounding box center [1483, 64] width 155 height 26
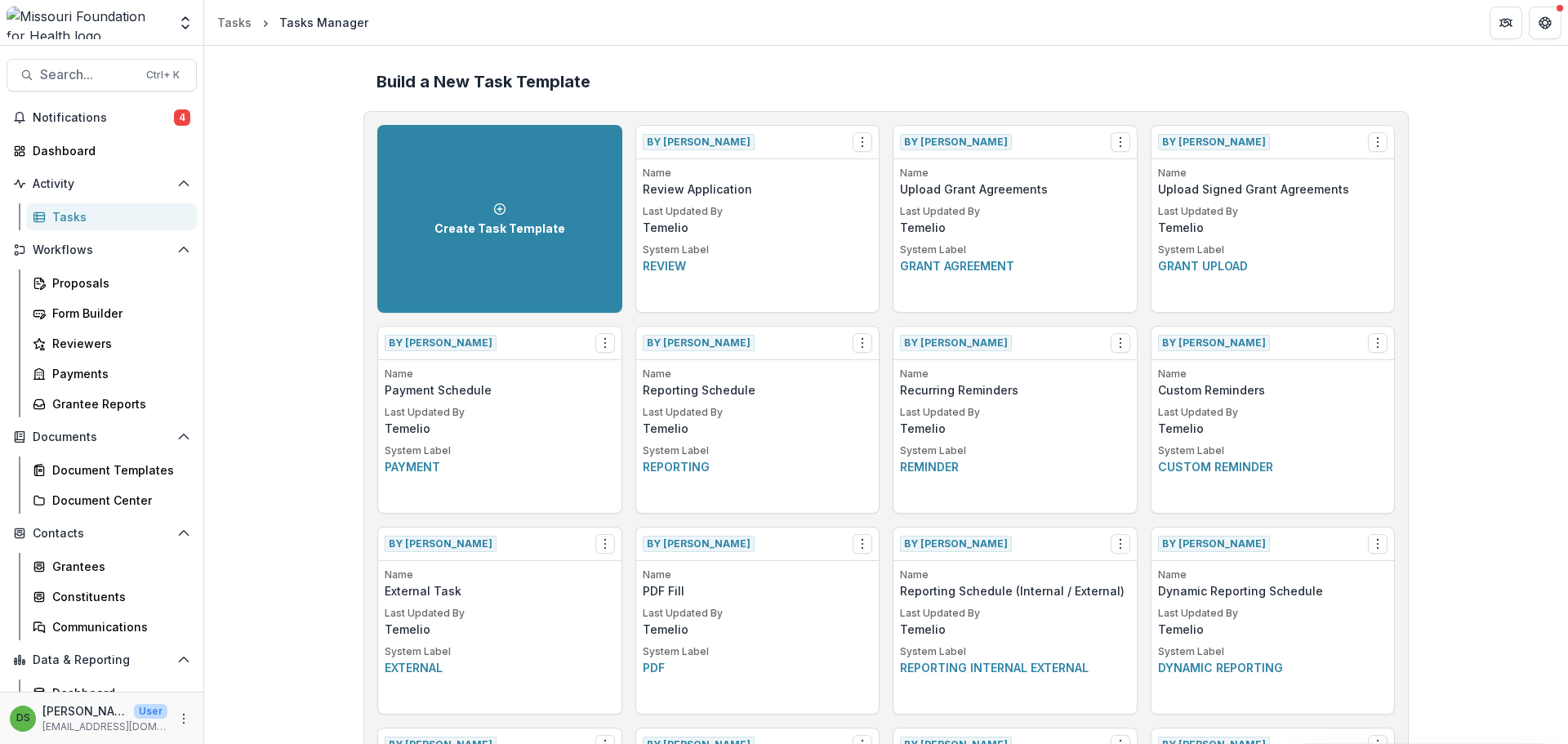
scroll to position [2807, 0]
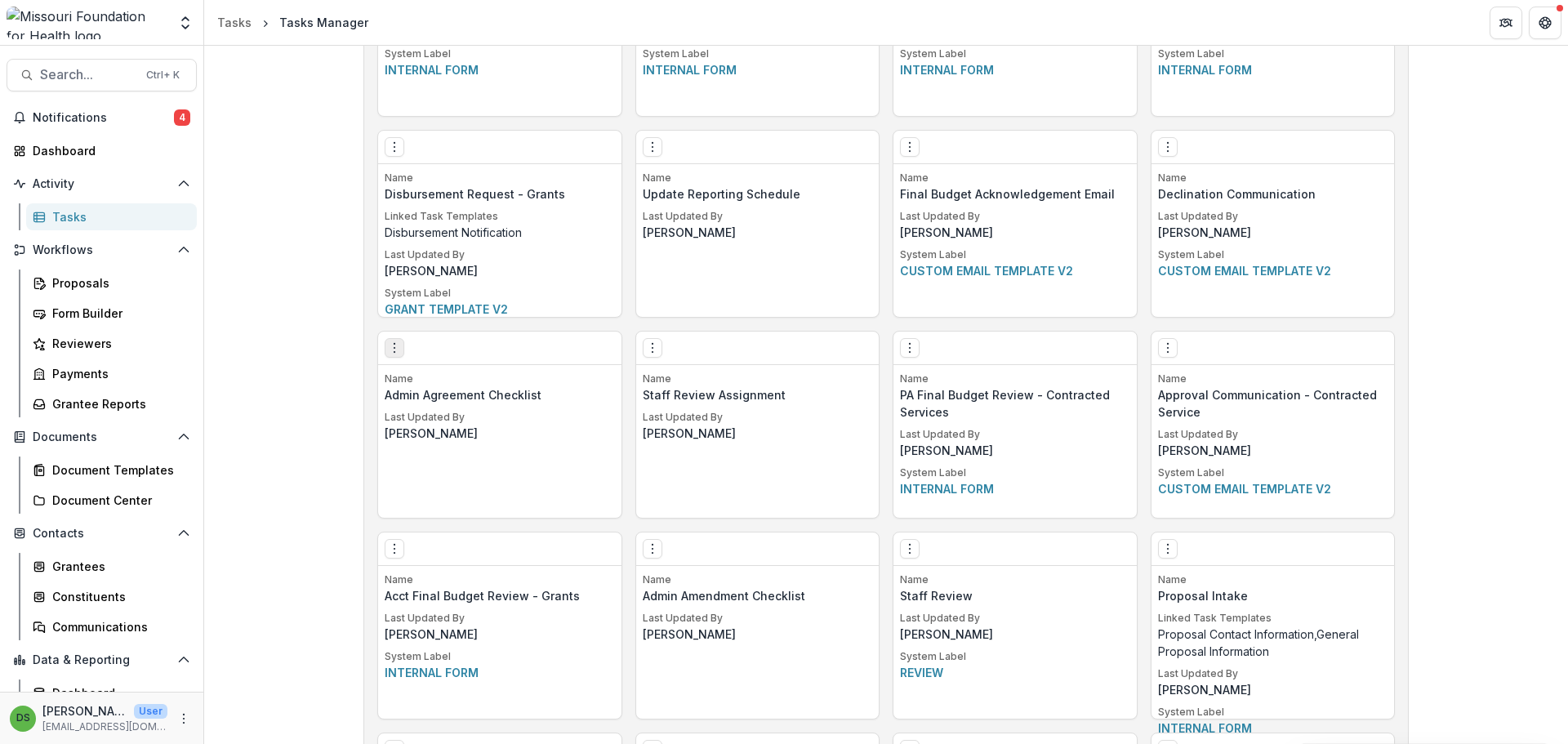
click at [390, 342] on icon "Options" at bounding box center [394, 348] width 13 height 13
click at [436, 382] on link "Edit" at bounding box center [487, 382] width 200 height 27
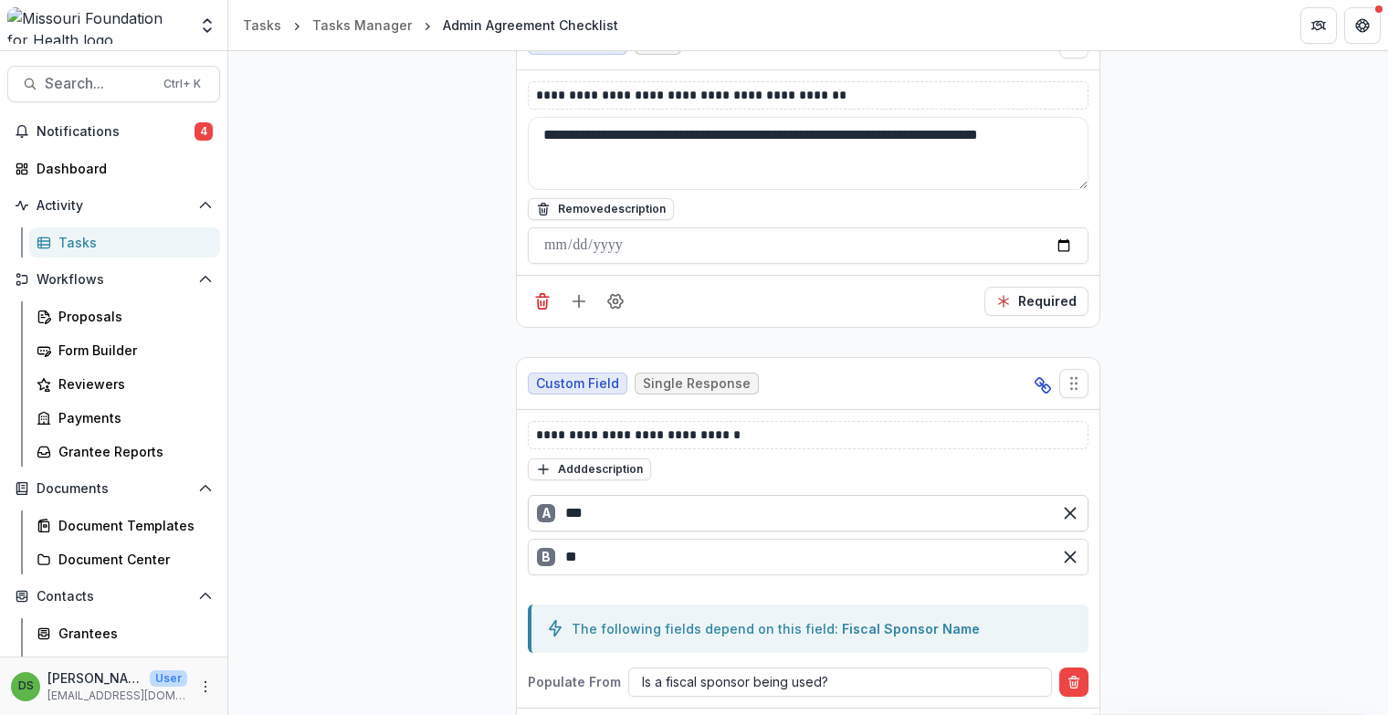
scroll to position [1278, 0]
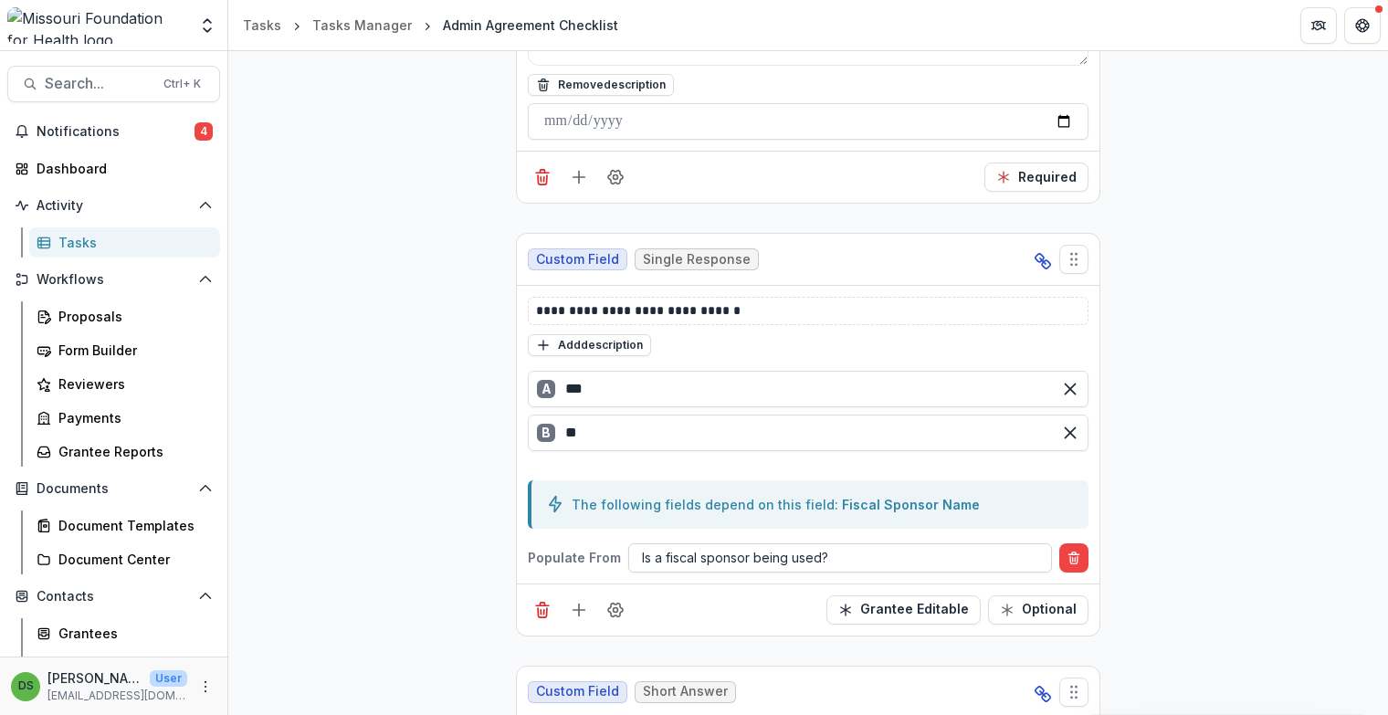
click at [769, 554] on div at bounding box center [840, 557] width 396 height 23
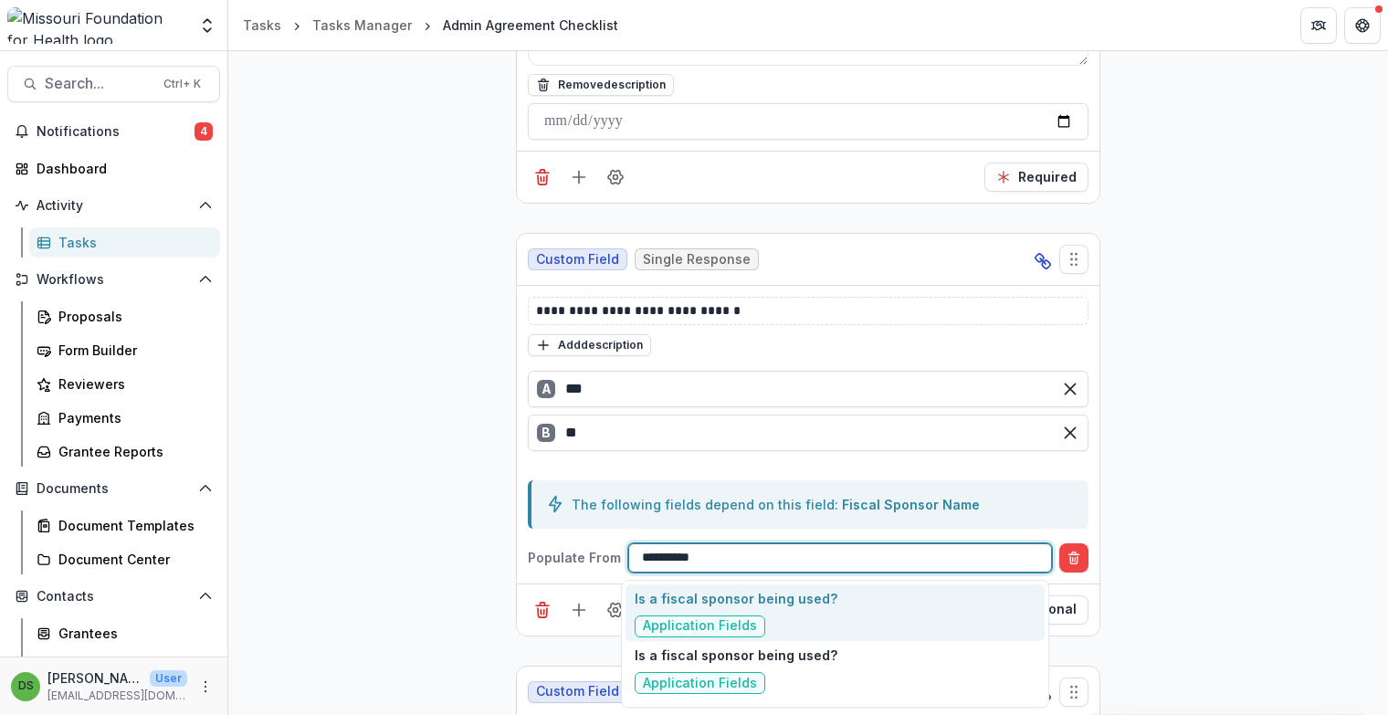
type input "**********"
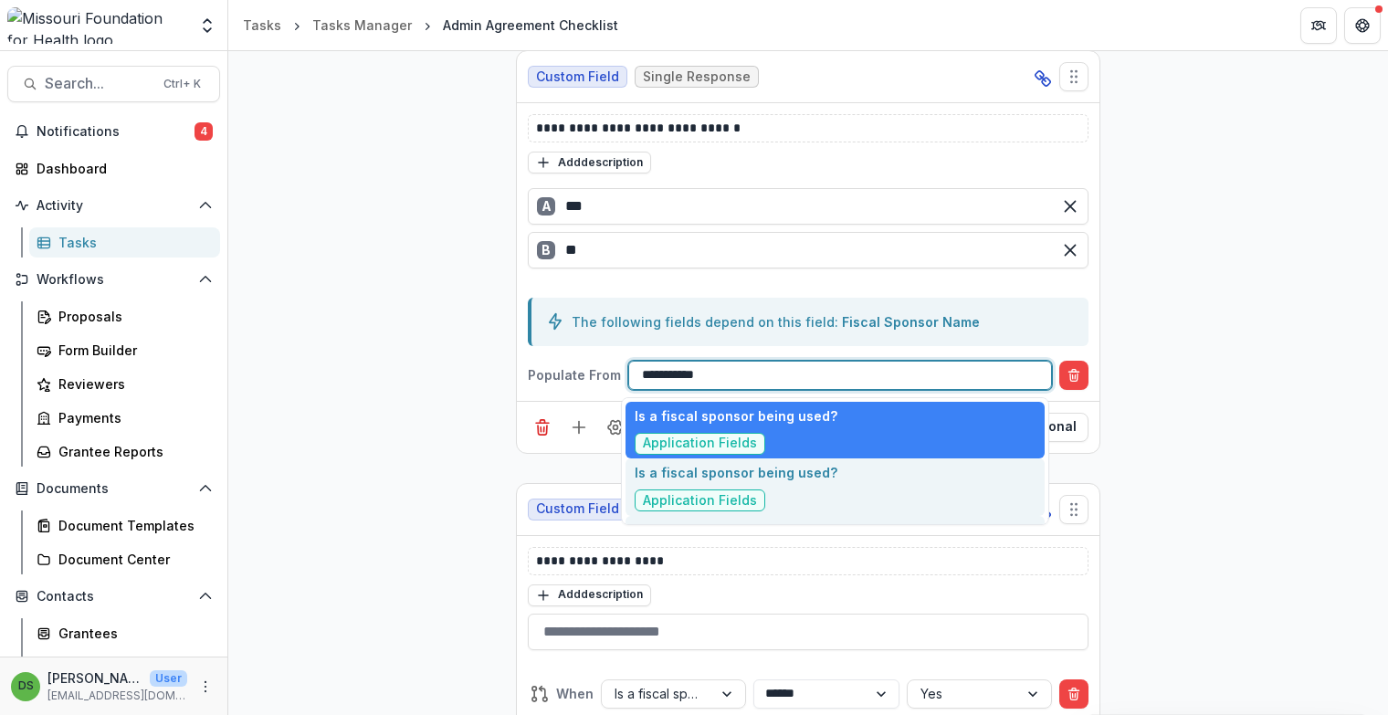
scroll to position [53, 0]
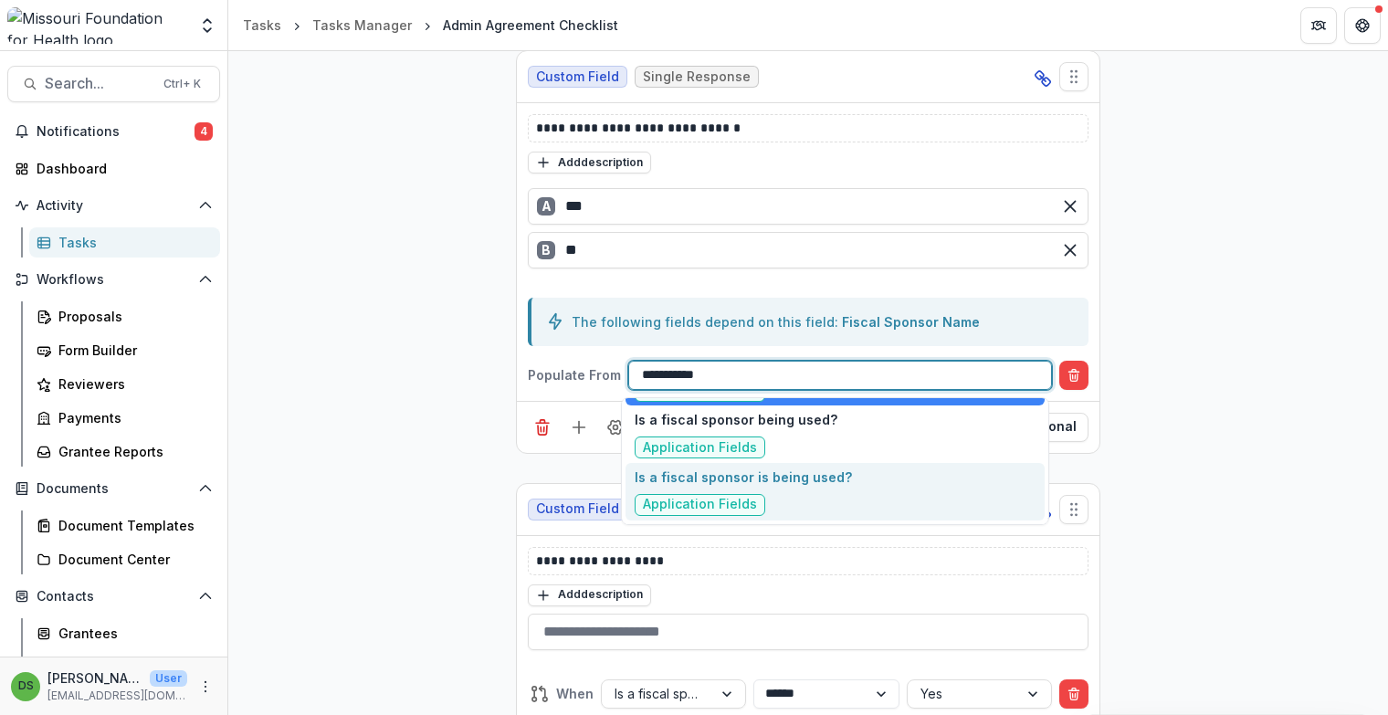
click at [765, 490] on div "Is a fiscal sponsor is being used? Application Fields" at bounding box center [742, 491] width 217 height 48
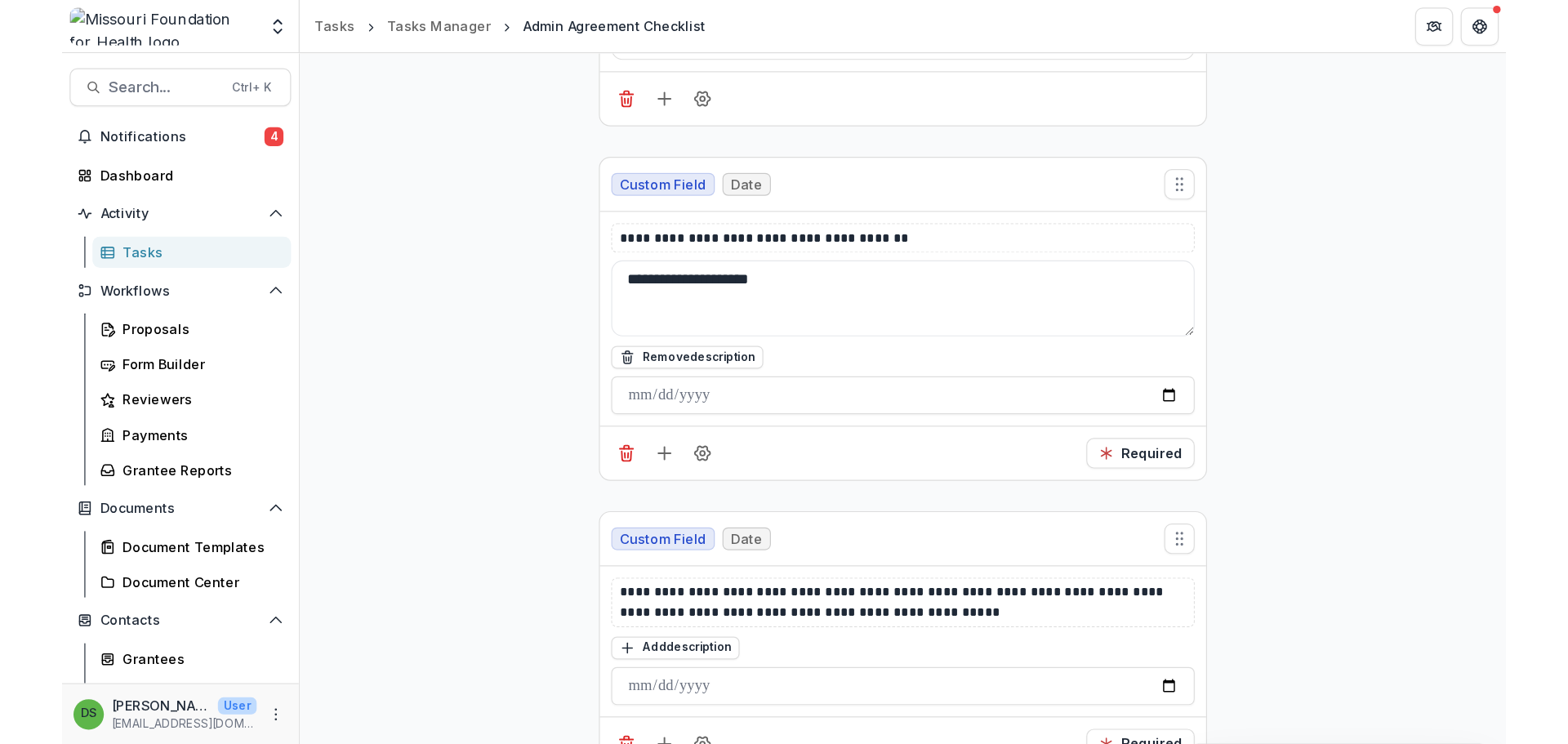
scroll to position [3511, 0]
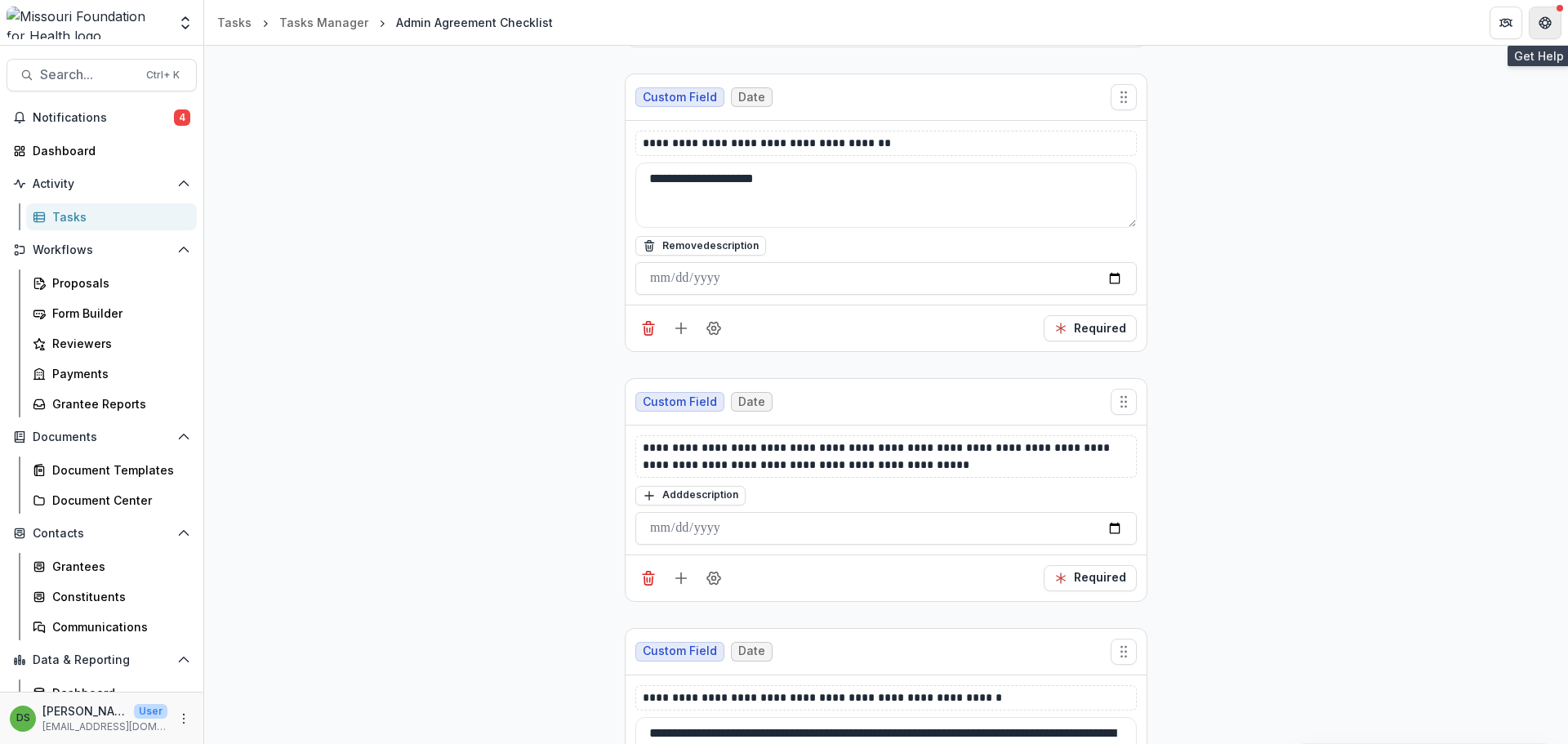
click at [1552, 14] on button "Get Help" at bounding box center [1545, 22] width 33 height 33
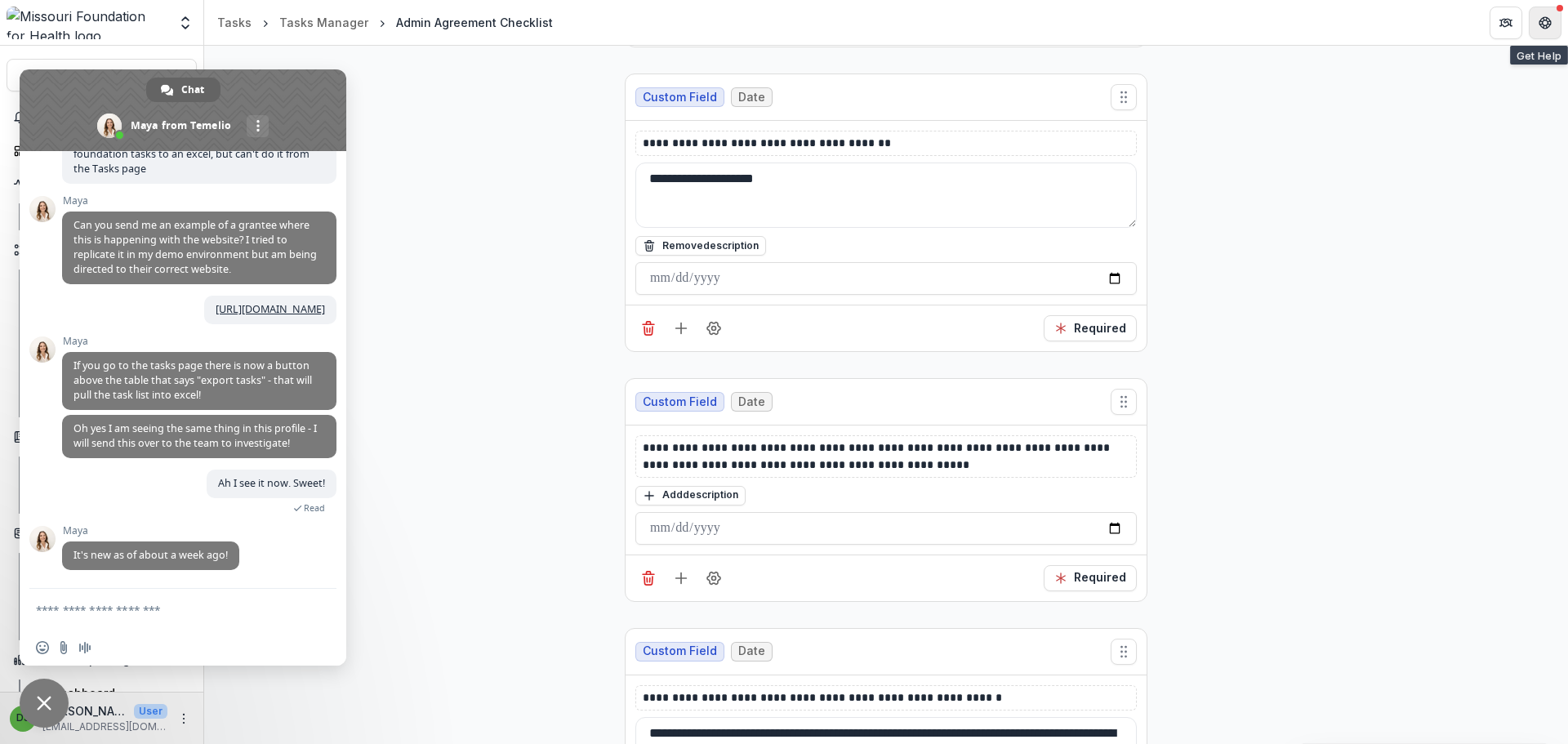
scroll to position [8761, 0]
click at [123, 613] on textarea "Compose your message..." at bounding box center [165, 610] width 258 height 14
type textarea "*****"
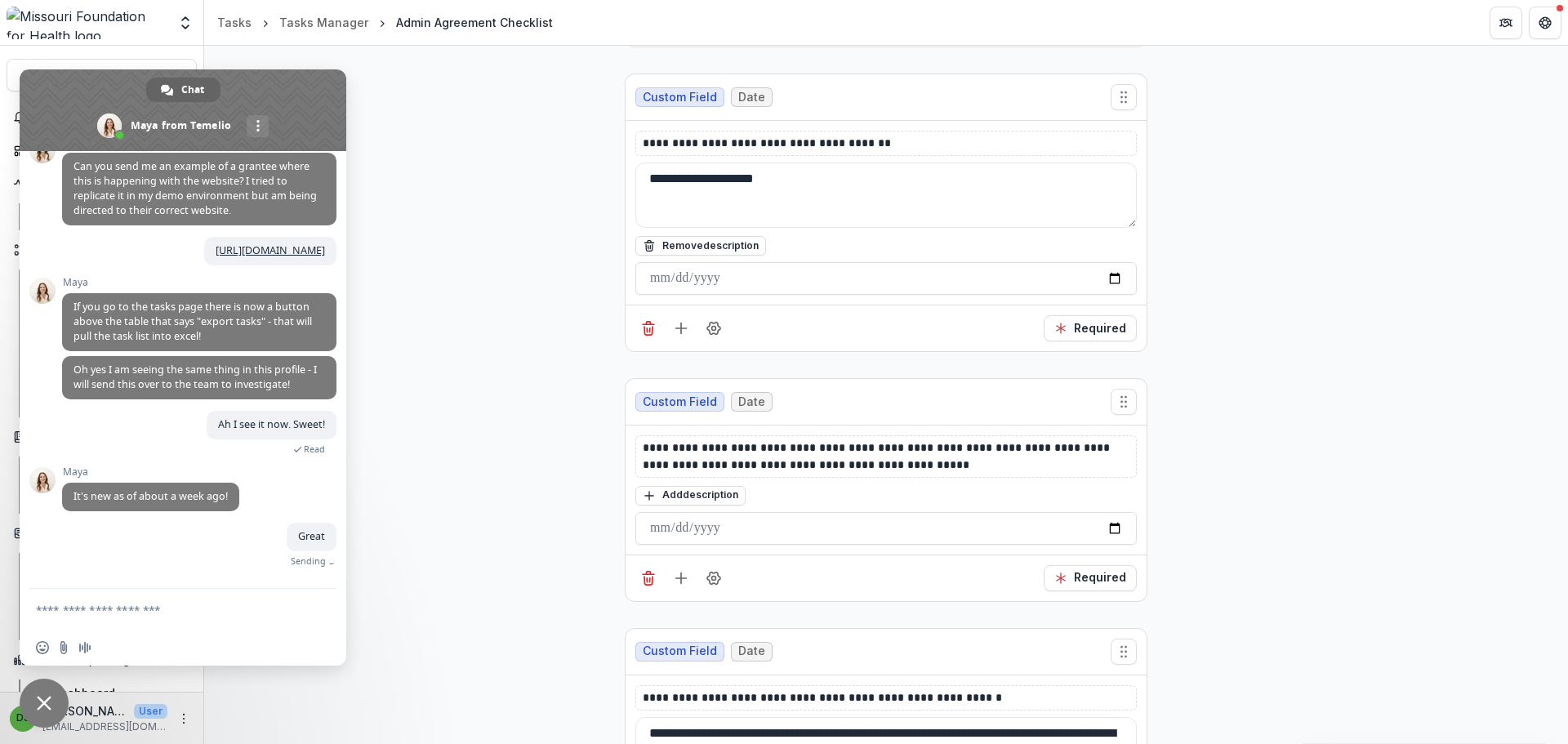
scroll to position [8800, 0]
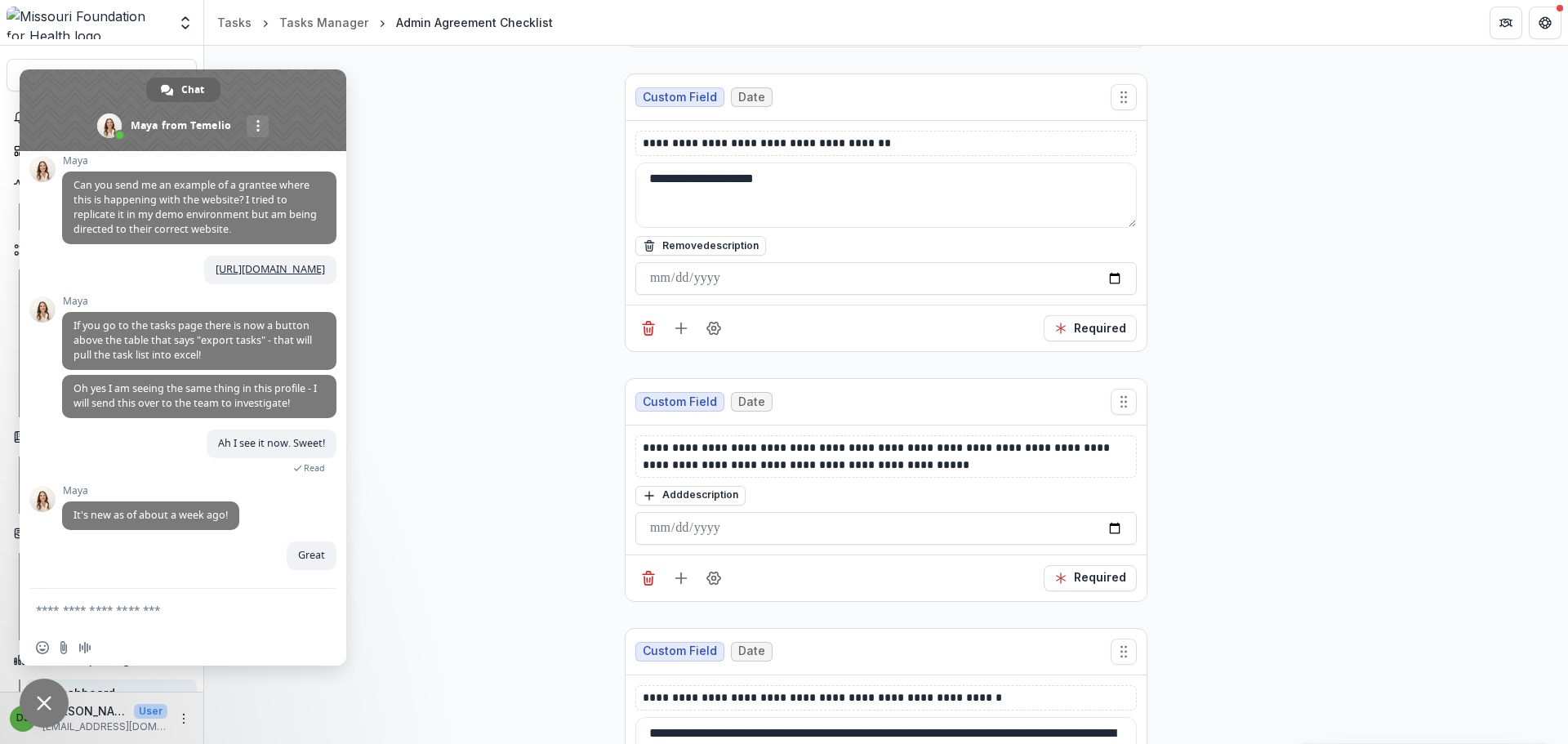
click at [55, 681] on span "Close chat" at bounding box center [44, 703] width 49 height 49
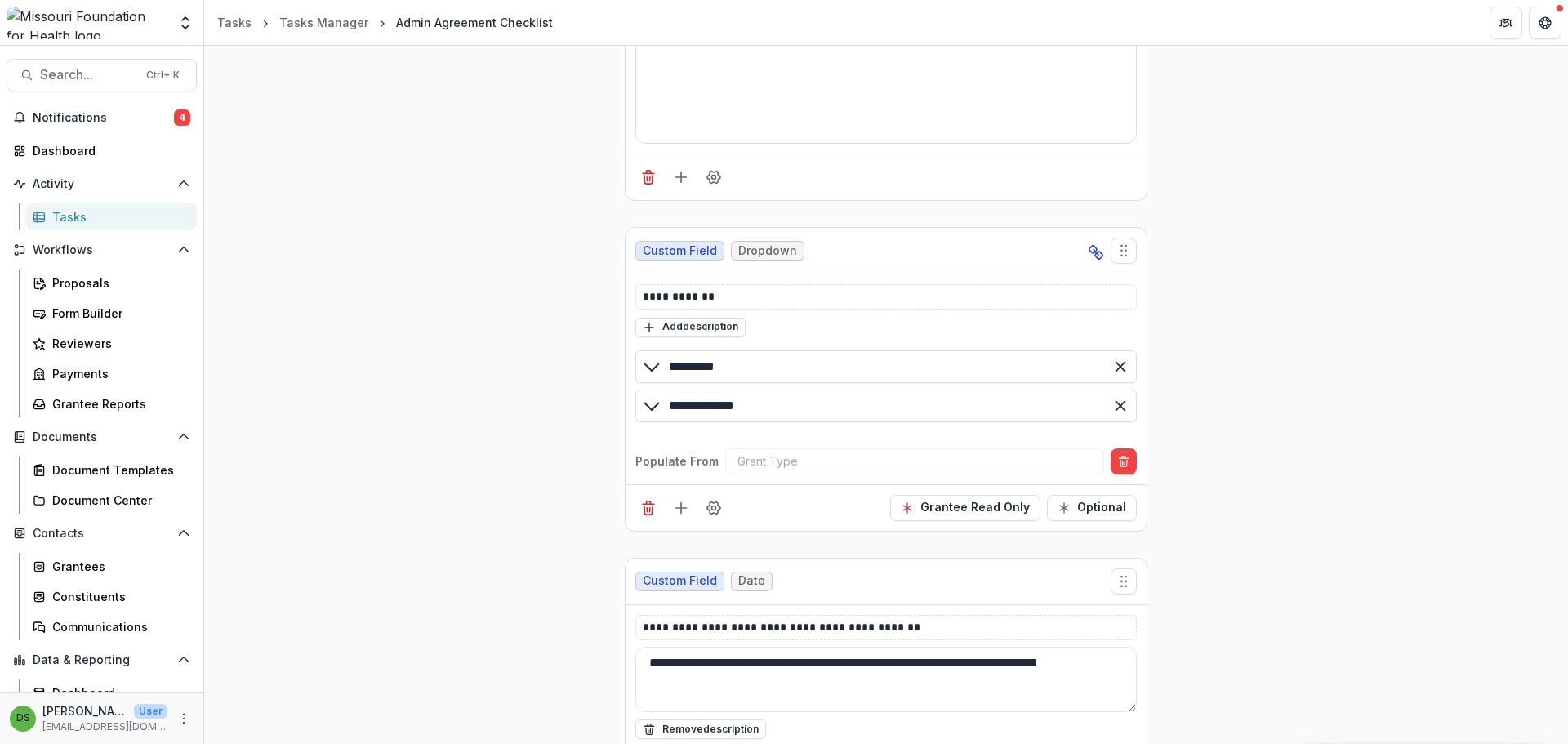
scroll to position [0, 0]
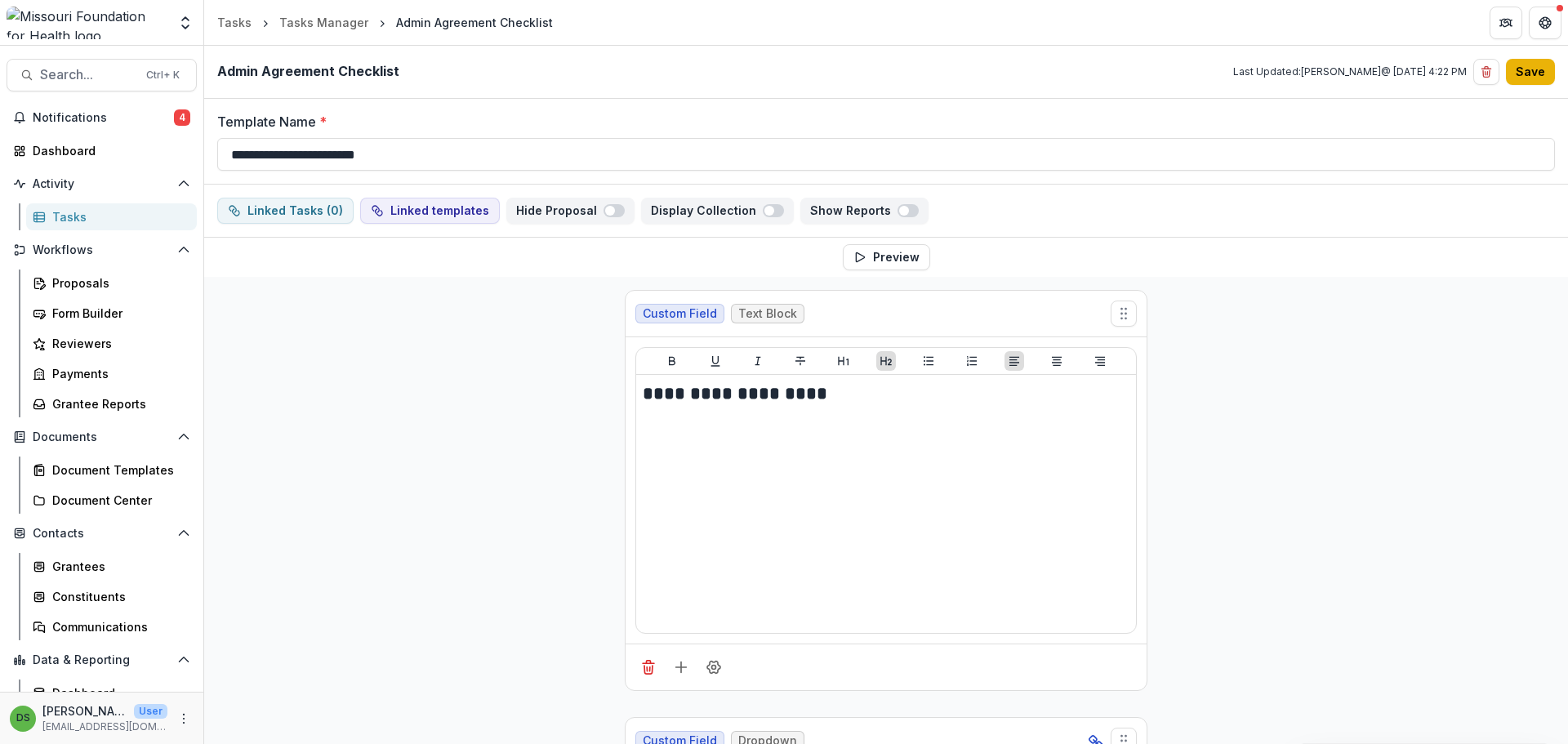
click at [1524, 73] on button "Save" at bounding box center [1530, 72] width 49 height 26
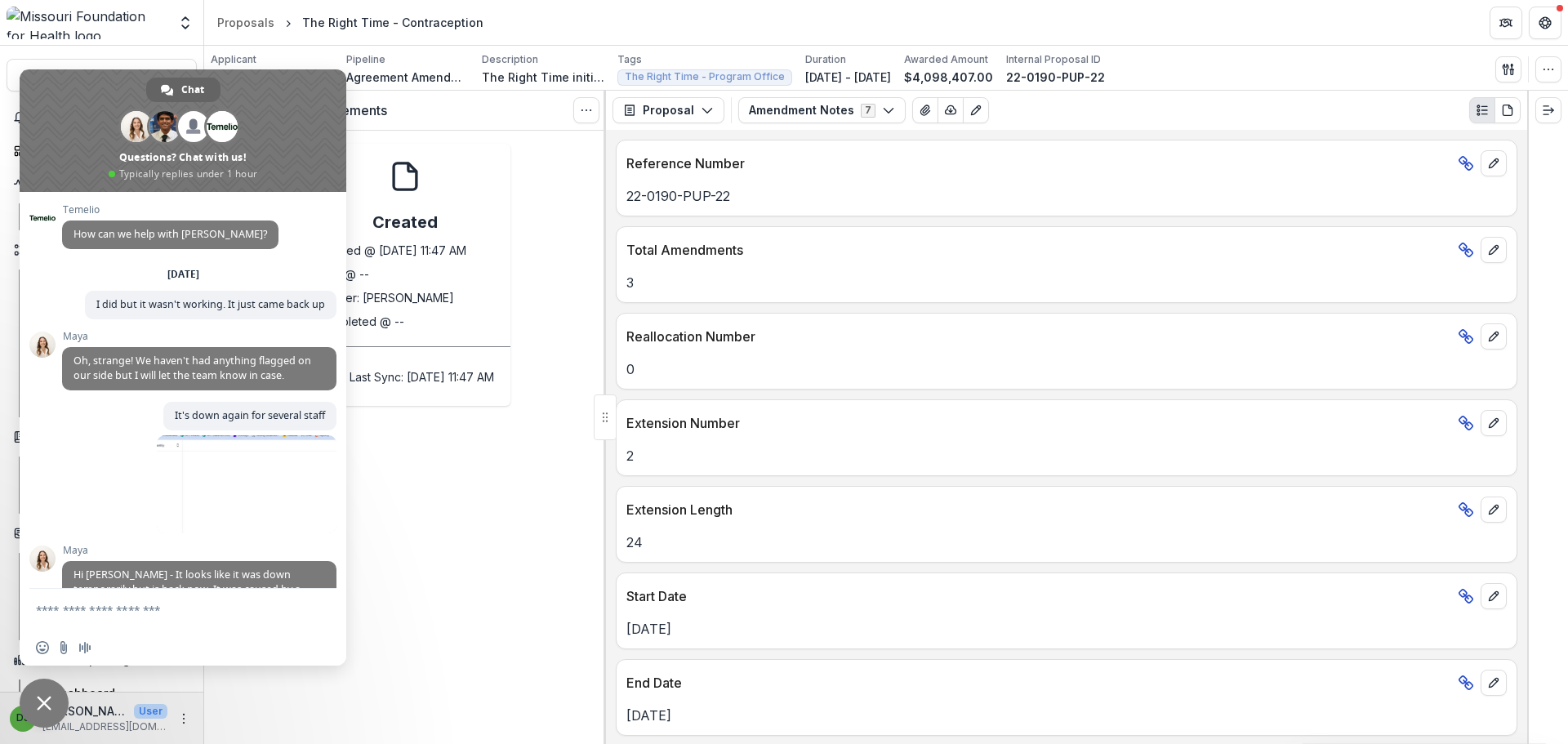
click at [38, 706] on span "Close chat" at bounding box center [44, 703] width 14 height 14
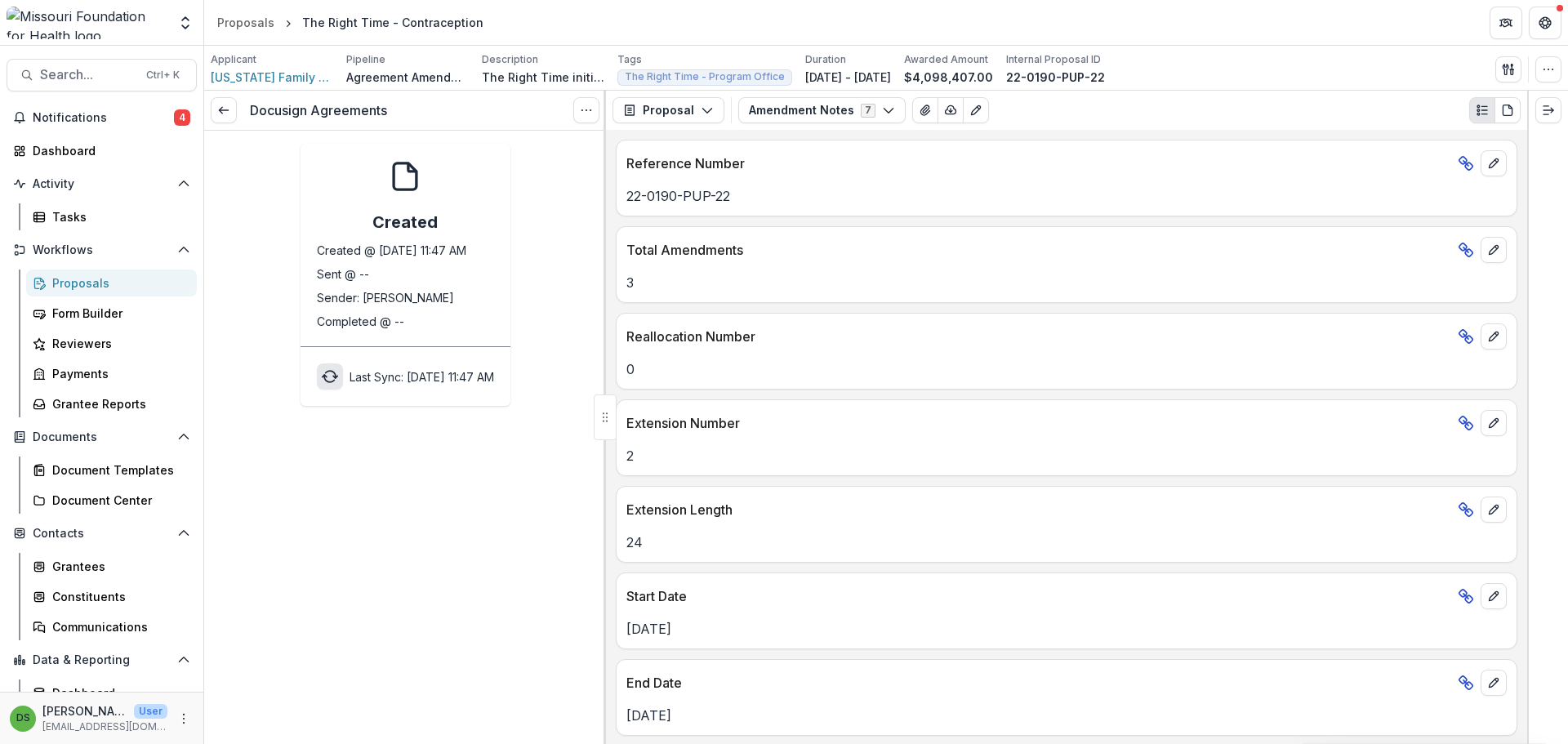
click at [322, 368] on icon "sync" at bounding box center [330, 376] width 16 height 16
click at [213, 119] on link at bounding box center [224, 110] width 26 height 26
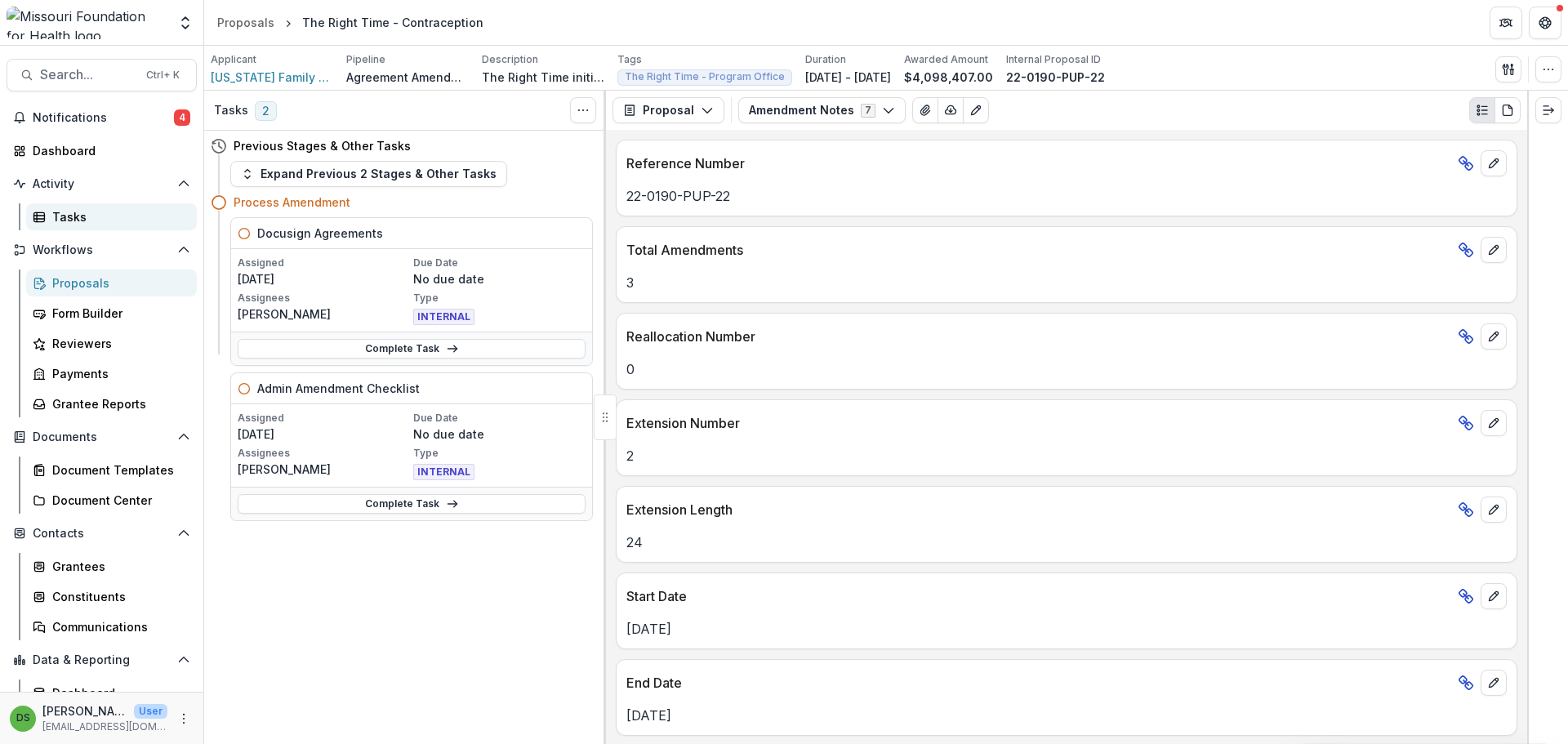
click at [72, 224] on div "Tasks" at bounding box center [117, 216] width 131 height 17
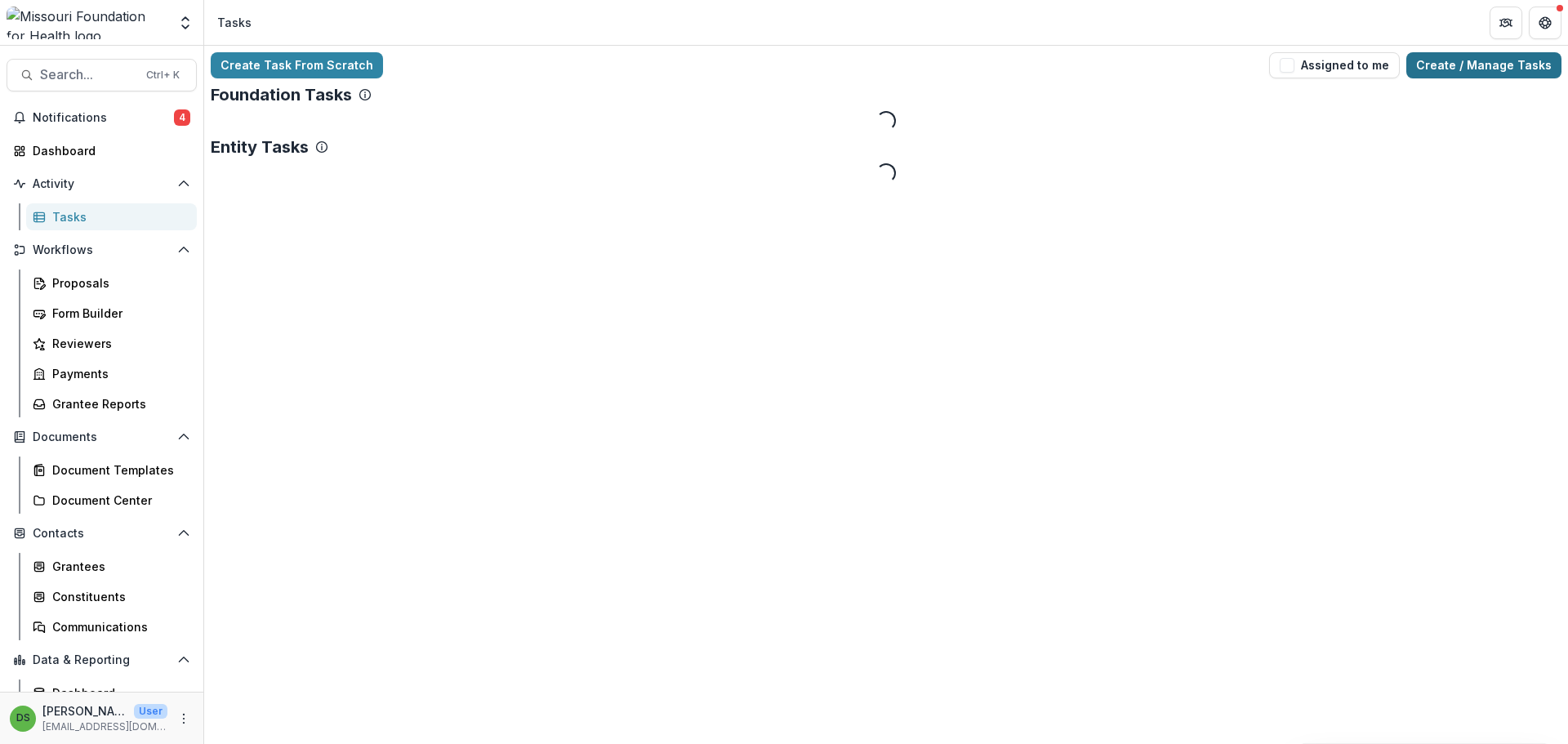
click at [1439, 60] on link "Create / Manage Tasks" at bounding box center [1483, 64] width 155 height 26
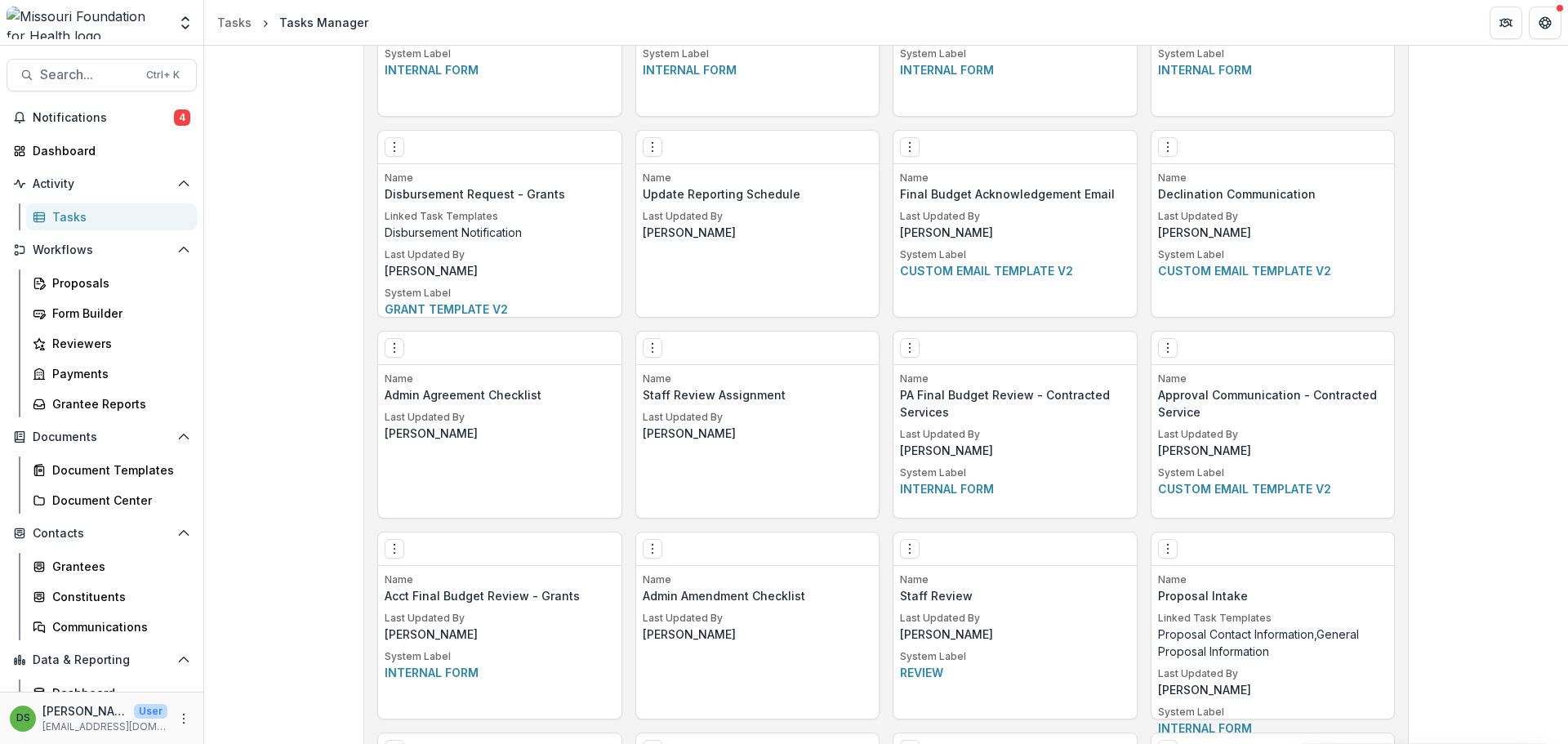
scroll to position [3247, 0]
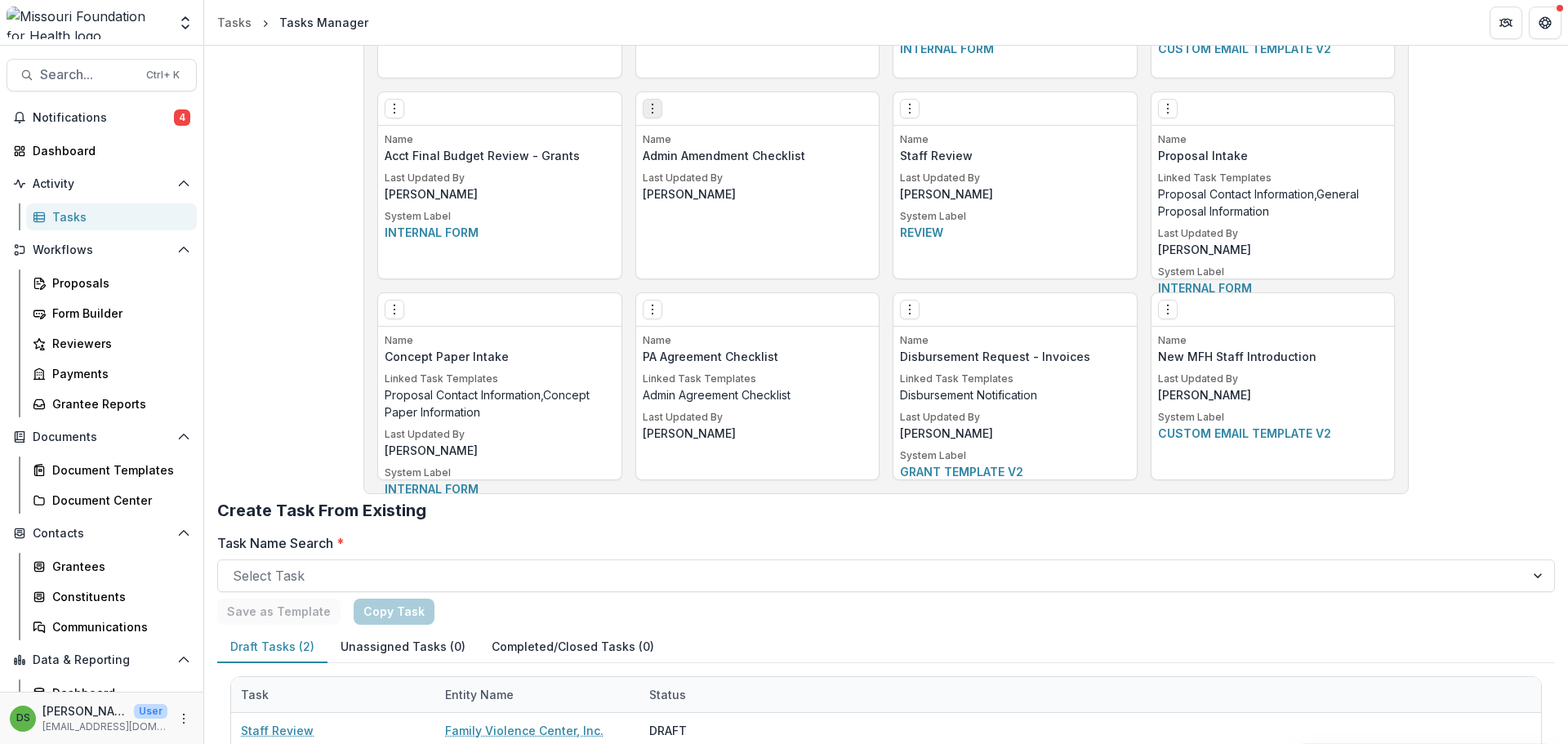
click at [652, 112] on icon "Options" at bounding box center [652, 108] width 13 height 13
click at [675, 142] on link "Edit" at bounding box center [744, 142] width 200 height 27
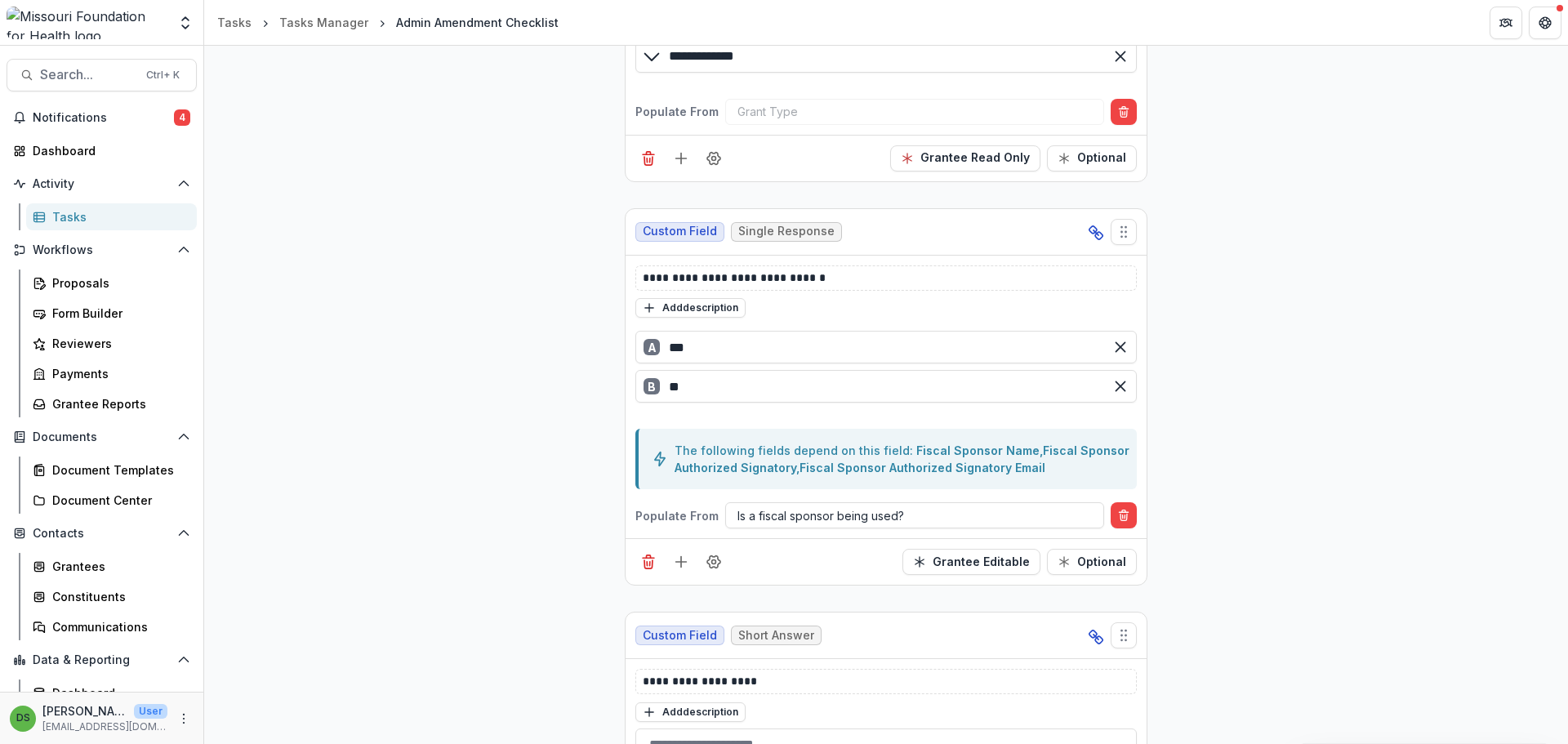
scroll to position [898, 0]
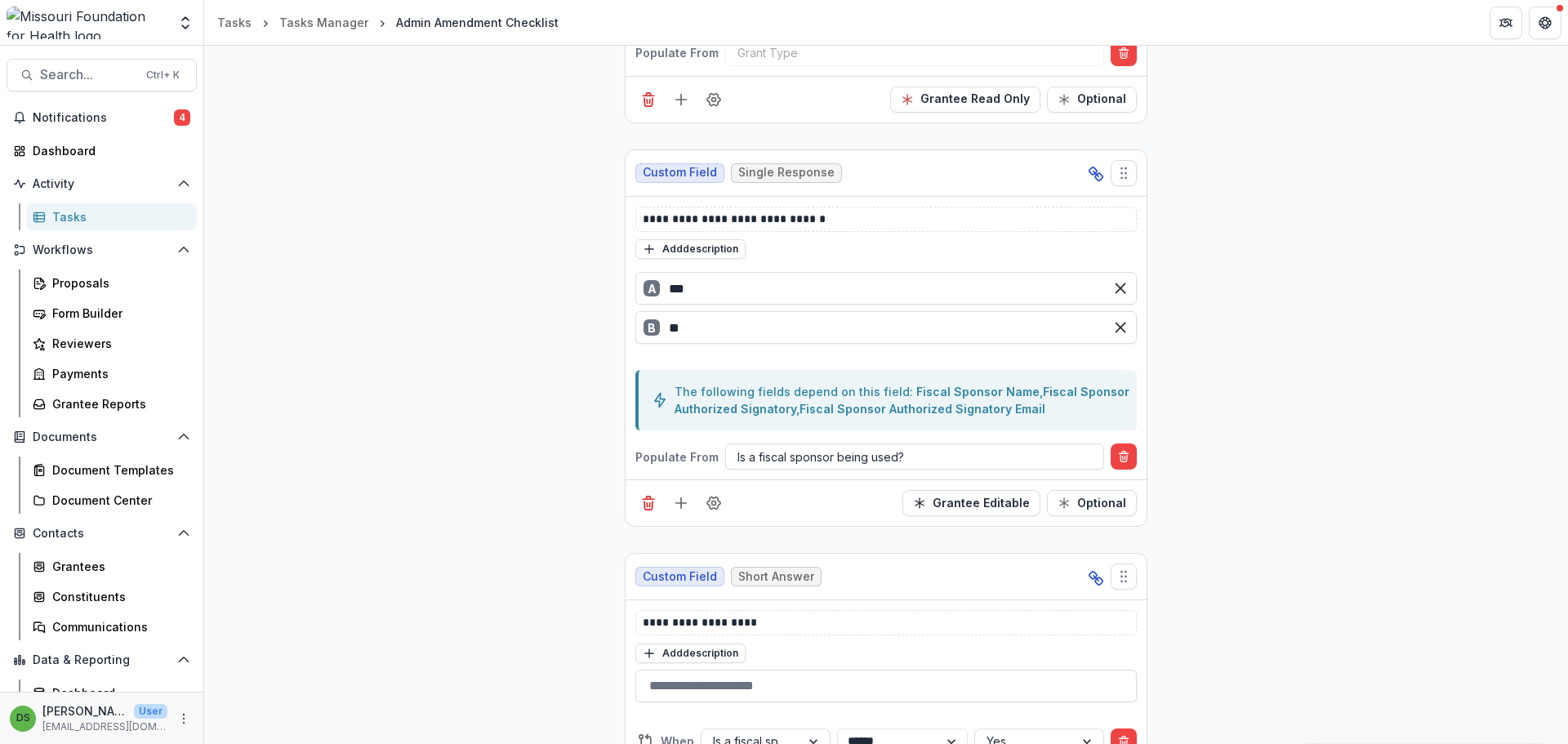
drag, startPoint x: 792, startPoint y: 453, endPoint x: 1192, endPoint y: 486, distance: 401.4
click at [792, 453] on div at bounding box center [914, 456] width 354 height 21
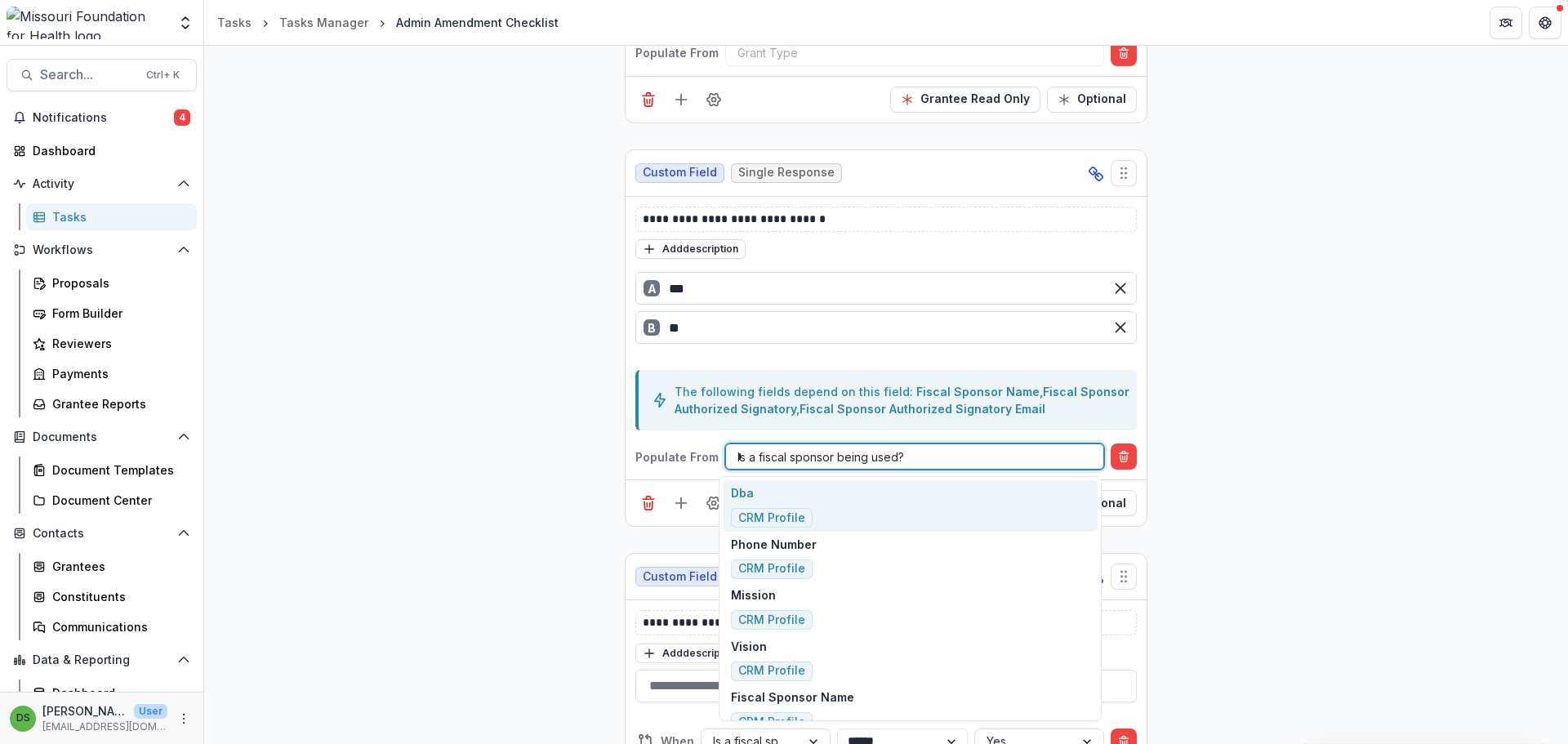
type input "**********"
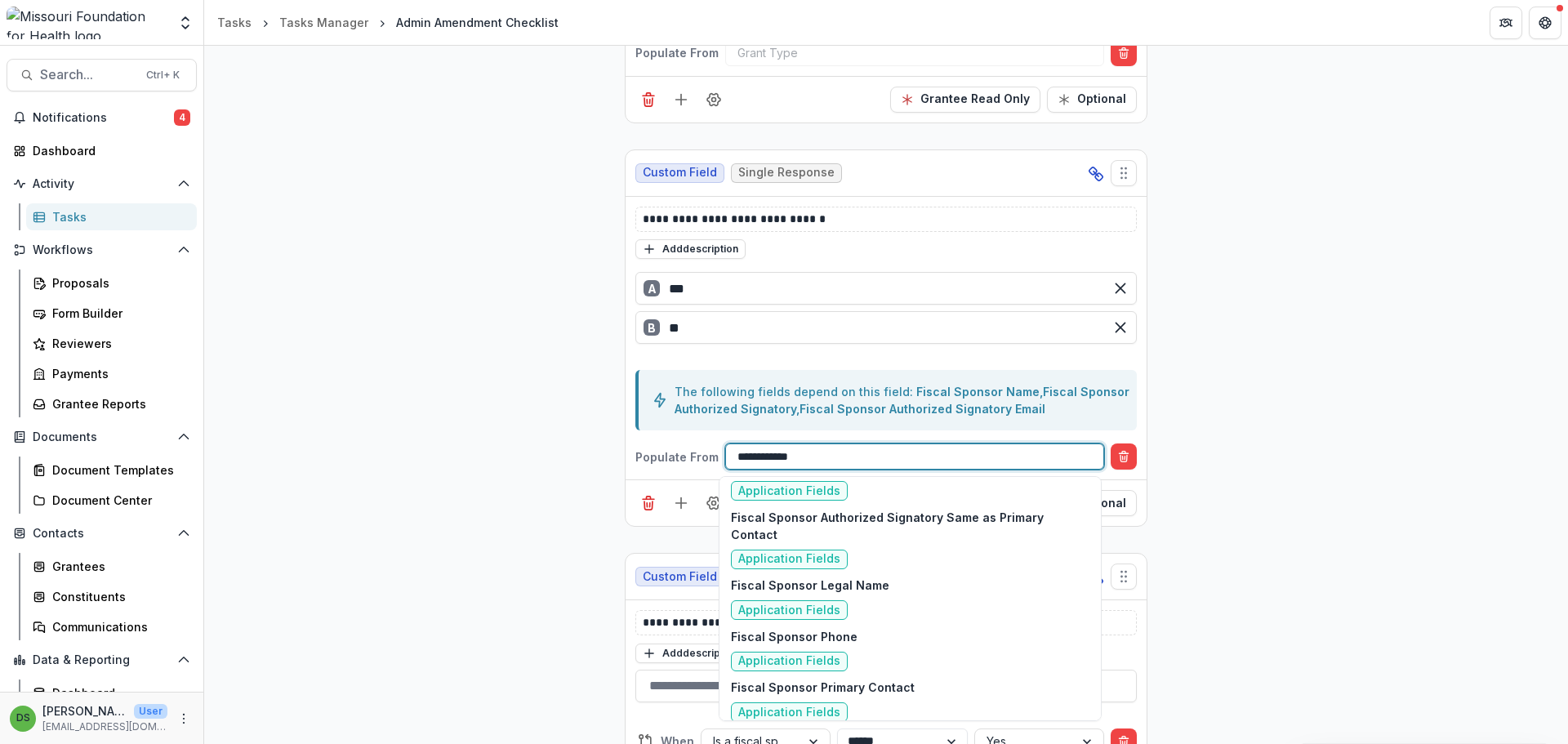
scroll to position [3342, 0]
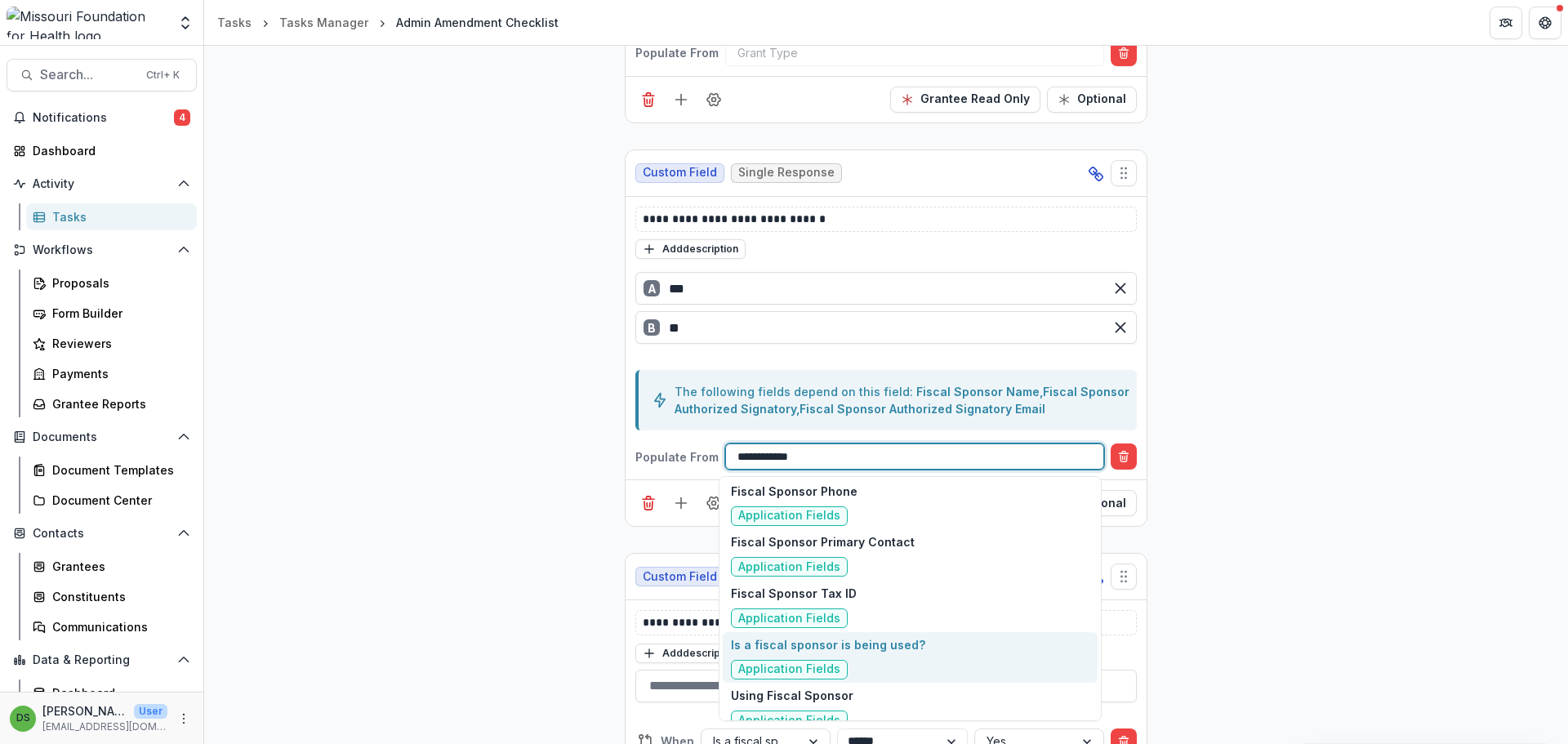
click at [793, 636] on p "Is a fiscal sponsor is being used?" at bounding box center [827, 644] width 194 height 17
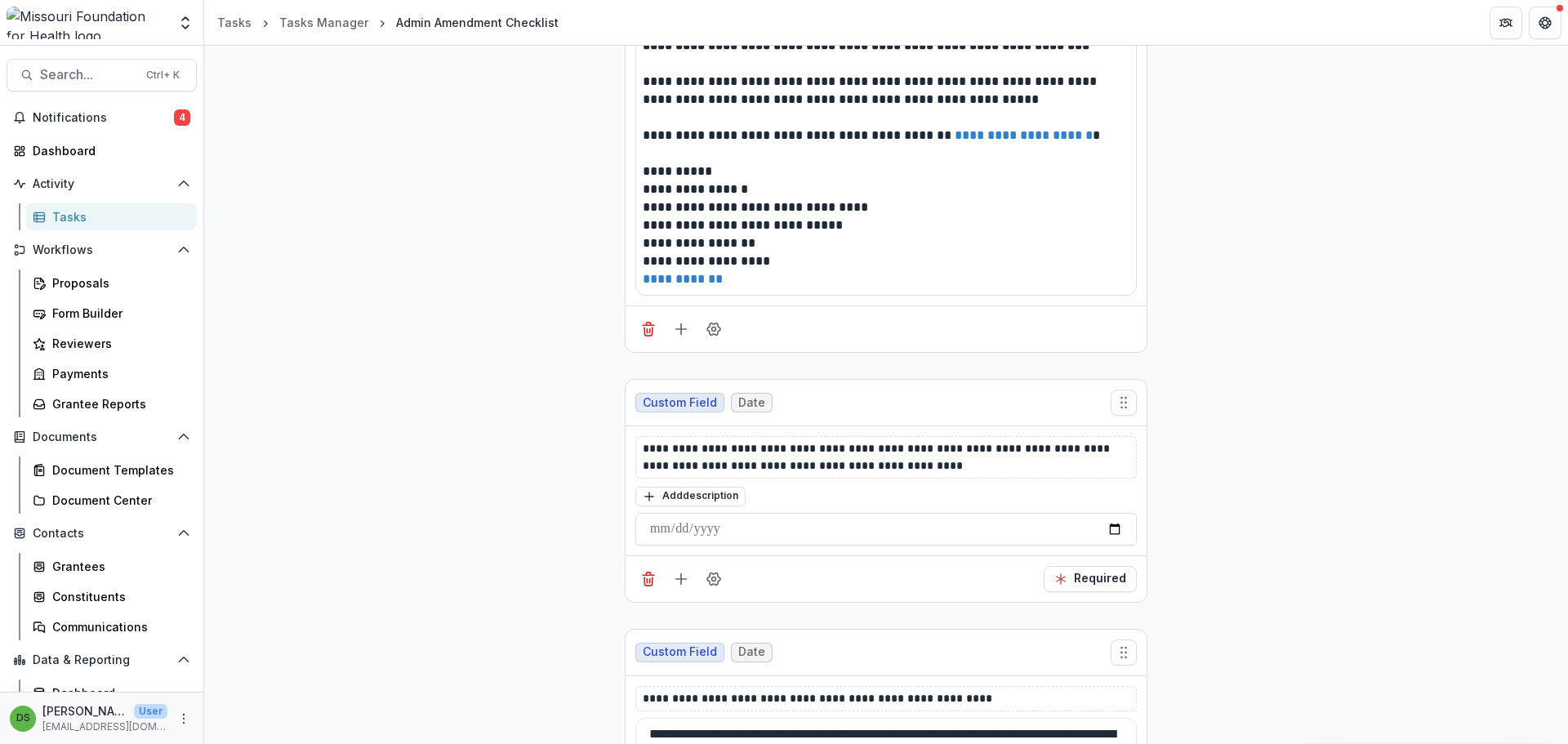
scroll to position [3755, 0]
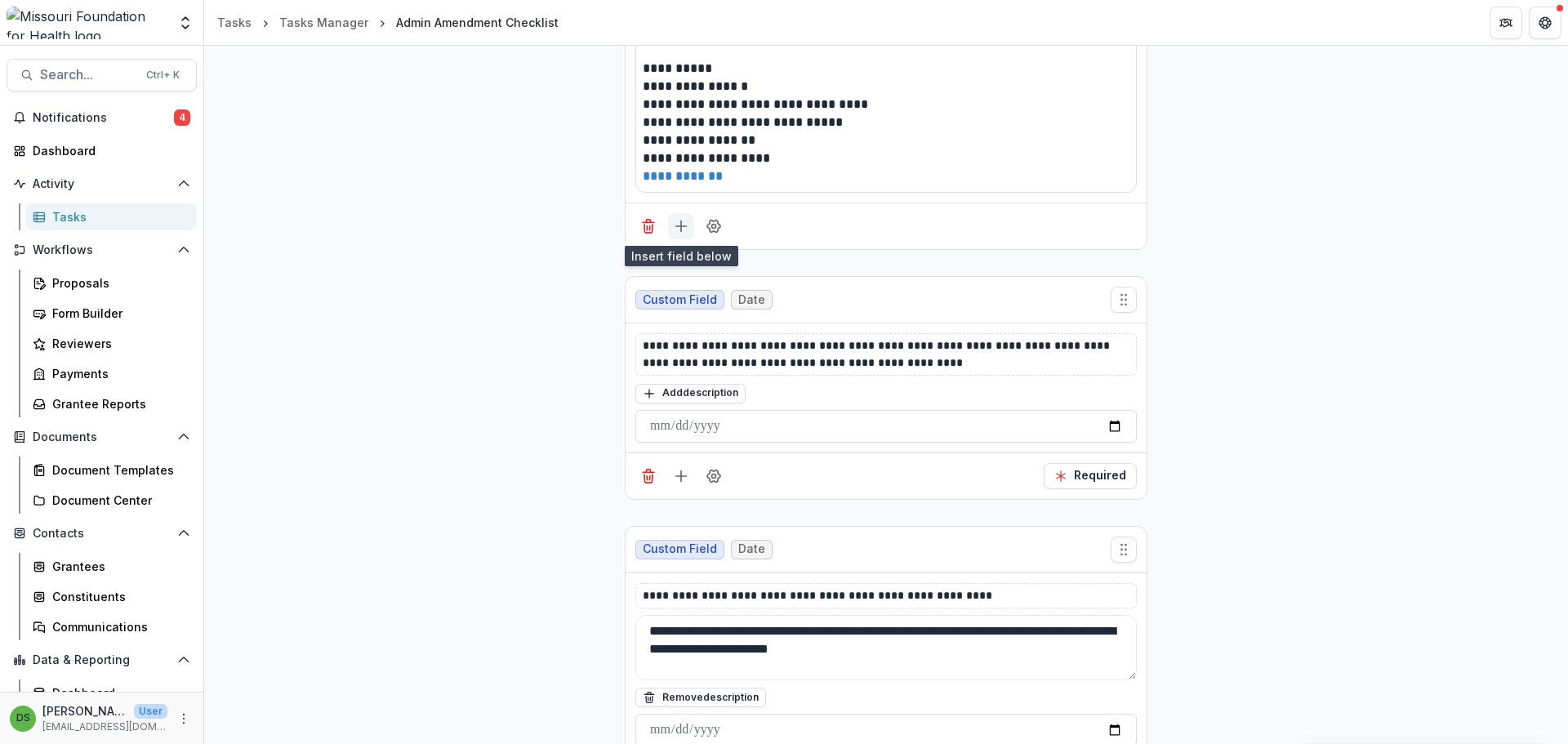
click at [680, 232] on icon "Add field" at bounding box center [681, 226] width 16 height 16
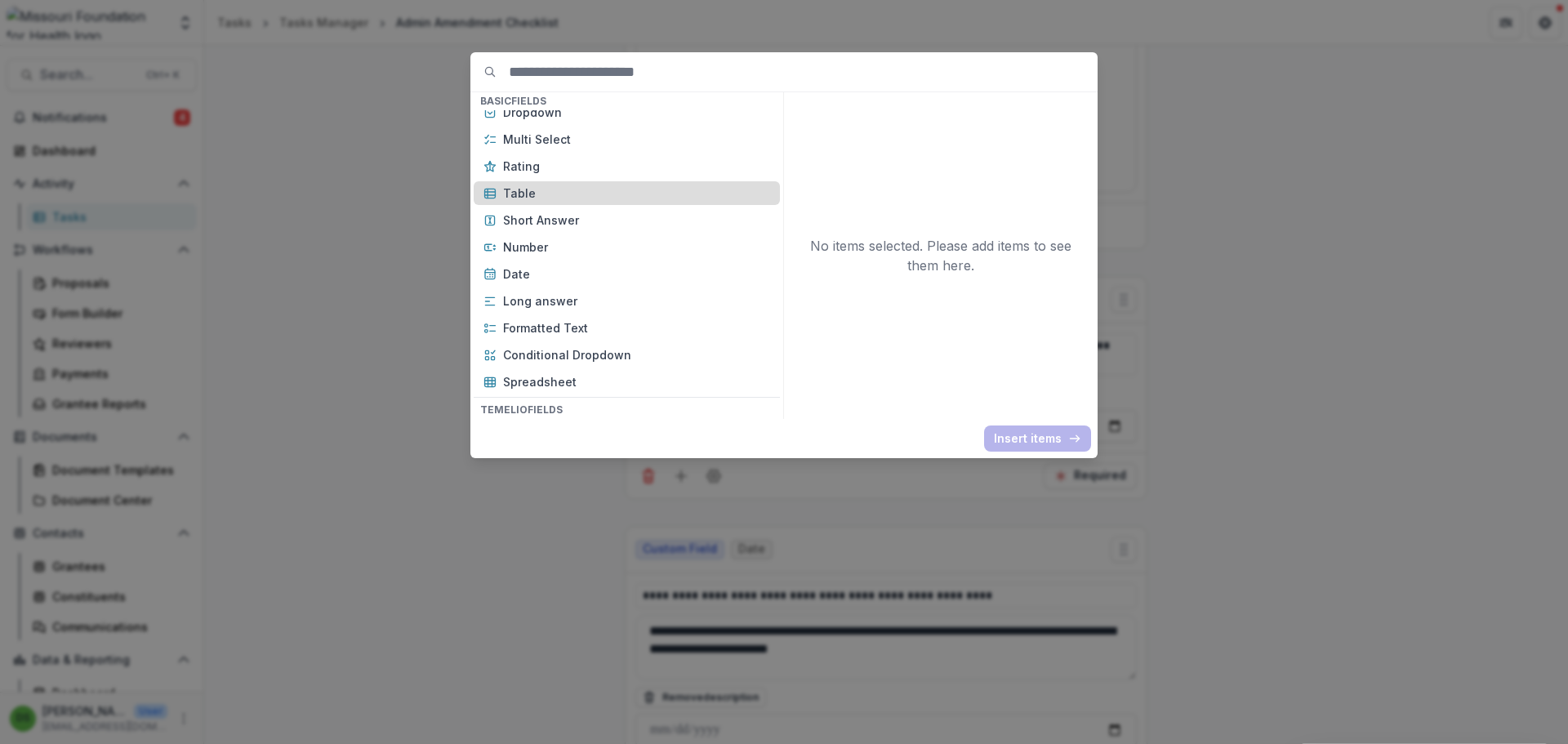
scroll to position [245, 0]
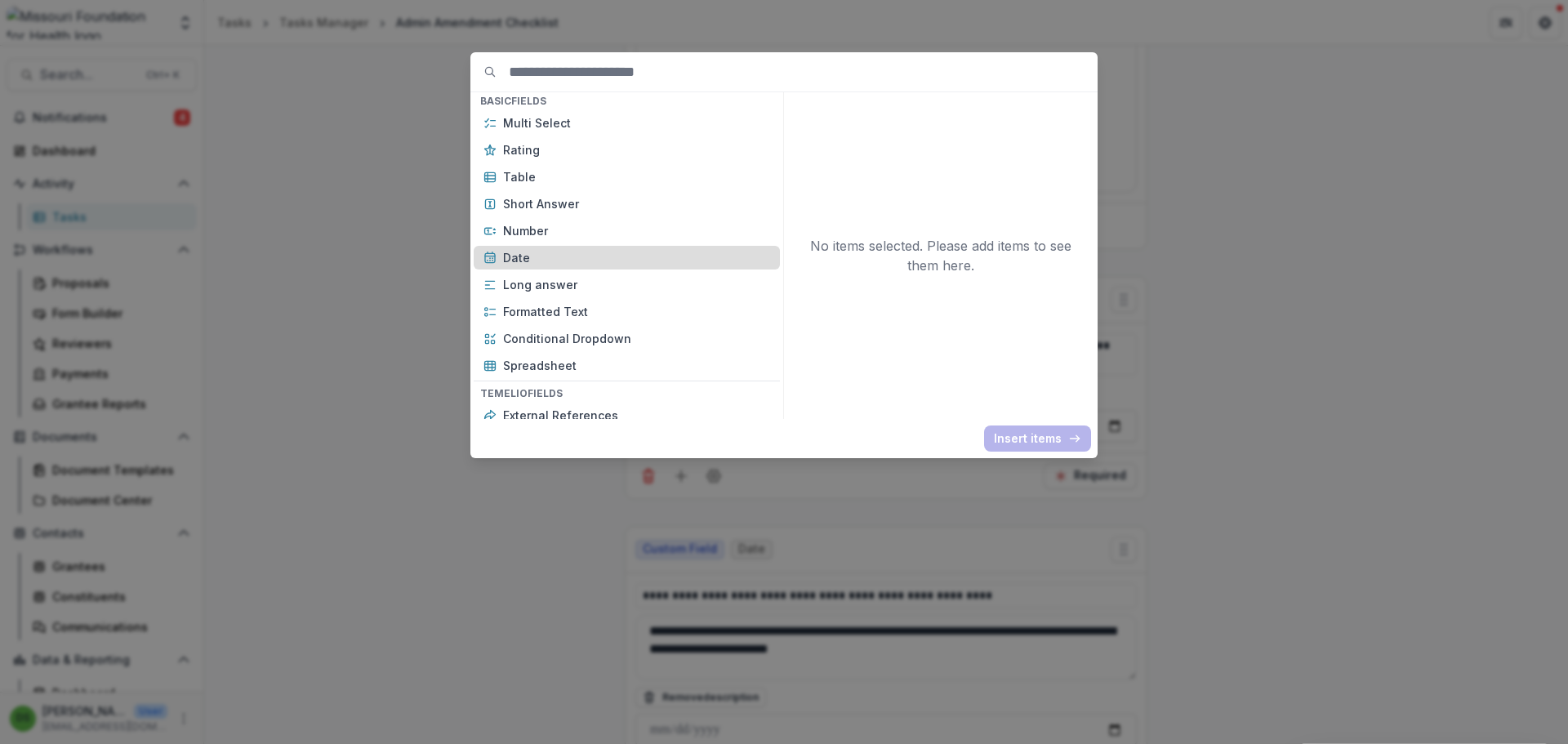
click at [609, 266] on p "Date" at bounding box center [636, 257] width 267 height 17
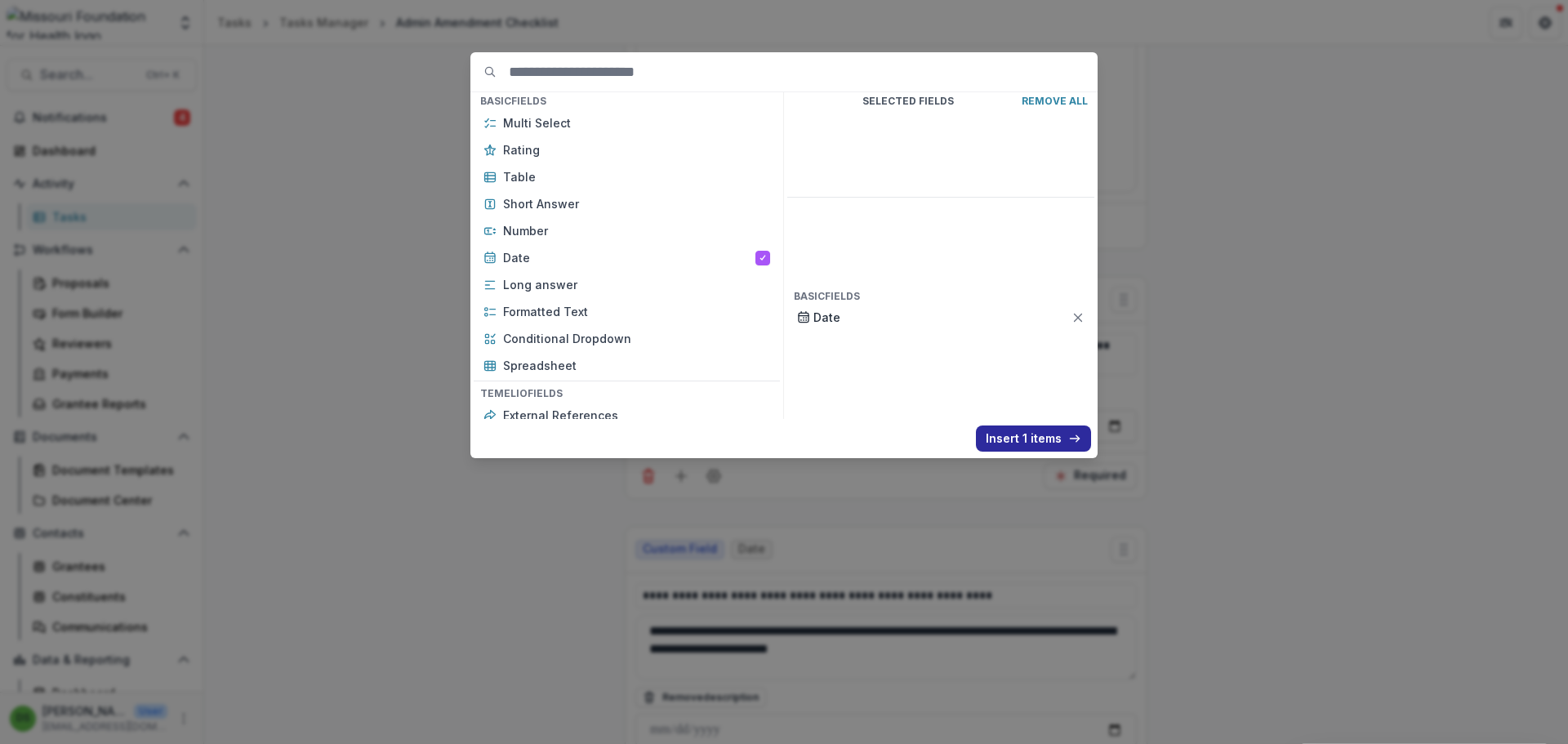
click at [1021, 432] on button "Insert 1 items" at bounding box center [1033, 438] width 115 height 26
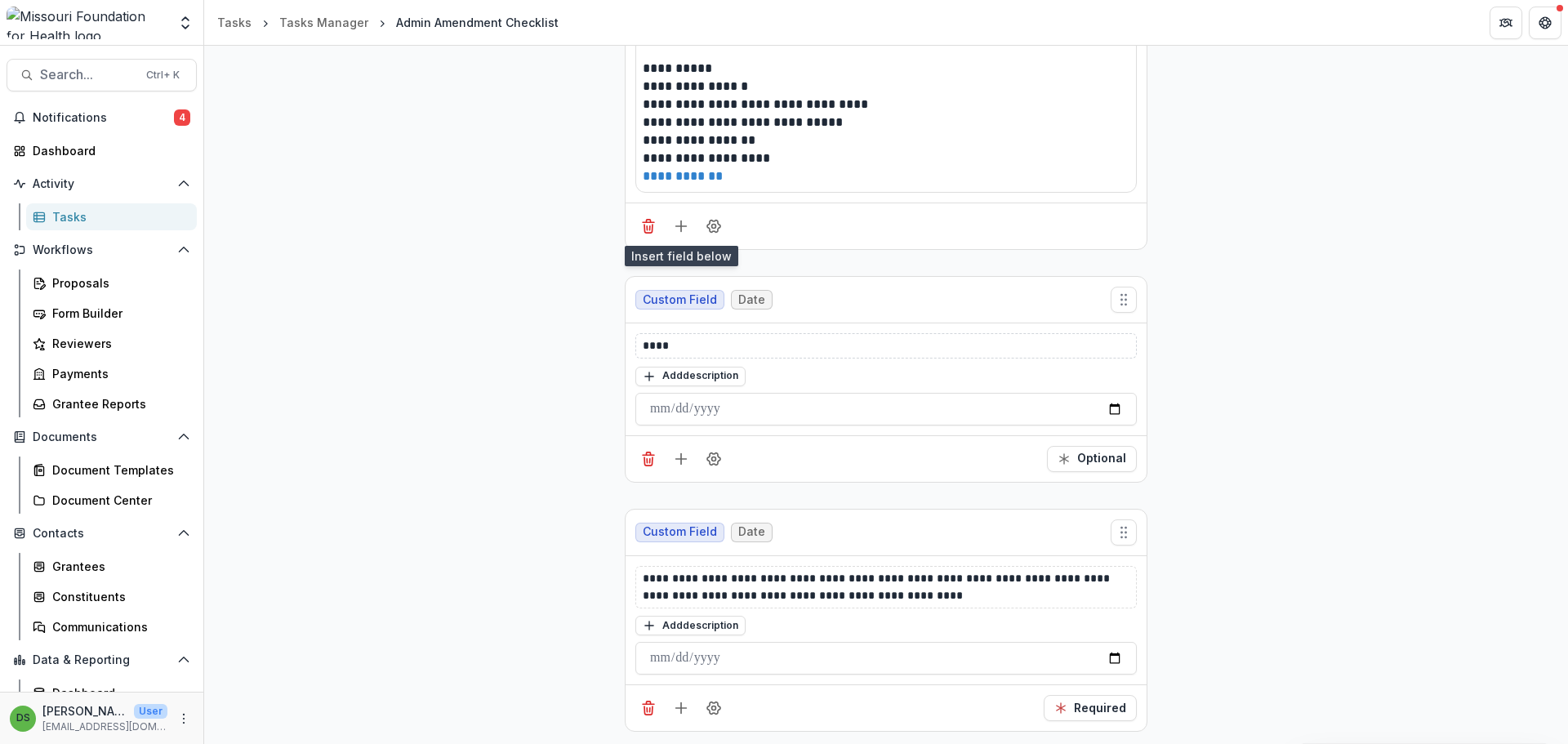
click at [759, 354] on div "****" at bounding box center [886, 345] width 502 height 25
click at [707, 342] on p "****" at bounding box center [886, 345] width 487 height 17
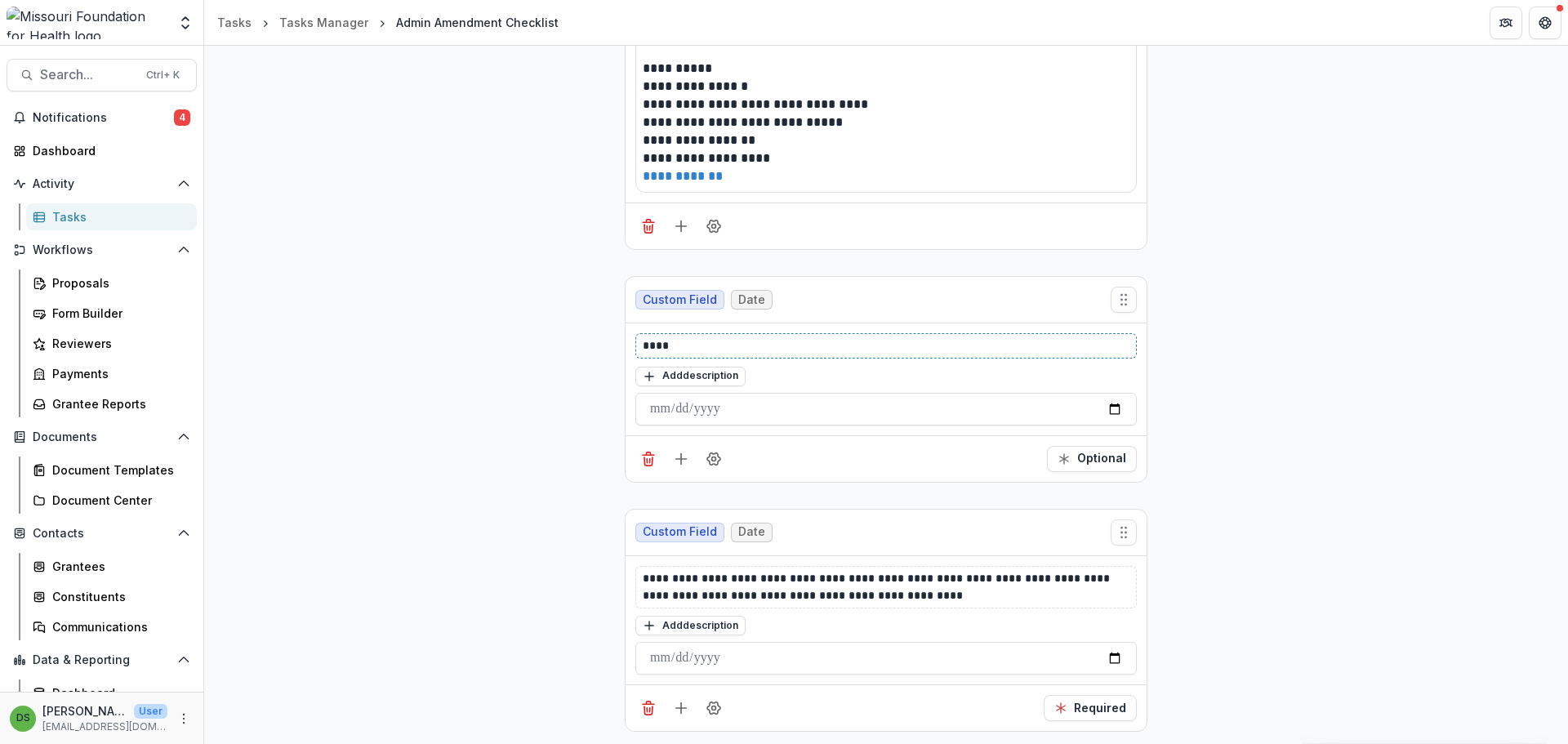
click at [707, 342] on p "****" at bounding box center [886, 345] width 487 height 17
click at [691, 374] on button "Add description" at bounding box center [690, 376] width 110 height 20
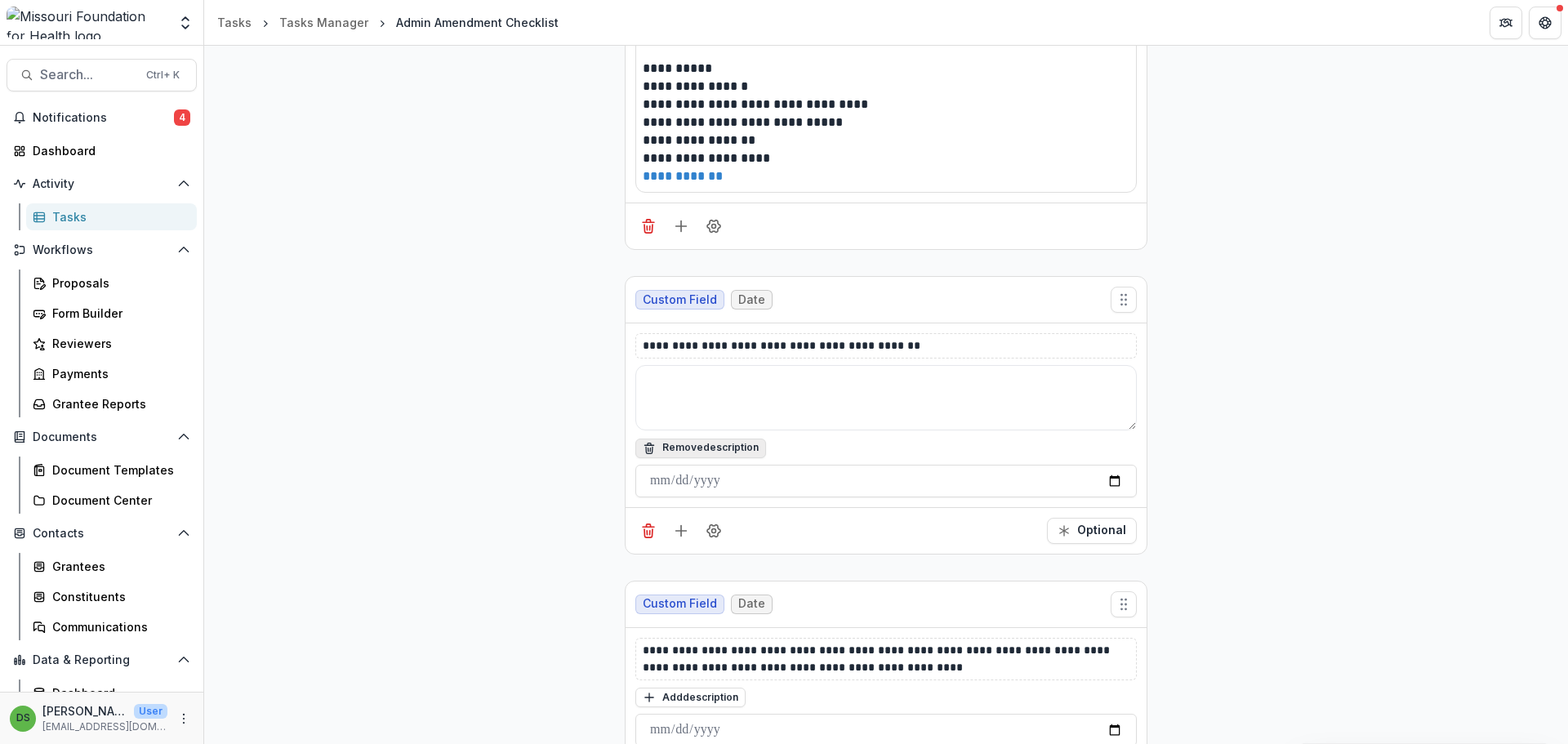
click at [691, 374] on textarea at bounding box center [886, 397] width 502 height 65
type textarea "**********"
drag, startPoint x: 835, startPoint y: 342, endPoint x: 931, endPoint y: 333, distance: 96.4
click at [931, 333] on div "**********" at bounding box center [886, 345] width 502 height 25
click at [1081, 535] on button "Optional" at bounding box center [1091, 530] width 89 height 26
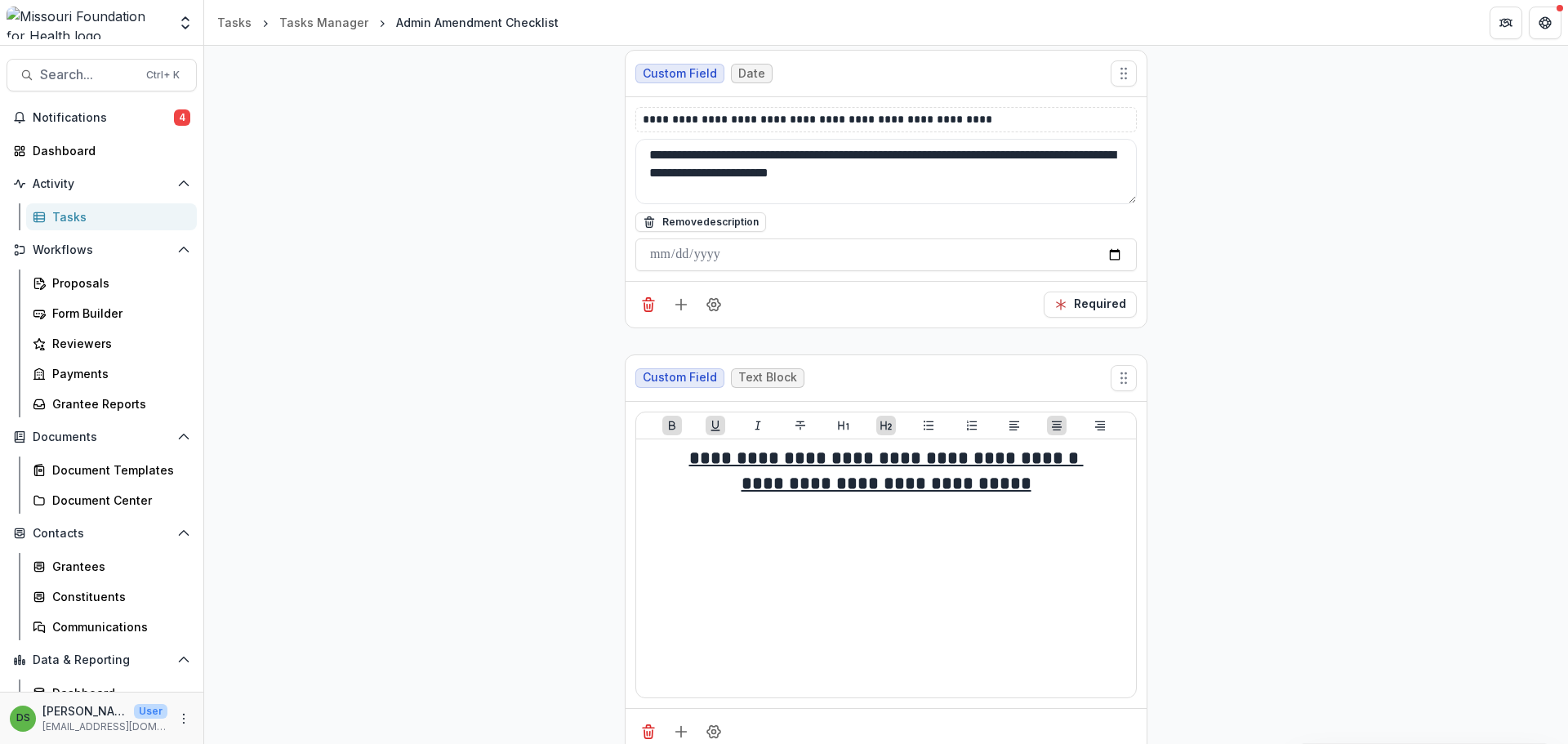
scroll to position [4560, 0]
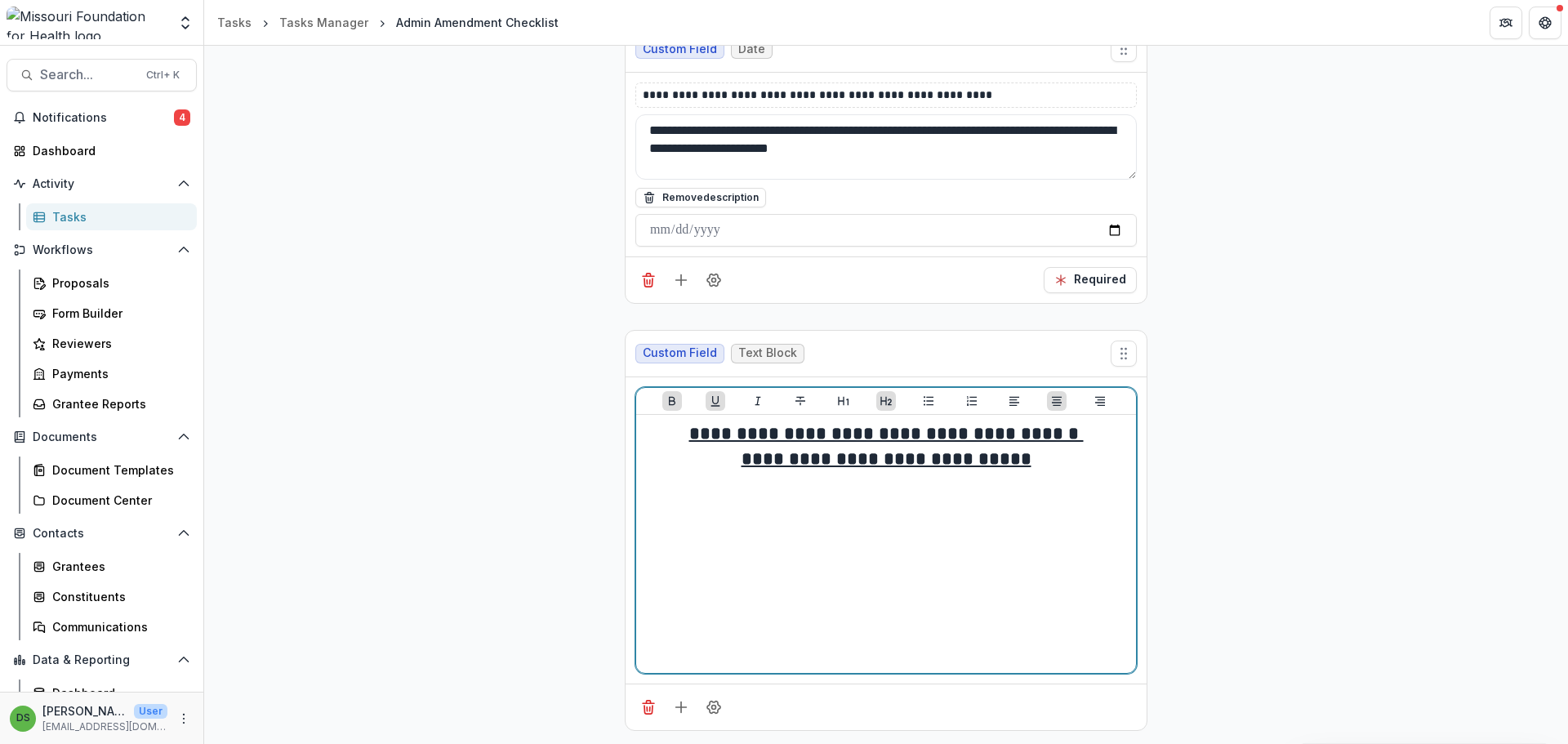
click at [886, 459] on u "**********" at bounding box center [886, 459] width 290 height 18
click at [891, 459] on u "**********" at bounding box center [886, 459] width 290 height 18
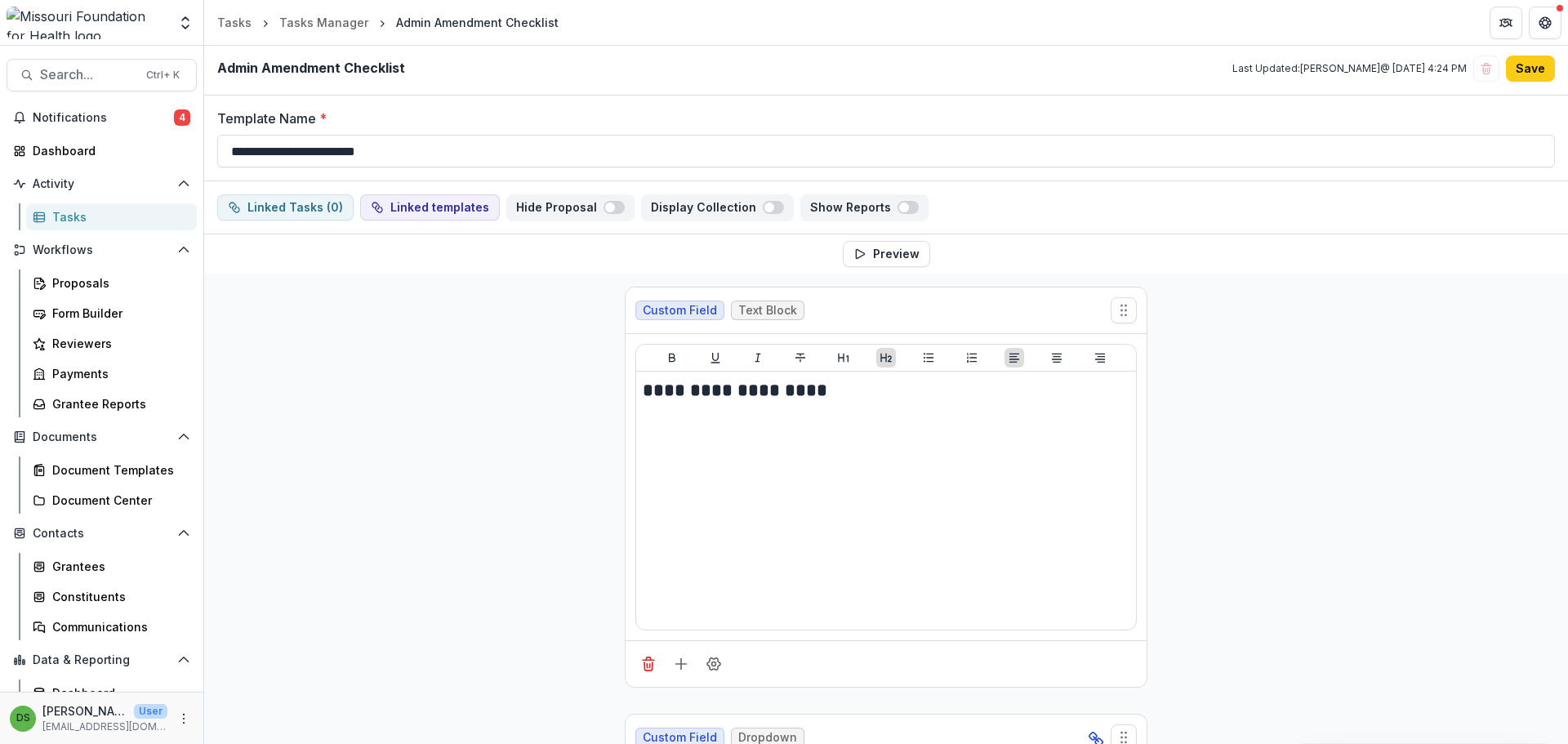
scroll to position [0, 0]
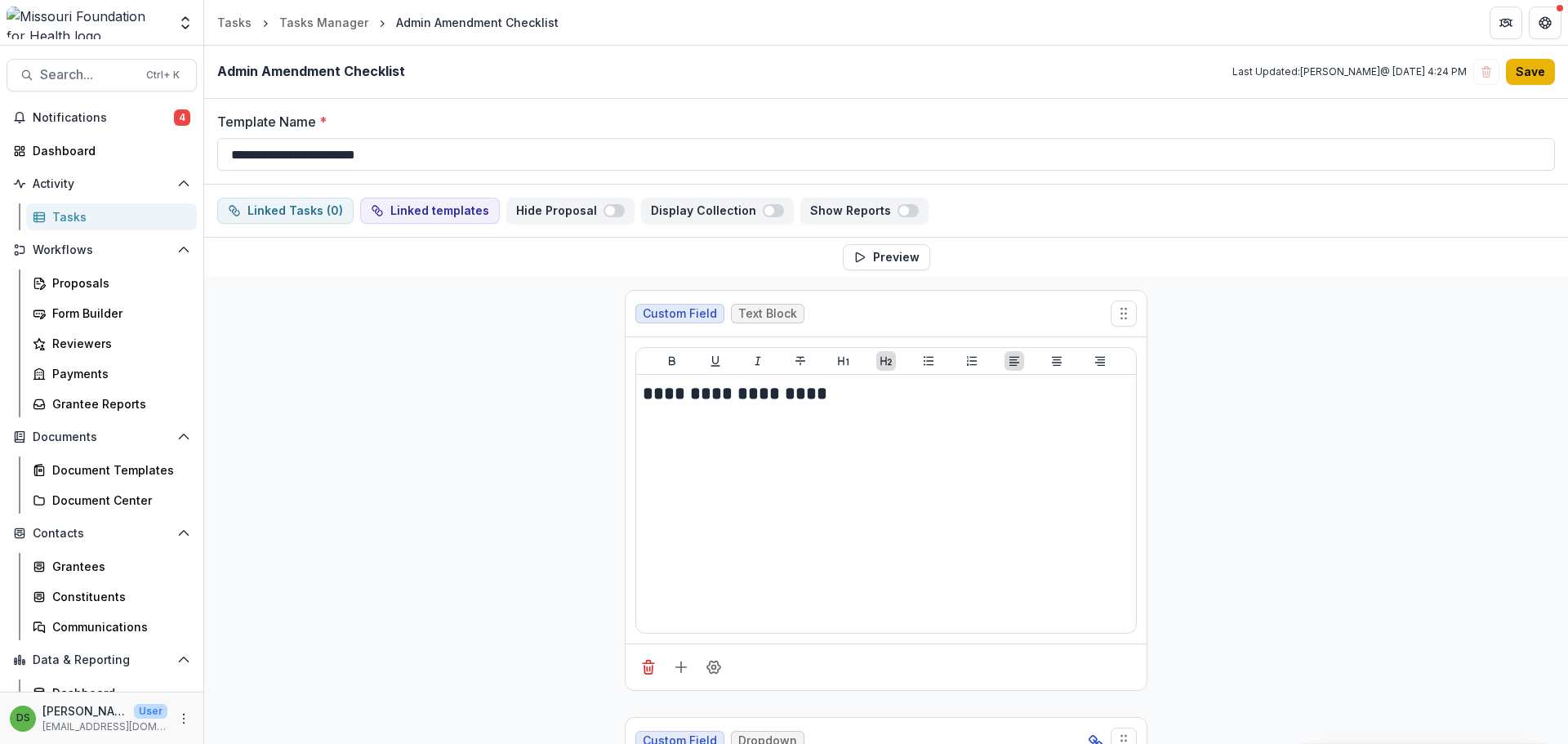
click at [1525, 61] on button "Save" at bounding box center [1530, 72] width 49 height 26
click at [1536, 80] on button "Save" at bounding box center [1530, 72] width 49 height 26
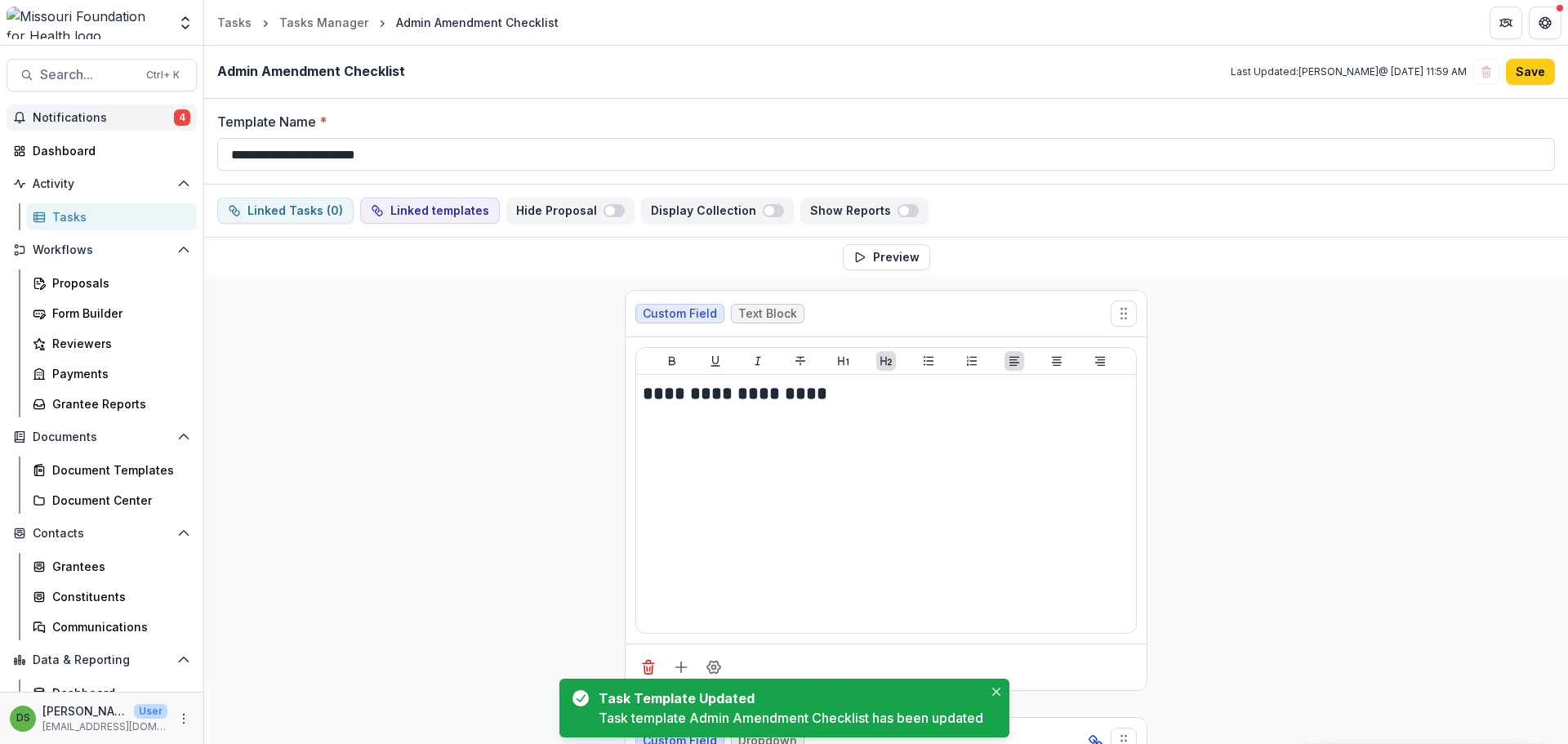
click at [152, 128] on button "Notifications 4" at bounding box center [101, 117] width 191 height 26
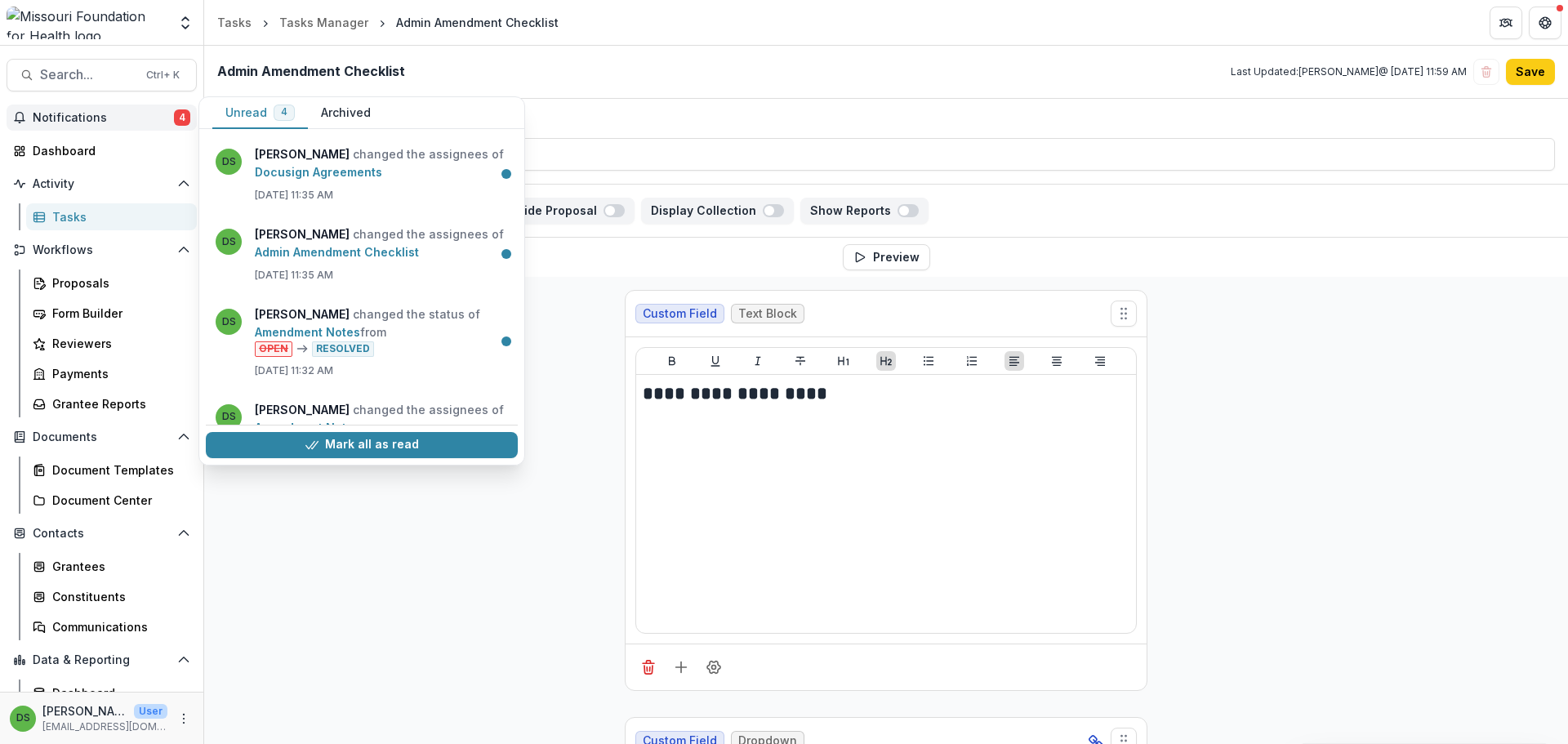
click at [352, 457] on button "Mark all as read" at bounding box center [361, 444] width 312 height 26
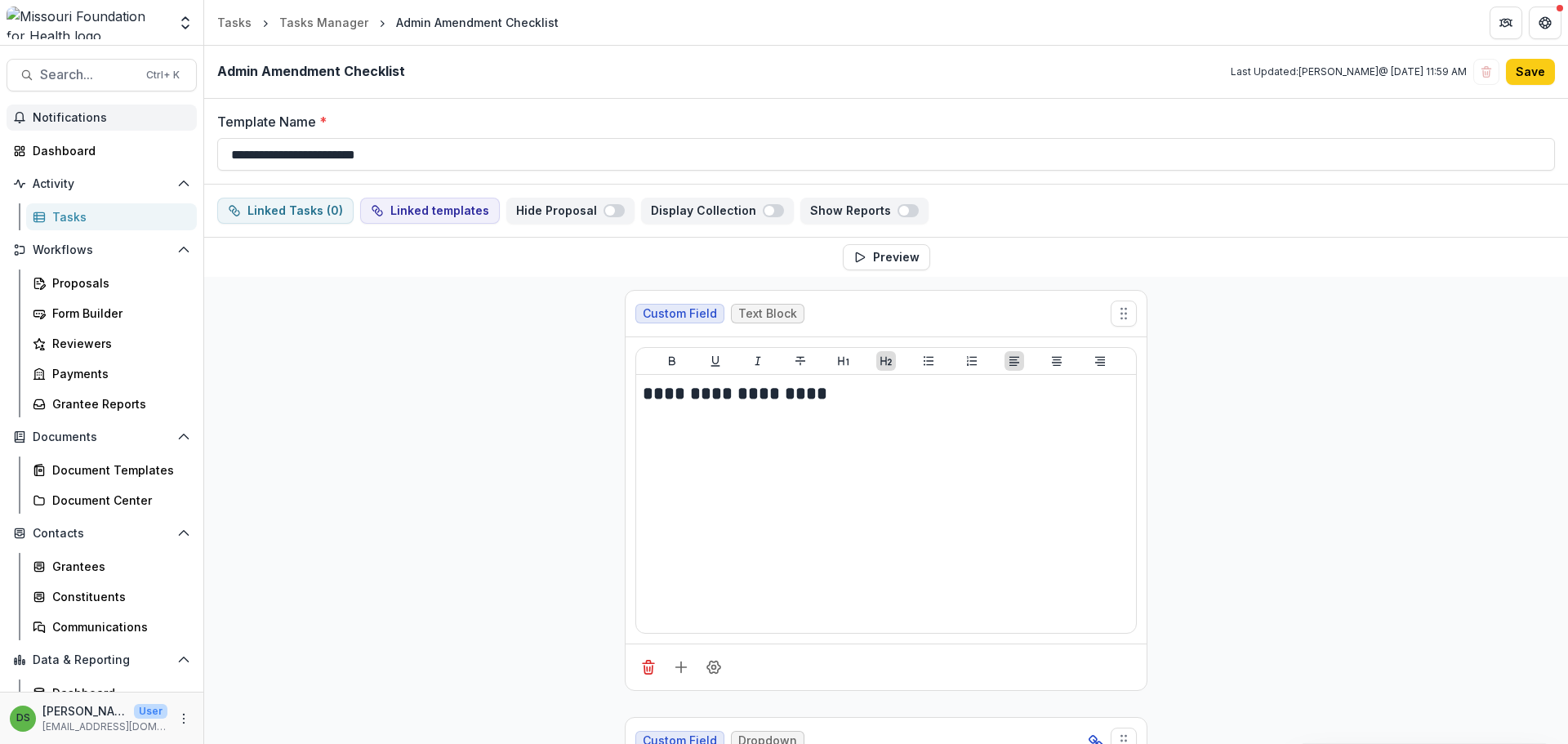
click at [81, 219] on div "Tasks" at bounding box center [117, 216] width 131 height 17
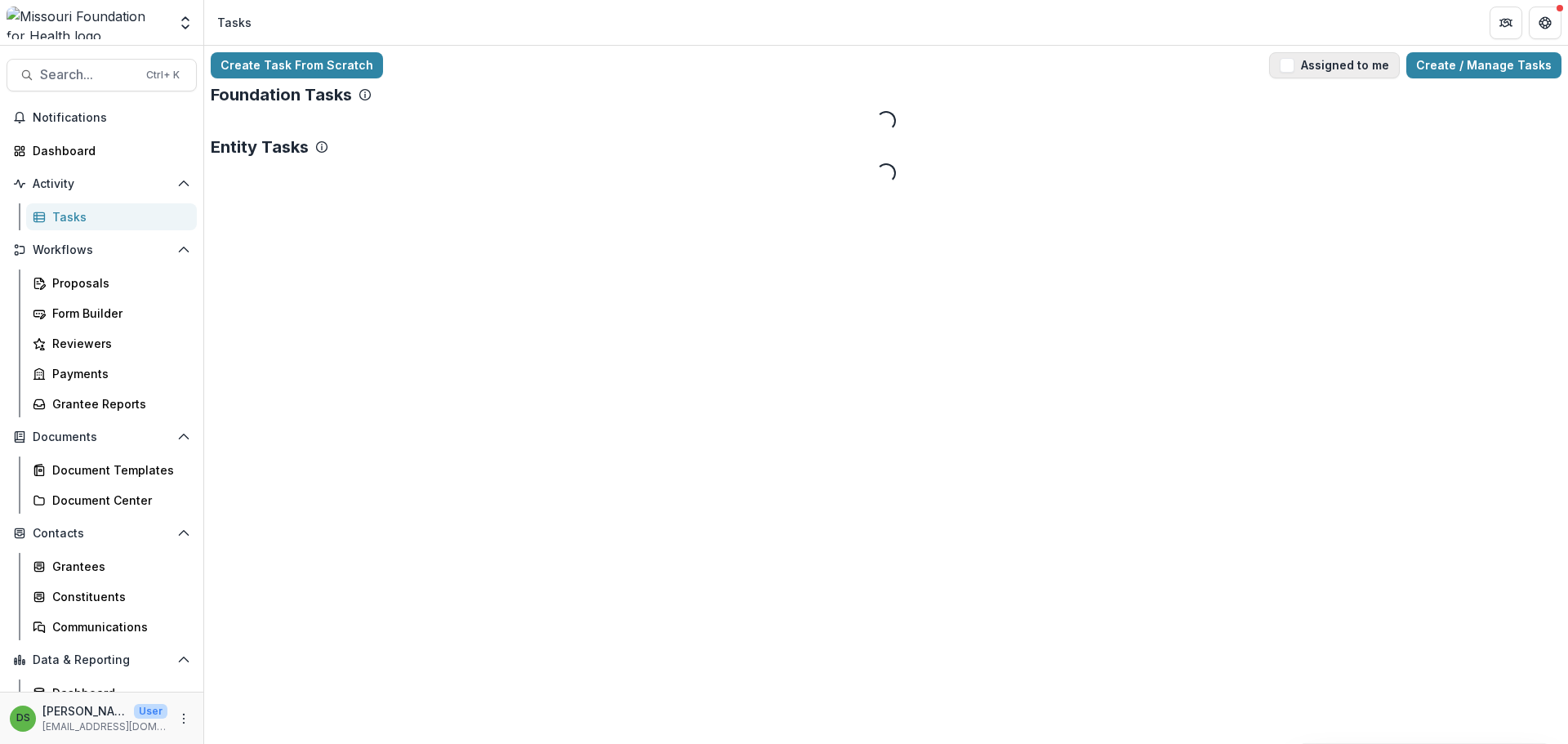
click at [1377, 72] on button "Assigned to me" at bounding box center [1335, 64] width 131 height 26
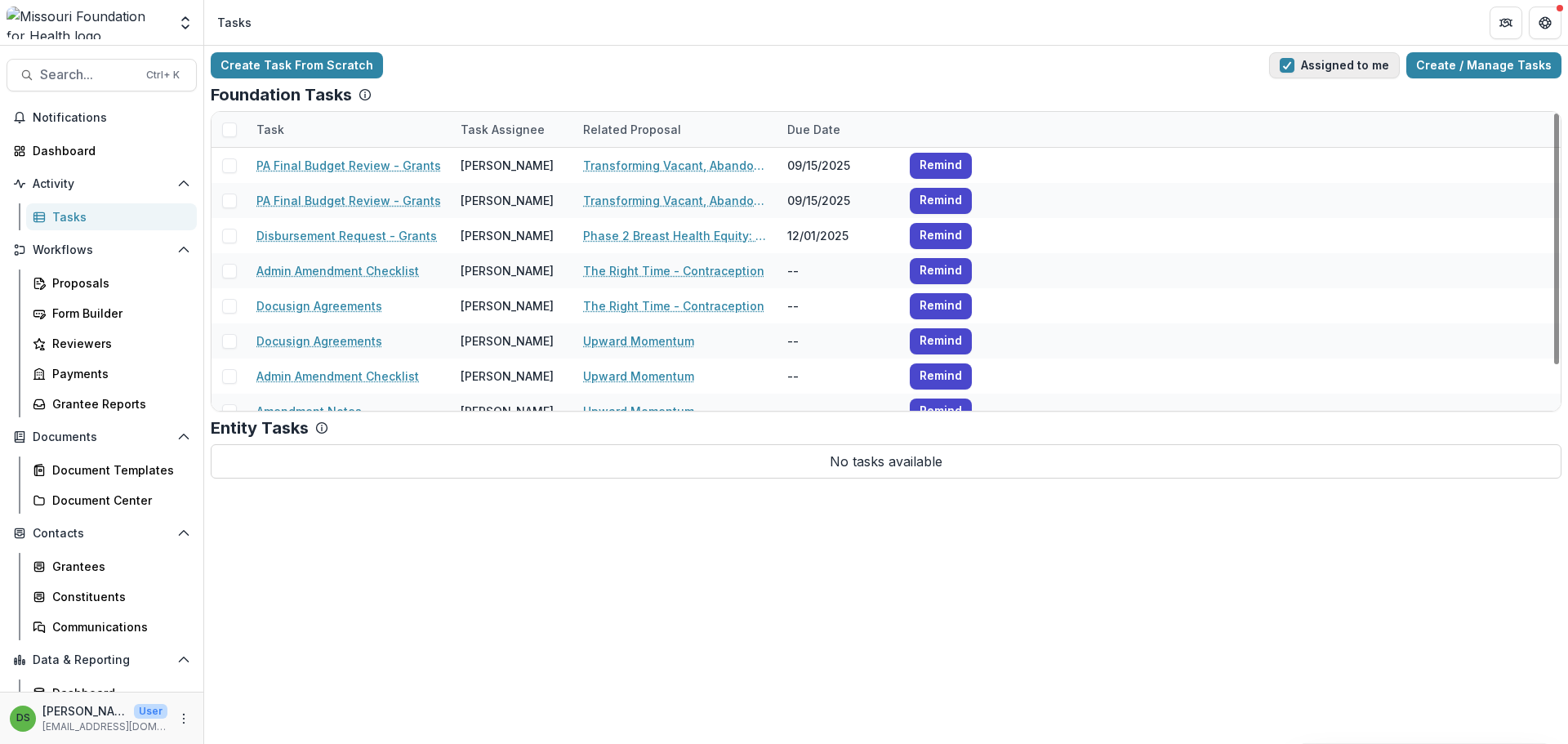
click at [1330, 65] on button "Assigned to me" at bounding box center [1335, 64] width 131 height 26
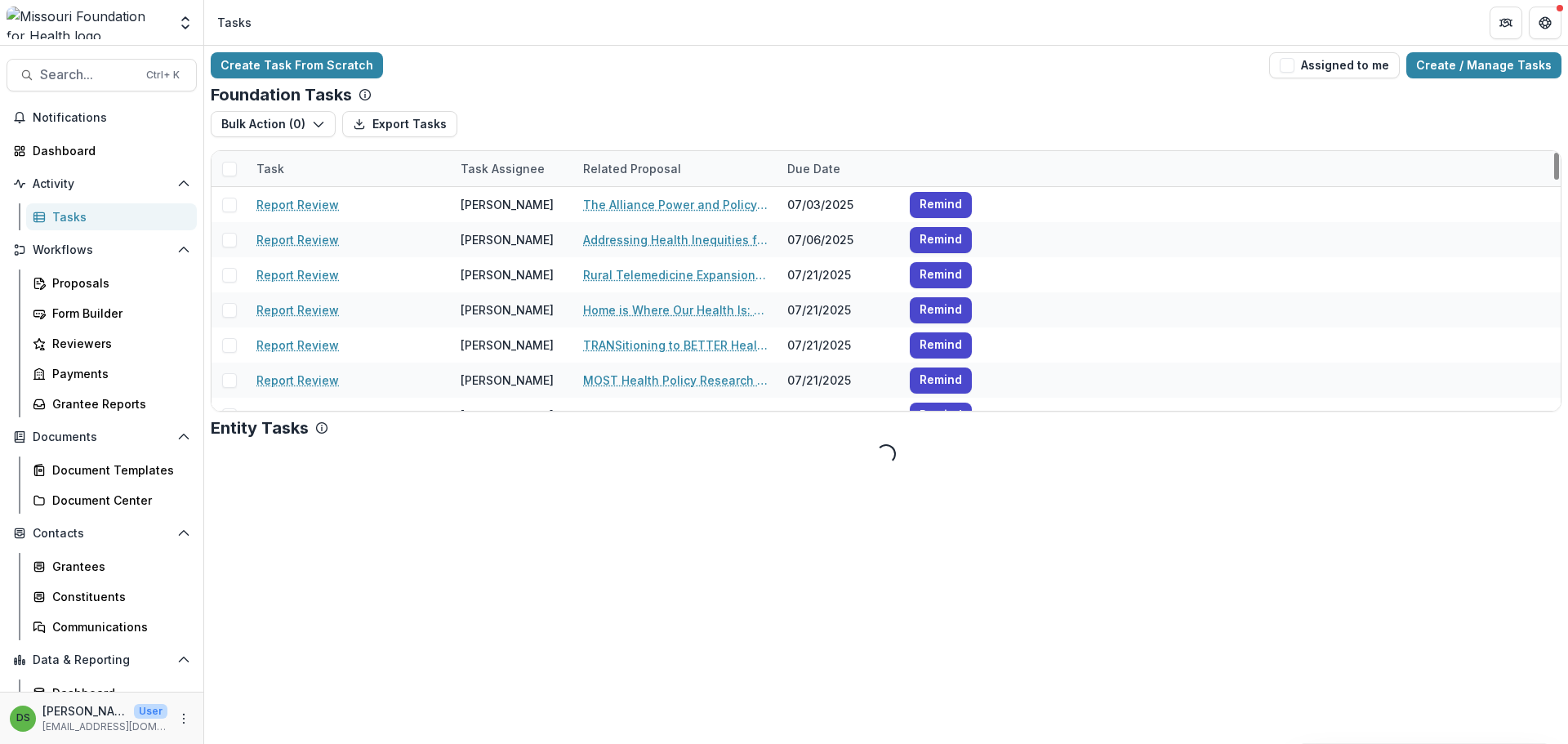
click at [521, 167] on div "Task Assignee" at bounding box center [503, 168] width 104 height 17
click at [522, 207] on input at bounding box center [552, 205] width 196 height 26
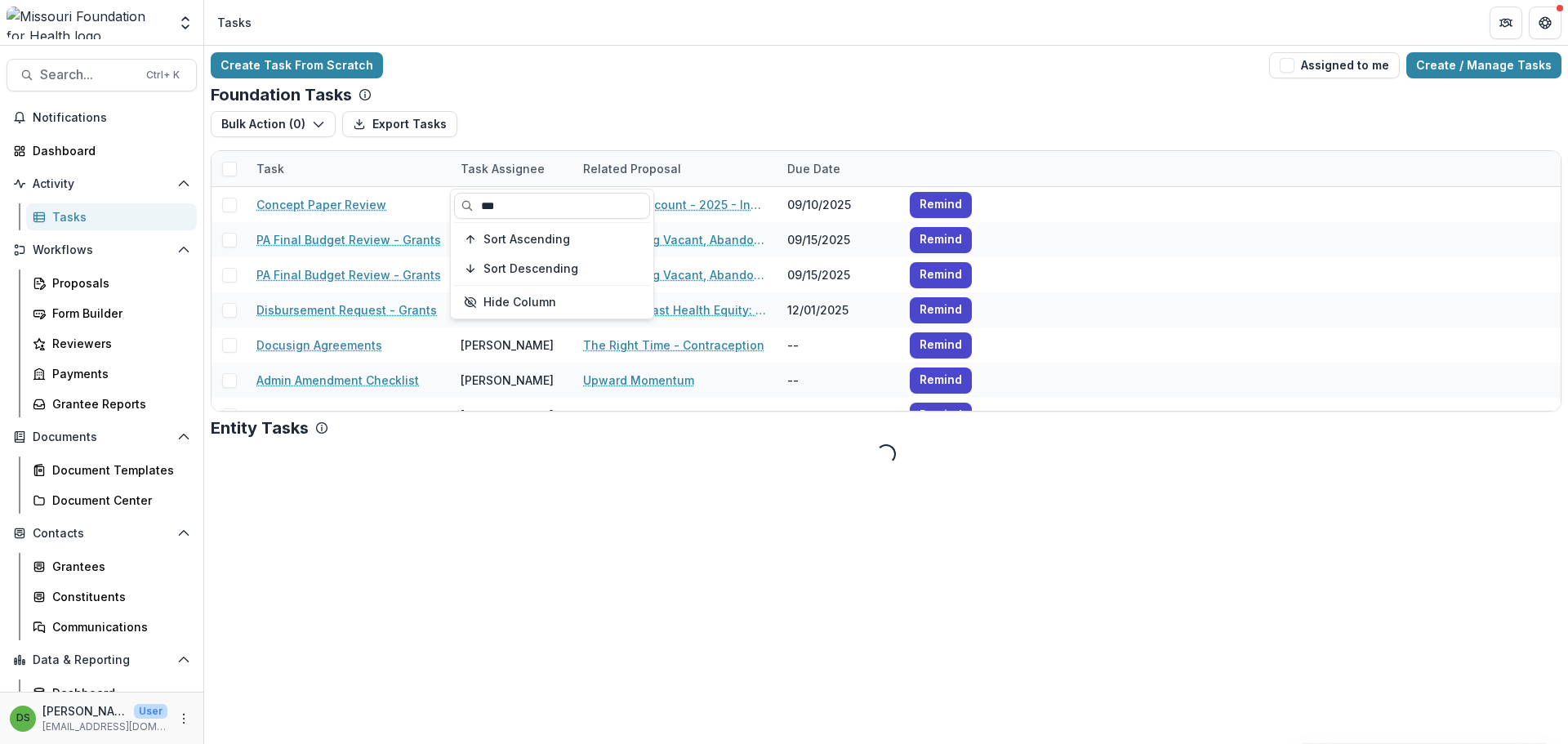
type input "***"
click at [518, 121] on div "Bulk Action ( 0 ) Export Tasks Reporting Schedule Tasks" at bounding box center [886, 131] width 1351 height 39
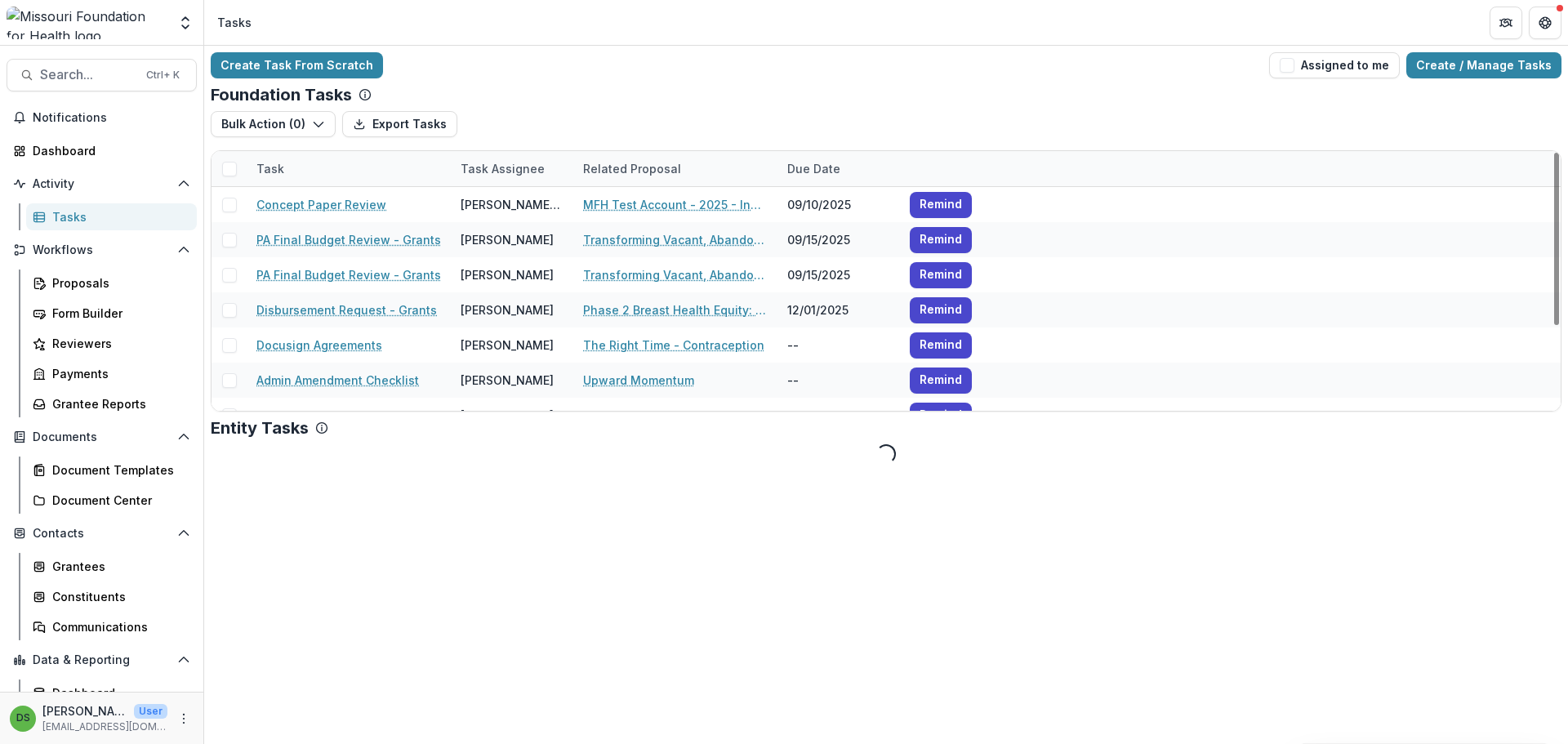
click at [232, 172] on span at bounding box center [229, 169] width 14 height 14
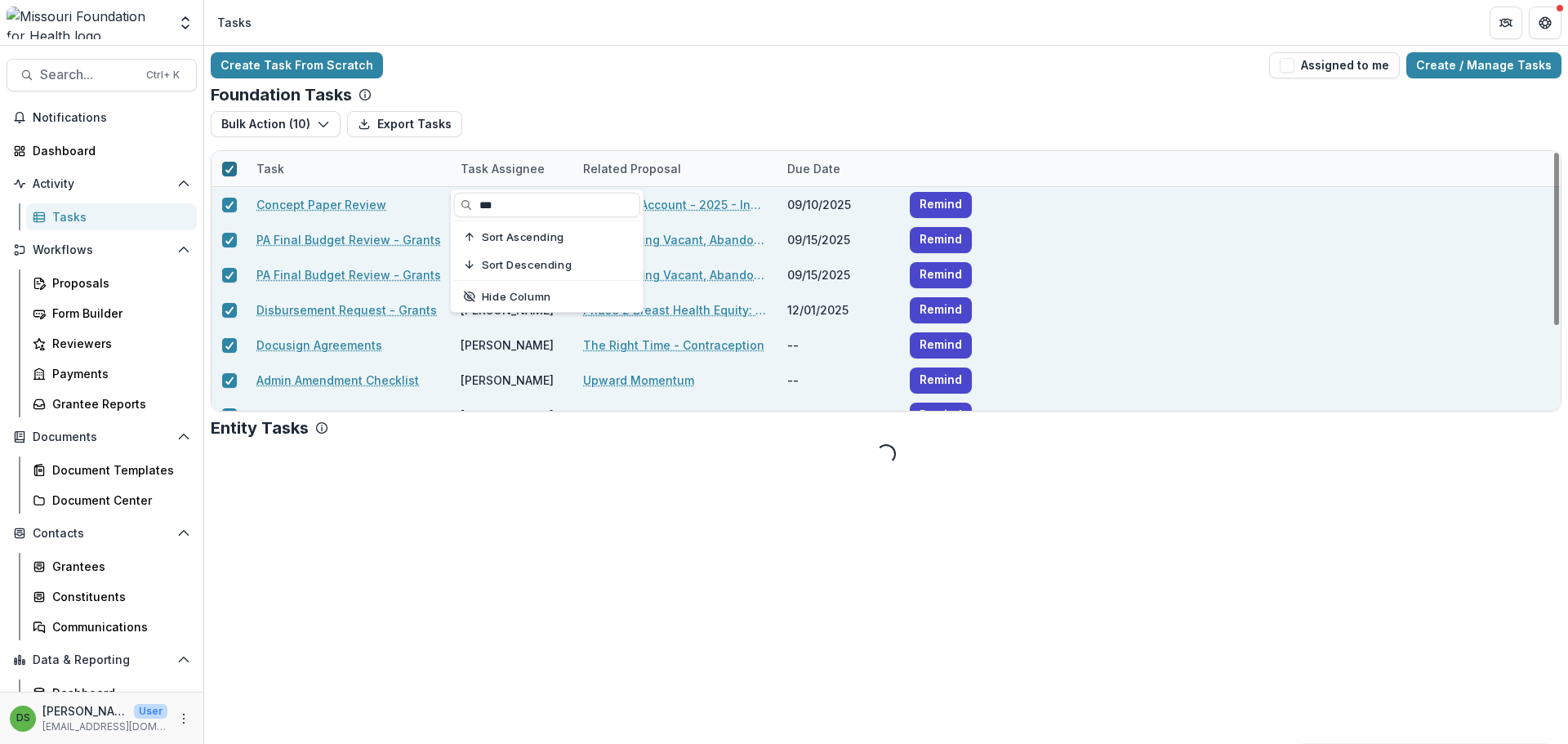
click at [229, 204] on icon at bounding box center [229, 205] width 10 height 8
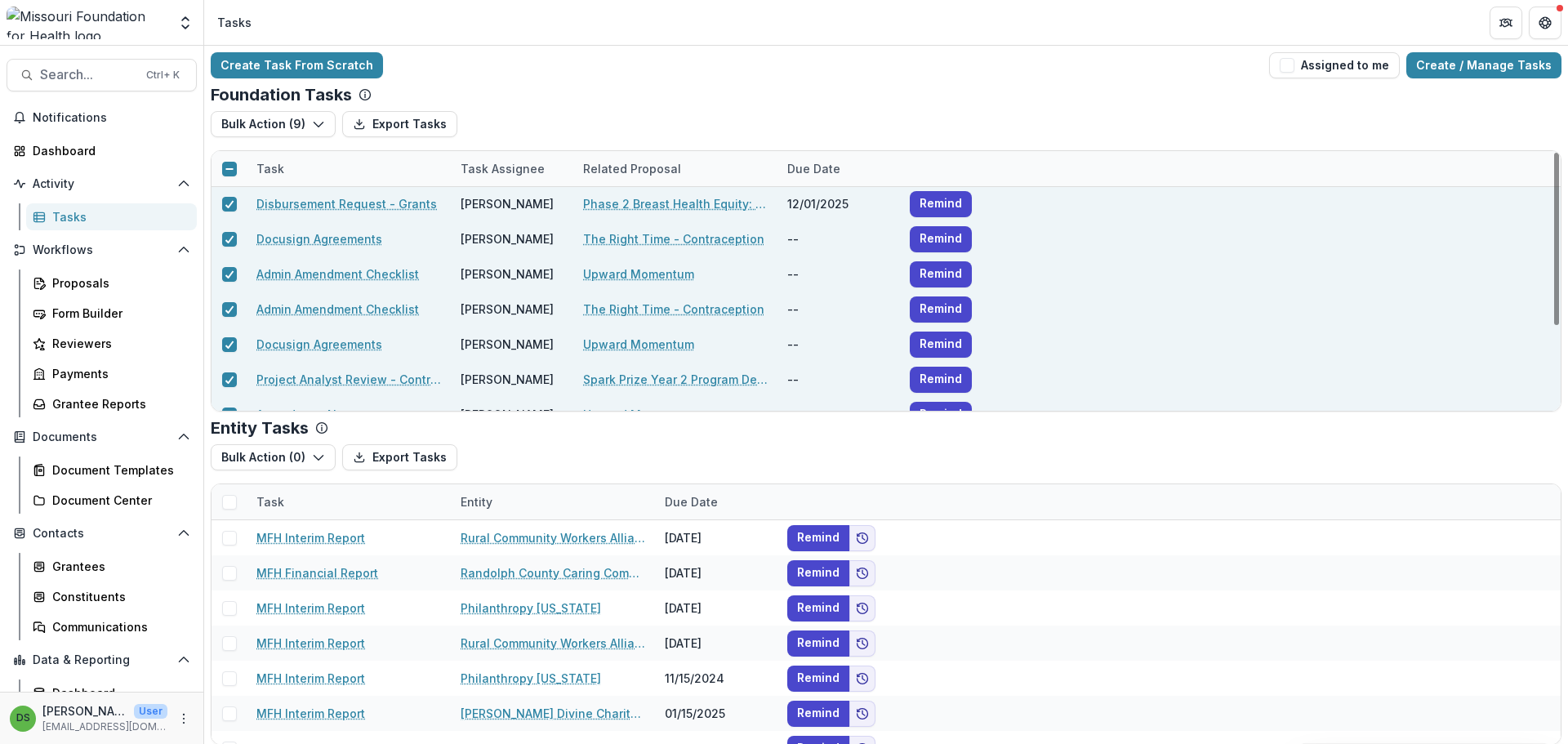
scroll to position [127, 0]
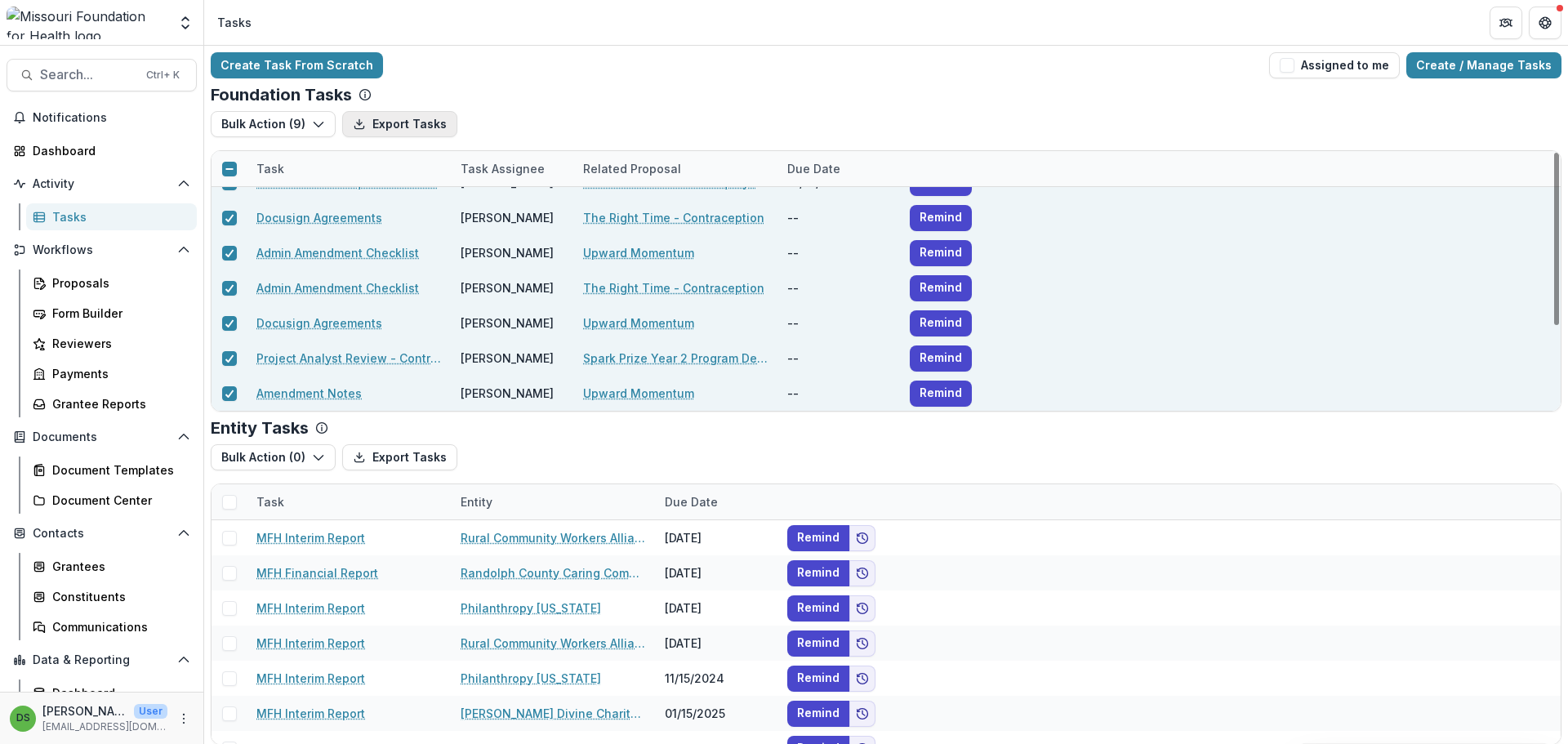
click at [379, 124] on button "Export Tasks" at bounding box center [400, 123] width 115 height 26
click at [1538, 14] on button "Get Help" at bounding box center [1545, 22] width 33 height 33
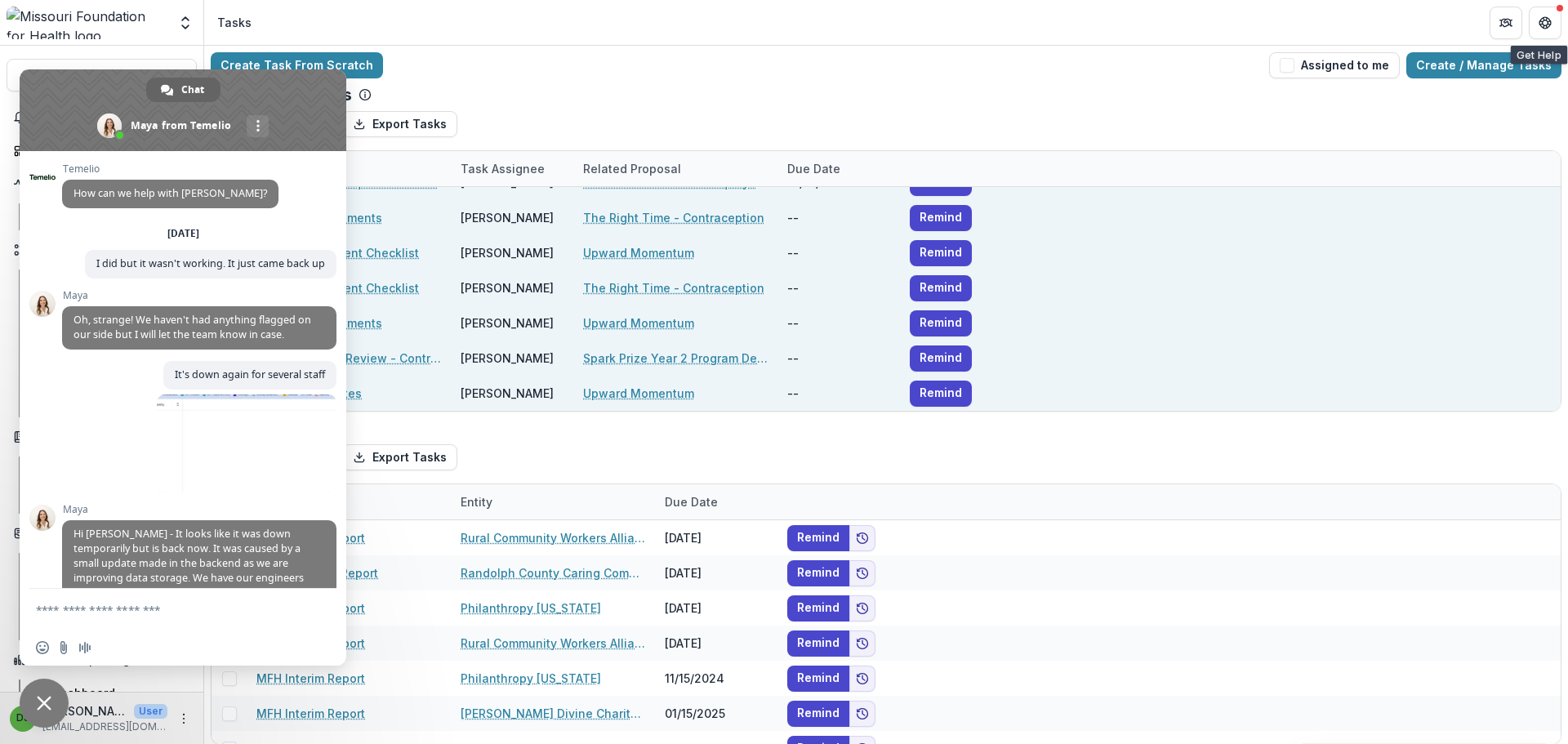
click at [87, 597] on form at bounding box center [165, 610] width 258 height 44
click at [92, 610] on textarea "Compose your message..." at bounding box center [165, 610] width 258 height 14
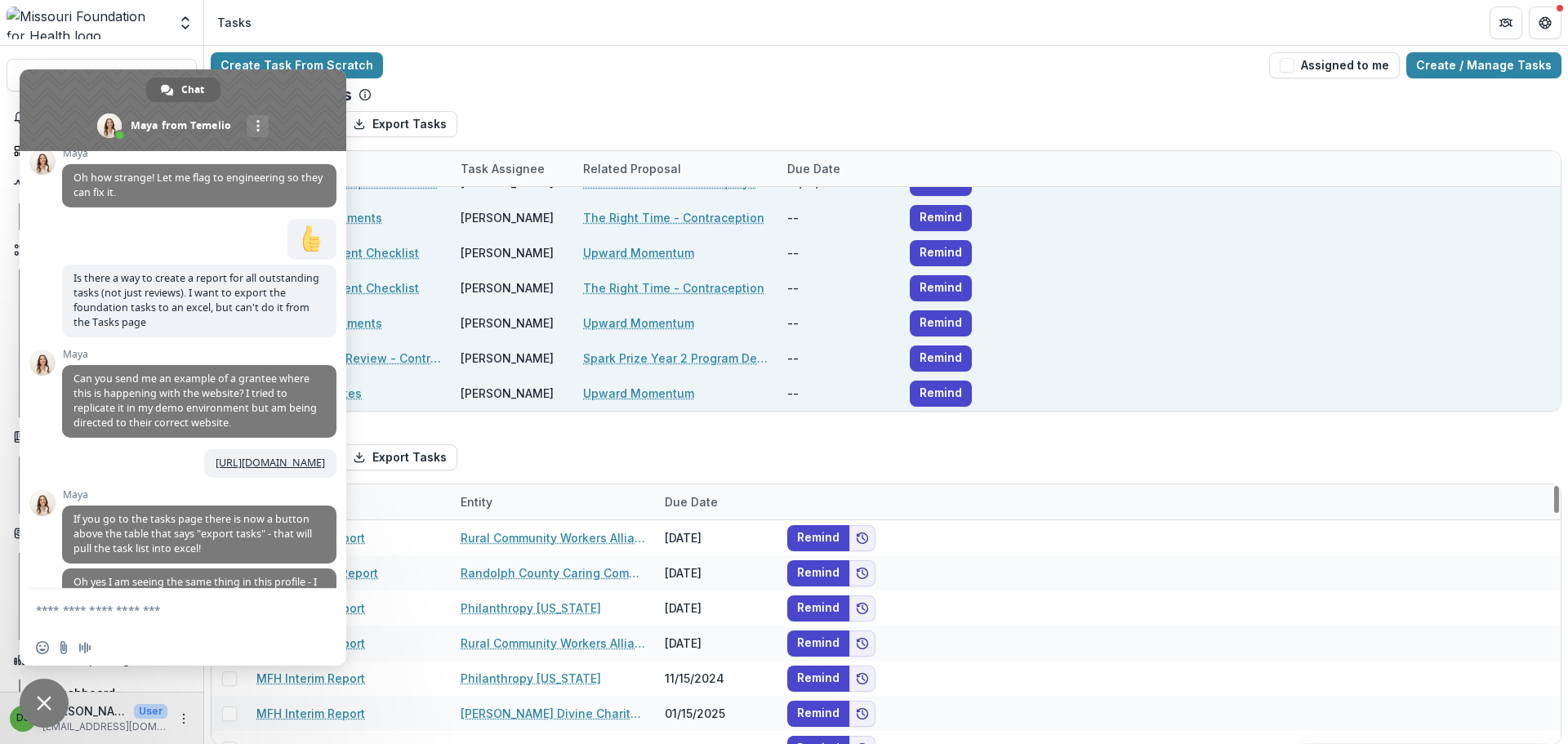
scroll to position [7944, 0]
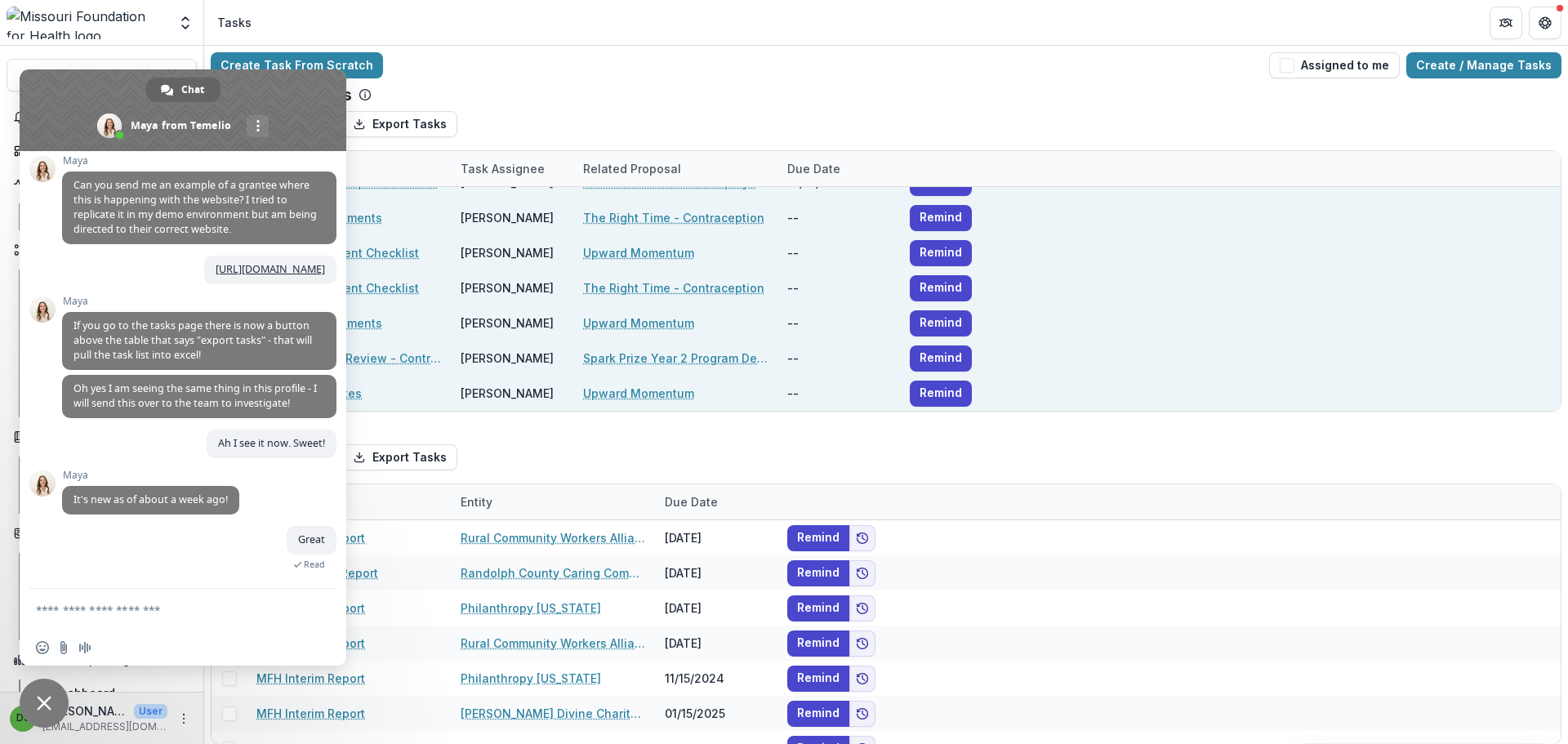
click at [190, 614] on textarea "Compose your message..." at bounding box center [165, 610] width 258 height 14
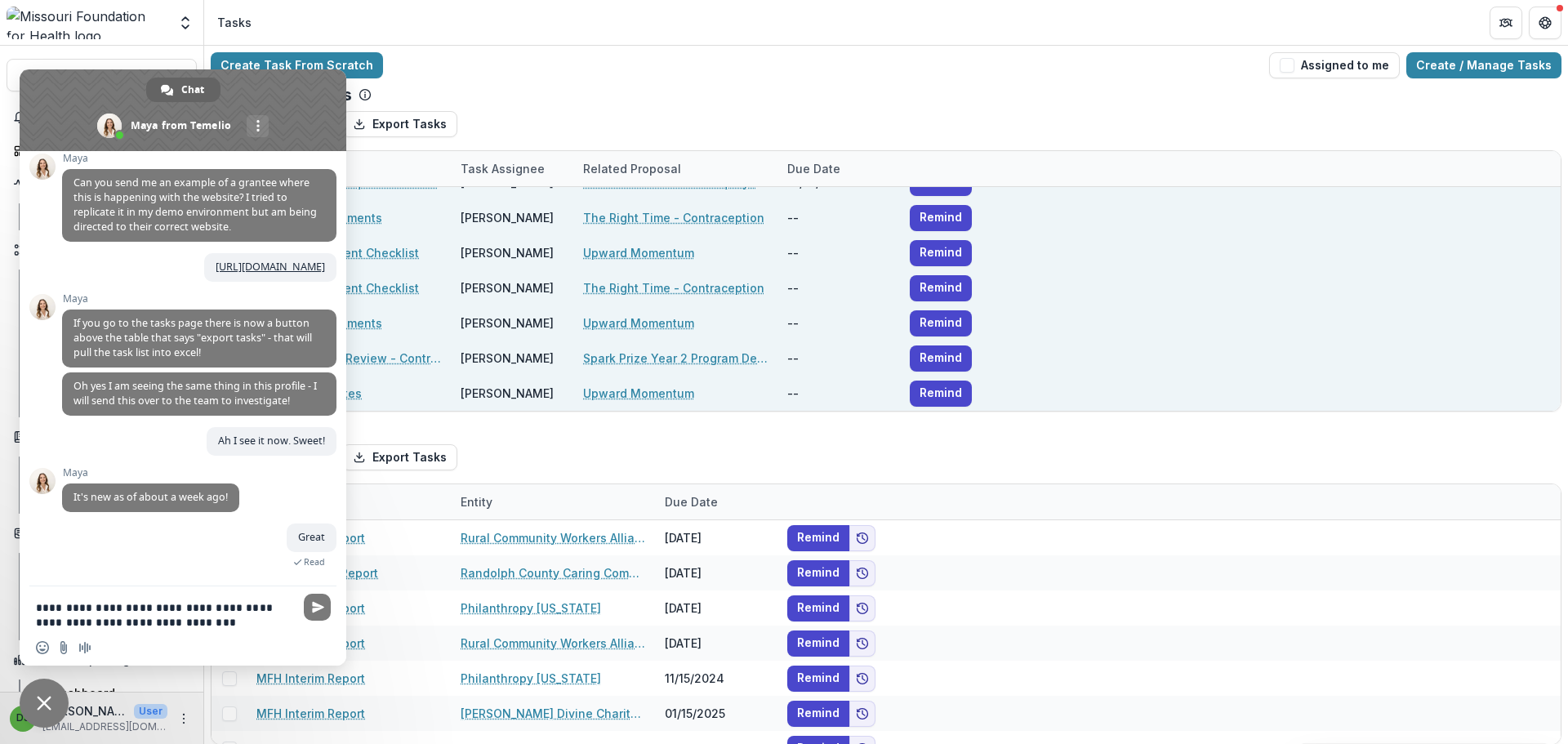
type textarea "**********"
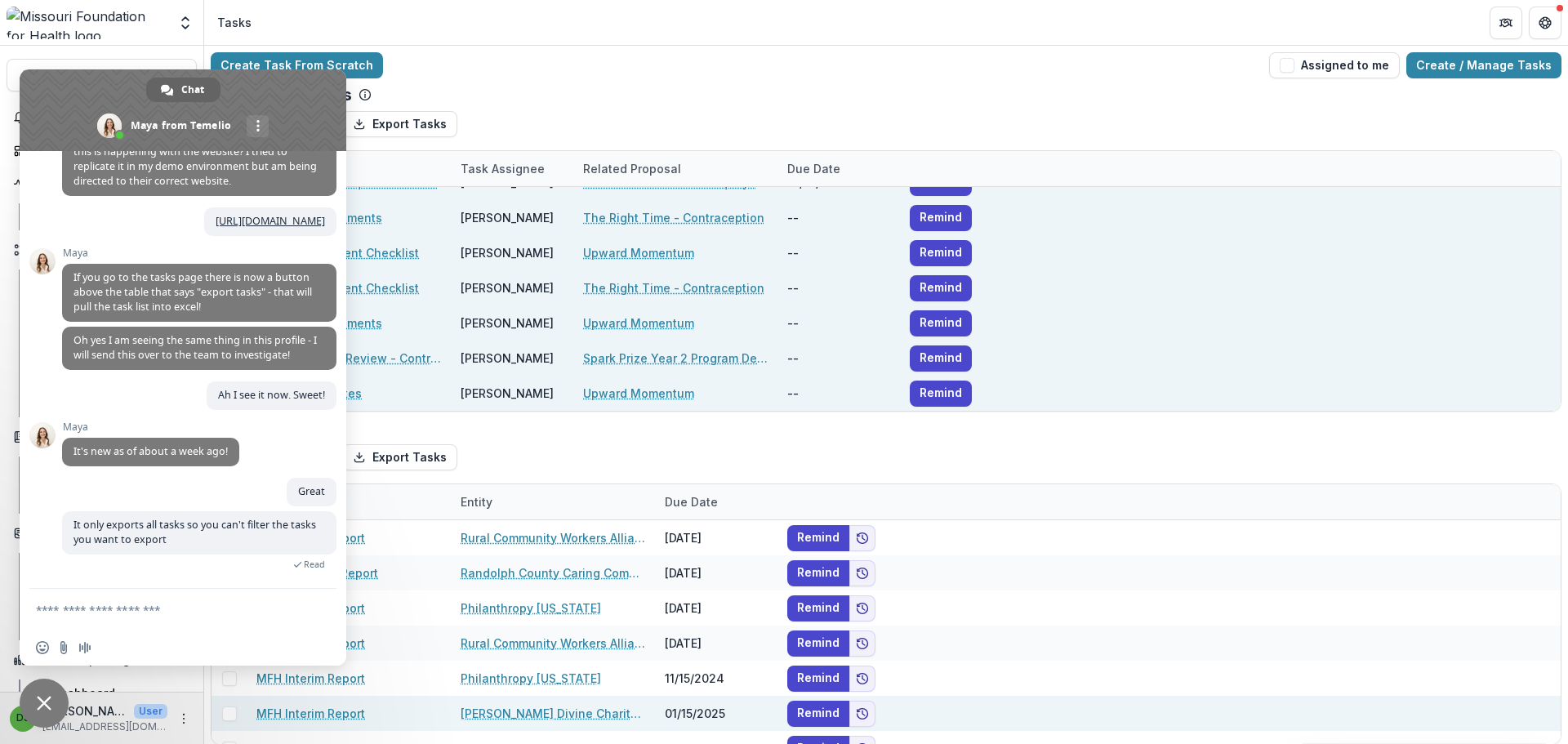
scroll to position [7992, 0]
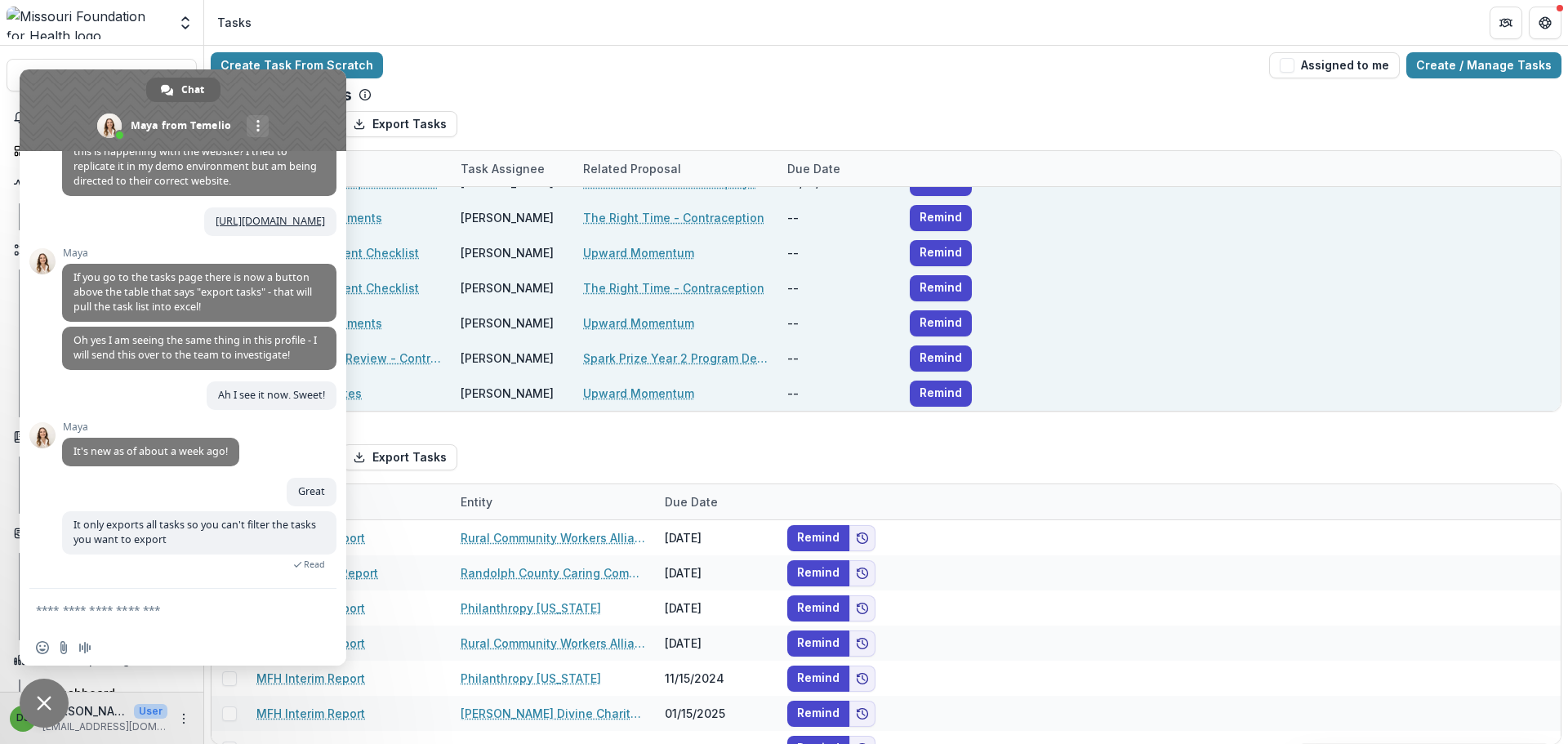
click at [41, 704] on span "Close chat" at bounding box center [44, 703] width 14 height 14
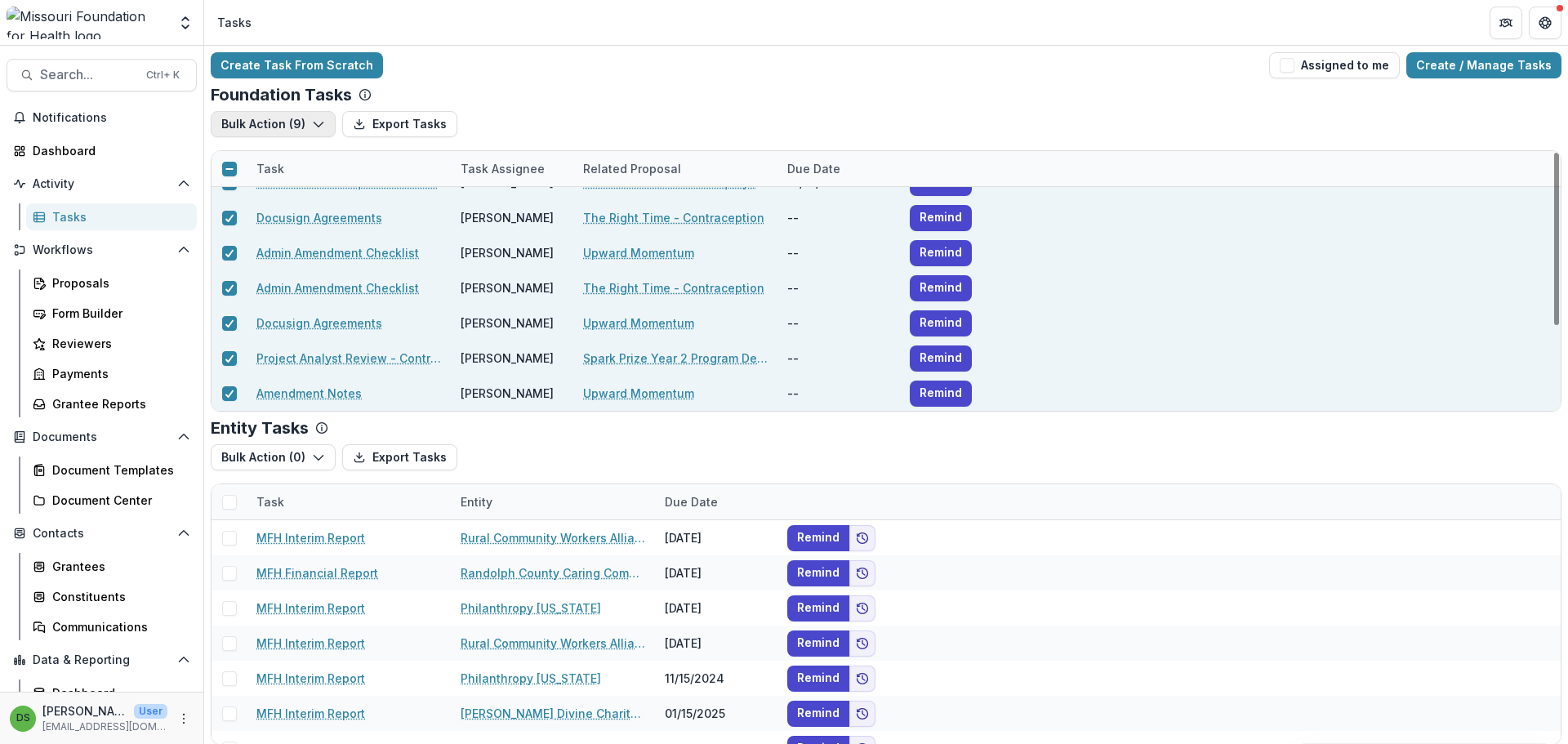
click at [272, 117] on button "Bulk Action ( 9 )" at bounding box center [274, 123] width 125 height 26
click at [271, 117] on button "Bulk Action ( 9 )" at bounding box center [274, 123] width 125 height 26
click at [229, 169] on line at bounding box center [229, 169] width 7 height 0
click at [229, 168] on icon at bounding box center [229, 168] width 10 height 8
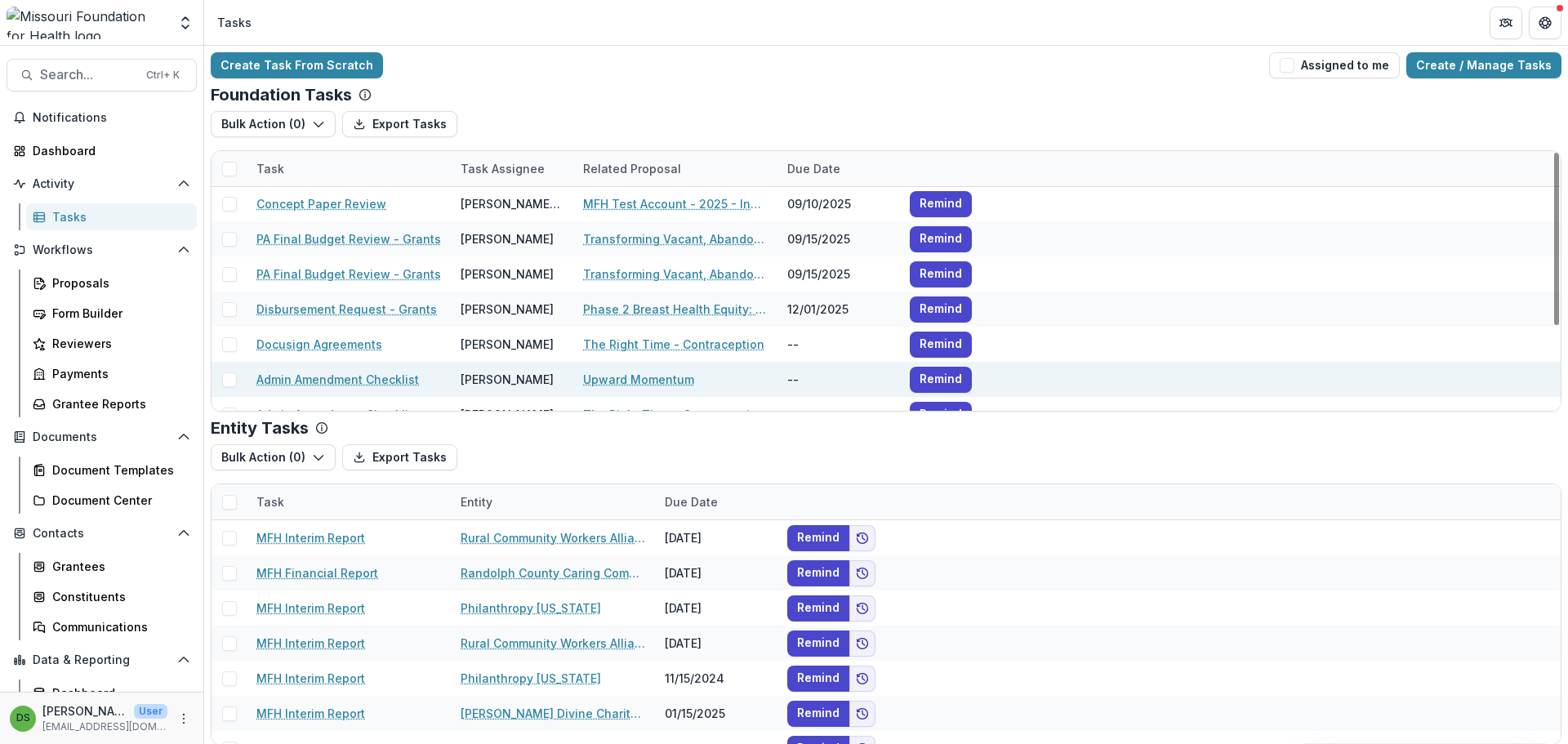
scroll to position [0, 0]
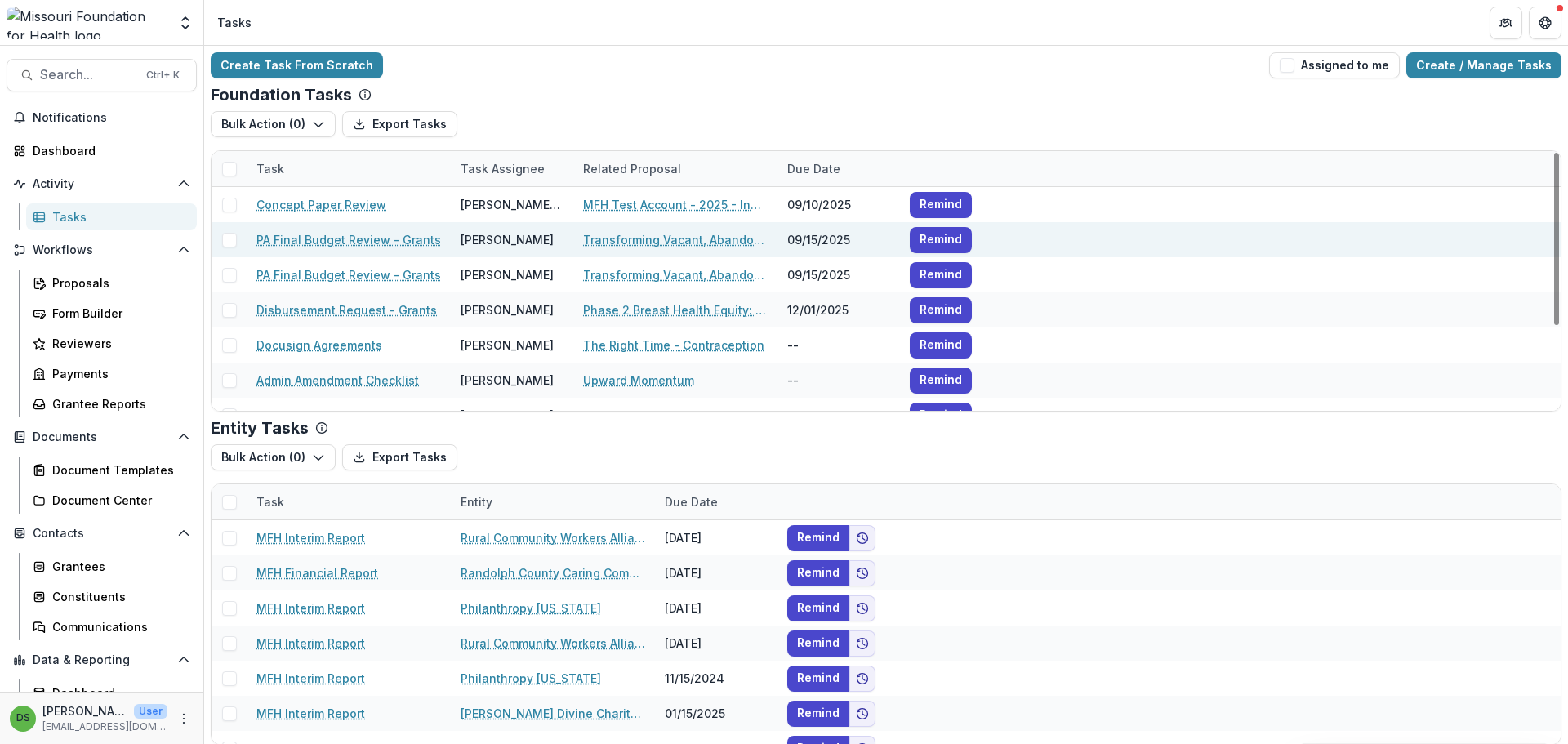
click at [230, 238] on span at bounding box center [229, 240] width 14 height 14
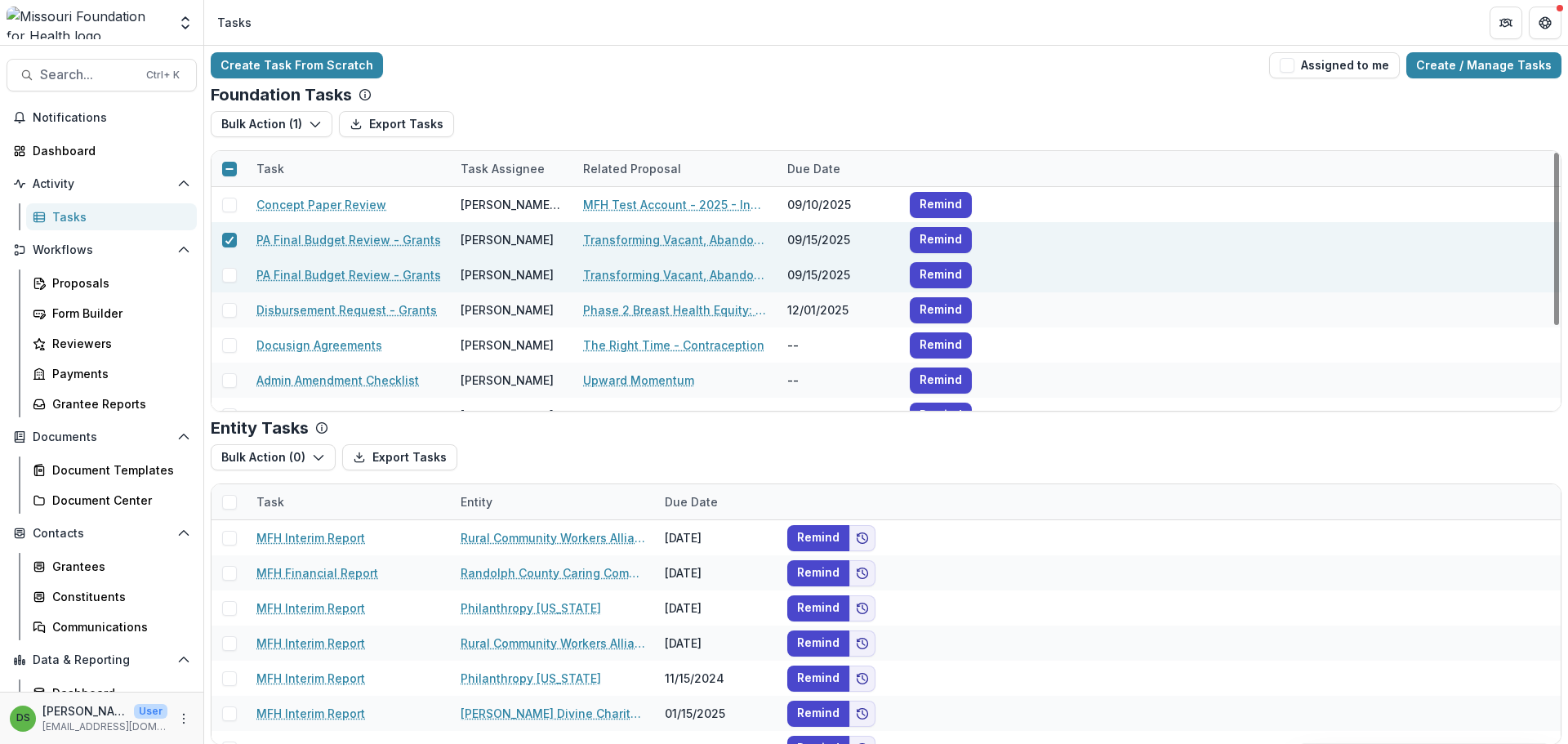
click at [232, 276] on span at bounding box center [229, 275] width 14 height 14
click at [257, 122] on button "Bulk Action ( 2 )" at bounding box center [273, 123] width 124 height 26
click at [272, 164] on button "Bulk Complete ( 2 )" at bounding box center [310, 161] width 192 height 27
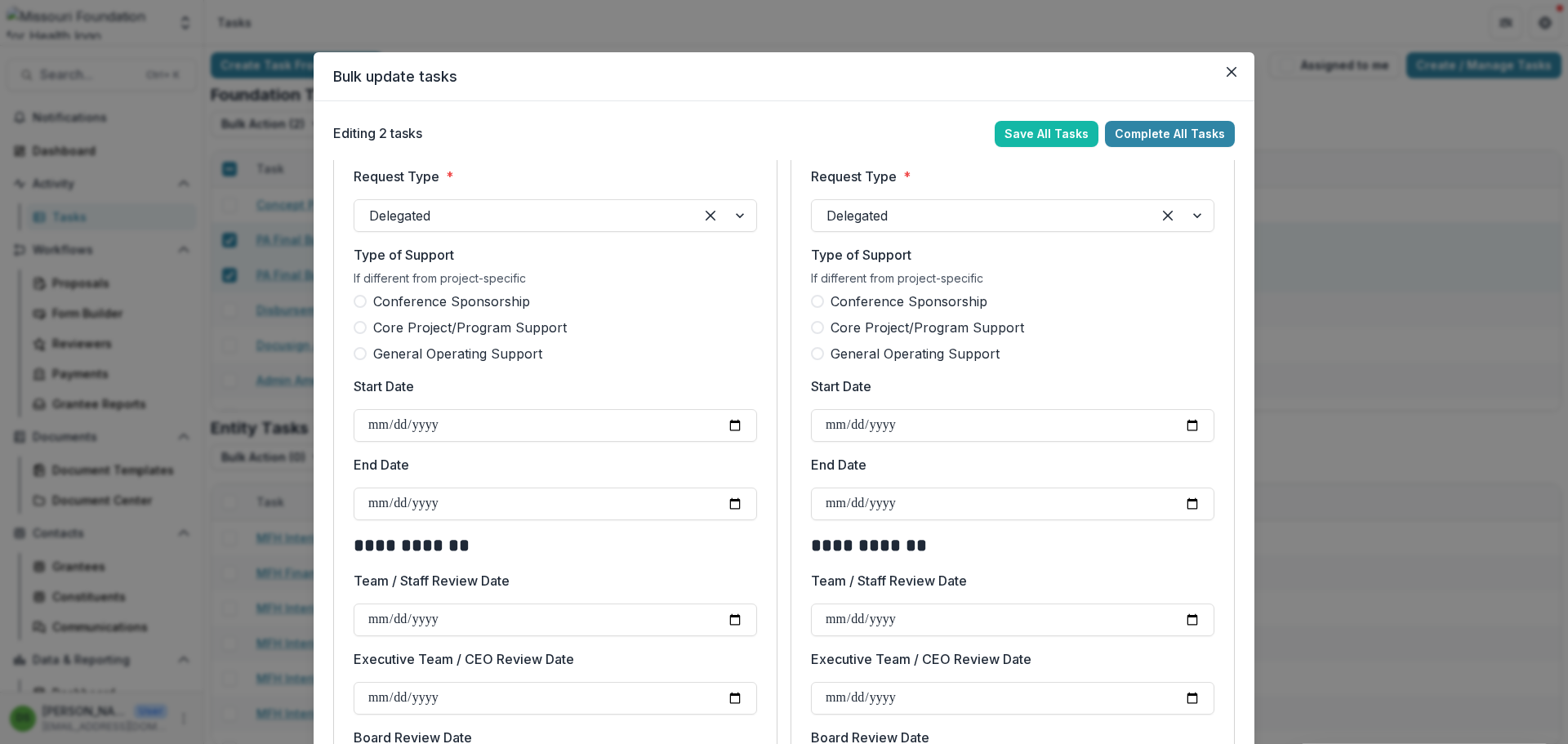
scroll to position [735, 0]
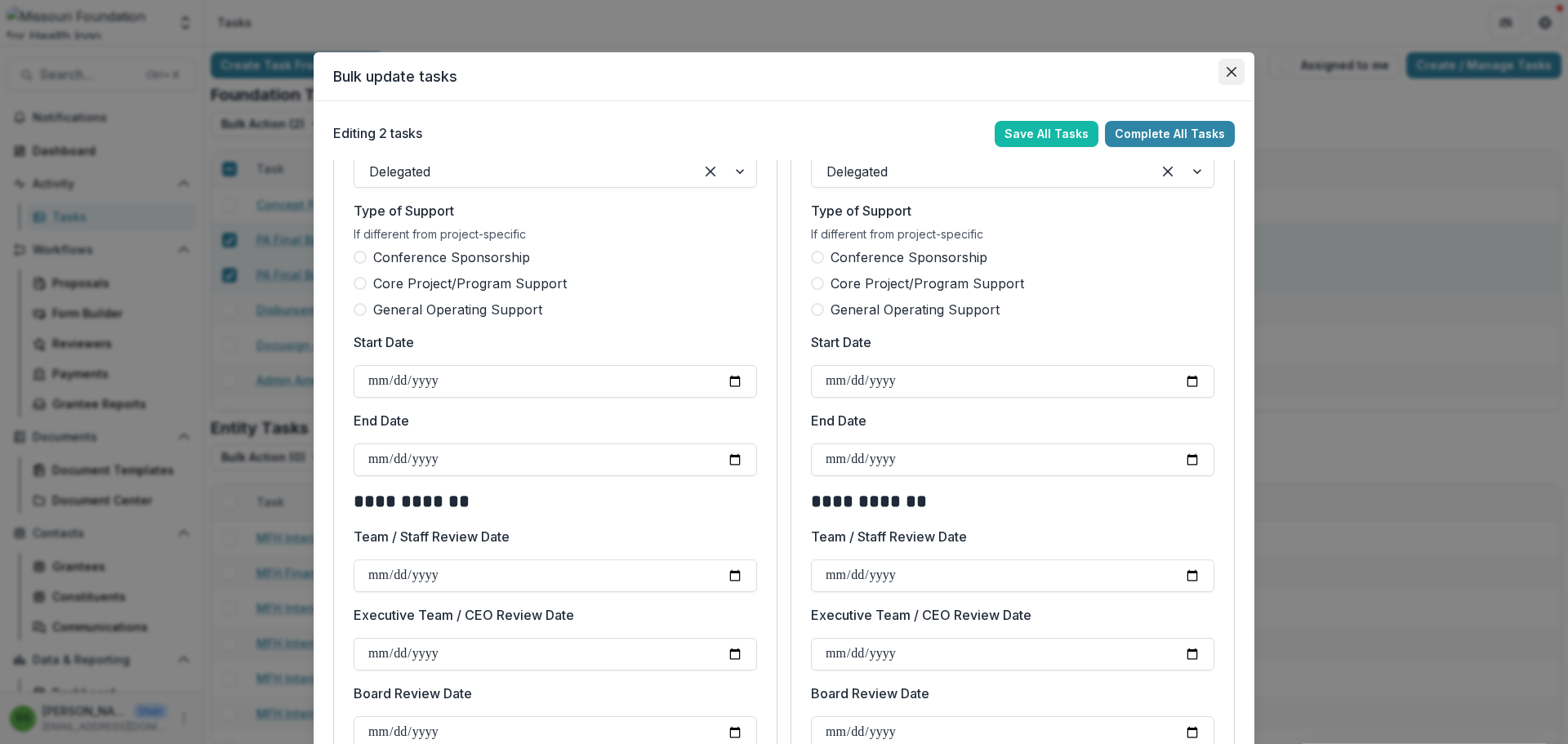
click at [1232, 72] on icon "Close" at bounding box center [1231, 72] width 10 height 10
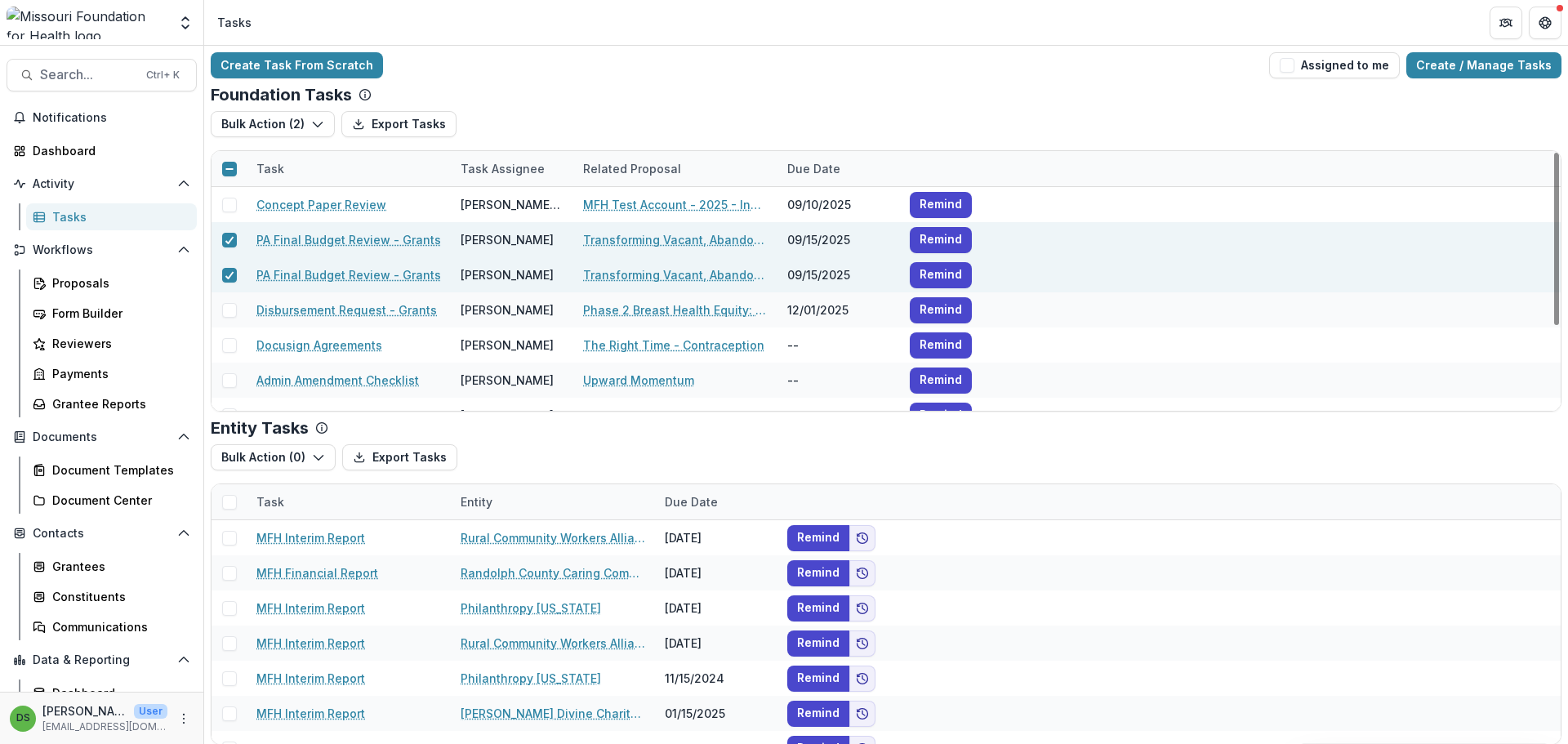
click at [477, 174] on div "Task Assignee" at bounding box center [503, 168] width 104 height 17
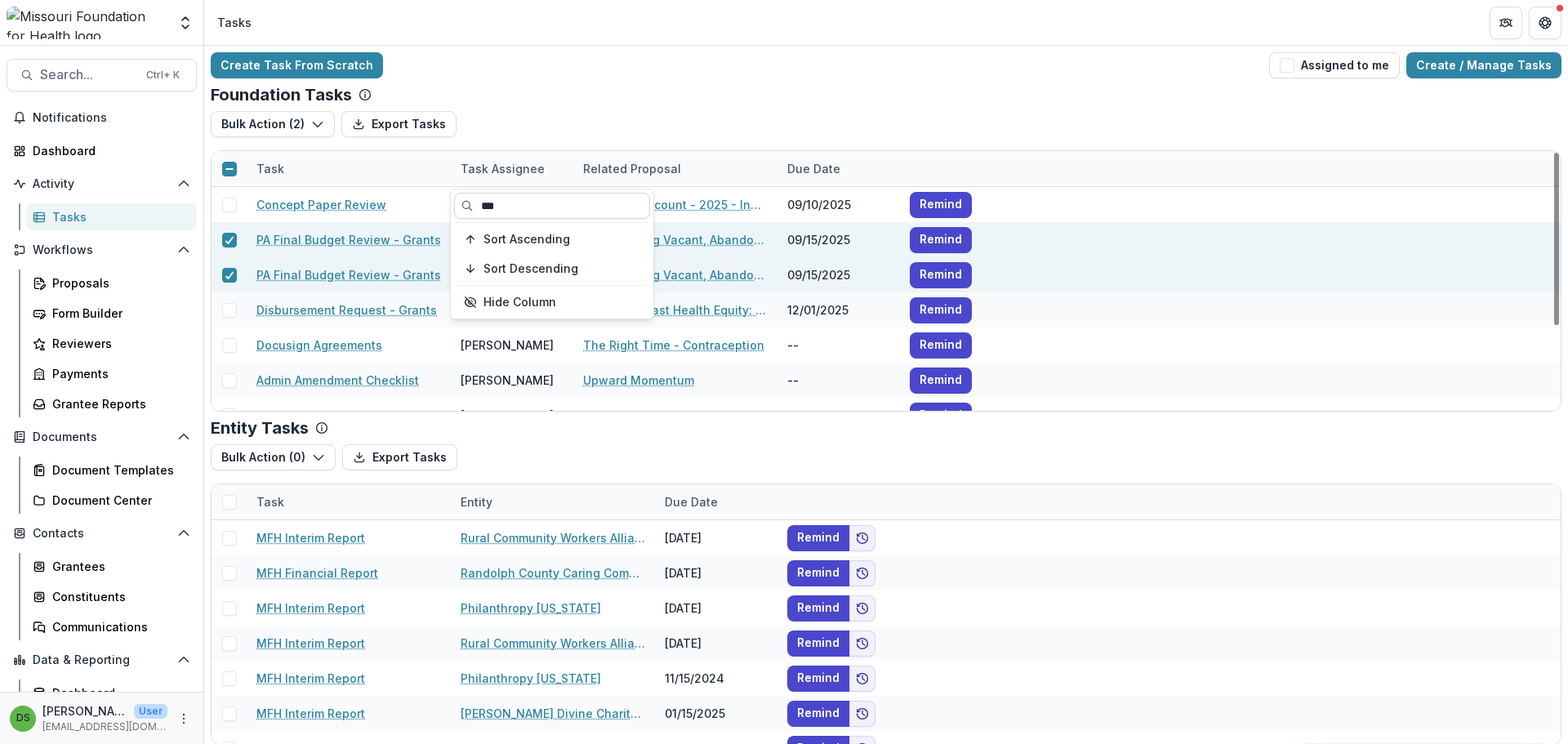
click at [500, 216] on input "***" at bounding box center [552, 205] width 196 height 26
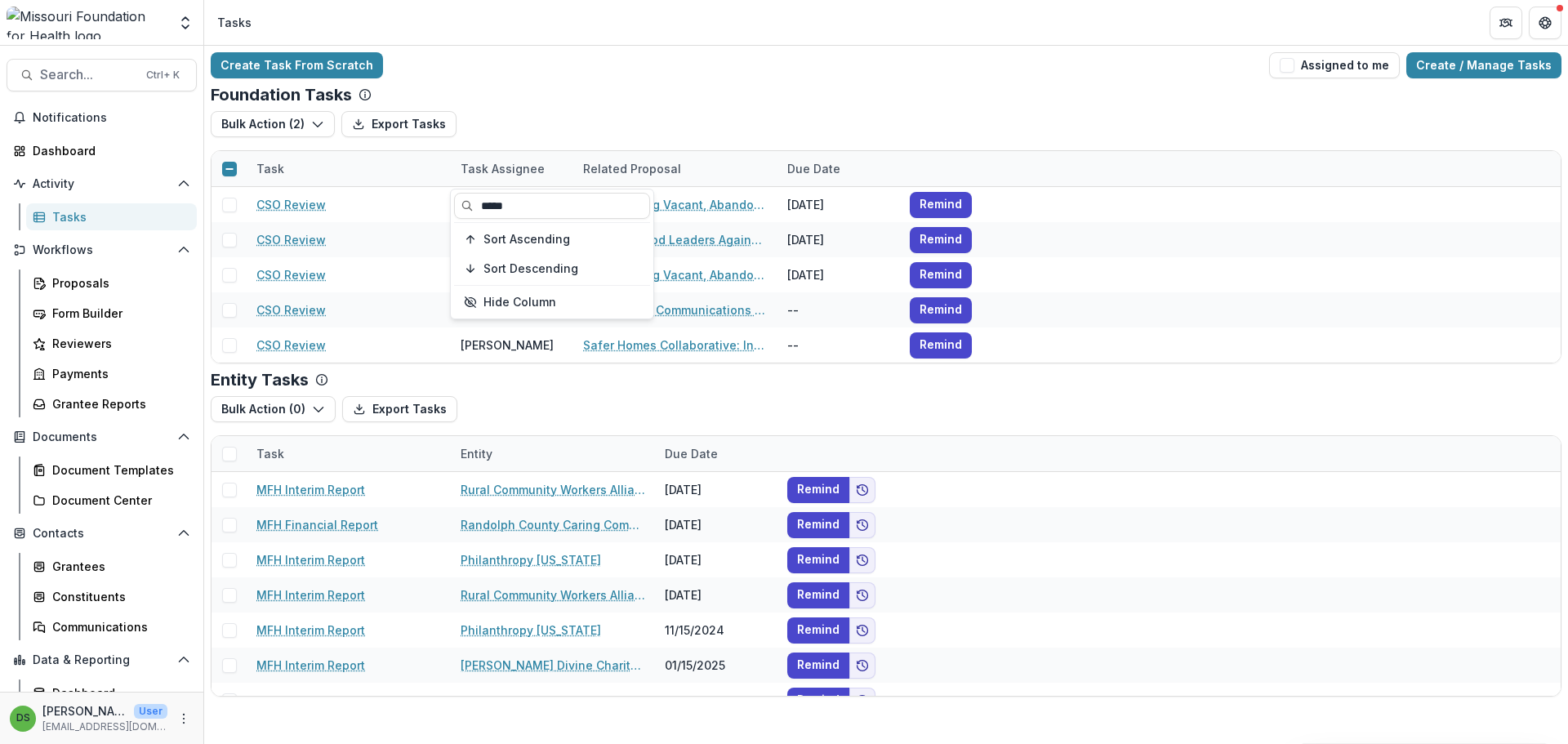
type input "*****"
click at [597, 106] on div "Foundation Tasks Bulk Action ( 2 ) Export Tasks Bulk Complete ( 2 ) Bulk Cancel…" at bounding box center [886, 224] width 1351 height 278
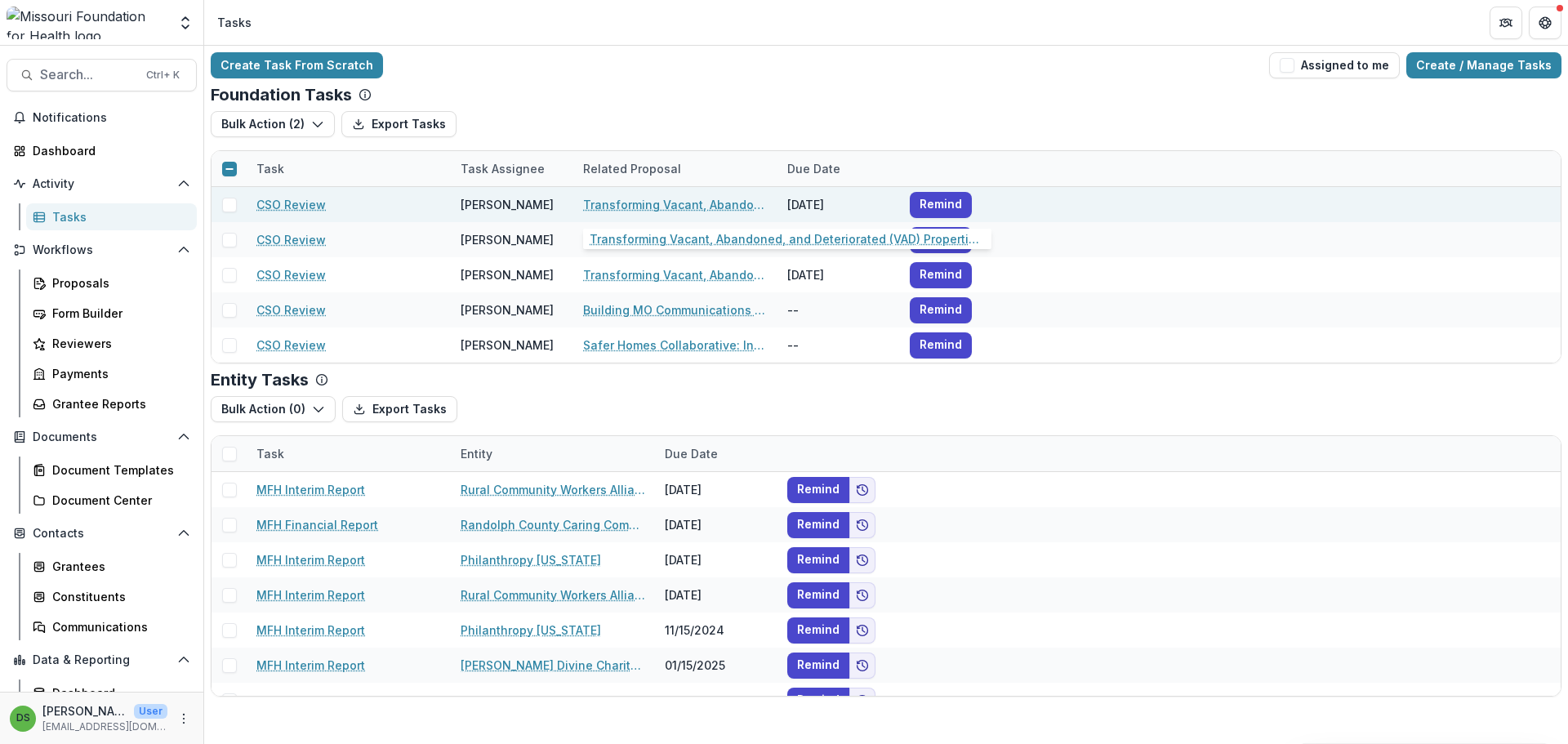
click at [617, 199] on link "Transforming Vacant, Abandoned, and Deteriorated (VAD) Properties through Court…" at bounding box center [675, 204] width 184 height 17
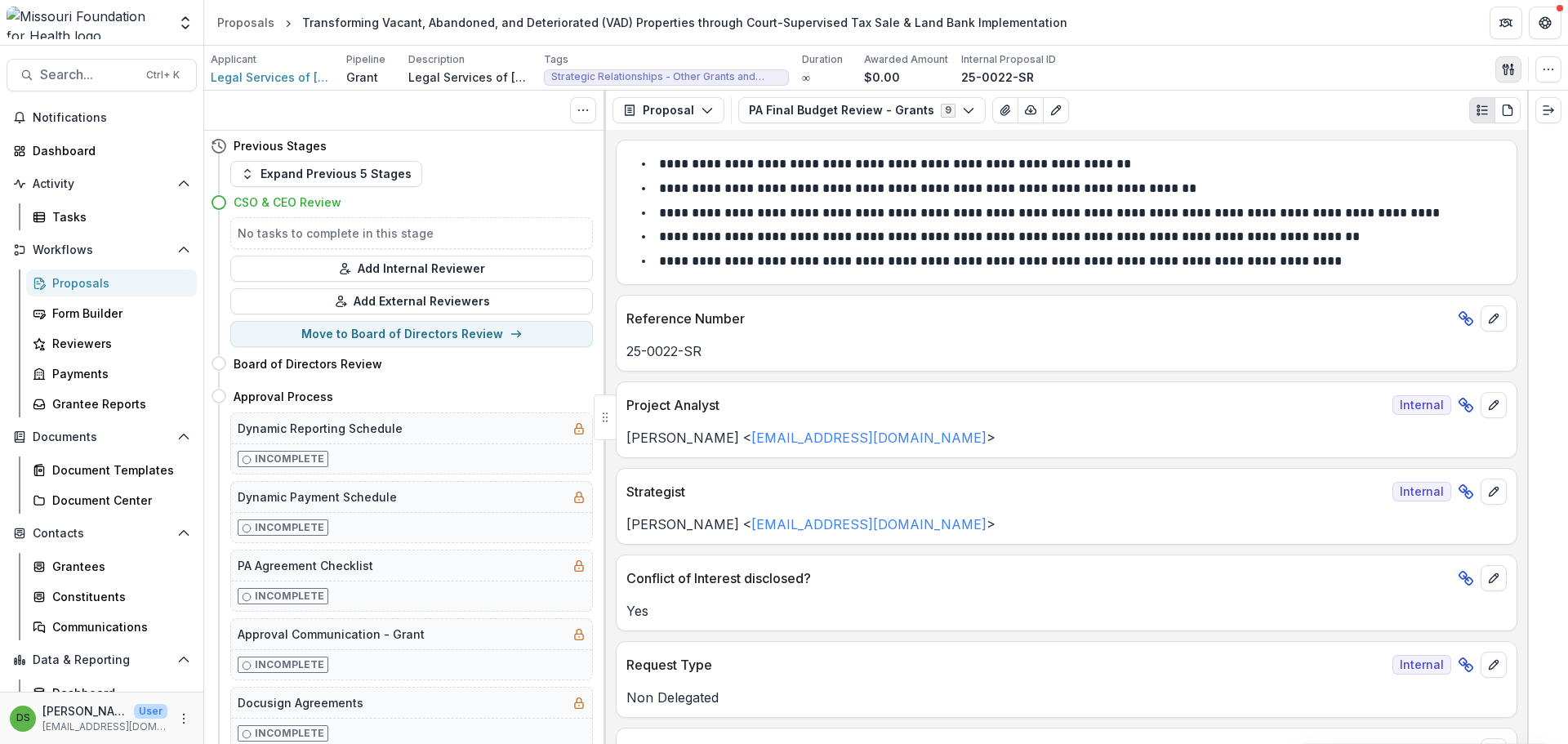
click at [1508, 63] on icon "button" at bounding box center [1508, 69] width 13 height 13
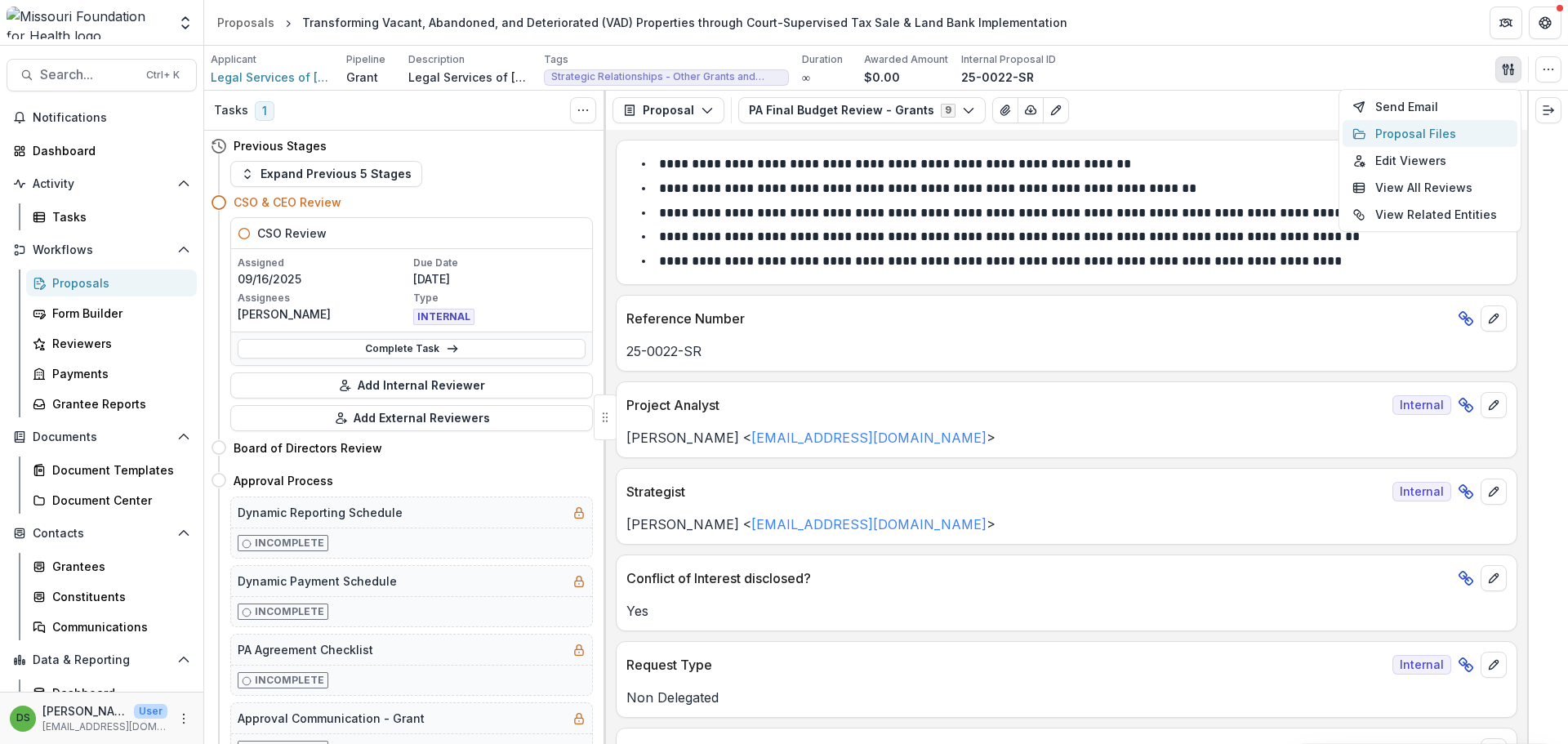
click at [1420, 132] on button "Proposal Files" at bounding box center [1429, 133] width 174 height 27
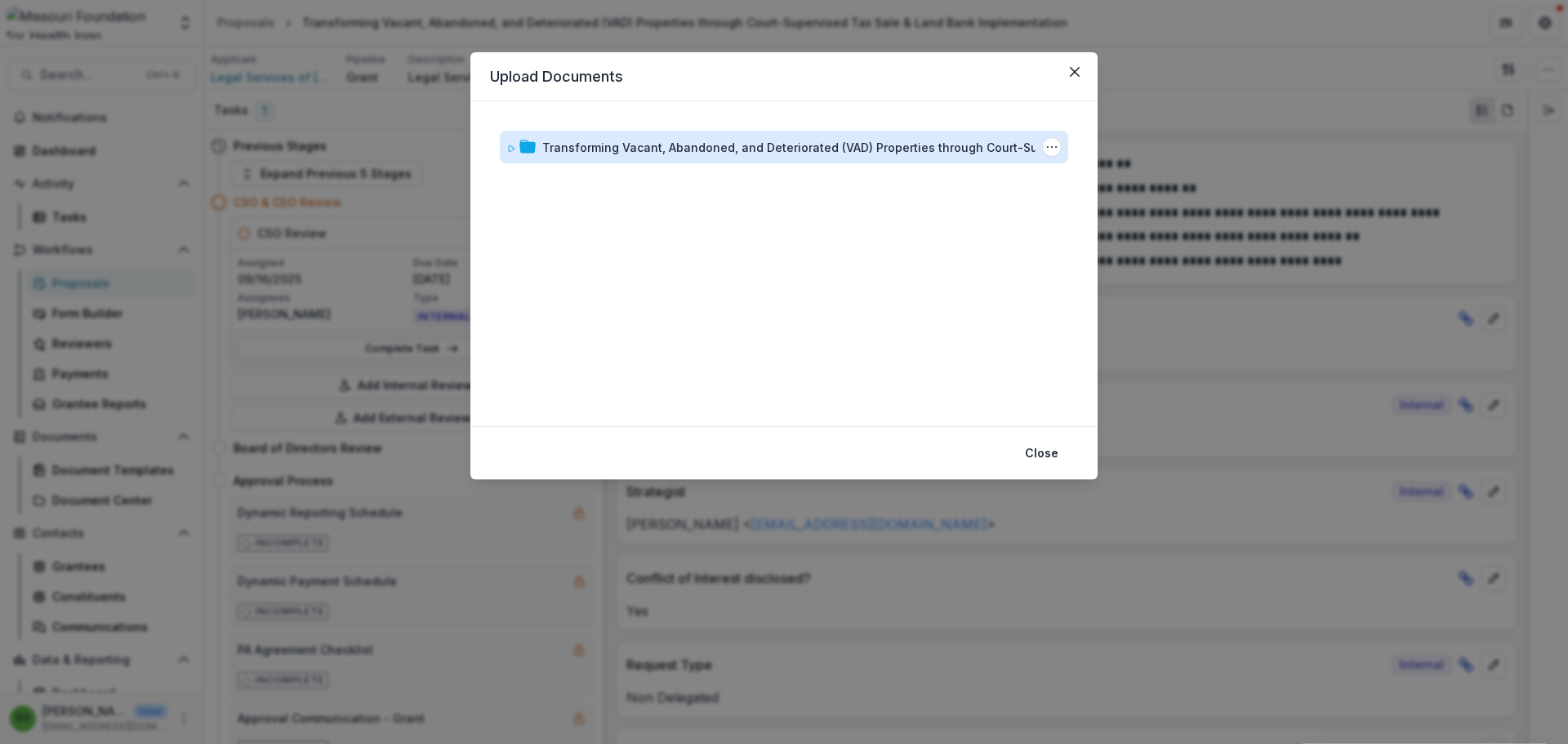
click at [733, 152] on div "Transforming Vacant, Abandoned, and Deteriorated (VAD) Properties through Court…" at bounding box center [811, 147] width 539 height 17
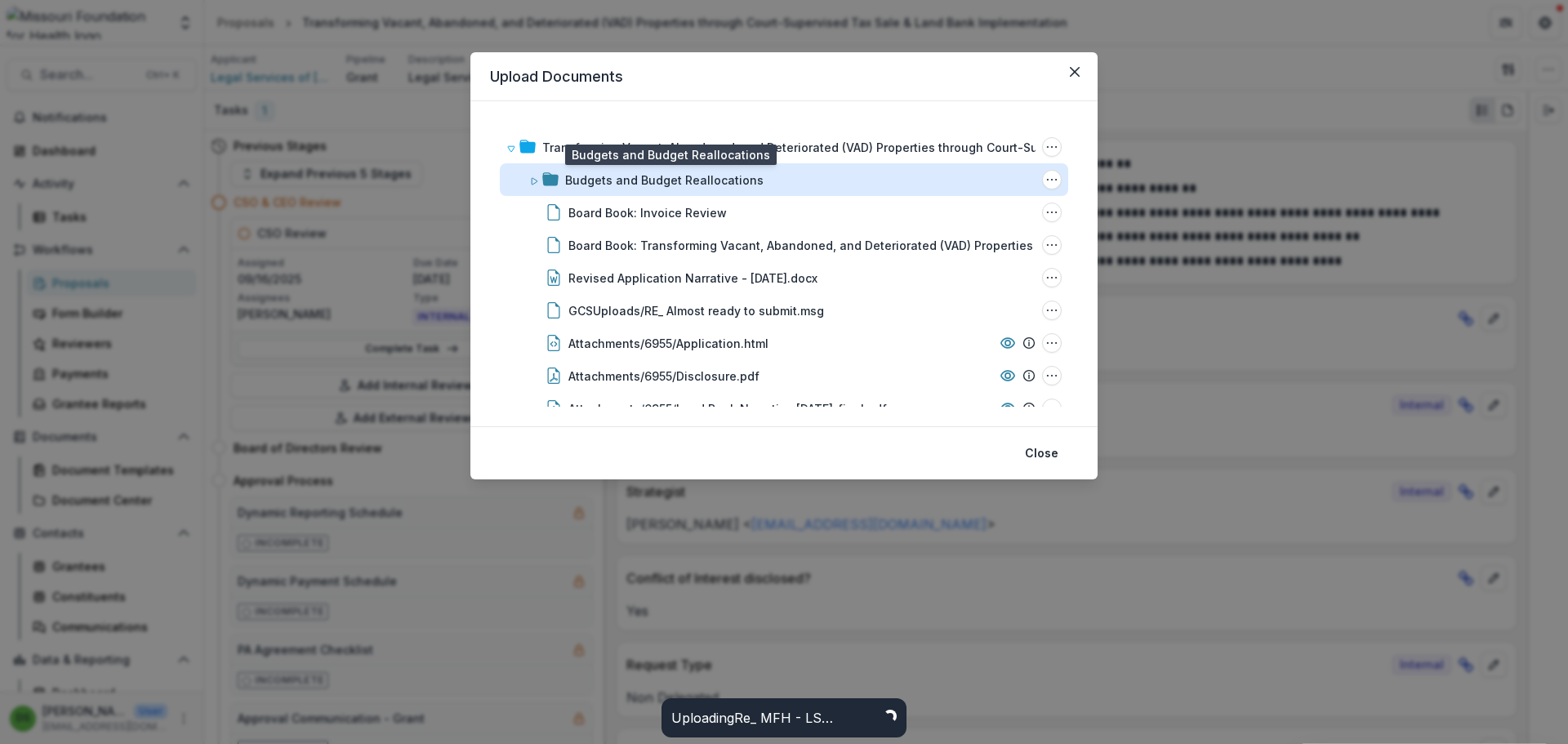
click at [713, 186] on div "Budgets and Budget Reallocations" at bounding box center [665, 180] width 199 height 17
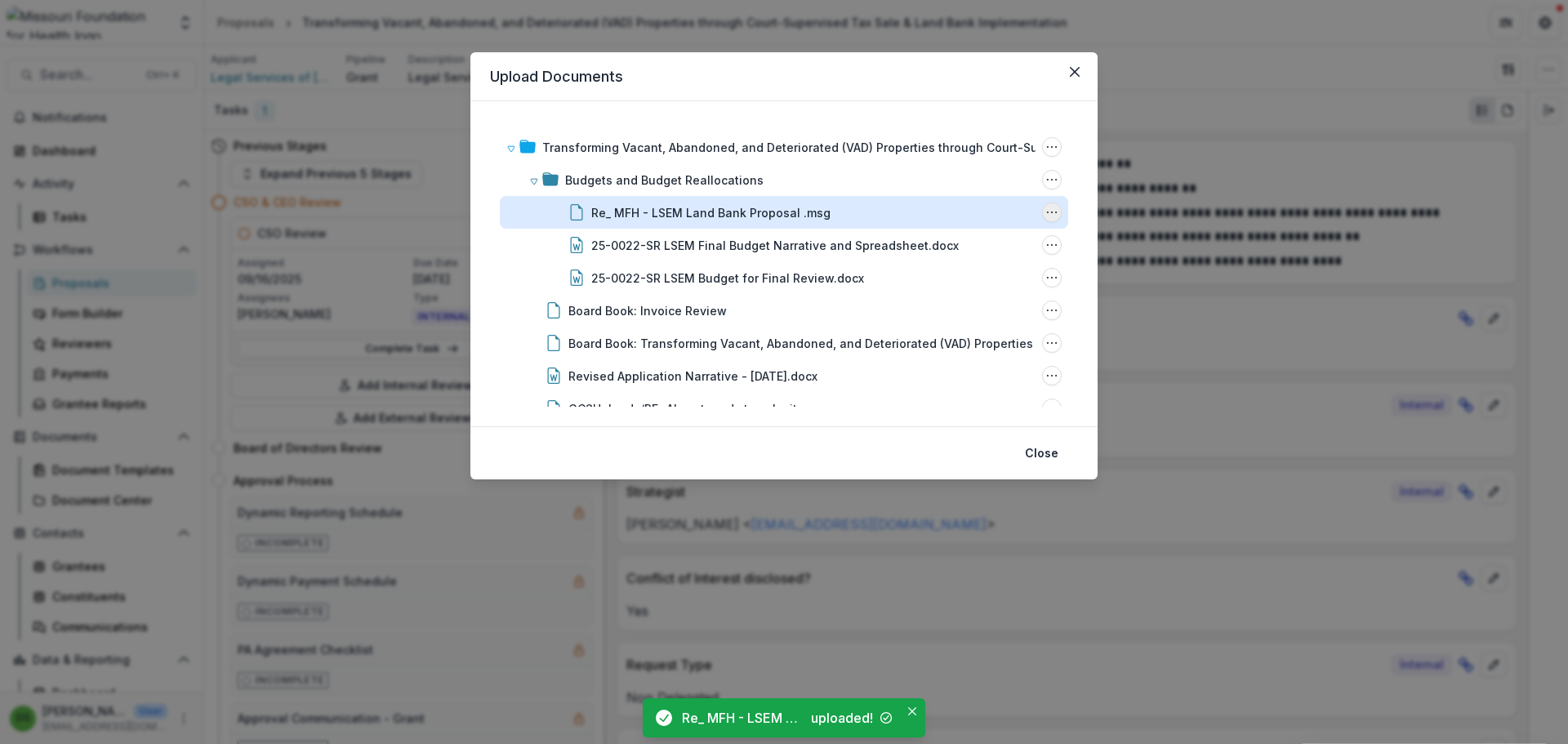
click at [1048, 214] on icon "Re_ MFH - LSEM Land Bank Proposal .msg Options" at bounding box center [1052, 212] width 13 height 13
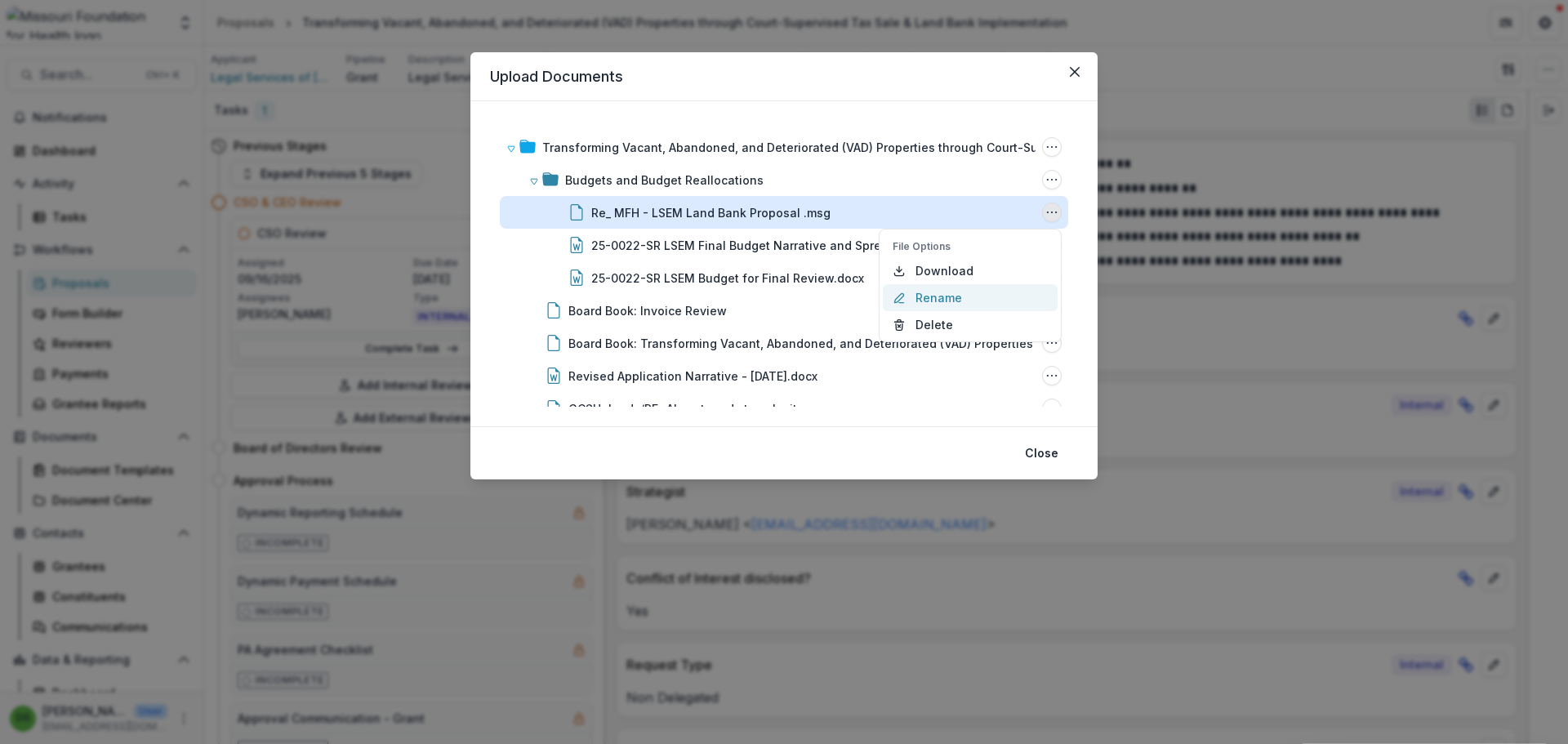
click at [928, 296] on button "Rename" at bounding box center [970, 298] width 174 height 27
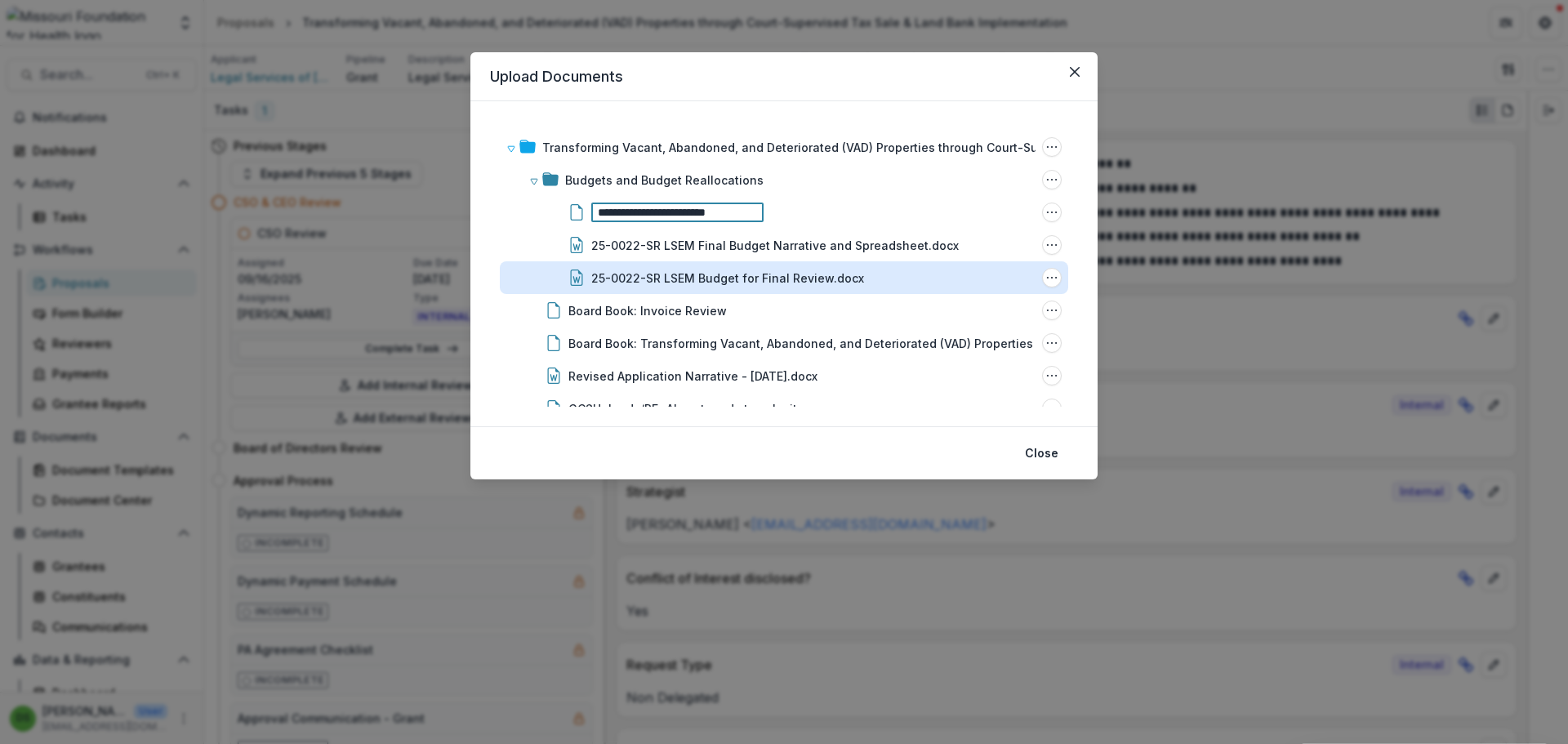
type input "**********"
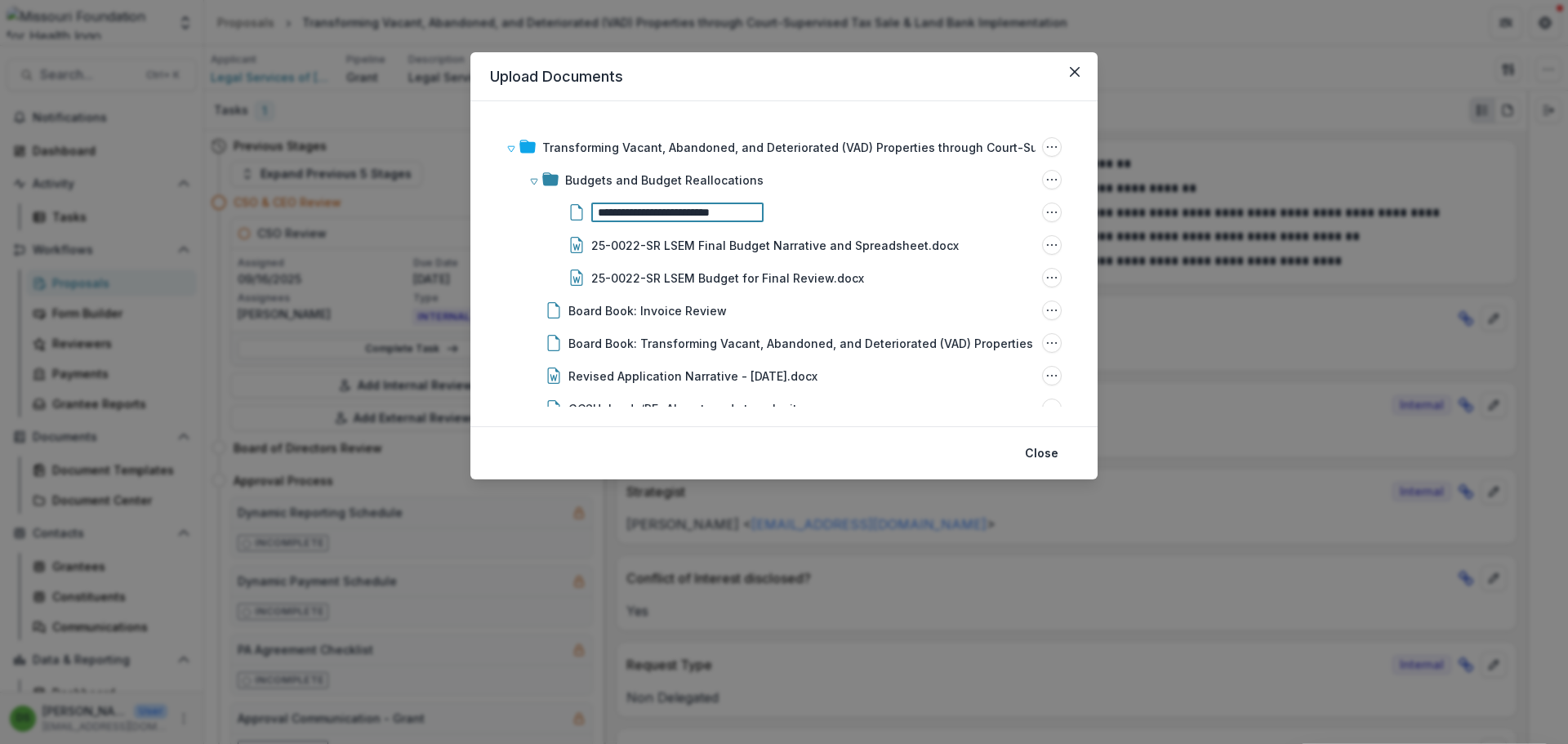
click at [872, 98] on header "Upload Documents" at bounding box center [784, 76] width 627 height 49
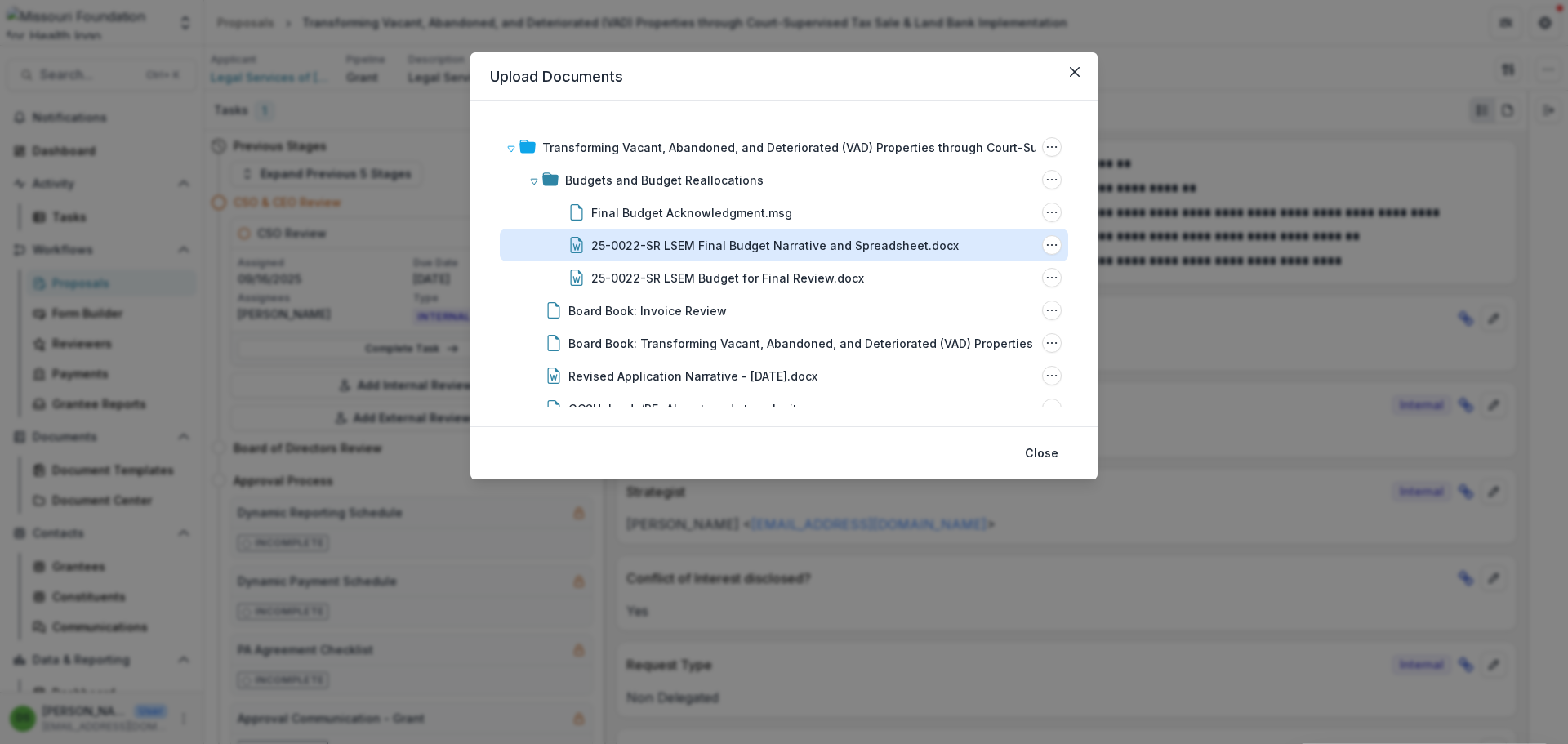
click at [893, 240] on div "25-0022-SR LSEM Final Budget Narrative and Spreadsheet.docx" at bounding box center [775, 245] width 368 height 17
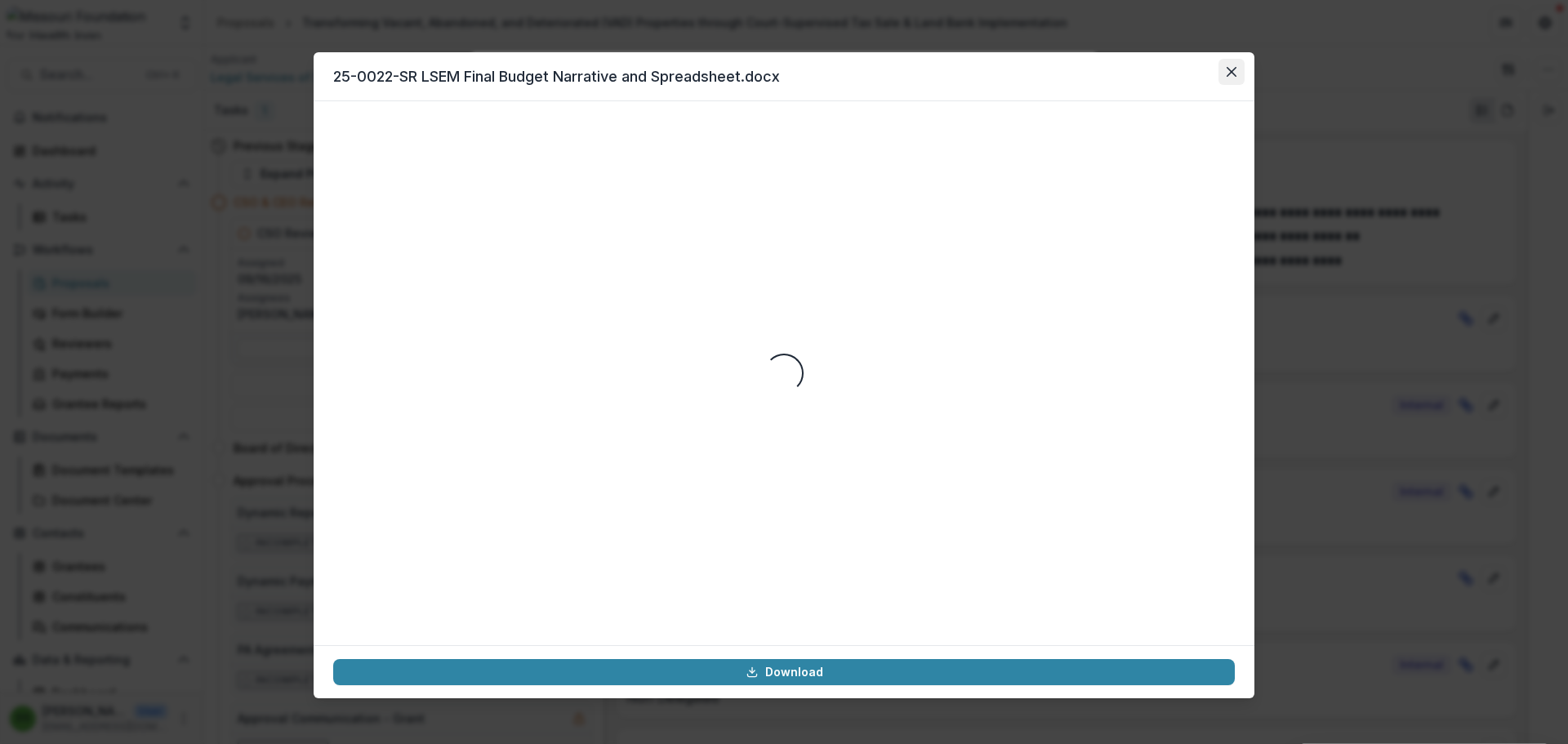
click at [1232, 72] on icon "Close" at bounding box center [1231, 72] width 10 height 10
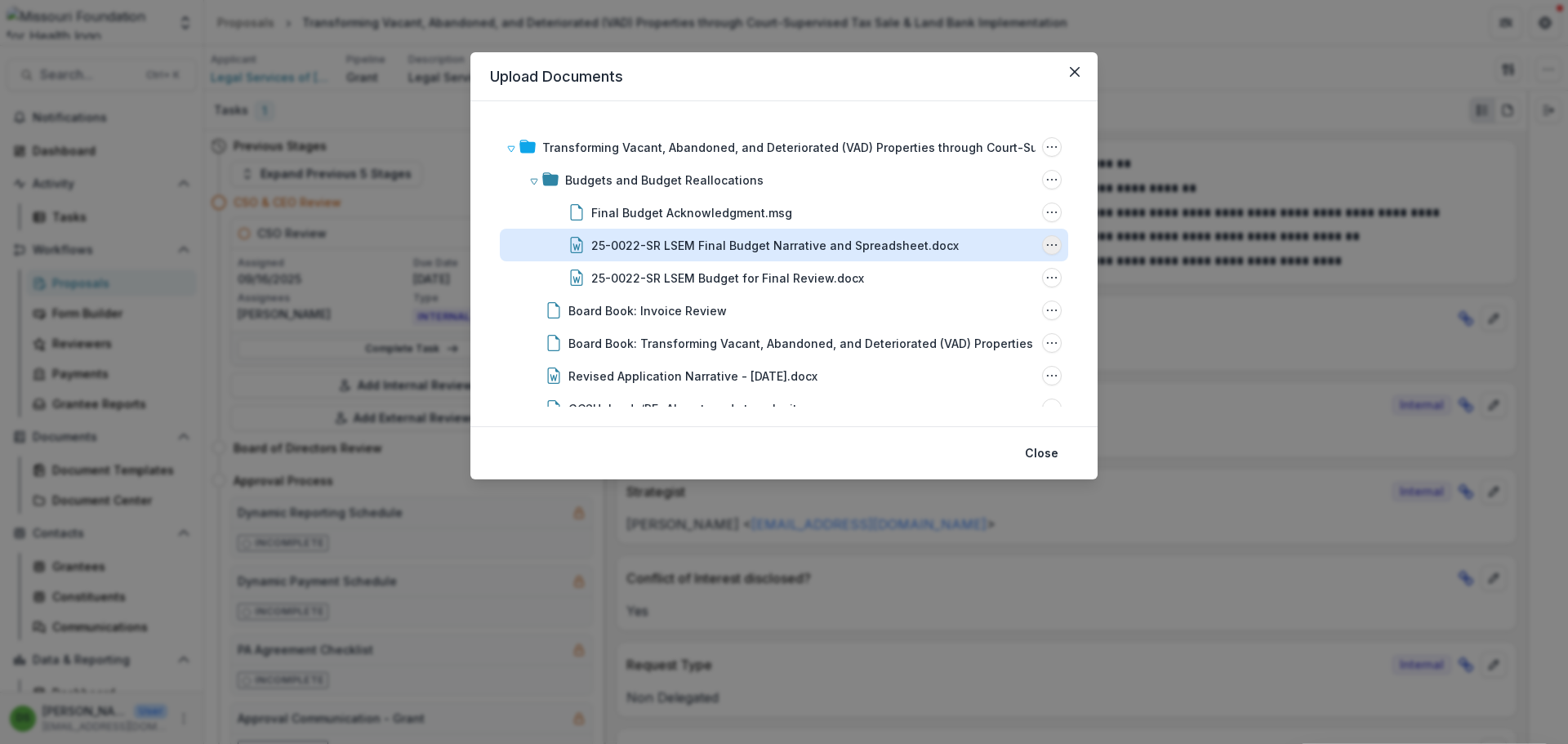
click at [1049, 241] on icon "25-0022-SR LSEM Final Budget Narrative and Spreadsheet.docx Options" at bounding box center [1052, 245] width 13 height 13
click at [945, 355] on button "Delete" at bounding box center [970, 357] width 174 height 27
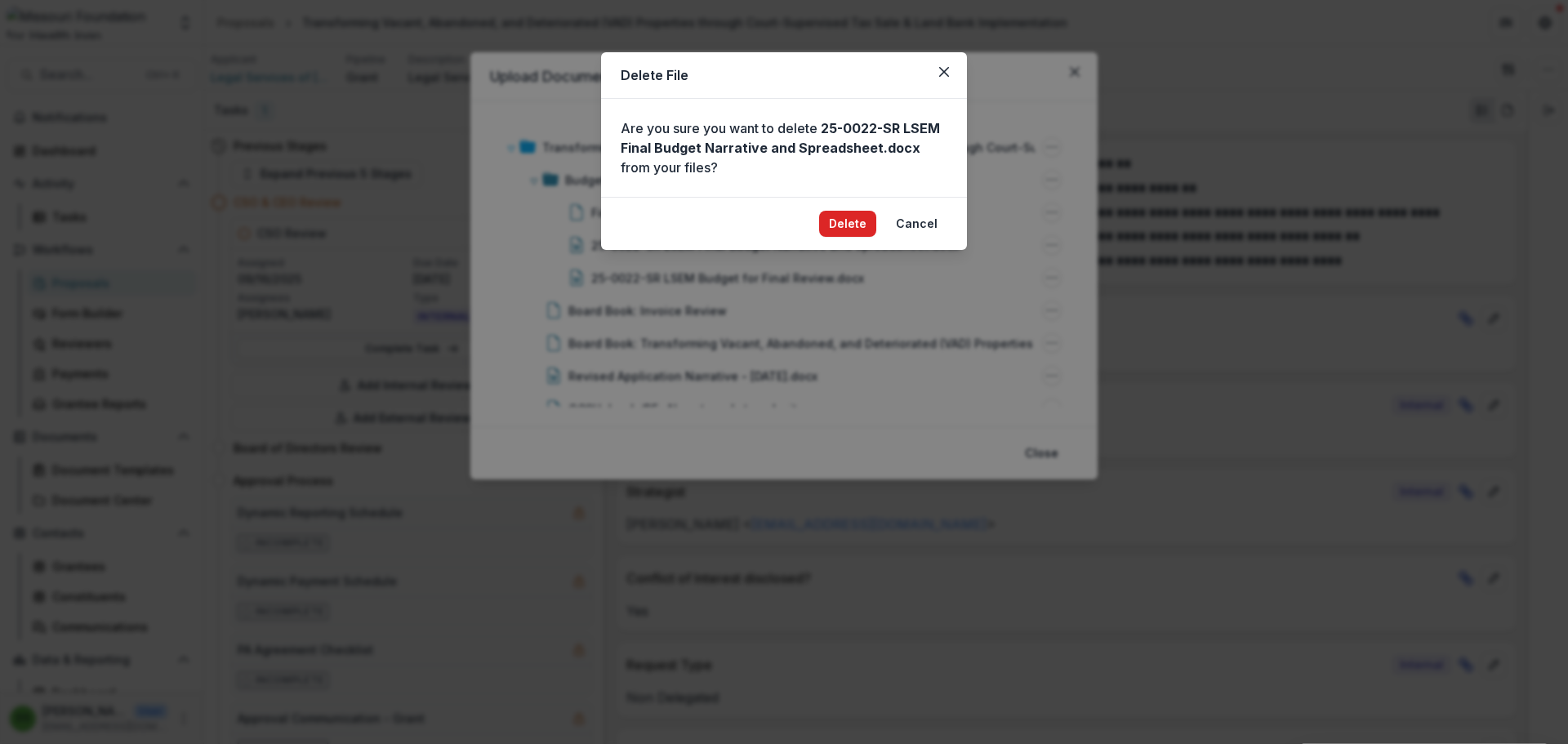
click at [846, 226] on button "Delete" at bounding box center [848, 224] width 57 height 26
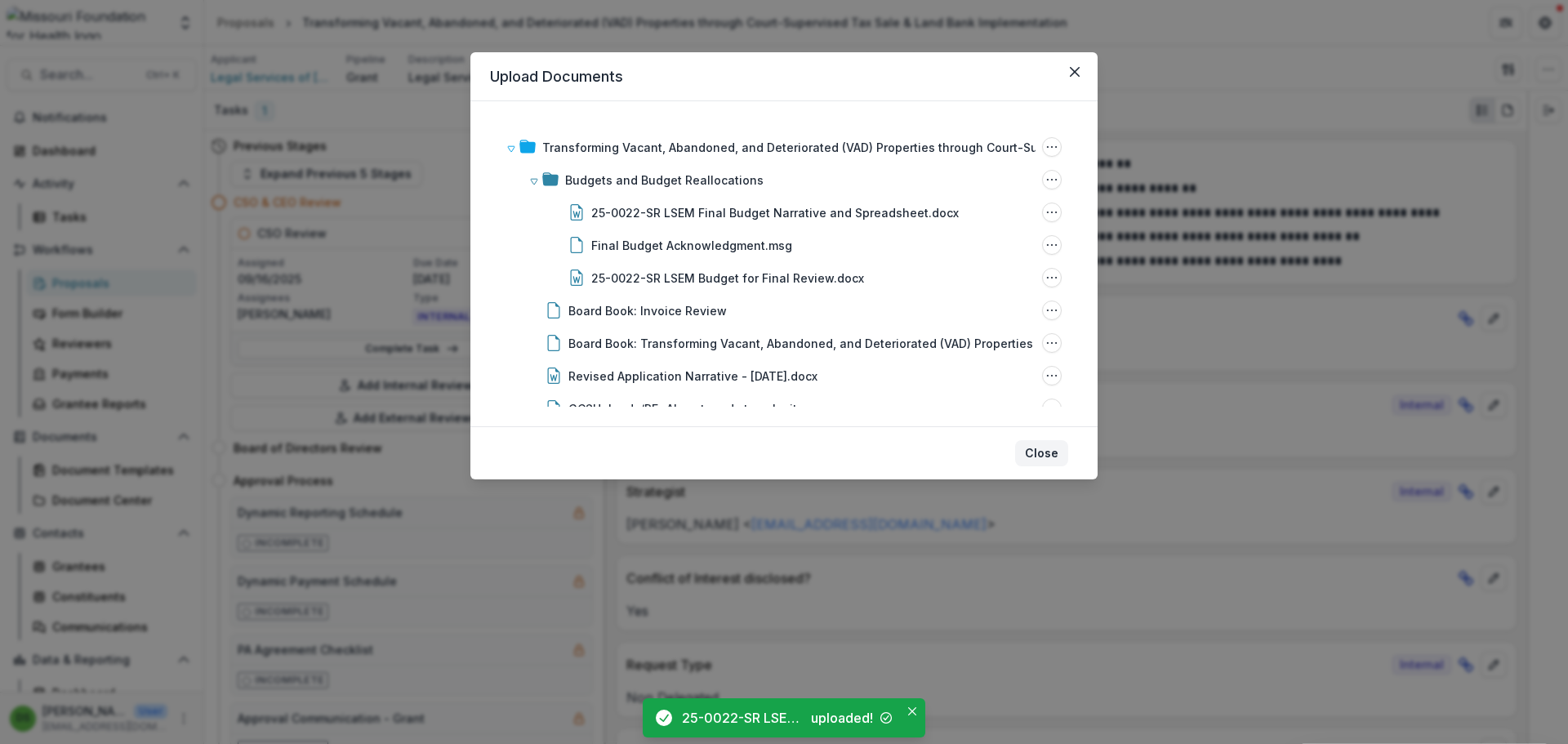
click at [1044, 452] on button "Close" at bounding box center [1041, 452] width 53 height 26
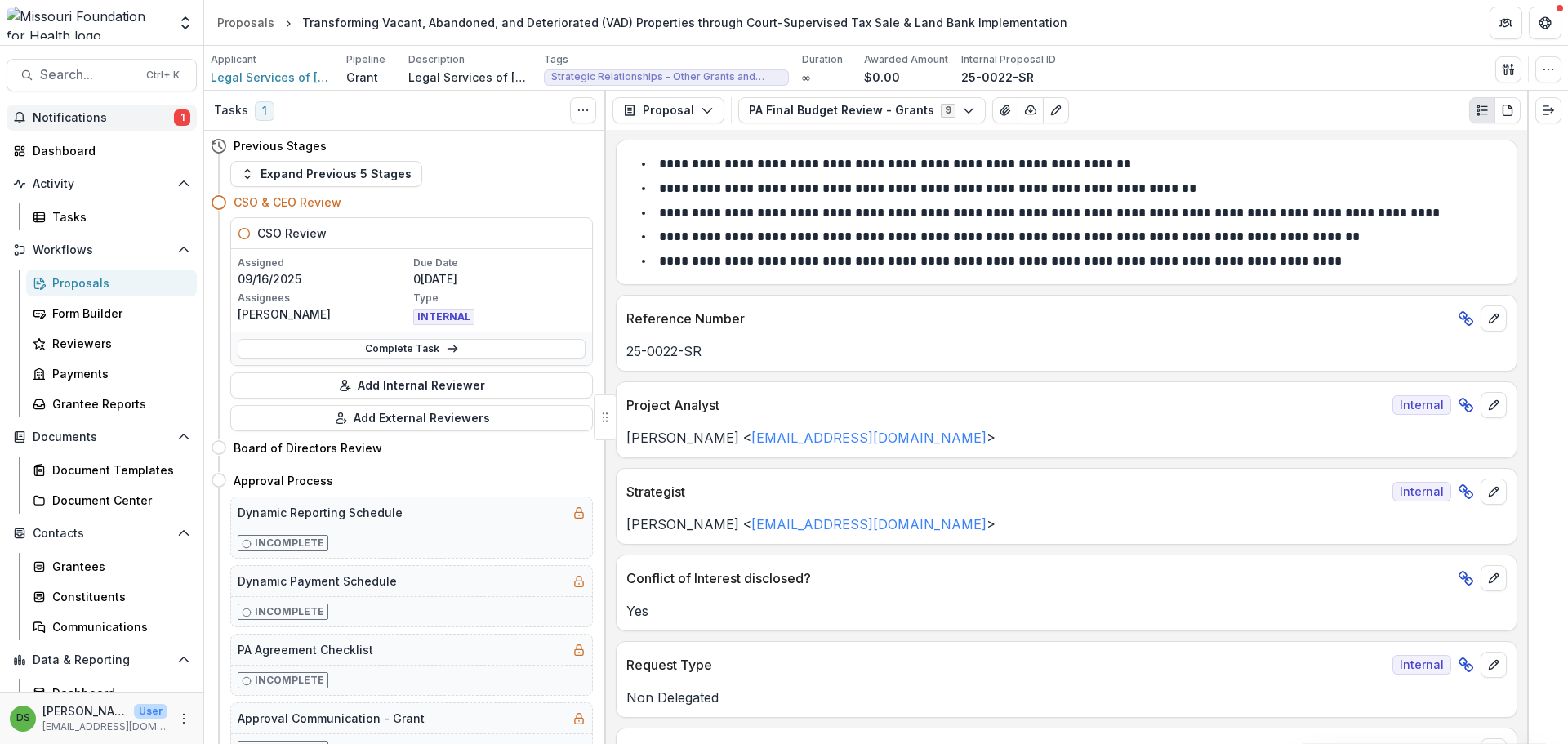
click at [180, 116] on span "1" at bounding box center [182, 117] width 16 height 16
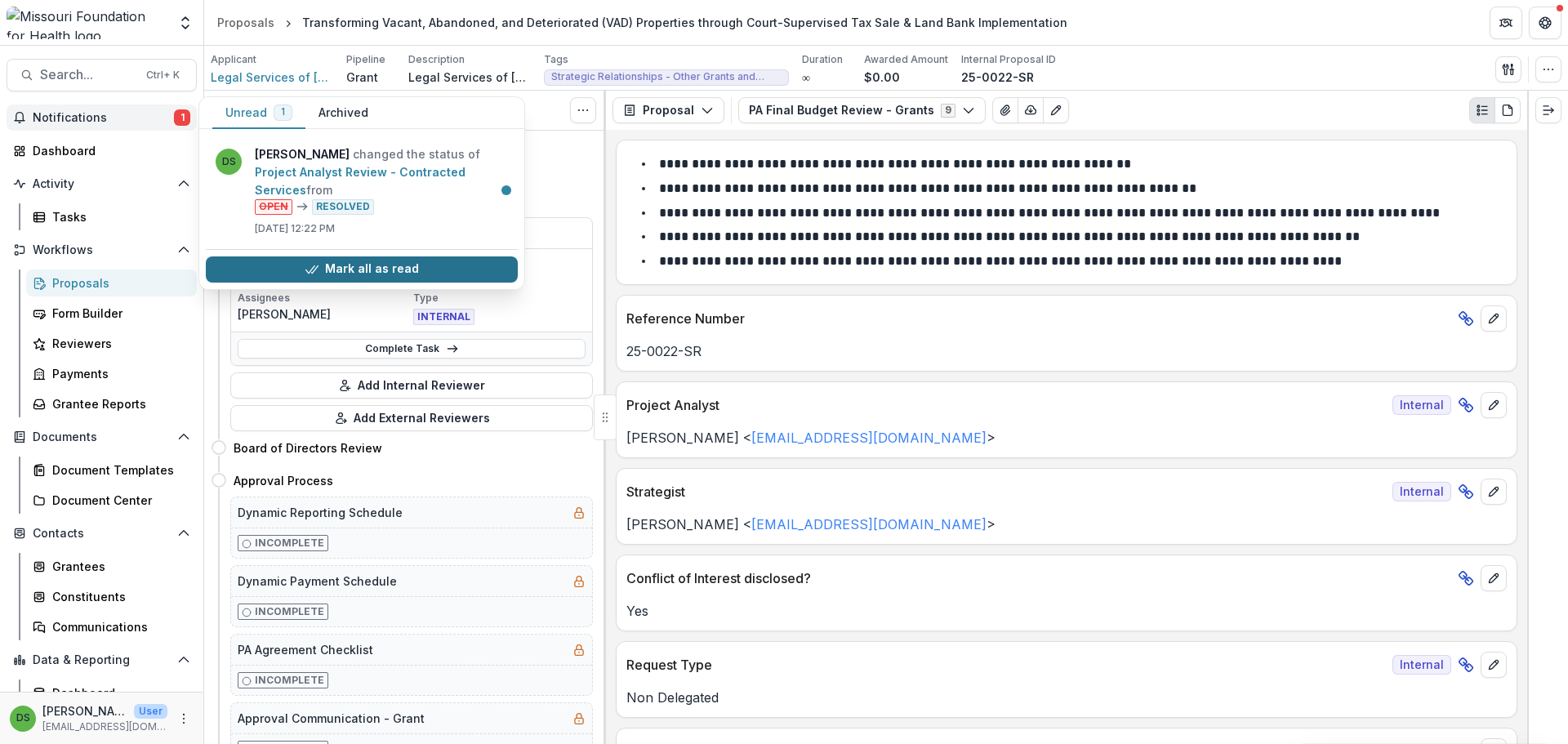
click at [361, 266] on button "Mark all as read" at bounding box center [361, 269] width 312 height 26
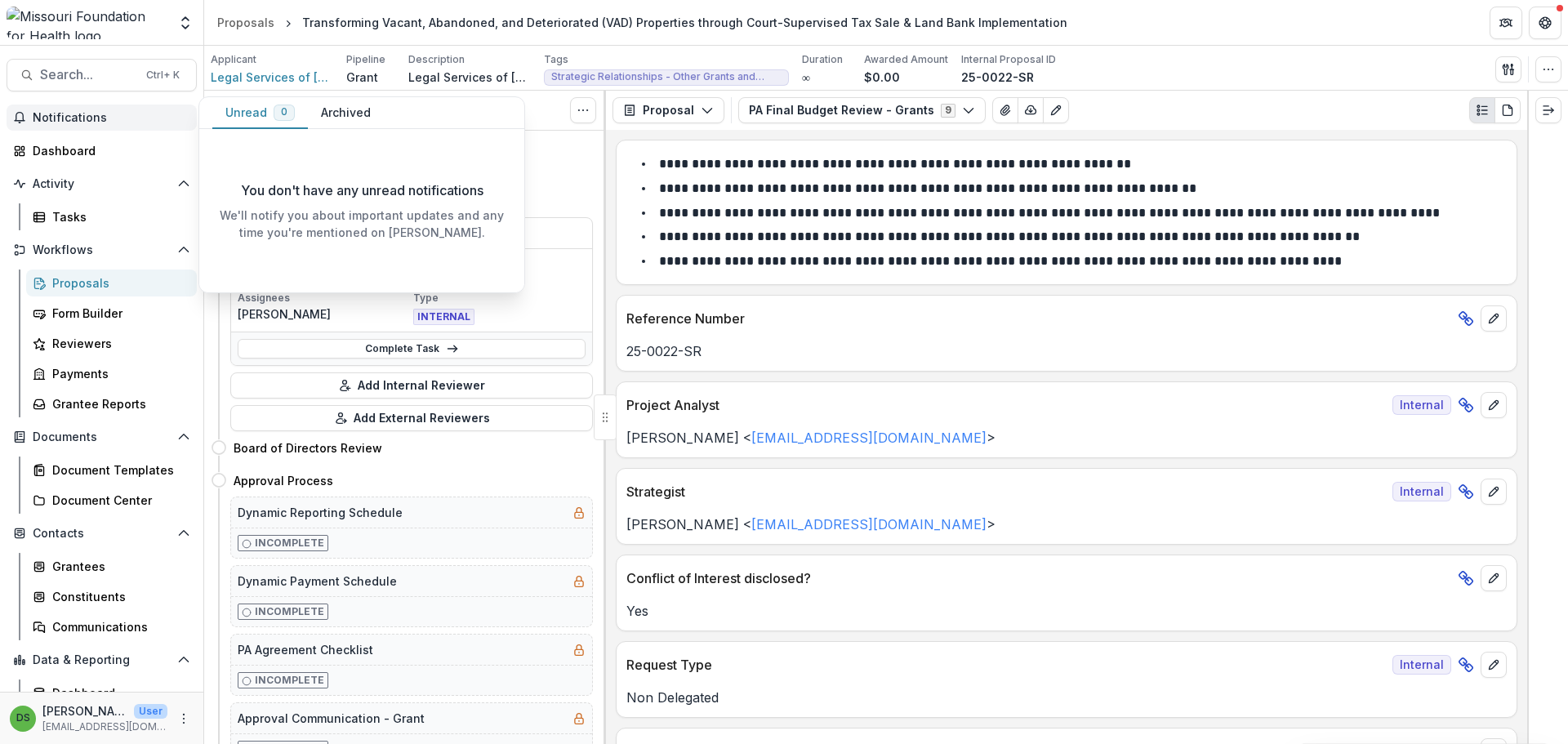
click at [130, 118] on span "Notifications" at bounding box center [112, 118] width 157 height 14
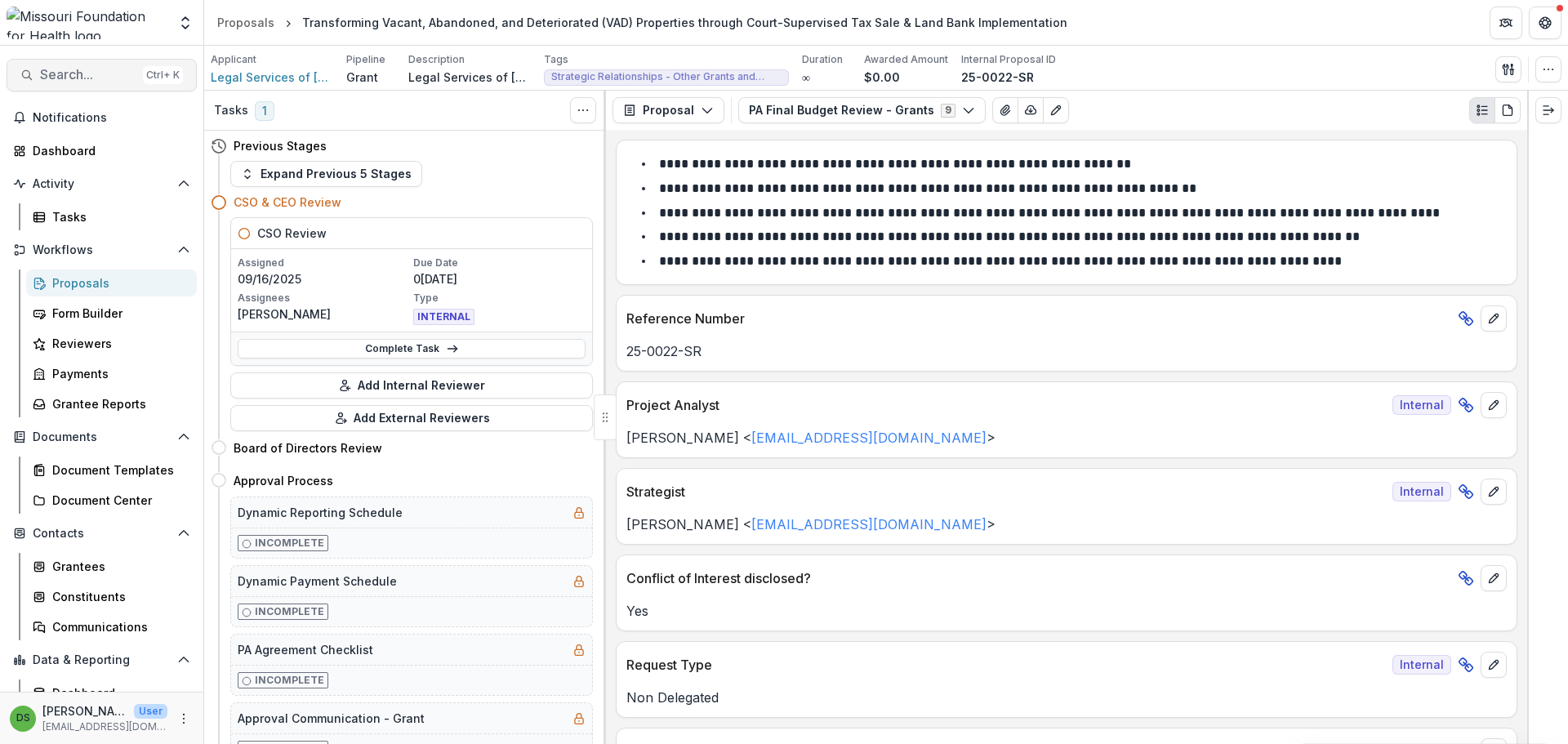
click at [123, 78] on span "Search..." at bounding box center [89, 74] width 97 height 15
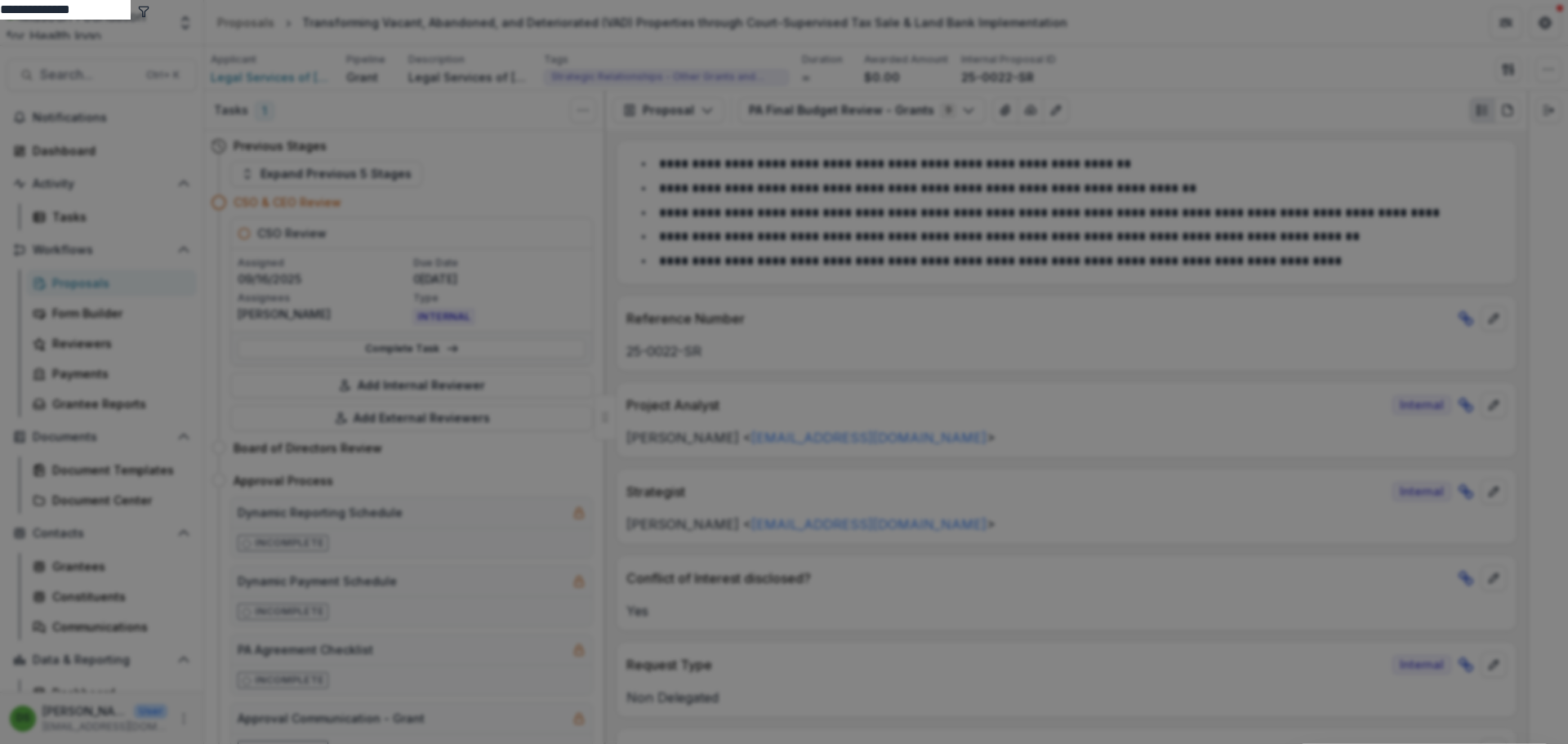
type input "**********"
click at [150, 20] on button "toggle filters" at bounding box center [143, 10] width 13 height 20
click at [167, 39] on button "Submission" at bounding box center [128, 30] width 78 height 20
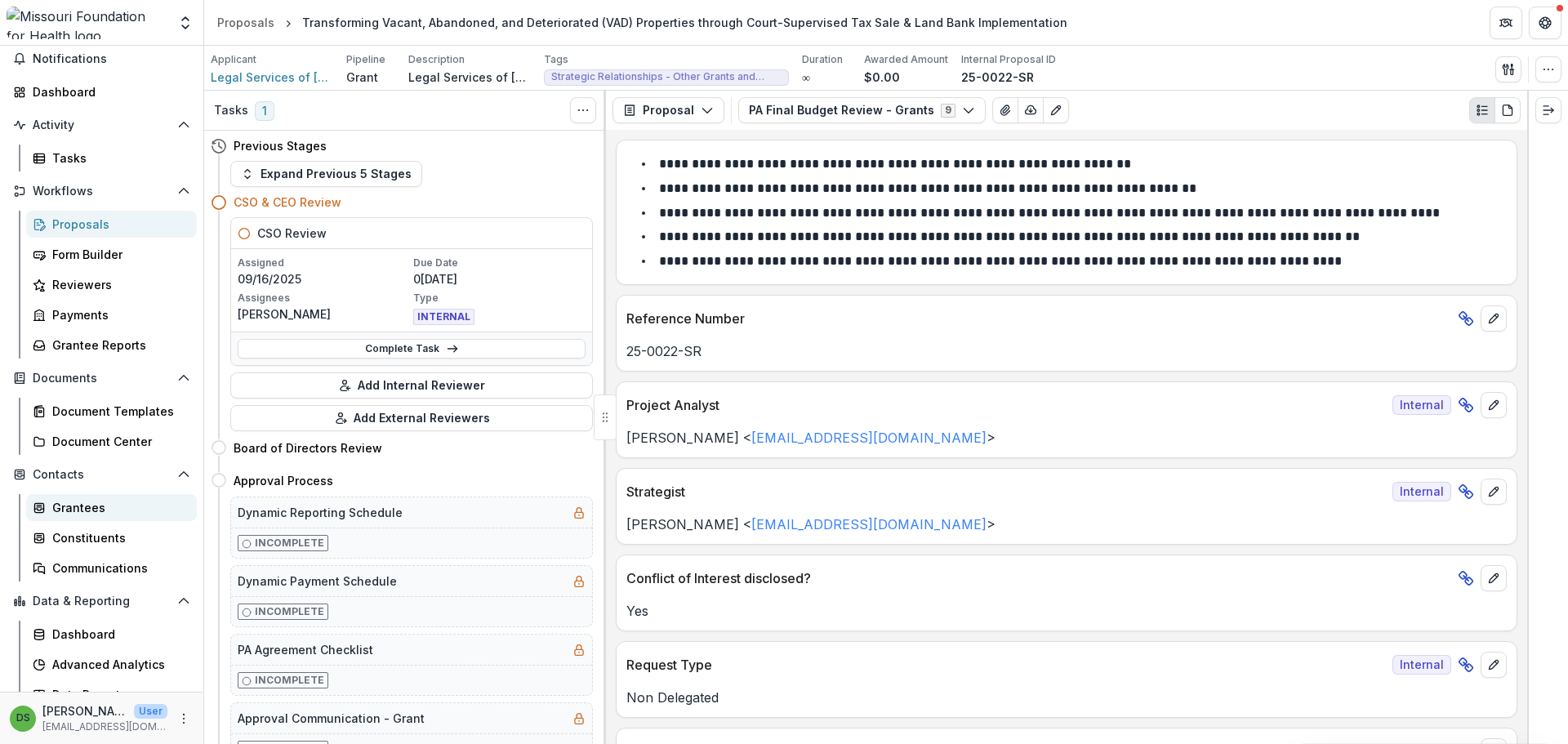
scroll to position [75, 0]
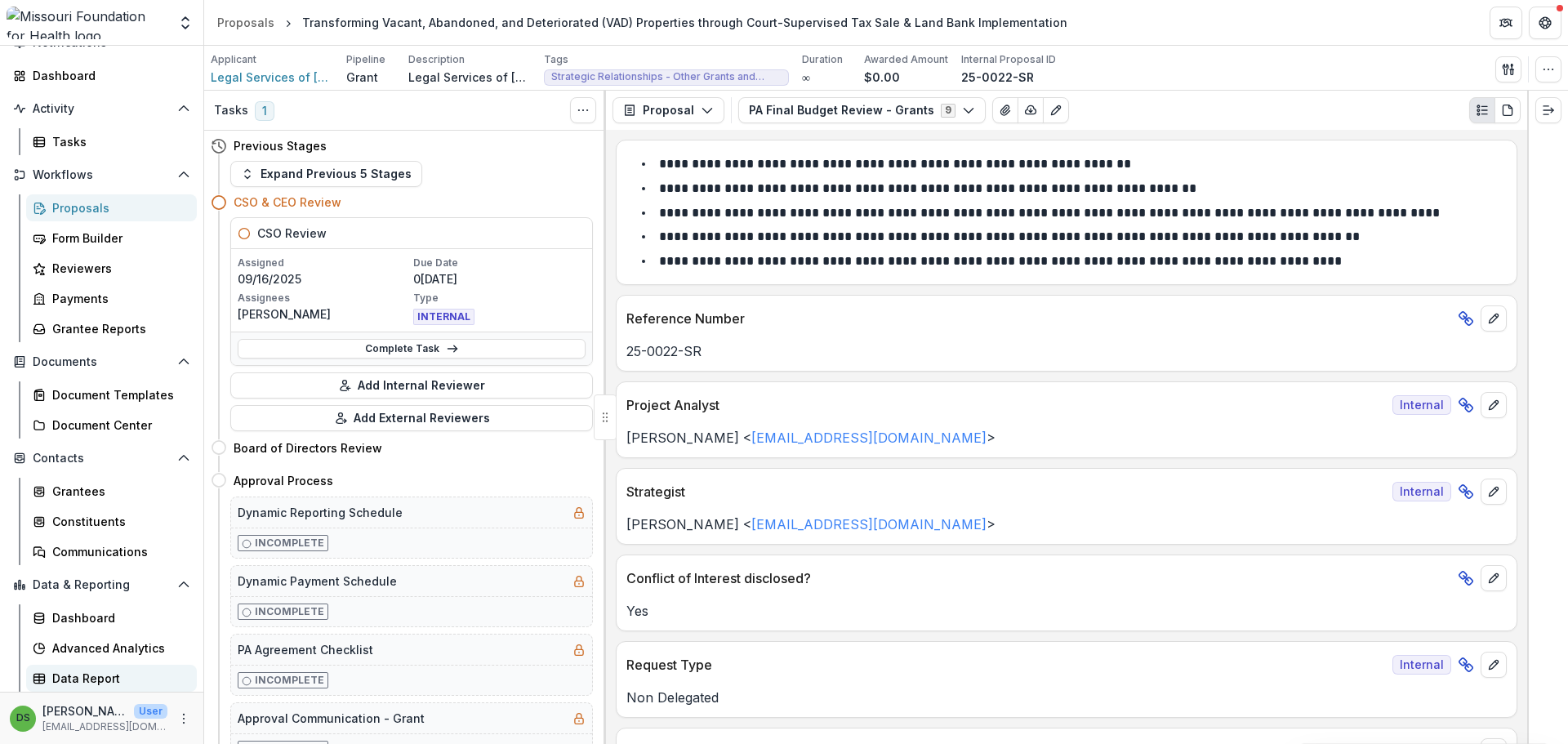
click at [116, 678] on div "Data Report" at bounding box center [117, 678] width 131 height 17
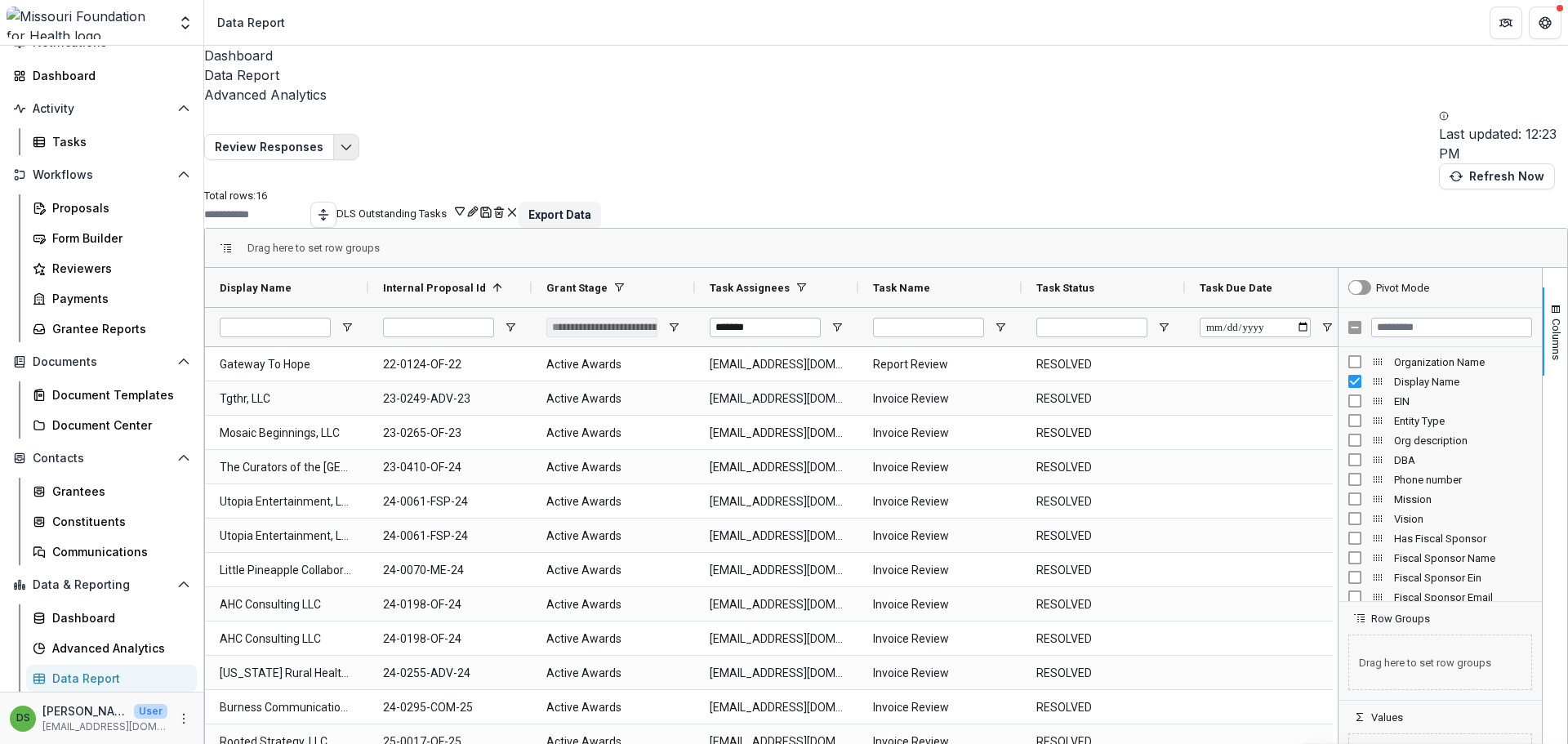
click at [352, 140] on icon "Edit selected report" at bounding box center [346, 147] width 13 height 13
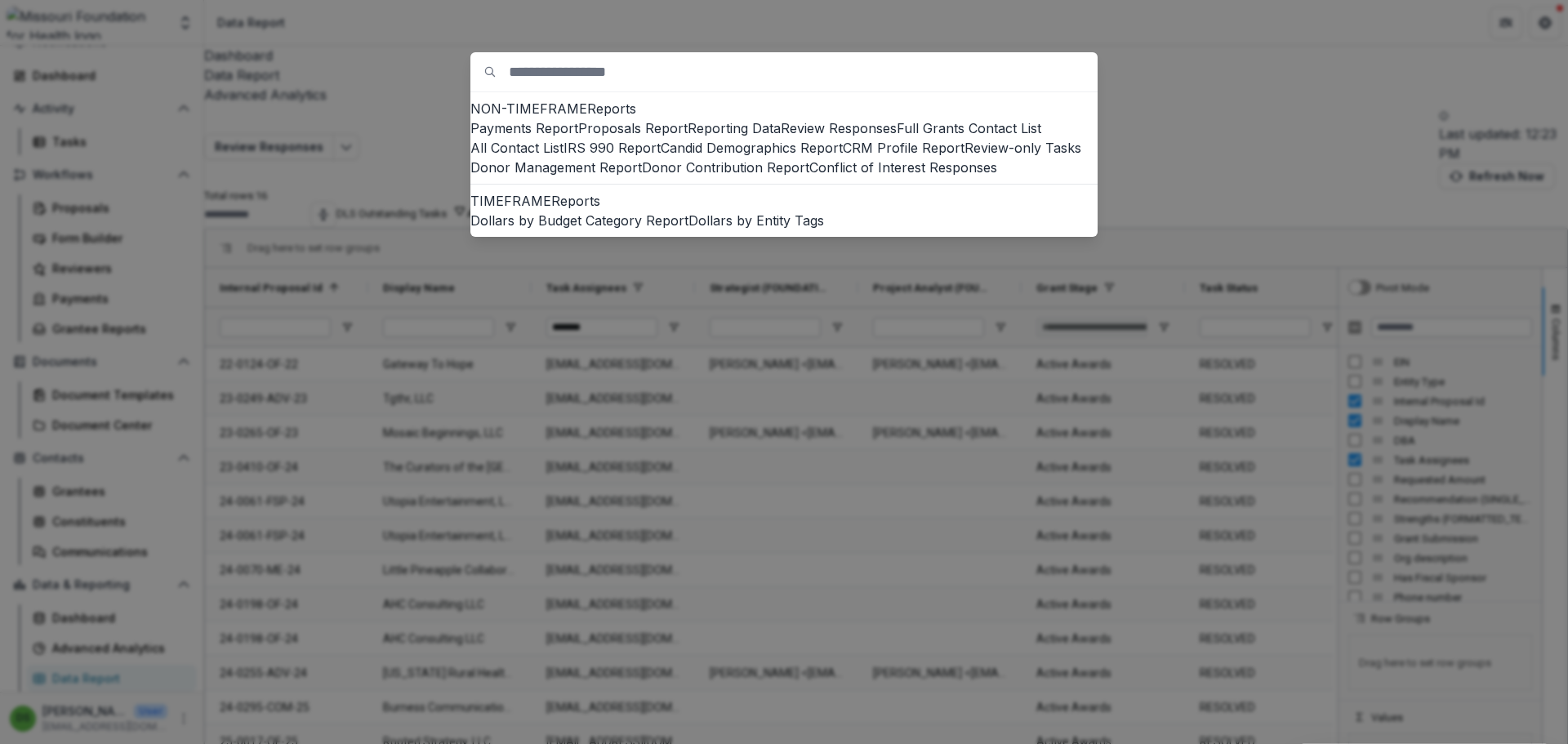
click at [1183, 71] on div "NON-TIMEFRAME Reports Payments Report Proposals Report Reporting Data Review Re…" at bounding box center [784, 372] width 1568 height 744
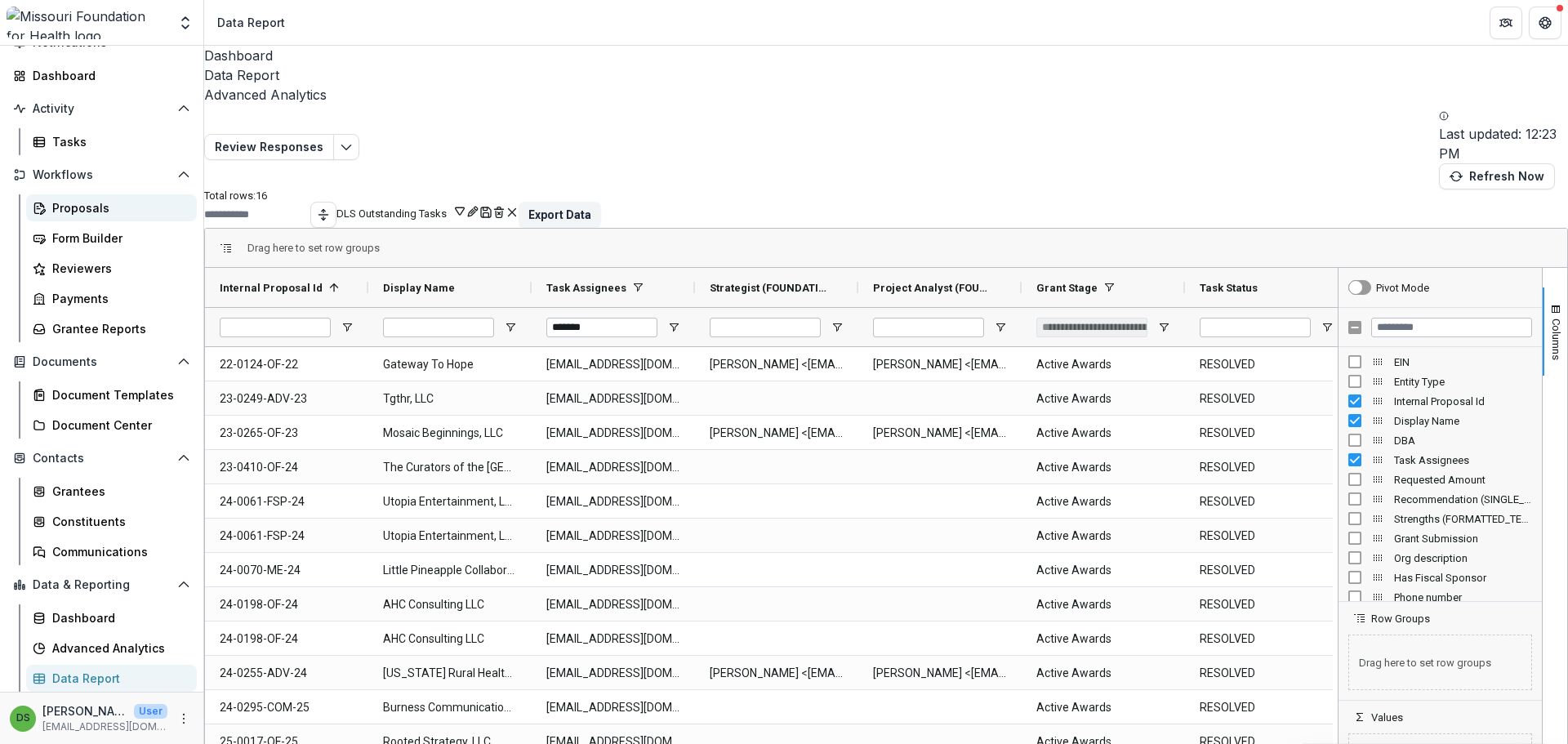
click at [89, 208] on div "Proposals" at bounding box center [117, 207] width 131 height 17
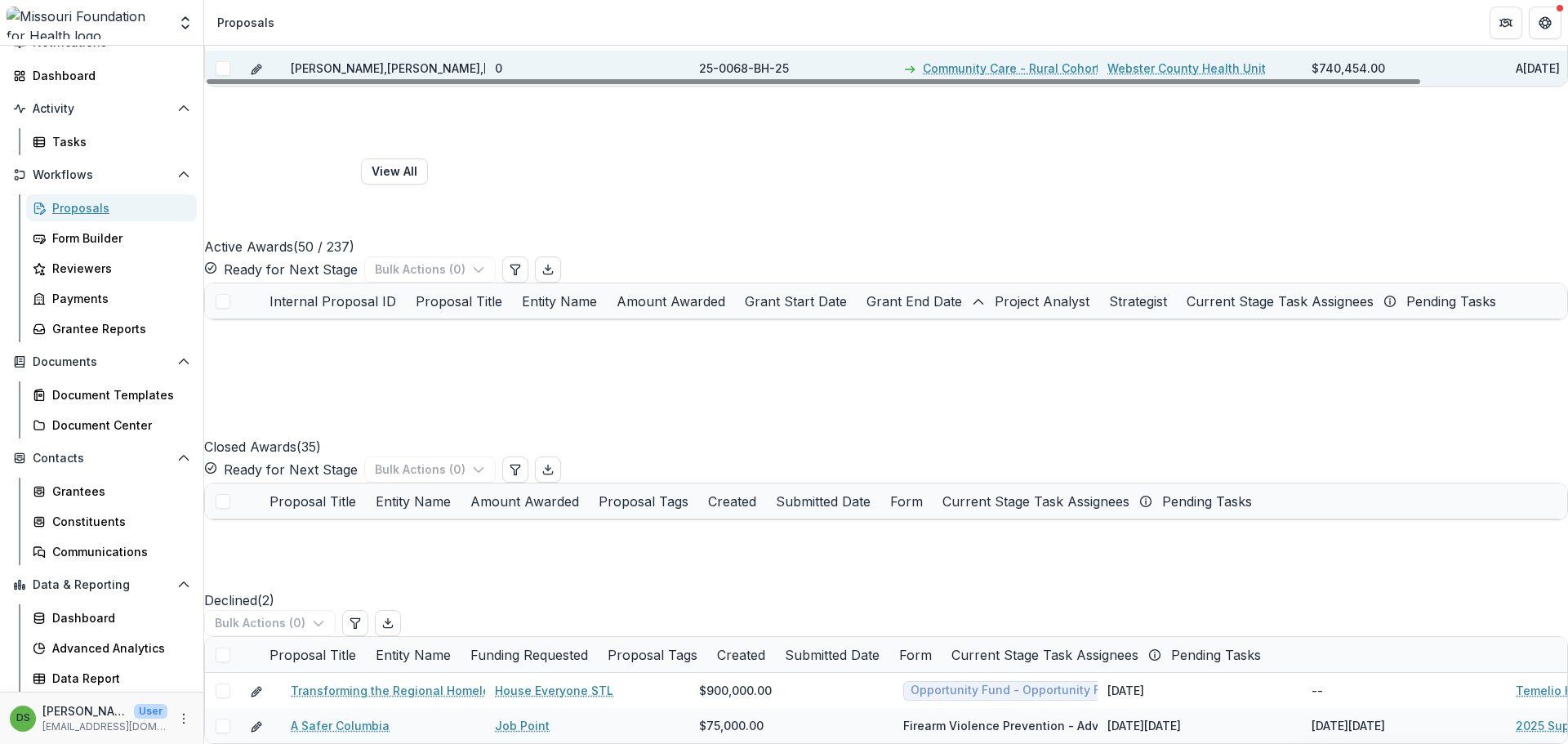
scroll to position [2776, 0]
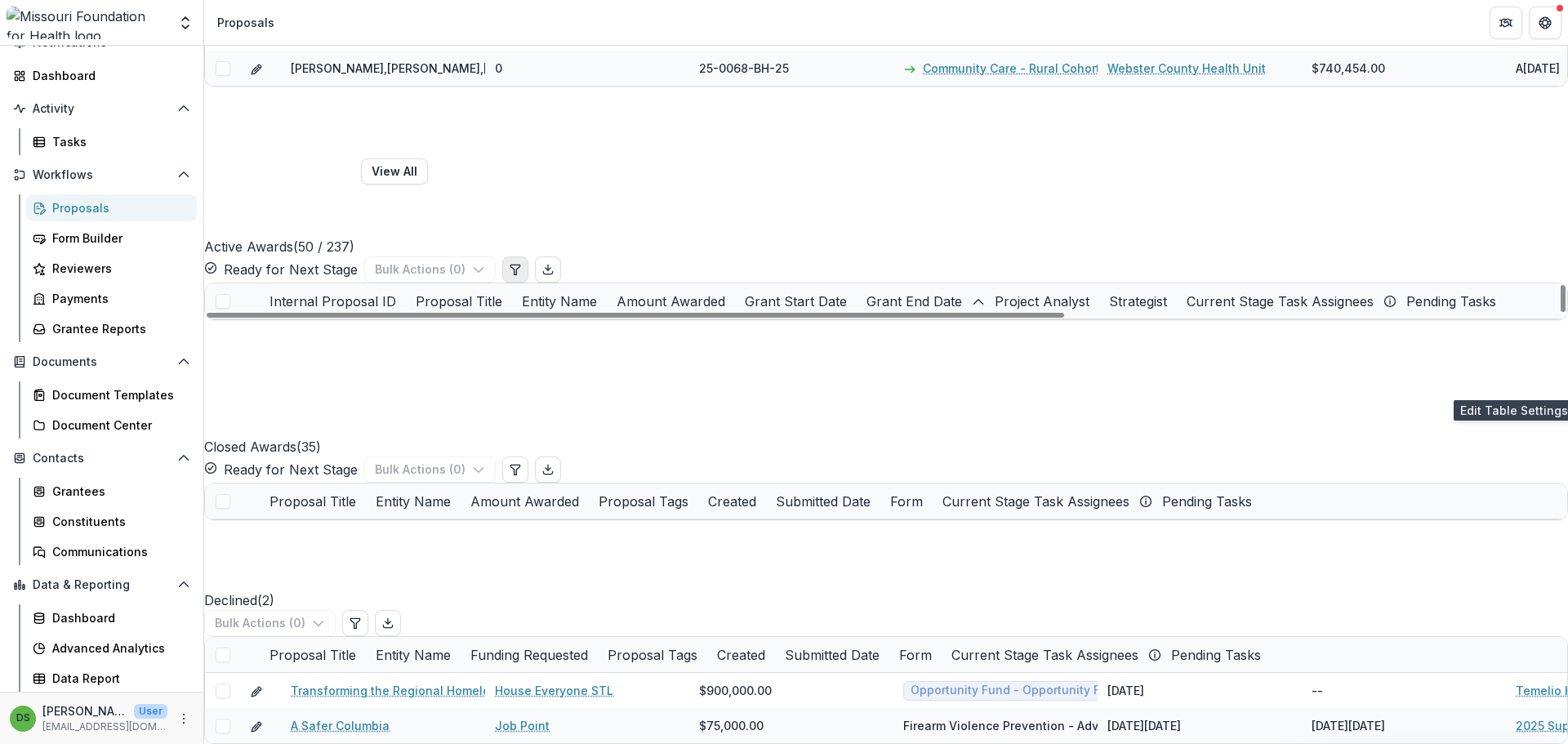
click at [529, 283] on button "Edit table settings" at bounding box center [514, 269] width 26 height 26
select select "******"
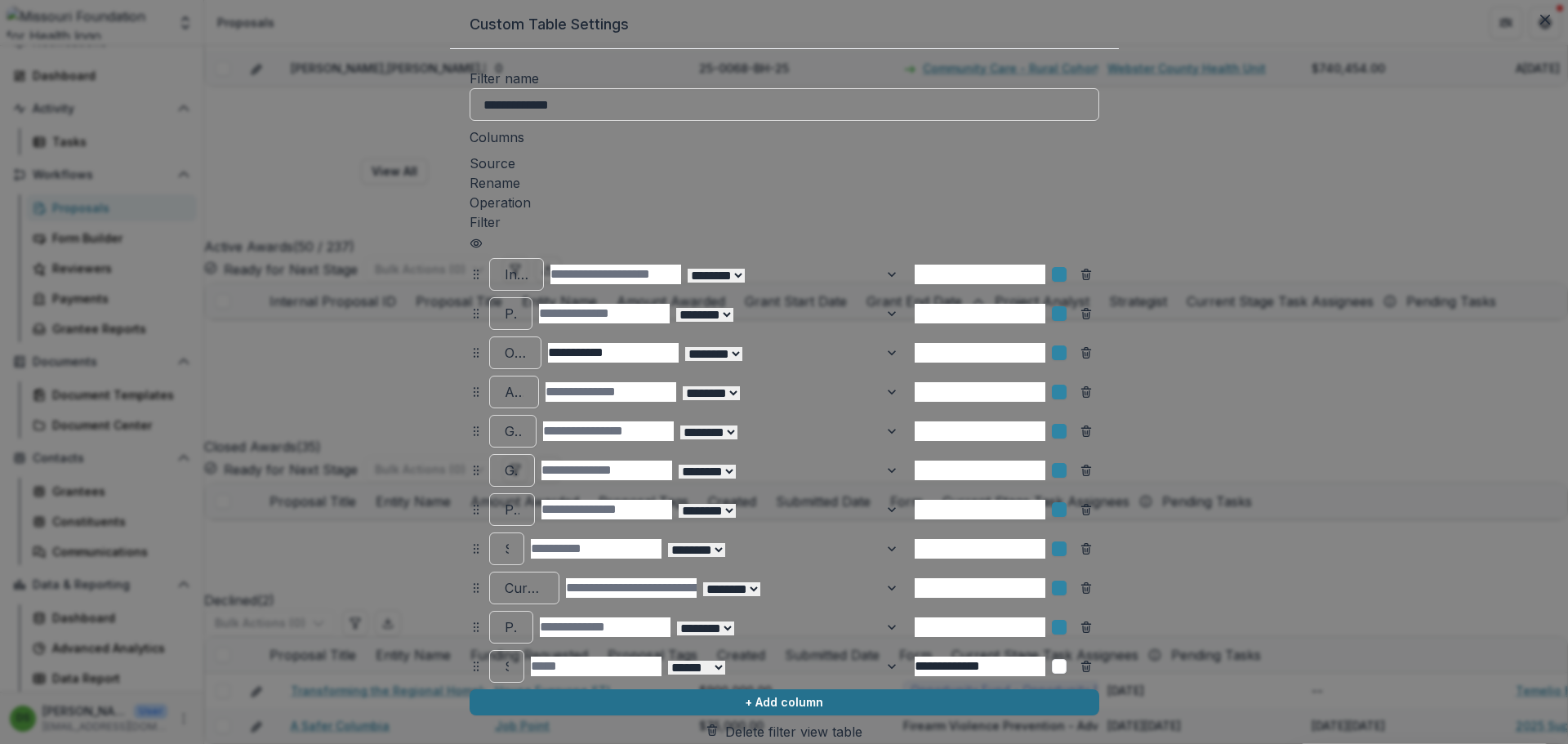
click at [470, 689] on button "+ Add column" at bounding box center [784, 702] width 630 height 26
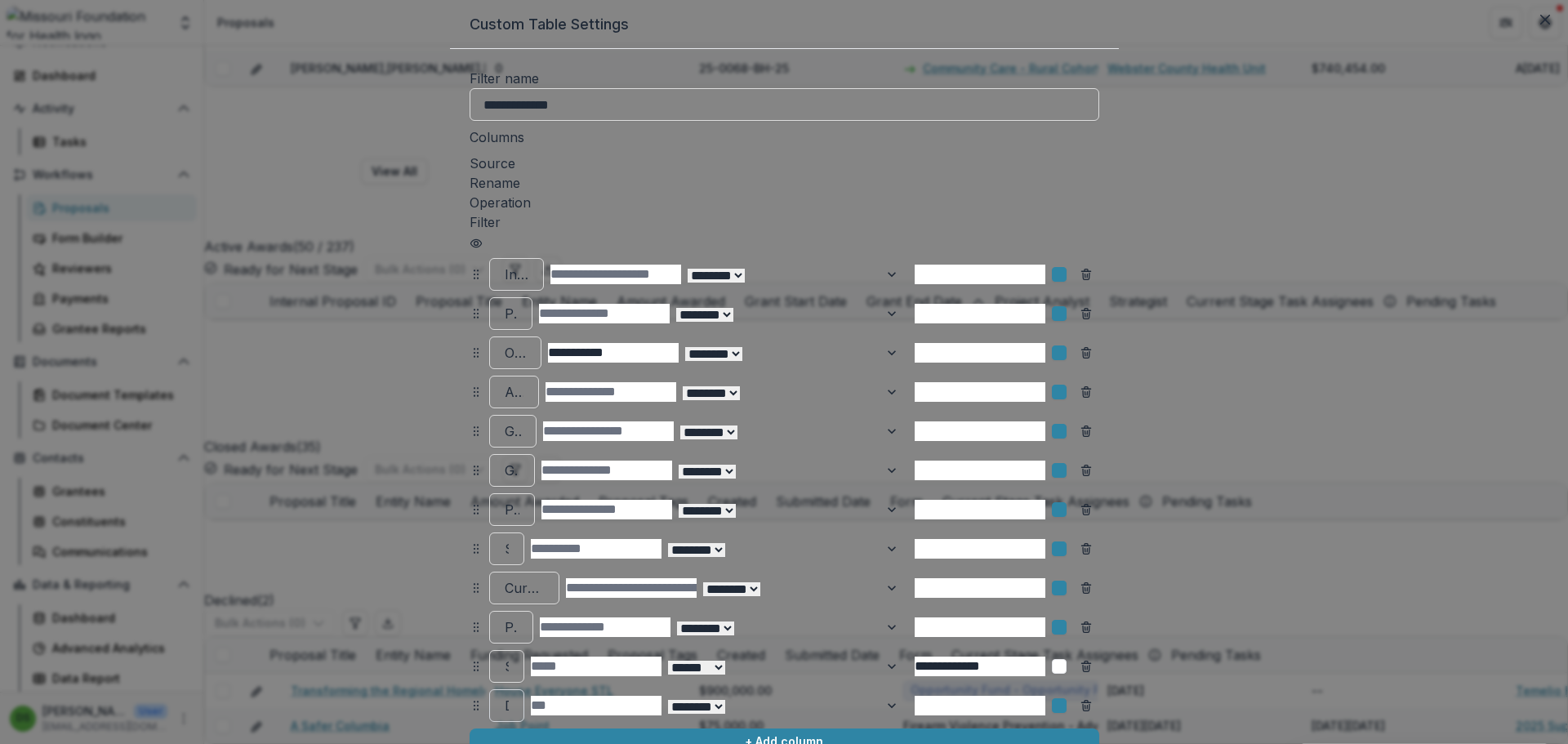
click at [504, 694] on div at bounding box center [506, 706] width 4 height 23
type input "*****"
click at [117, 743] on p "Alert" at bounding box center [58, 752] width 117 height 17
click at [470, 731] on button "+ Add column" at bounding box center [784, 740] width 630 height 26
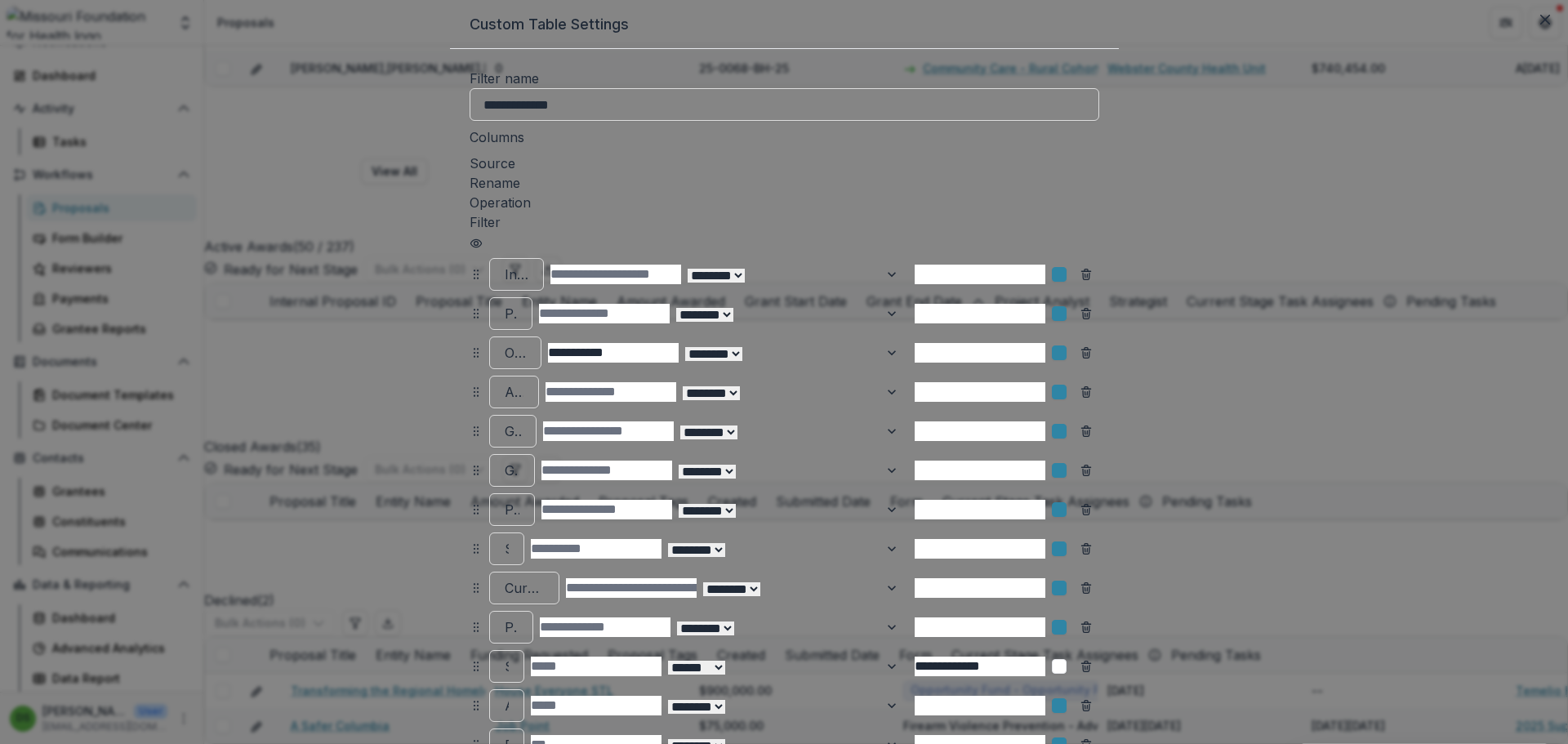
click at [504, 733] on div at bounding box center [506, 745] width 4 height 23
type input "*****"
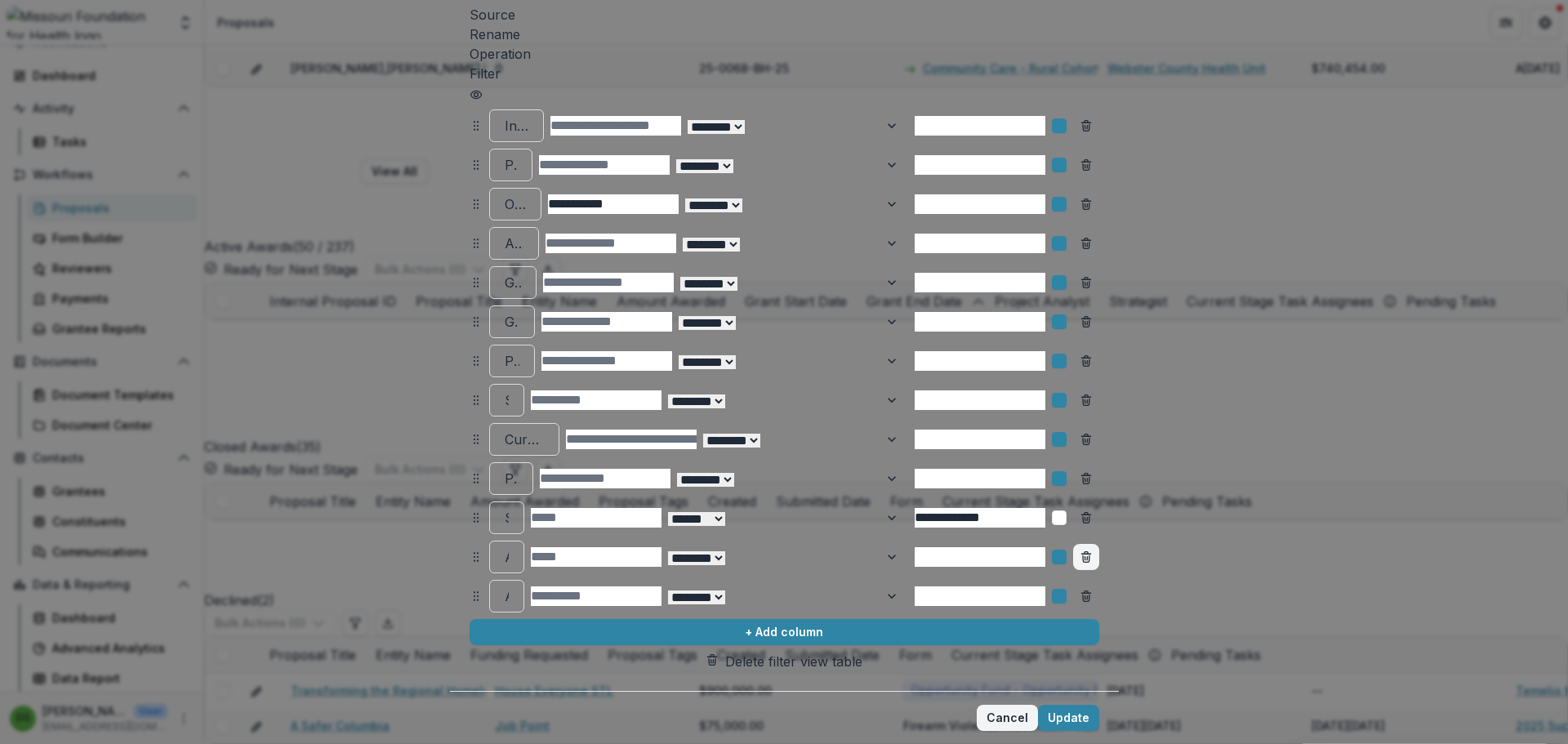
click at [1092, 550] on icon "Remove column" at bounding box center [1086, 556] width 13 height 13
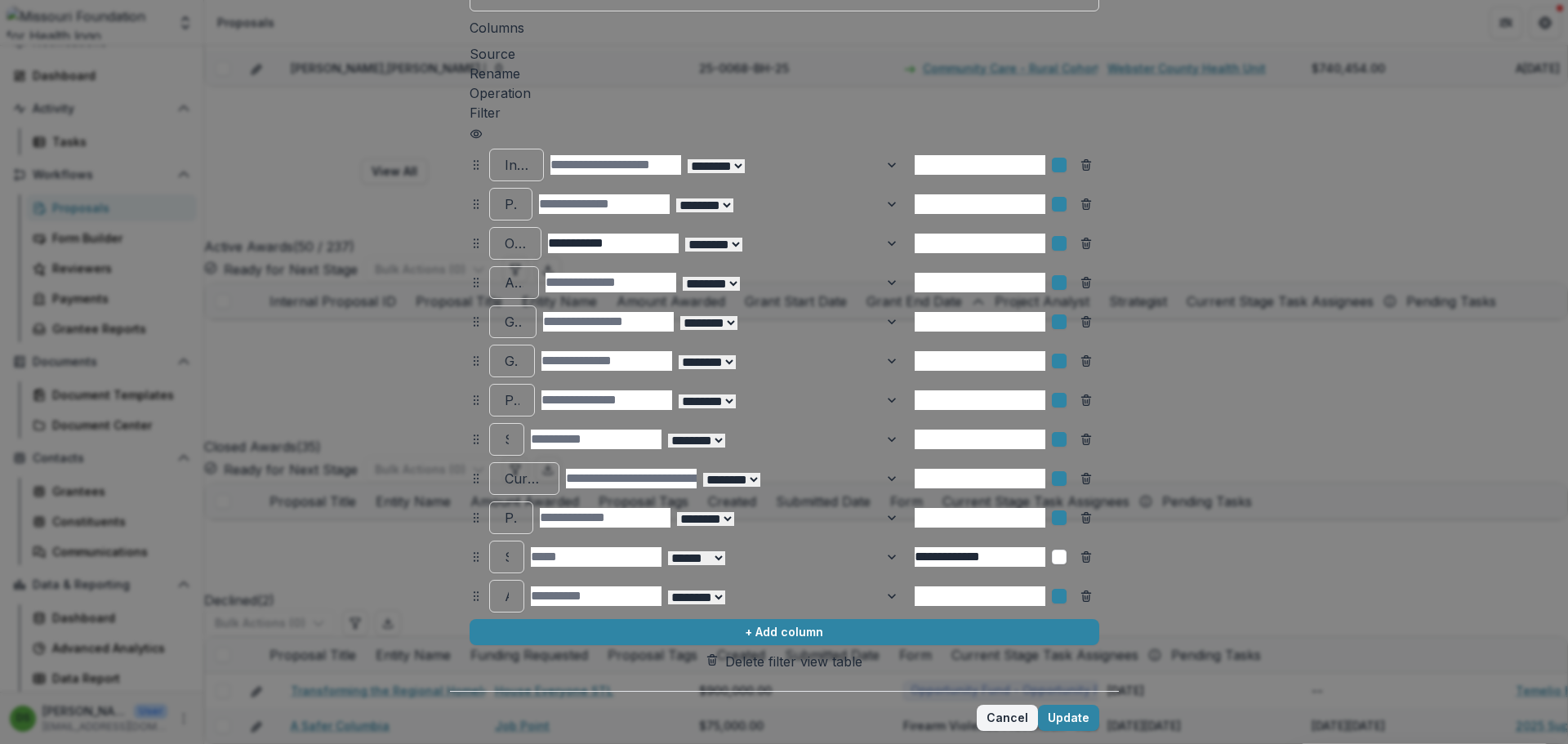
scroll to position [154, 0]
click at [1099, 705] on button "Update" at bounding box center [1068, 717] width 61 height 26
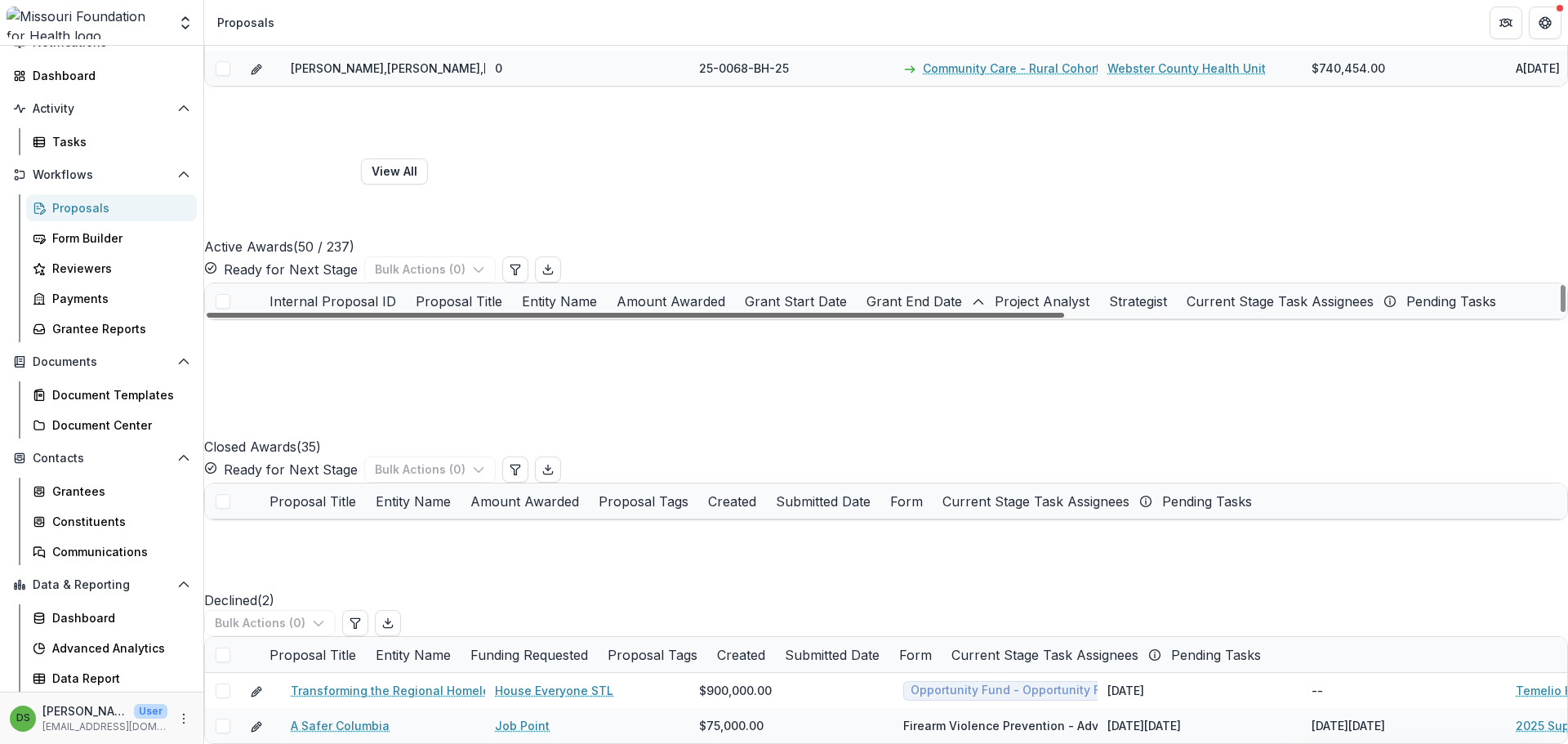
scroll to position [0, 774]
drag, startPoint x: 605, startPoint y: 689, endPoint x: 1527, endPoint y: 712, distance: 922.3
click at [1064, 317] on div at bounding box center [635, 315] width 858 height 4
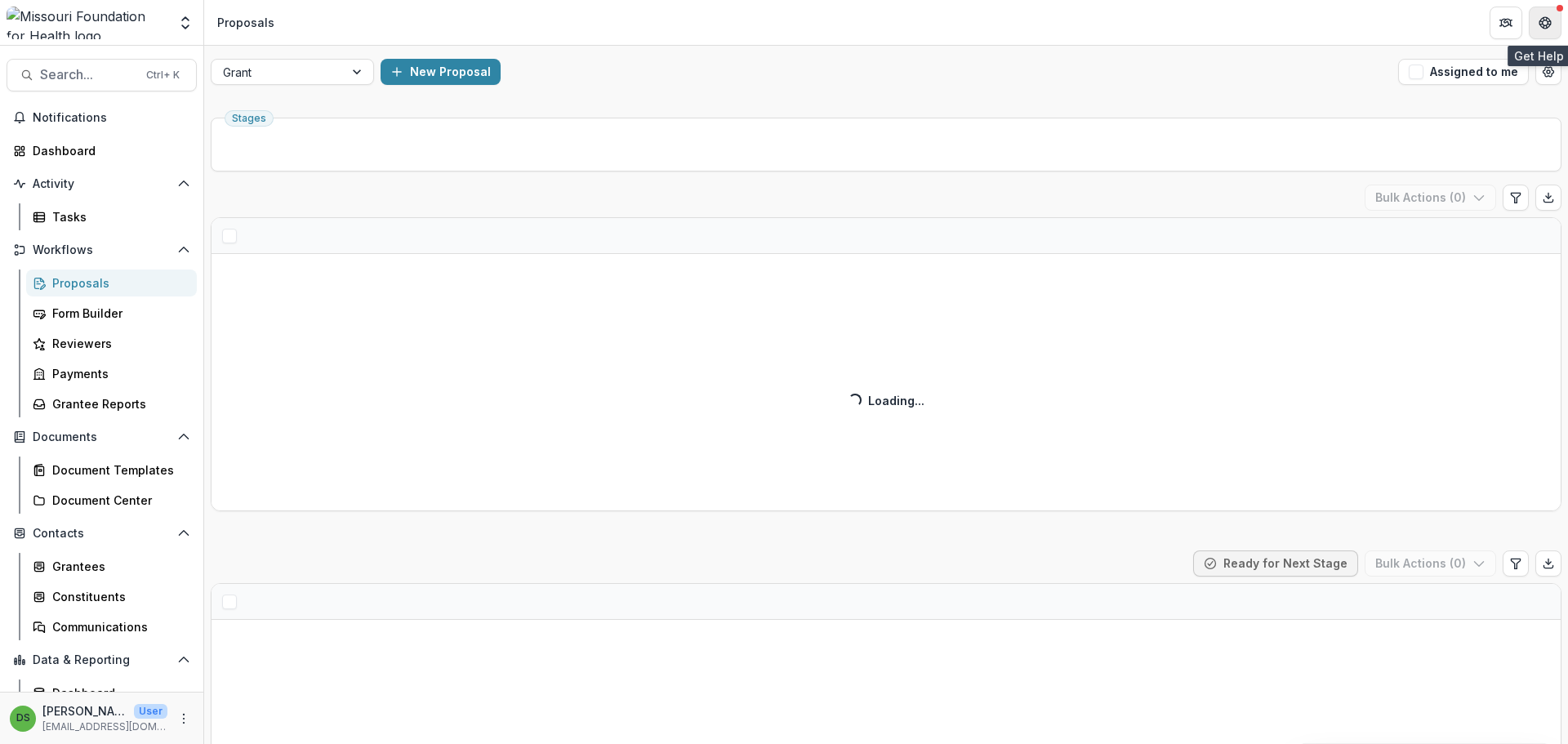
click at [1542, 27] on icon "Get Help" at bounding box center [1542, 26] width 4 height 4
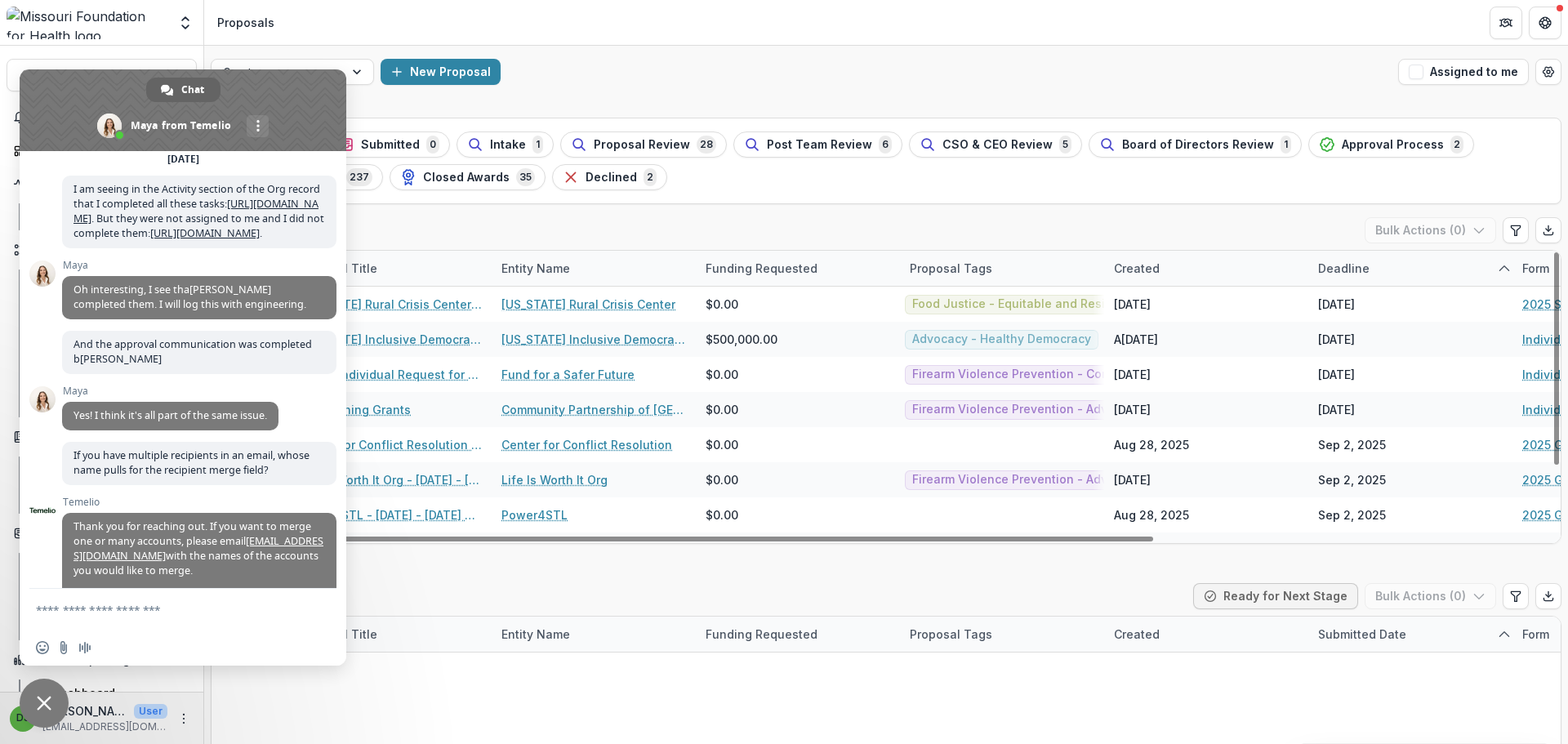
scroll to position [7635, 0]
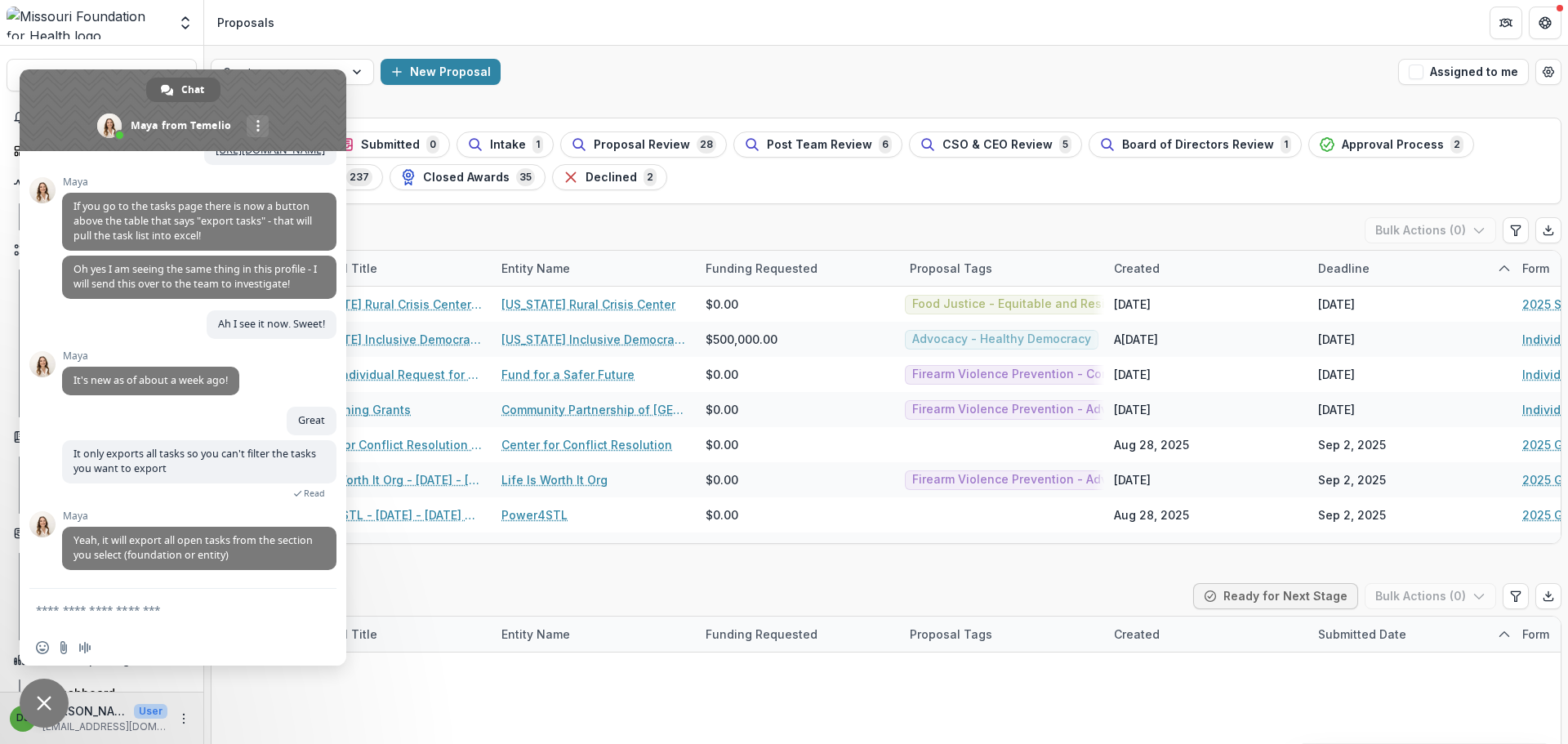
click at [513, 593] on div "Submitted ( 0 ) Ready for Next Stage Bulk Actions ( 0 )" at bounding box center [886, 599] width 1351 height 33
click at [41, 707] on span "Close chat" at bounding box center [44, 703] width 14 height 14
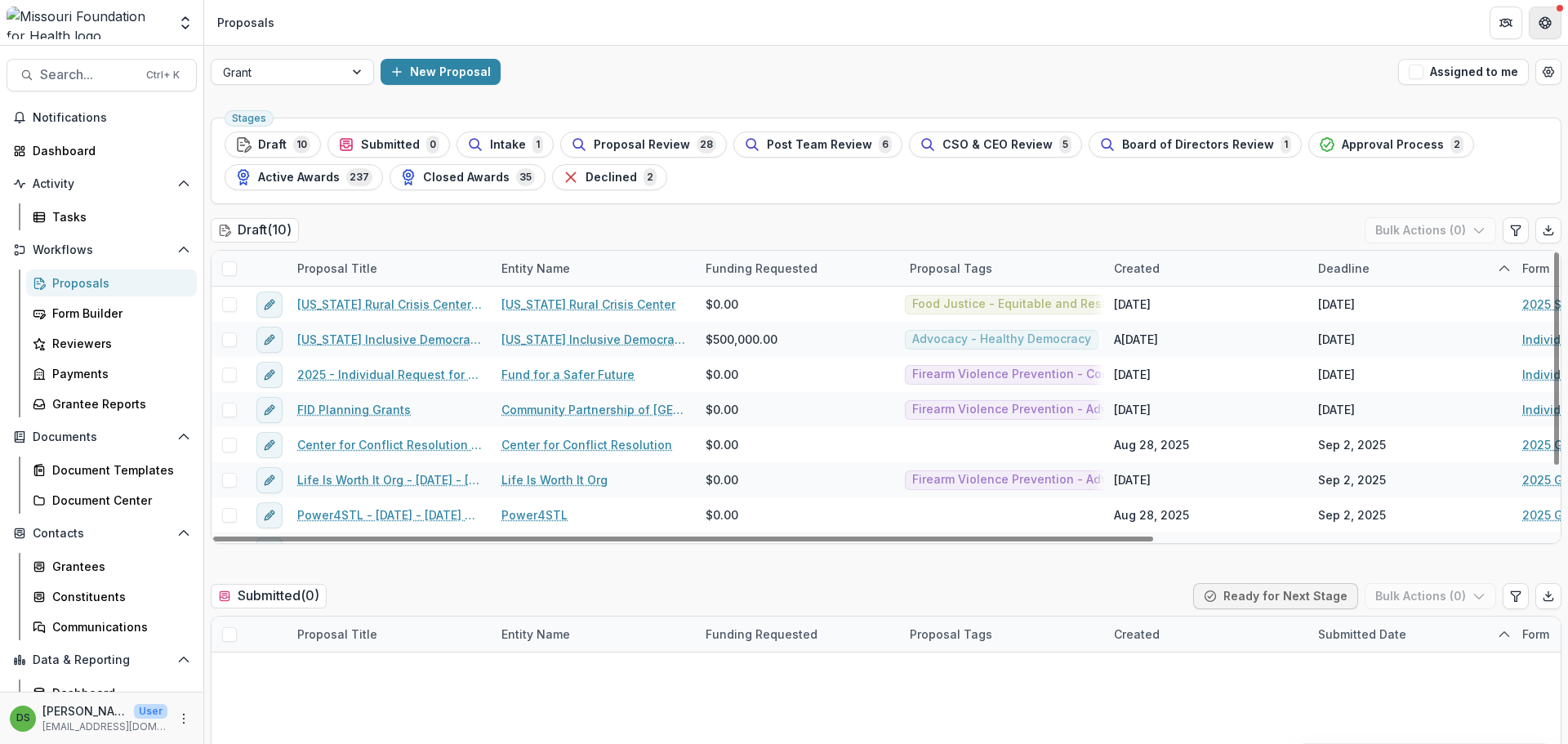
click at [1549, 4] on header "Proposals" at bounding box center [886, 22] width 1364 height 45
click at [1554, 26] on button "Get Help" at bounding box center [1545, 22] width 33 height 33
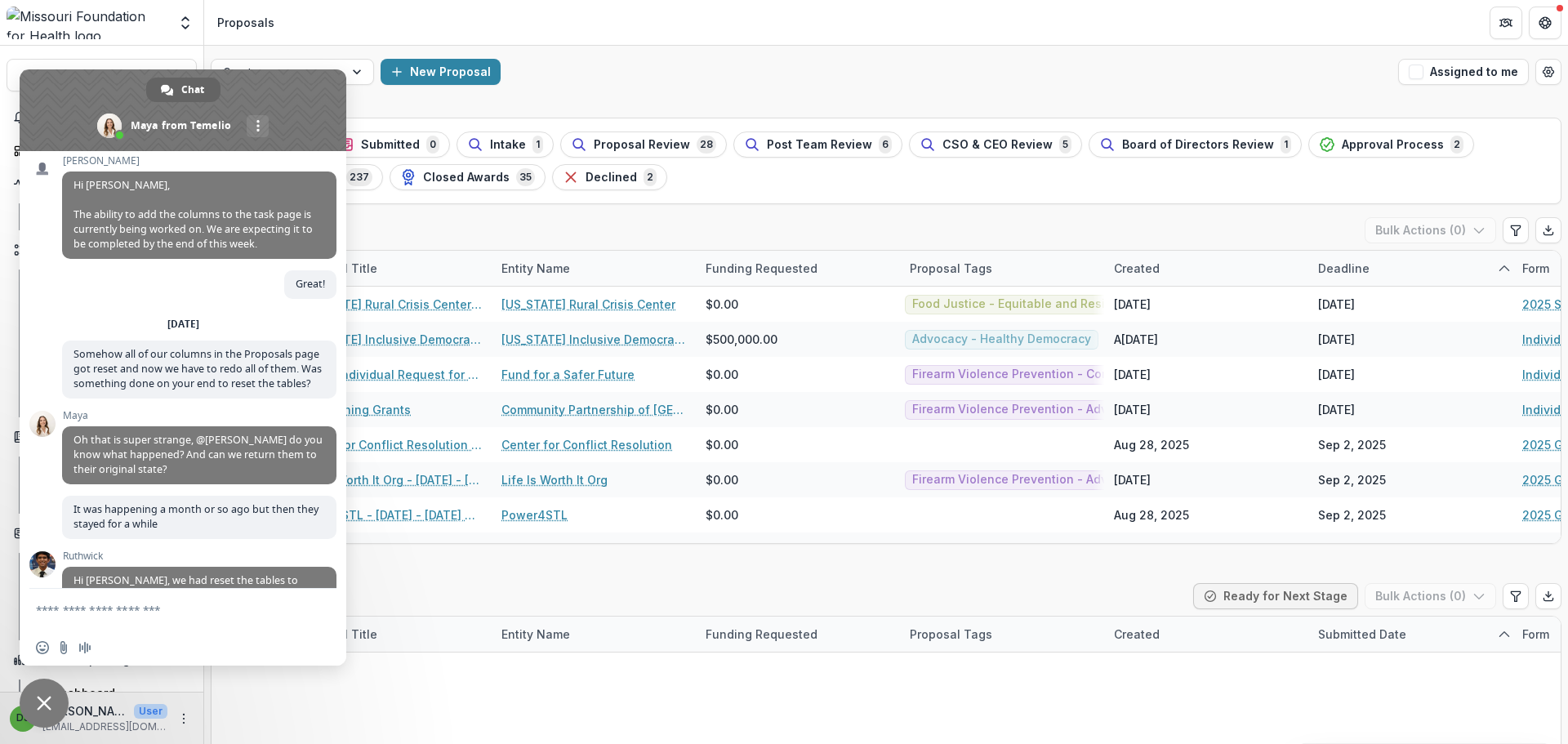
scroll to position [6165, 0]
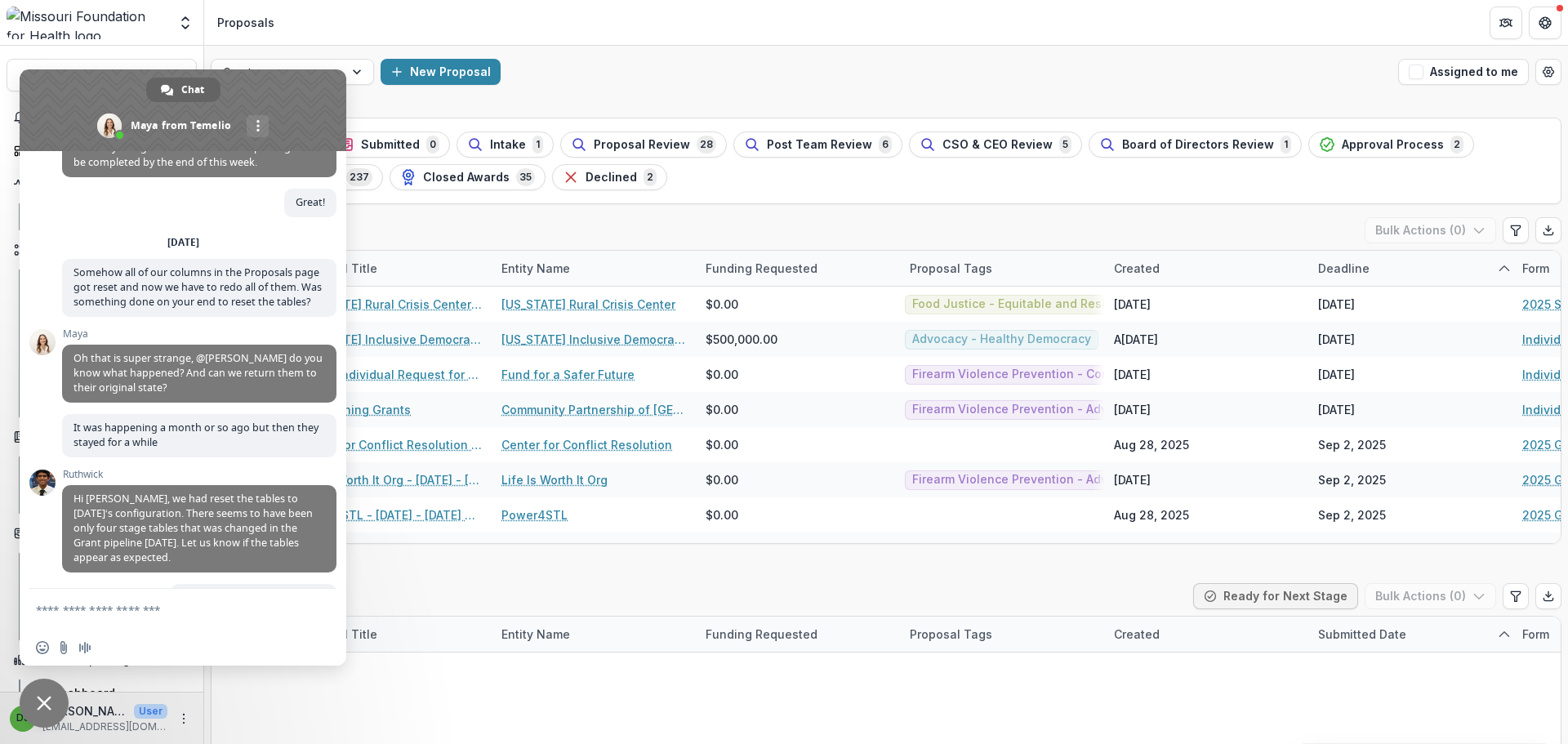
click at [223, 177] on span "Hi Deena, The ability to add the columns to the task page is currently being wo…" at bounding box center [199, 133] width 275 height 88
click at [45, 697] on span "Close chat" at bounding box center [44, 703] width 14 height 14
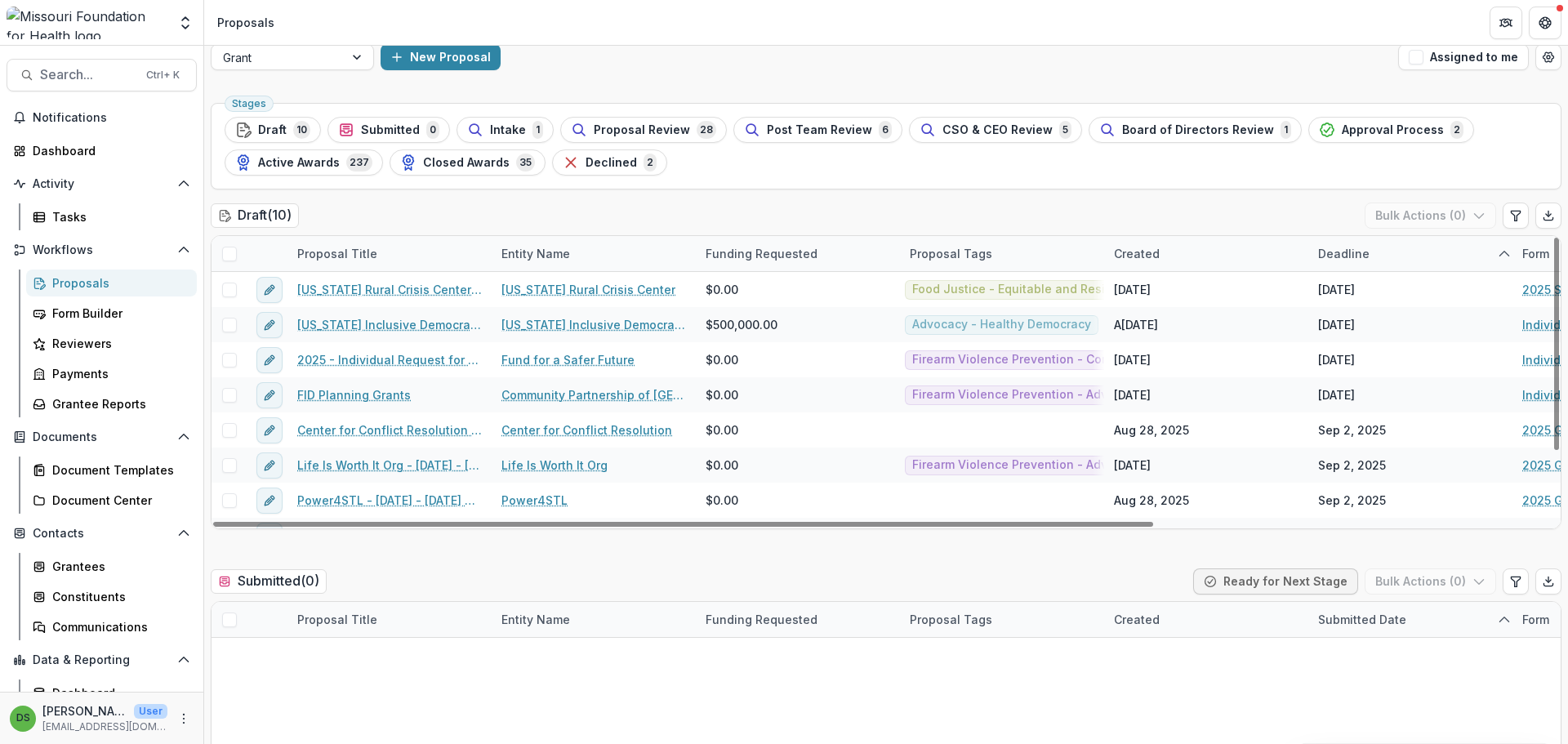
scroll to position [0, 0]
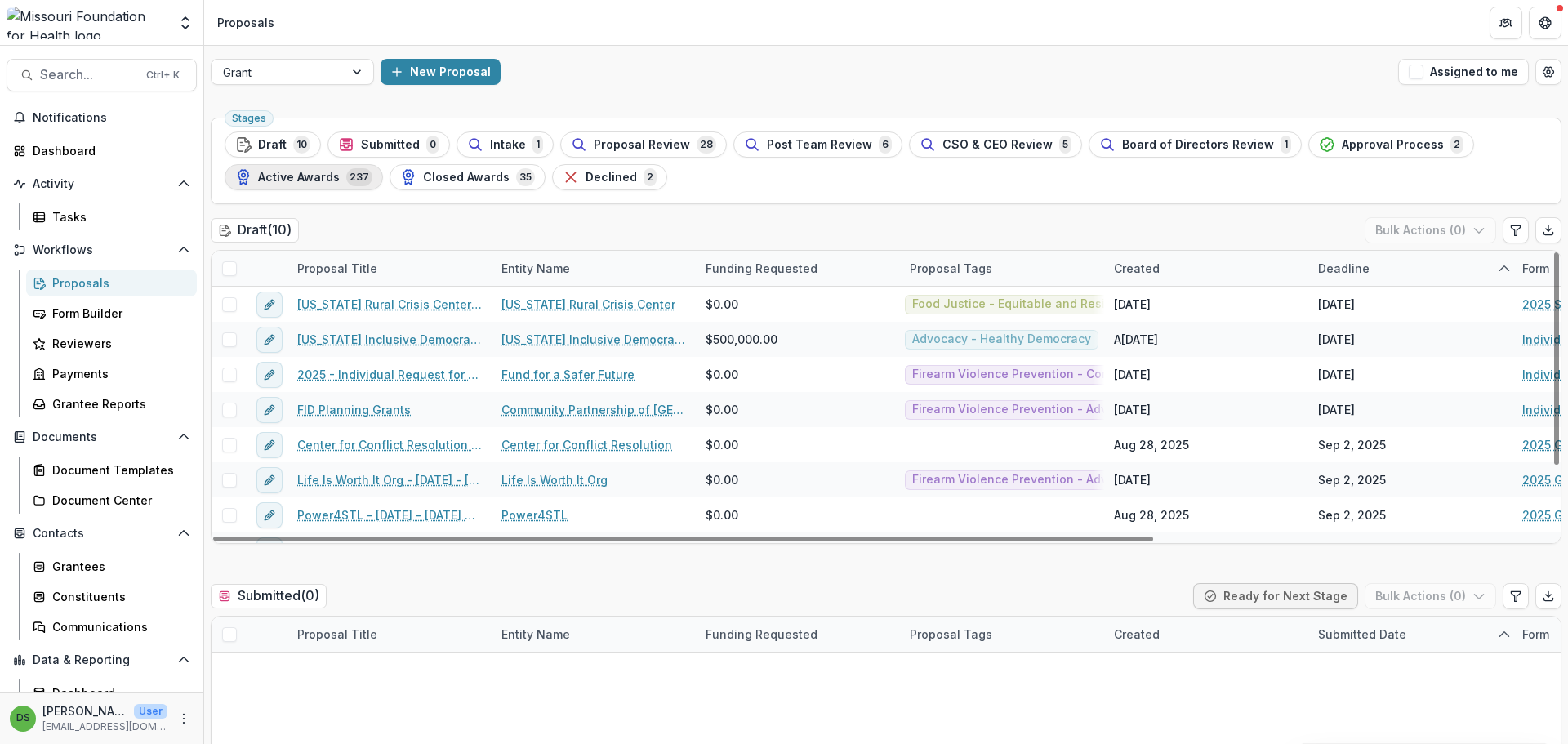
click at [327, 173] on span "Active Awards" at bounding box center [298, 178] width 81 height 14
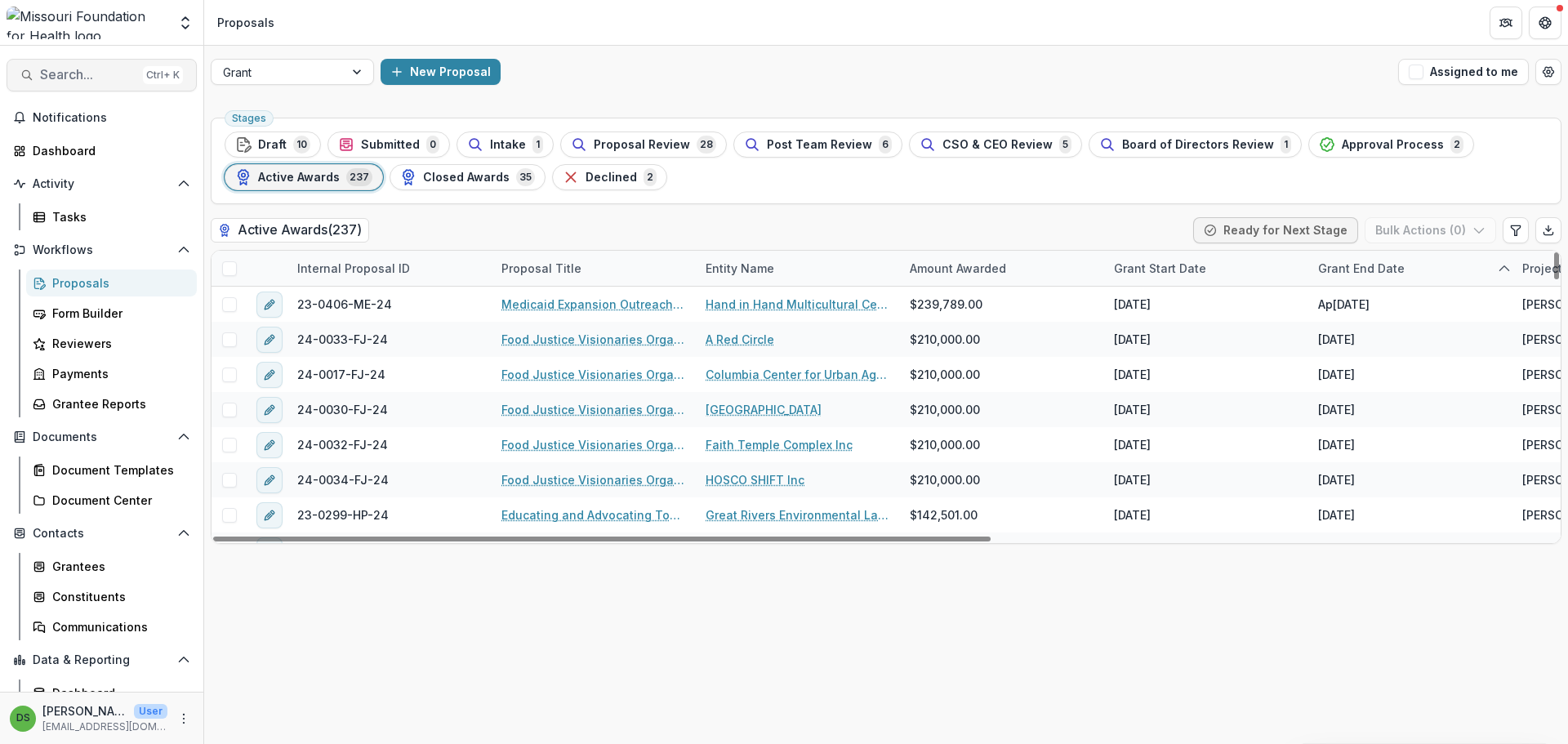
click at [117, 80] on span "Search..." at bounding box center [89, 74] width 97 height 15
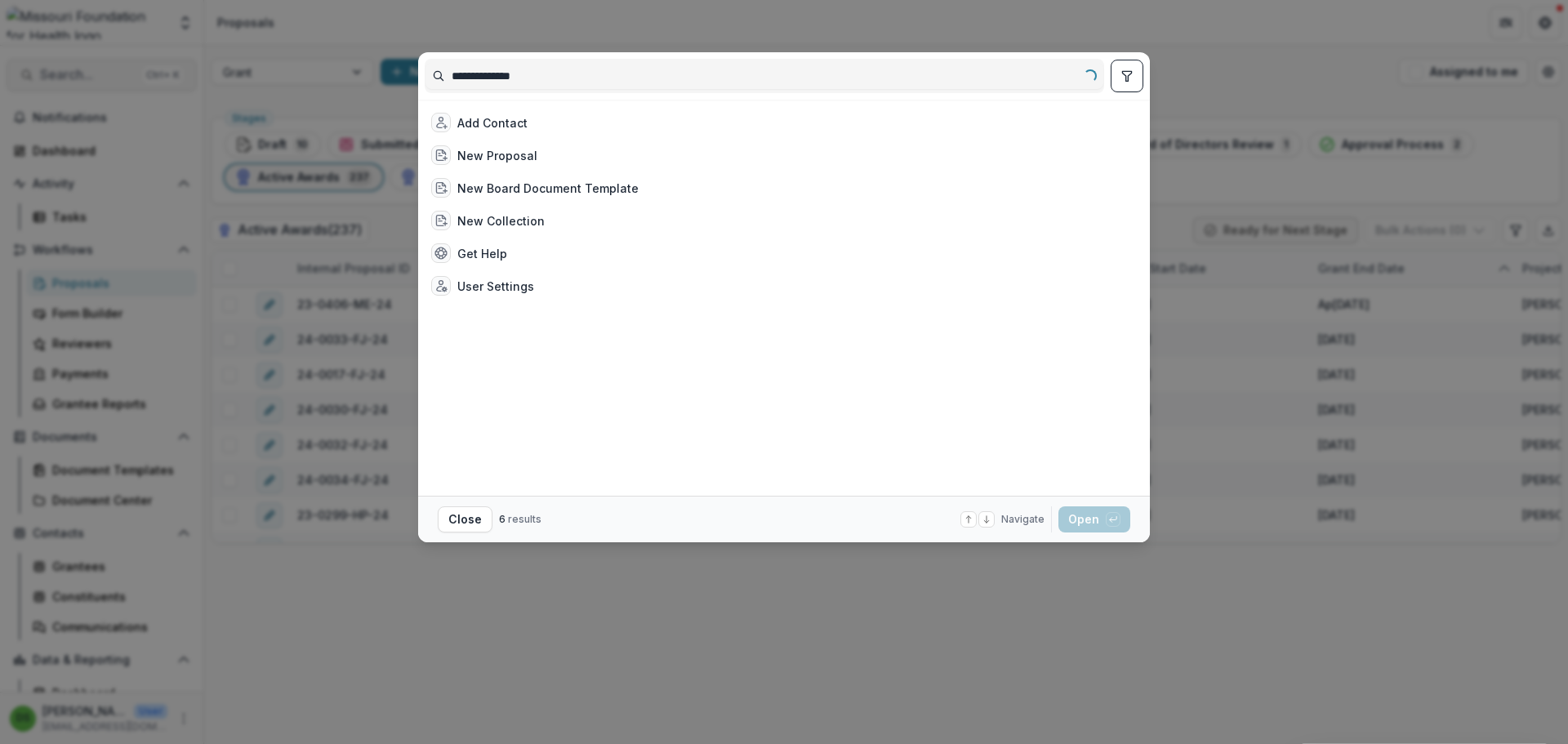
type input "**********"
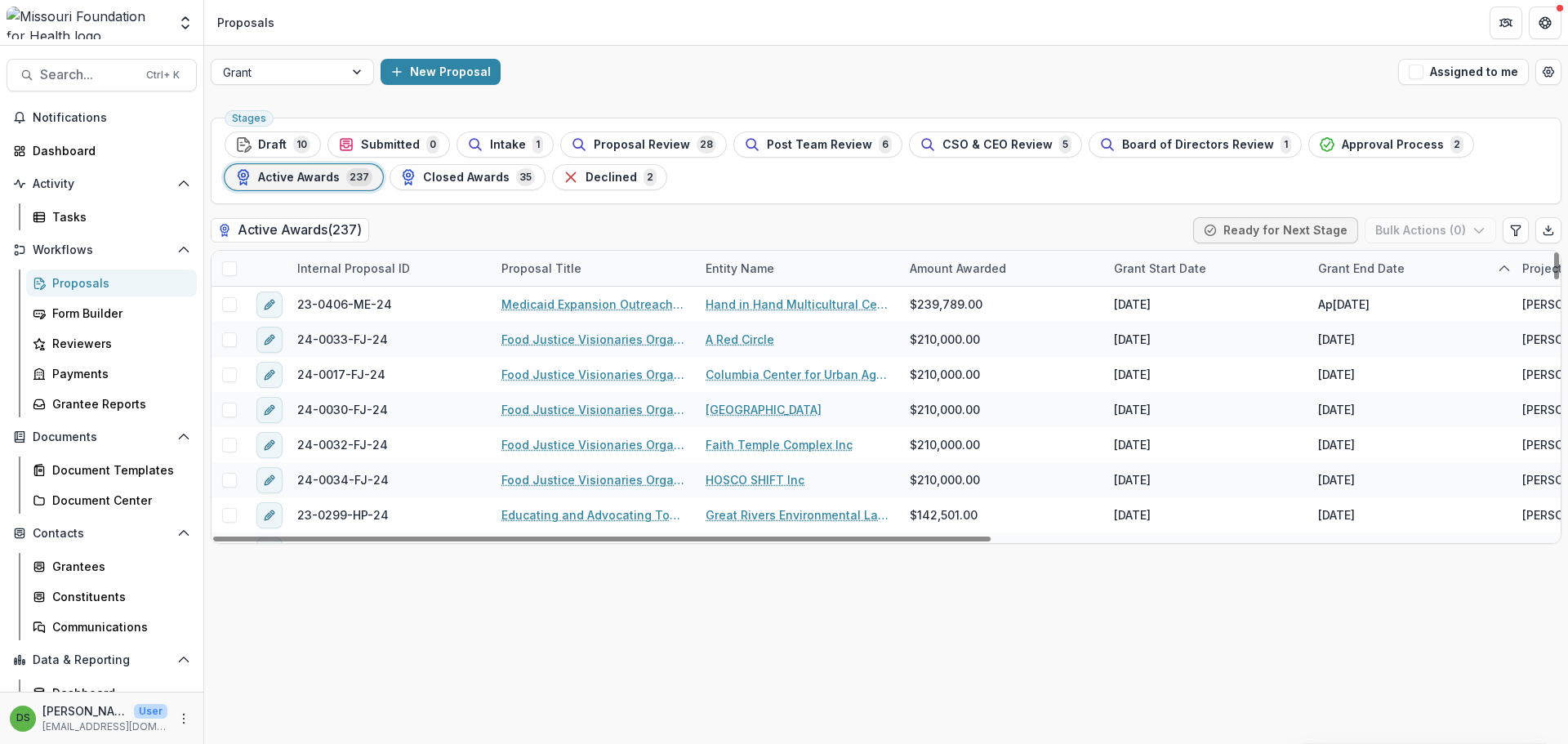
click at [472, 631] on div "Stages Draft 10 Submitted 0 Intake 1 Proposal Review 28 Post Team Review 6 CSO …" at bounding box center [886, 427] width 1364 height 633
drag, startPoint x: 65, startPoint y: 285, endPoint x: 78, endPoint y: 239, distance: 47.8
drag, startPoint x: 78, startPoint y: 239, endPoint x: 86, endPoint y: 229, distance: 12.8
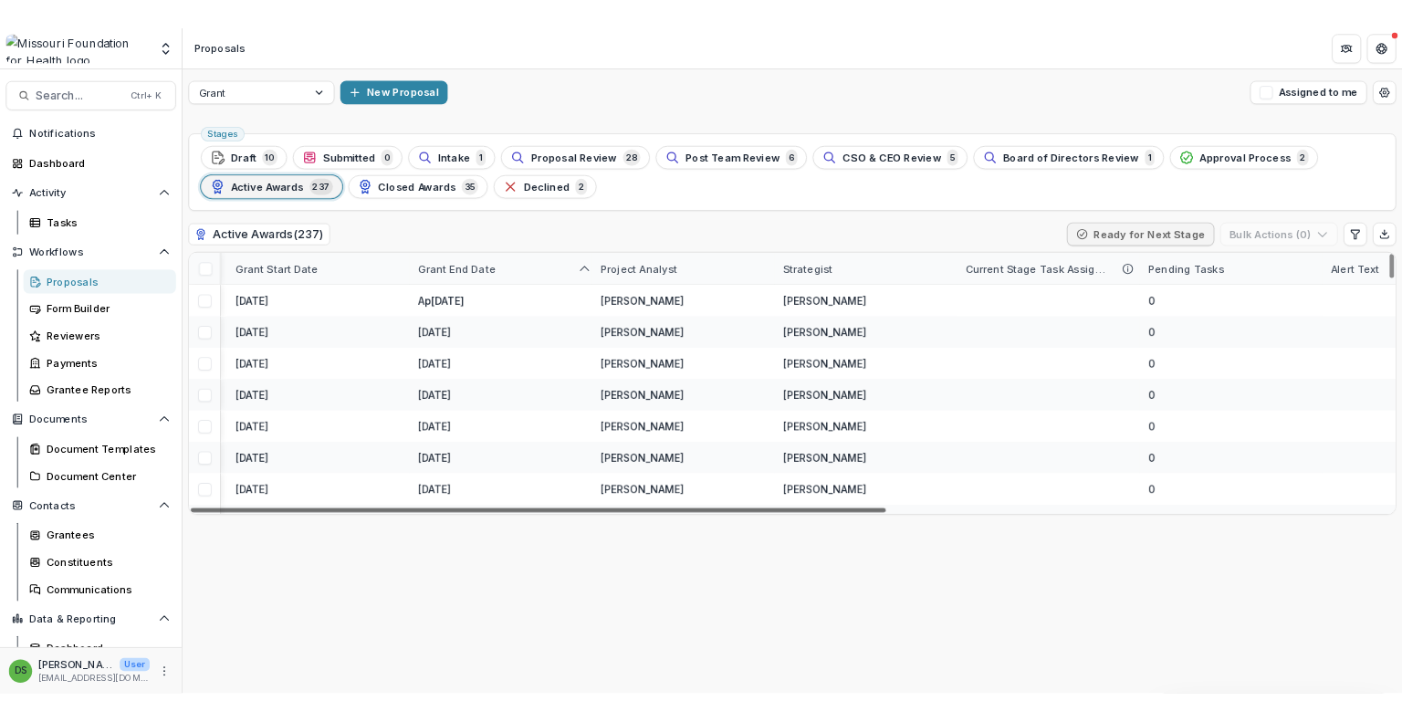
scroll to position [0, 1087]
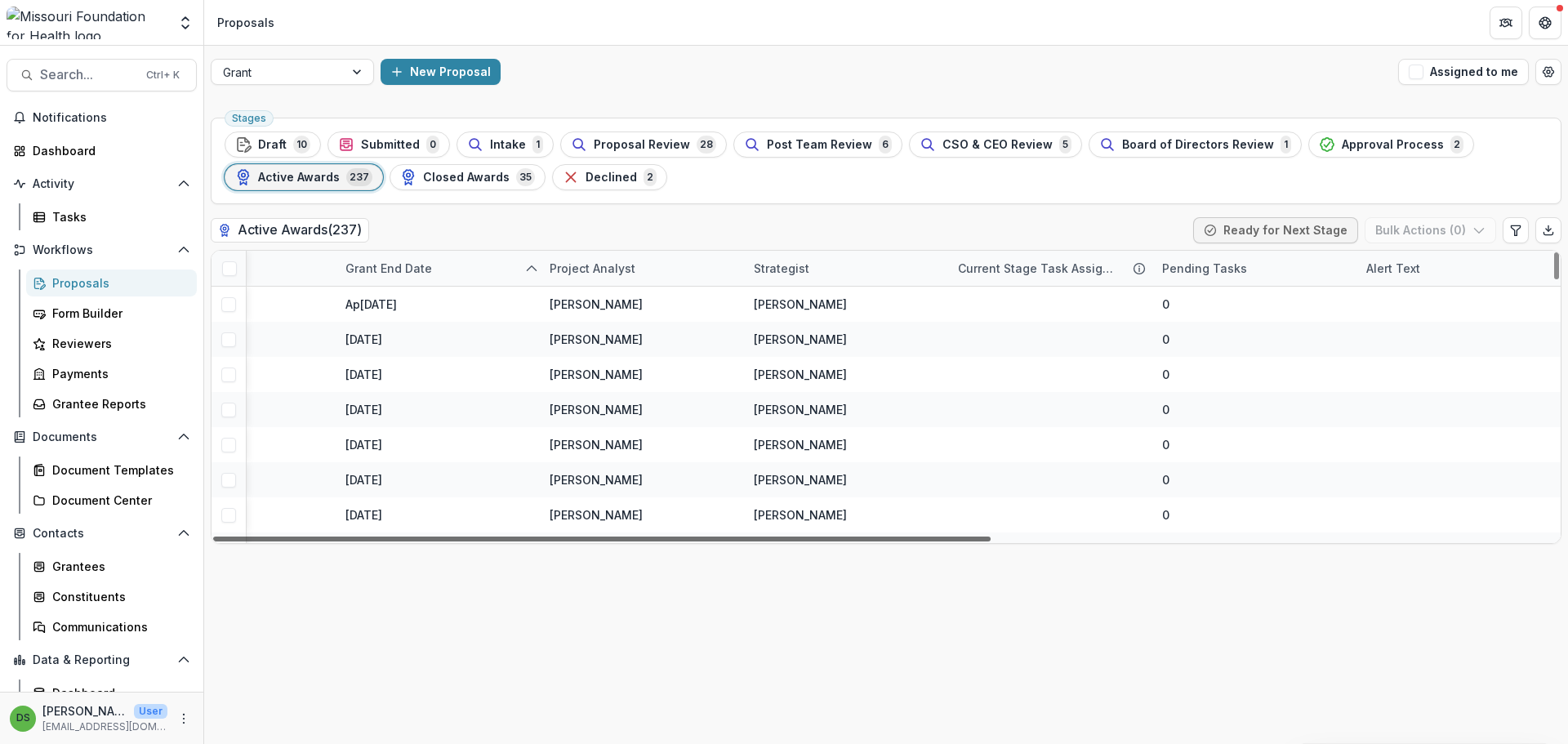
drag, startPoint x: 964, startPoint y: 537, endPoint x: 1567, endPoint y: 517, distance: 603.3
click at [990, 537] on div at bounding box center [601, 538] width 777 height 4
click at [1406, 268] on div "Alert Text" at bounding box center [1393, 267] width 73 height 17
click at [1415, 361] on span "Sort Descending" at bounding box center [1437, 368] width 95 height 14
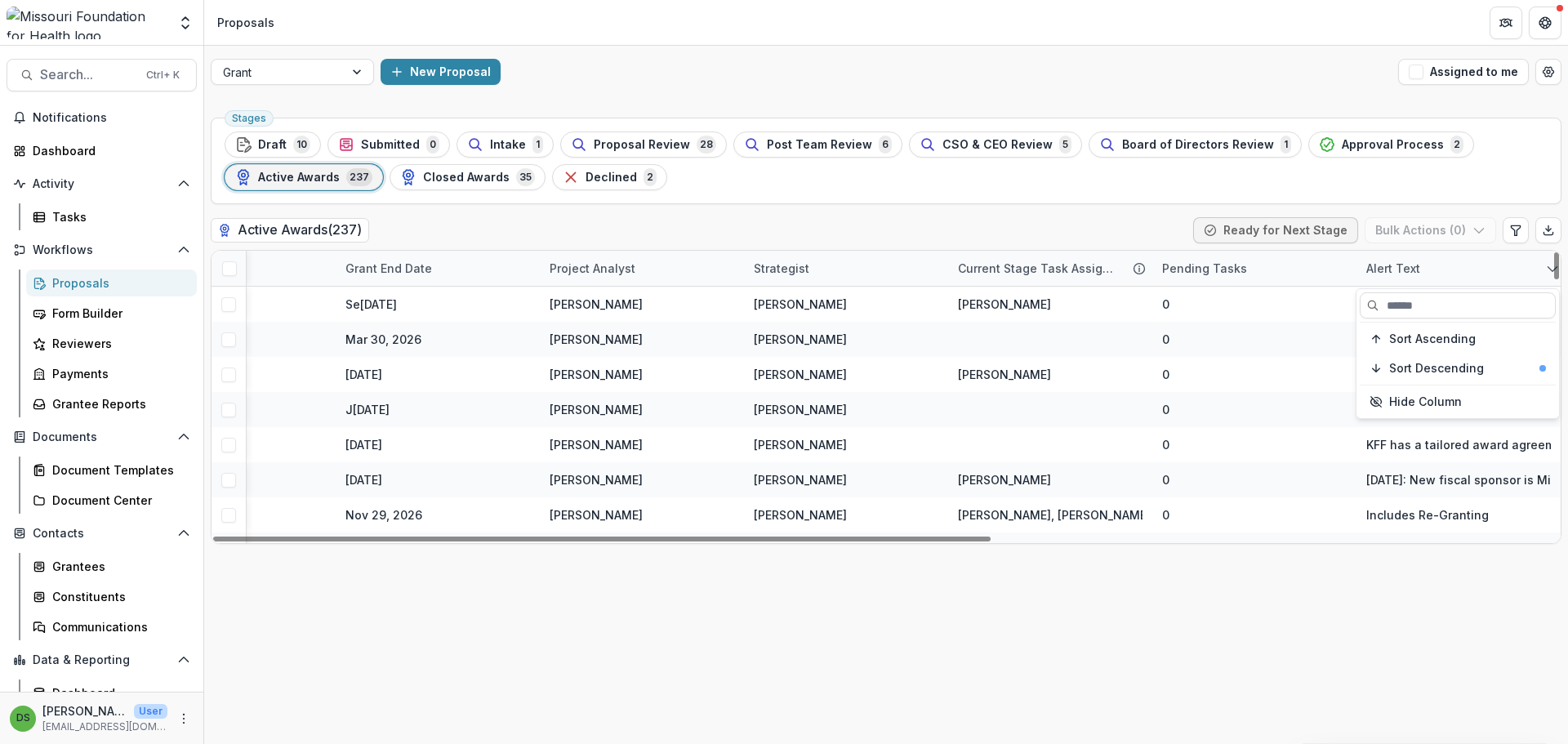
click at [1406, 273] on div "Alert Text" at bounding box center [1393, 267] width 73 height 17
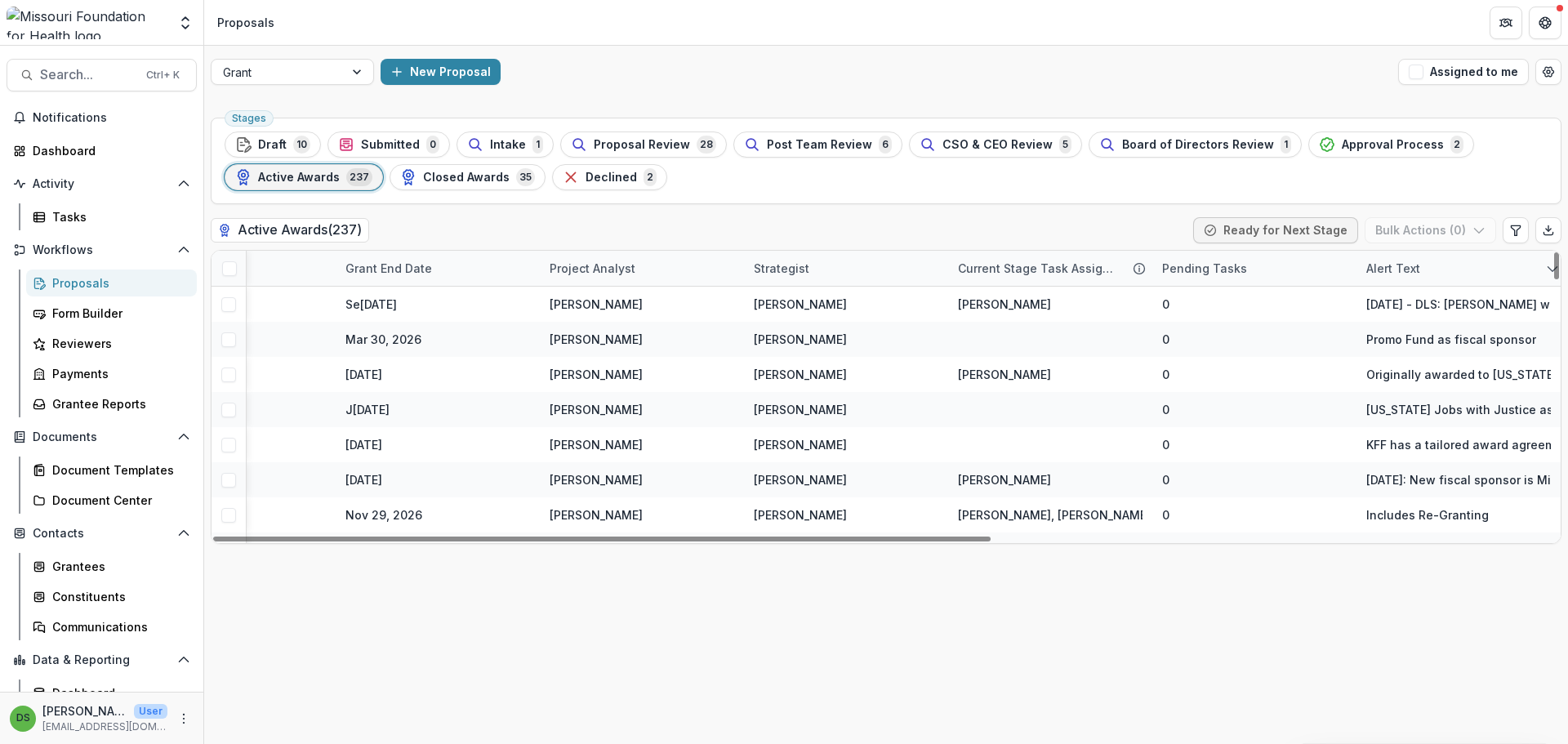
drag, startPoint x: 1405, startPoint y: 267, endPoint x: 801, endPoint y: 274, distance: 604.0
click at [801, 274] on div "Internal Proposal ID Proposal Title Entity Name Amount Awarded Grant Start Date…" at bounding box center [399, 267] width 2321 height 35
click at [1411, 270] on div "Alert Text" at bounding box center [1393, 267] width 73 height 17
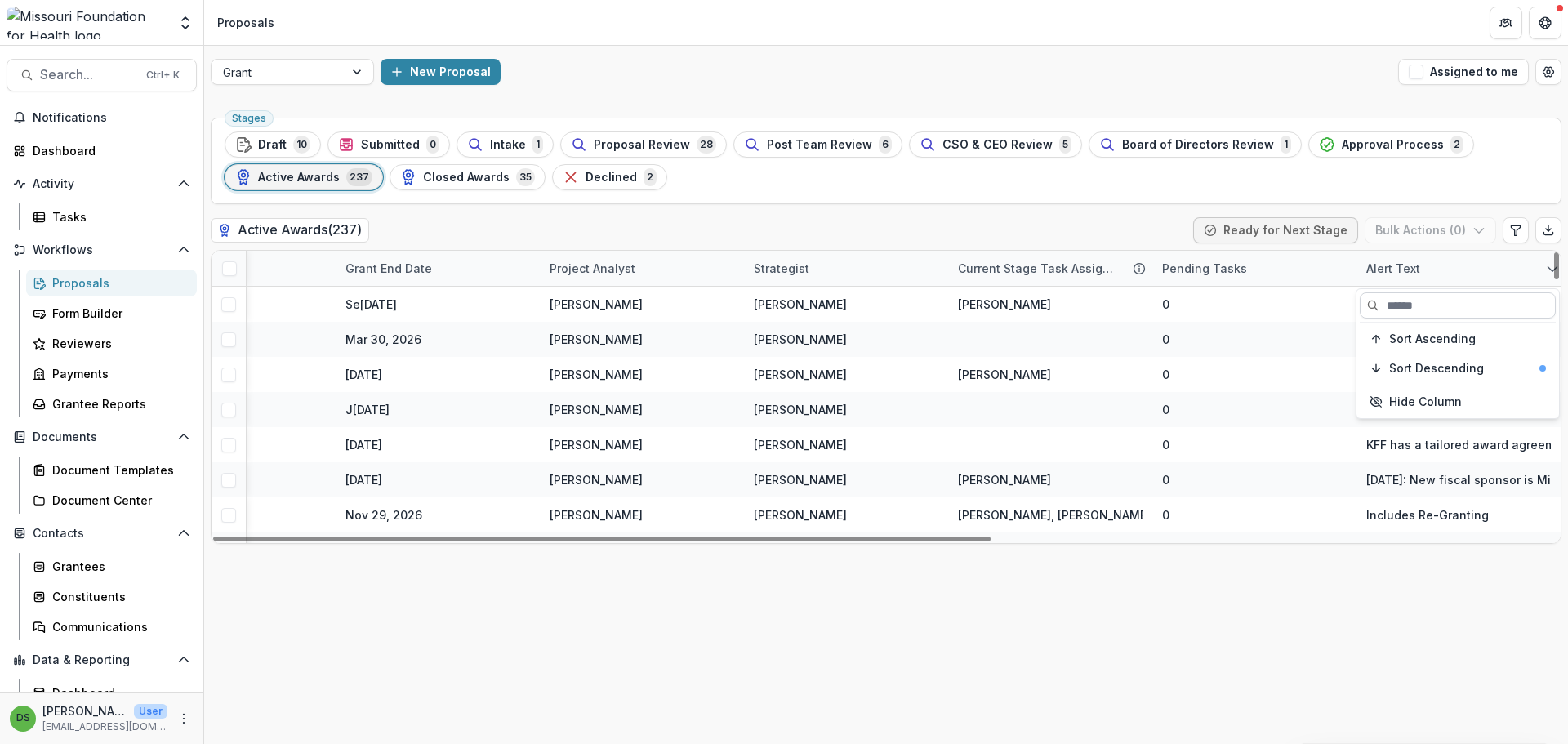
click at [1420, 311] on input at bounding box center [1457, 305] width 196 height 26
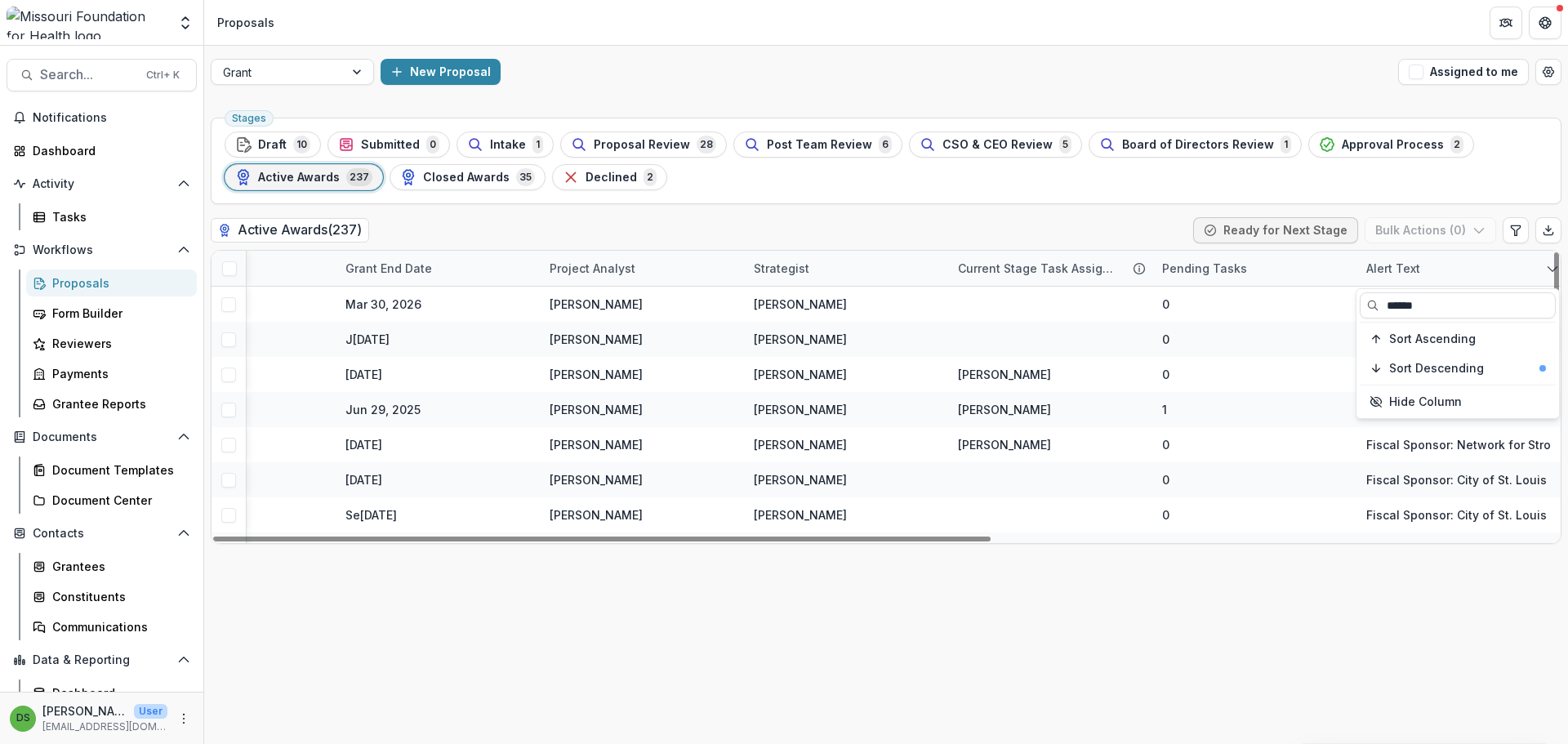
type input "******"
click at [1411, 250] on div "Alert Text" at bounding box center [1458, 267] width 204 height 35
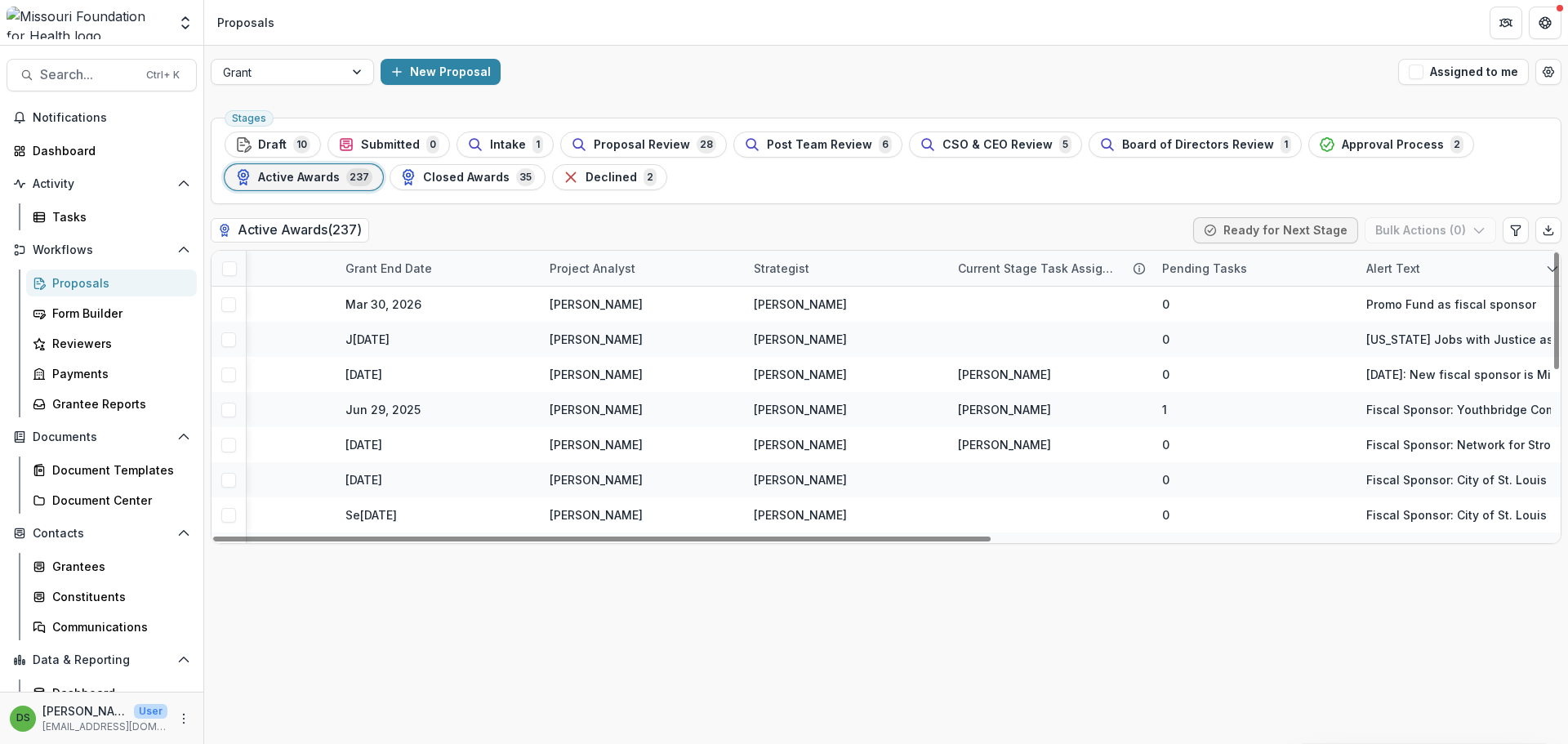
click at [231, 266] on span at bounding box center [229, 268] width 14 height 14
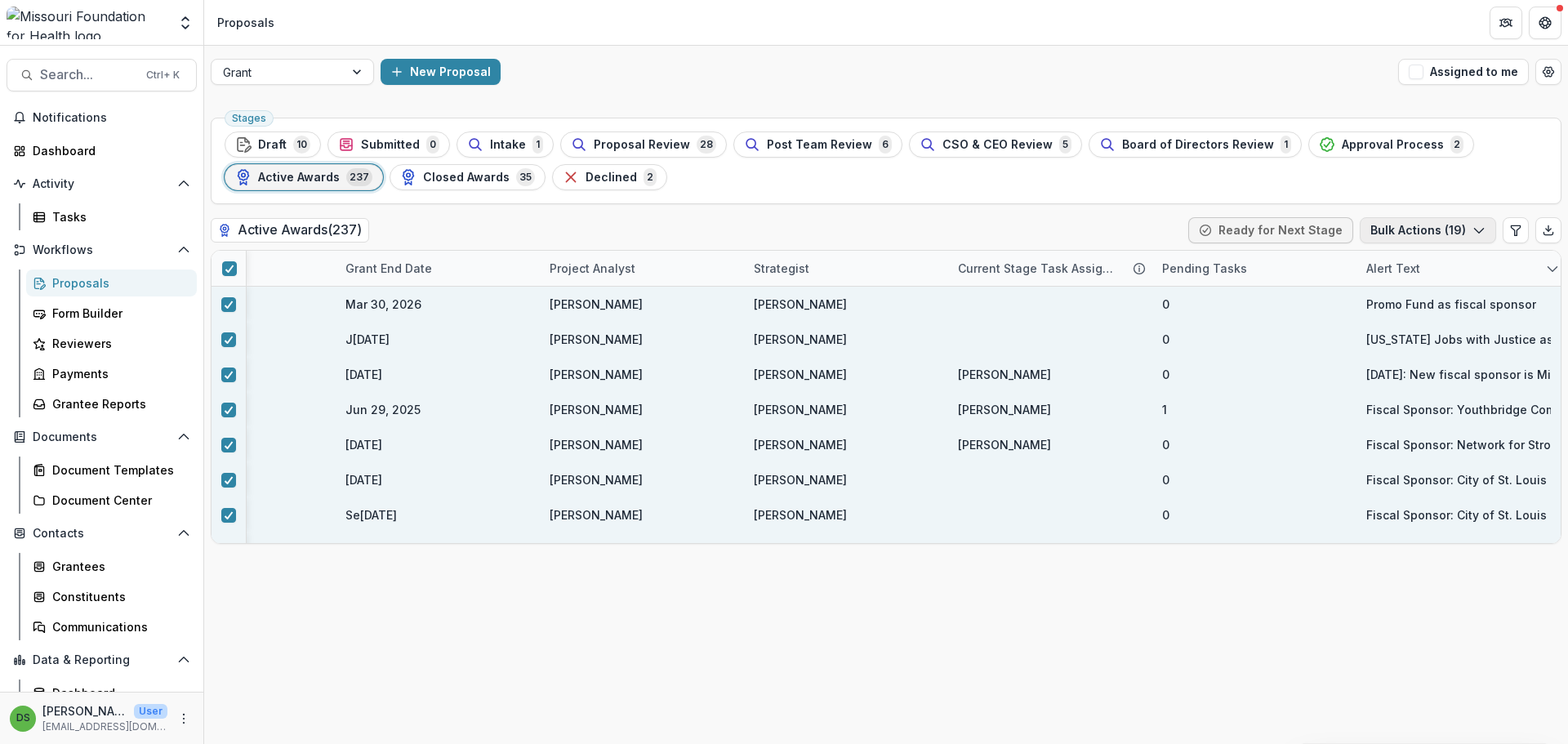
click at [1402, 226] on button "Bulk Actions ( 19 )" at bounding box center [1428, 230] width 136 height 26
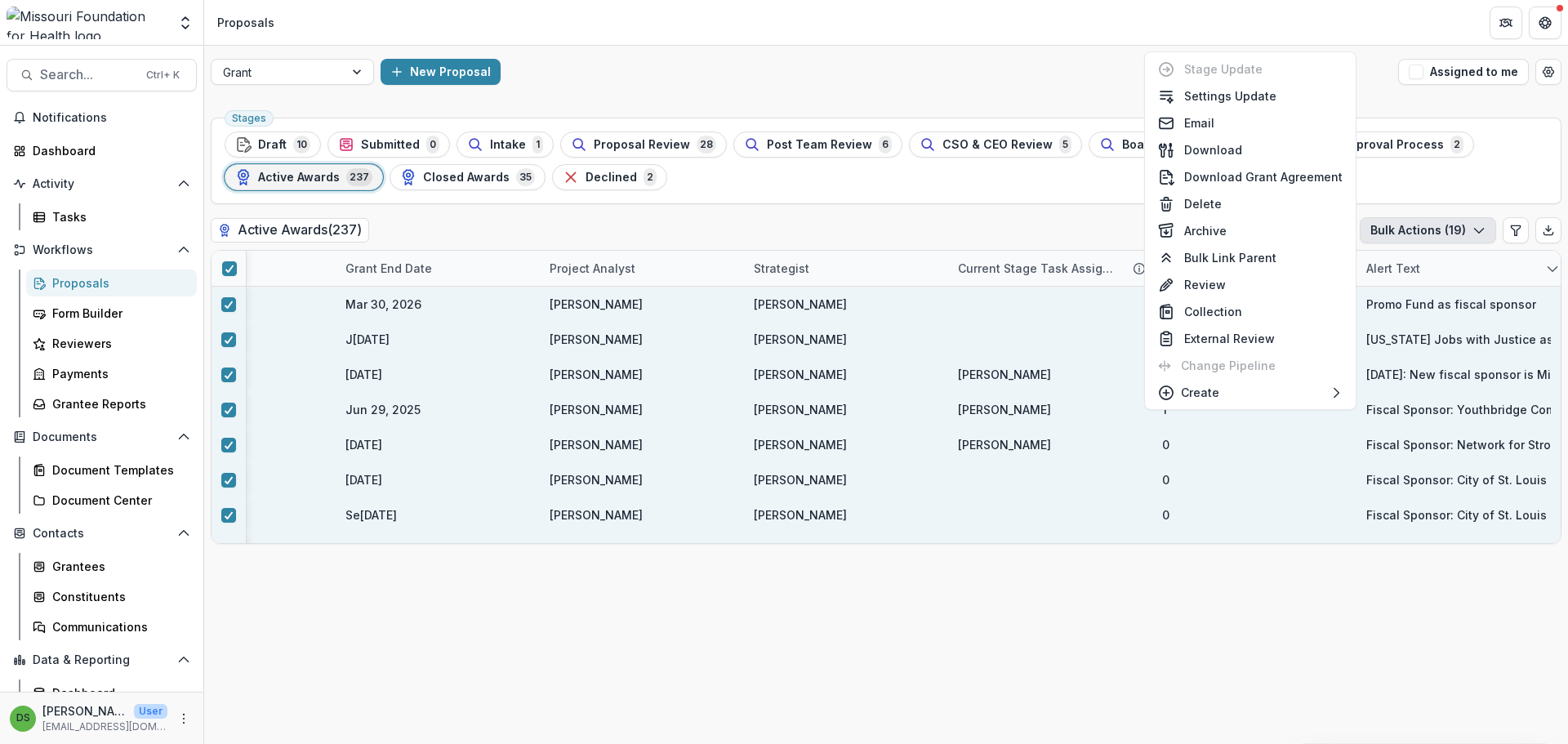
click at [1401, 226] on button "Bulk Actions ( 19 )" at bounding box center [1428, 230] width 136 height 26
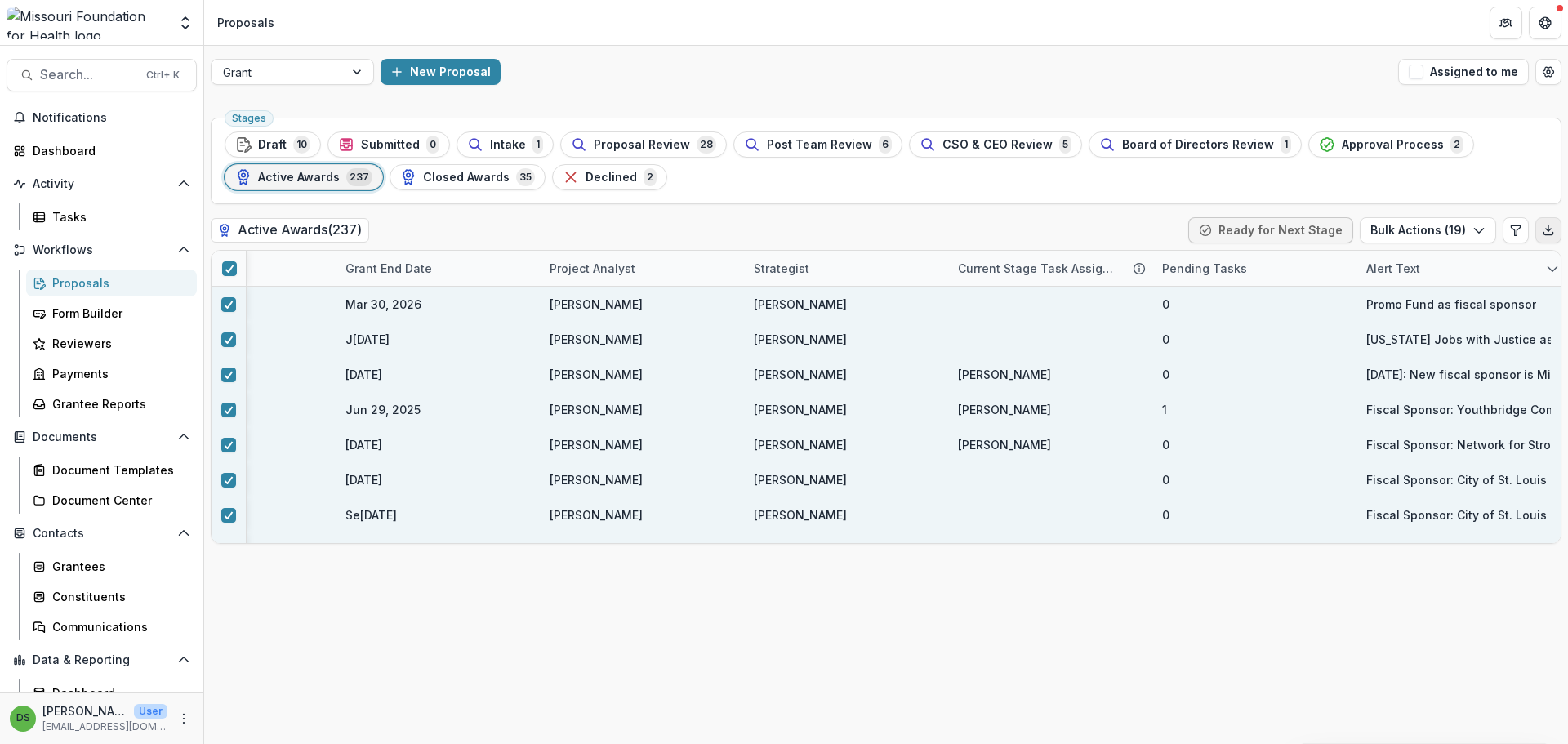
click at [1543, 230] on icon "Export table data" at bounding box center [1548, 230] width 13 height 13
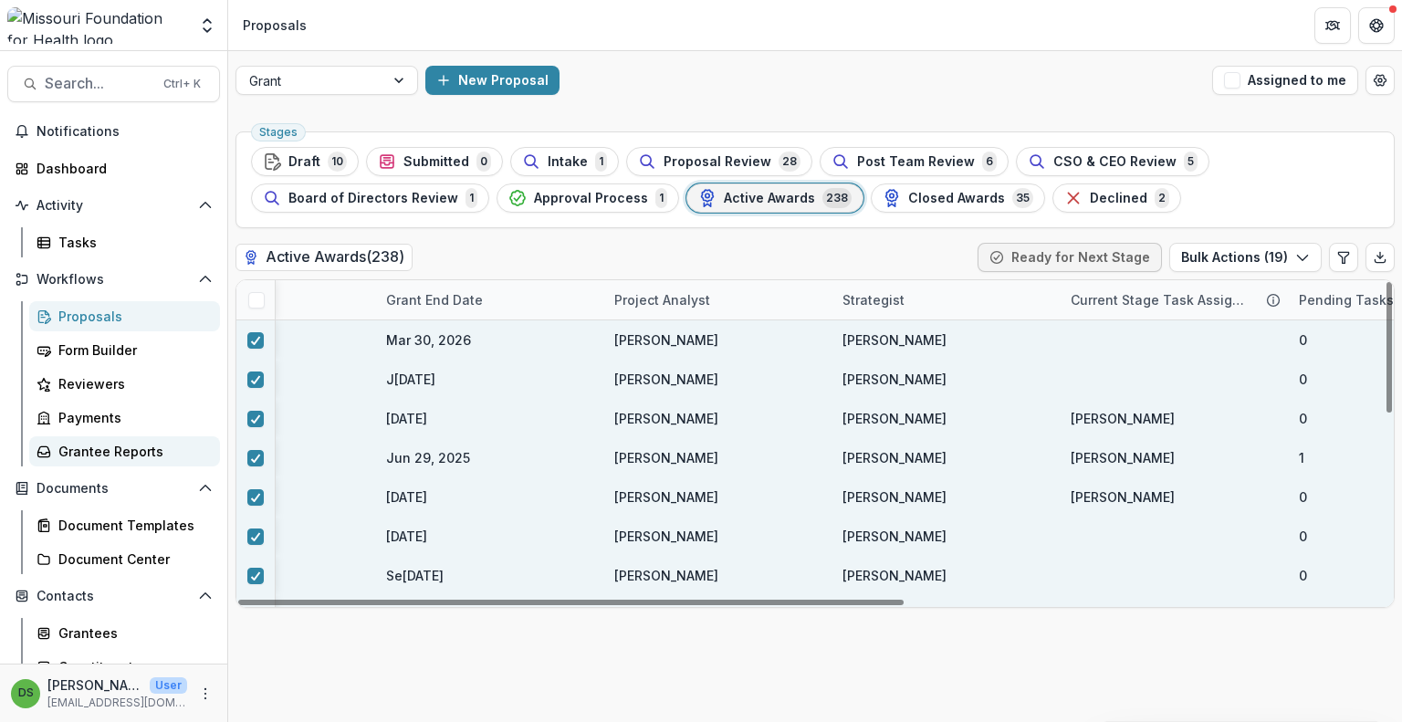
scroll to position [0, 1086]
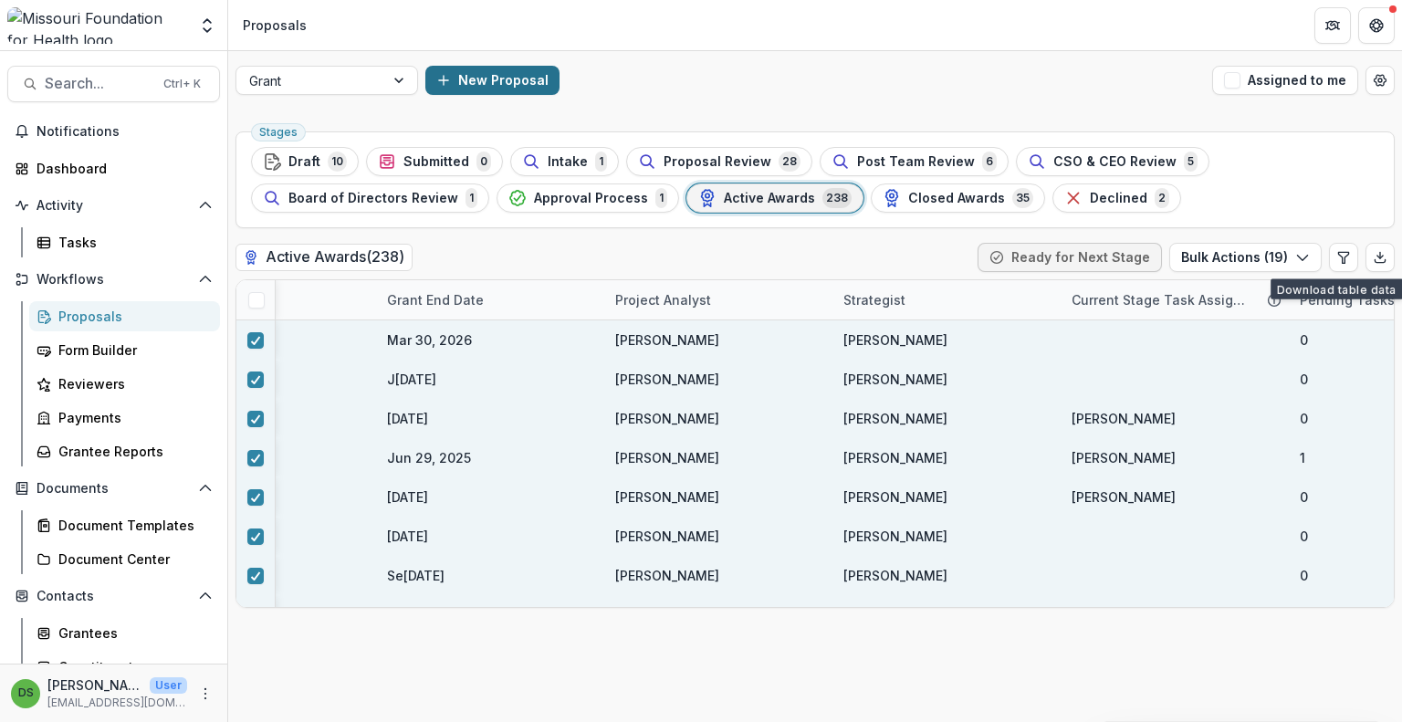
click at [476, 76] on button "New Proposal" at bounding box center [492, 80] width 134 height 29
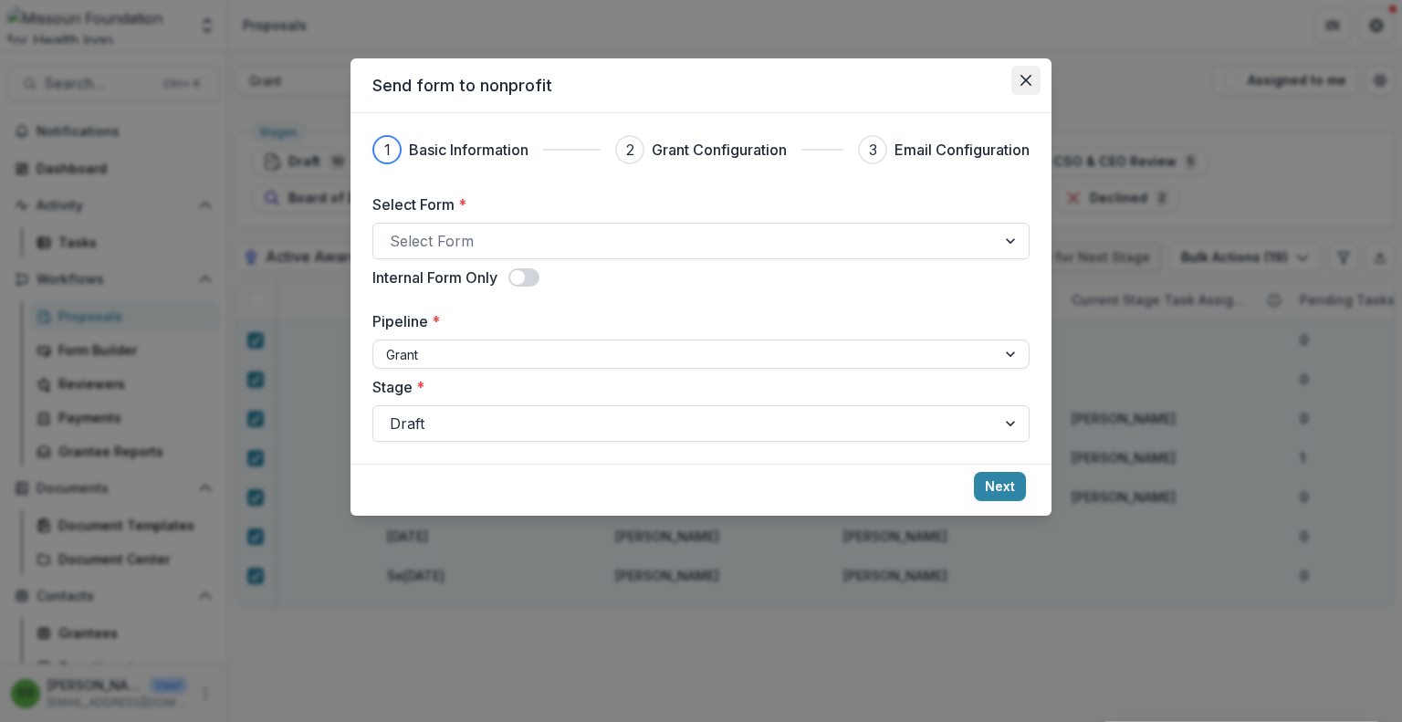
click at [1019, 78] on button "Close" at bounding box center [1026, 80] width 29 height 29
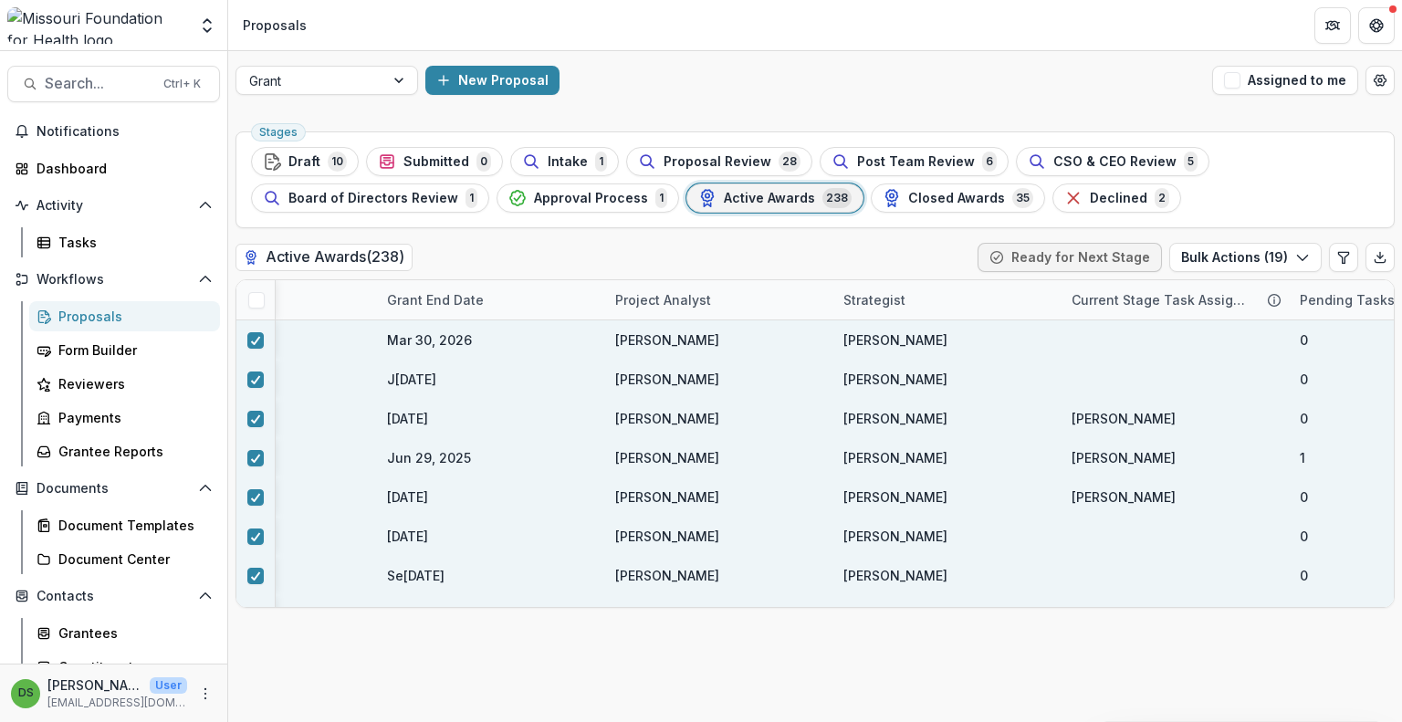
click at [101, 320] on div "Proposals" at bounding box center [131, 316] width 147 height 19
click at [116, 357] on div "Form Builder" at bounding box center [131, 350] width 147 height 19
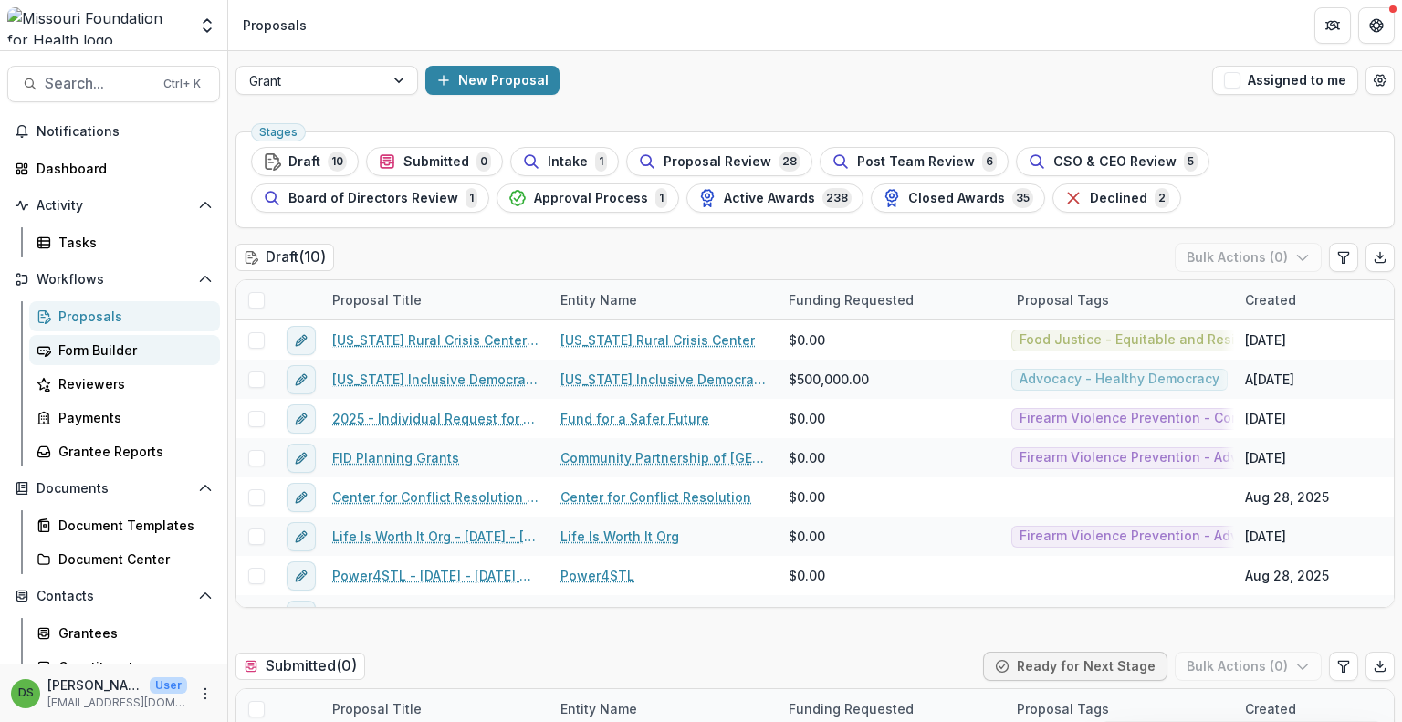
click at [116, 357] on div "Form Builder" at bounding box center [131, 350] width 147 height 19
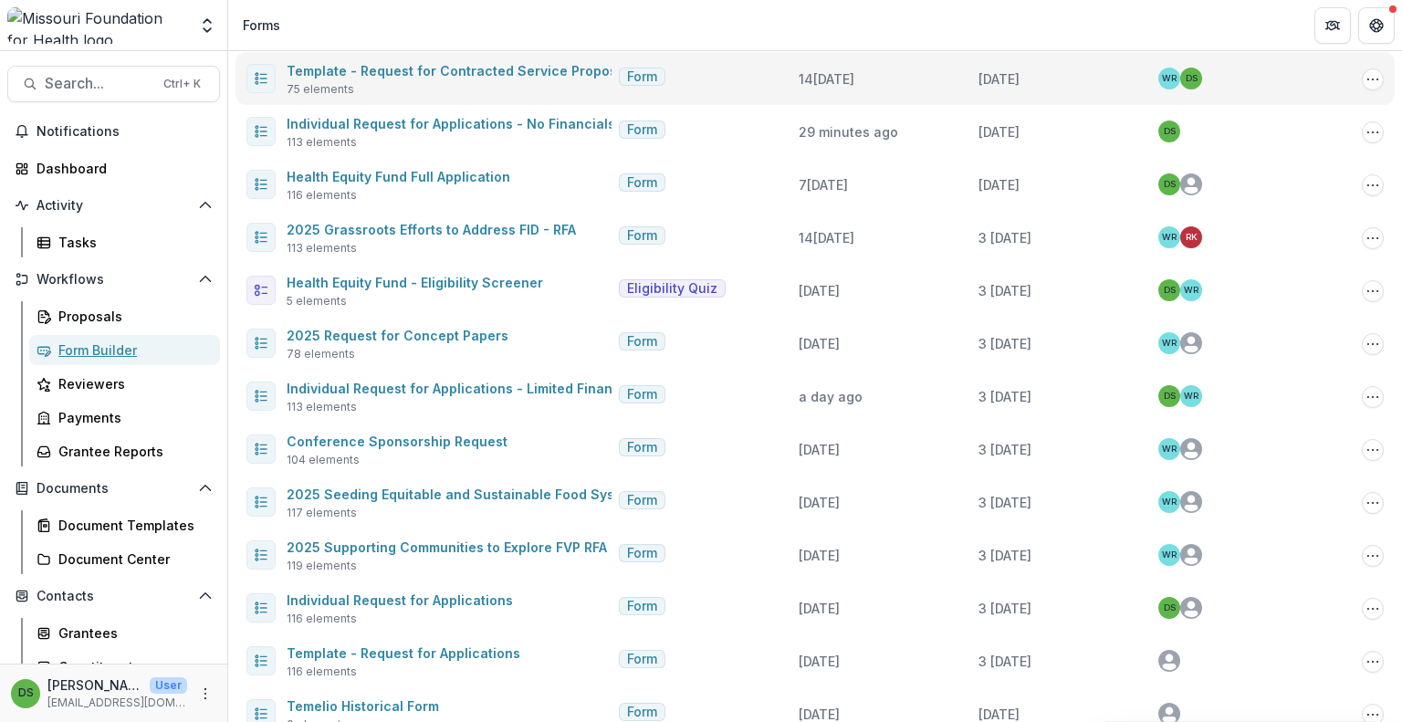
scroll to position [298, 0]
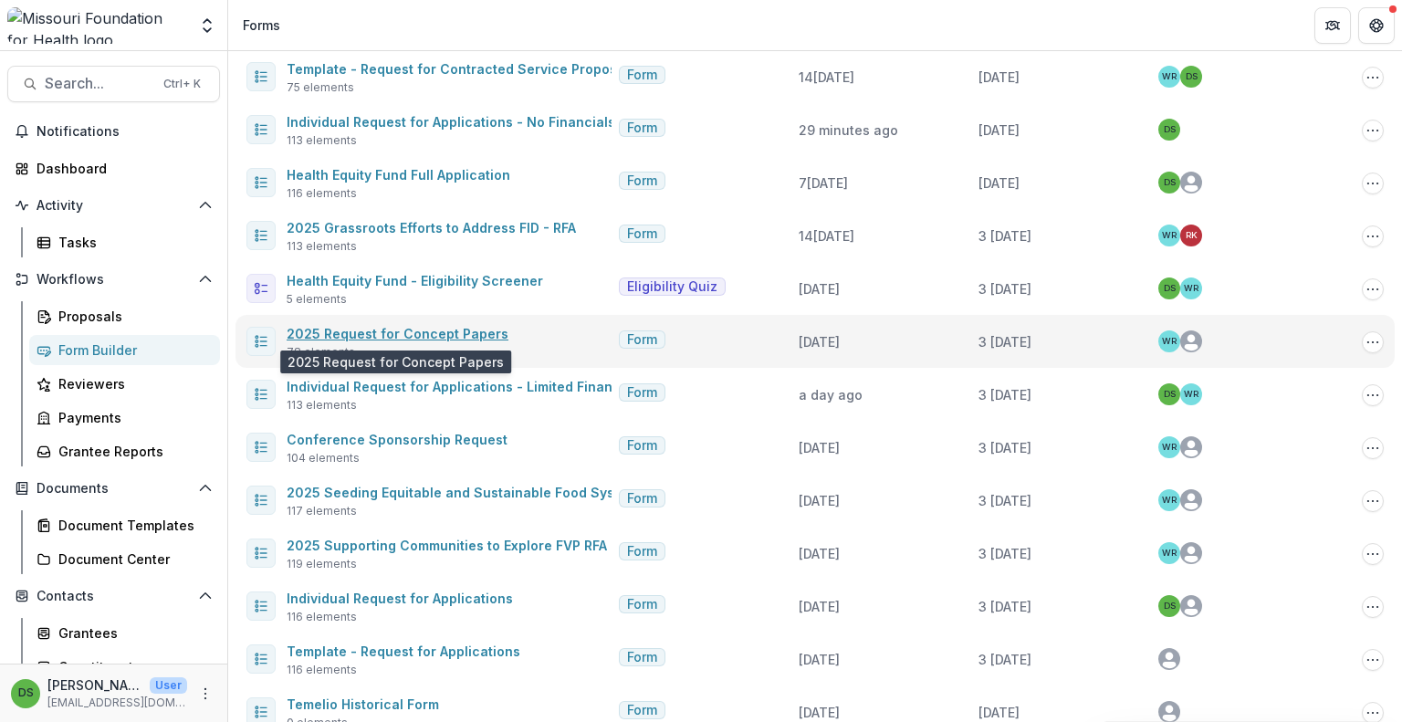
click at [383, 340] on link "2025 Request for Concept Papers" at bounding box center [398, 334] width 222 height 16
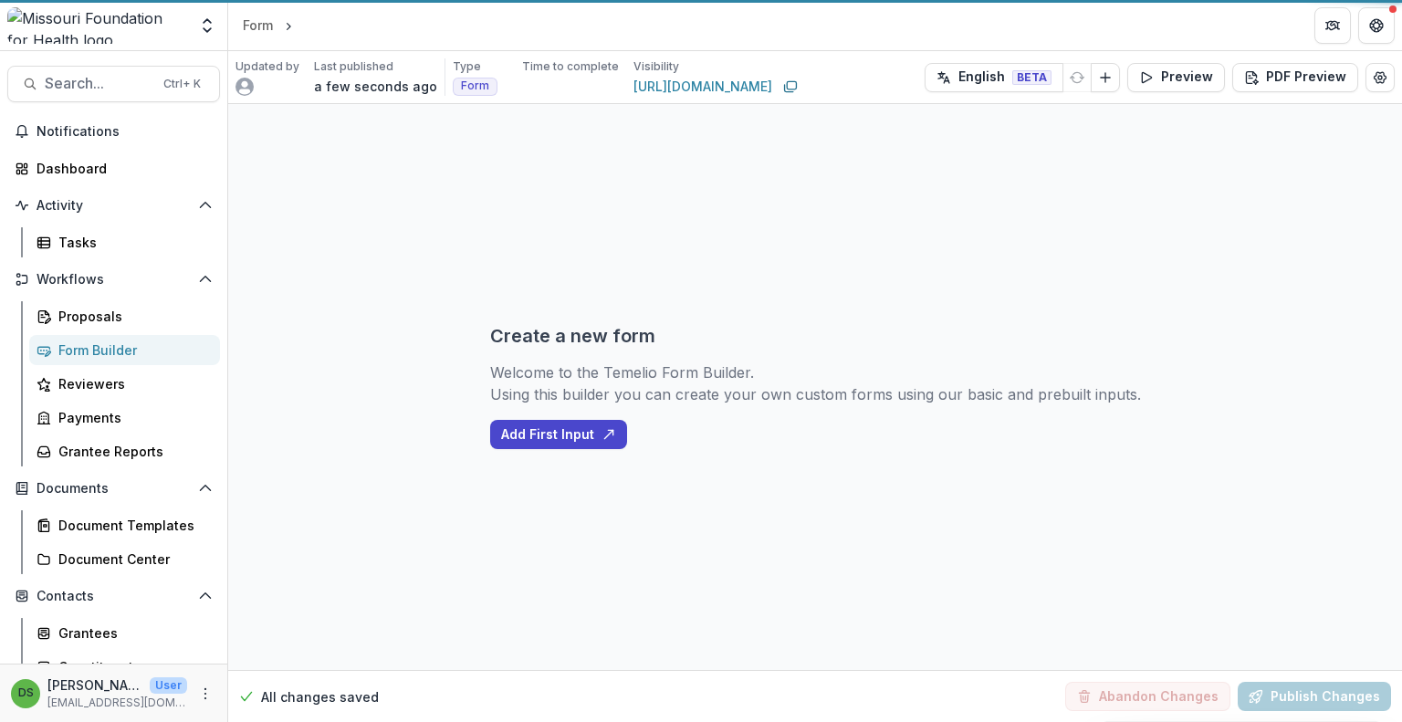
select select "********"
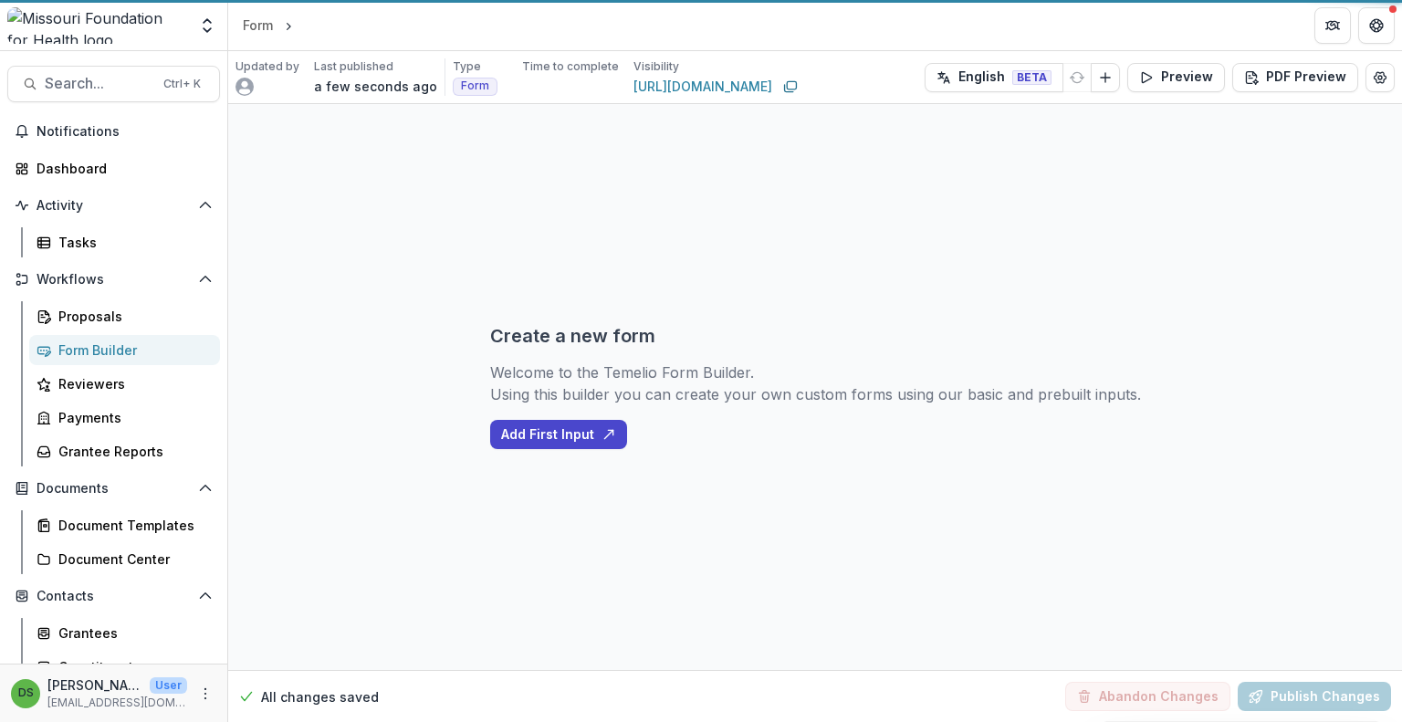
select select "********"
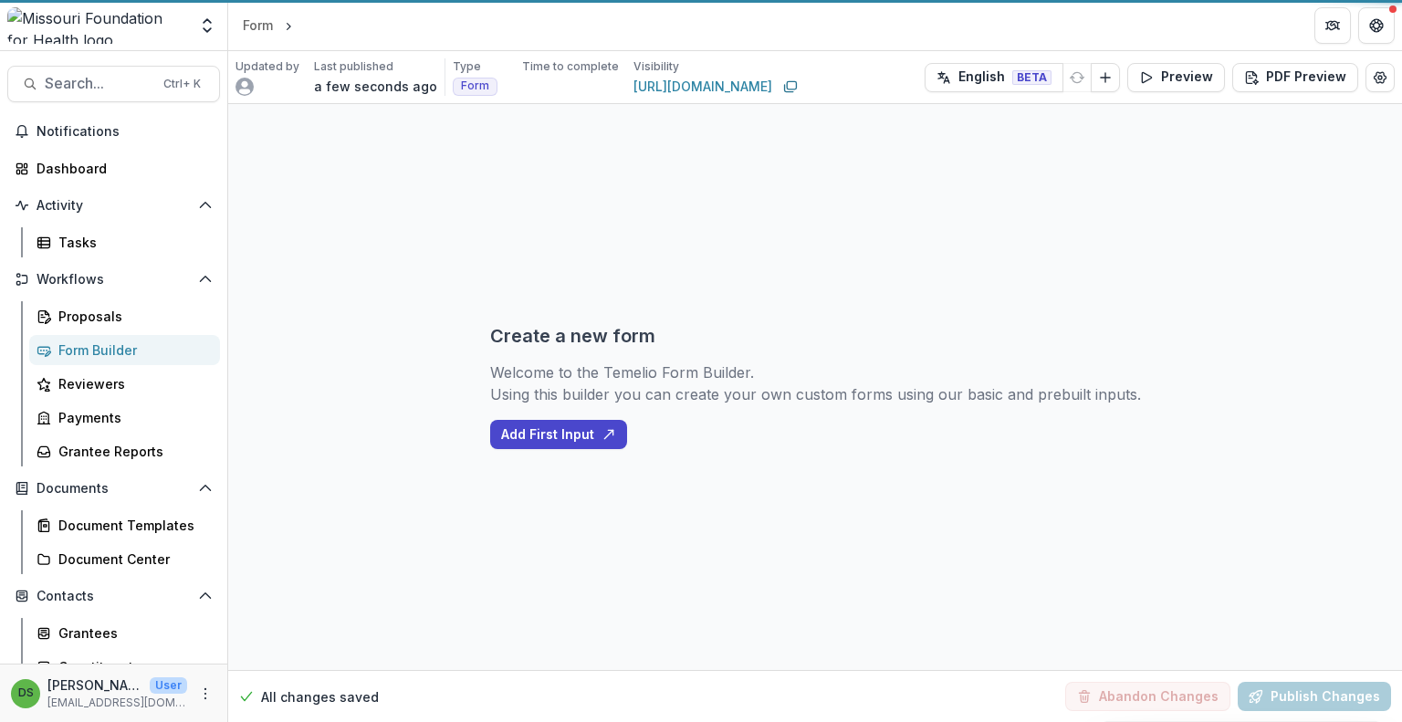
select select "**********"
select select "********"
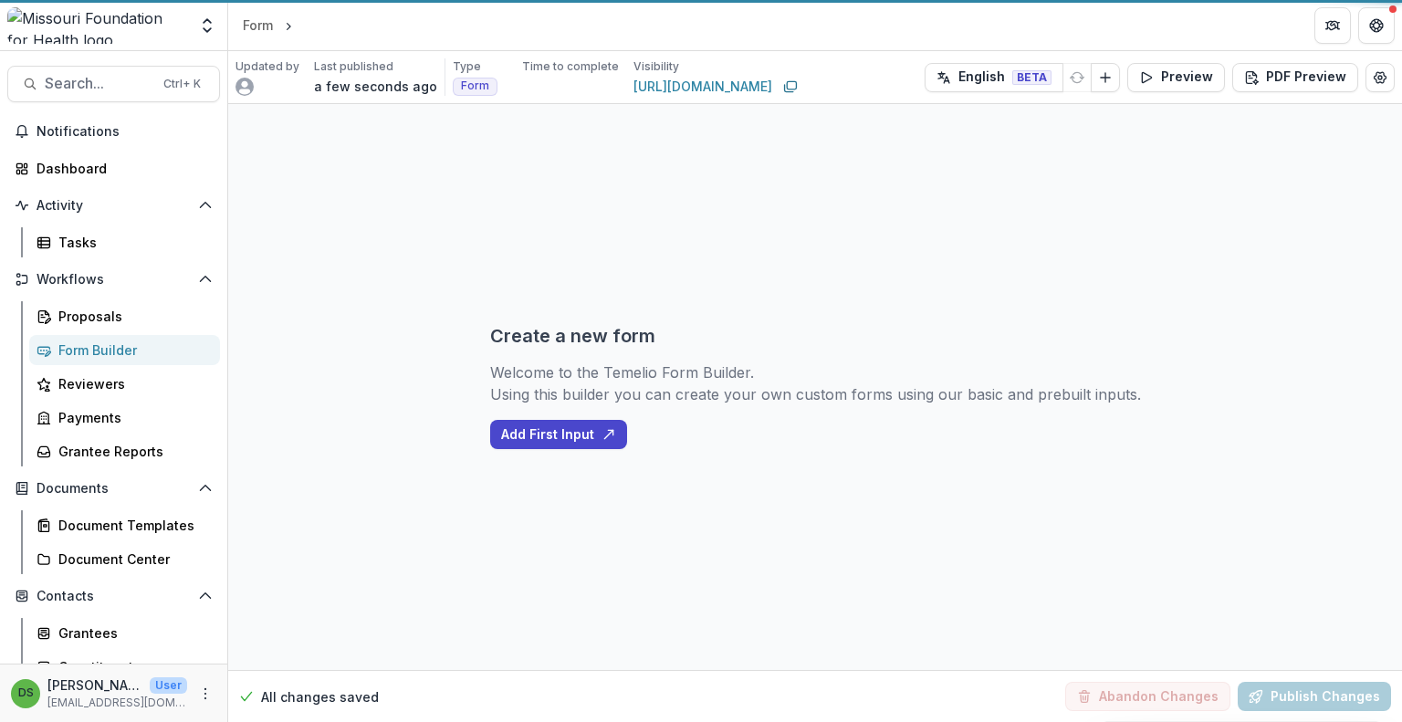
select select "********"
select select "**********"
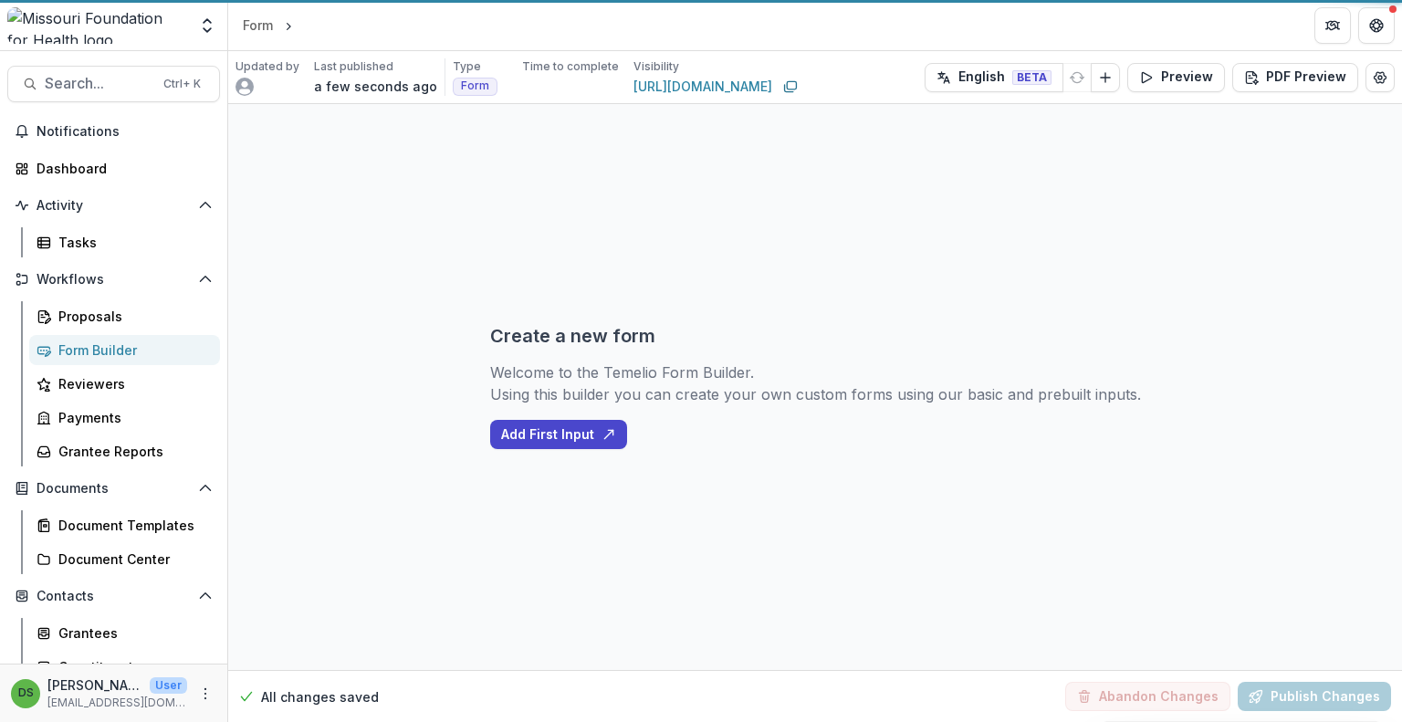
select select "**********"
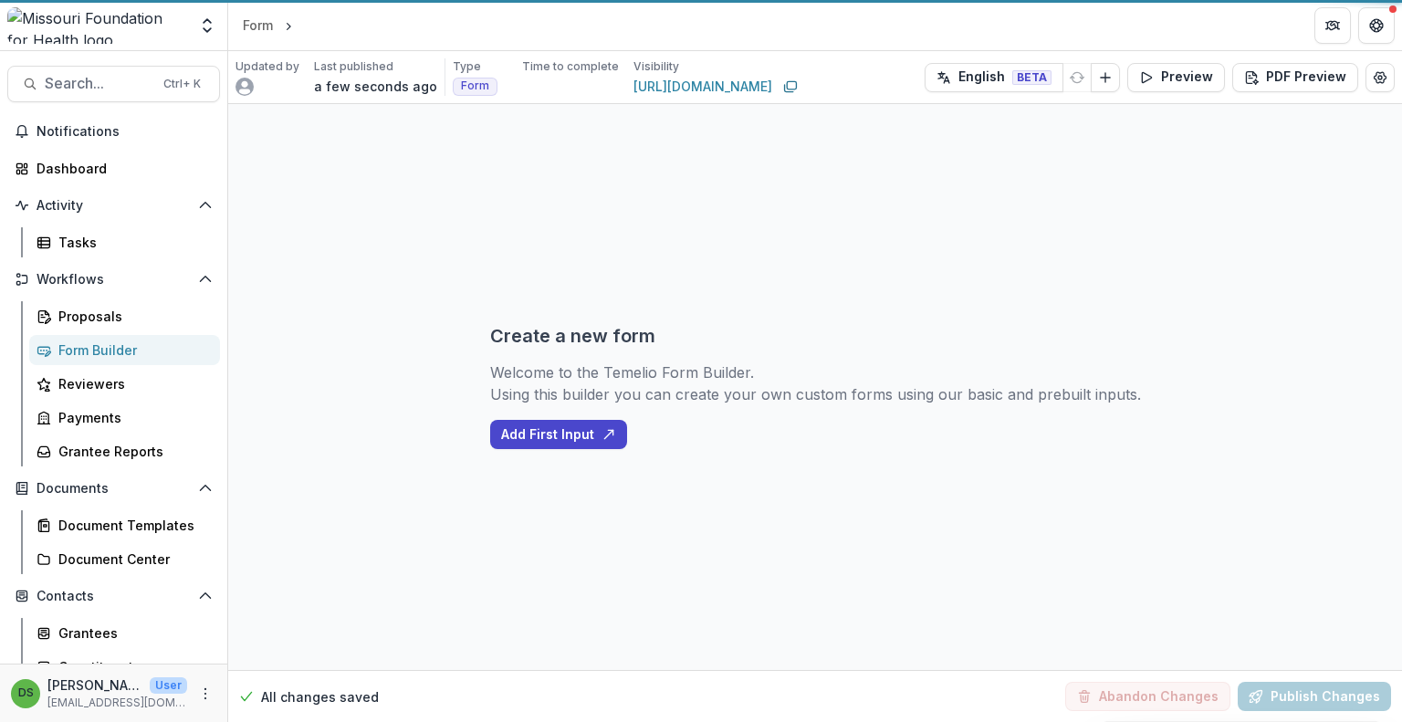
select select "**********"
select select "********"
select select "**********"
select select "********"
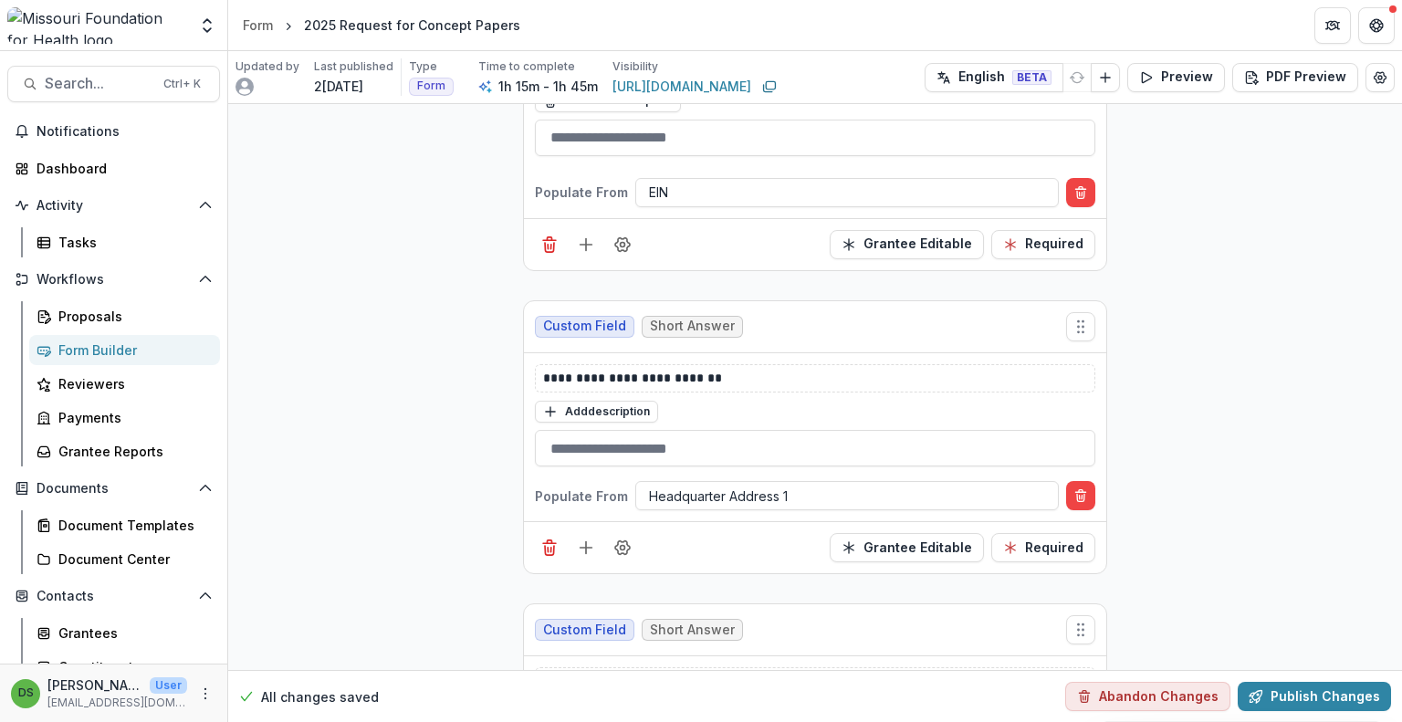
scroll to position [4859, 0]
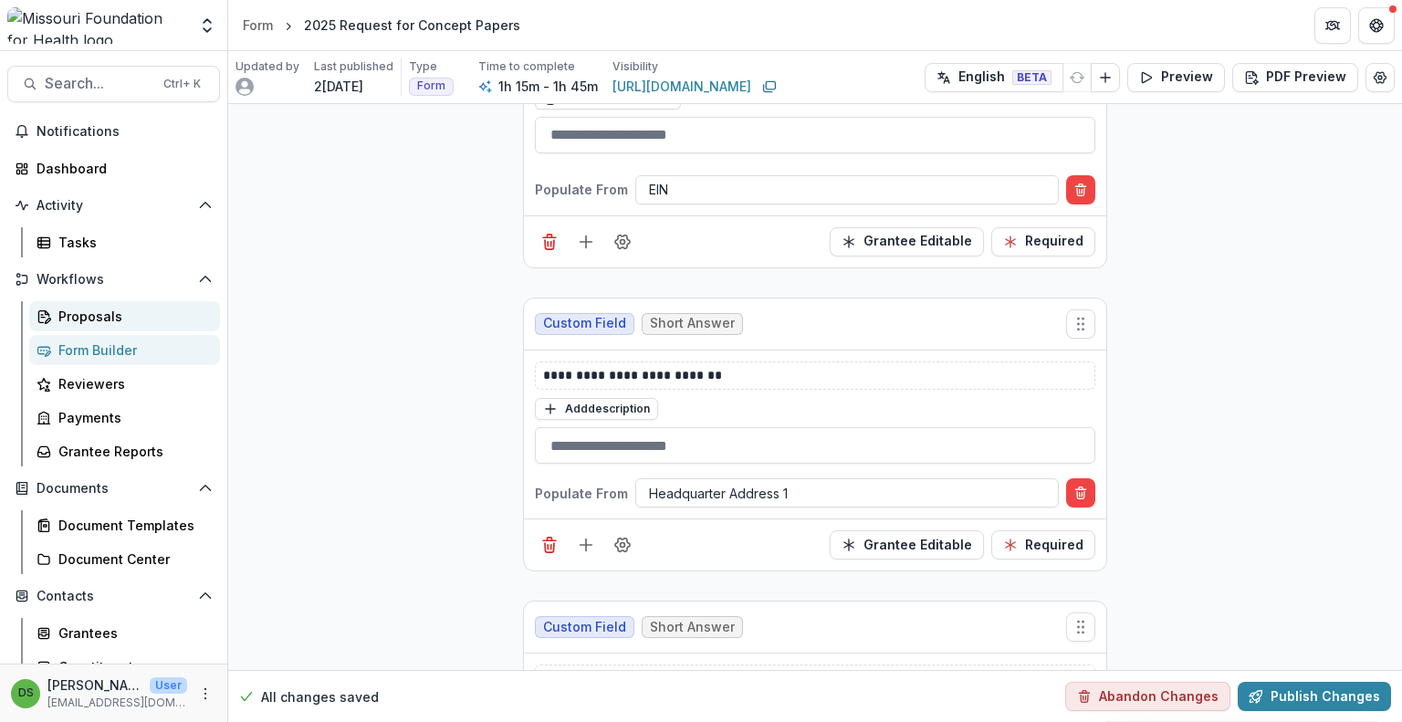
click at [124, 323] on div "Proposals" at bounding box center [131, 316] width 147 height 19
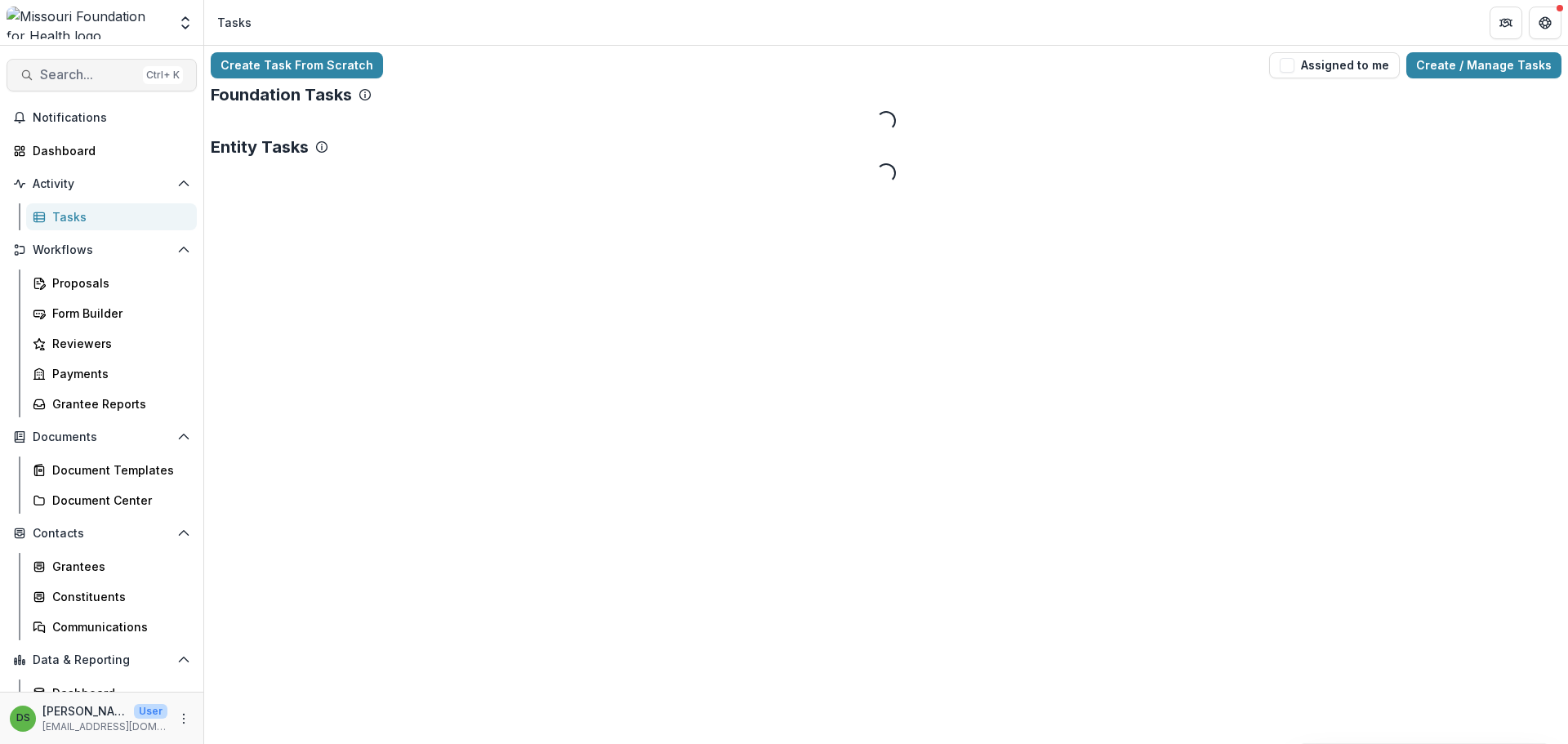
click at [81, 80] on span "Search..." at bounding box center [89, 74] width 97 height 15
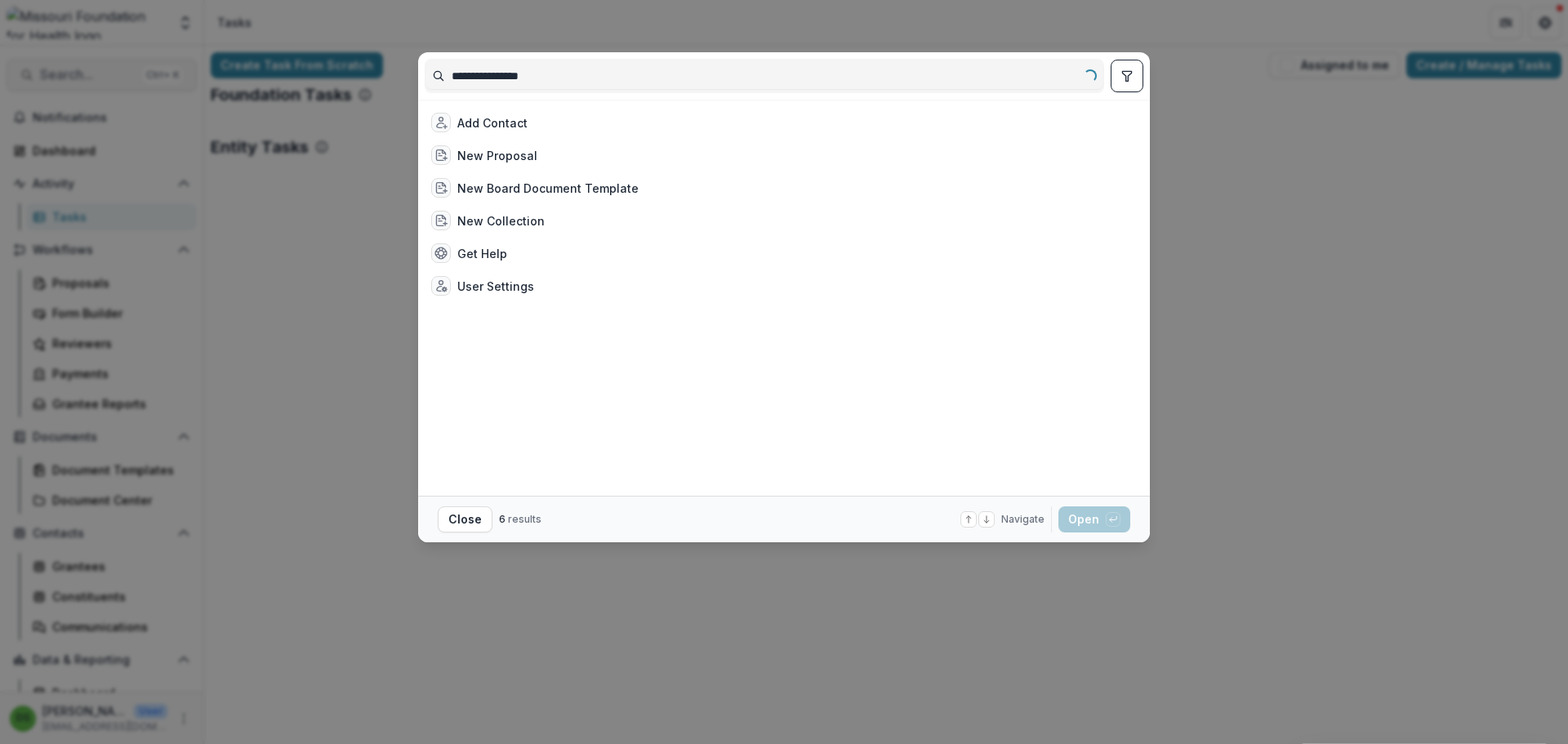
type input "**********"
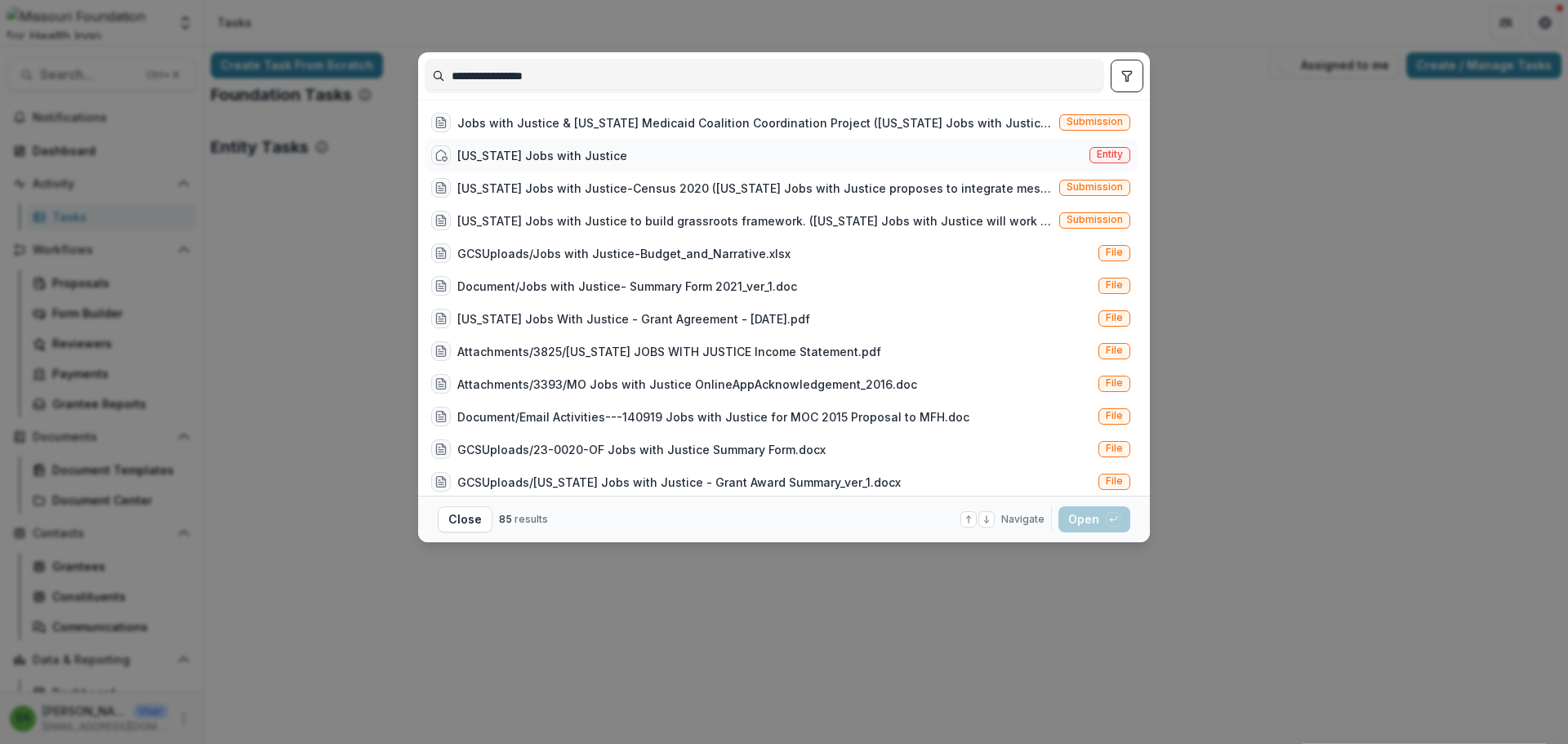
click at [507, 165] on div "[US_STATE] Jobs with Justice Entity" at bounding box center [781, 155] width 712 height 33
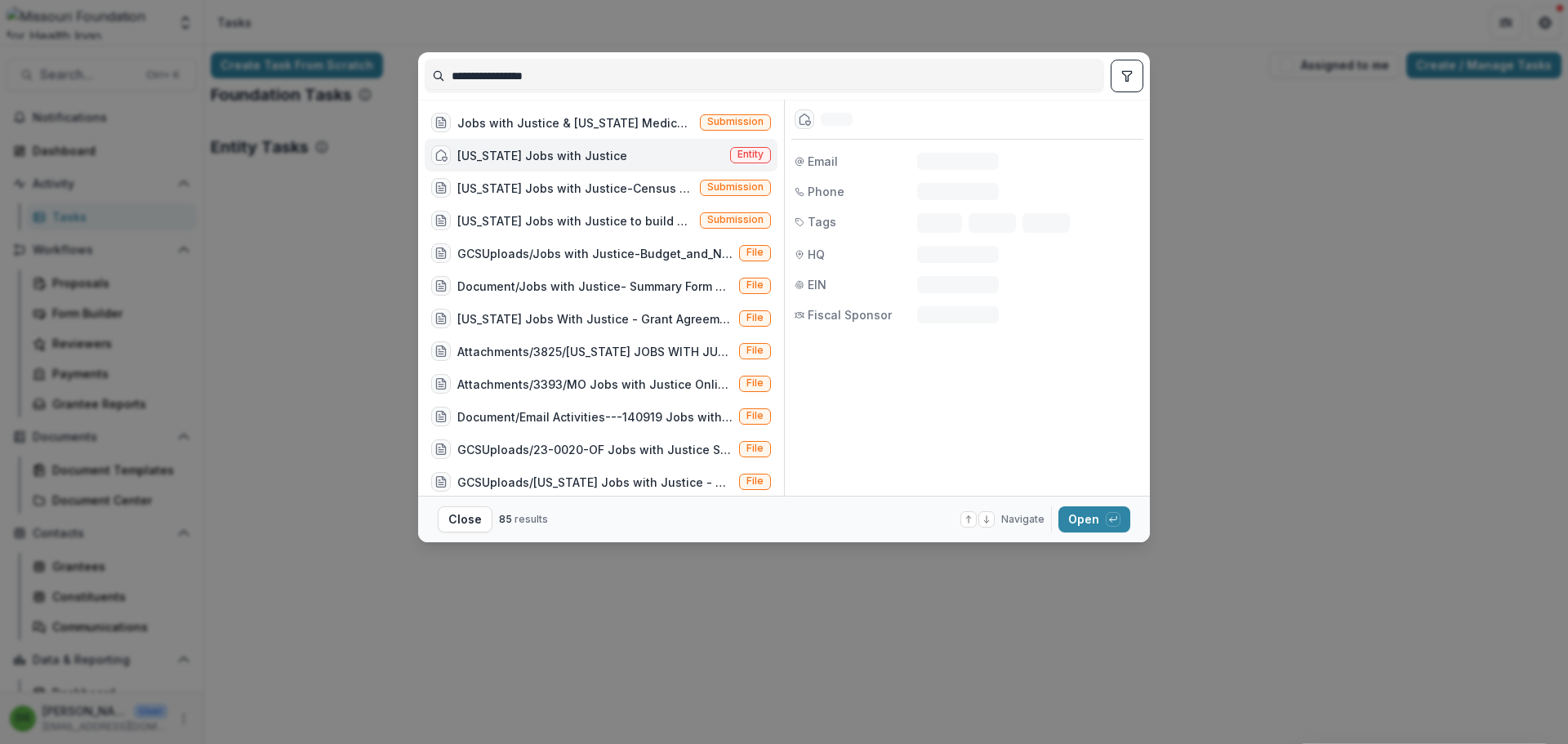
click at [509, 153] on div "[US_STATE] Jobs with Justice" at bounding box center [542, 155] width 170 height 17
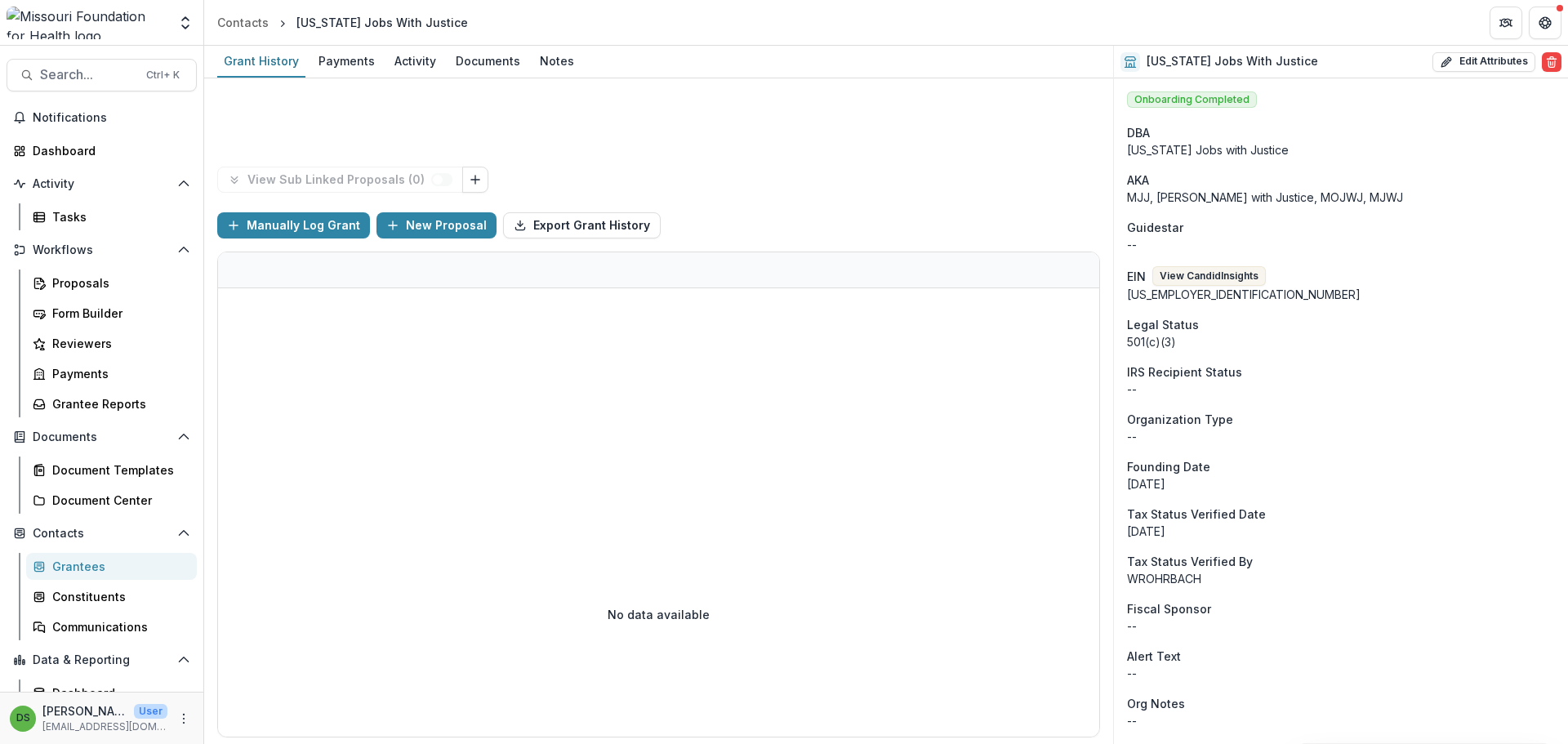
click at [901, 36] on header "Contacts [US_STATE] Jobs With Justice" at bounding box center [886, 22] width 1364 height 45
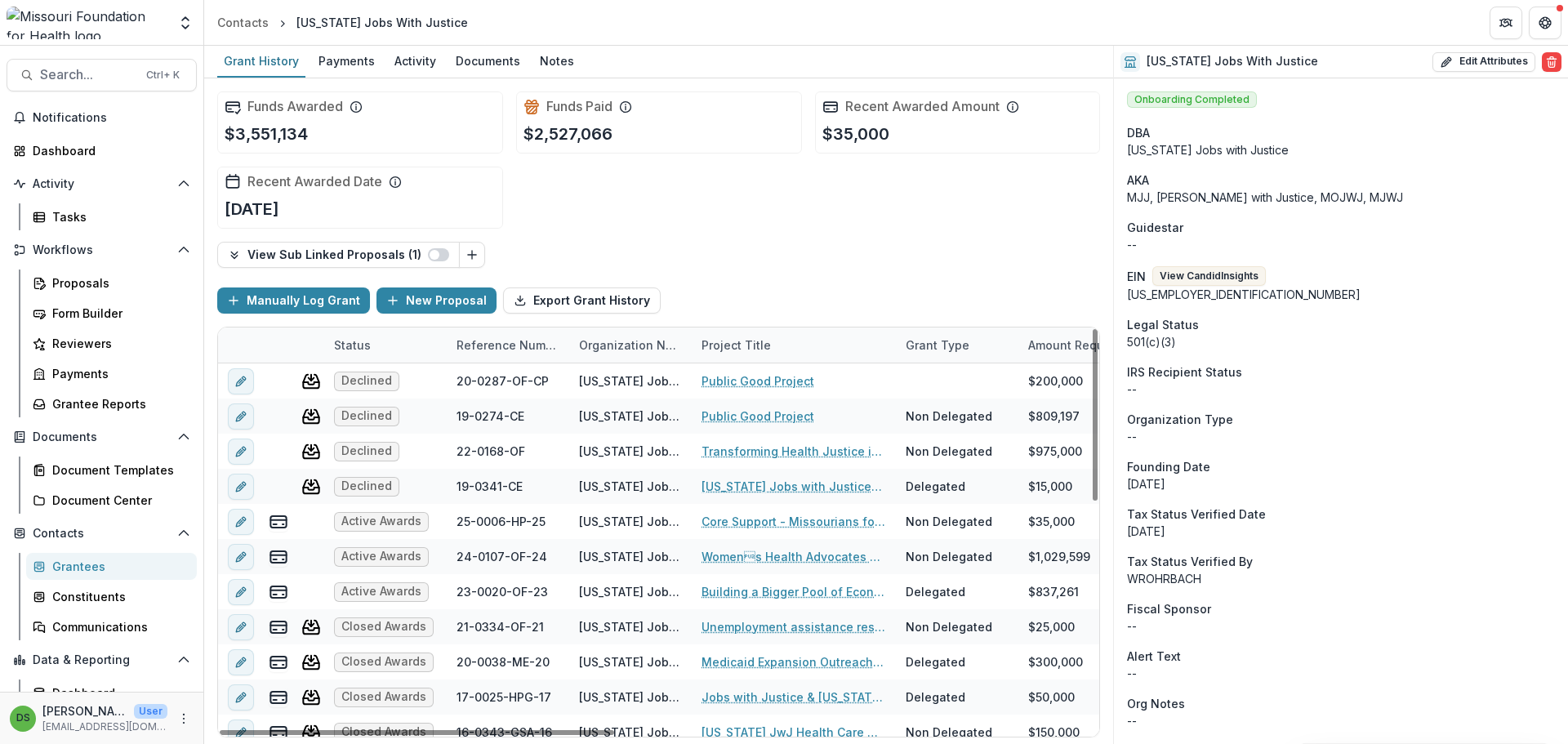
click at [545, 350] on div "Reference Number" at bounding box center [507, 344] width 123 height 17
click at [509, 447] on span "Sort Descending" at bounding box center [527, 445] width 95 height 14
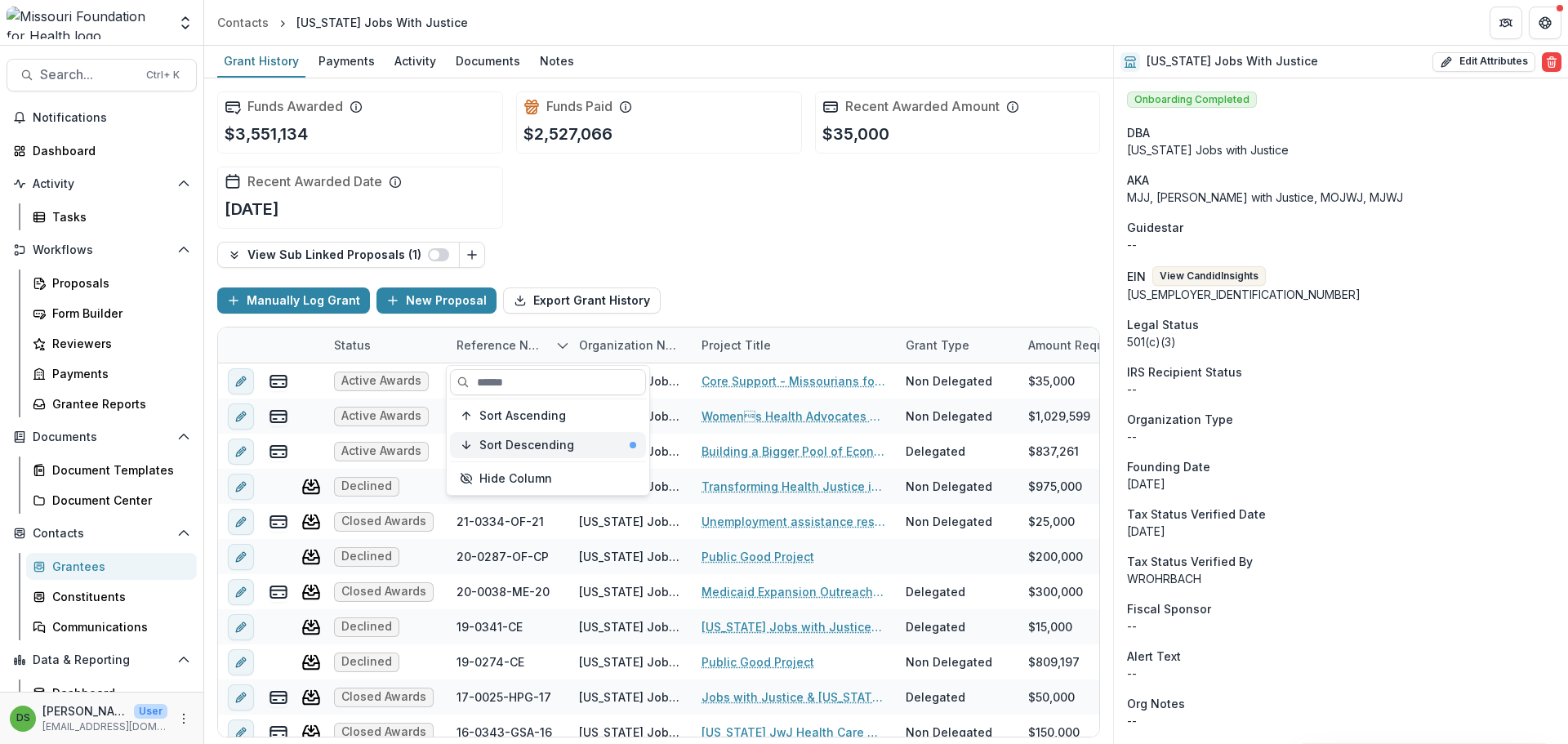
click at [510, 445] on span "Sort Descending" at bounding box center [527, 445] width 95 height 14
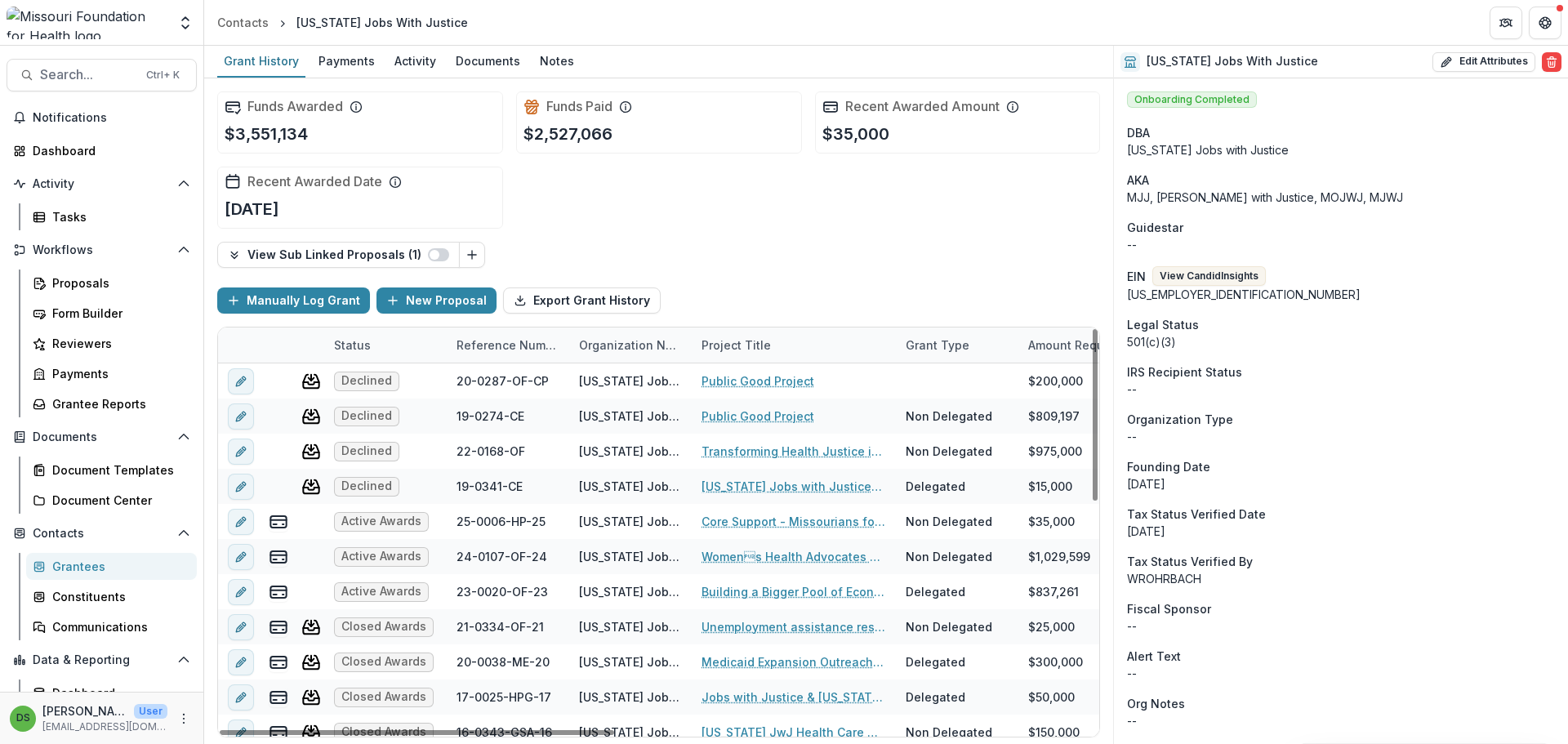
click at [699, 205] on div "Funds Awarded $3,551,134 Funds Paid $2,527,066 Recent Awarded Amount $35,000 Re…" at bounding box center [658, 160] width 883 height 164
click at [458, 354] on div "Reference Number" at bounding box center [507, 344] width 123 height 35
click at [466, 417] on icon "button" at bounding box center [466, 416] width 8 height 9
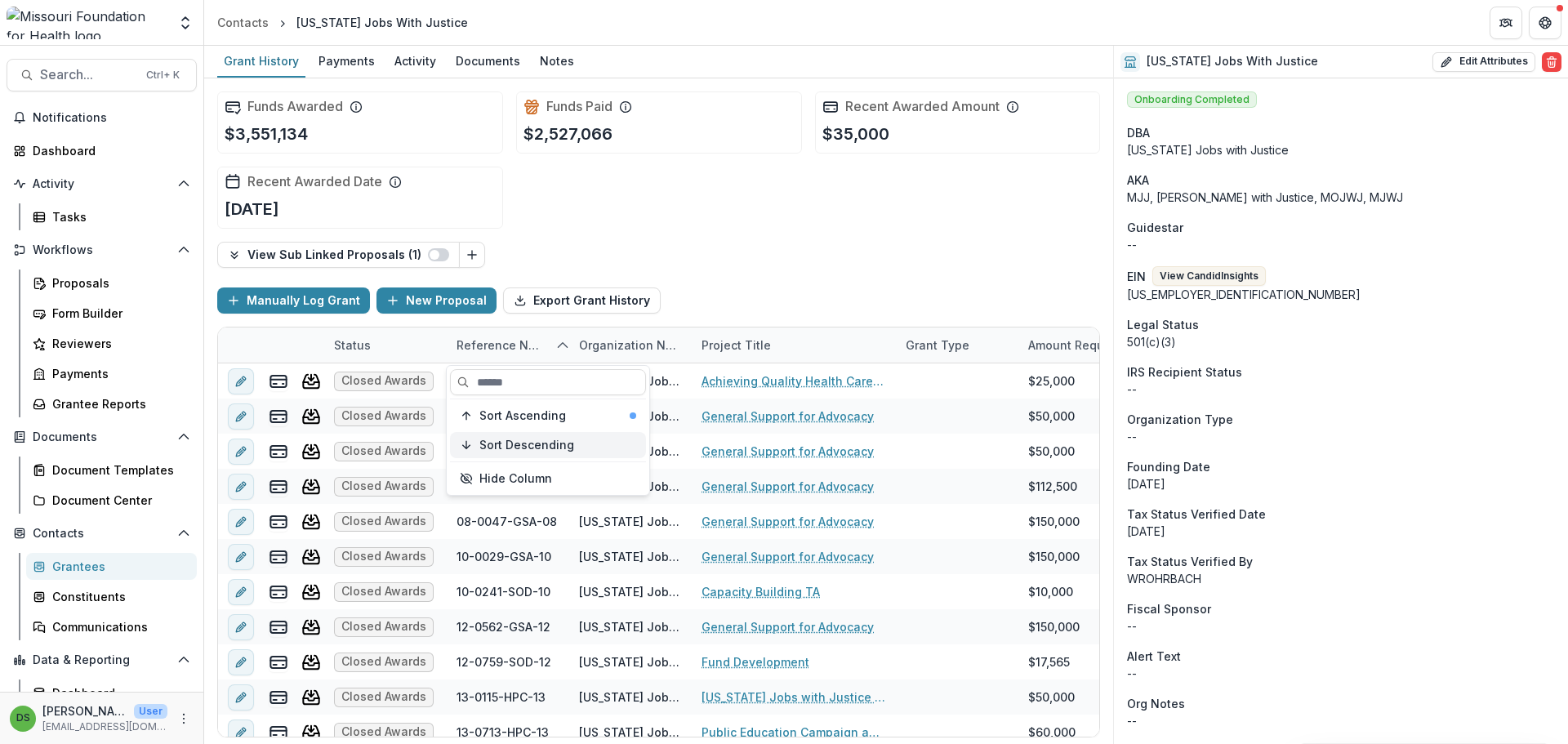
click at [473, 445] on button "Sort Descending" at bounding box center [547, 444] width 196 height 26
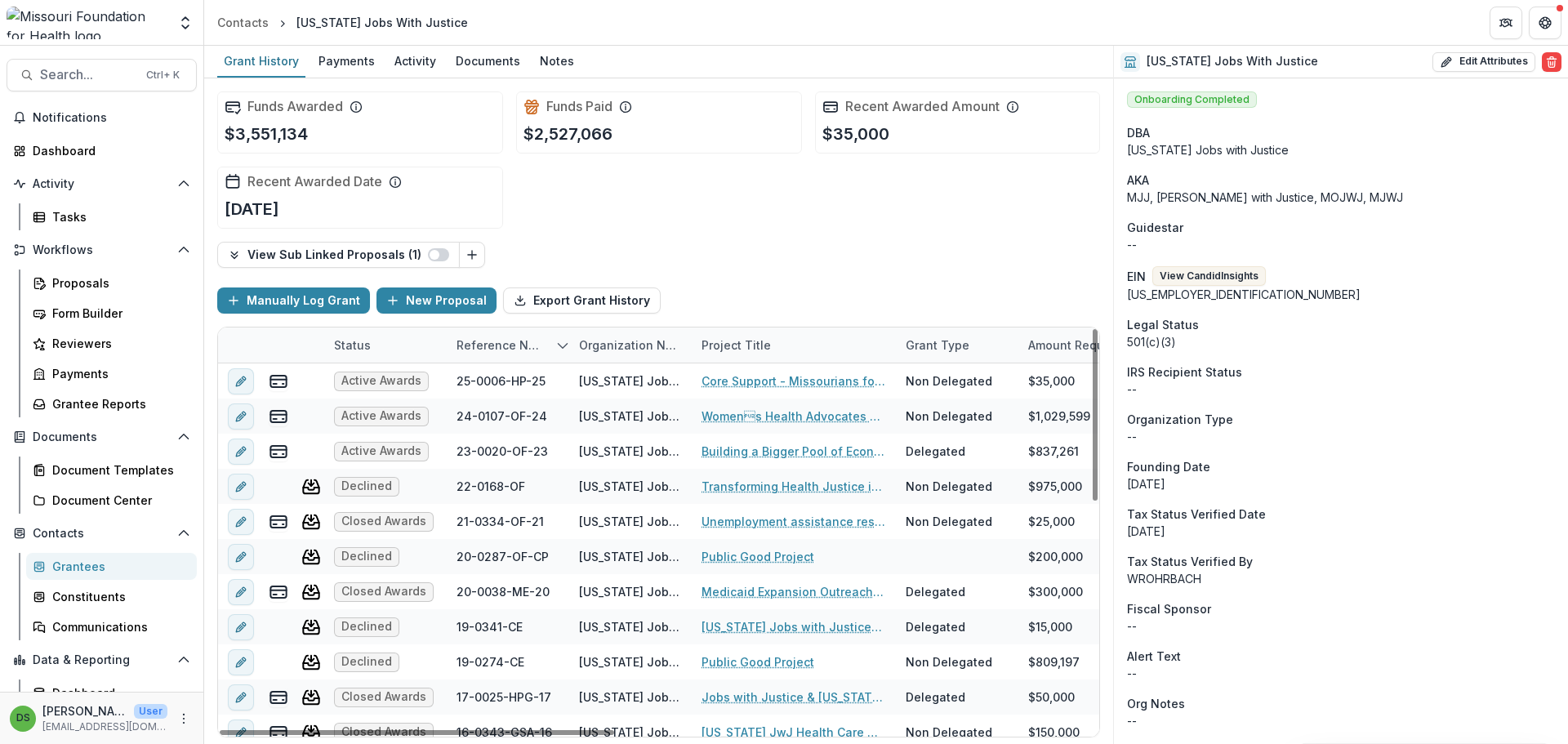
click at [706, 201] on div "Funds Awarded $3,551,134 Funds Paid $2,527,066 Recent Awarded Amount $35,000 Re…" at bounding box center [658, 160] width 883 height 164
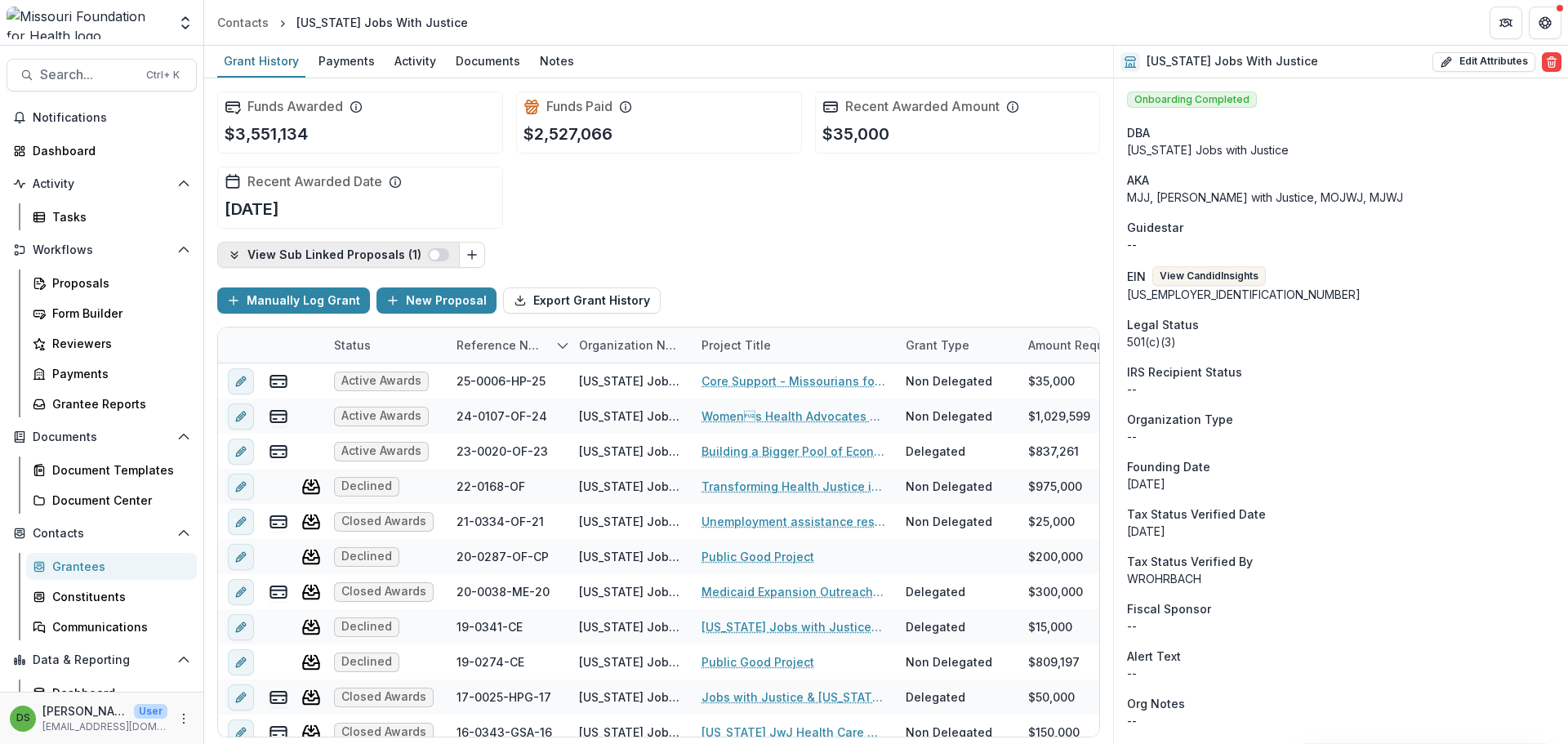
click at [435, 255] on span "button" at bounding box center [438, 255] width 21 height 13
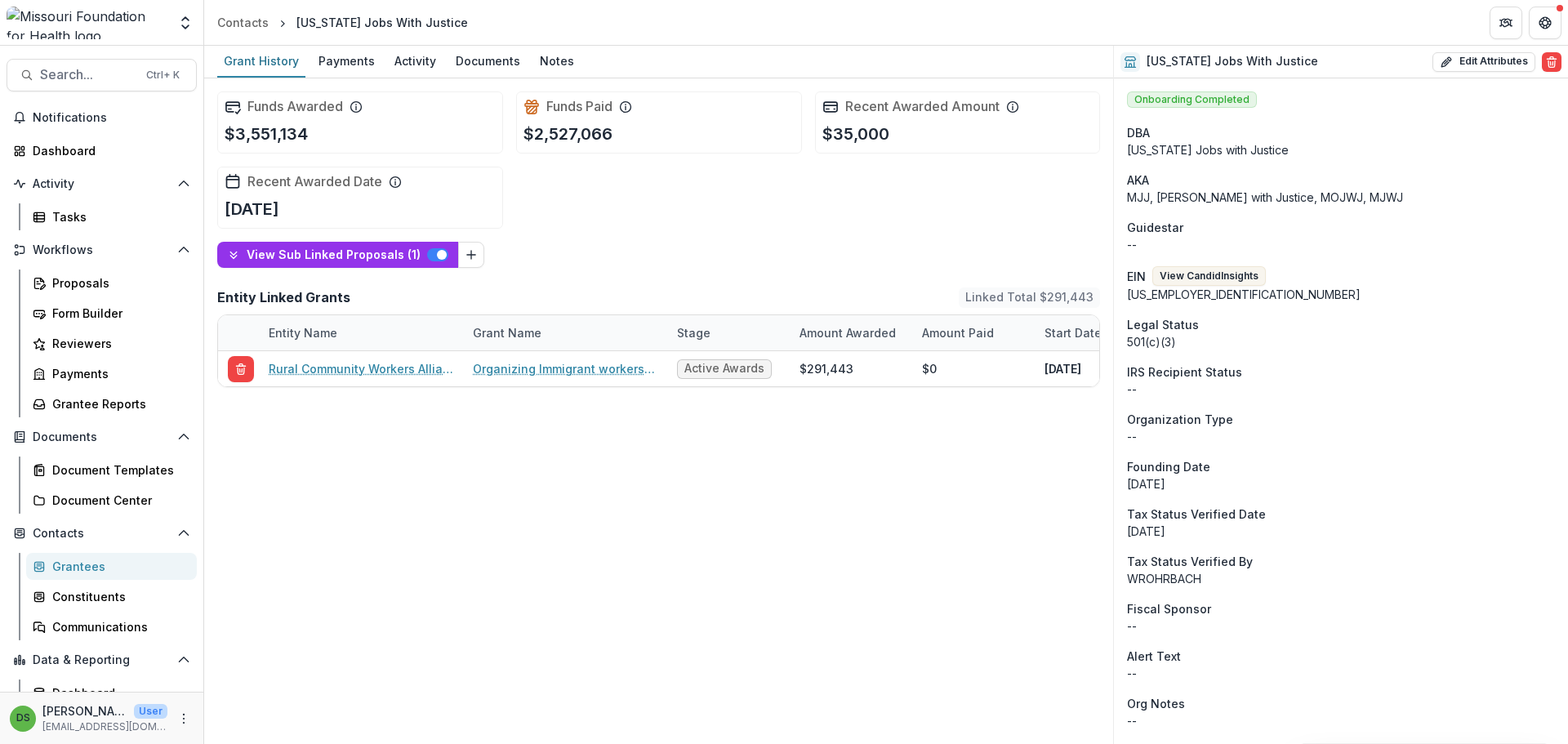
click at [436, 255] on span "button" at bounding box center [441, 254] width 10 height 10
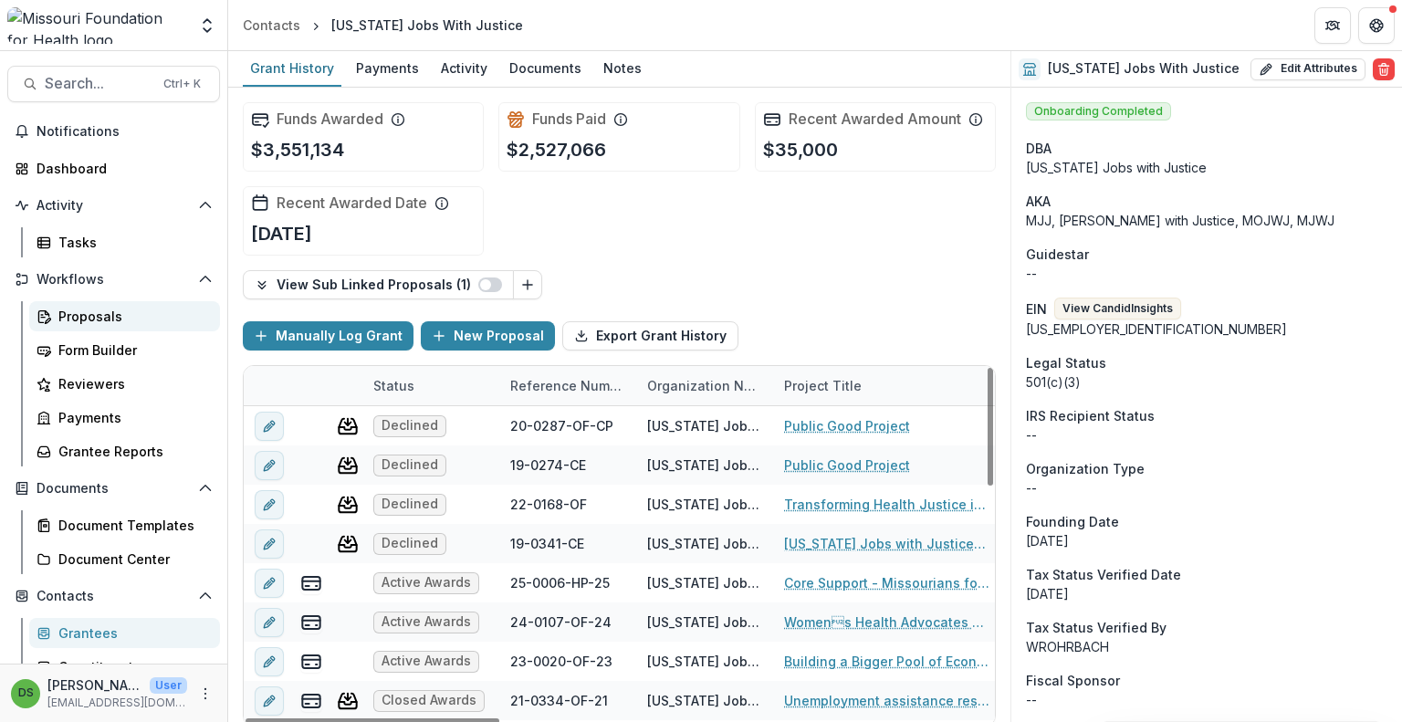
click at [116, 313] on div "Proposals" at bounding box center [131, 316] width 147 height 19
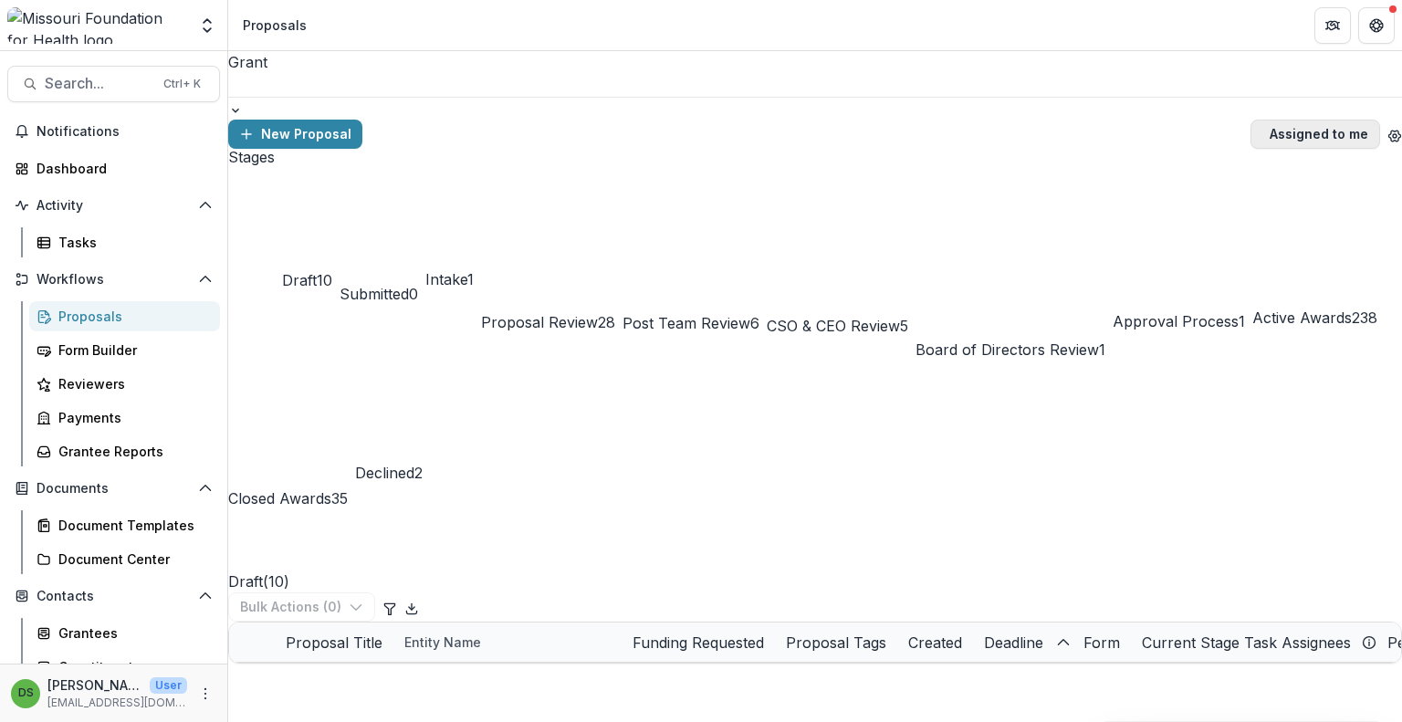
click at [1274, 120] on button "Assigned to me" at bounding box center [1316, 134] width 130 height 29
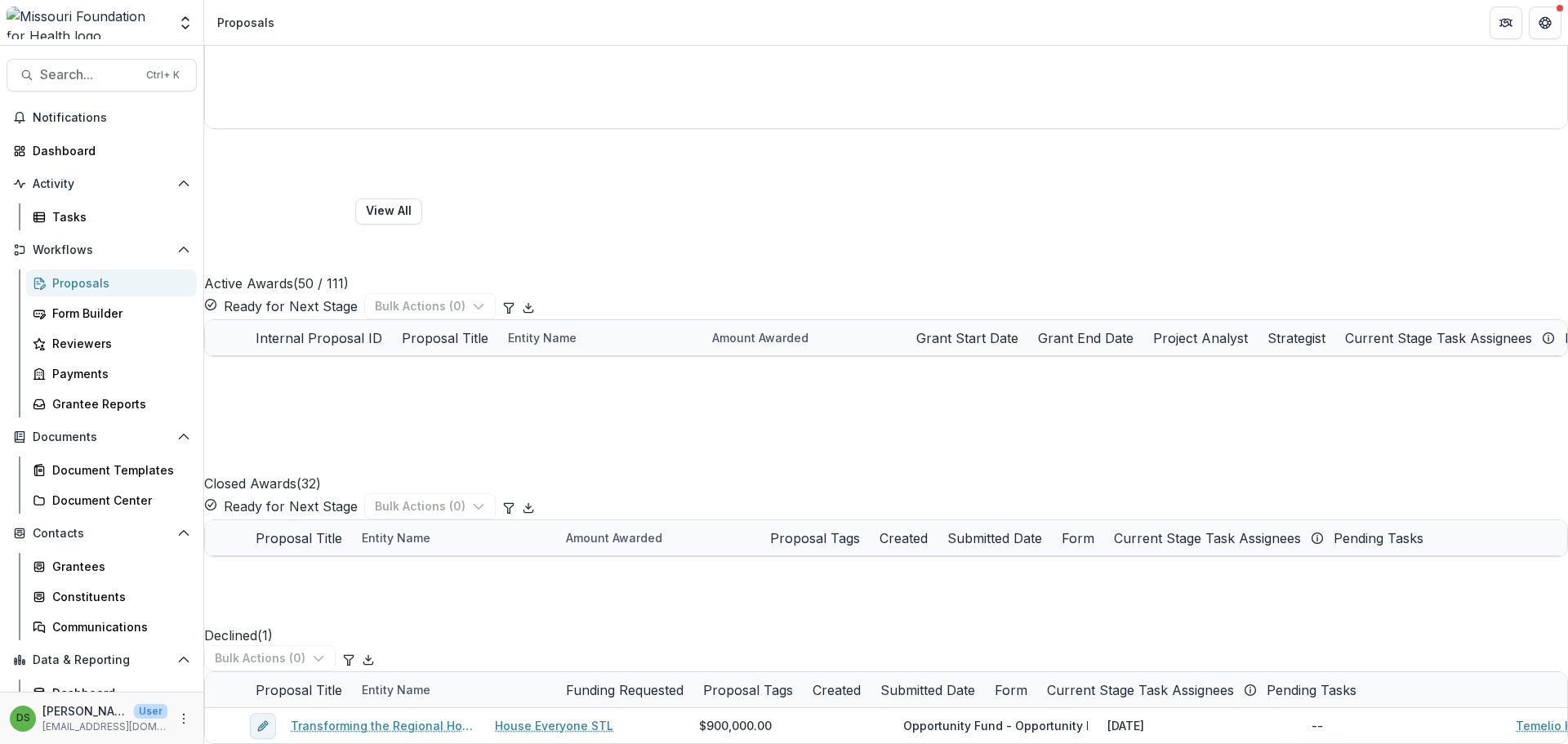
scroll to position [2939, 0]
click at [498, 328] on div "Proposal Title" at bounding box center [445, 338] width 106 height 20
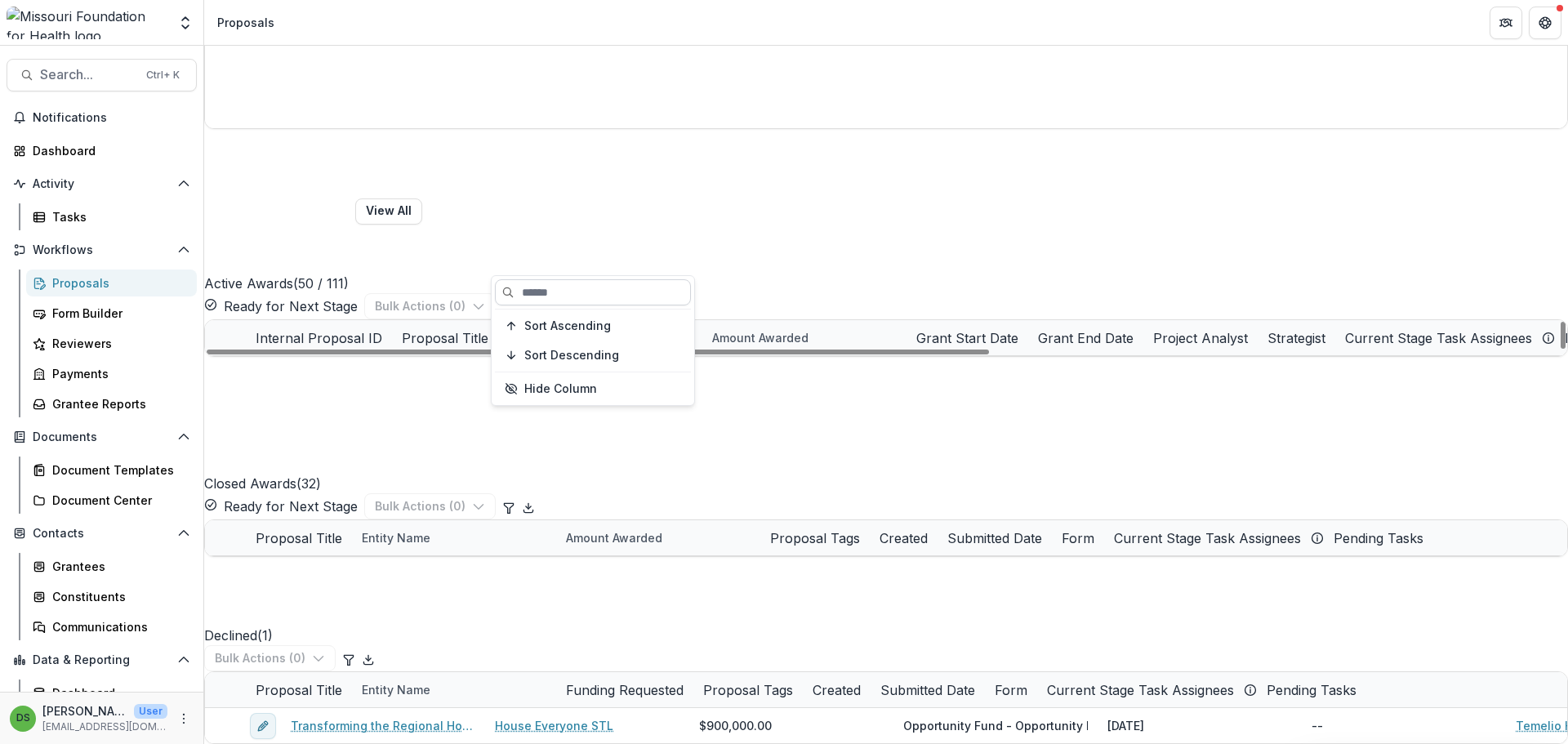
click at [536, 303] on input at bounding box center [592, 292] width 196 height 26
type input "**********"
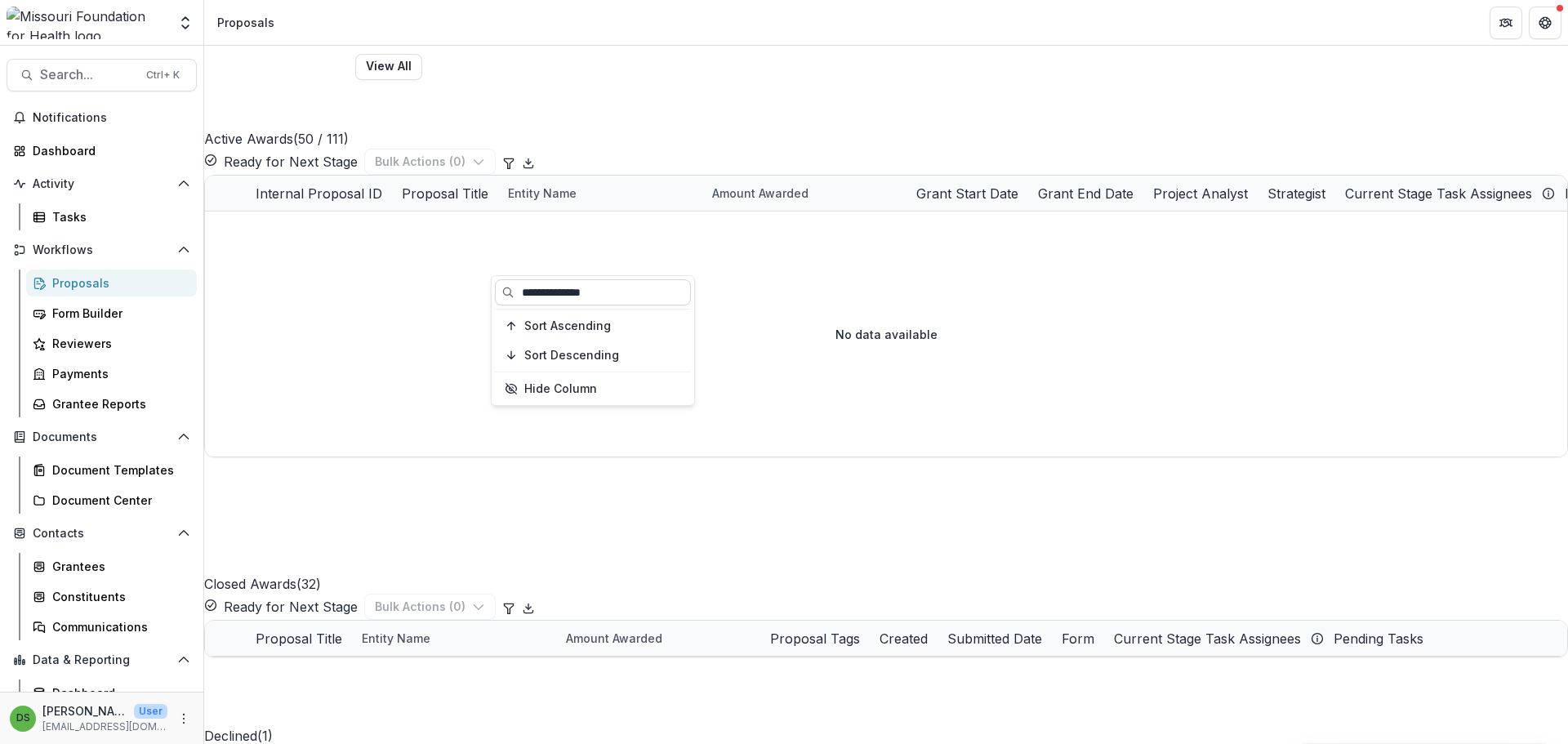
click at [582, 292] on input "**********" at bounding box center [592, 292] width 196 height 26
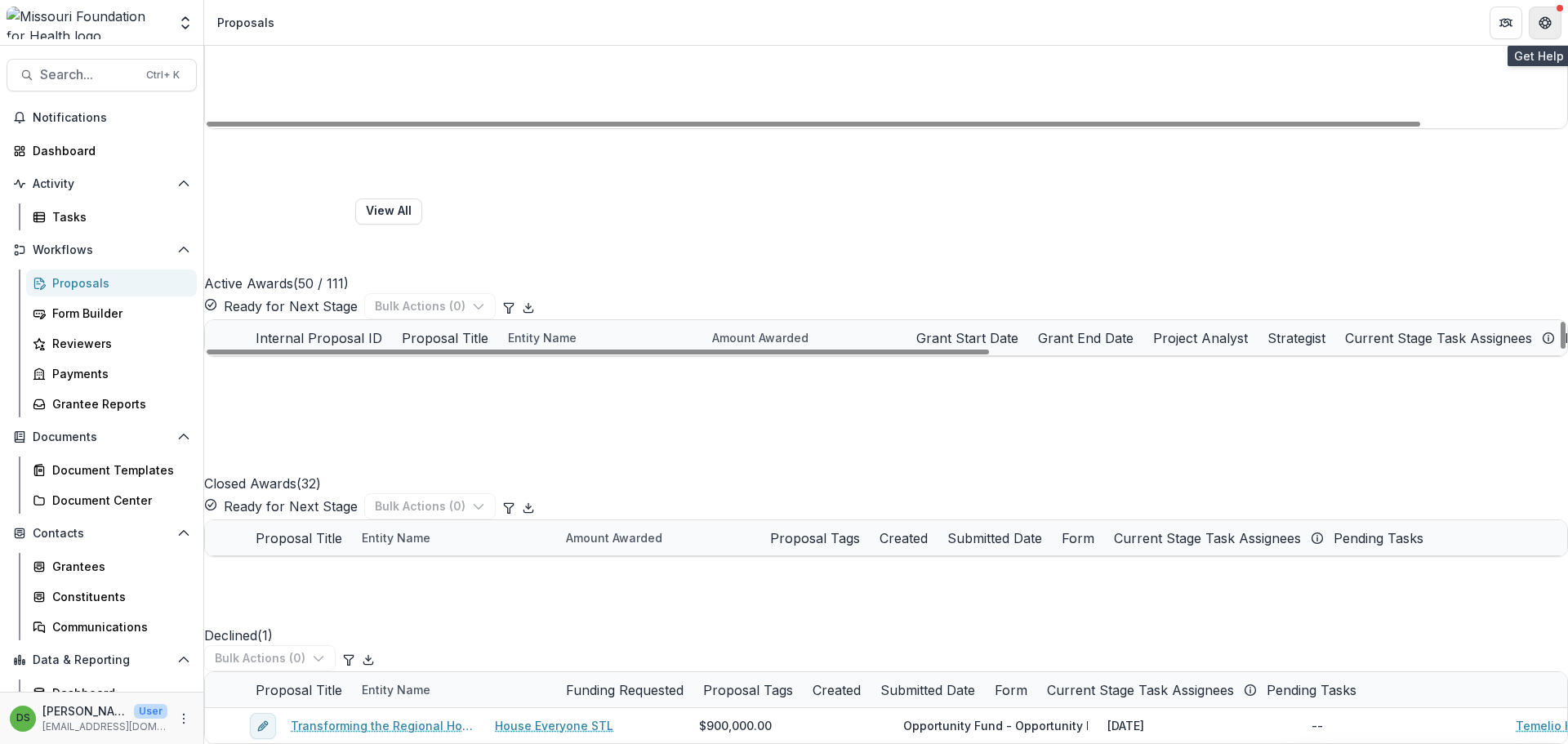
click at [1253, 16] on icon "Get Help" at bounding box center [1545, 22] width 13 height 13
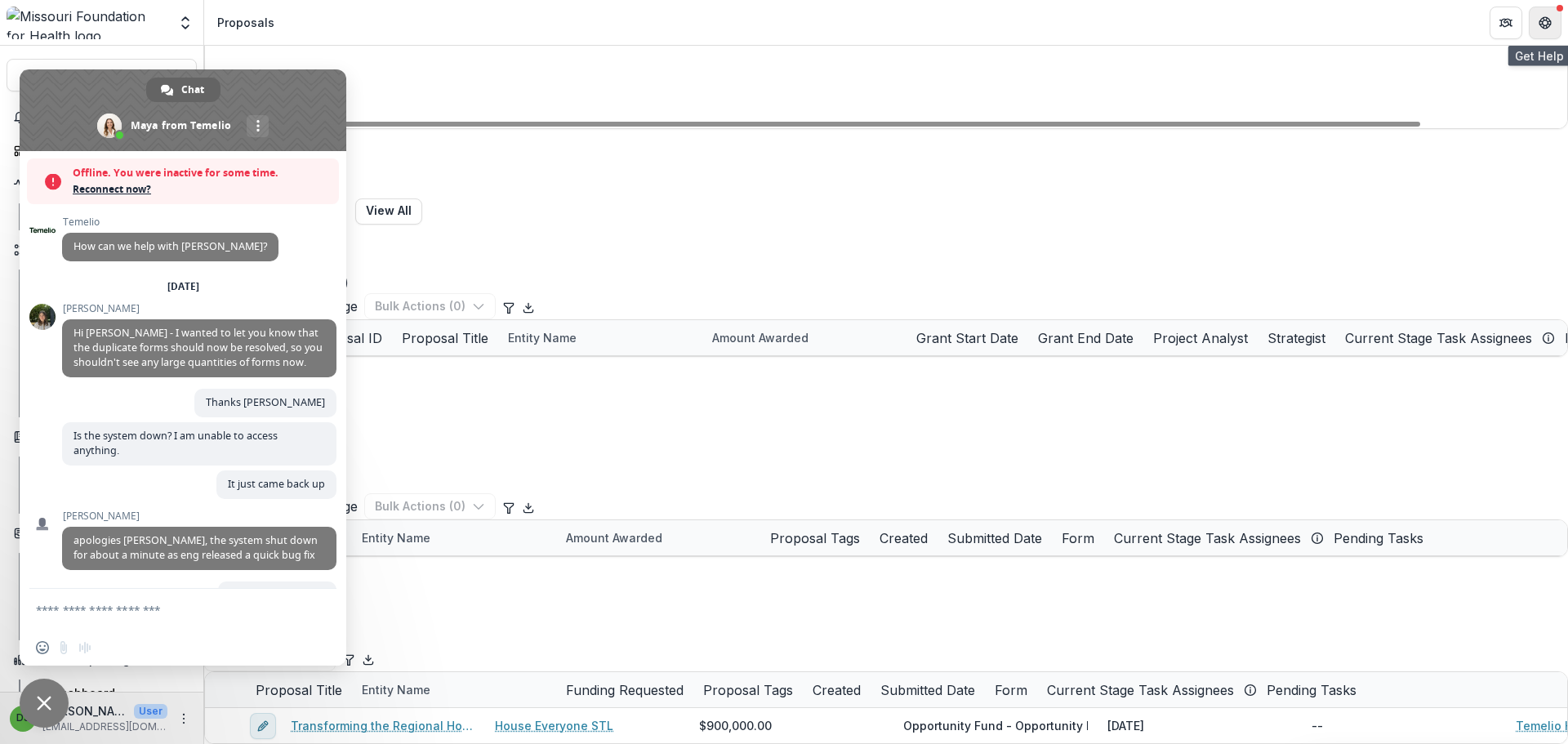
scroll to position [7688, 0]
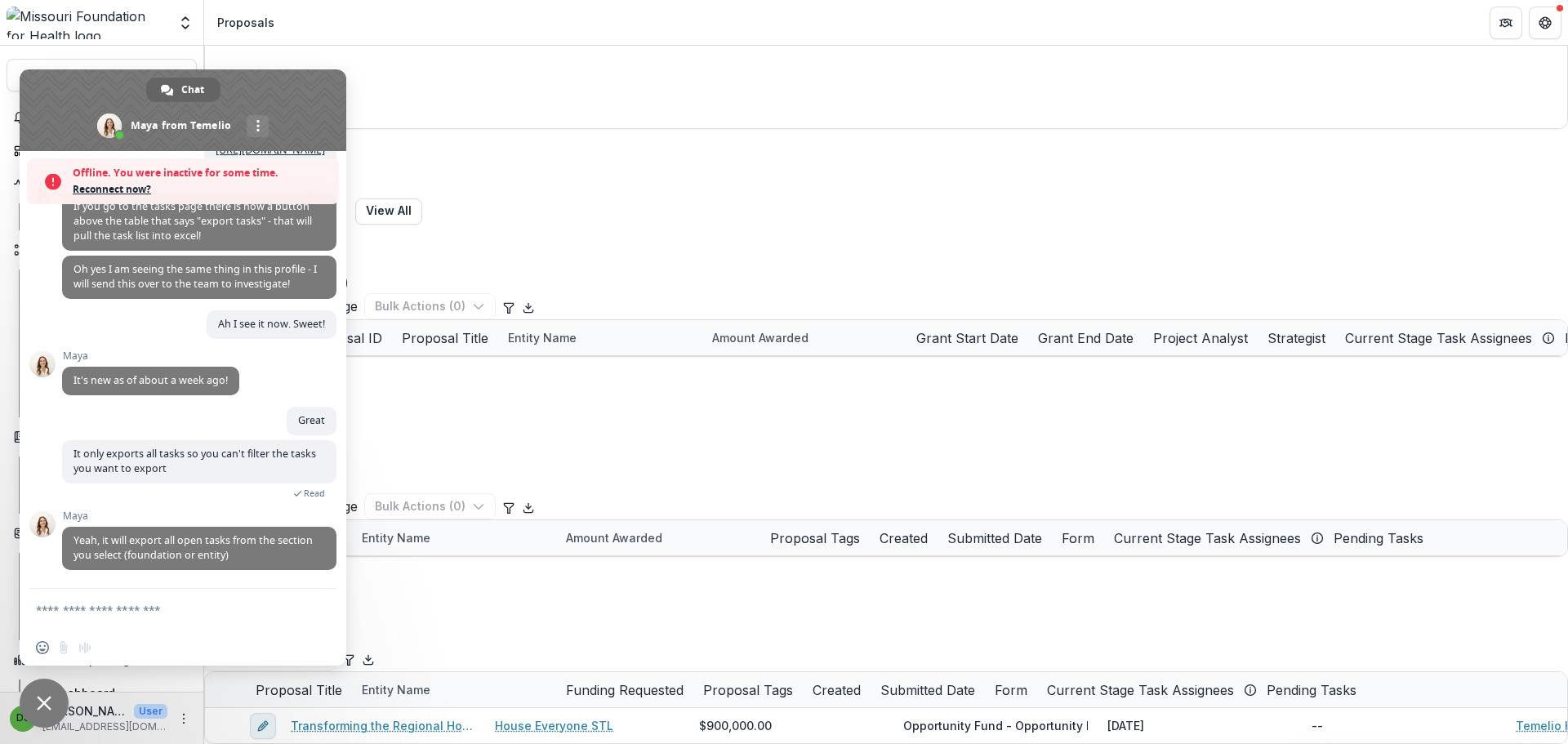
click at [117, 189] on span "Reconnect now?" at bounding box center [201, 190] width 258 height 16
click at [136, 607] on textarea "Compose your message..." at bounding box center [165, 610] width 258 height 14
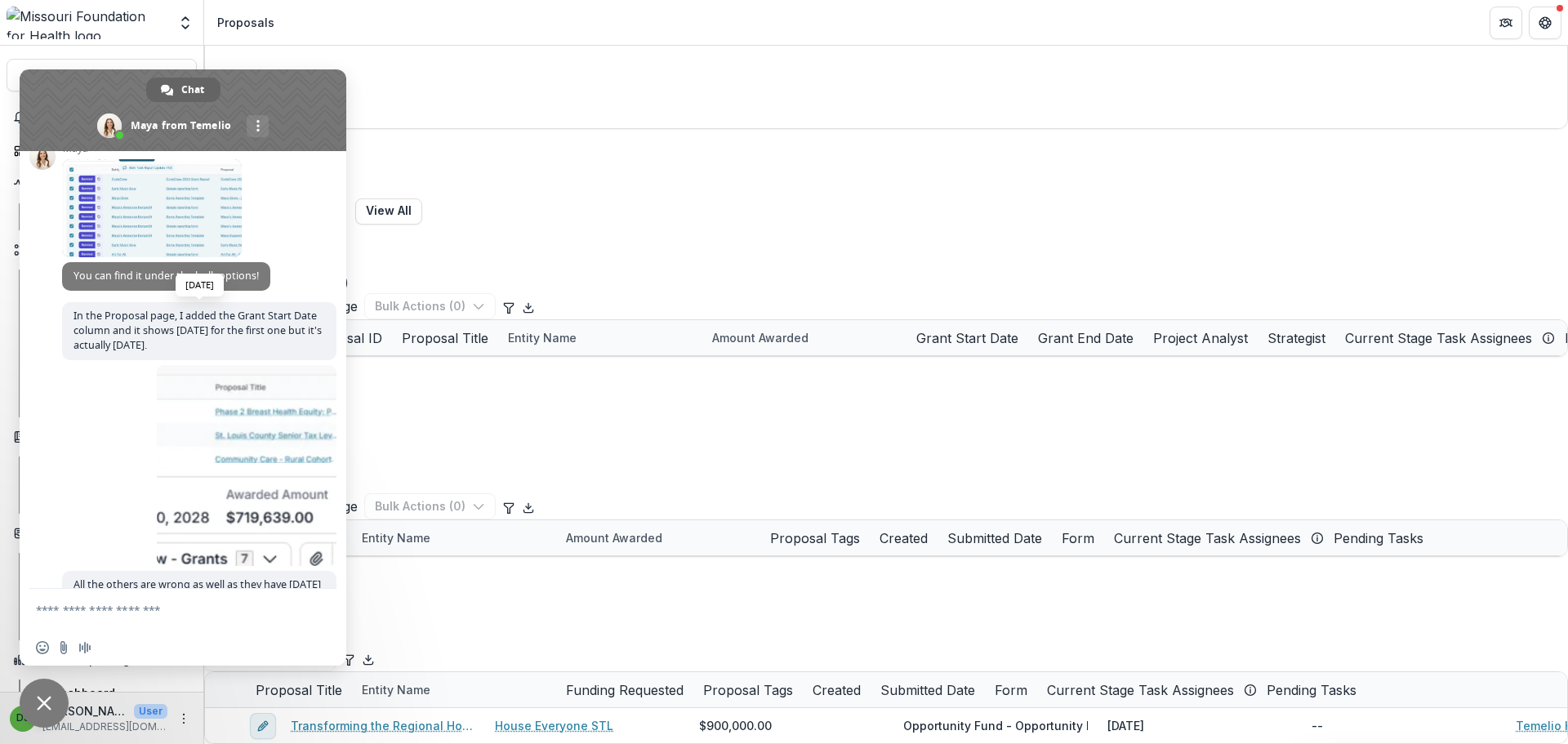
scroll to position [3701, 0]
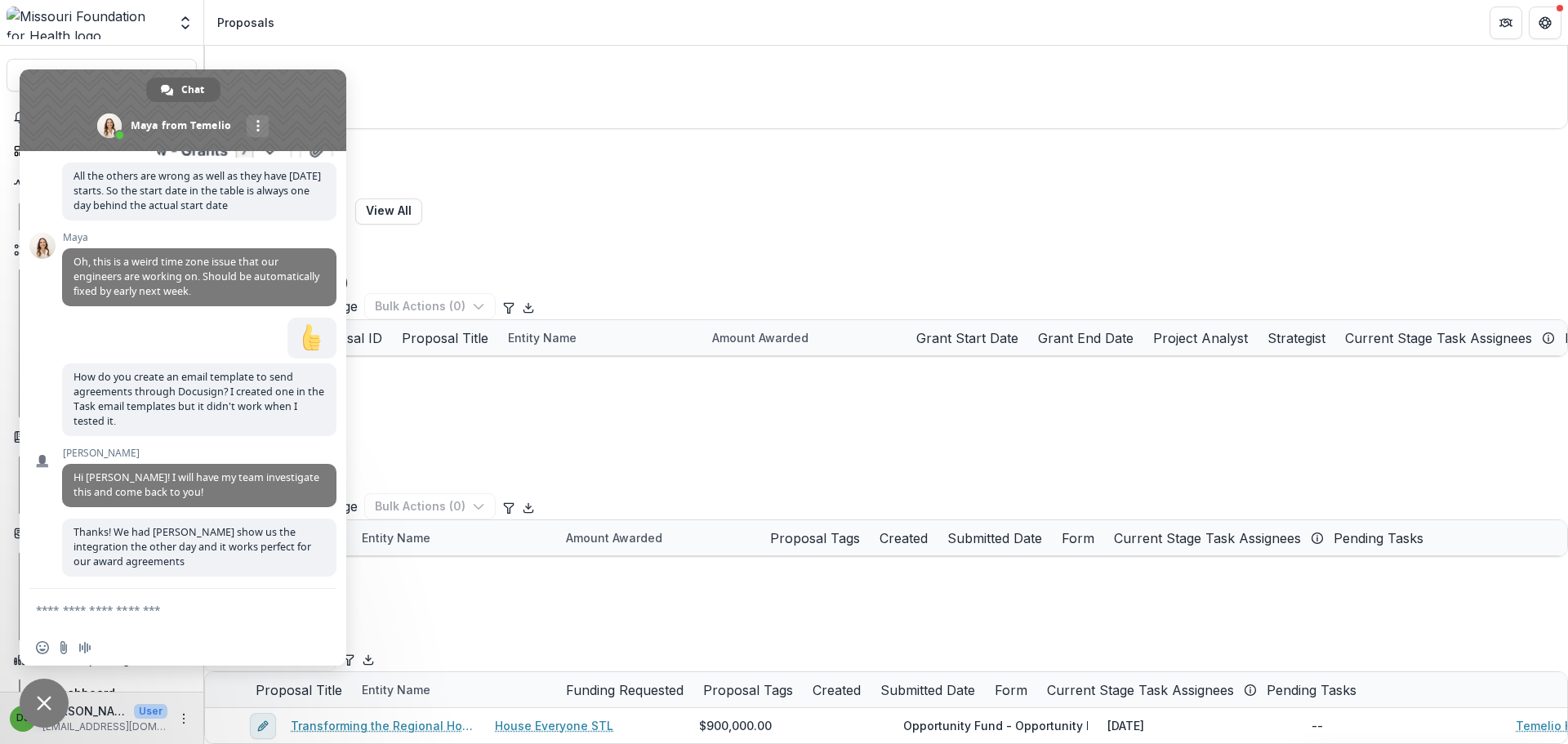
click at [154, 615] on textarea "Compose your message..." at bounding box center [165, 610] width 258 height 14
type textarea "**********"
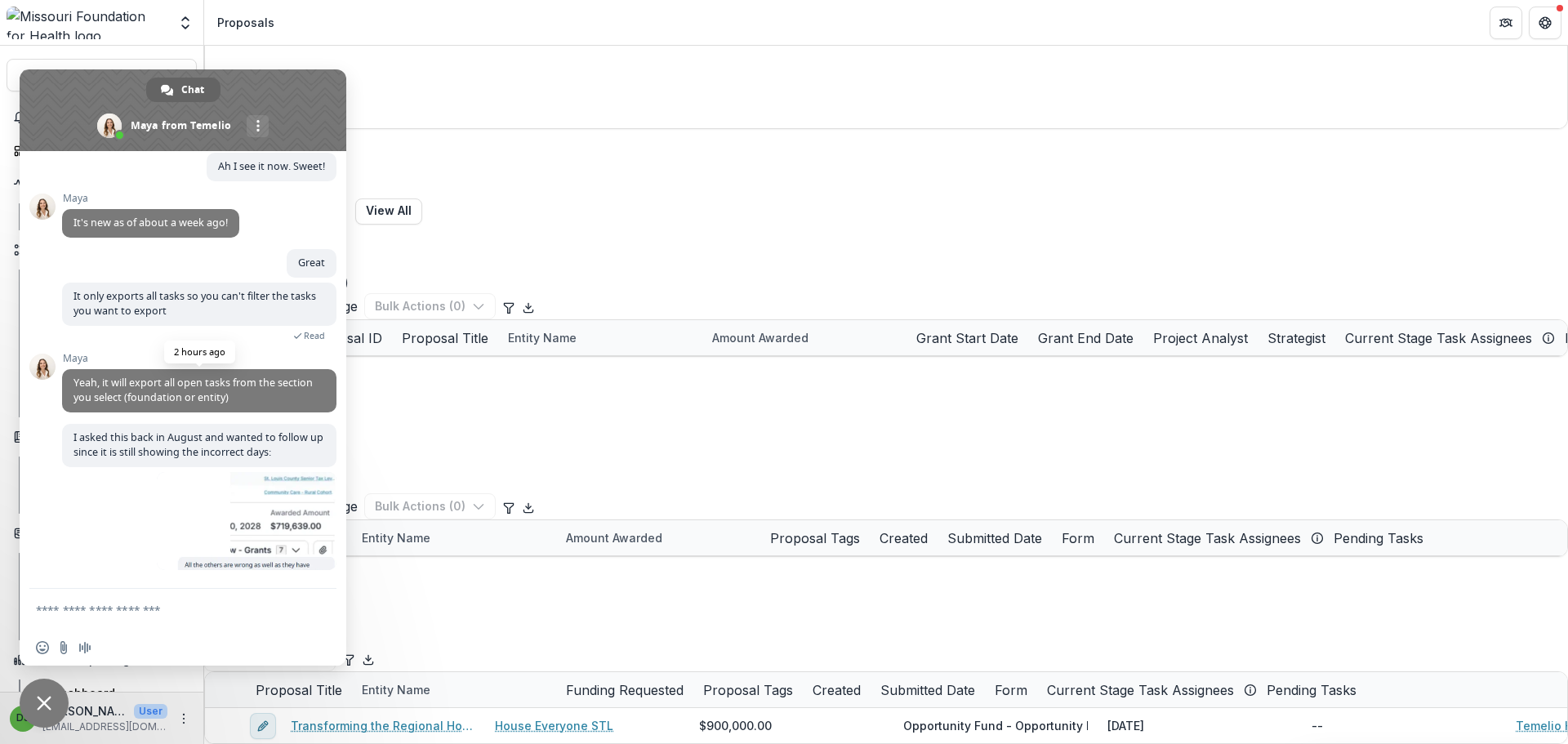
scroll to position [7792, 0]
click at [274, 489] on span at bounding box center [246, 521] width 180 height 98
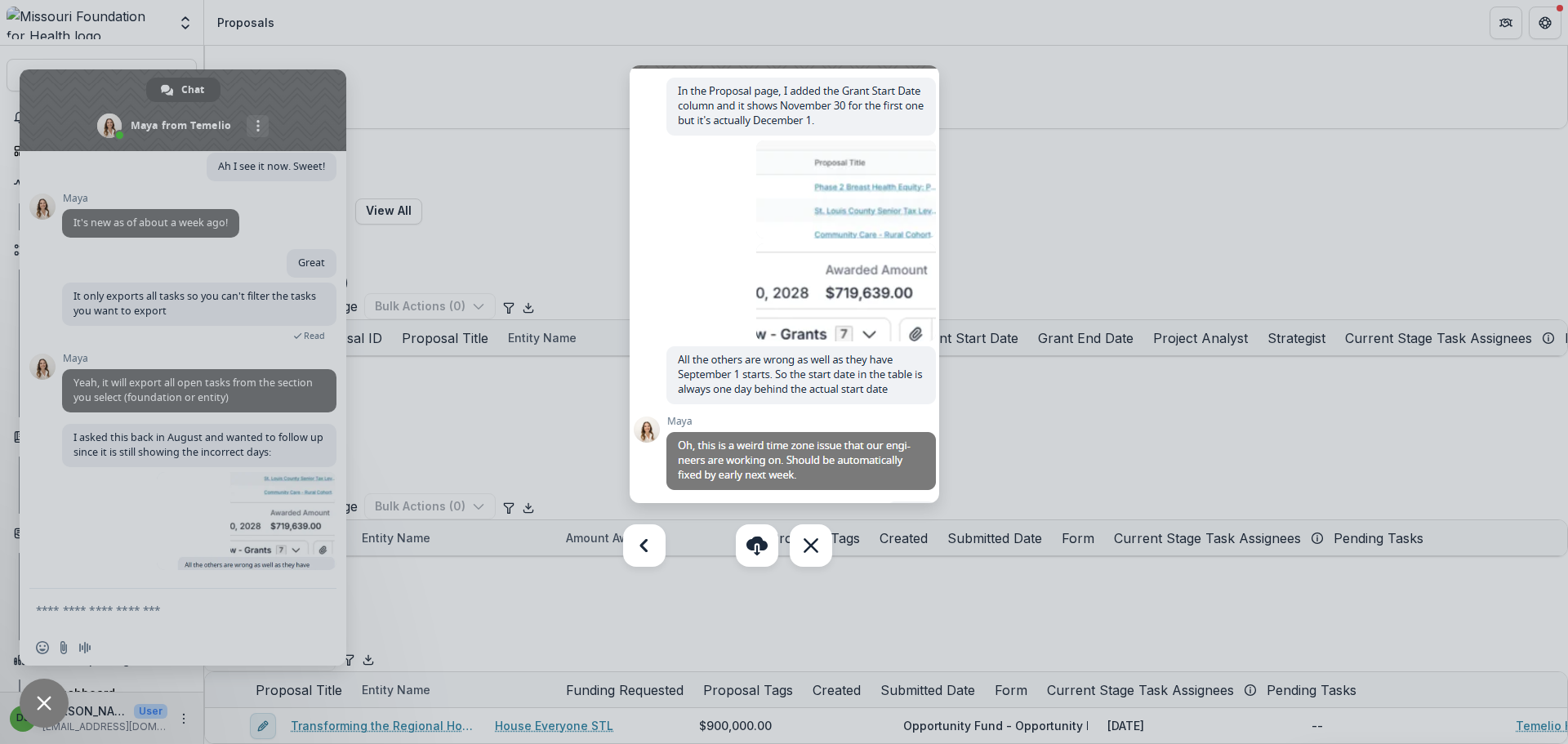
click at [626, 117] on div at bounding box center [784, 372] width 1568 height 744
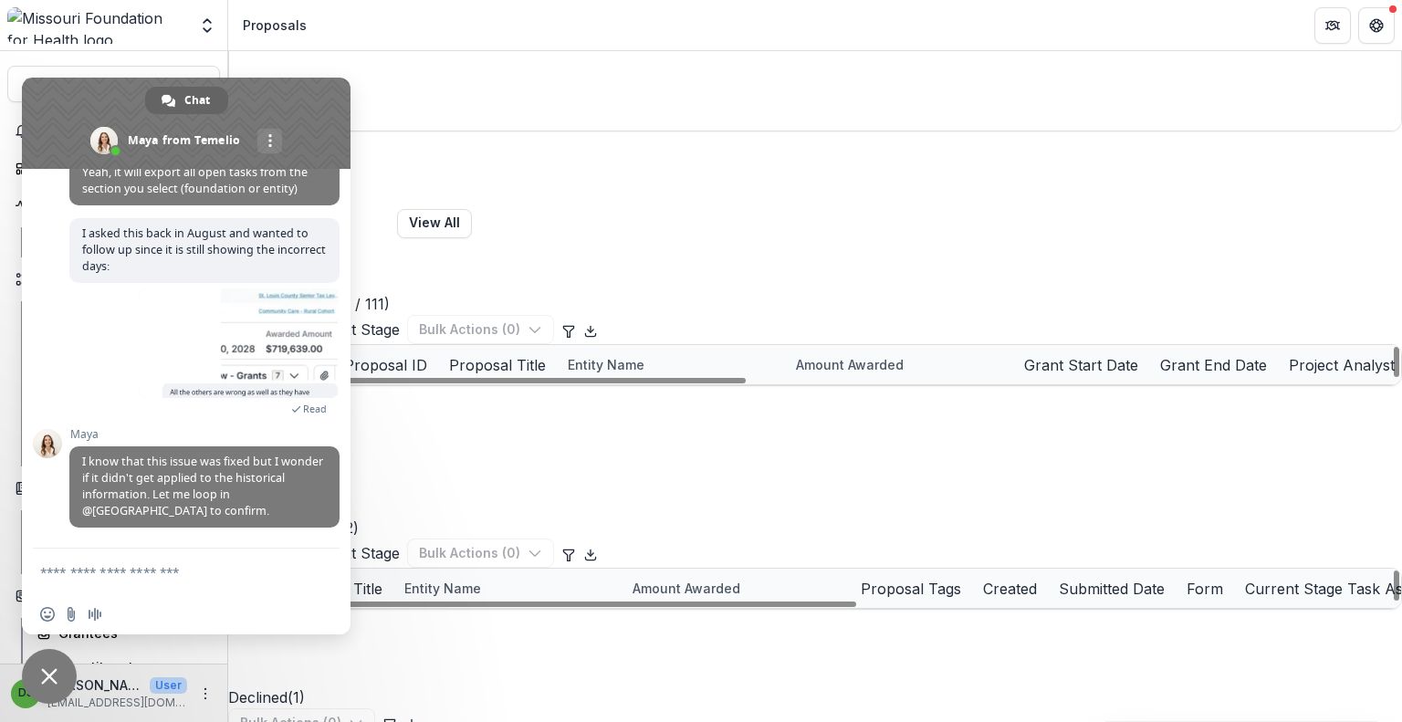
scroll to position [9752, 0]
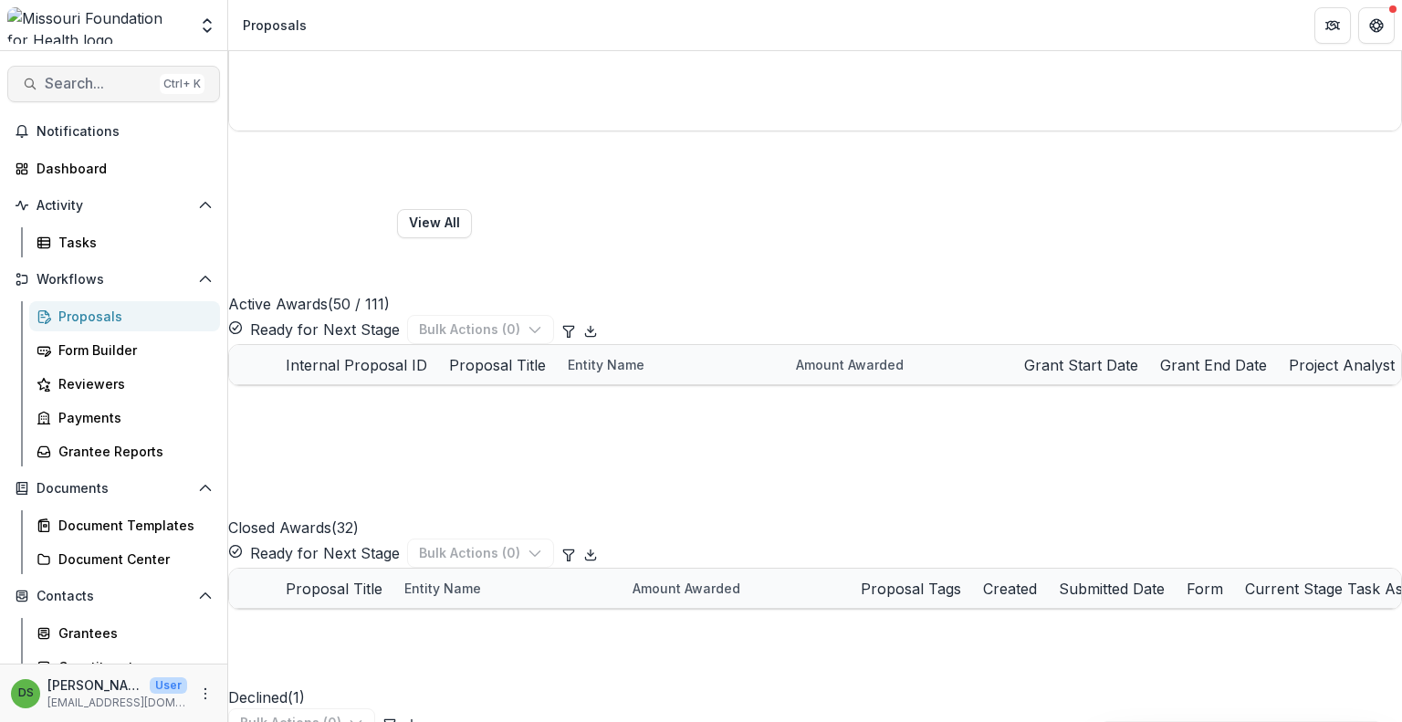
click at [88, 79] on span "Search..." at bounding box center [99, 83] width 108 height 17
type input "**********"
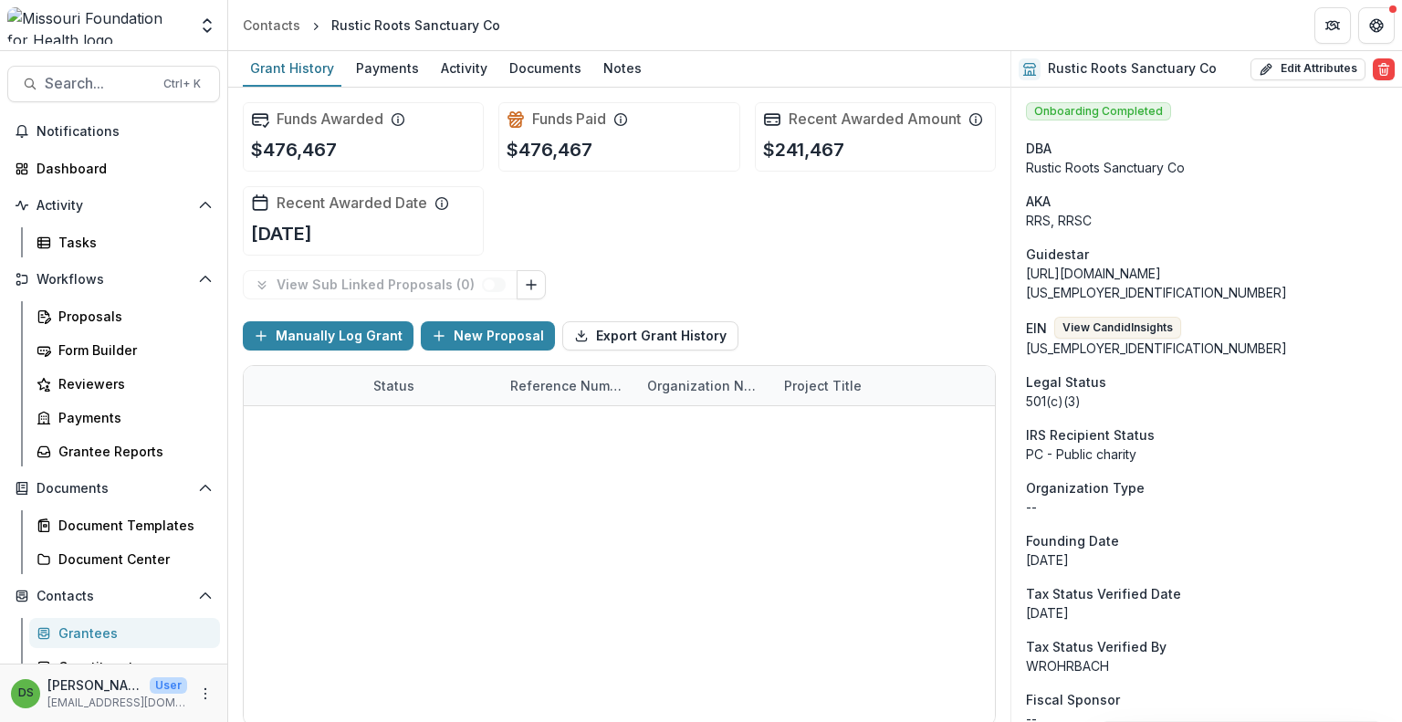
click at [413, 145] on div "Funds Awarded $476,467" at bounding box center [363, 136] width 241 height 69
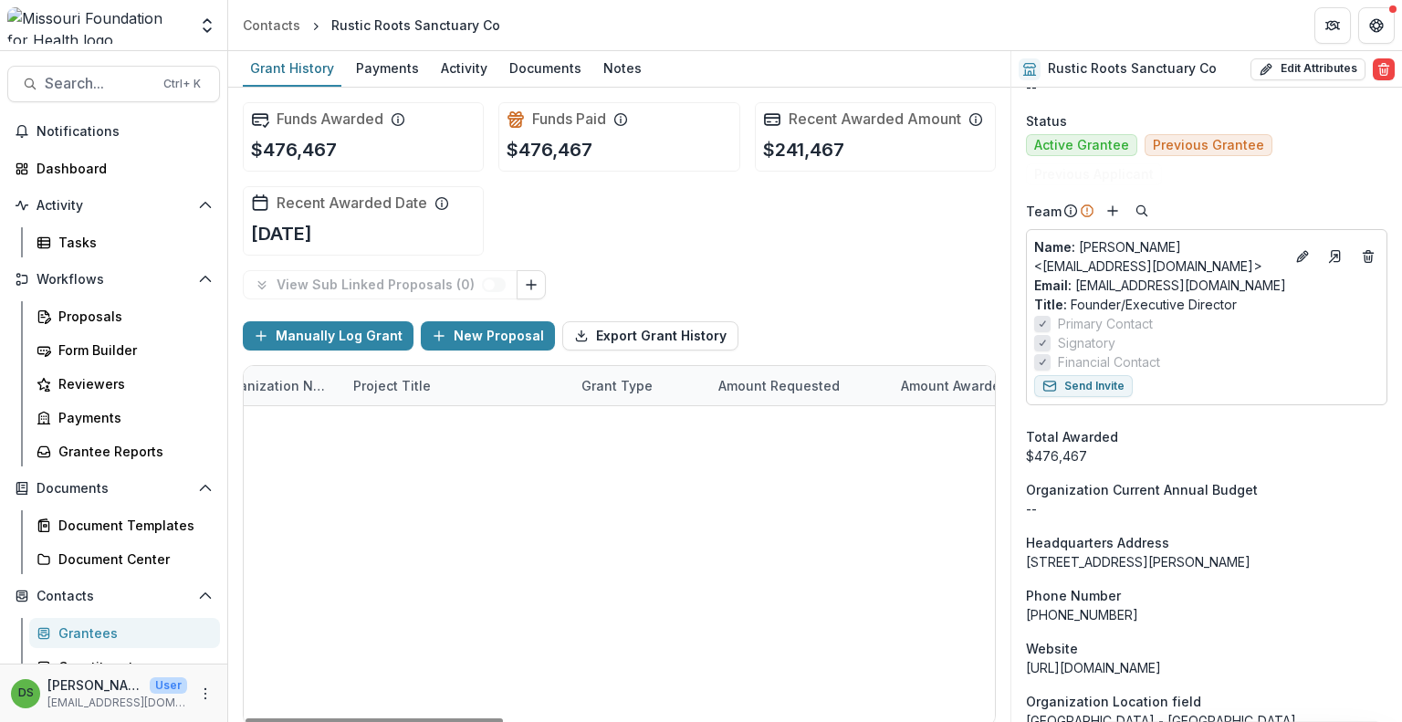
scroll to position [0, 431]
click at [523, 72] on div "Documents" at bounding box center [545, 68] width 87 height 26
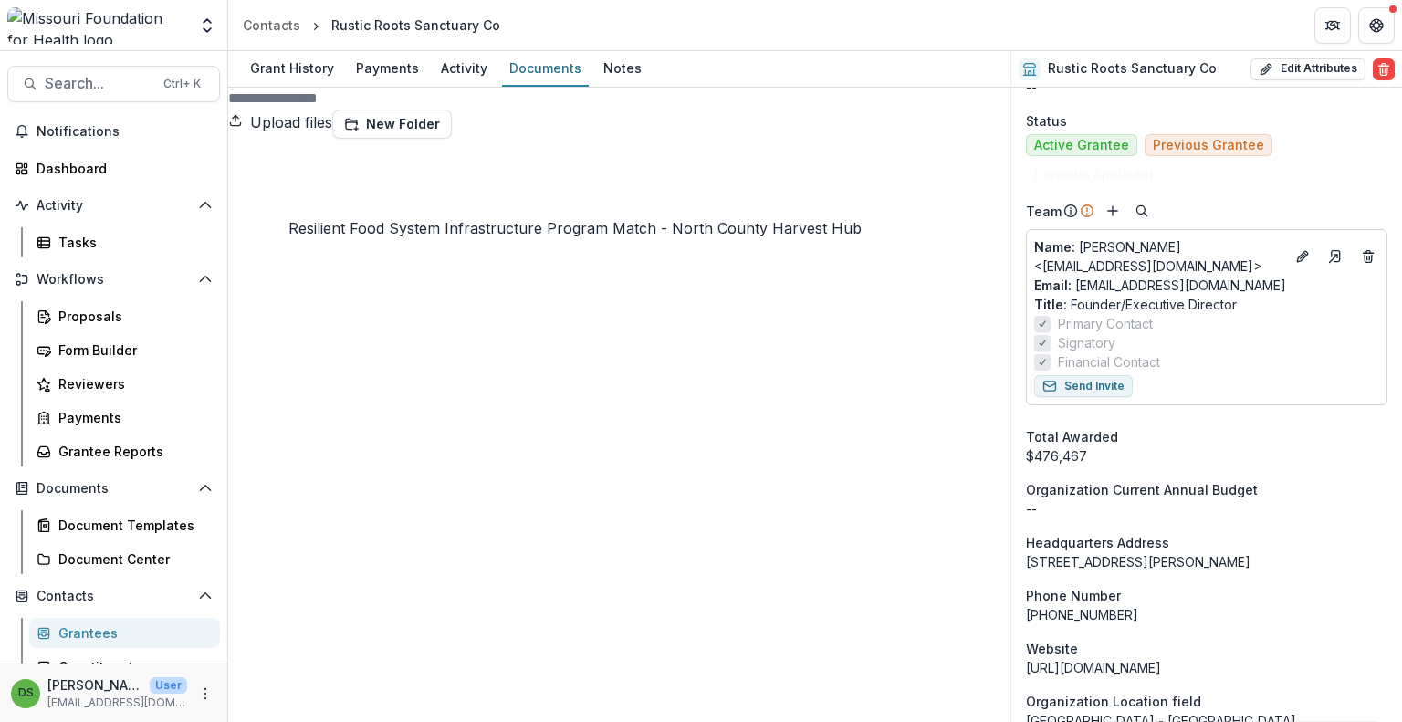
click at [299, 65] on div "Grant History" at bounding box center [292, 68] width 99 height 26
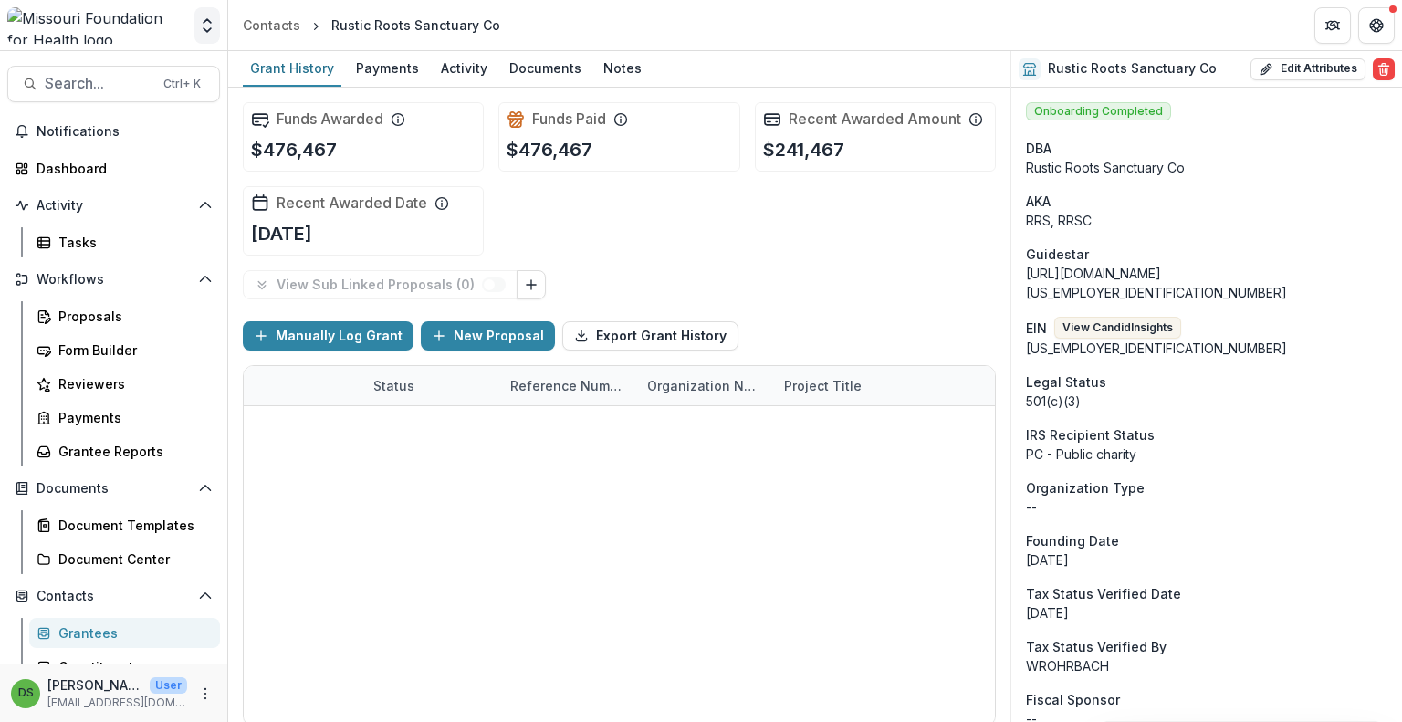
click at [212, 26] on icon "Open entity switcher" at bounding box center [207, 25] width 18 height 18
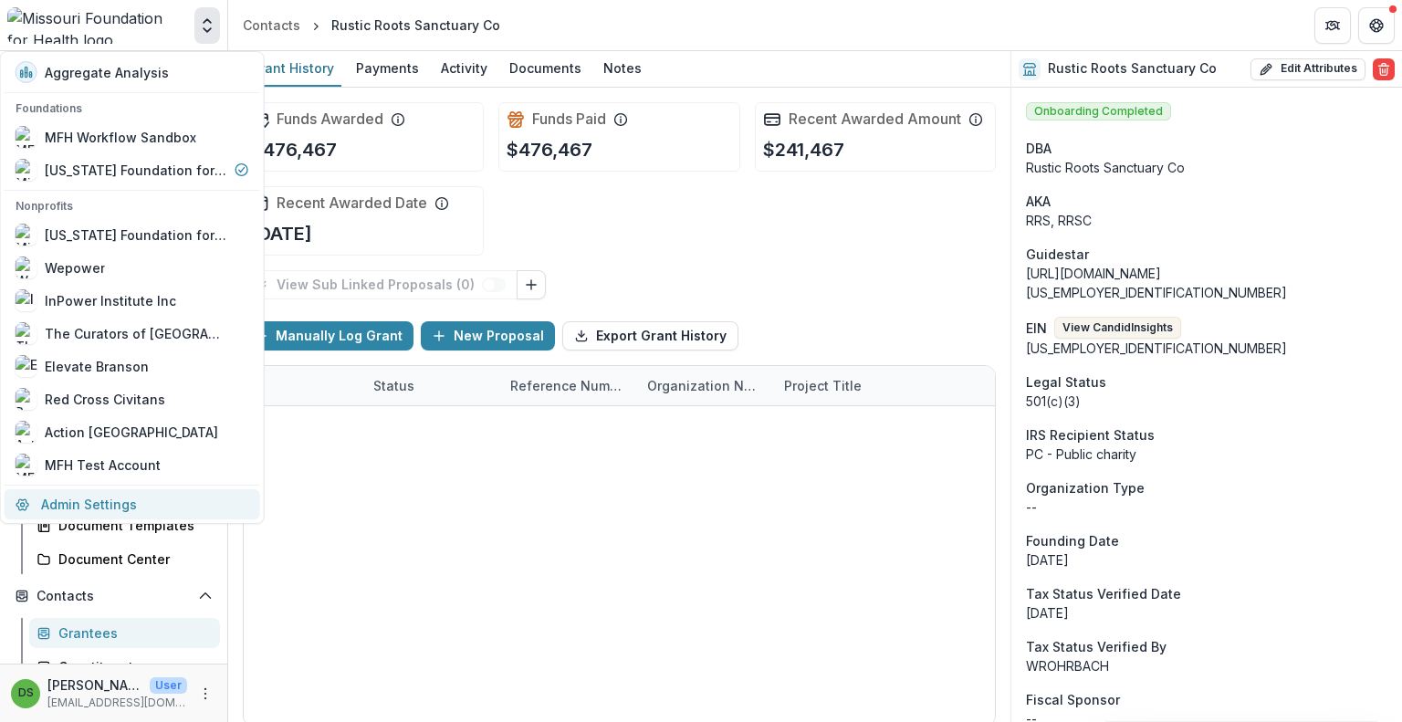
click at [99, 508] on link "Admin Settings" at bounding box center [133, 504] width 256 height 30
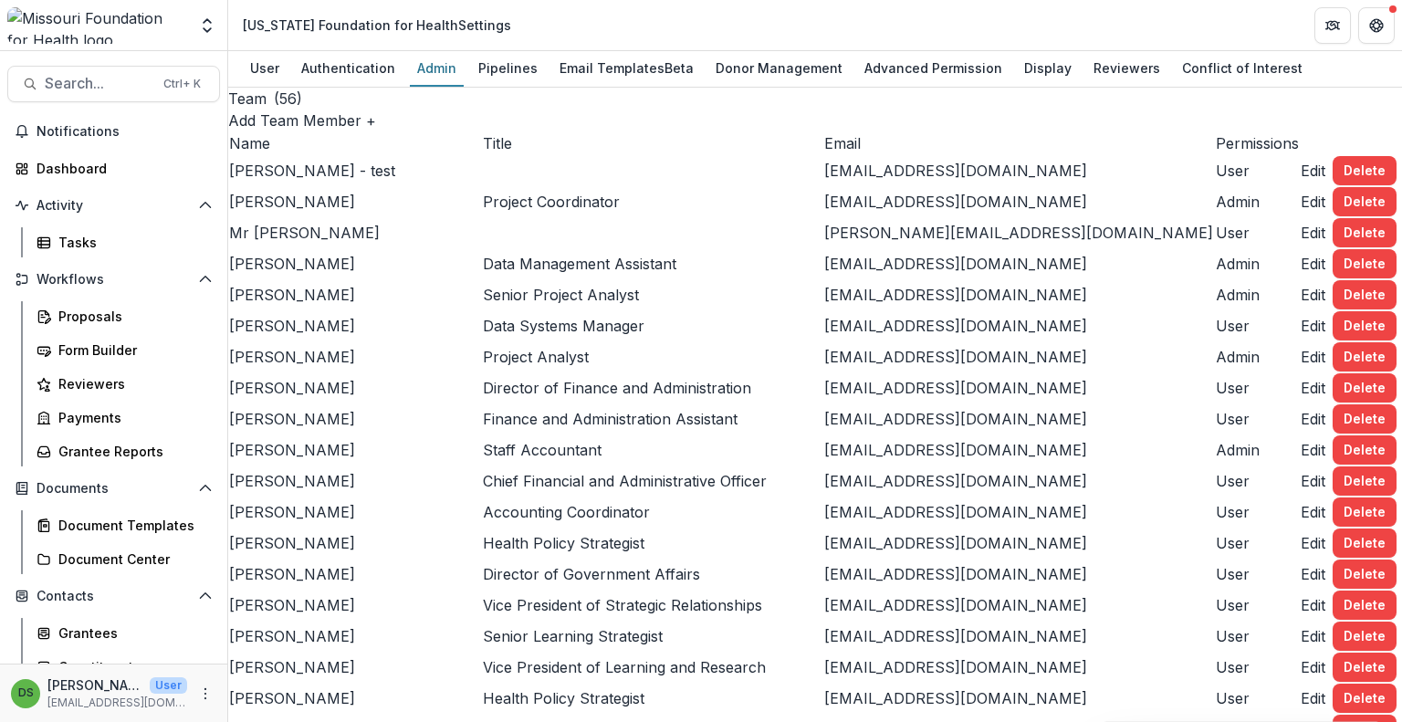
click at [303, 155] on td "Name" at bounding box center [355, 143] width 254 height 24
click at [1301, 532] on button "Edit" at bounding box center [1313, 543] width 25 height 22
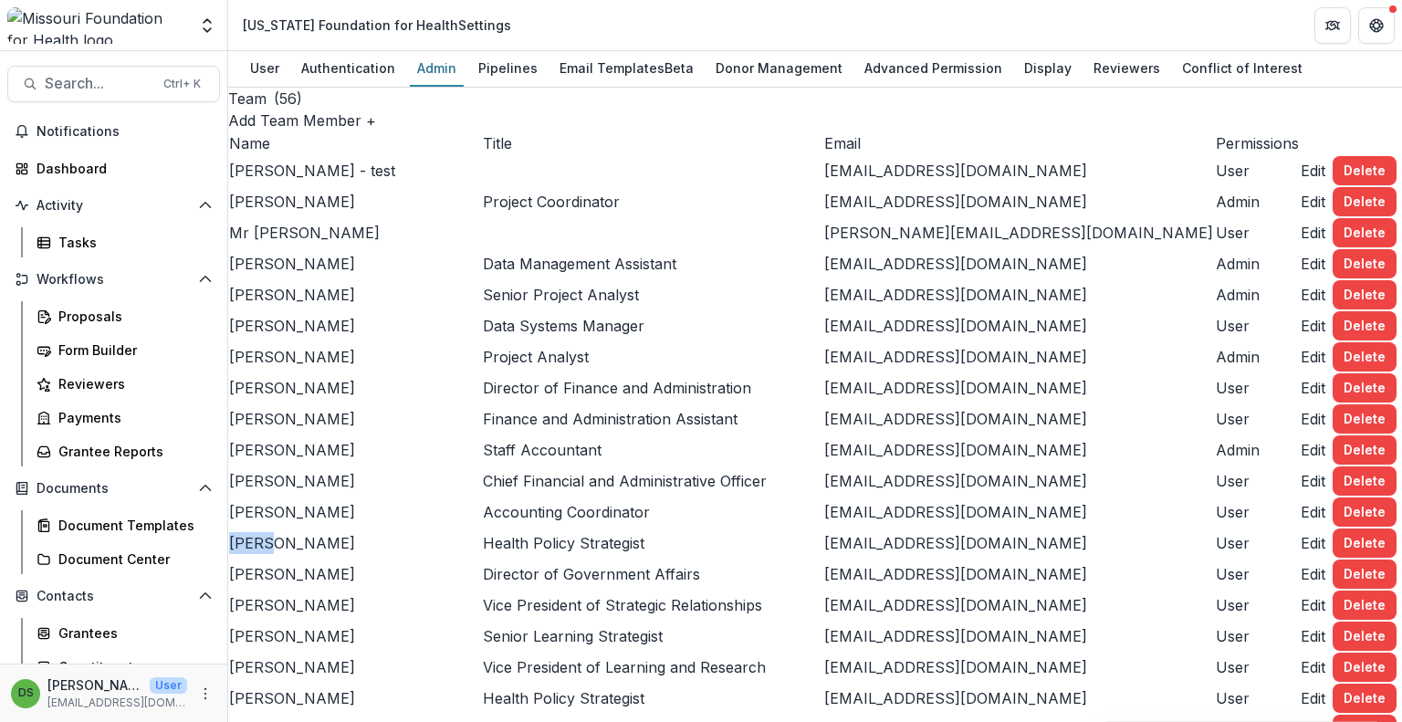
click at [1301, 523] on button "Edit" at bounding box center [1313, 512] width 25 height 22
click at [562, 186] on td at bounding box center [652, 170] width 341 height 31
click at [513, 58] on div "Pipelines" at bounding box center [508, 68] width 74 height 26
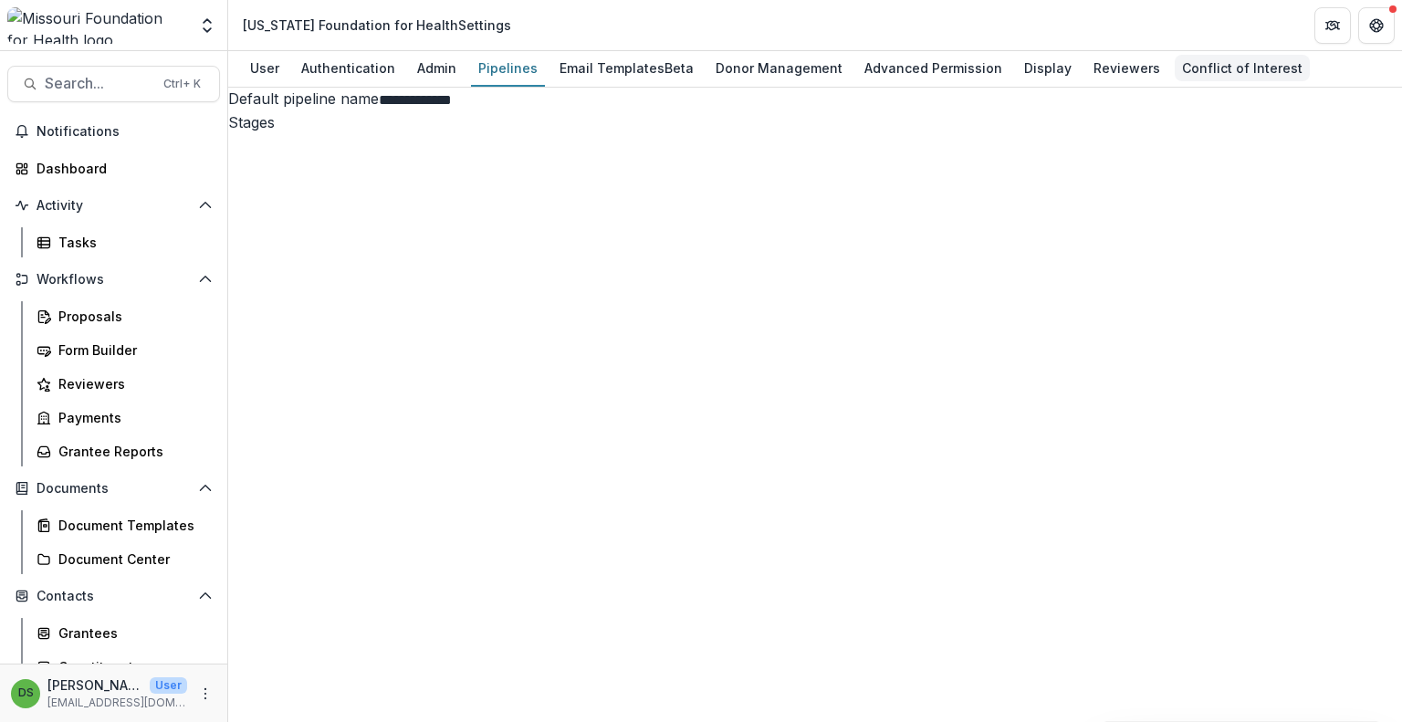
click at [1201, 67] on div "Conflict of Interest" at bounding box center [1242, 68] width 135 height 26
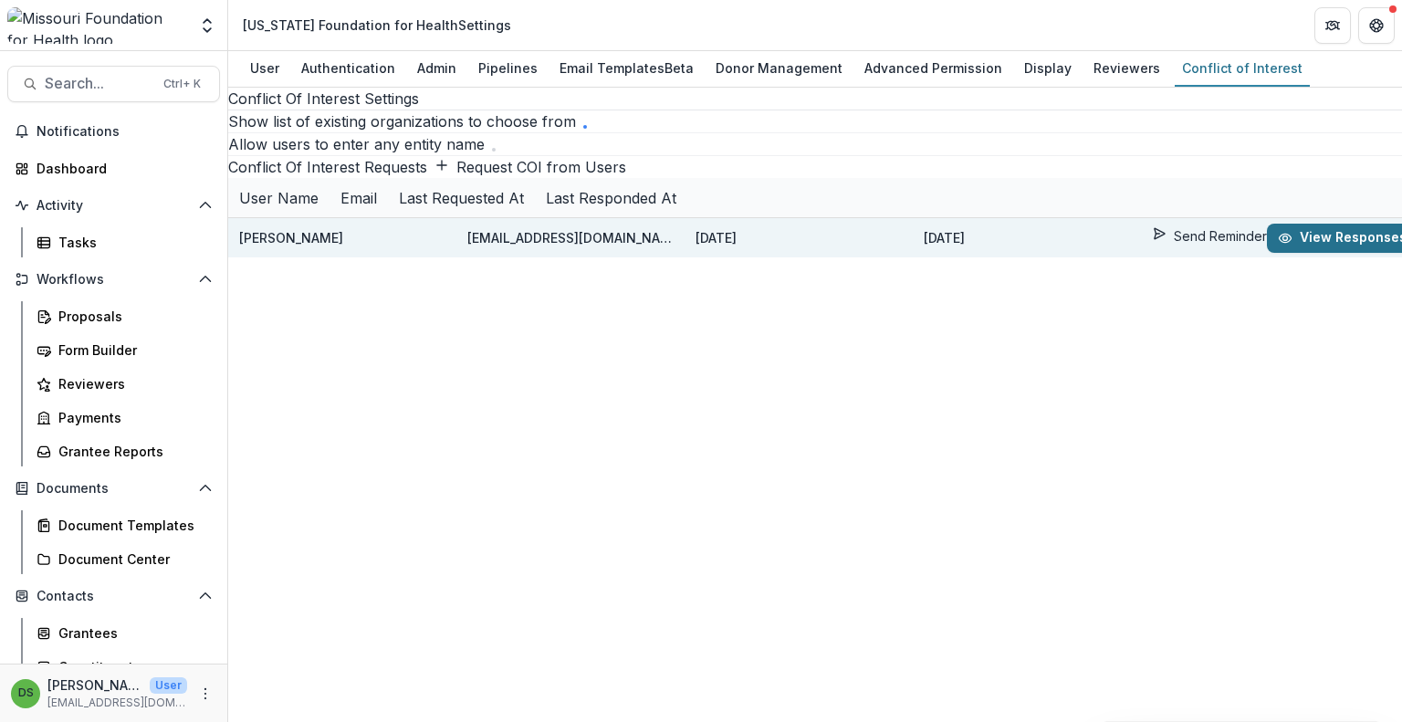
click at [1360, 253] on button "View Responses" at bounding box center [1342, 238] width 151 height 29
click at [732, 68] on div "Donor Management" at bounding box center [779, 68] width 142 height 26
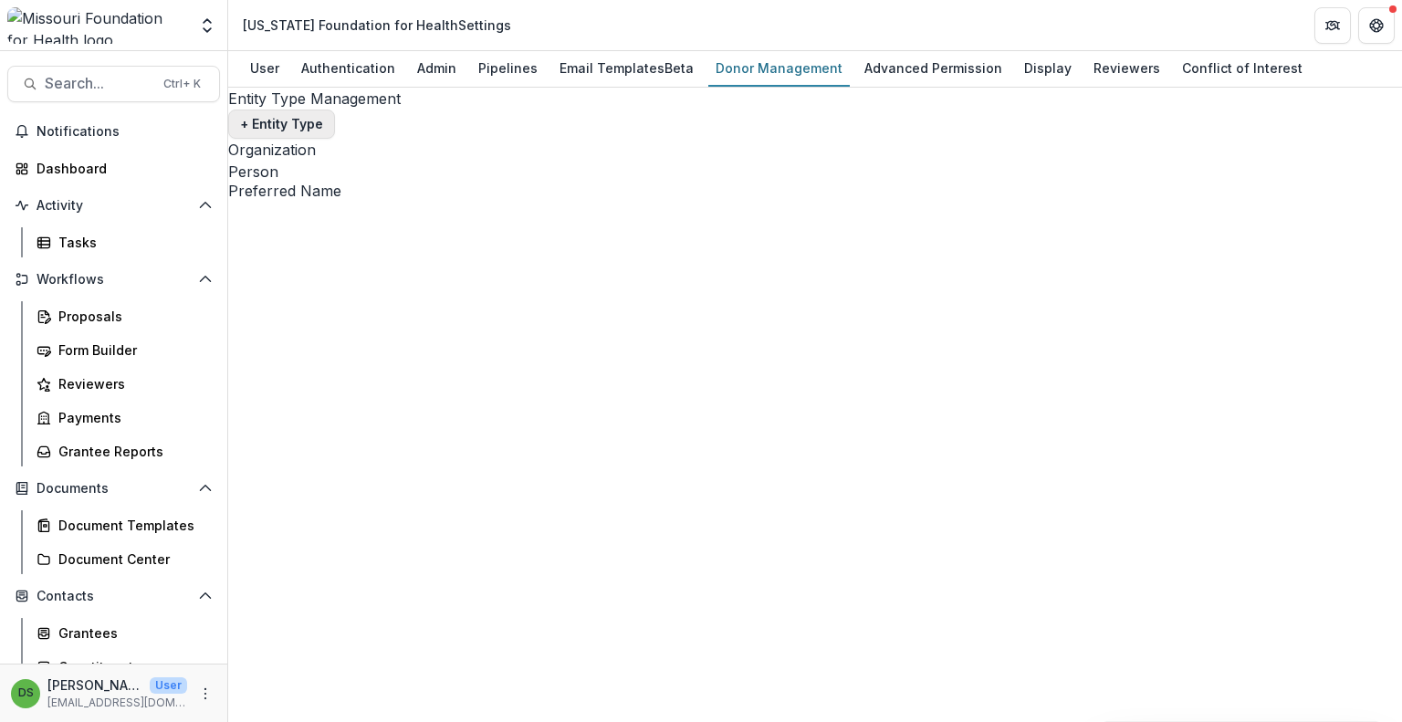
click at [335, 117] on button "+ Entity Type" at bounding box center [281, 124] width 107 height 29
click at [72, 72] on button "Search... Ctrl + K" at bounding box center [113, 84] width 213 height 37
type input "*******"
click at [168, 721] on icon "toggle filters" at bounding box center [160, 735] width 15 height 15
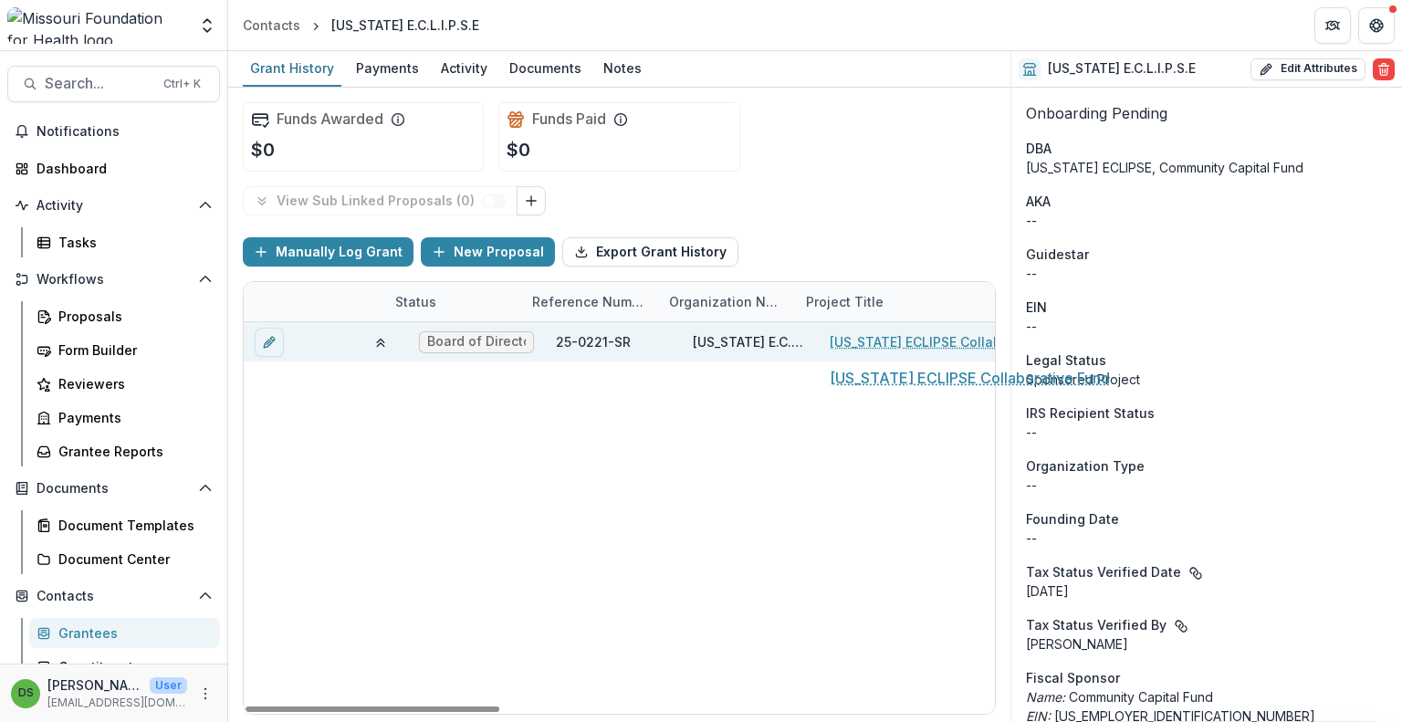
click at [912, 336] on link "[US_STATE] ECLIPSE Collaborative Fund" at bounding box center [933, 341] width 206 height 19
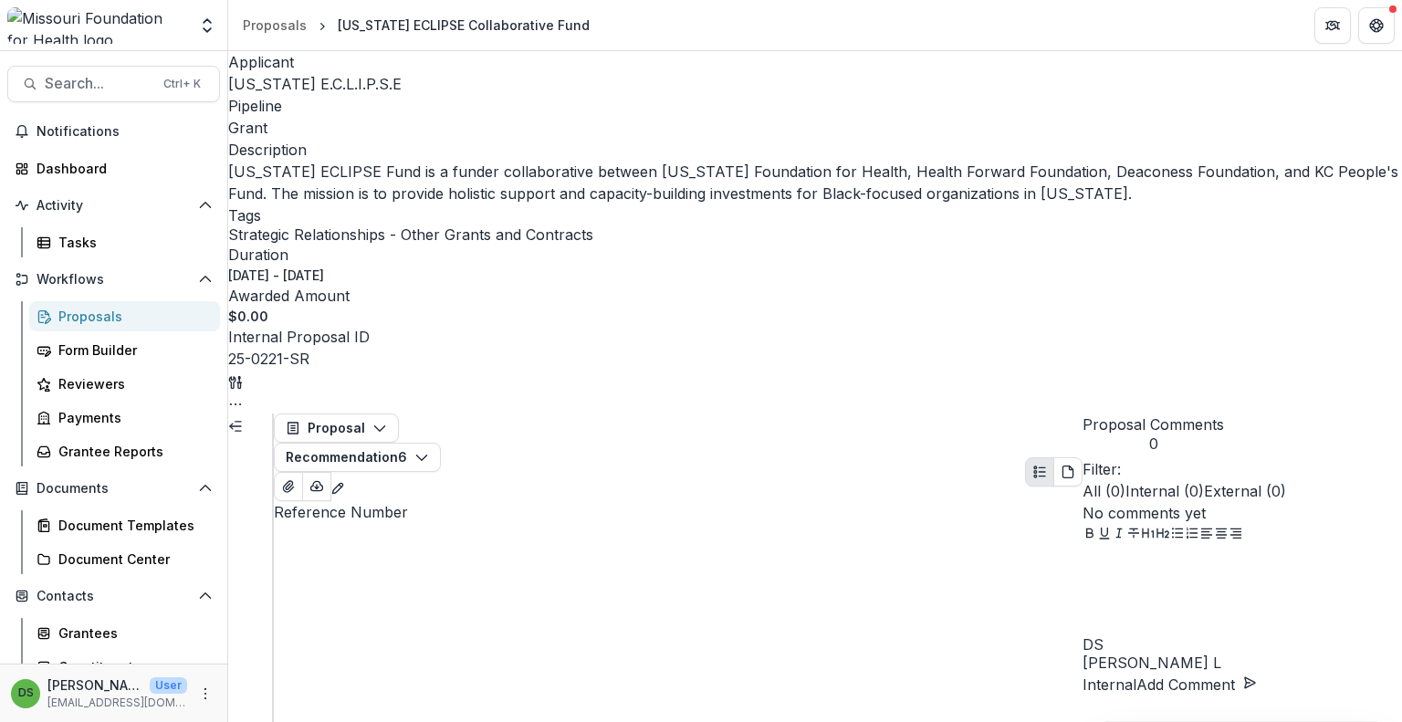
click at [243, 419] on icon "Expand left" at bounding box center [235, 426] width 15 height 15
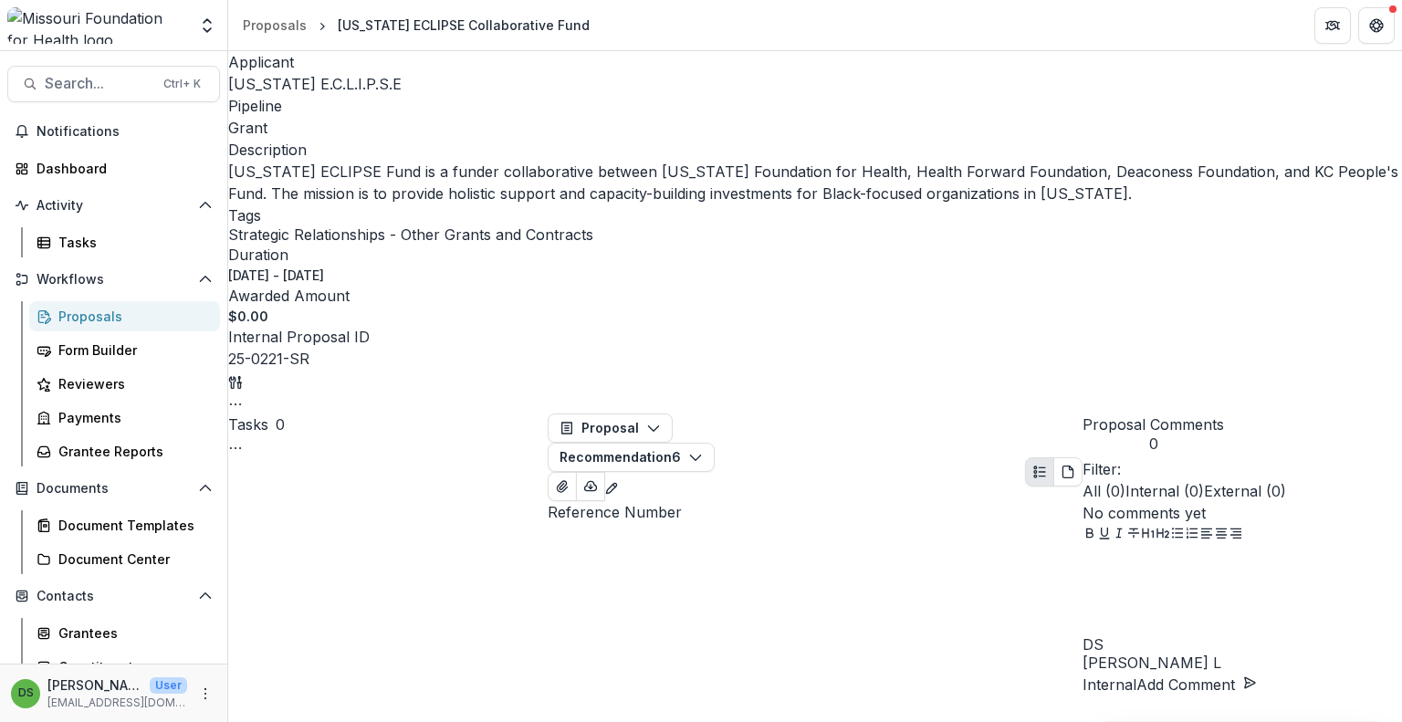
click at [617, 414] on div "Proposal Proposal Payments Reports Grant Agreements Board Summaries Bank Detail…" at bounding box center [815, 458] width 535 height 88
click at [621, 414] on button "Proposal" at bounding box center [610, 428] width 125 height 29
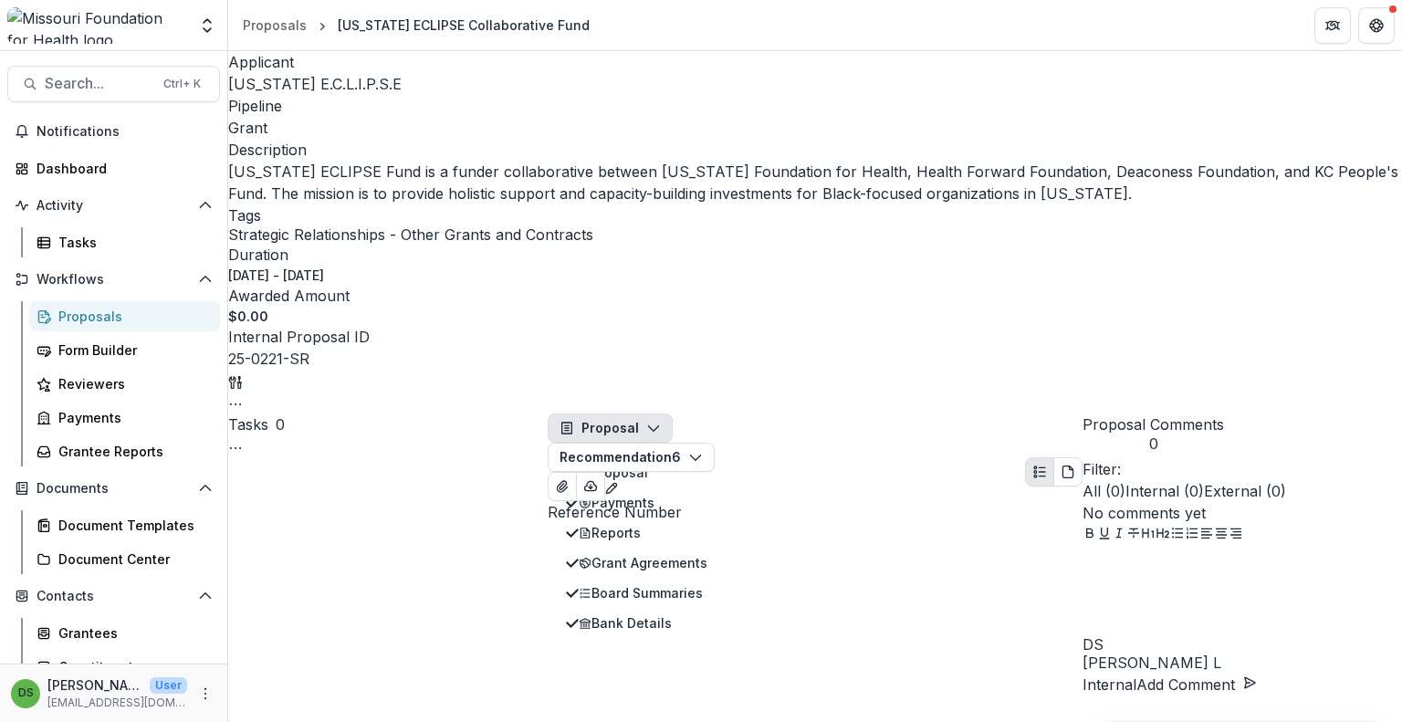
click at [621, 414] on button "Proposal" at bounding box center [610, 428] width 125 height 29
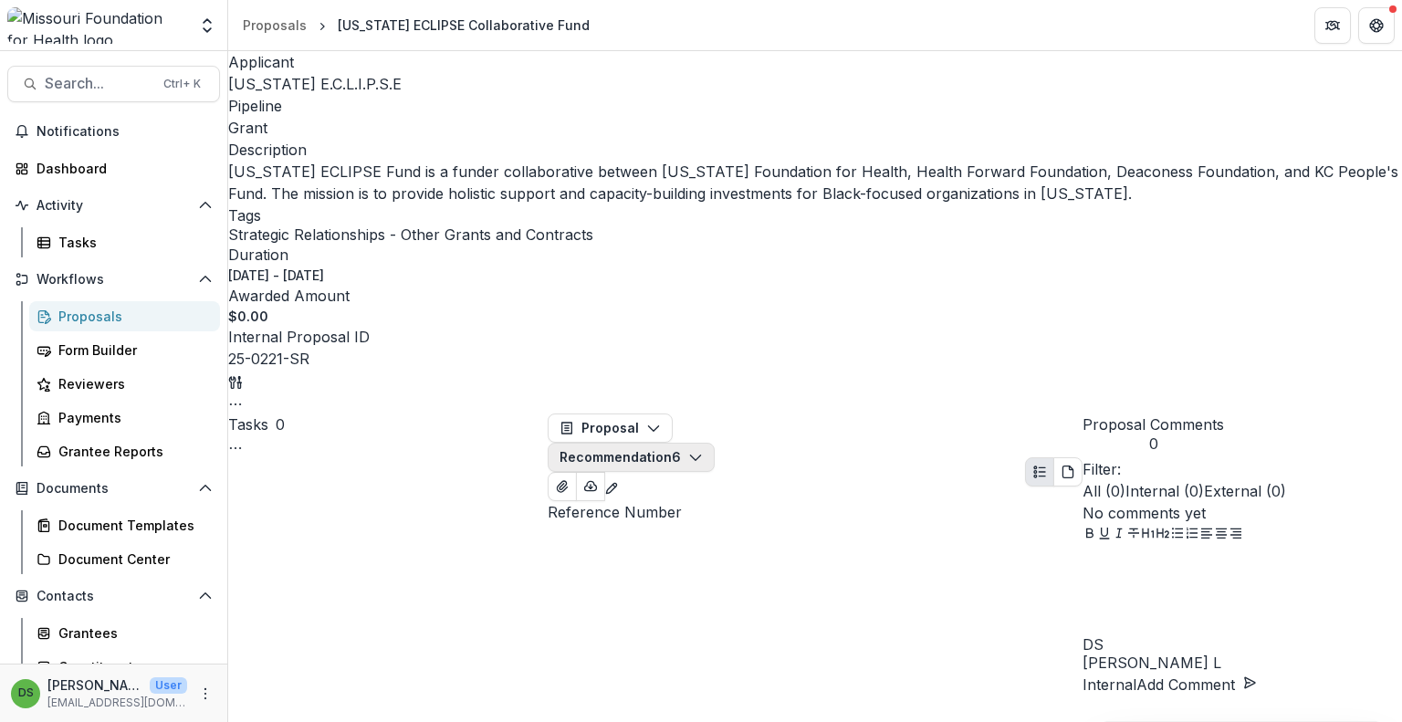
click at [715, 443] on button "Recommendation 6" at bounding box center [631, 457] width 167 height 29
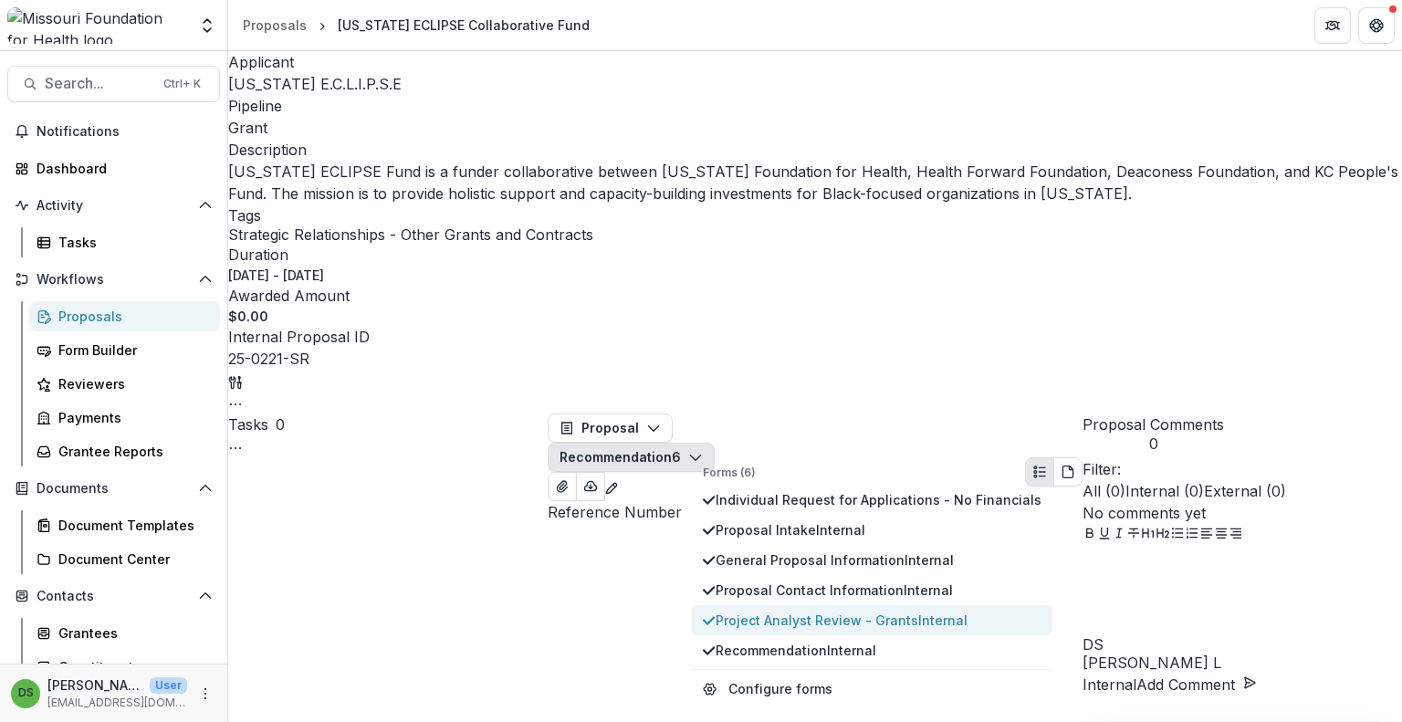
click at [756, 611] on span "Project Analyst Review - Grants Internal" at bounding box center [879, 620] width 326 height 19
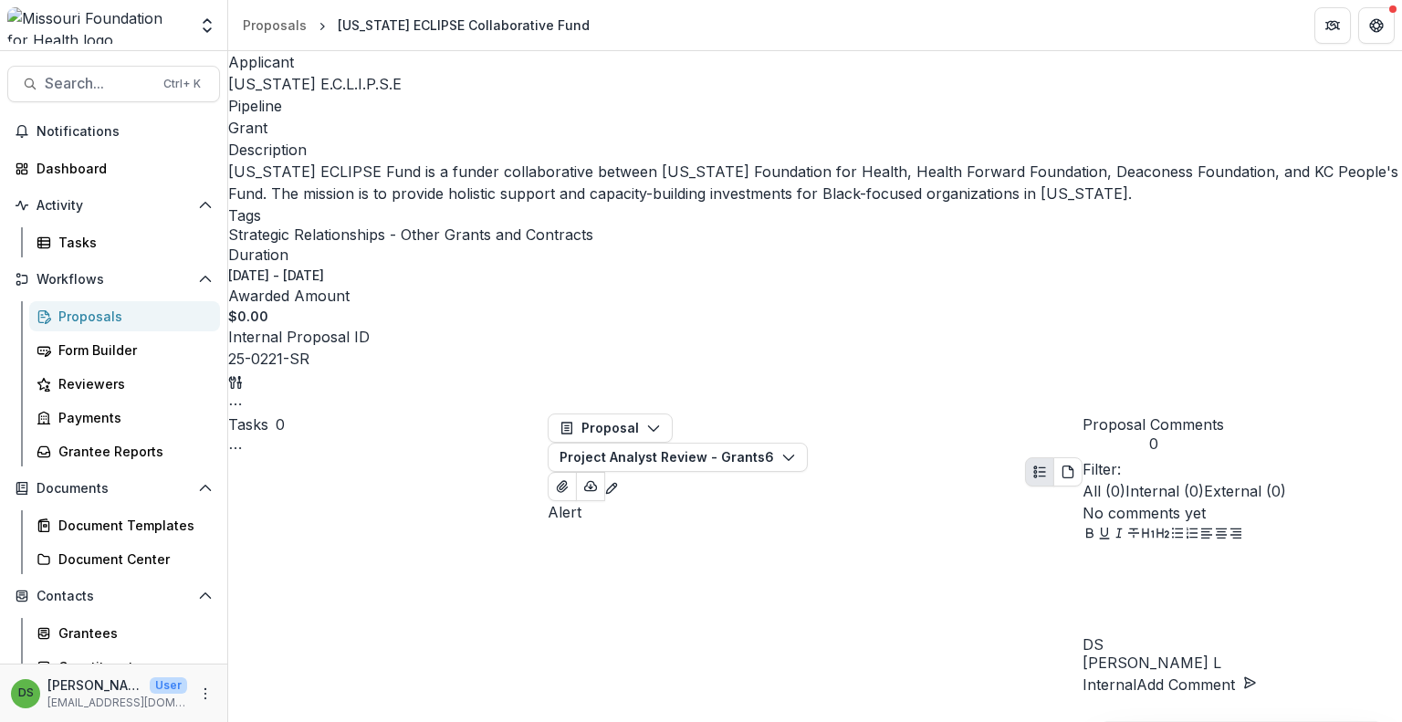
scroll to position [1365, 0]
click at [99, 83] on span "Search..." at bounding box center [99, 83] width 108 height 17
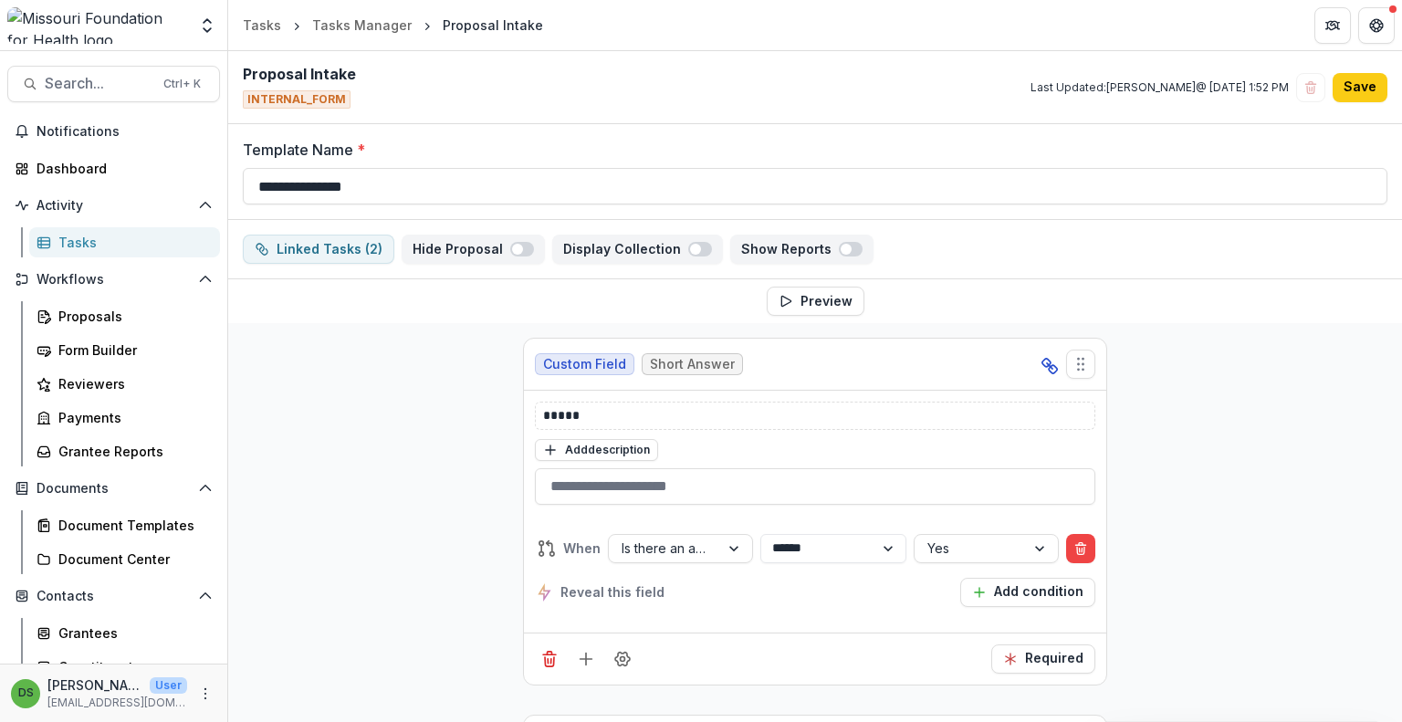
select select "********"
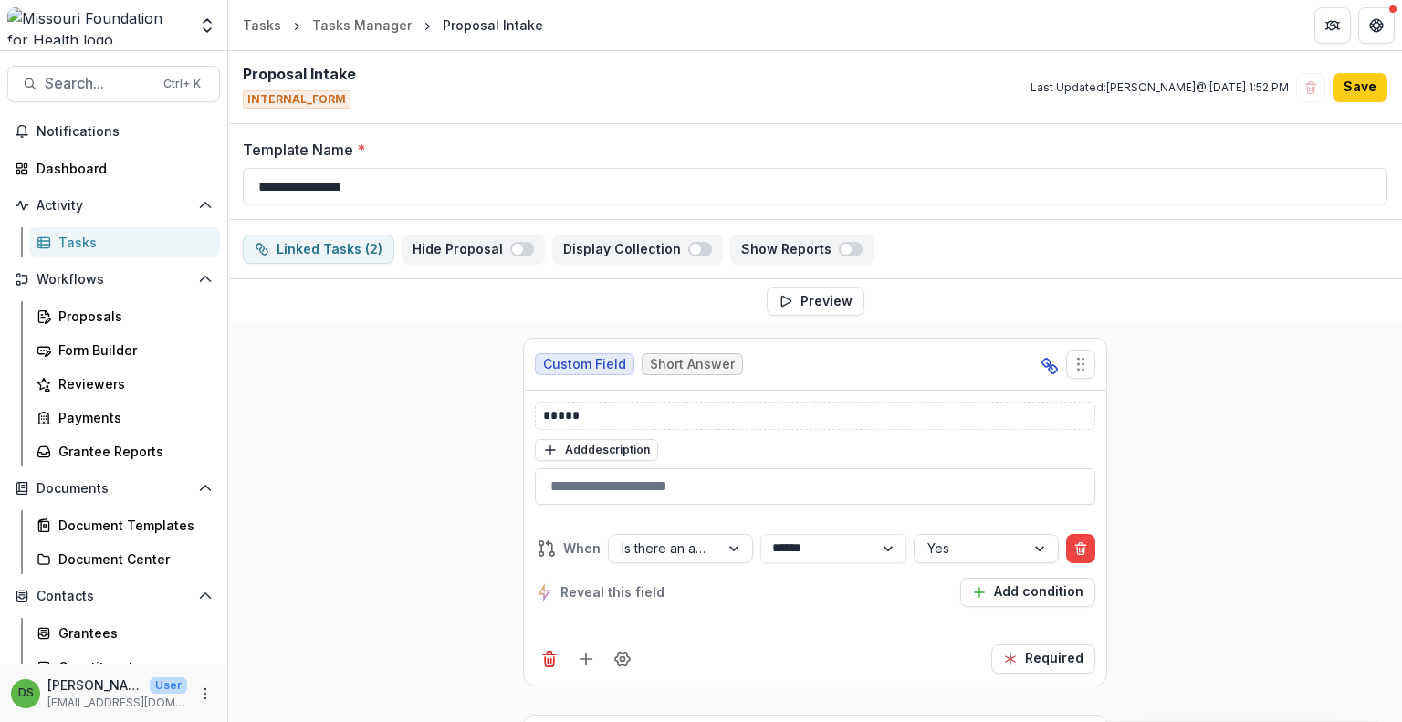
select select "********"
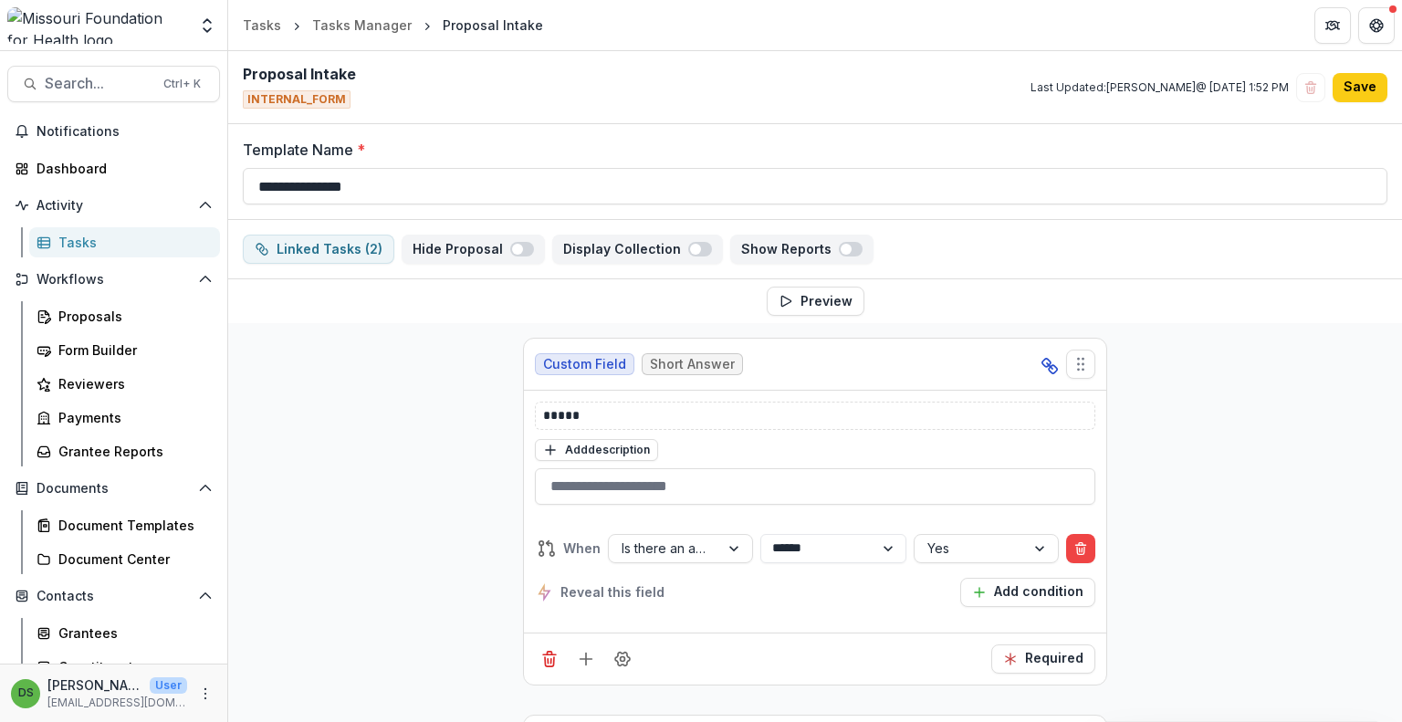
select select "********"
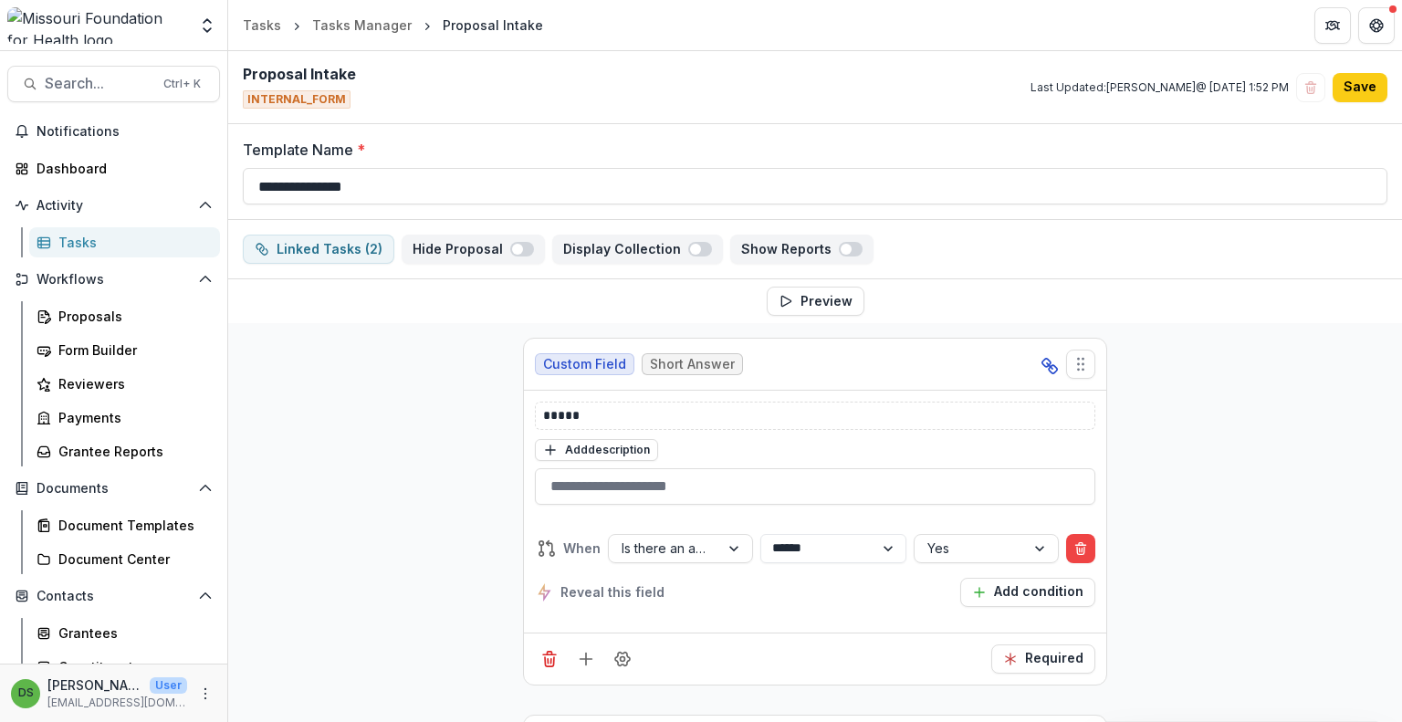
select select "********"
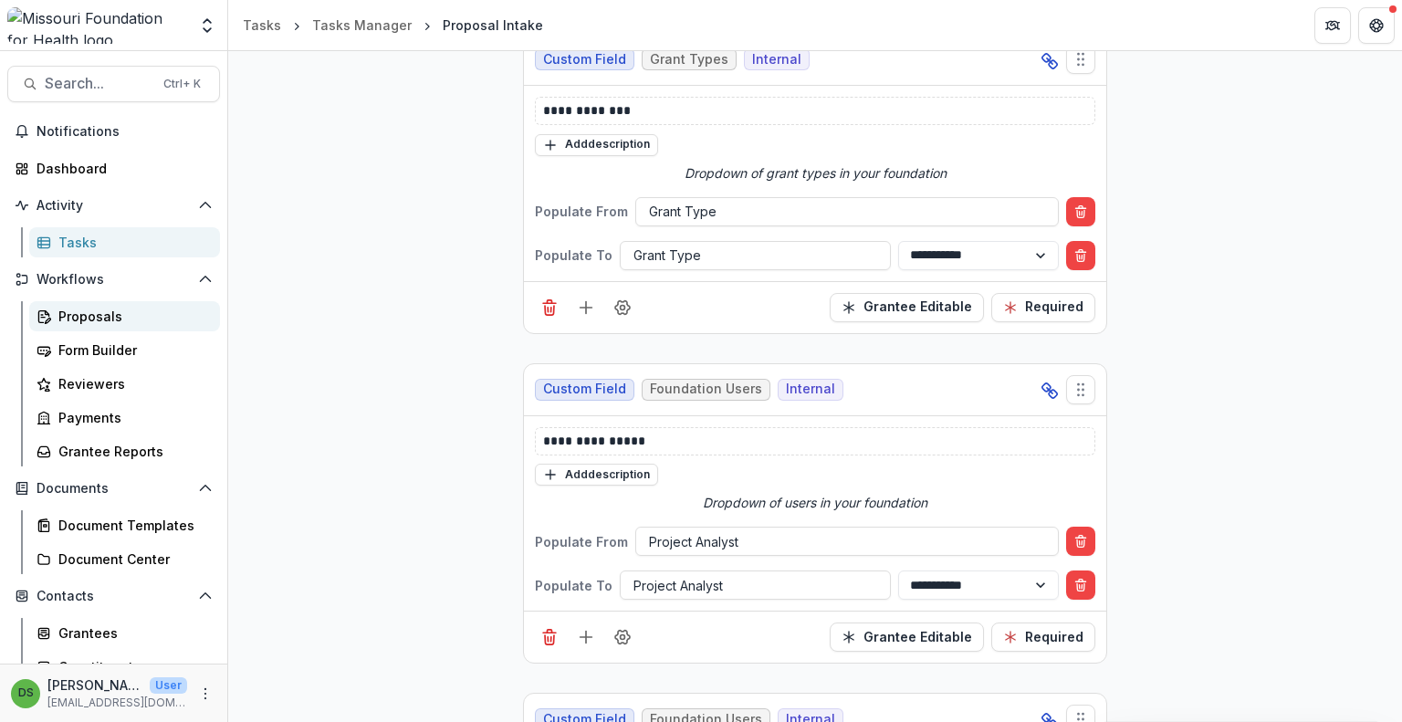
click at [116, 315] on div "Proposals" at bounding box center [131, 316] width 147 height 19
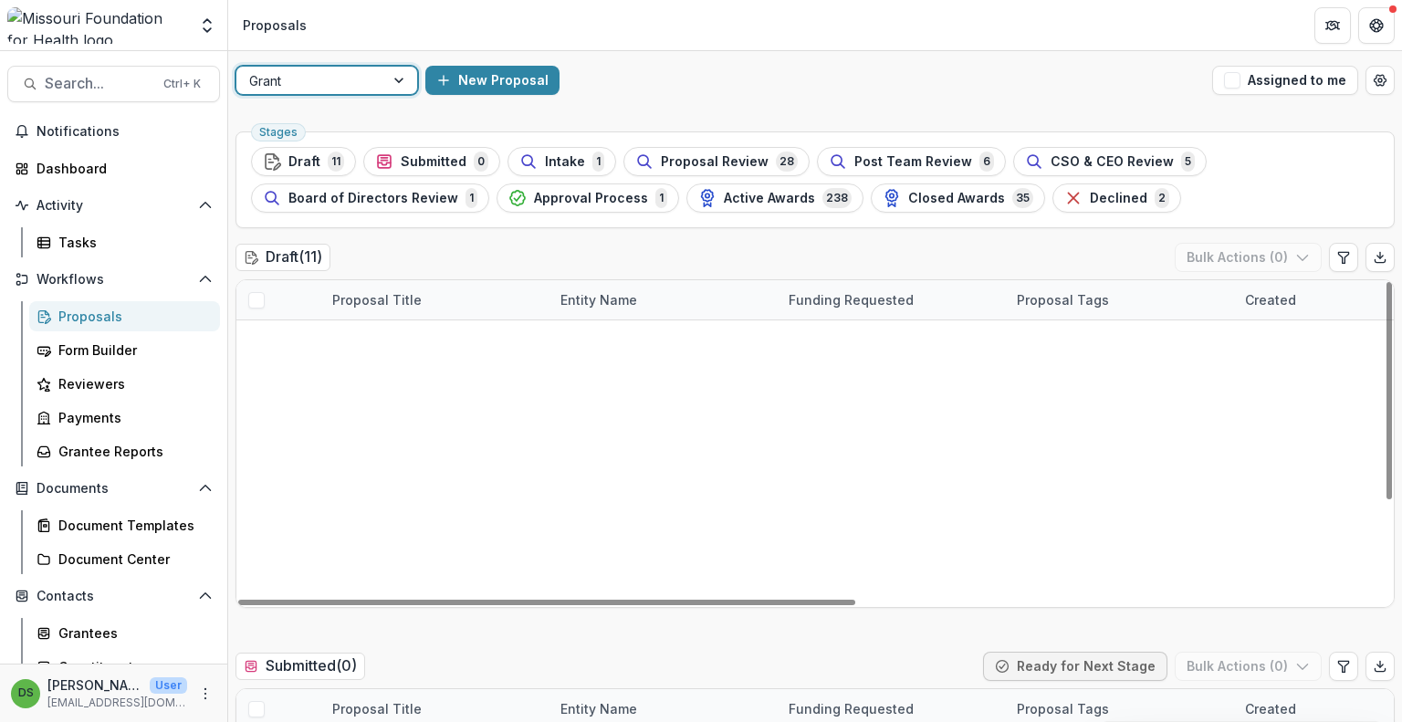
click at [376, 86] on div "Grant" at bounding box center [310, 81] width 148 height 26
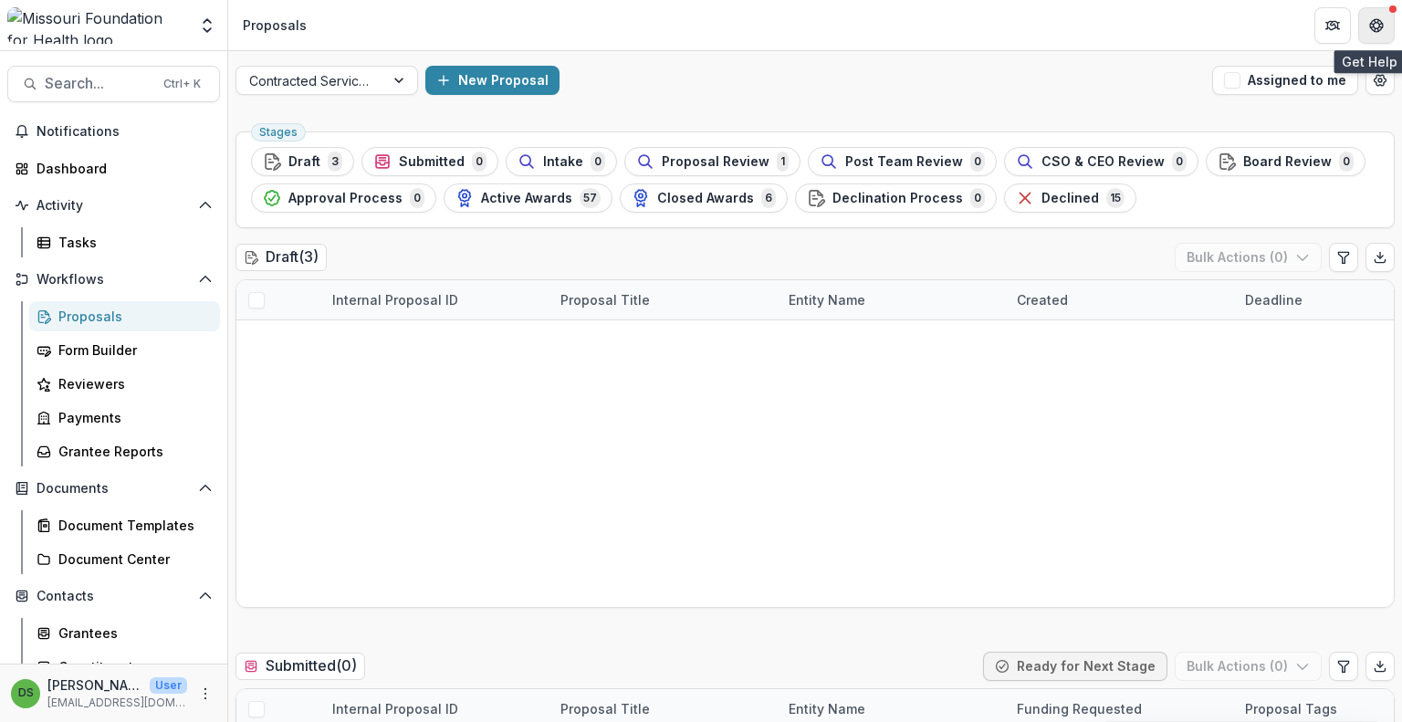
click at [1378, 15] on button "Get Help" at bounding box center [1376, 25] width 37 height 37
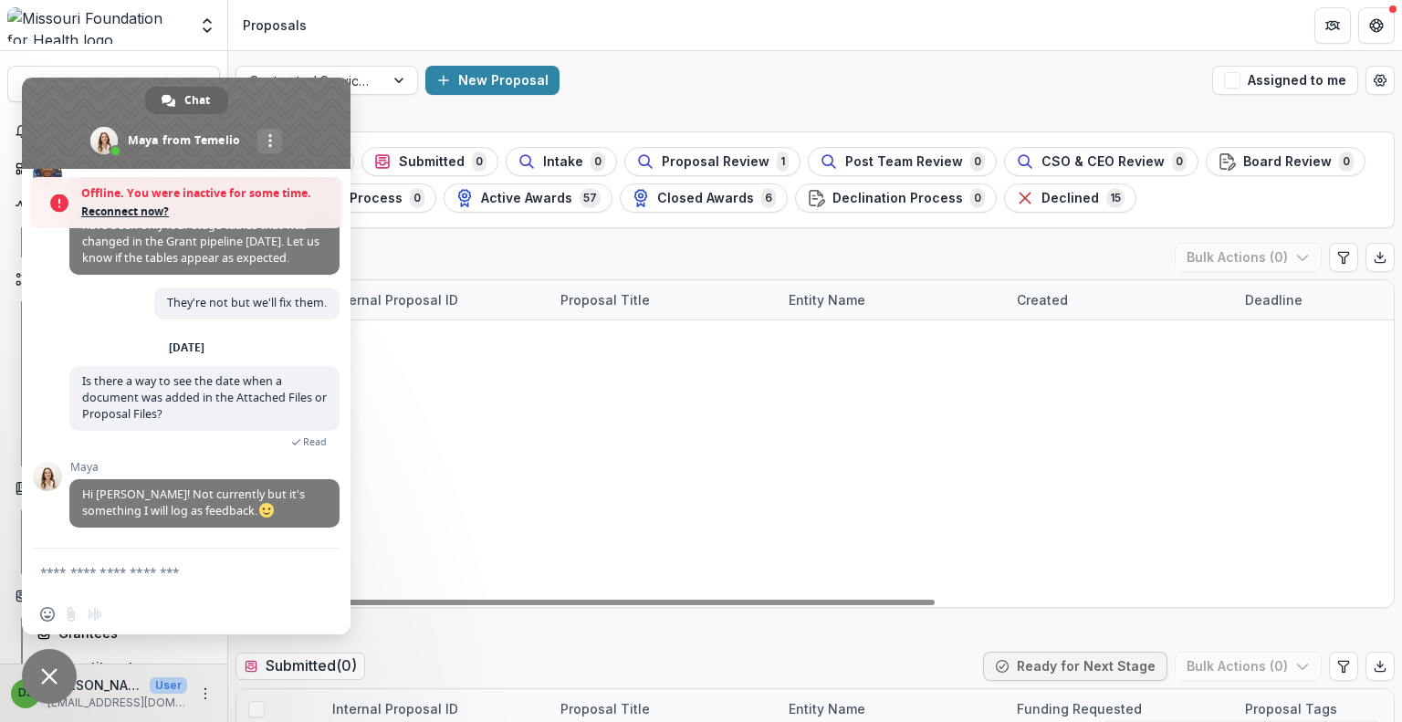
scroll to position [9959, 0]
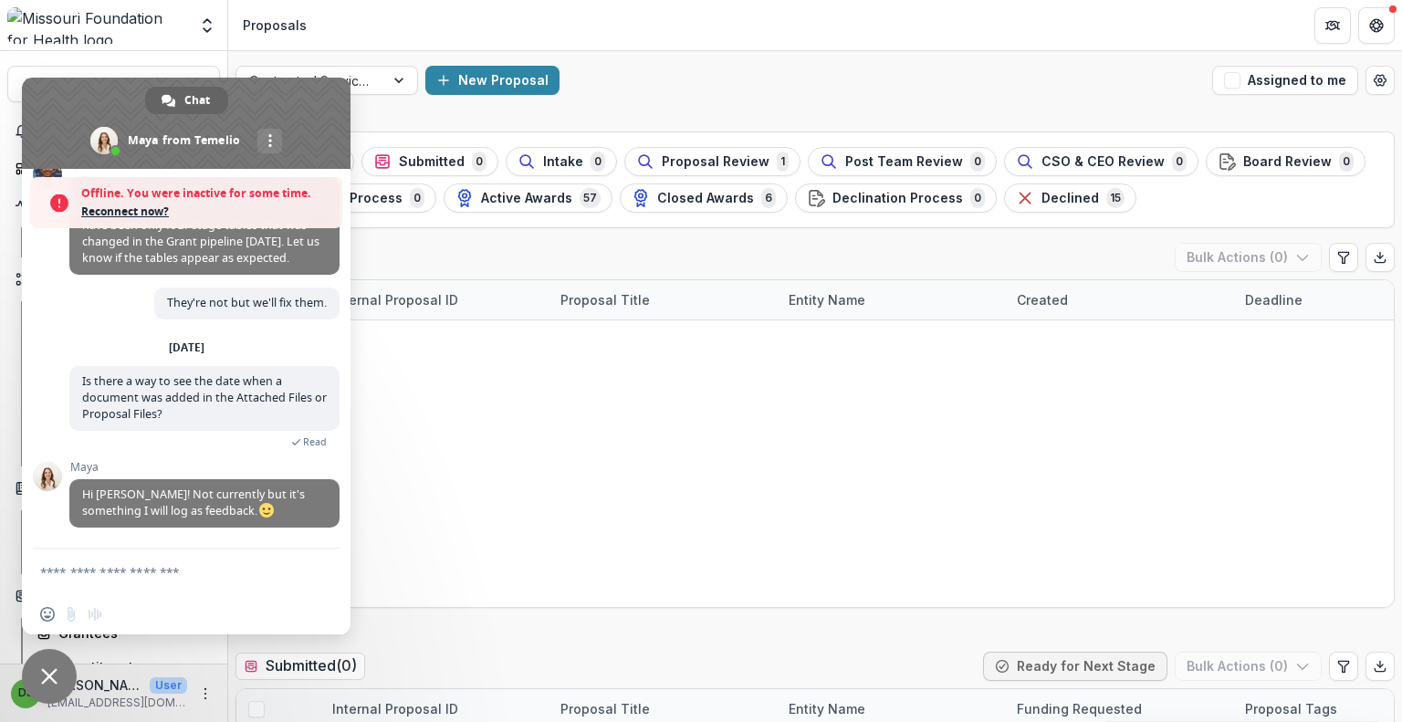
click at [111, 218] on span "Reconnect now?" at bounding box center [207, 212] width 252 height 18
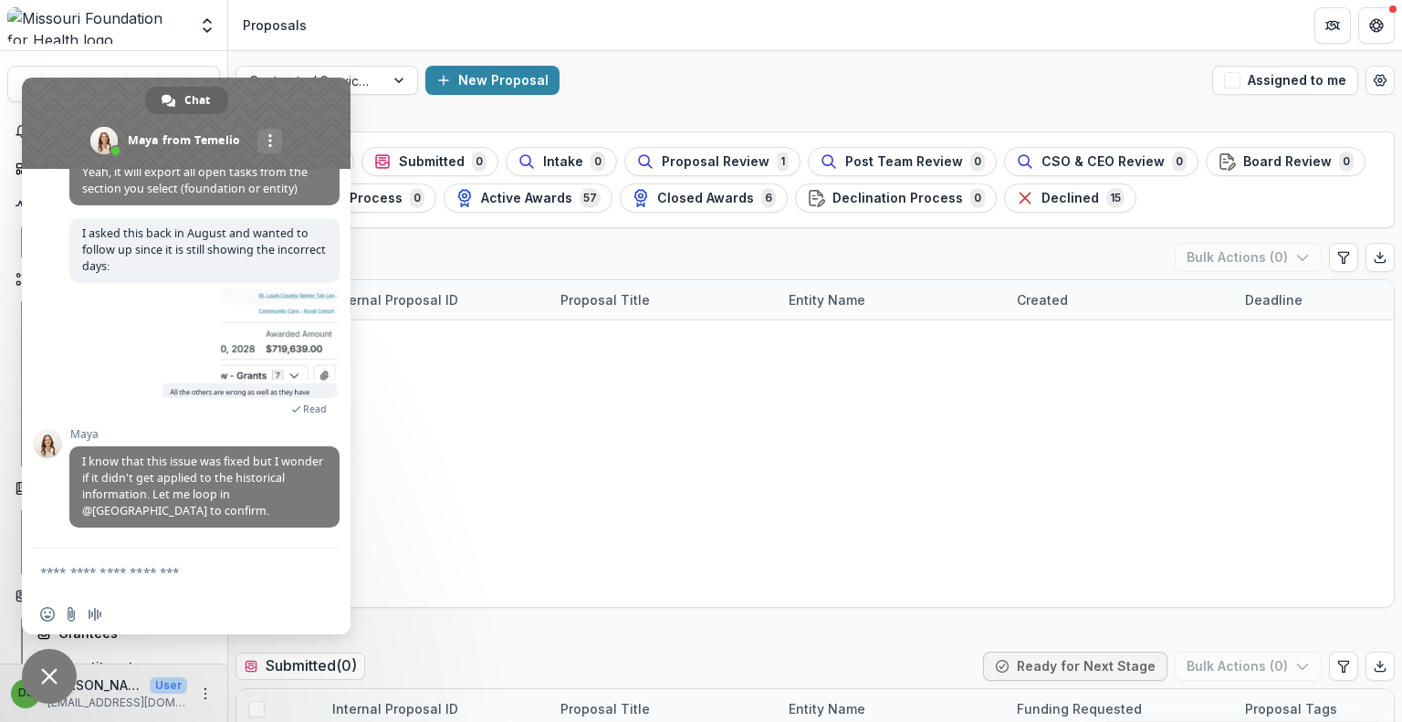
scroll to position [11341, 0]
click at [134, 579] on textarea "Compose your message..." at bounding box center [166, 572] width 252 height 16
type textarea "*******"
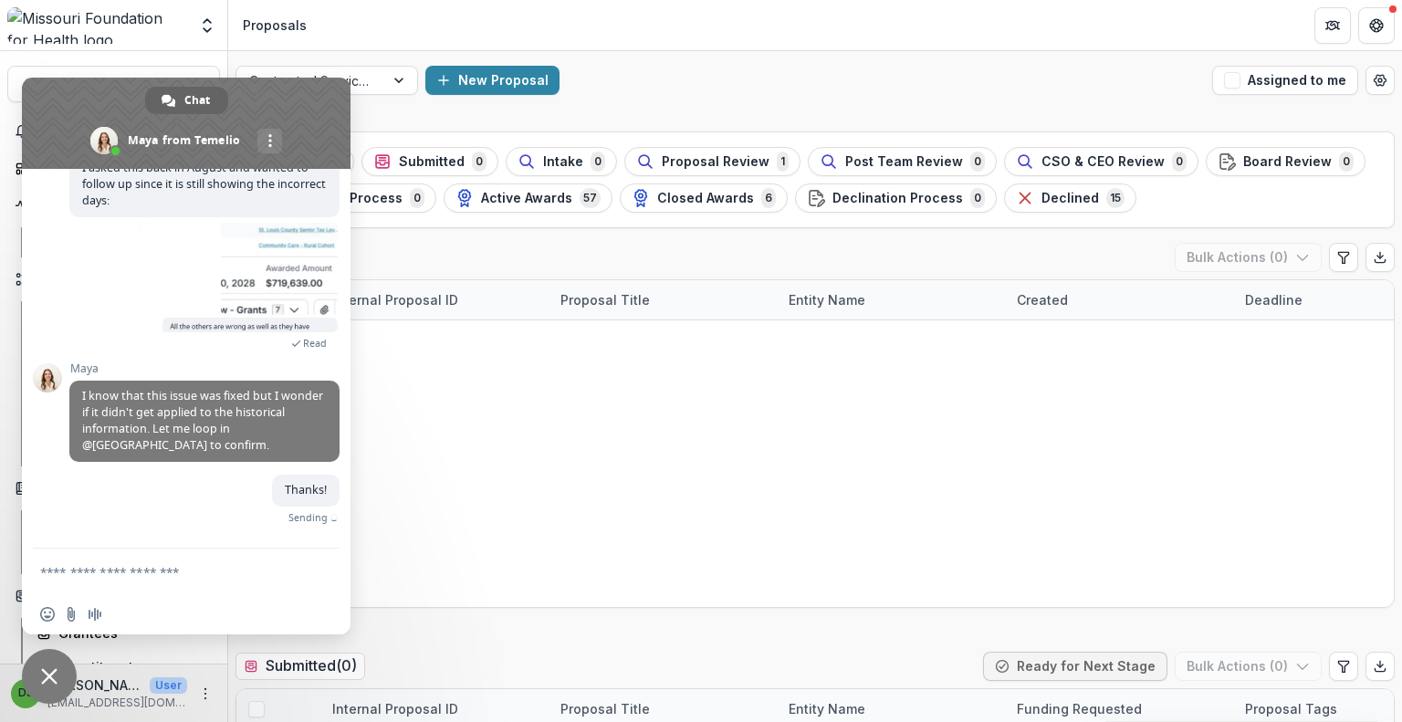
scroll to position [11386, 0]
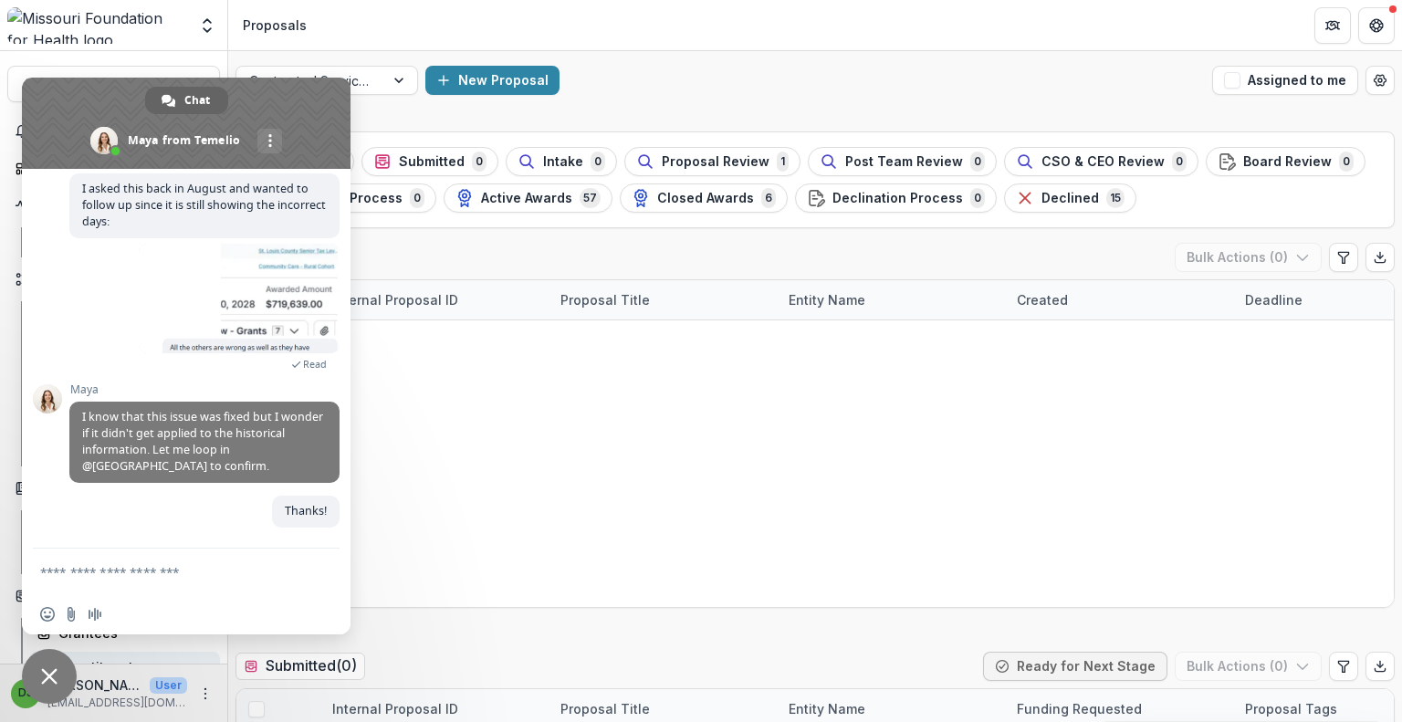
click at [73, 661] on div "Constituents" at bounding box center [131, 666] width 147 height 19
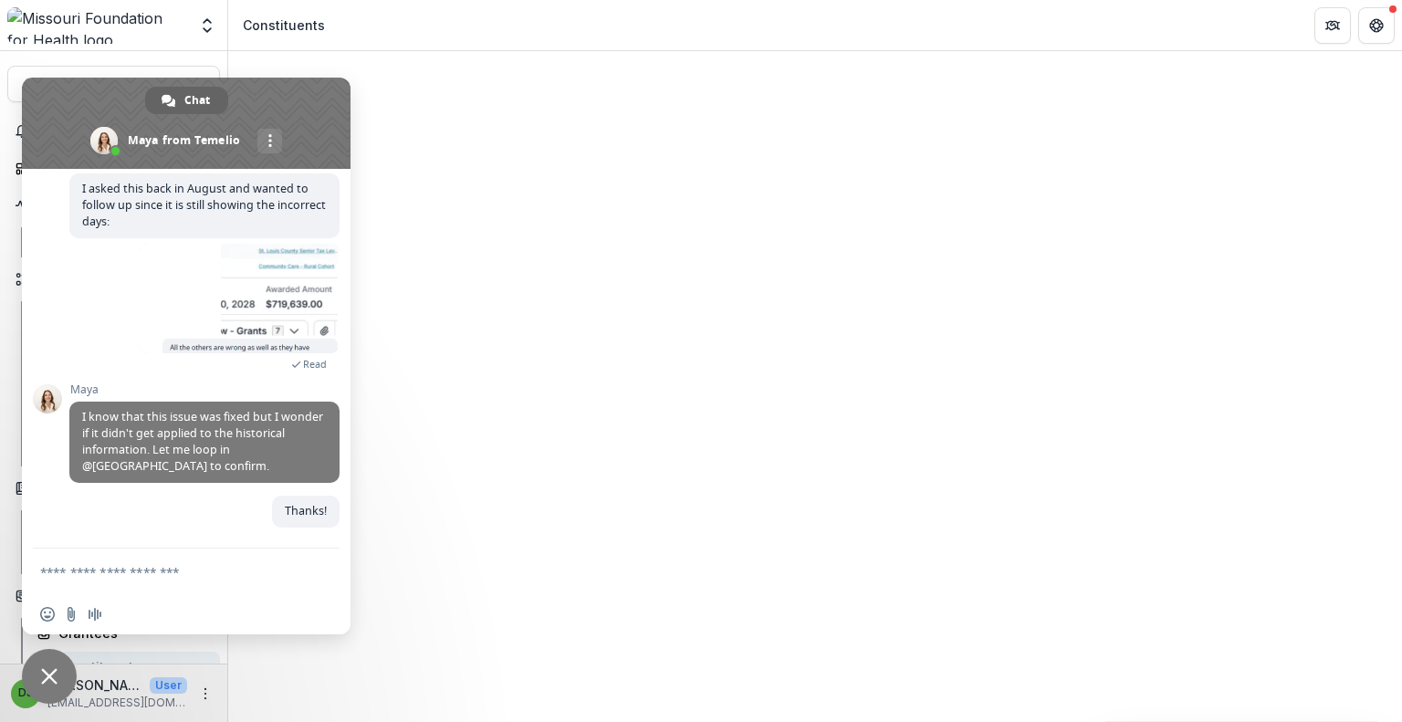
click at [37, 676] on span "Close chat" at bounding box center [49, 676] width 55 height 55
